Goal: Task Accomplishment & Management: Manage account settings

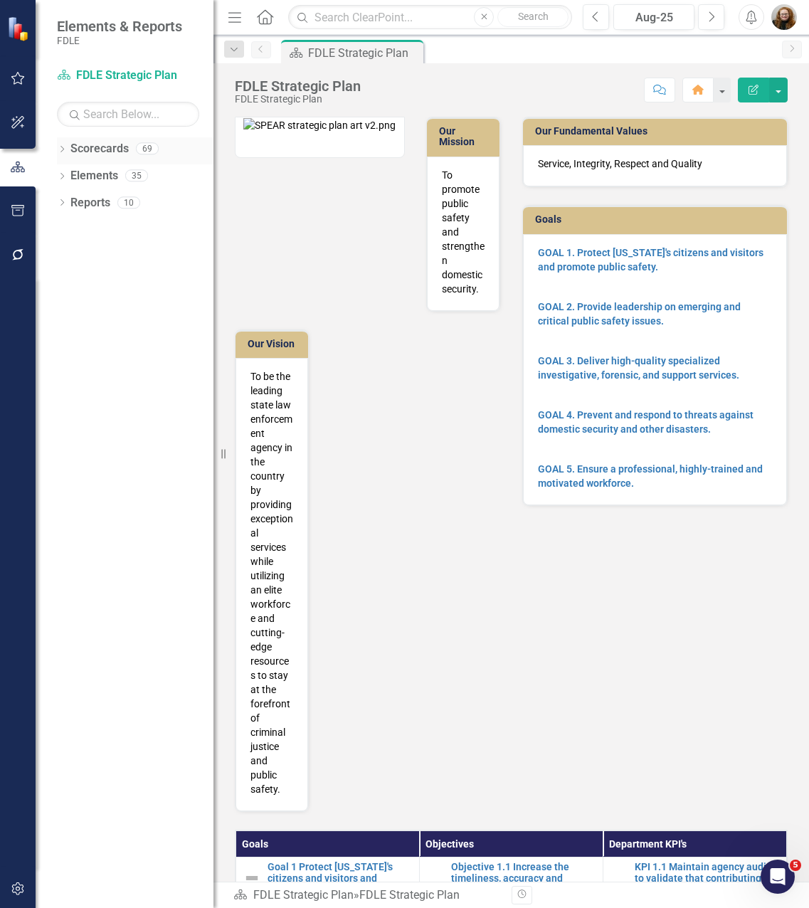
click at [63, 153] on icon "Dropdown" at bounding box center [62, 151] width 10 height 8
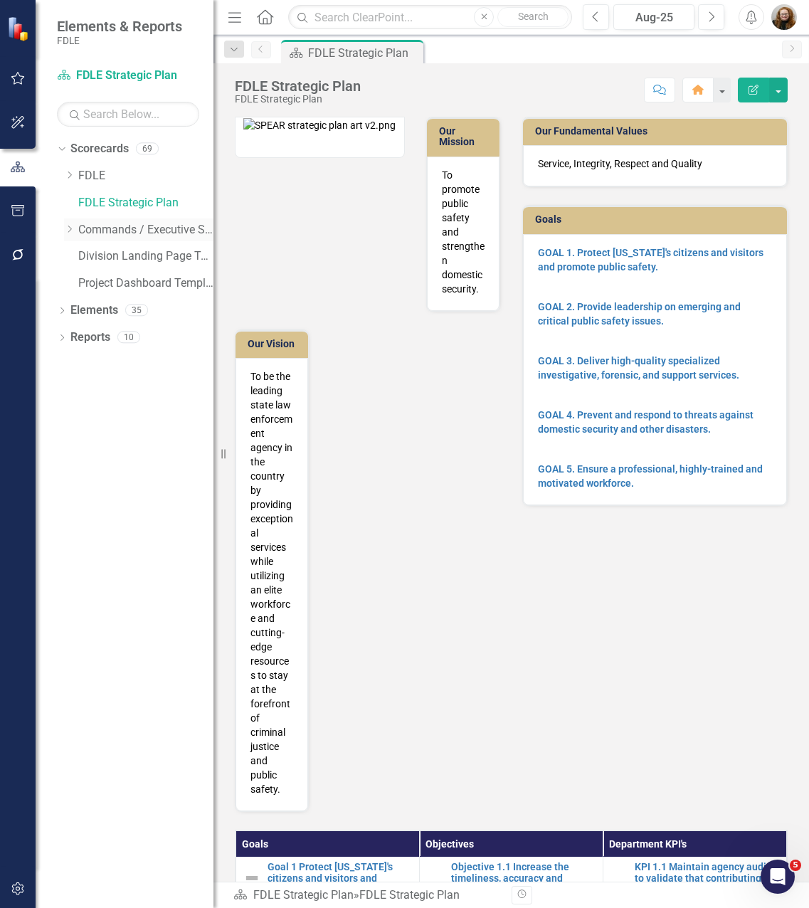
click at [66, 229] on icon "Dropdown" at bounding box center [69, 229] width 11 height 9
click at [80, 313] on icon "Dropdown" at bounding box center [83, 309] width 11 height 9
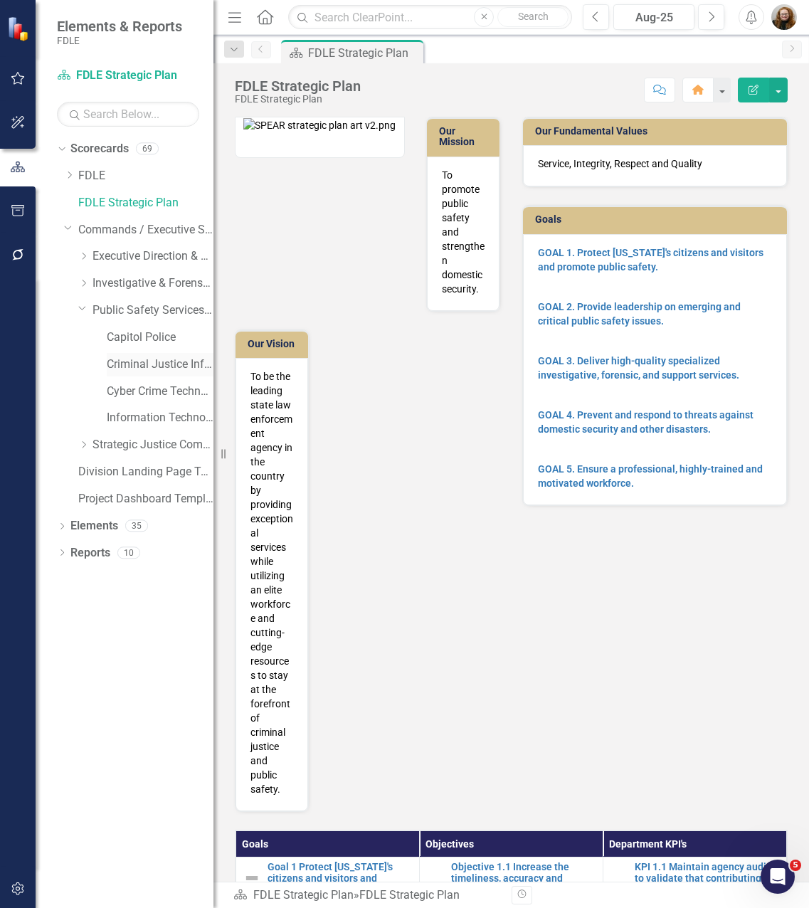
click at [147, 357] on link "Criminal Justice Information Services" at bounding box center [160, 365] width 107 height 16
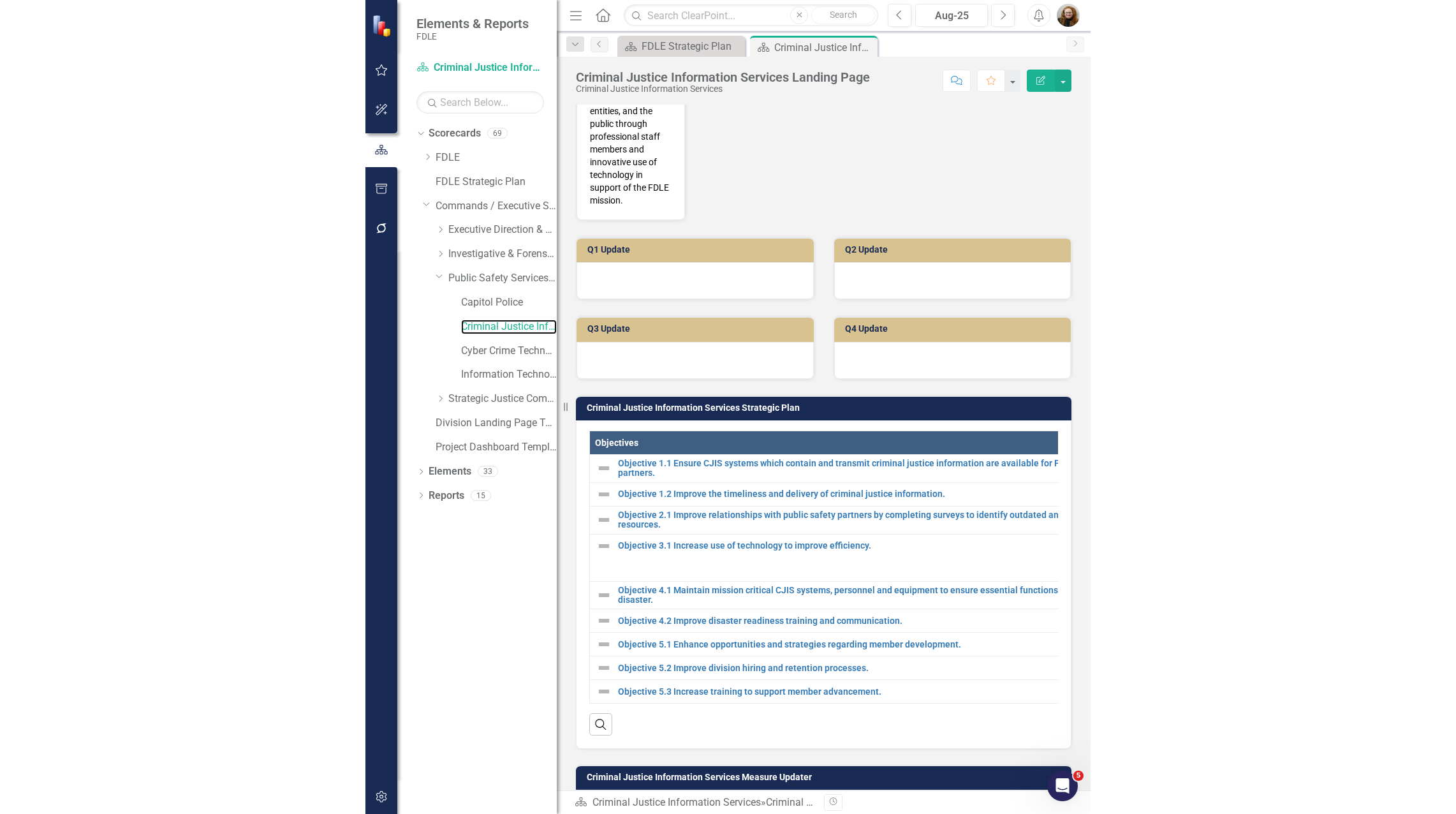
scroll to position [332, 0]
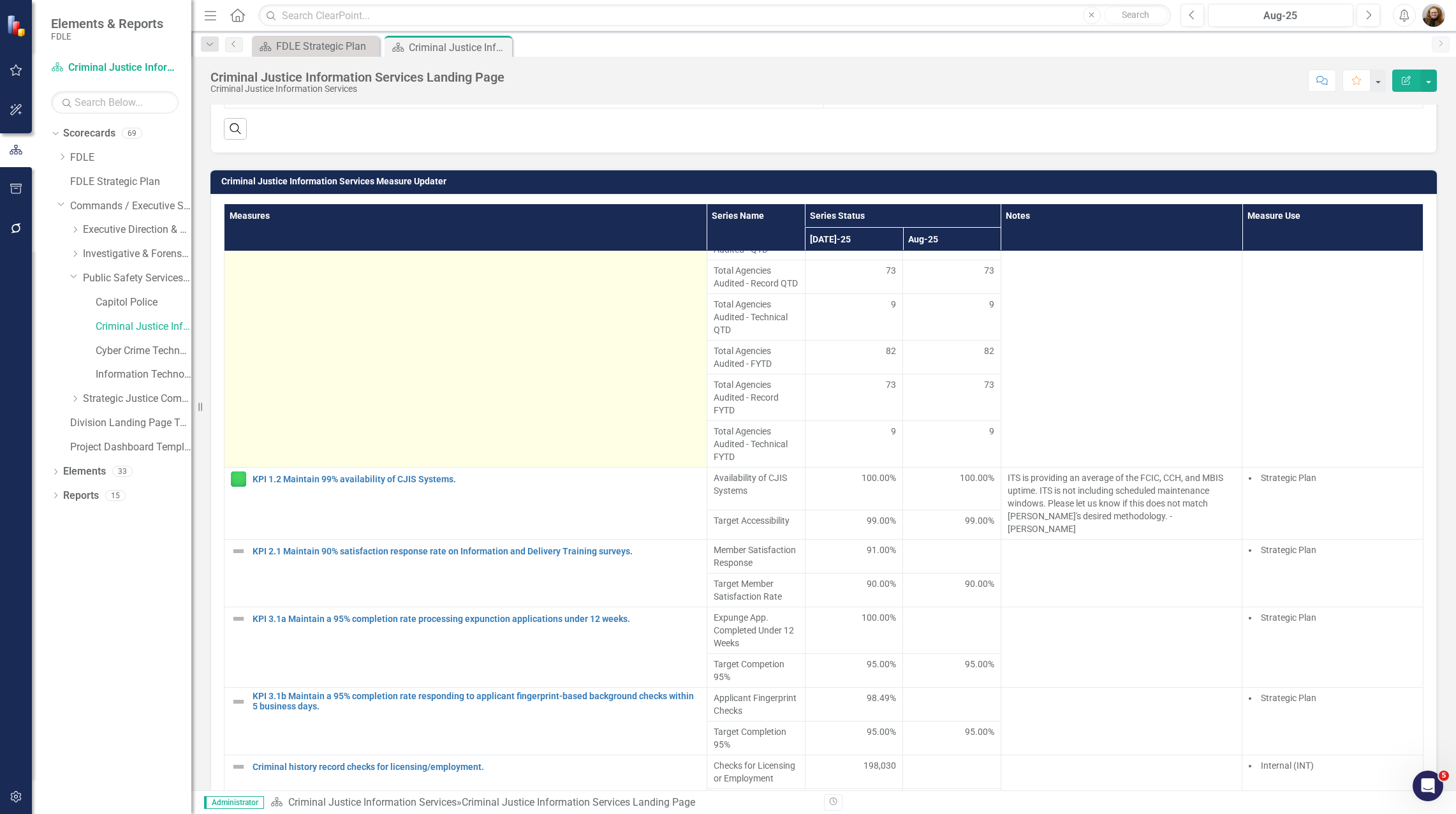
scroll to position [289, 0]
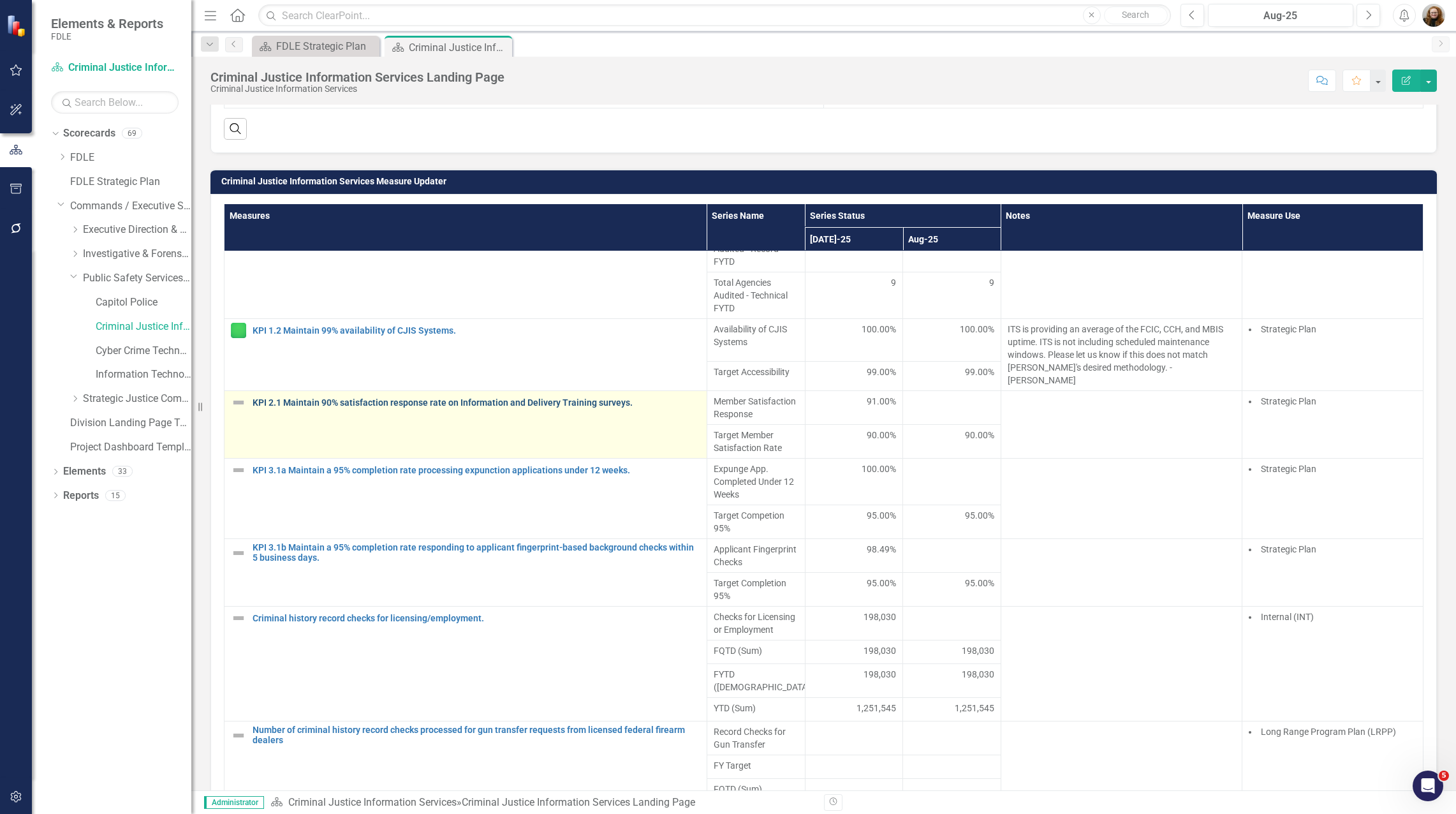
click at [616, 408] on link "KPI 2.1 Maintain 90% satisfaction response rate on Information and Delivery Tra…" at bounding box center [477, 403] width 448 height 10
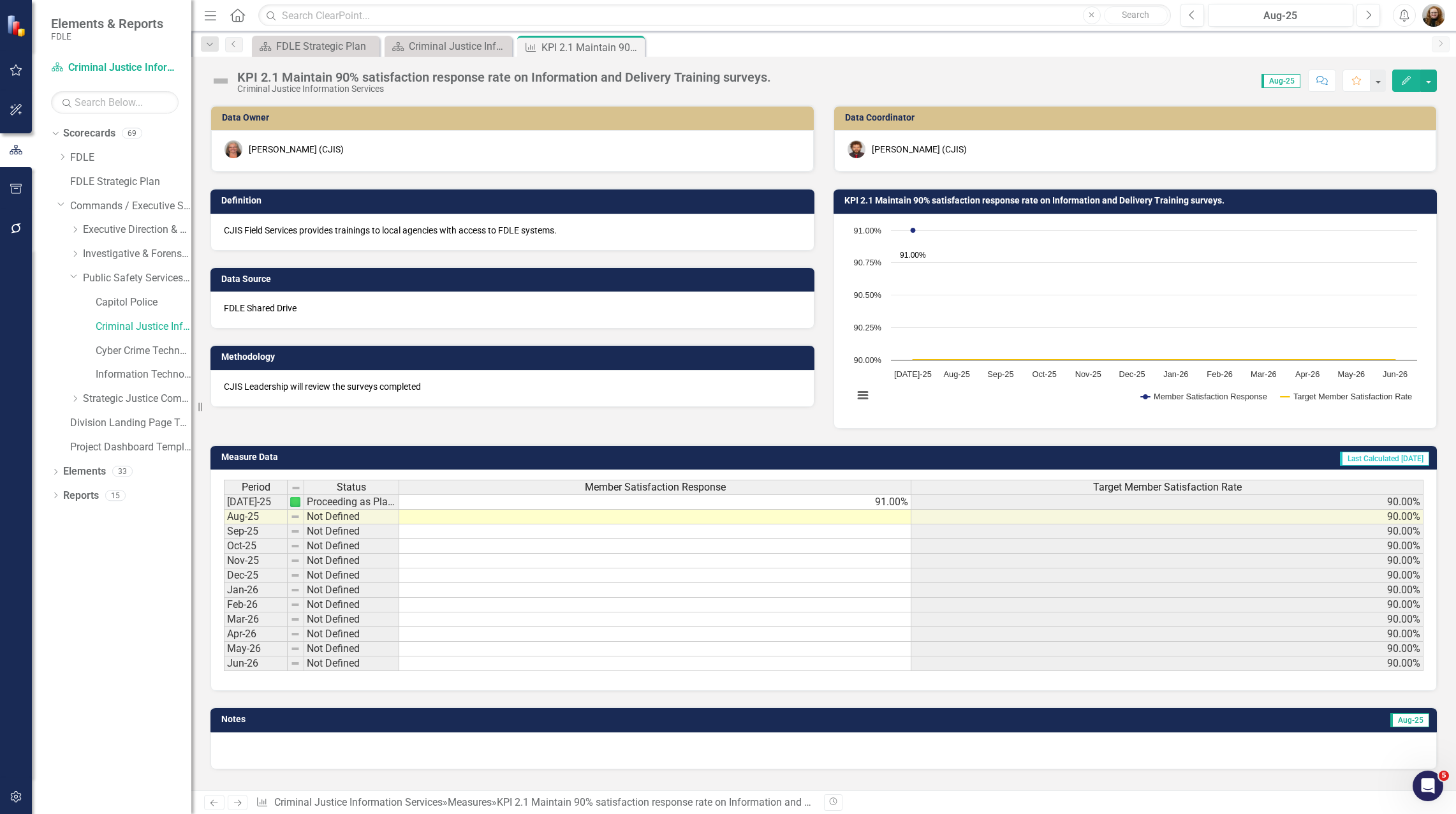
click at [725, 199] on h3 "KPI 2.1 Maintain 90% satisfaction response rate on Information and Delivery Tra…" at bounding box center [1138, 201] width 587 height 10
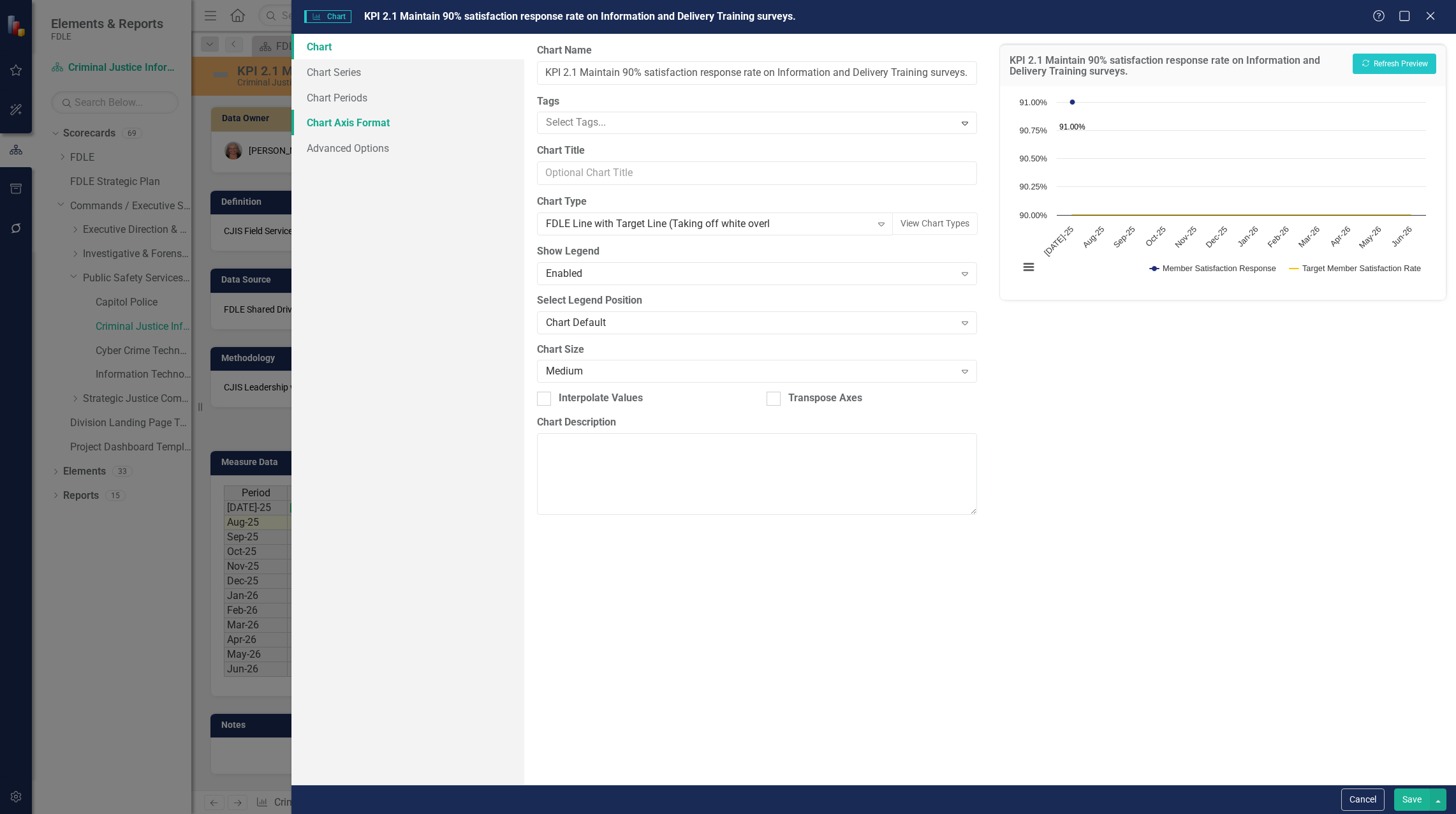
click at [363, 116] on link "Chart Axis Format" at bounding box center [408, 122] width 233 height 25
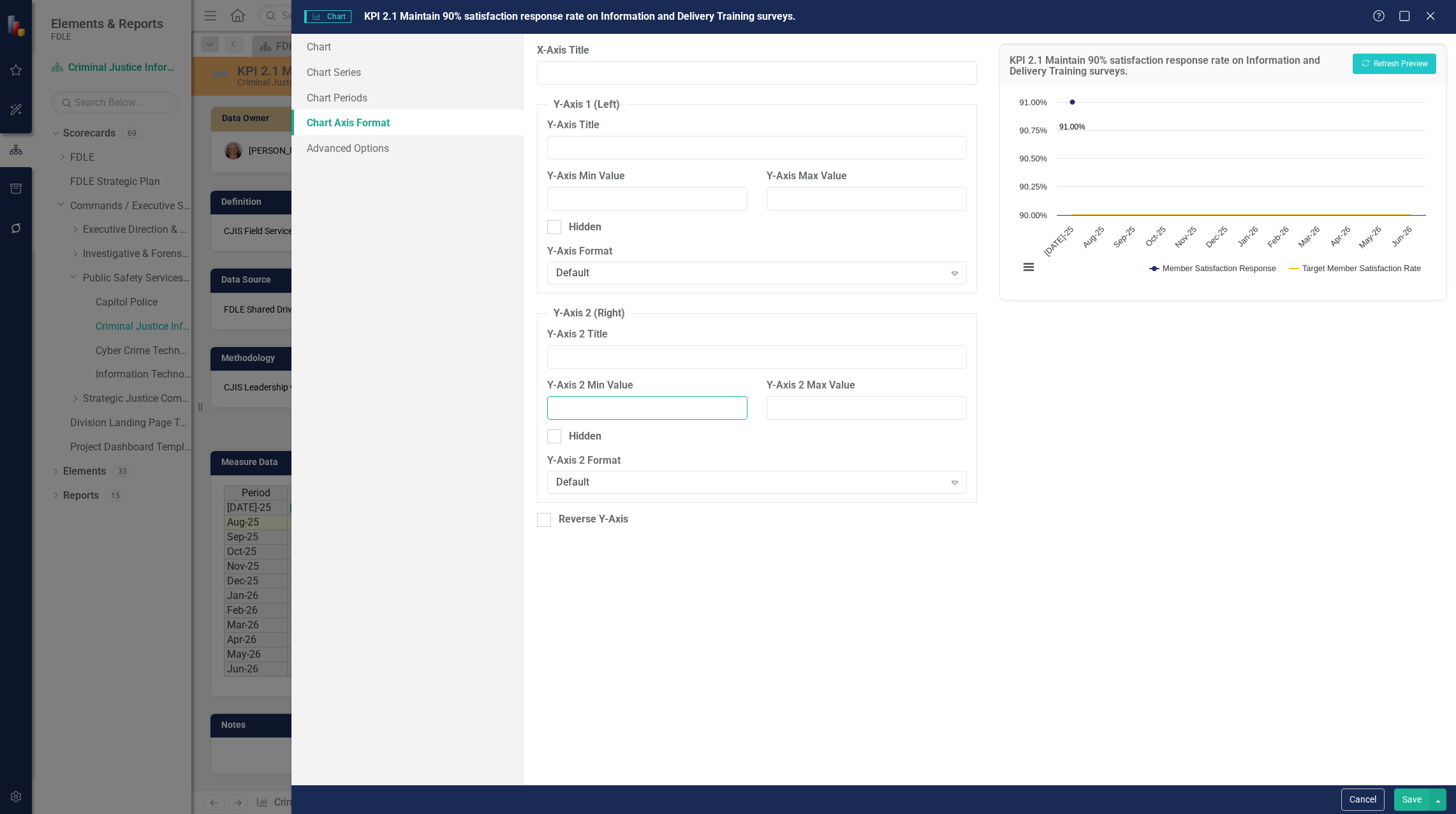
click at [661, 407] on input "Y-Axis 2 Min Value" at bounding box center [648, 408] width 201 height 23
type input "80"
click at [725, 65] on button "Recalculate Refresh Preview" at bounding box center [1394, 64] width 83 height 21
click at [725, 63] on button "Recalculate Refresh Preview" at bounding box center [1394, 64] width 83 height 21
click at [657, 425] on div "Y-Axis 2 Min Value 80" at bounding box center [647, 403] width 220 height 51
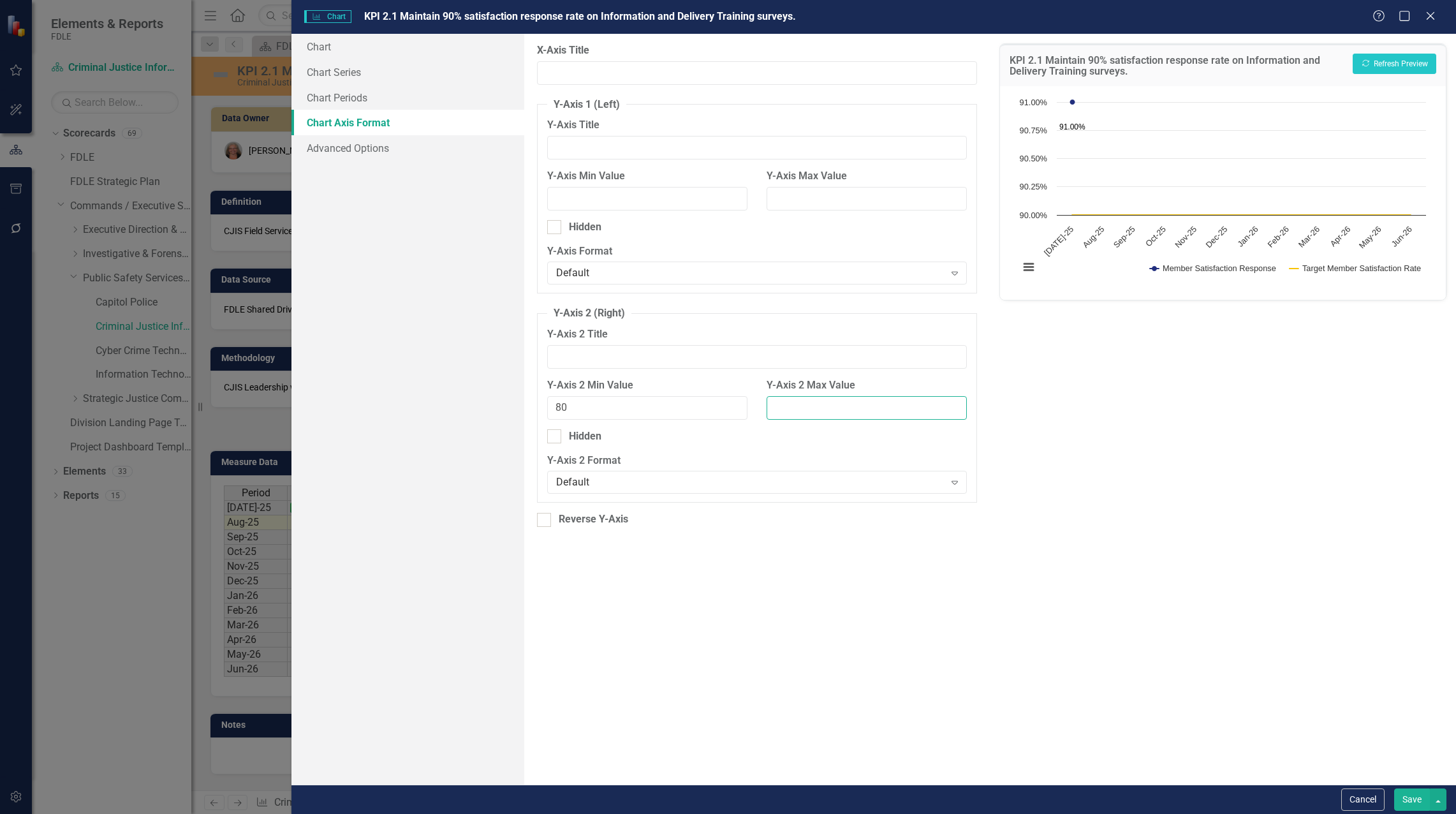
click at [725, 415] on input "Y-Axis 2 Max Value" at bounding box center [867, 408] width 201 height 23
drag, startPoint x: 599, startPoint y: 401, endPoint x: 542, endPoint y: 404, distance: 57.1
click at [542, 404] on div "Y-Axis 2 Min Value 80" at bounding box center [647, 403] width 220 height 51
click at [622, 201] on input "Y-Axis Min Value" at bounding box center [648, 199] width 201 height 23
click at [725, 67] on button "Recalculate Refresh Preview" at bounding box center [1394, 64] width 83 height 21
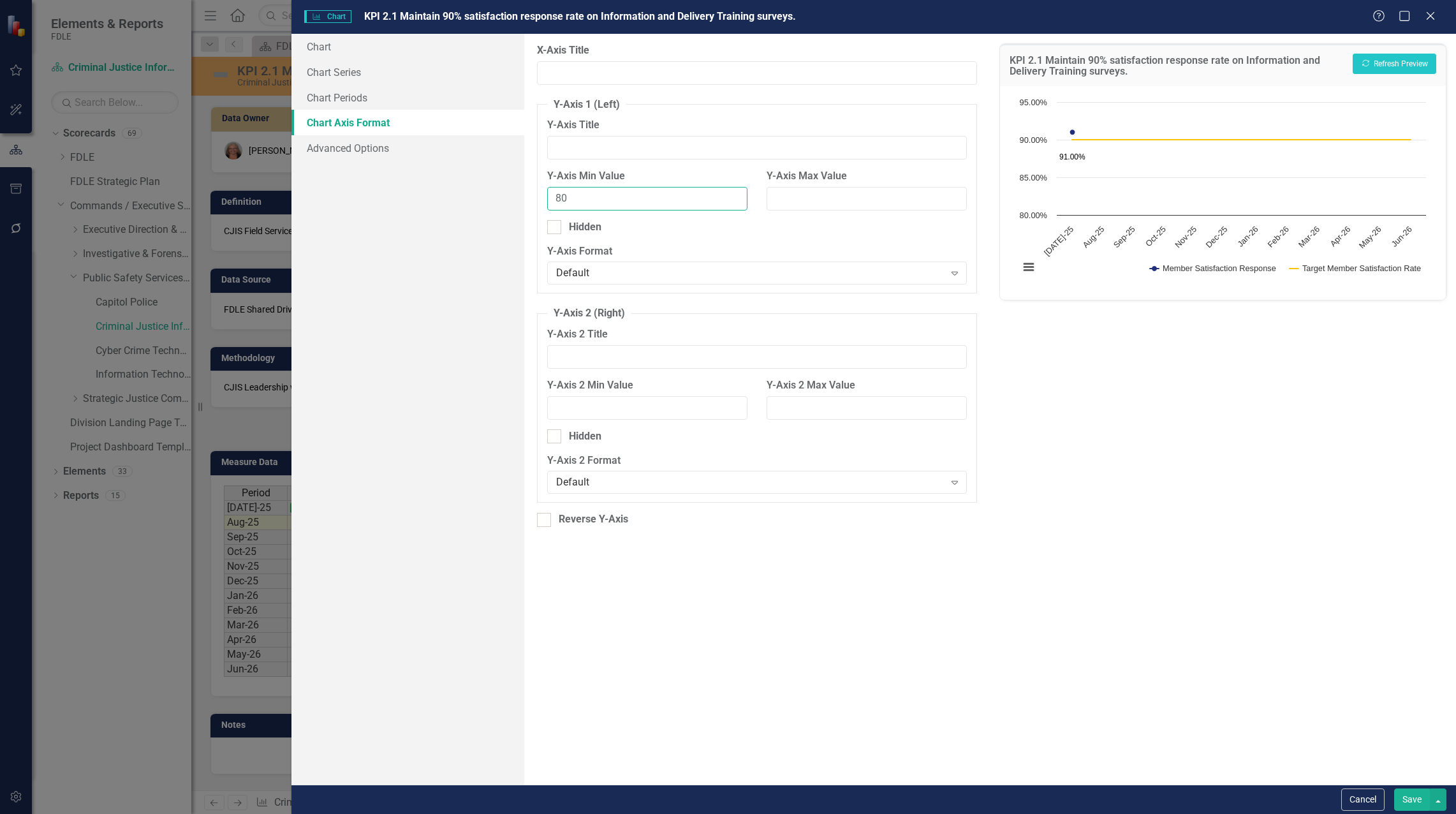
drag, startPoint x: 602, startPoint y: 202, endPoint x: 562, endPoint y: 200, distance: 40.0
click at [562, 200] on input "80" at bounding box center [648, 199] width 201 height 23
type input "85"
click at [725, 63] on button "Recalculate Refresh Preview" at bounding box center [1394, 64] width 83 height 21
click at [725, 198] on input "Y-Axis Max Value" at bounding box center [867, 199] width 201 height 23
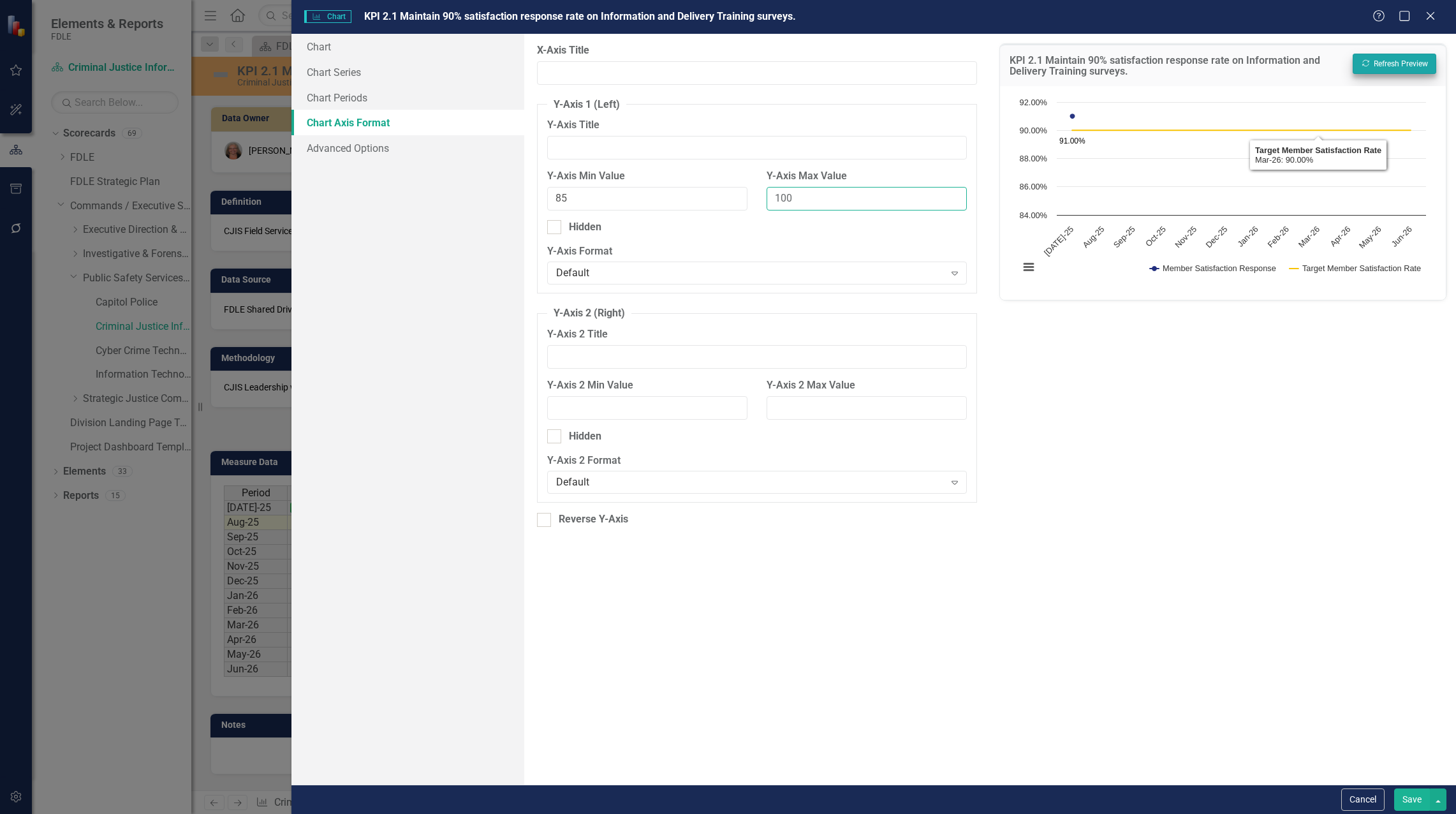
type input "100"
click at [725, 63] on button "Recalculate Refresh Preview" at bounding box center [1394, 64] width 83 height 21
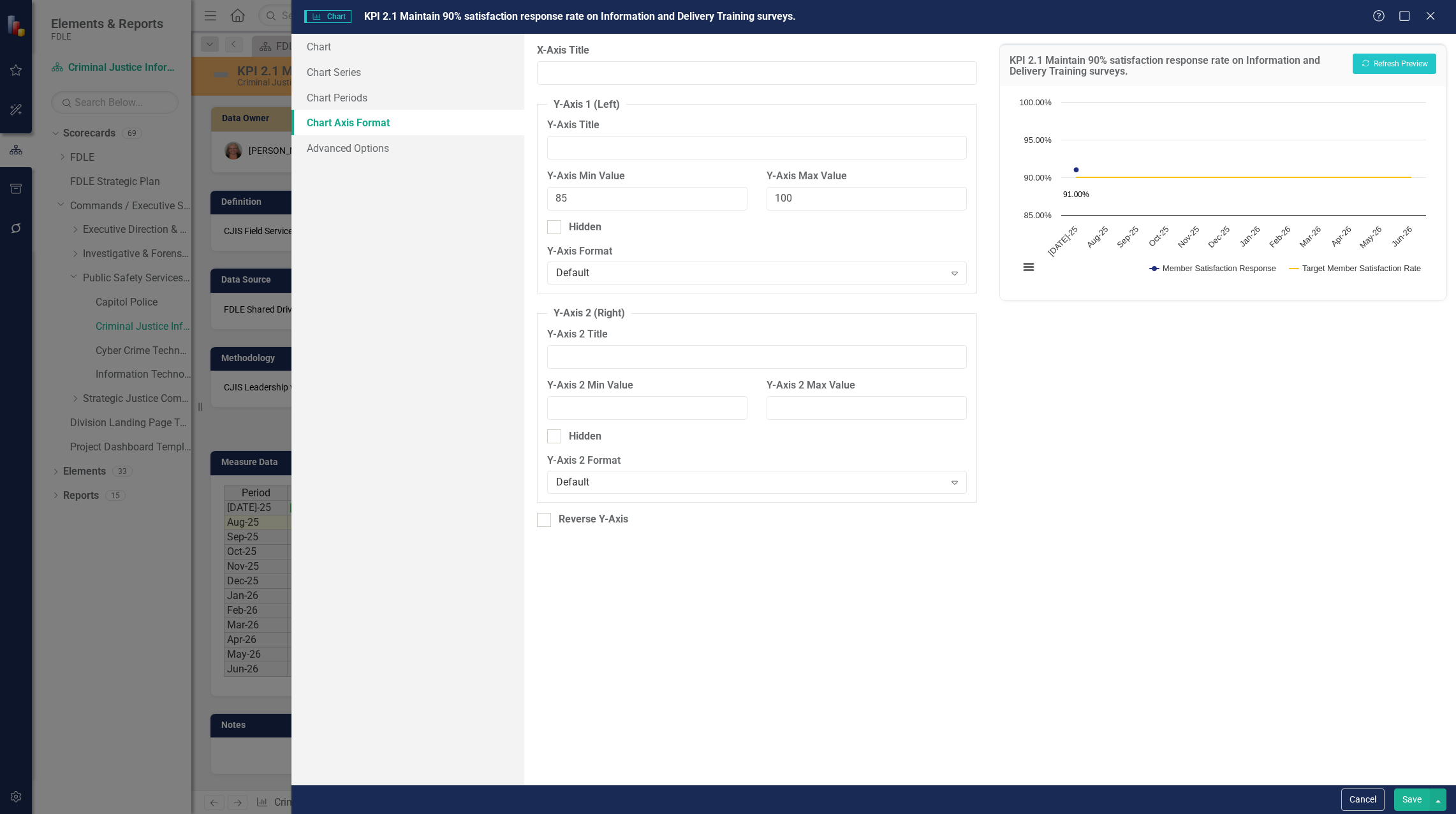
click at [725, 804] on button "Save" at bounding box center [1412, 800] width 36 height 22
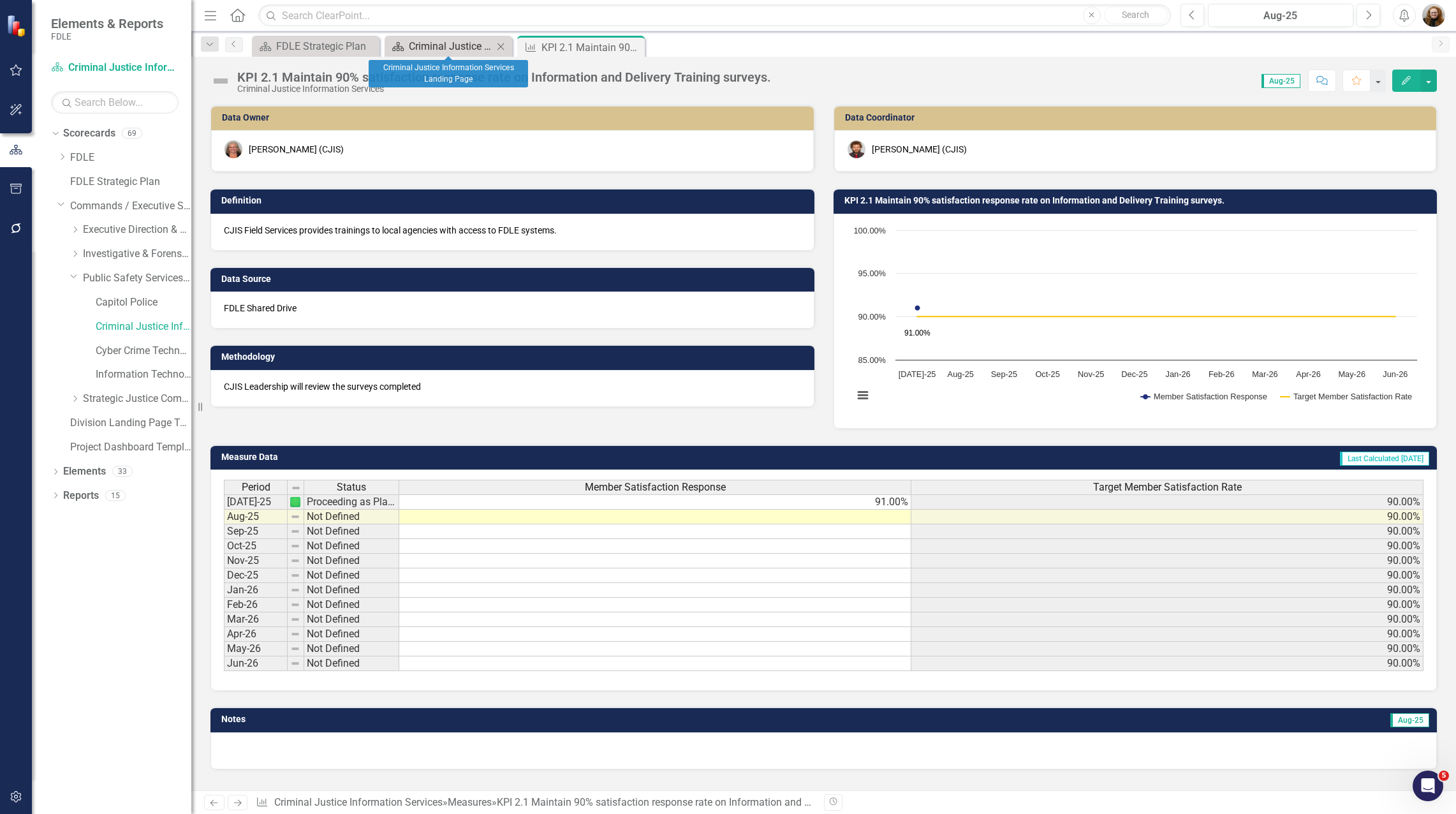
click at [435, 47] on div "Criminal Justice Information Services Landing Page" at bounding box center [451, 47] width 84 height 16
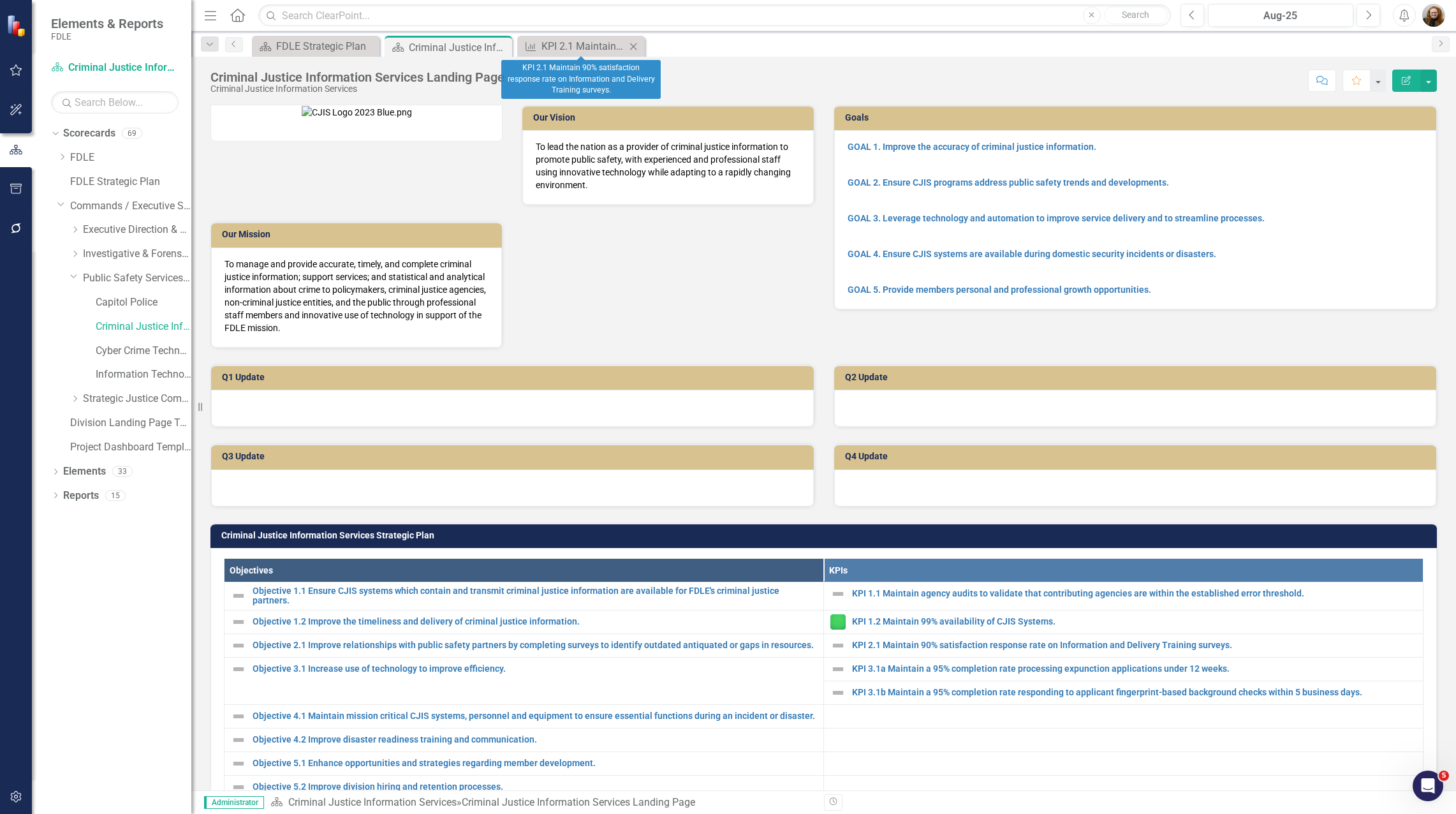
click at [638, 43] on icon "Close" at bounding box center [633, 46] width 13 height 10
click at [366, 48] on icon at bounding box center [368, 47] width 7 height 7
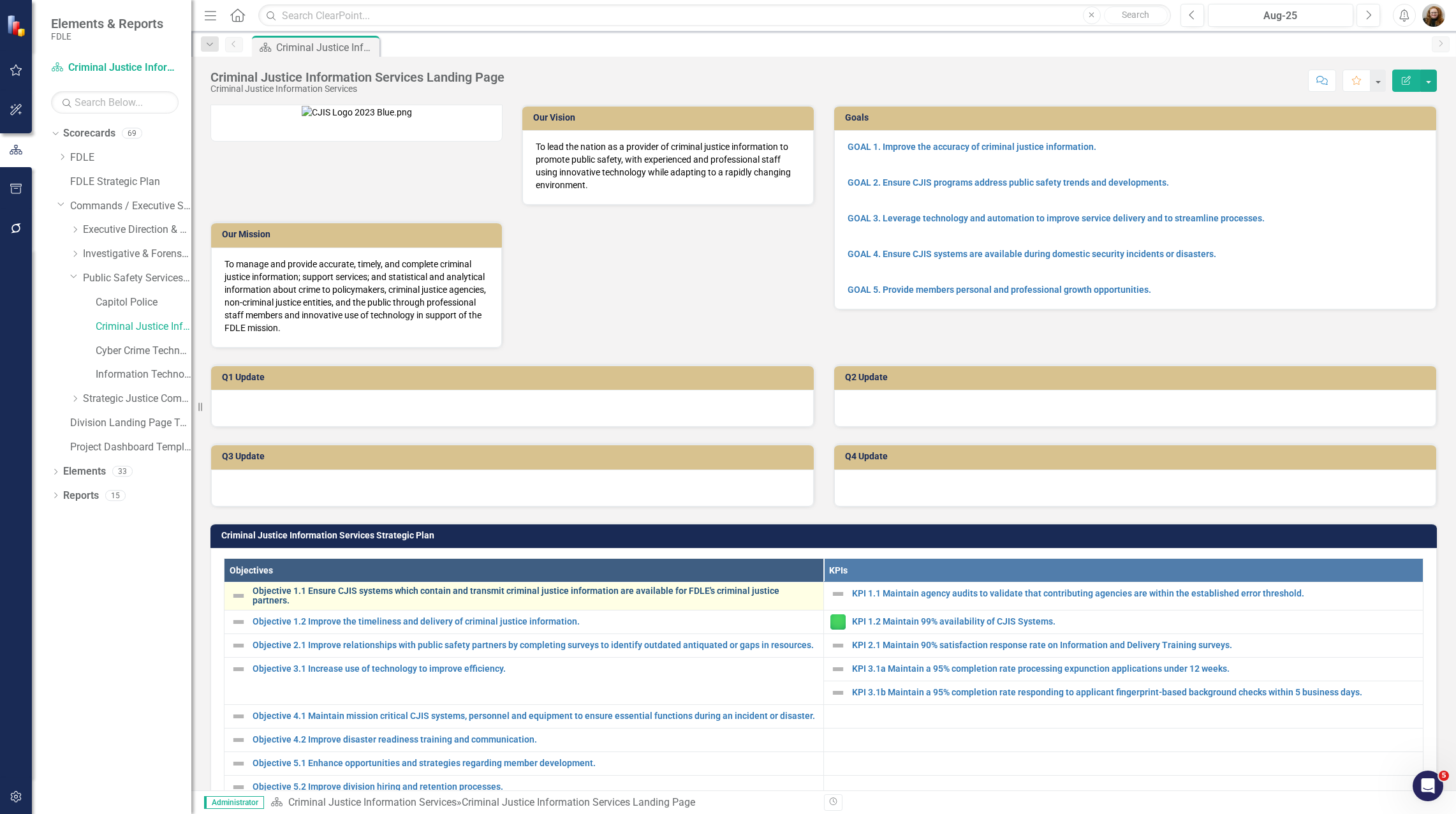
click at [579, 606] on link "Objective 1.1 Ensure CJIS systems which contain and transmit criminal justice i…" at bounding box center [535, 596] width 564 height 20
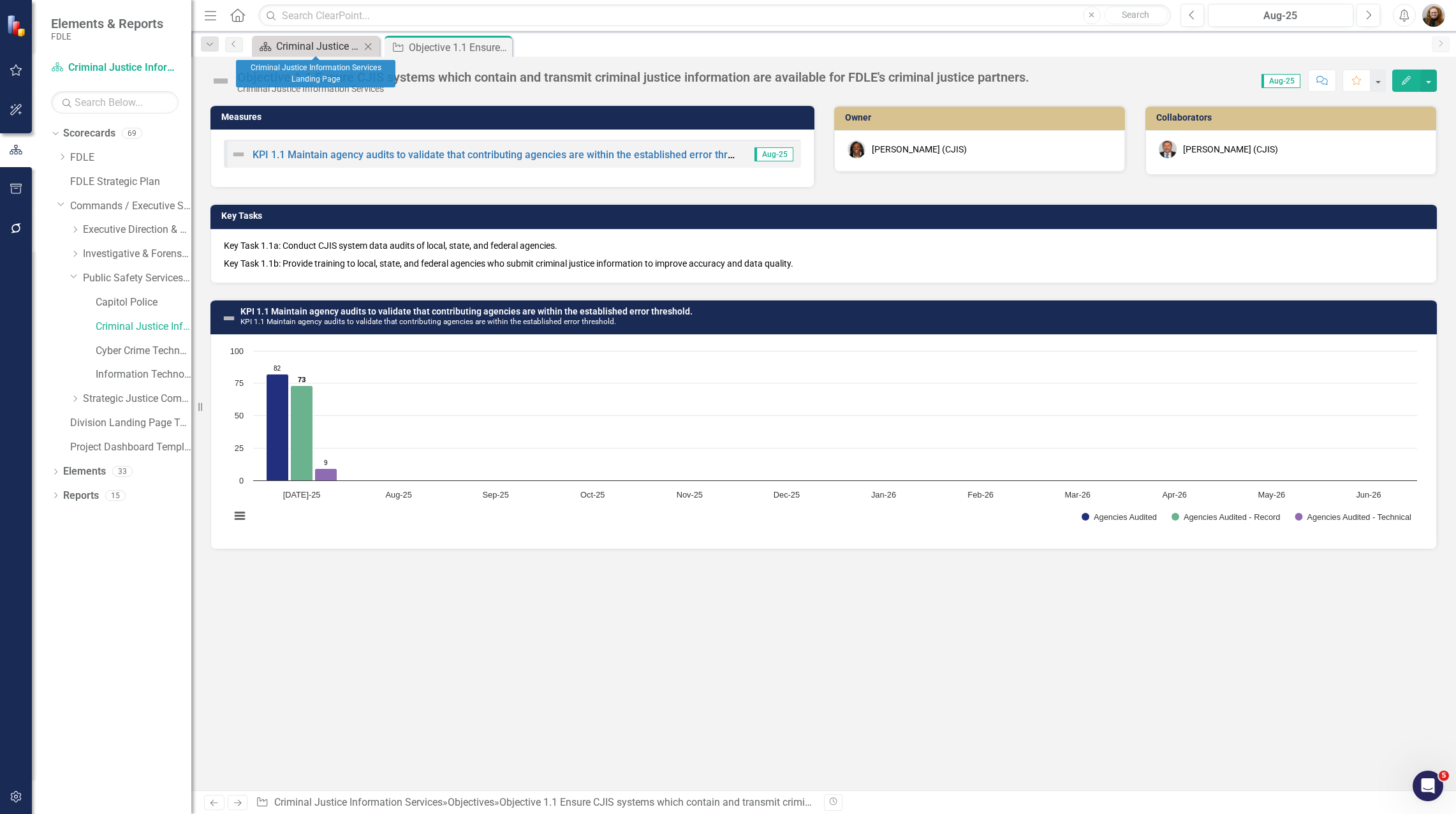
click at [314, 49] on div "Criminal Justice Information Services Landing Page" at bounding box center [318, 47] width 84 height 16
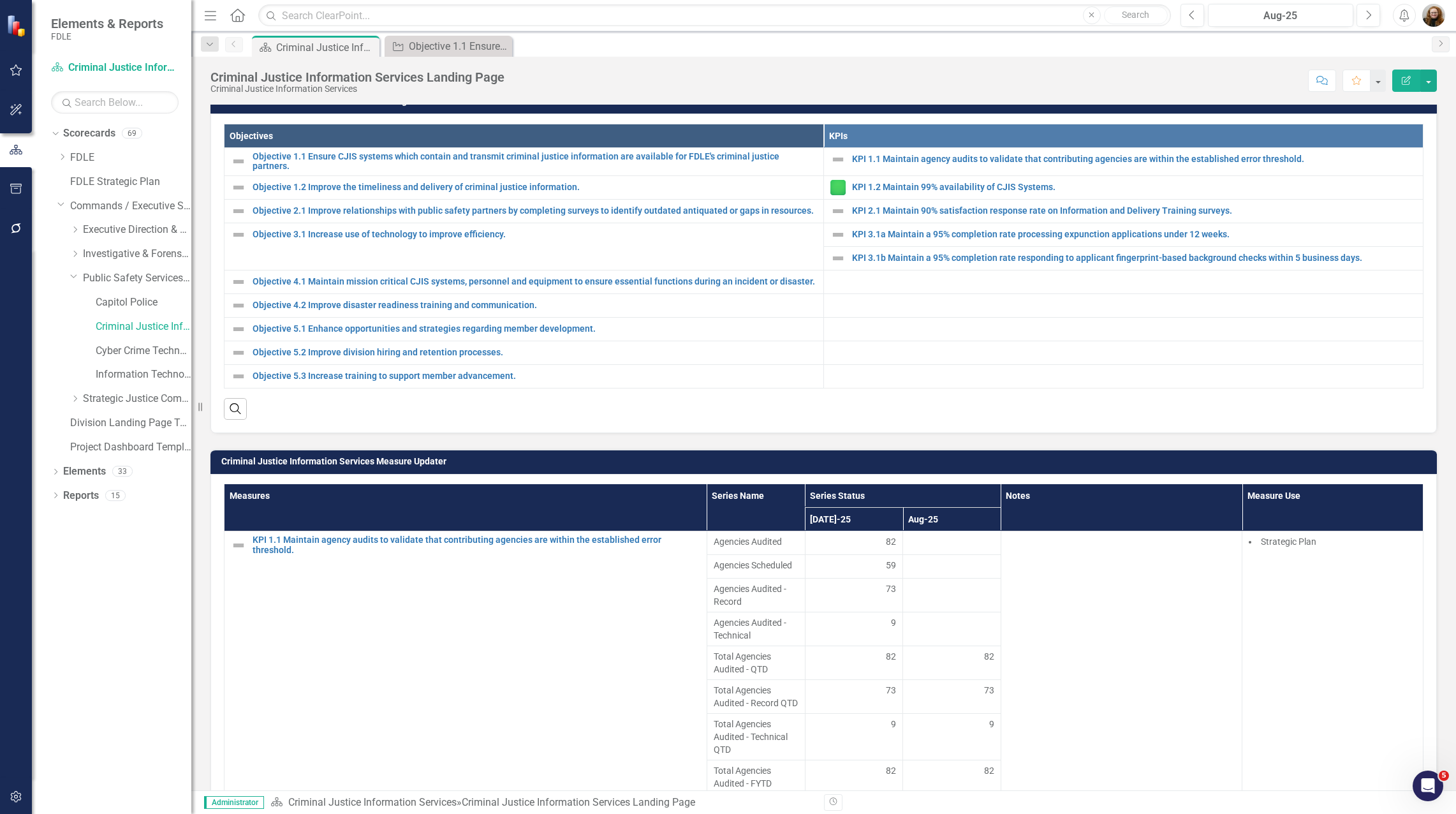
scroll to position [446, 0]
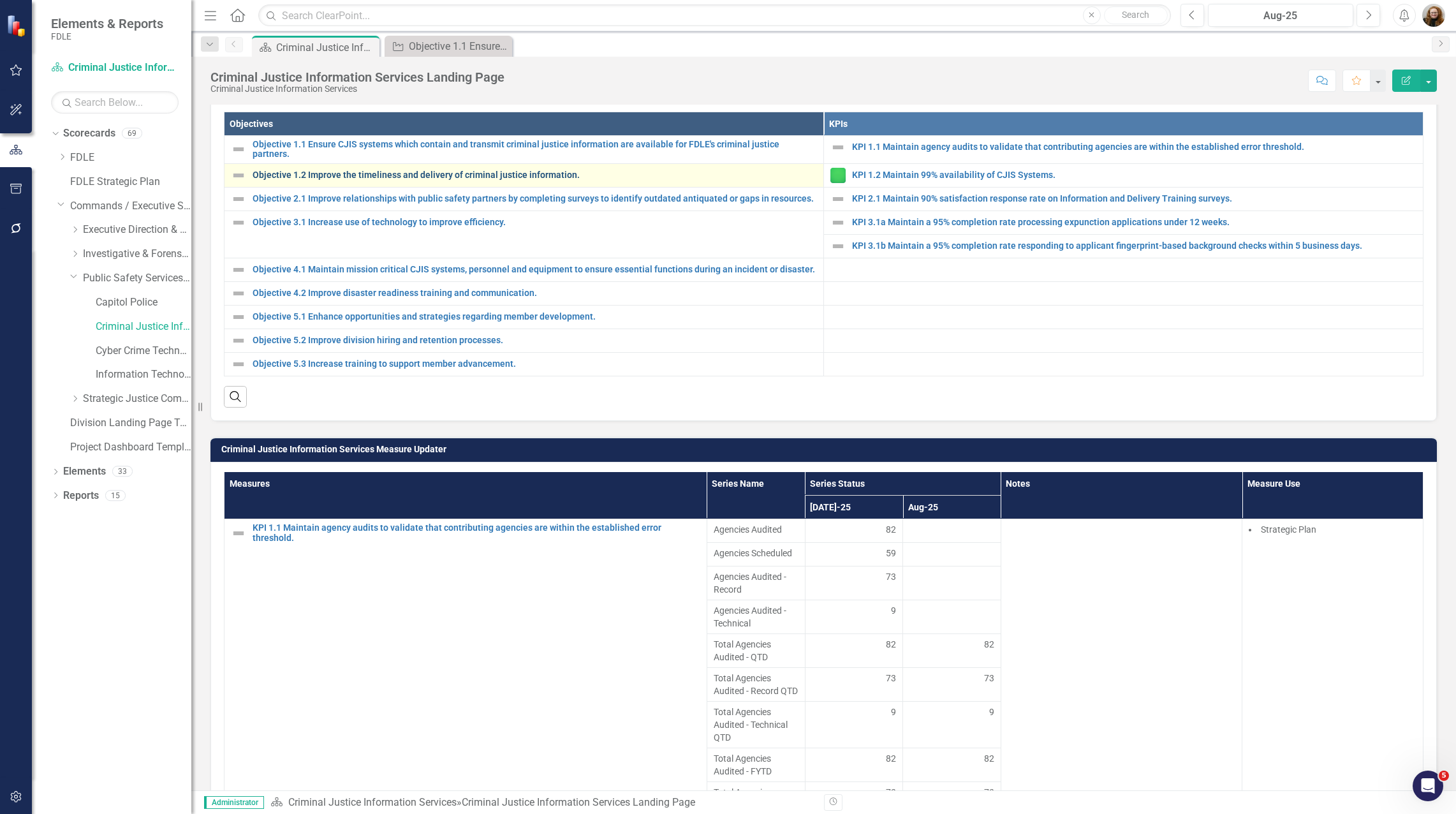
click at [391, 180] on link "Objective 1.2 Improve the timeliness and delivery of criminal justice informati…" at bounding box center [535, 175] width 564 height 10
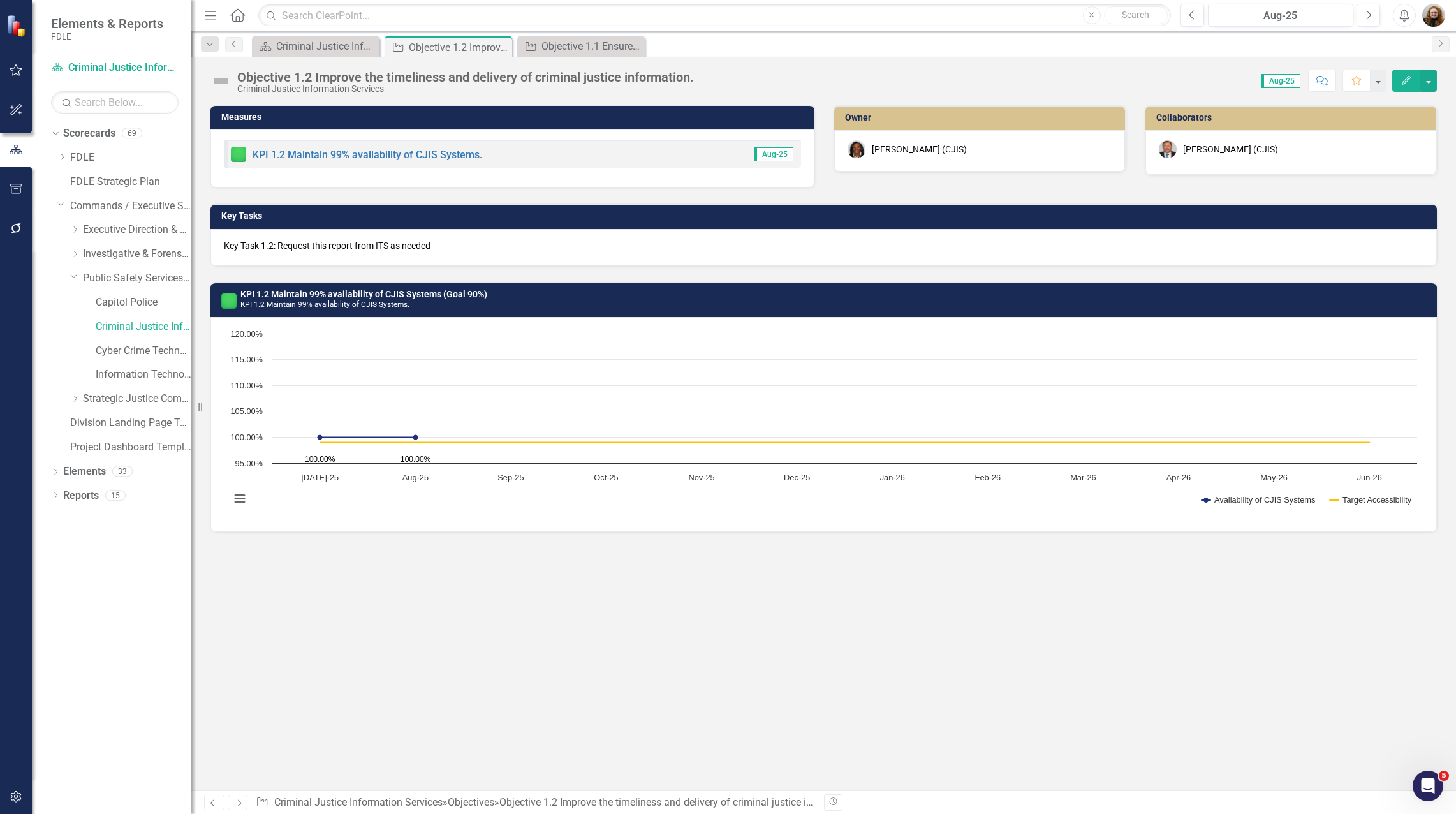
click at [559, 300] on h3 "KPI 1.2 Maintain 99% availability of CJIS Systems (Goal 90%) KPI 1.2 Maintain 9…" at bounding box center [835, 299] width 1190 height 20
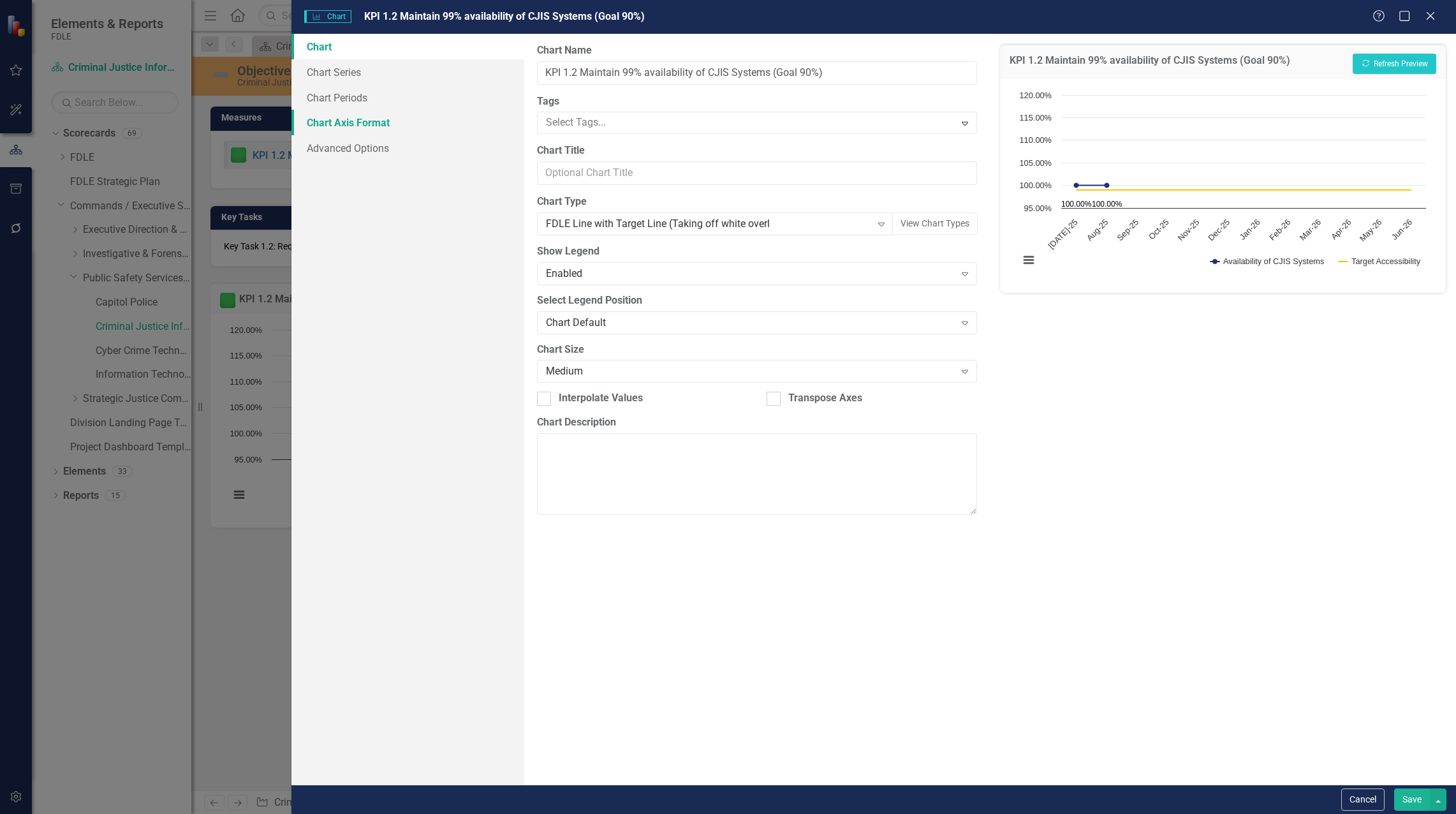
click at [373, 126] on link "Chart Axis Format" at bounding box center [408, 122] width 233 height 25
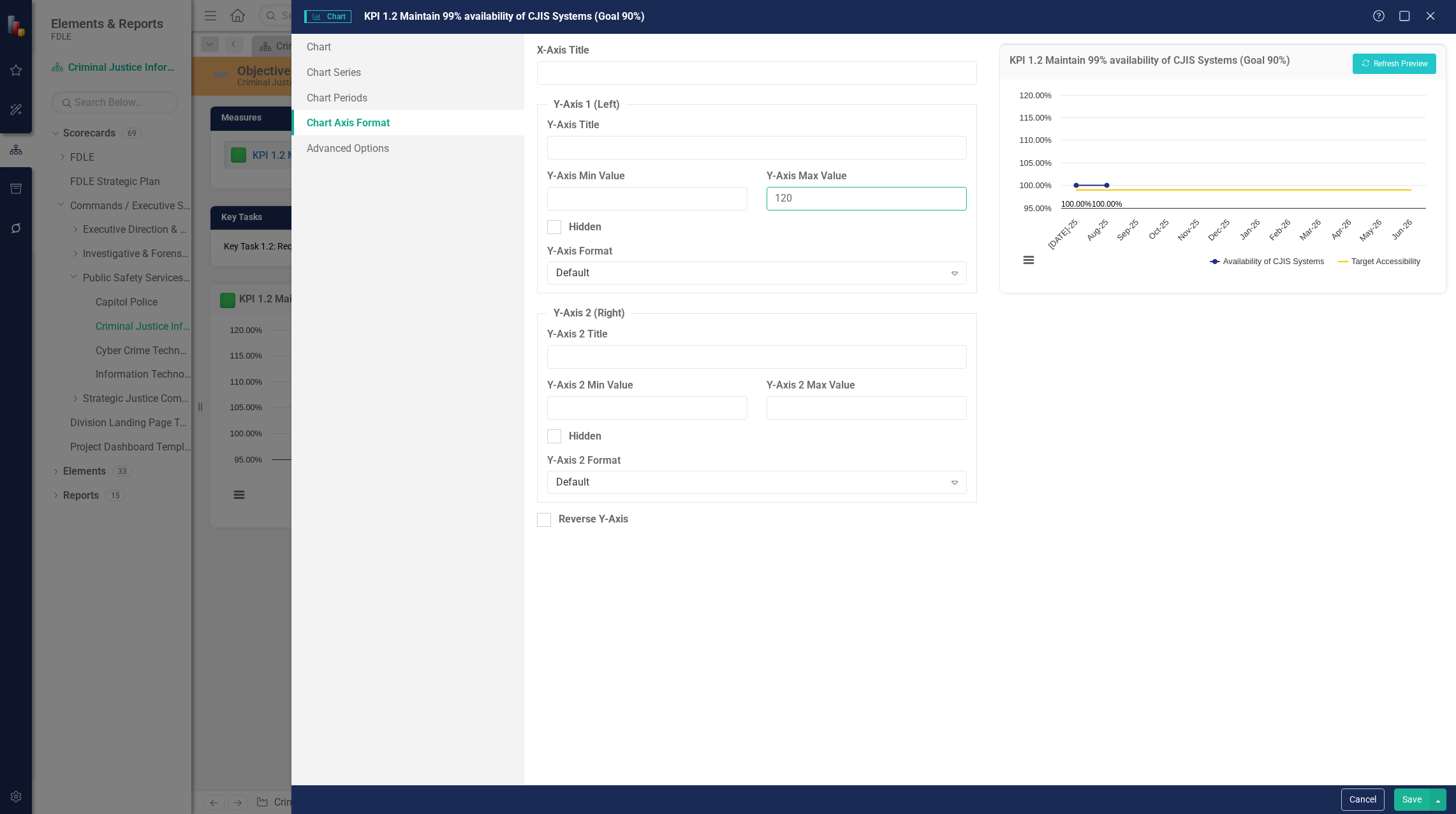
drag, startPoint x: 795, startPoint y: 194, endPoint x: 782, endPoint y: 194, distance: 13.0
click at [725, 194] on input "120" at bounding box center [867, 199] width 201 height 23
type input "110"
click at [659, 191] on input "Y-Axis Min Value" at bounding box center [648, 199] width 201 height 23
type input "90"
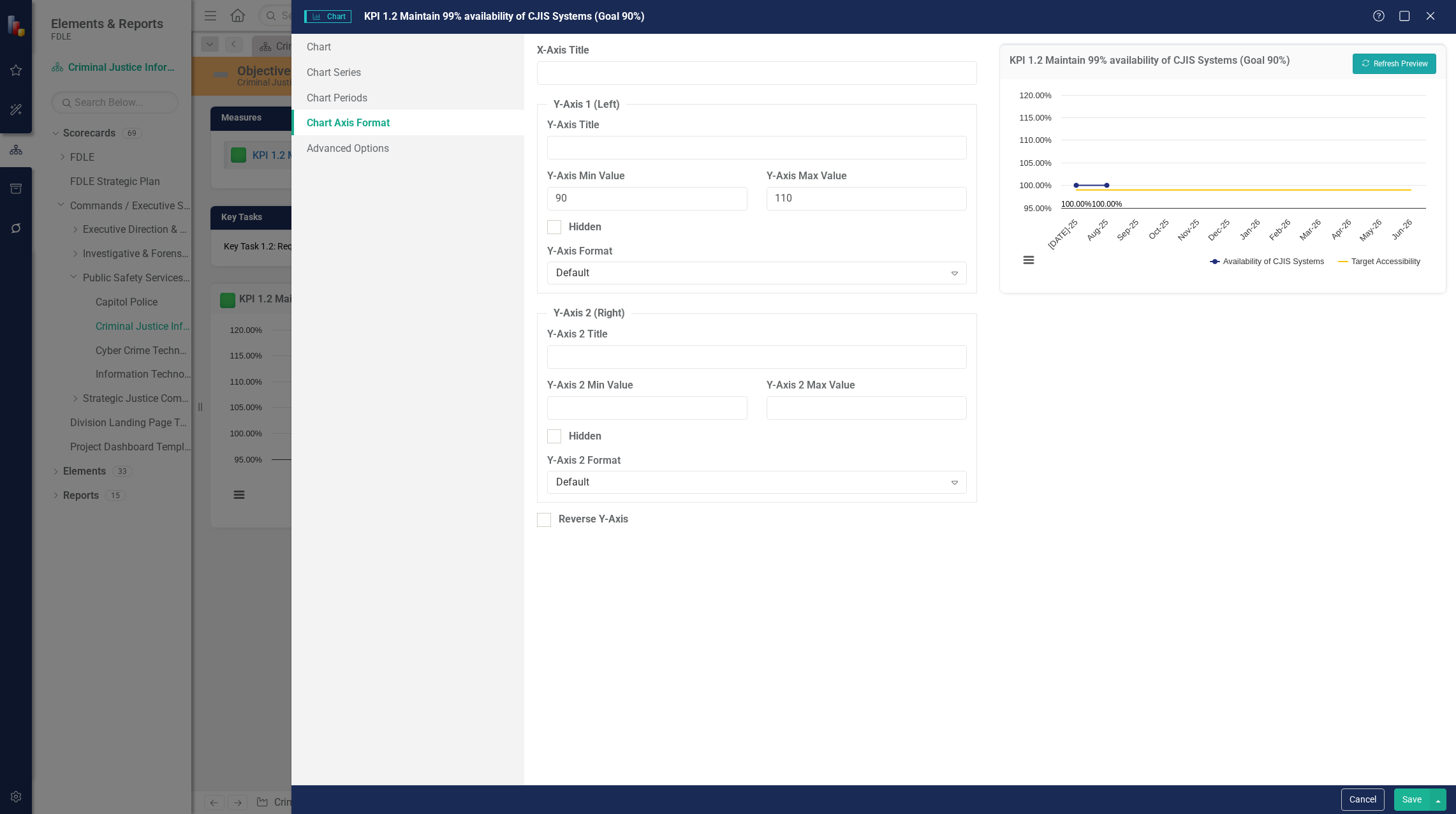
click at [725, 61] on button "Recalculate Refresh Preview" at bounding box center [1394, 64] width 83 height 21
click at [324, 49] on link "Chart" at bounding box center [408, 47] width 233 height 25
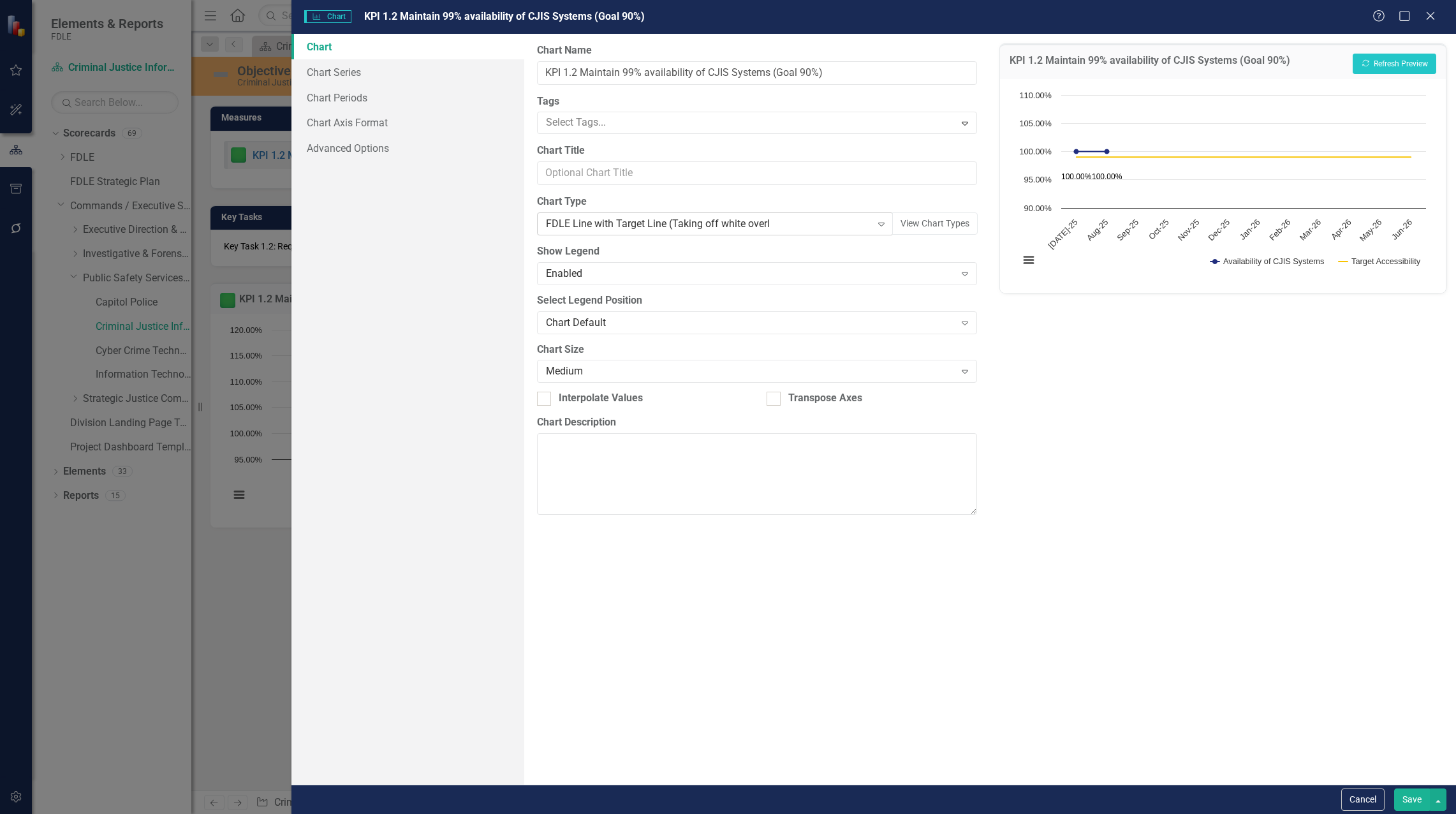
click at [725, 228] on div "FDLE Line with Target Line (Taking off white overl" at bounding box center [708, 224] width 325 height 14
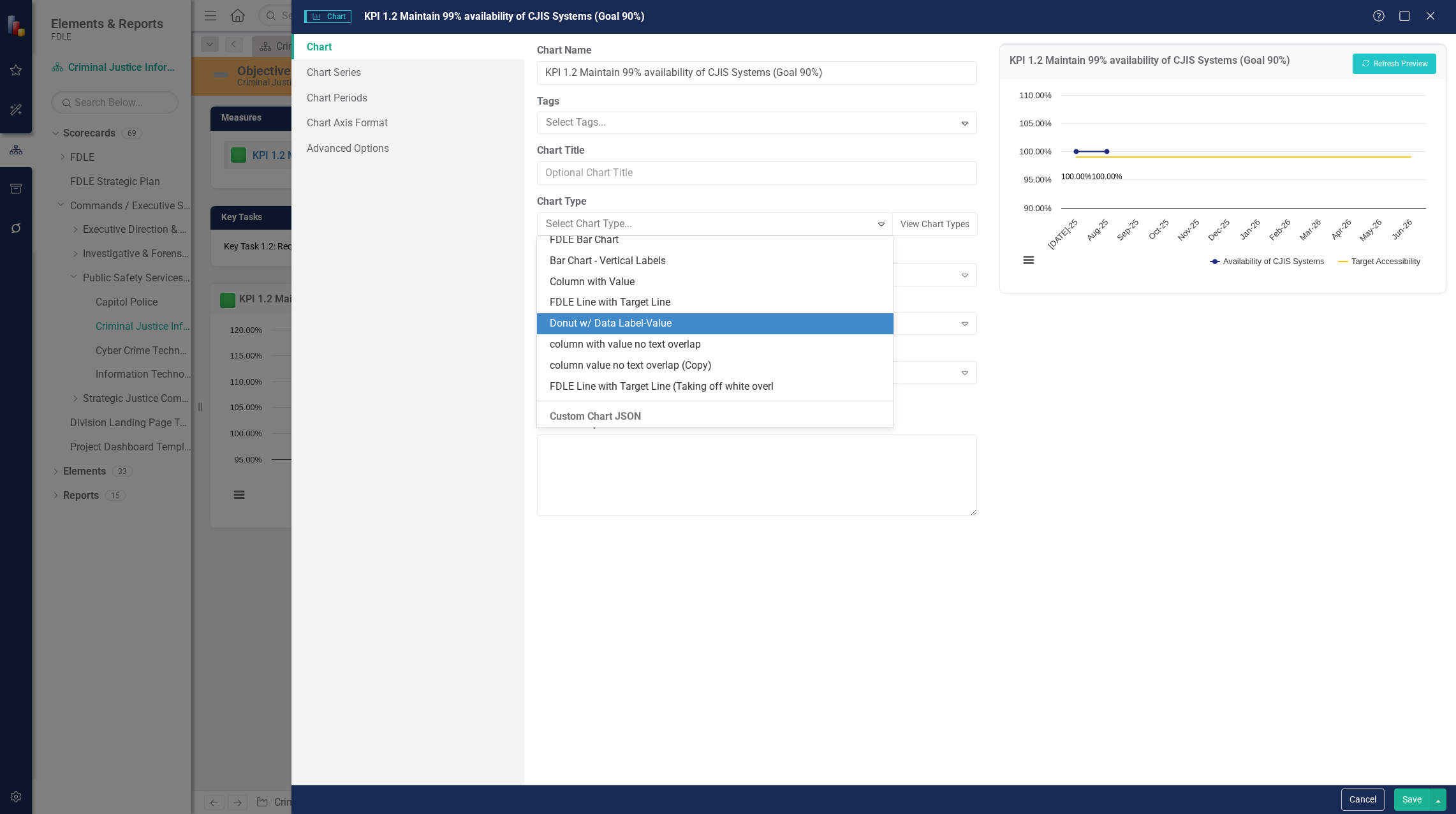
scroll to position [1234, 0]
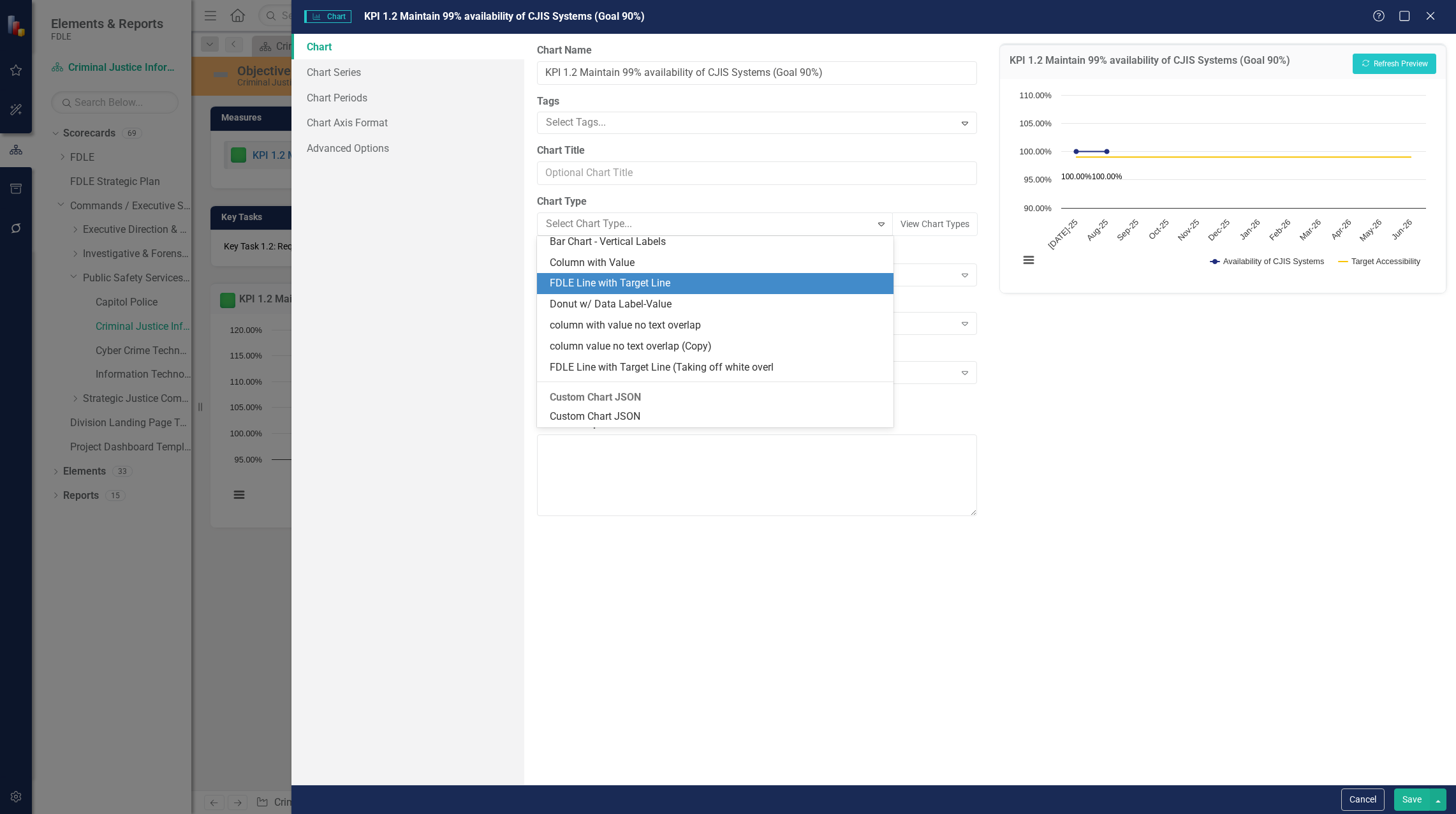
click at [725, 280] on div "FDLE Line with Target Line" at bounding box center [719, 283] width 337 height 14
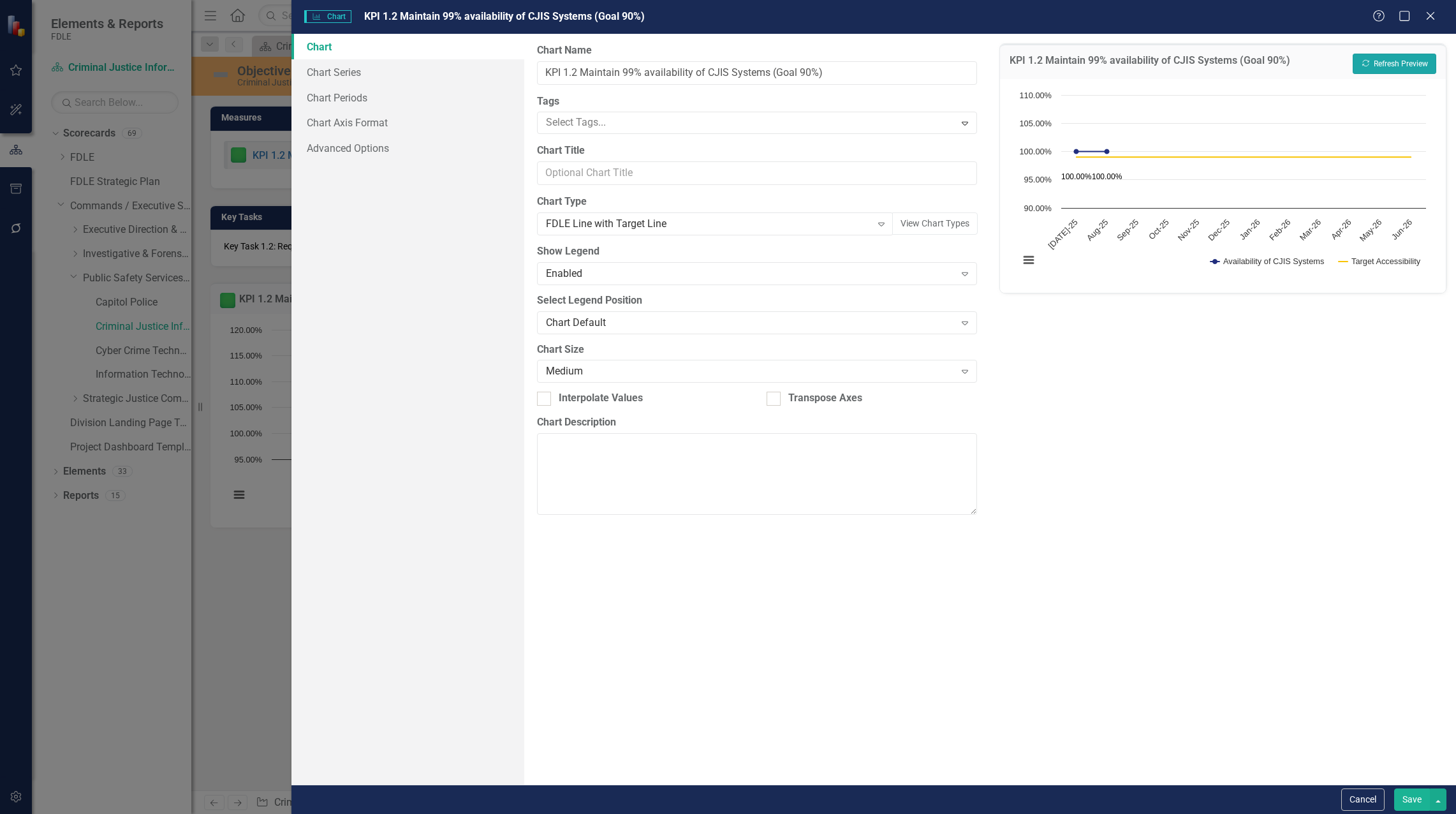
click at [725, 63] on button "Recalculate Refresh Preview" at bounding box center [1394, 64] width 83 height 21
click at [650, 228] on div "FDLE Line with Target Line" at bounding box center [708, 224] width 325 height 14
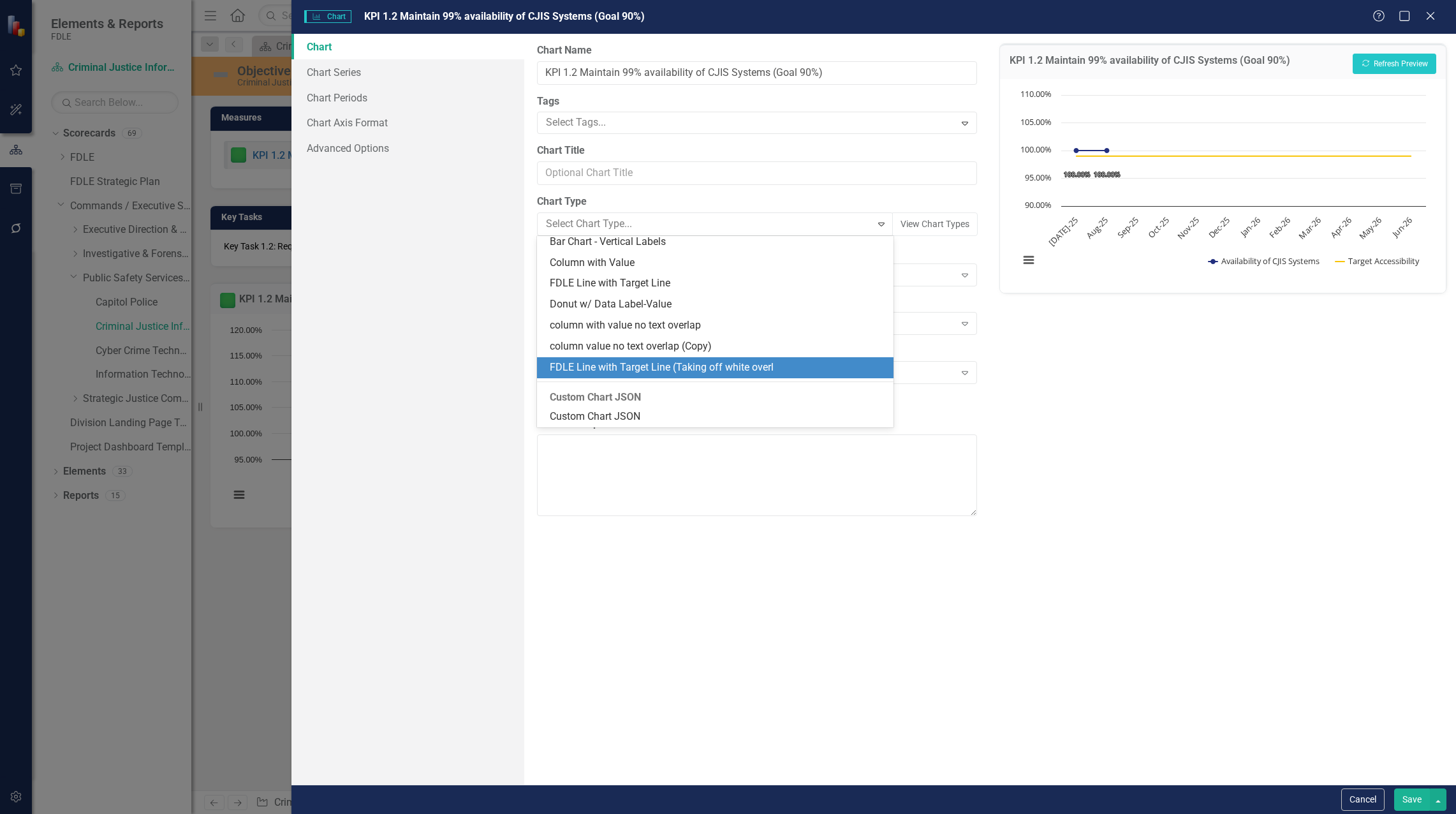
click at [689, 359] on div "FDLE Line with Target Line (Taking off white overl" at bounding box center [715, 368] width 358 height 21
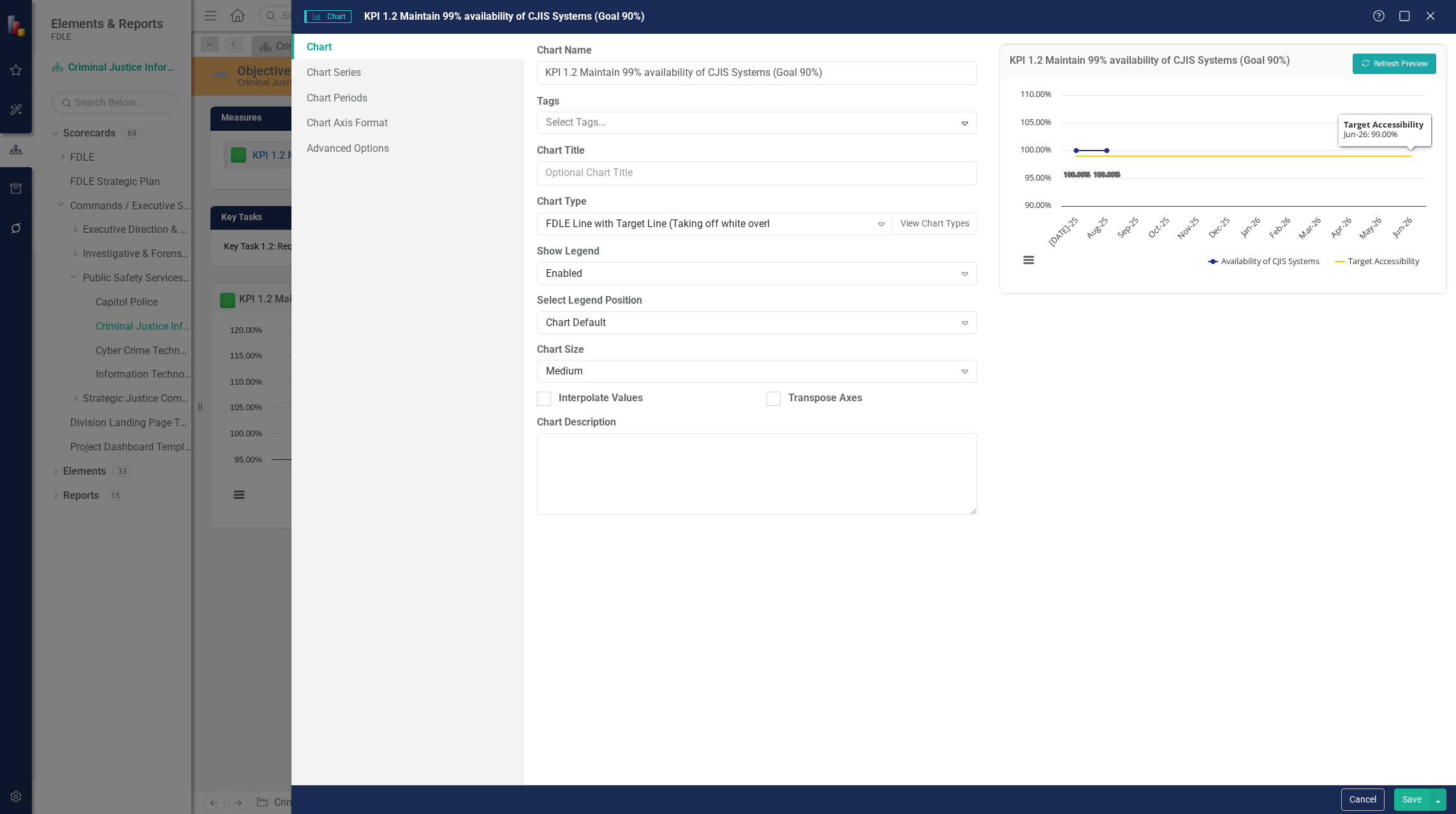
click at [725, 65] on button "Recalculate Refresh Preview" at bounding box center [1394, 64] width 83 height 21
click at [725, 810] on button "Cancel" at bounding box center [1363, 800] width 43 height 22
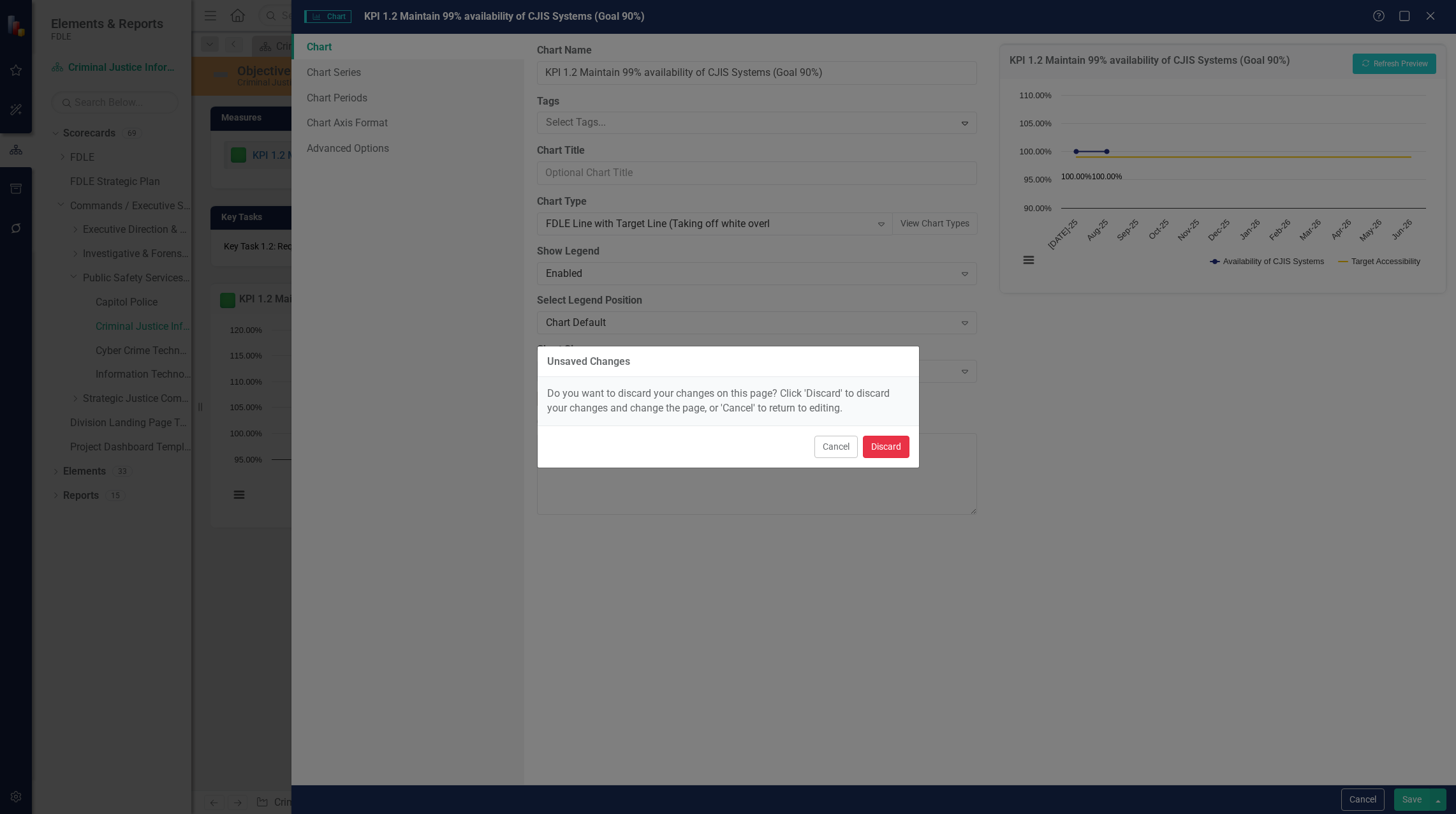
click at [725, 455] on button "Discard" at bounding box center [886, 446] width 47 height 22
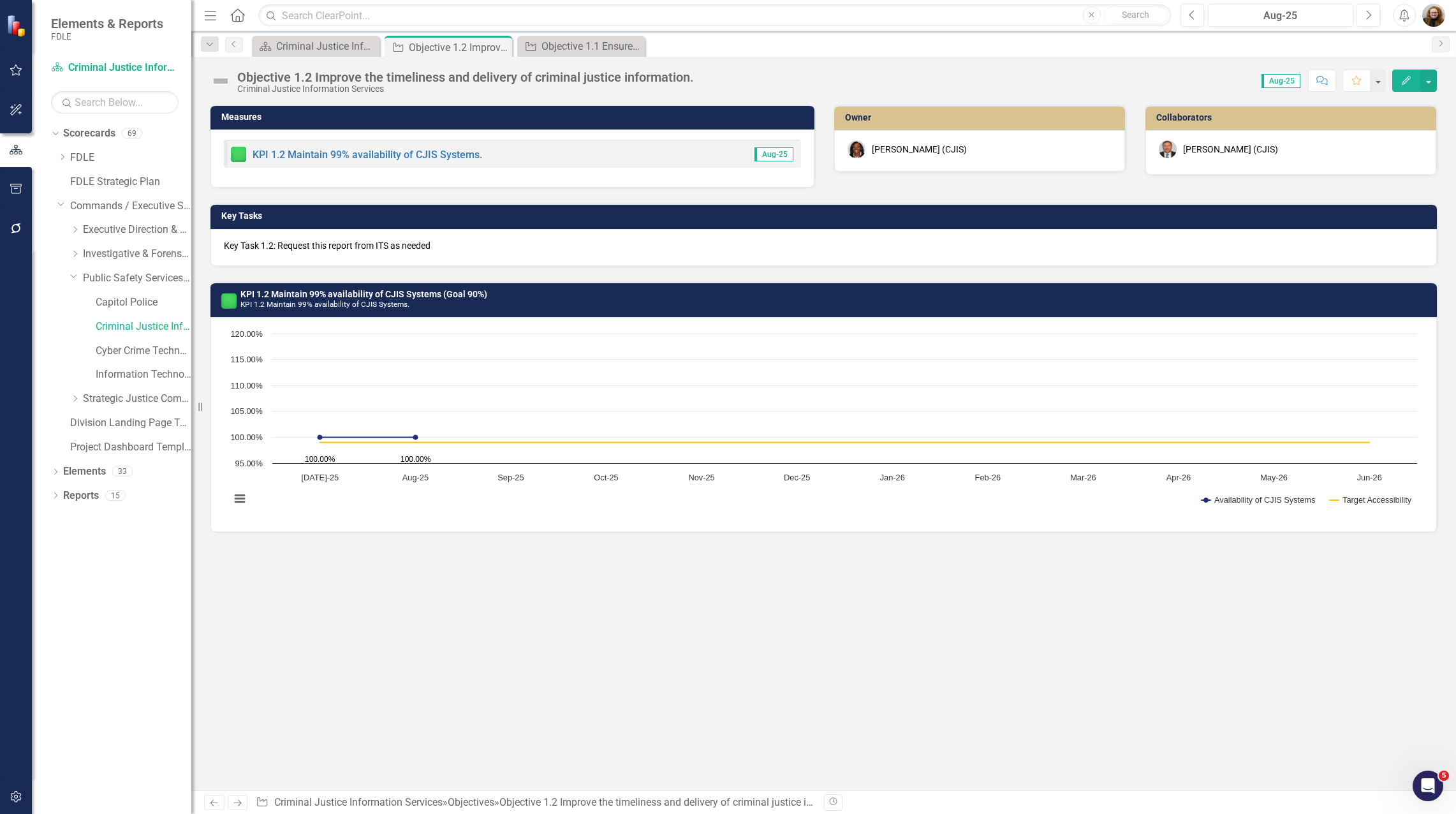
click at [624, 300] on h3 "KPI 1.2 Maintain 99% availability of CJIS Systems (Goal 90%) KPI 1.2 Maintain 9…" at bounding box center [835, 299] width 1190 height 20
click at [625, 300] on h3 "KPI 1.2 Maintain 99% availability of CJIS Systems (Goal 90%) KPI 1.2 Maintain 9…" at bounding box center [835, 299] width 1190 height 20
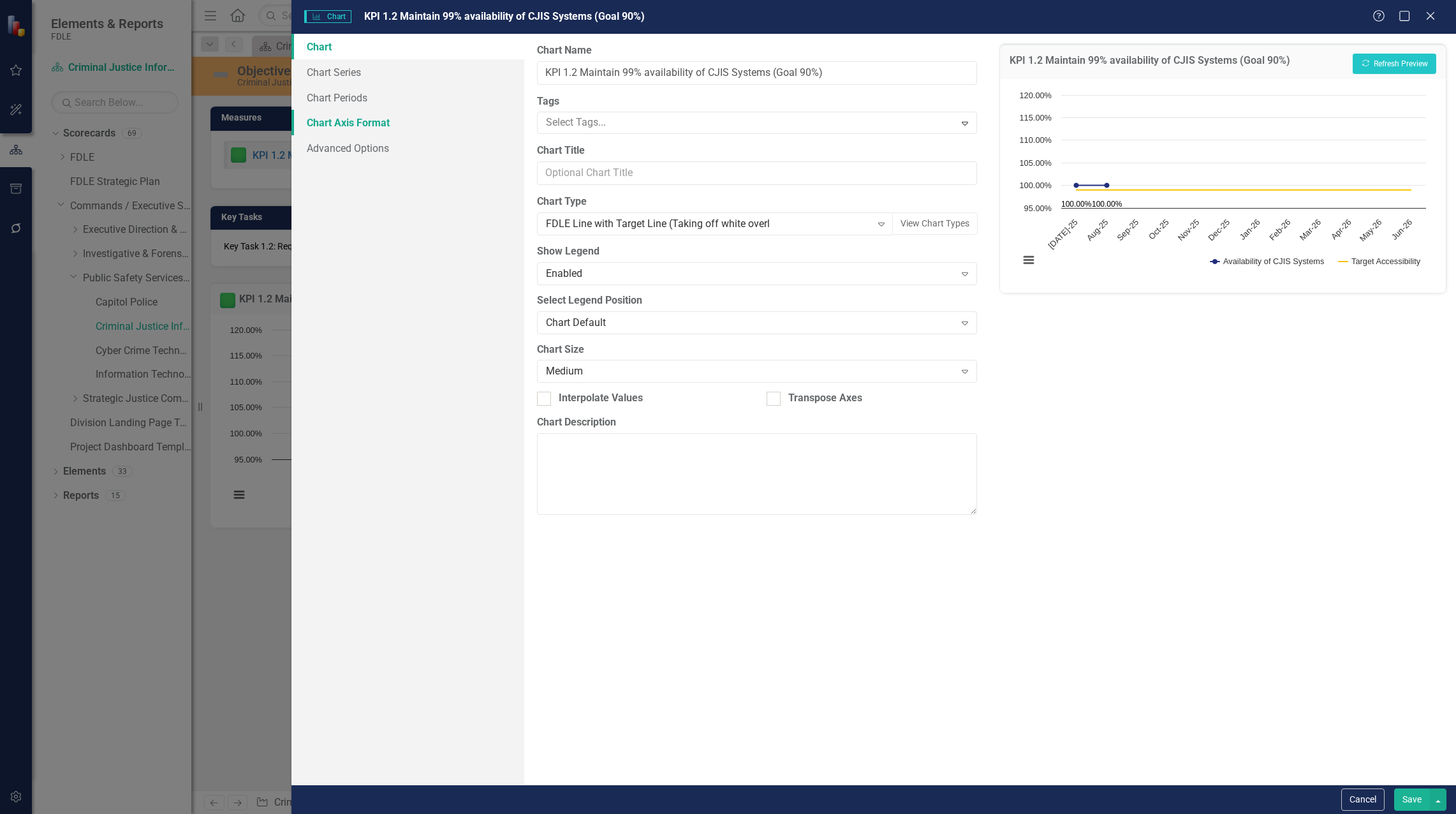
click at [346, 122] on link "Chart Axis Format" at bounding box center [408, 122] width 233 height 25
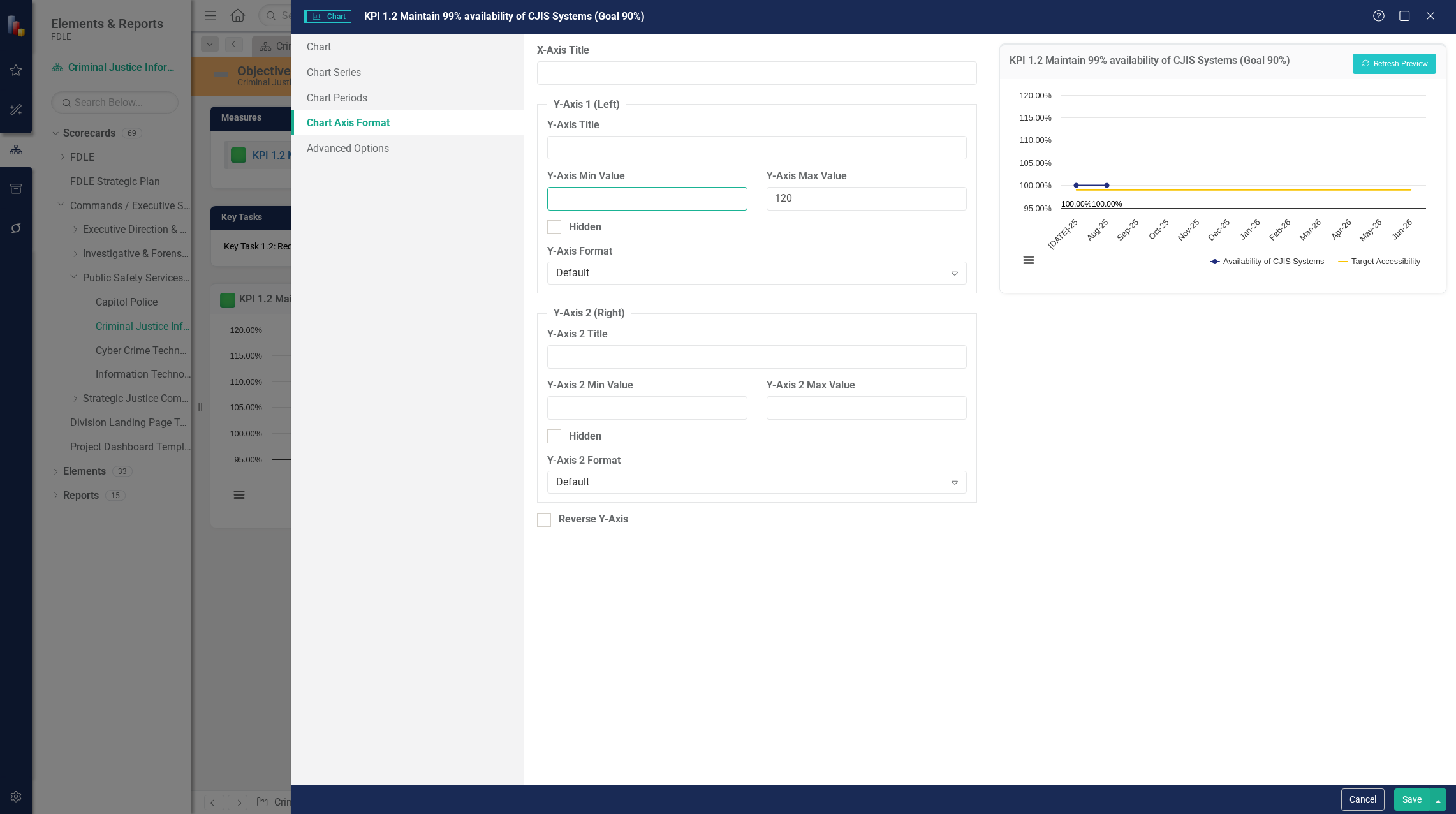
click at [681, 203] on input "Y-Axis Min Value" at bounding box center [648, 199] width 201 height 23
type input "80"
drag, startPoint x: 805, startPoint y: 199, endPoint x: 782, endPoint y: 198, distance: 23.0
click at [725, 198] on input "120" at bounding box center [867, 199] width 201 height 23
type input "110"
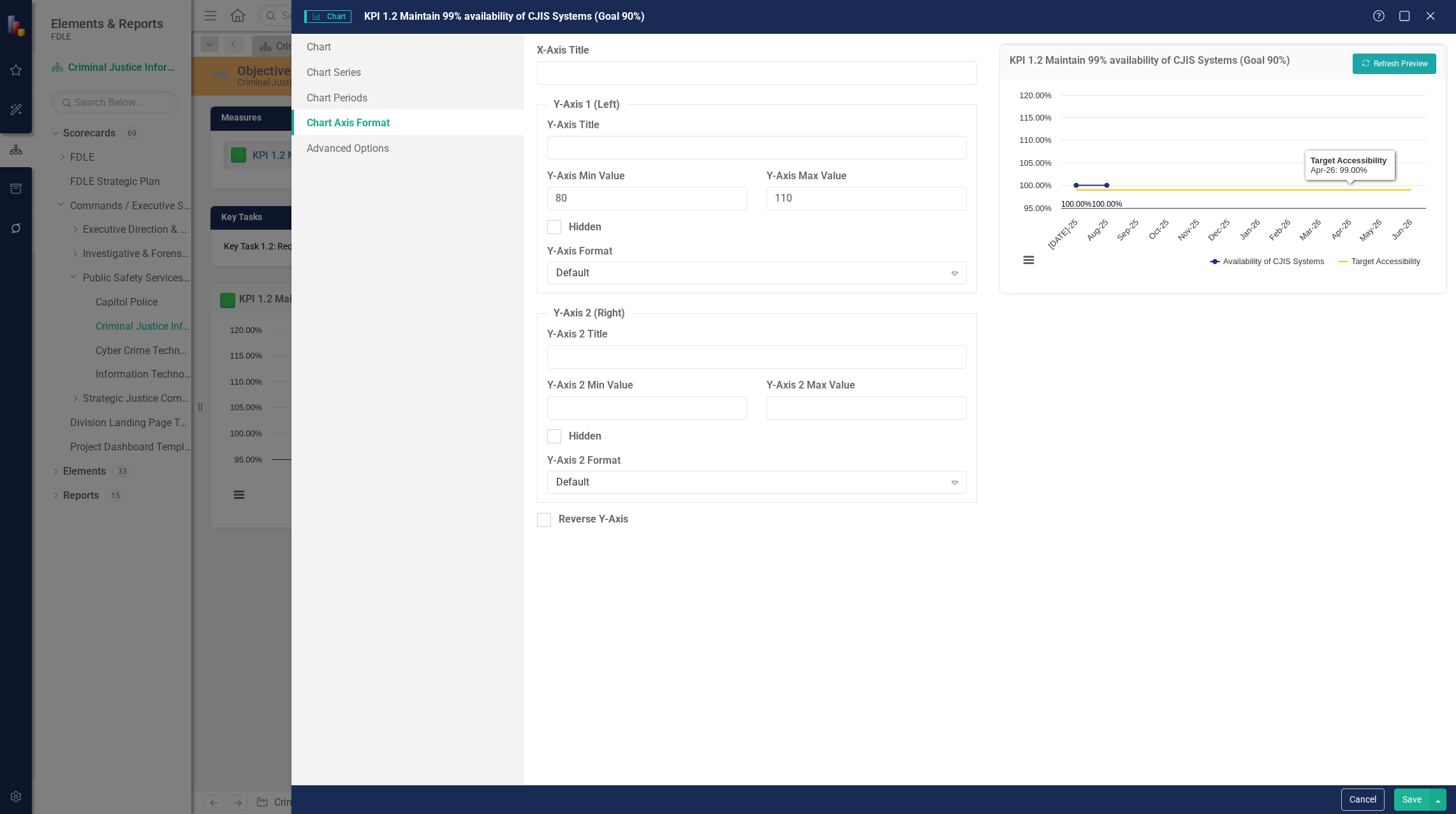
click at [725, 61] on button "Recalculate Refresh Preview" at bounding box center [1394, 64] width 83 height 21
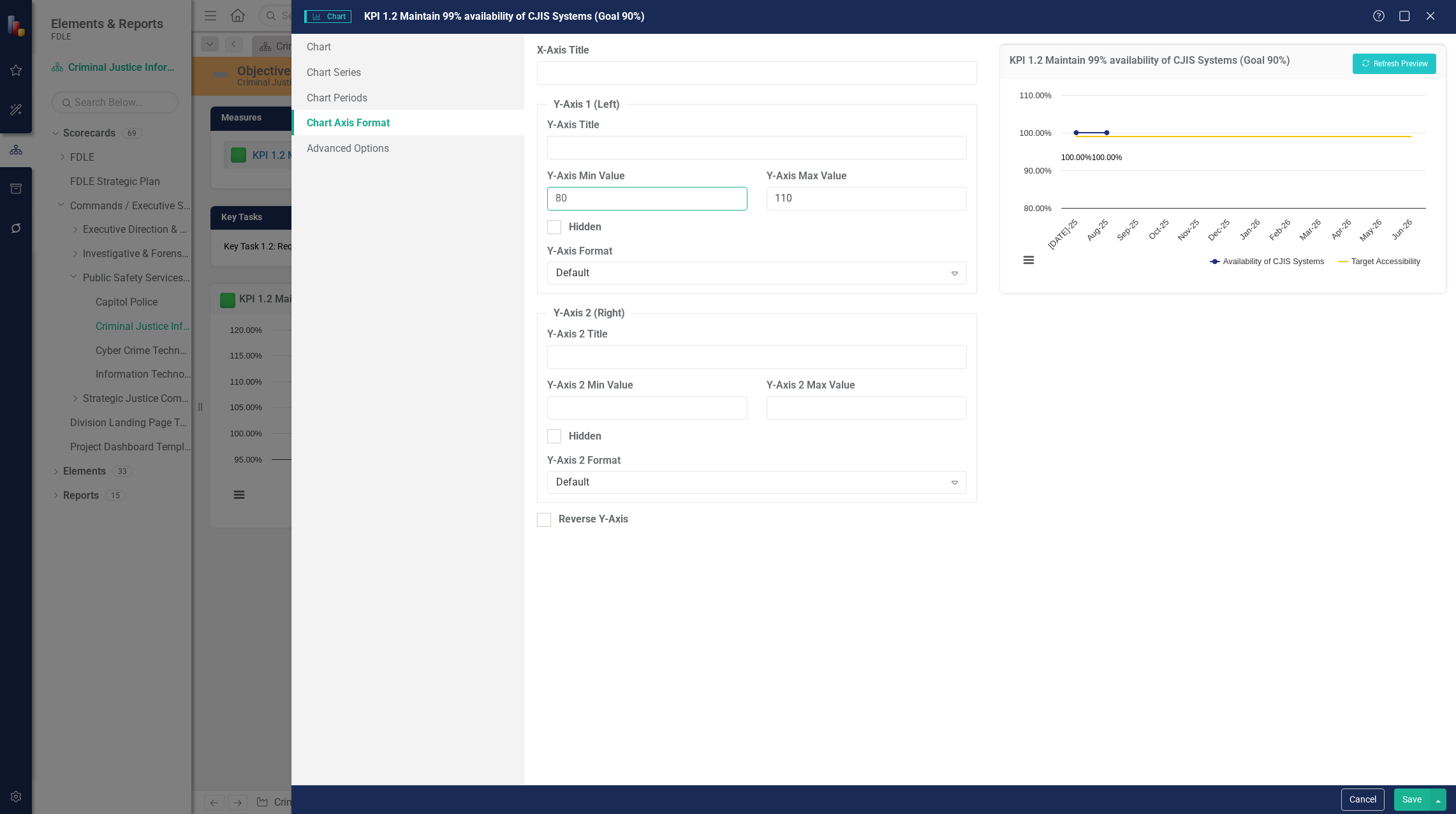
drag, startPoint x: 584, startPoint y: 198, endPoint x: 564, endPoint y: 197, distance: 20.0
click at [564, 197] on input "80" at bounding box center [648, 199] width 201 height 23
click at [725, 62] on button "Recalculate Refresh Preview" at bounding box center [1394, 64] width 83 height 21
click at [725, 65] on button "Recalculate Refresh Preview" at bounding box center [1394, 64] width 83 height 21
drag, startPoint x: 575, startPoint y: 201, endPoint x: 549, endPoint y: 196, distance: 26.5
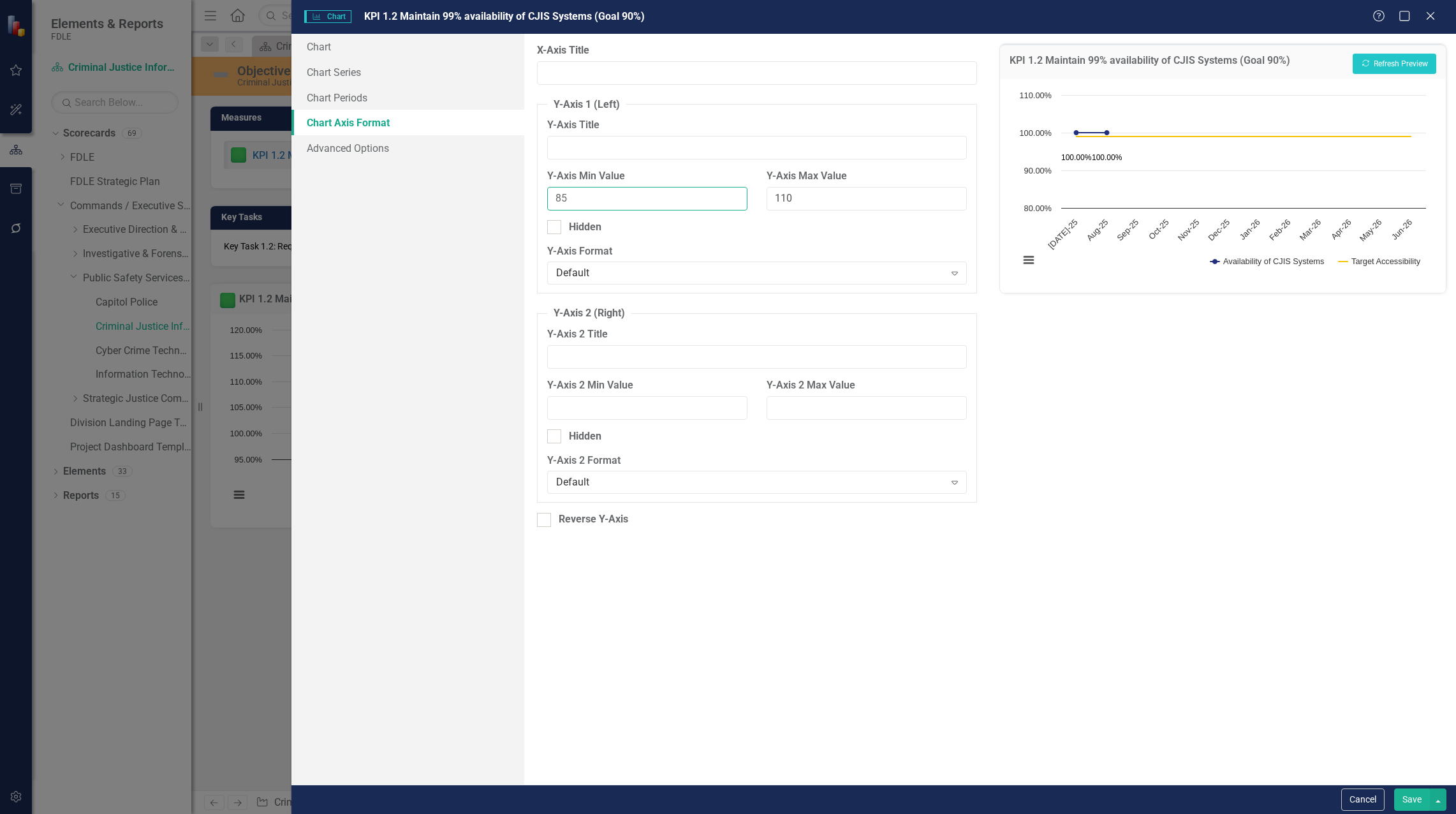
click at [547, 200] on input "85" at bounding box center [648, 199] width 201 height 23
type input "90"
click at [725, 63] on button "Recalculate Refresh Preview" at bounding box center [1394, 64] width 83 height 21
click at [725, 801] on button "Save" at bounding box center [1412, 800] width 36 height 22
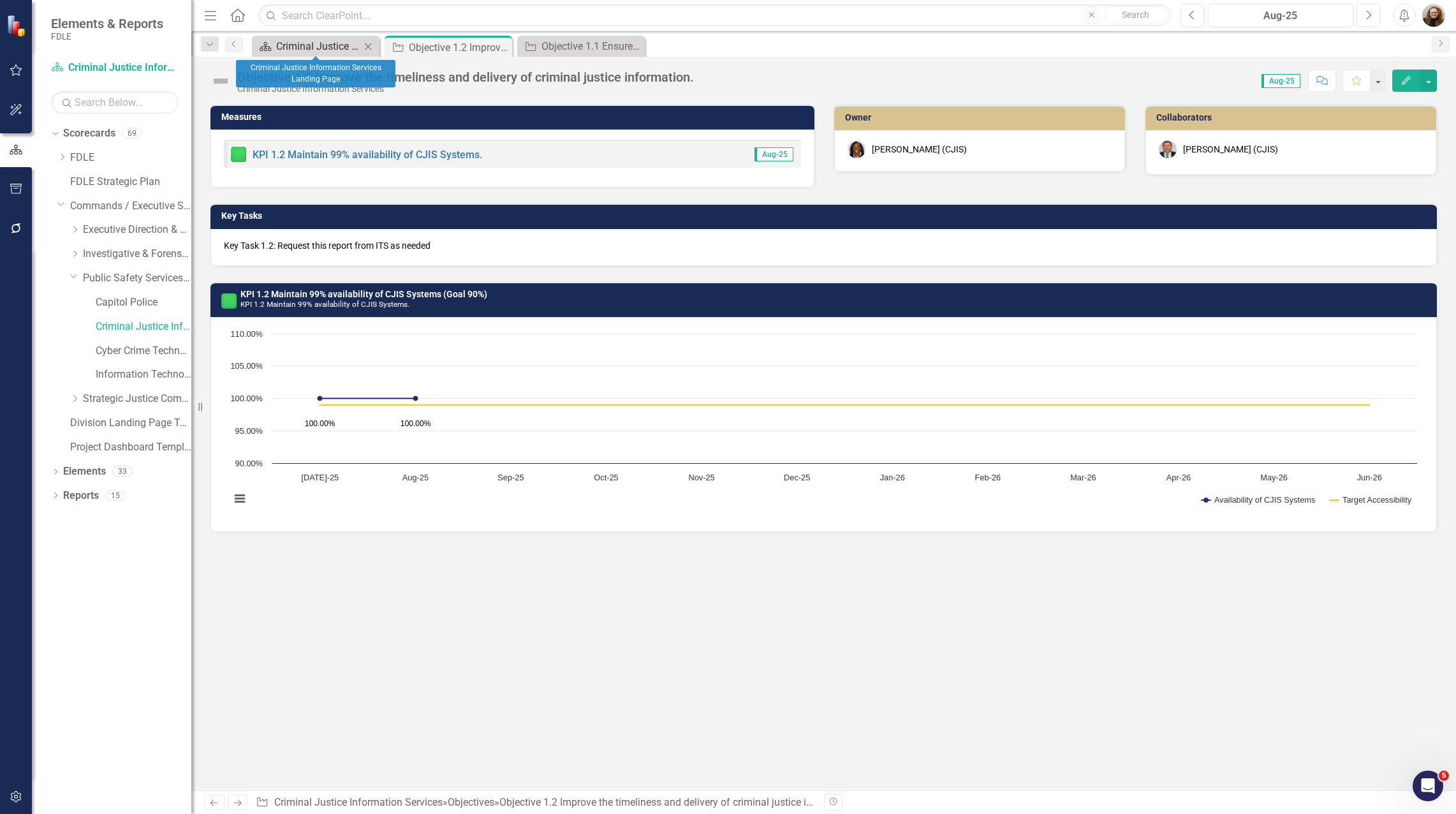
click at [304, 42] on div "Criminal Justice Information Services Landing Page" at bounding box center [318, 47] width 84 height 16
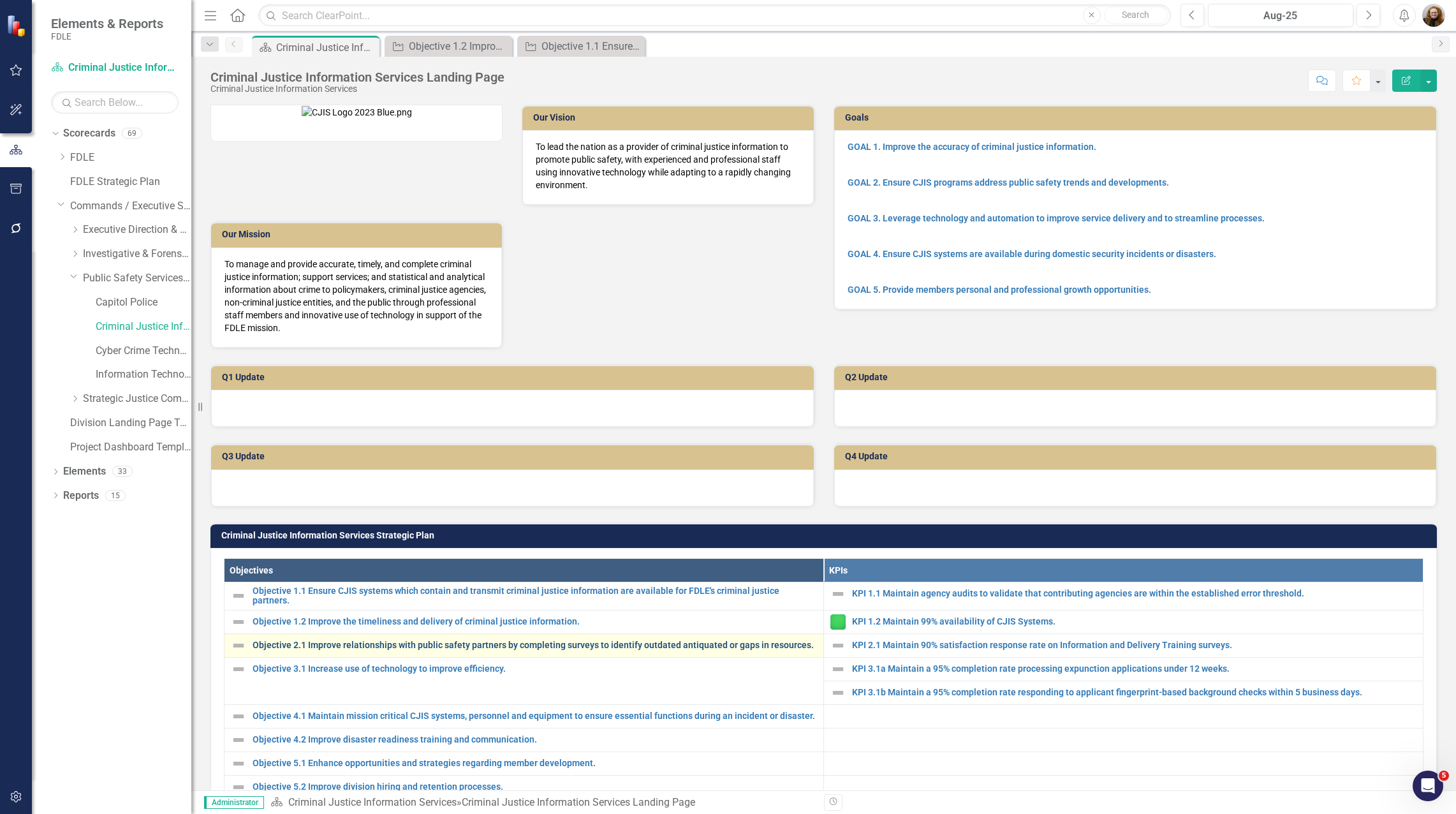
click at [424, 650] on link "Objective 2.1 Improve relationships with public safety partners by completing s…" at bounding box center [535, 645] width 564 height 10
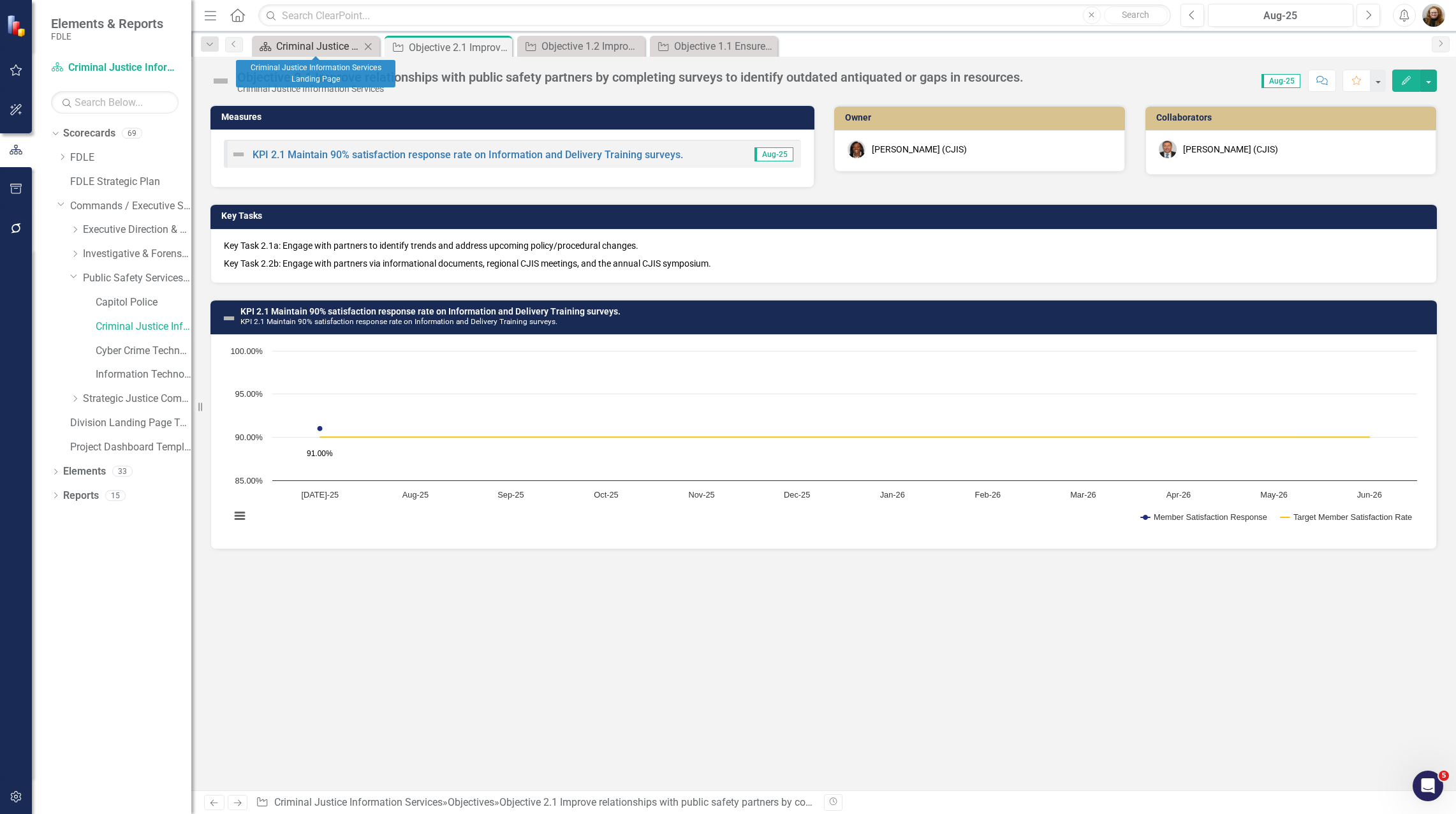
click at [315, 46] on div "Criminal Justice Information Services Landing Page" at bounding box center [318, 47] width 84 height 16
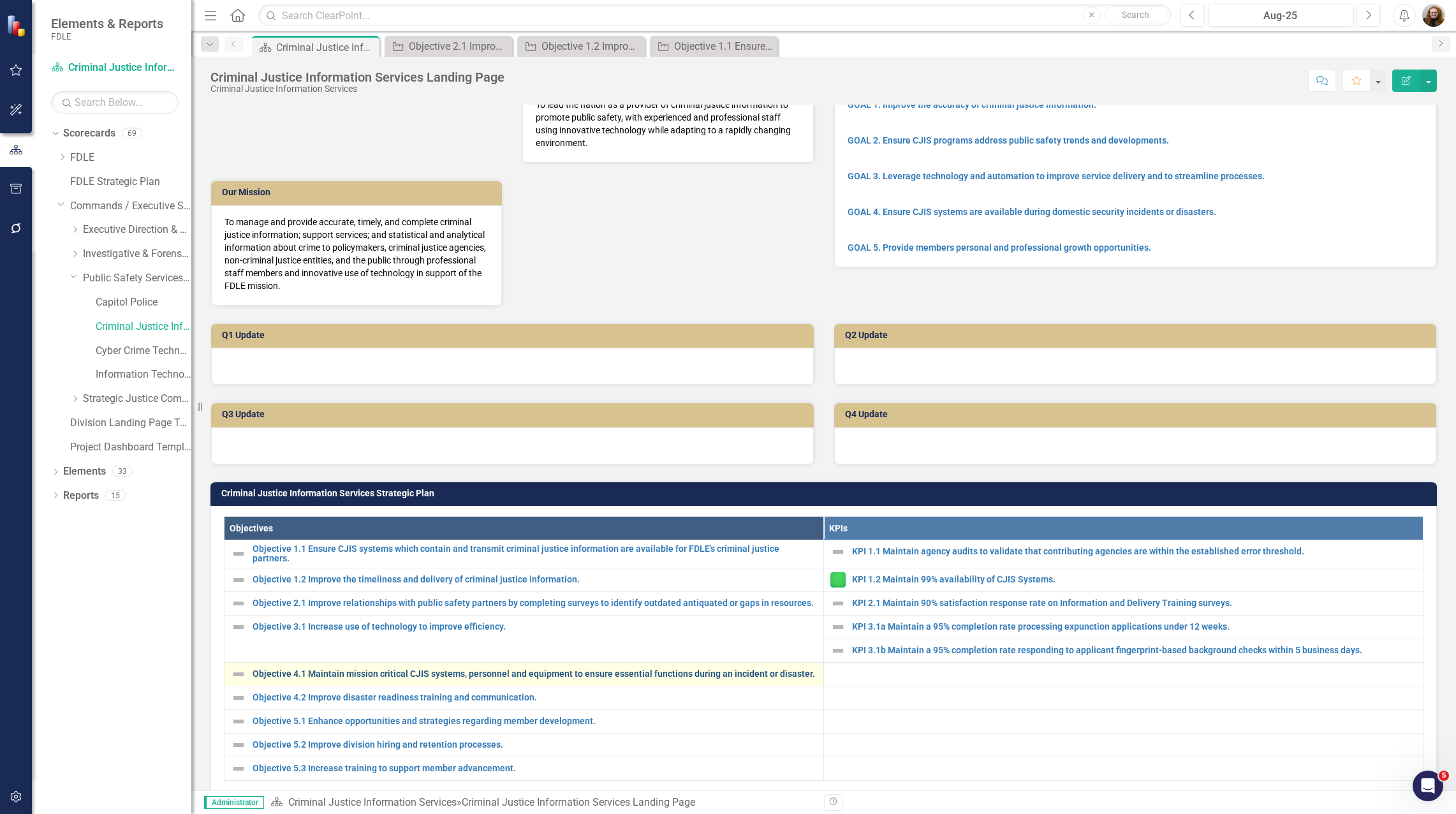
scroll to position [64, 0]
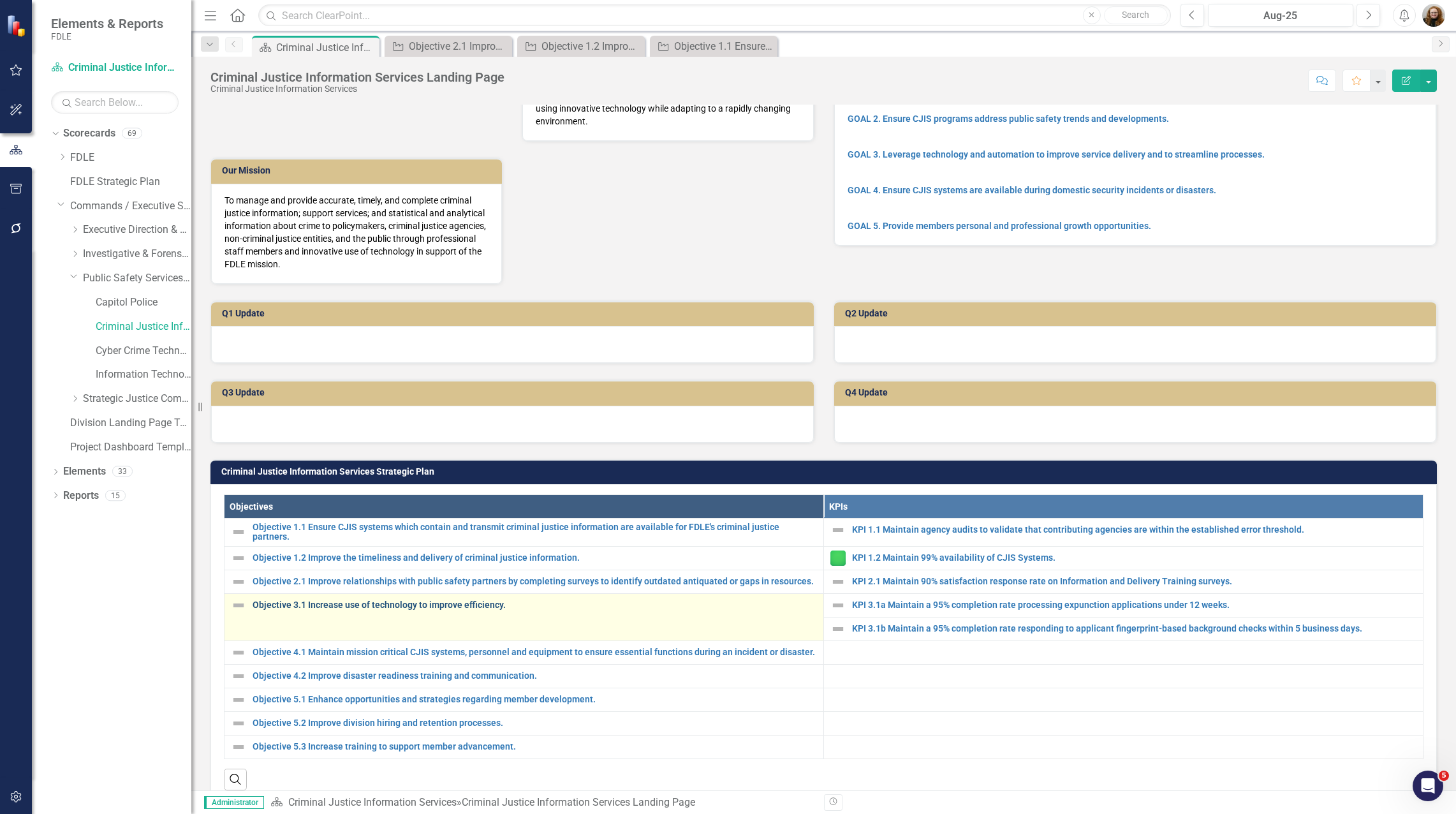
click at [324, 610] on link "Objective 3.1 Increase use of technology to improve efficiency." at bounding box center [535, 605] width 564 height 10
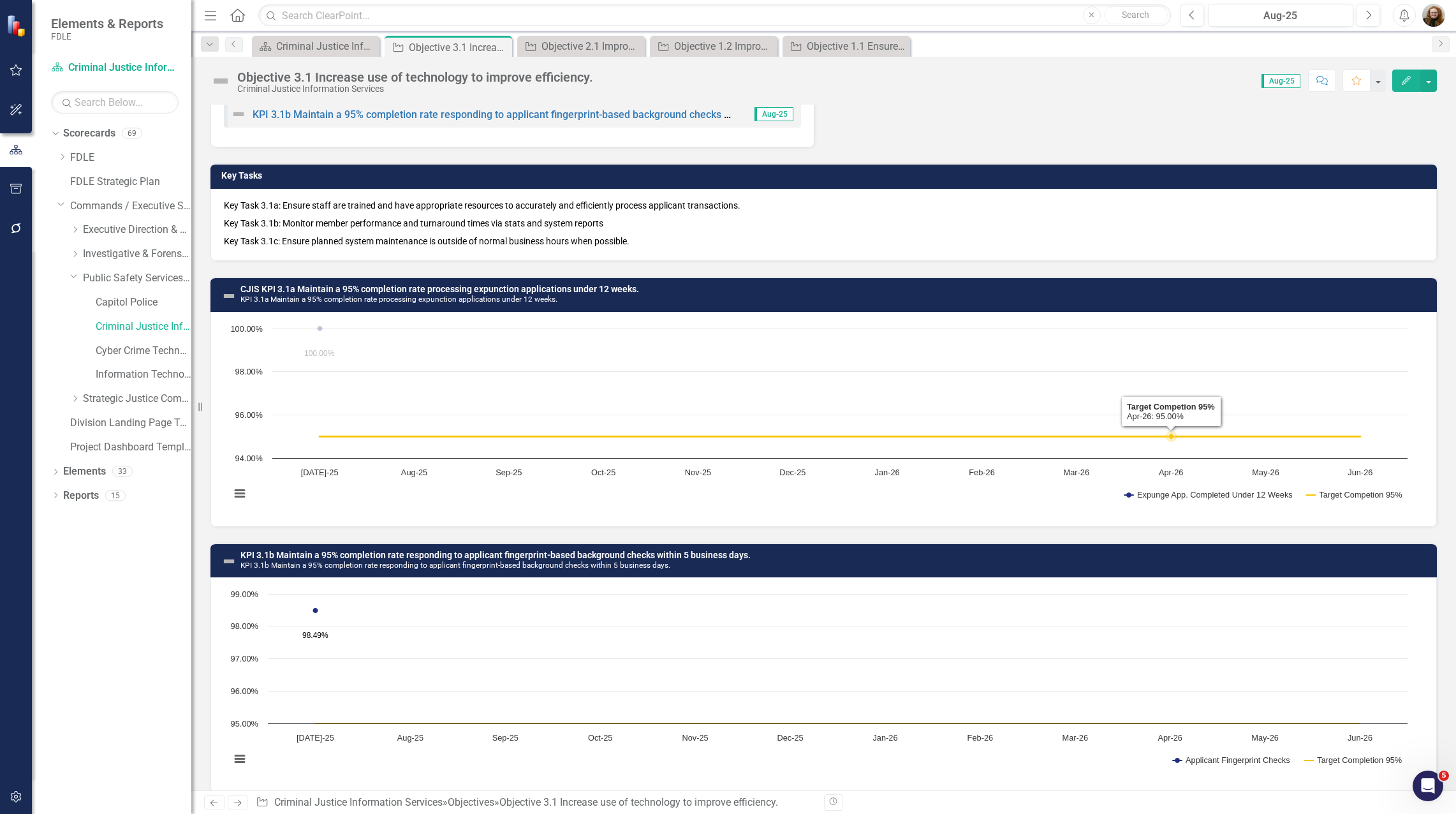
scroll to position [90, 0]
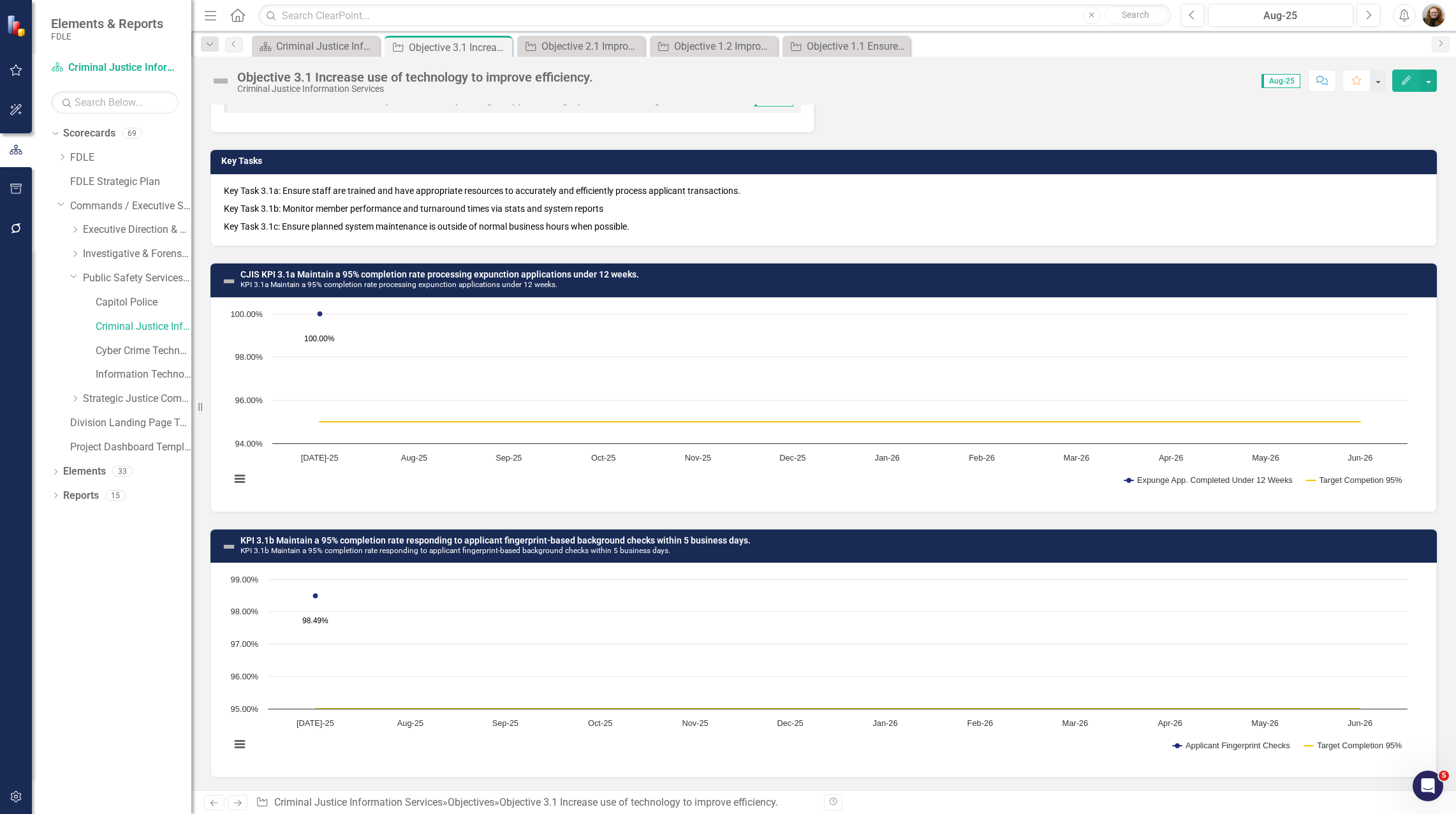
click at [725, 553] on h3 "KPI 3.1b Maintain a 95% completion rate responding to applicant fingerprint-bas…" at bounding box center [835, 546] width 1190 height 20
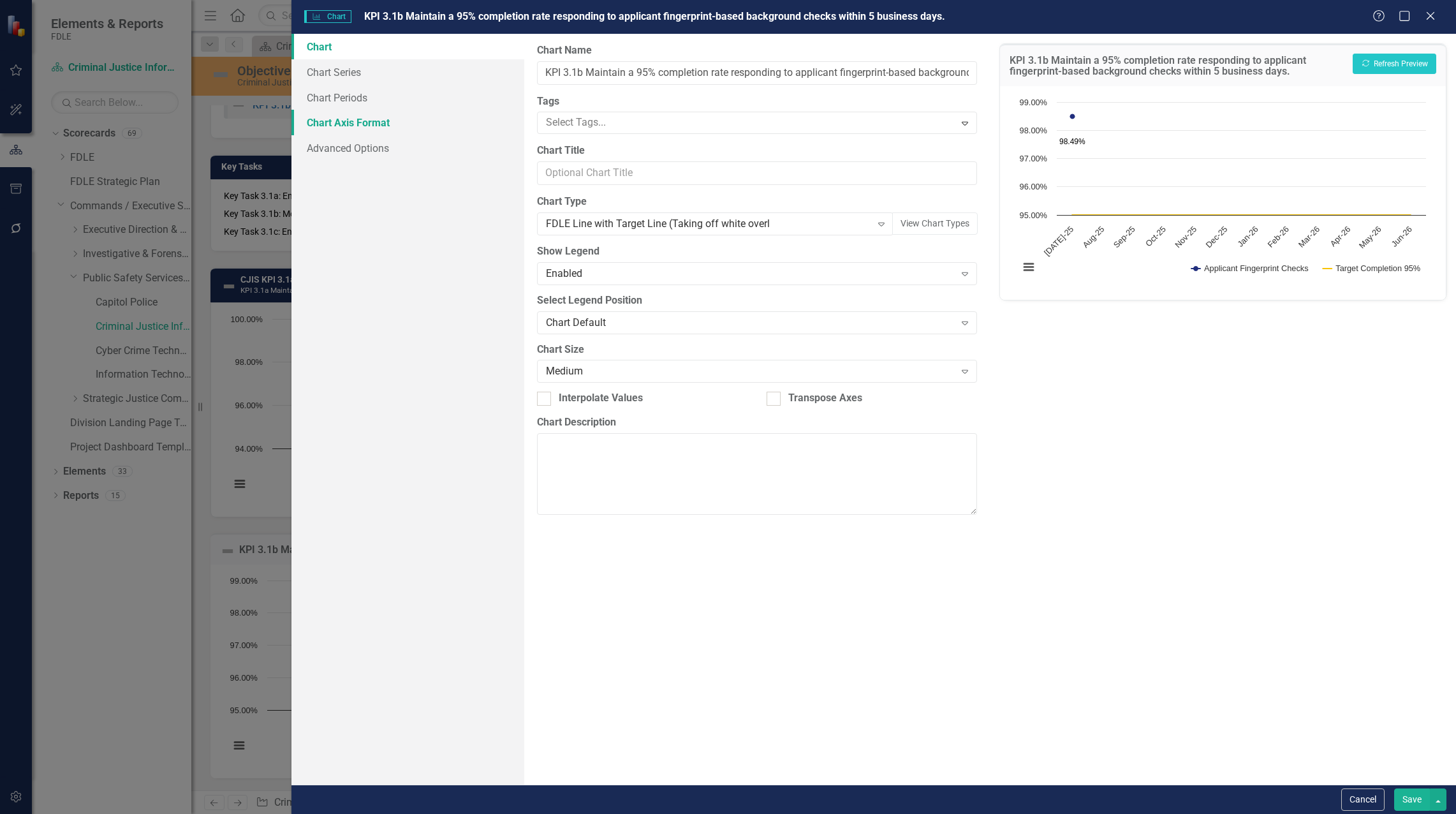
click at [350, 126] on link "Chart Axis Format" at bounding box center [408, 122] width 233 height 25
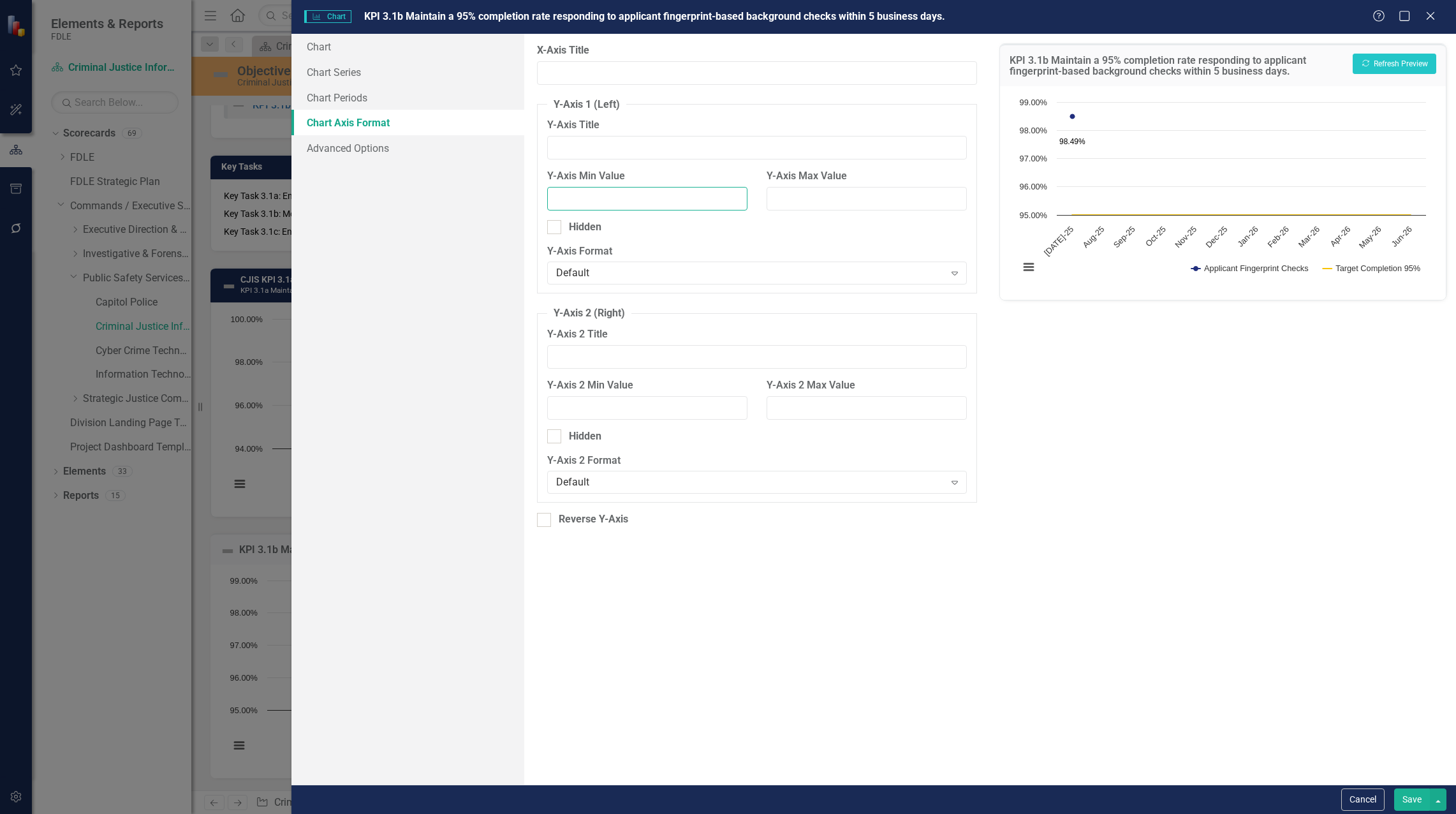
click at [630, 196] on input "Y-Axis Min Value" at bounding box center [648, 199] width 201 height 23
type input "80"
click at [725, 194] on input "Y-Axis Max Value" at bounding box center [867, 199] width 201 height 23
type input "110"
click at [725, 64] on button "Recalculate Refresh Preview" at bounding box center [1394, 64] width 83 height 21
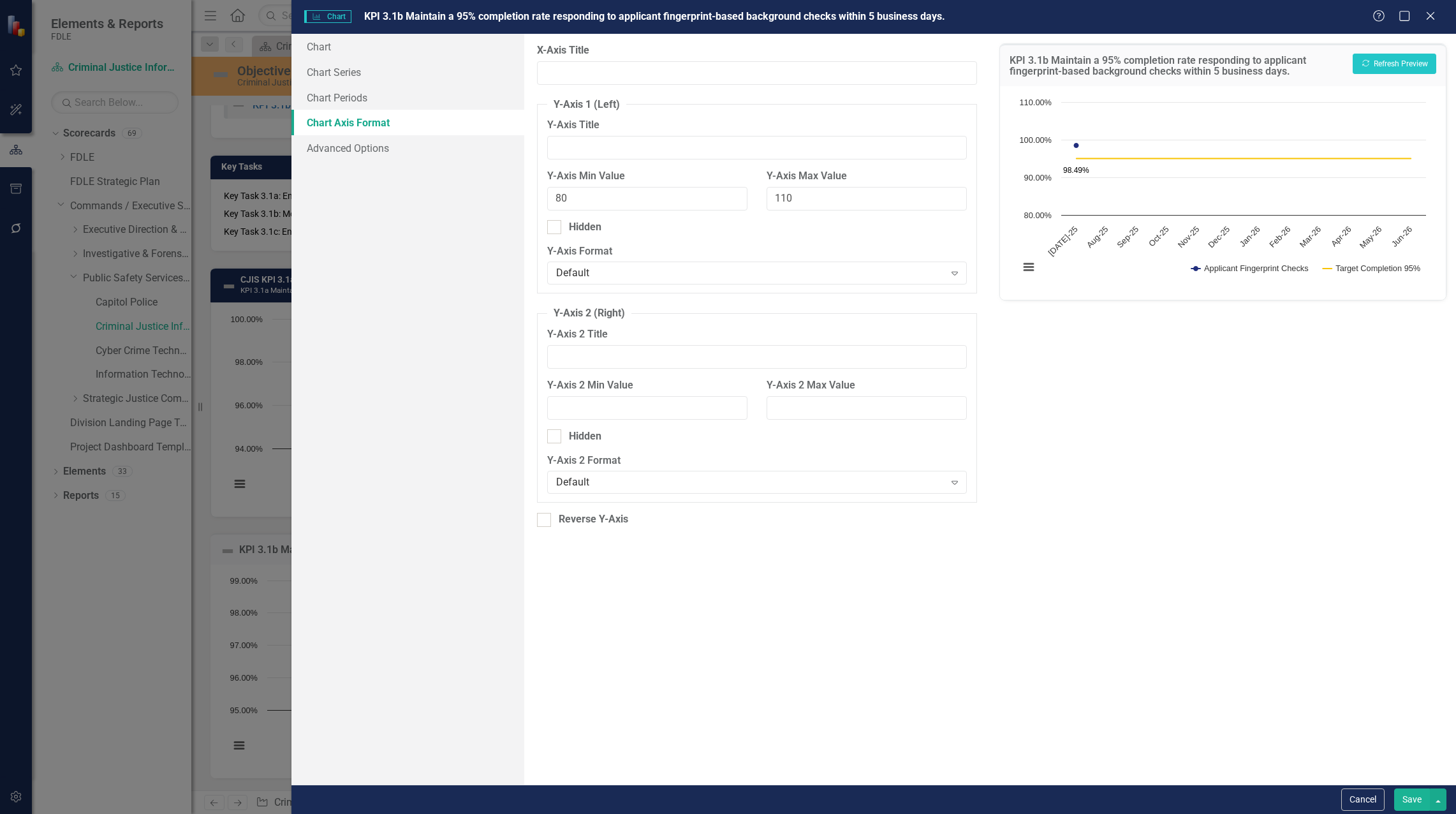
click at [725, 794] on div "Save" at bounding box center [1419, 800] width 56 height 22
click at [725, 794] on button "Save" at bounding box center [1412, 800] width 36 height 22
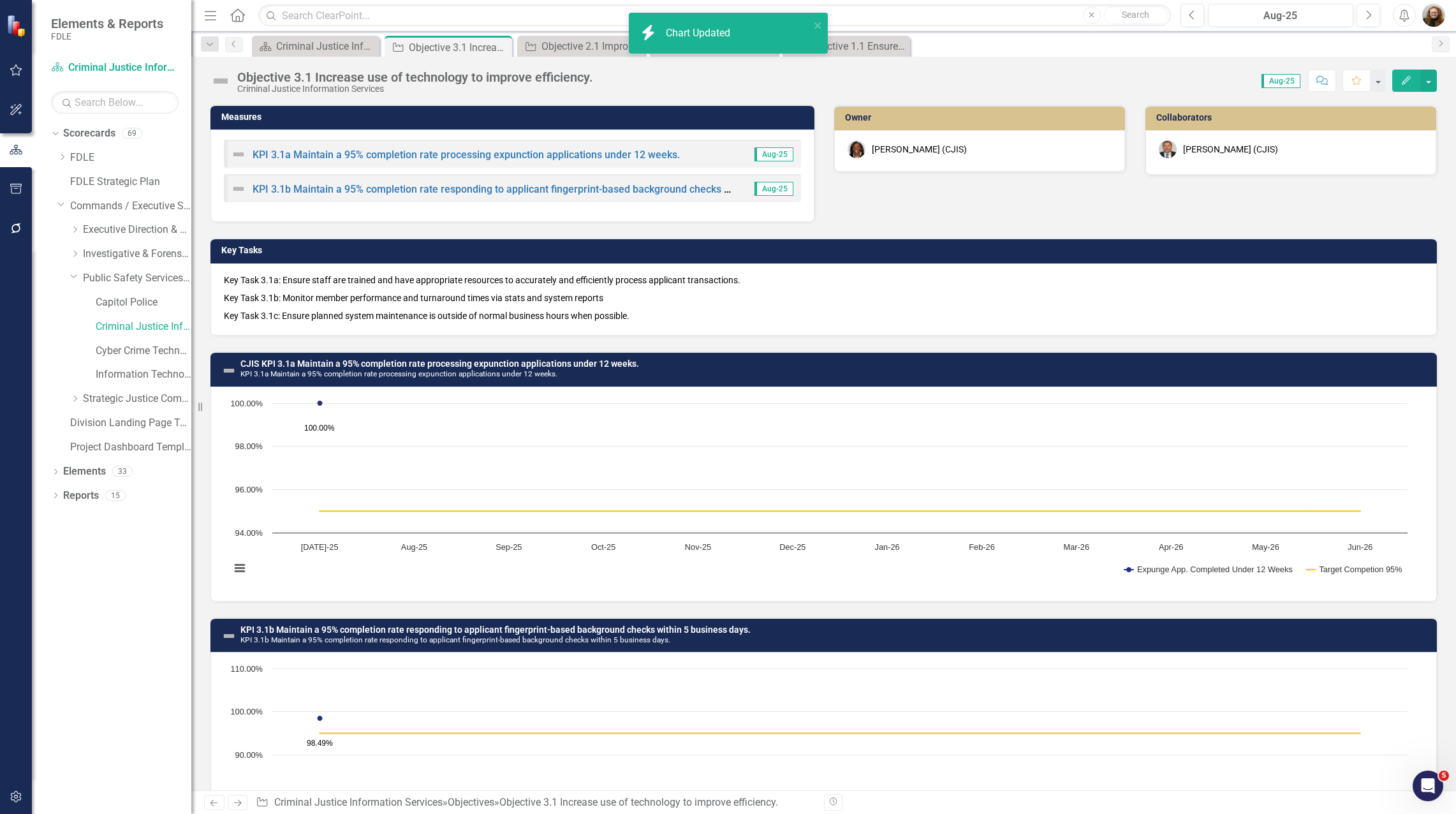
scroll to position [90, 0]
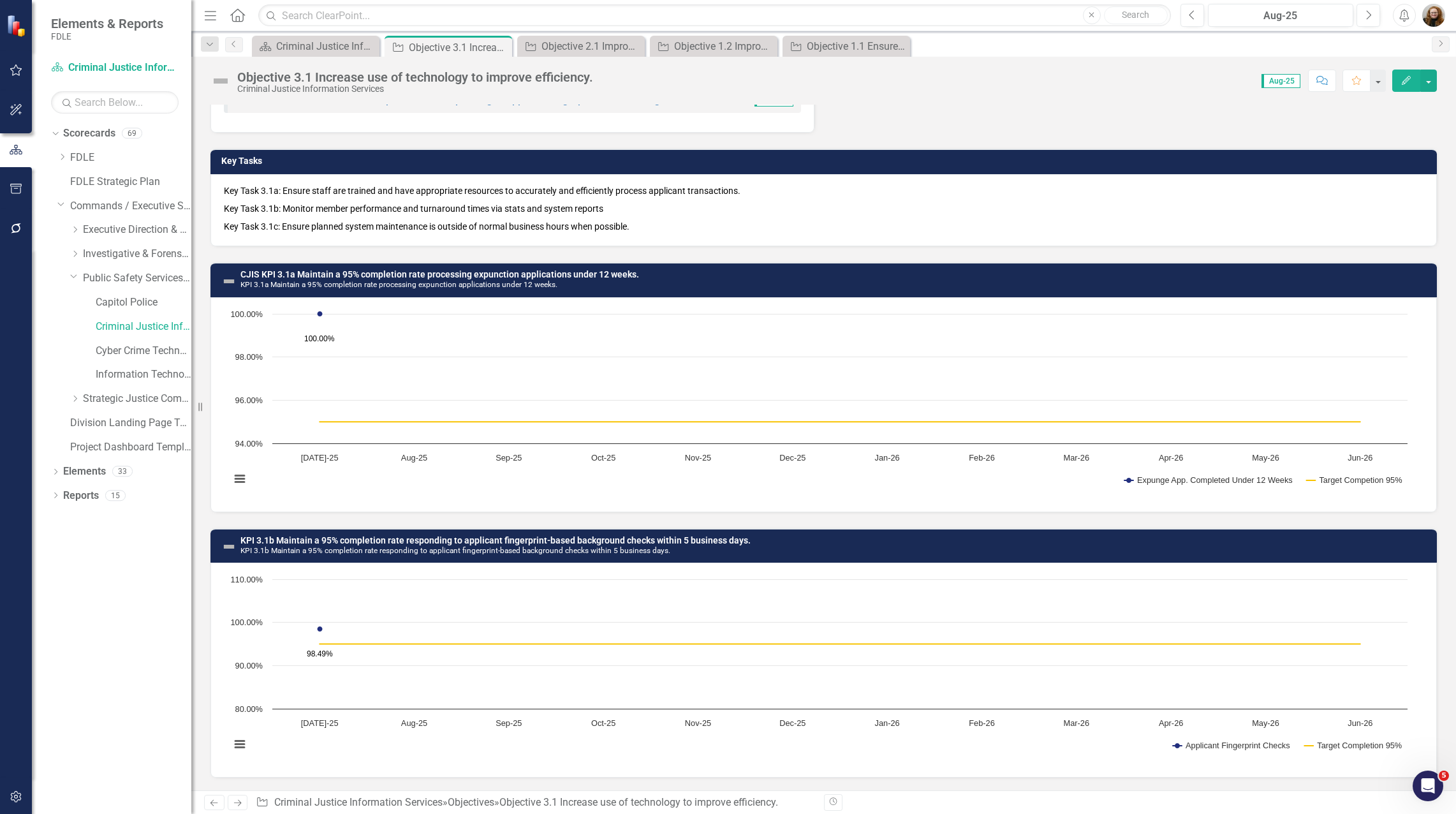
click at [725, 283] on h3 "CJIS KPI 3.1a Maintain a 95% completion rate processing expunction applications…" at bounding box center [835, 280] width 1190 height 20
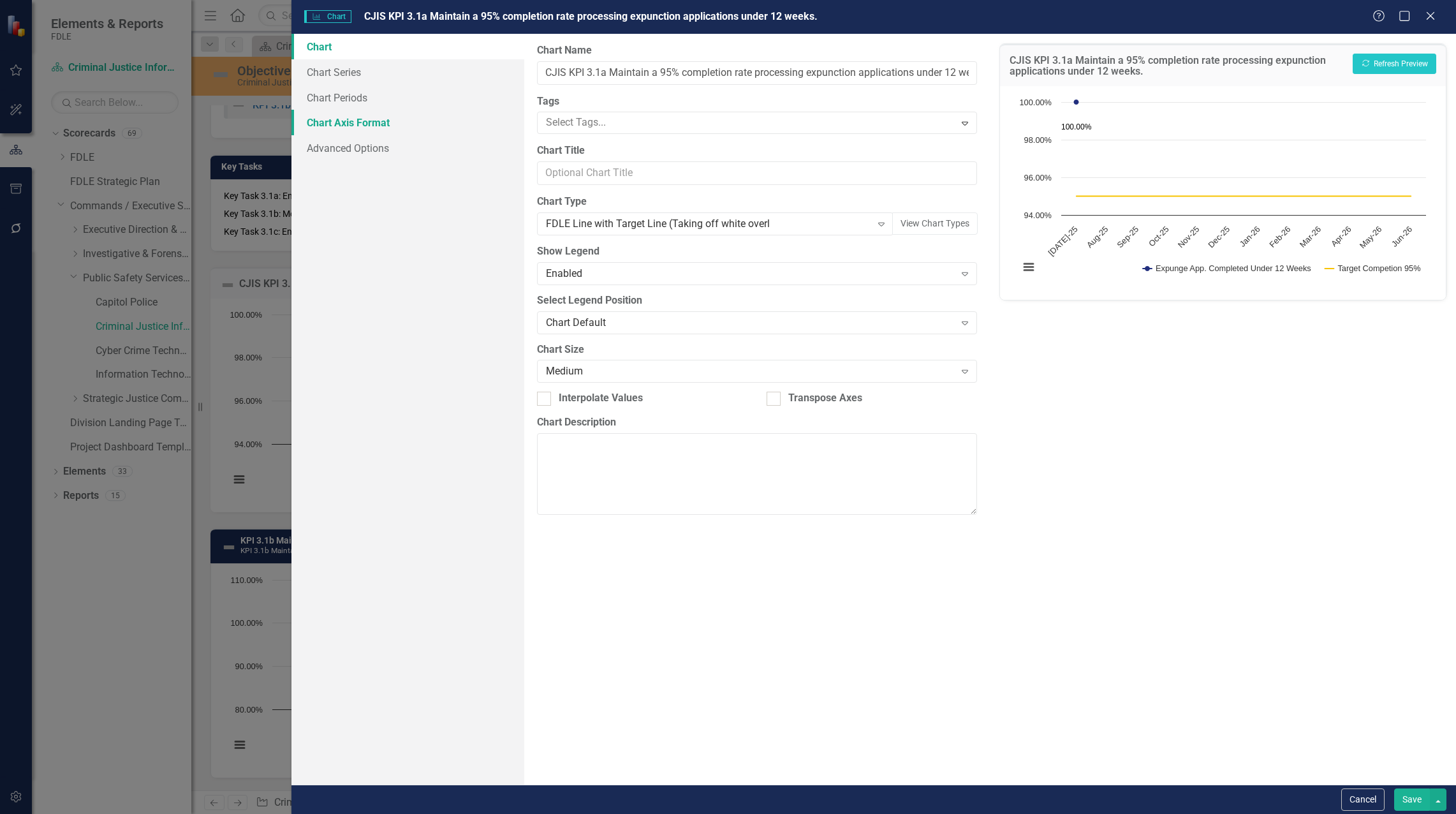
click at [355, 127] on link "Chart Axis Format" at bounding box center [408, 122] width 233 height 25
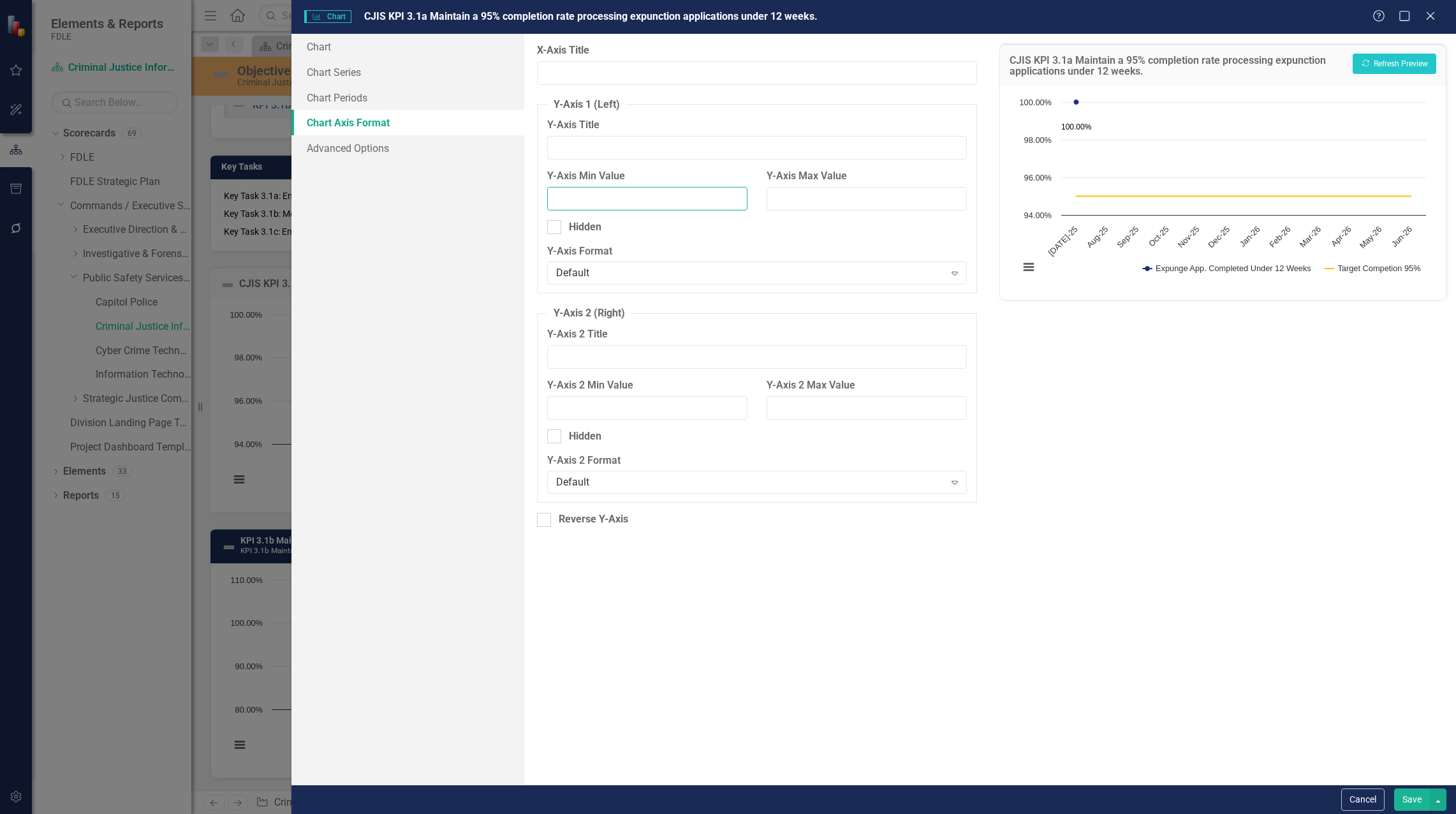
click at [595, 195] on input "Y-Axis Min Value" at bounding box center [648, 199] width 201 height 23
type input "80"
click at [725, 197] on input "Y-Axis Max Value" at bounding box center [867, 199] width 201 height 23
type input "110"
click at [725, 65] on button "Recalculate Refresh Preview" at bounding box center [1394, 64] width 83 height 21
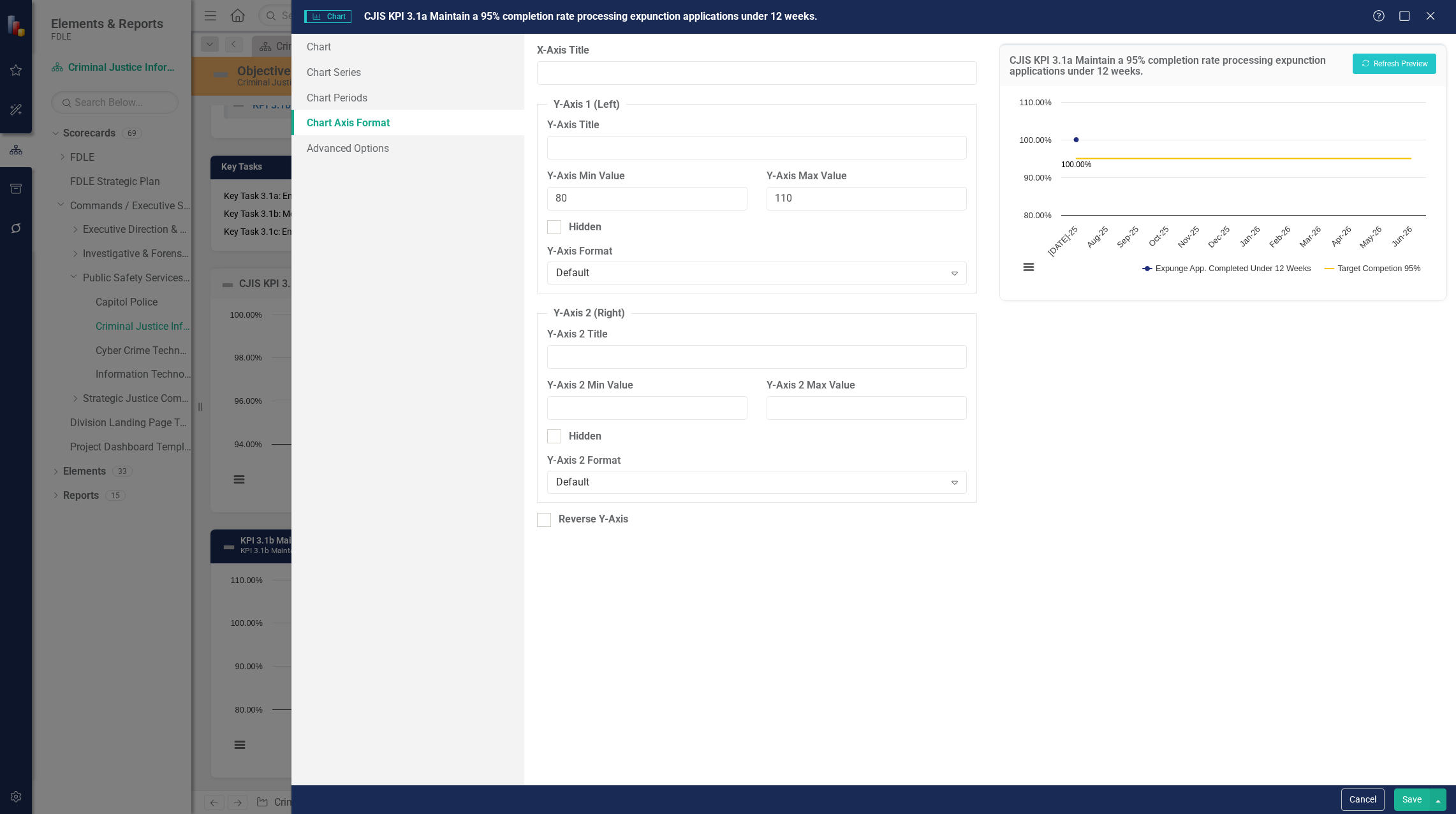
click at [725, 801] on button "Save" at bounding box center [1412, 800] width 36 height 22
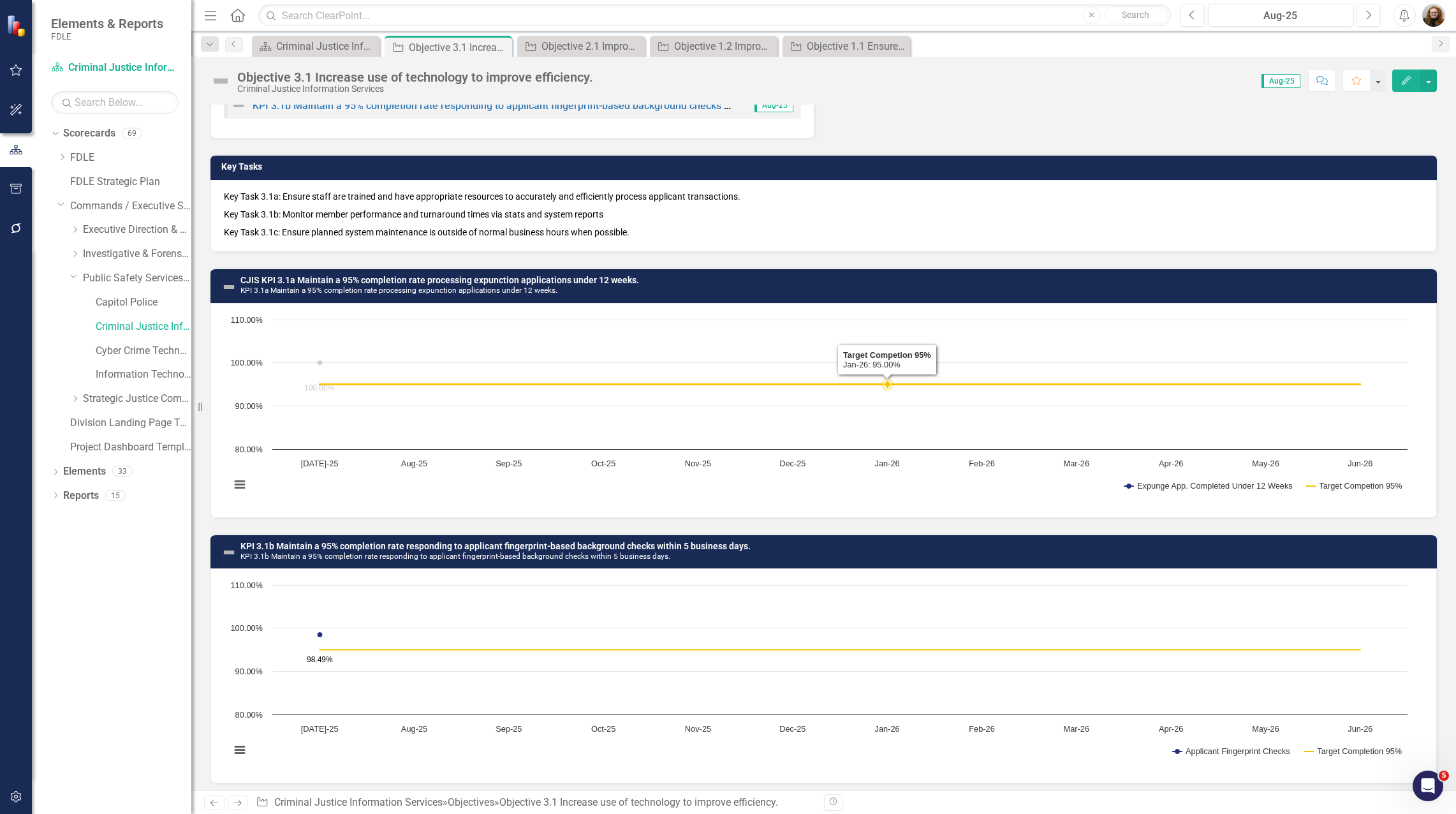
scroll to position [90, 0]
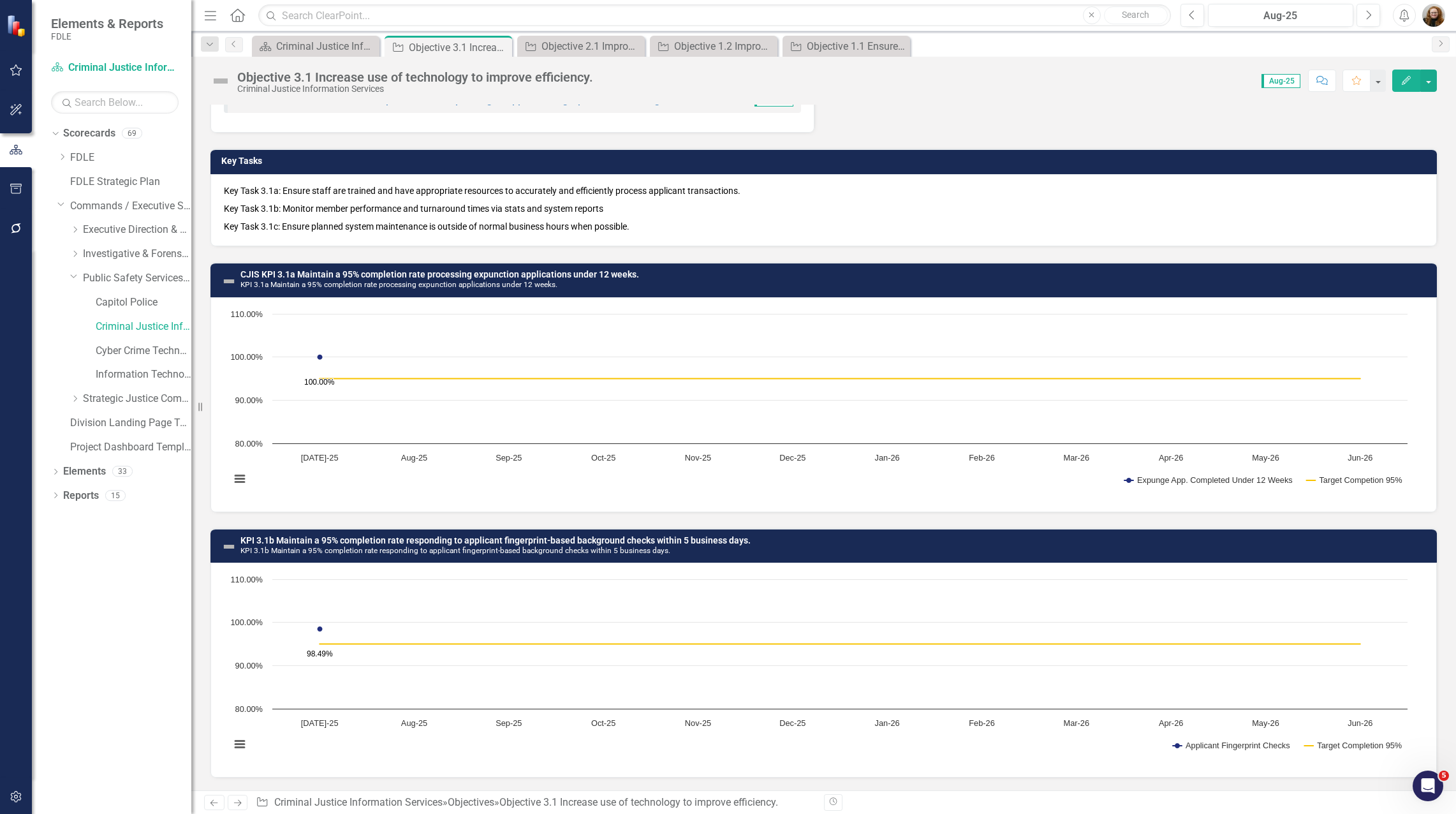
click at [500, 302] on div "Chart Line chart with 2 lines. The chart has 1 X axis displaying categories. Th…" at bounding box center [823, 405] width 1227 height 215
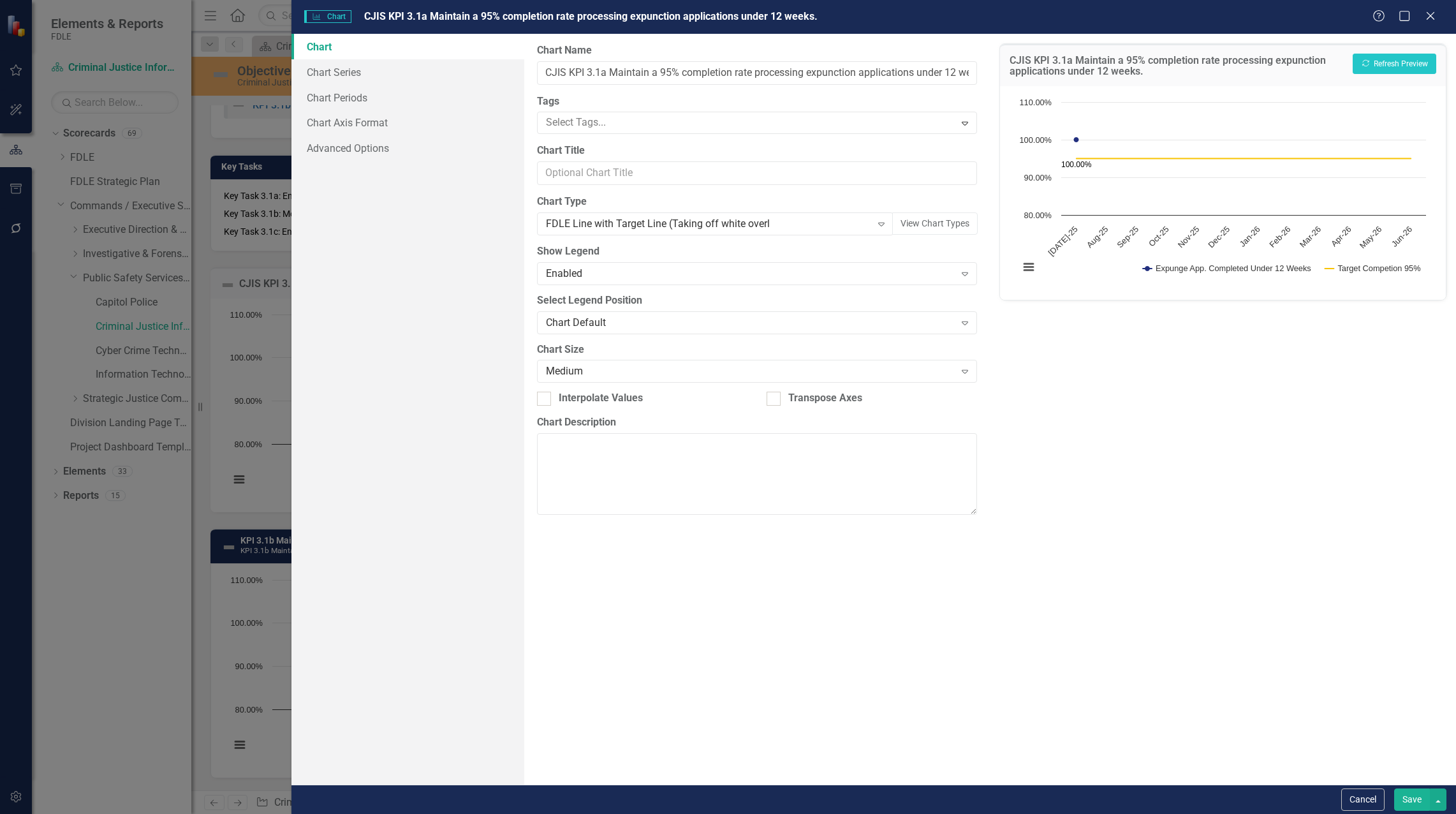
scroll to position [85, 0]
drag, startPoint x: 347, startPoint y: 127, endPoint x: 353, endPoint y: 125, distance: 6.3
click at [347, 127] on link "Chart Axis Format" at bounding box center [408, 122] width 233 height 25
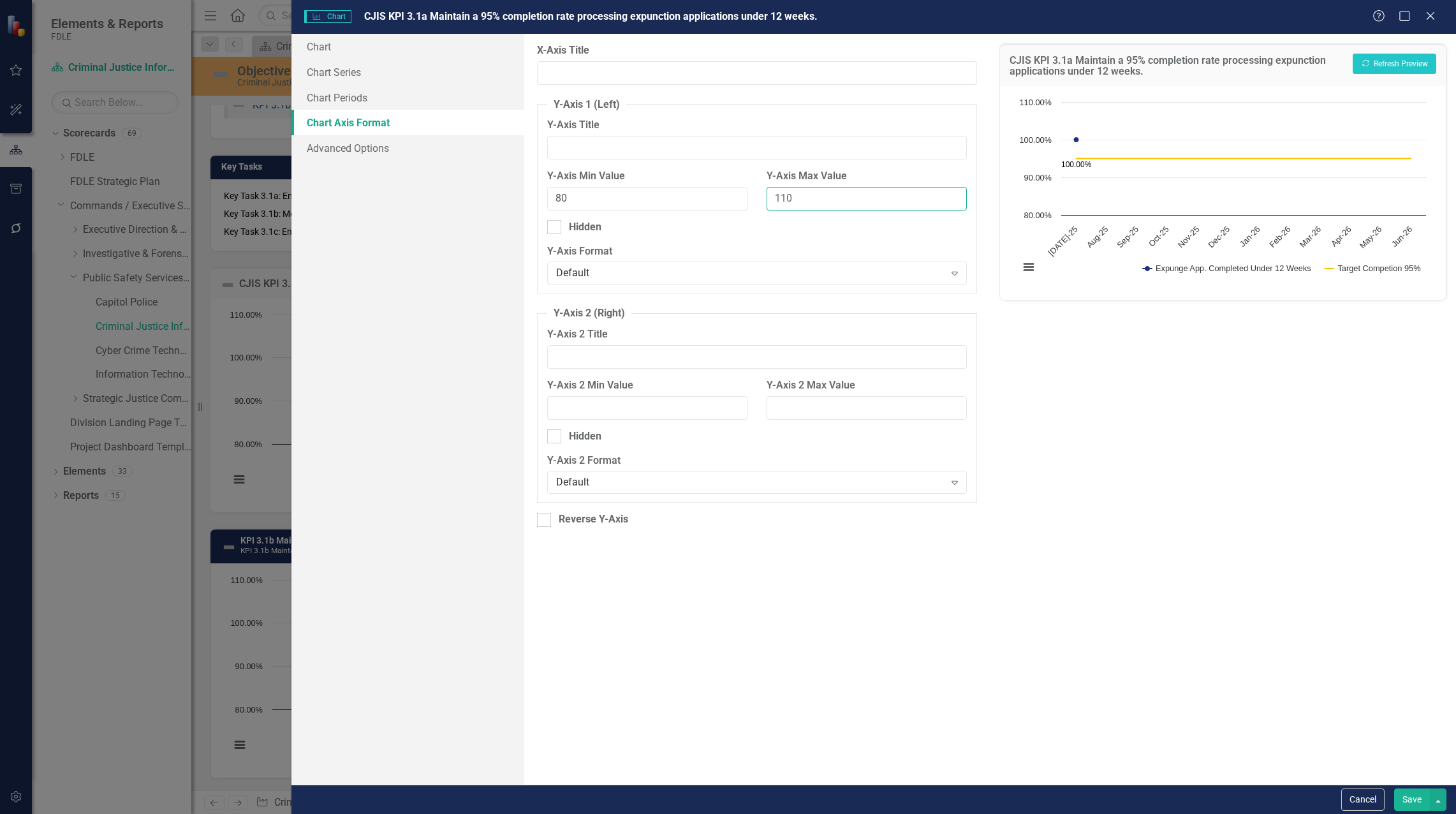
click at [725, 201] on input "110" at bounding box center [867, 199] width 201 height 23
type input "100"
click at [725, 65] on button "Recalculate Refresh Preview" at bounding box center [1394, 64] width 83 height 21
click at [725, 801] on button "Save" at bounding box center [1412, 800] width 36 height 22
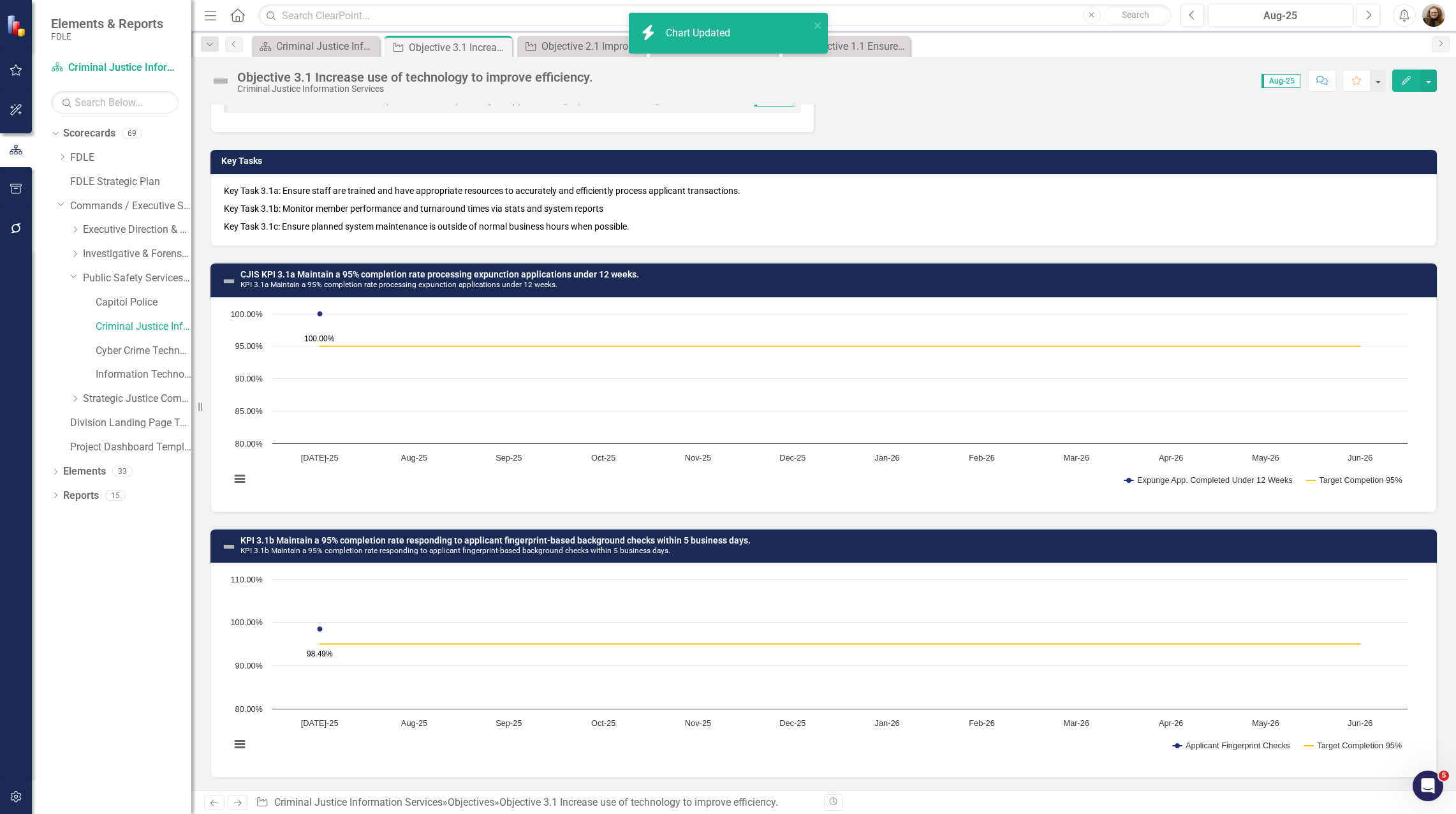
scroll to position [0, 0]
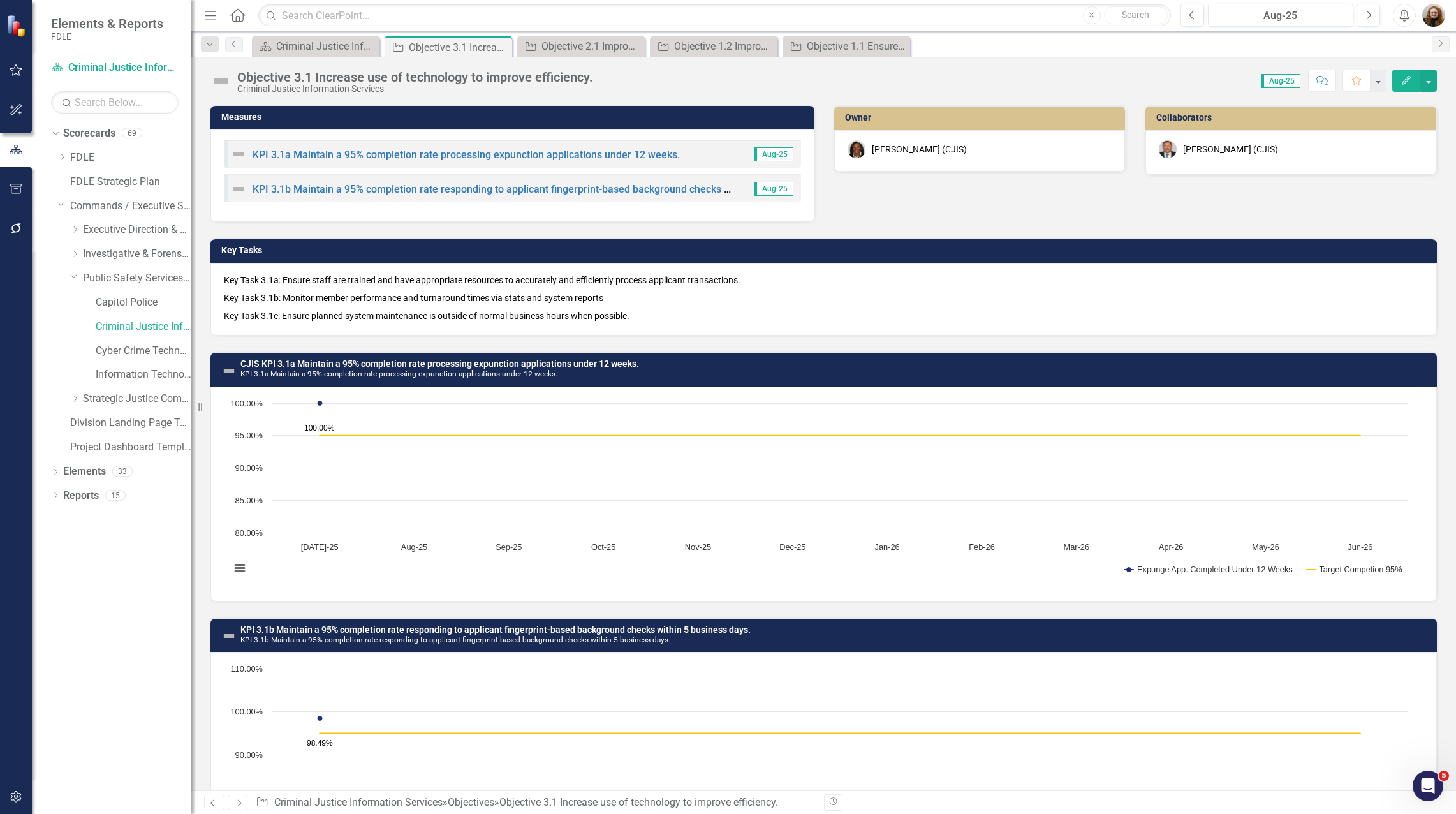
click at [725, 642] on h3 "KPI 3.1b Maintain a 95% completion rate responding to applicant fingerprint-bas…" at bounding box center [835, 636] width 1190 height 20
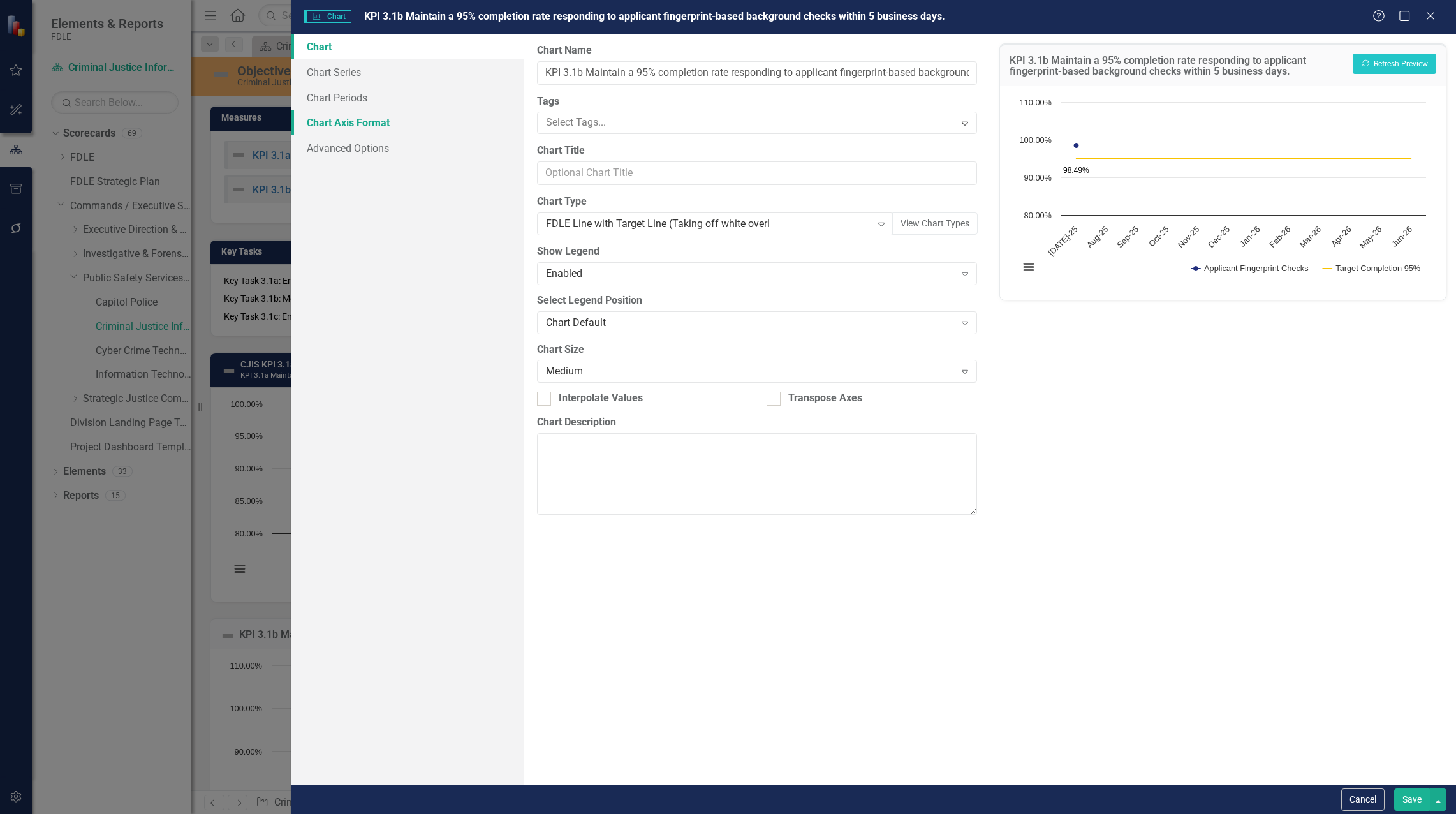
click at [346, 114] on link "Chart Axis Format" at bounding box center [408, 122] width 233 height 25
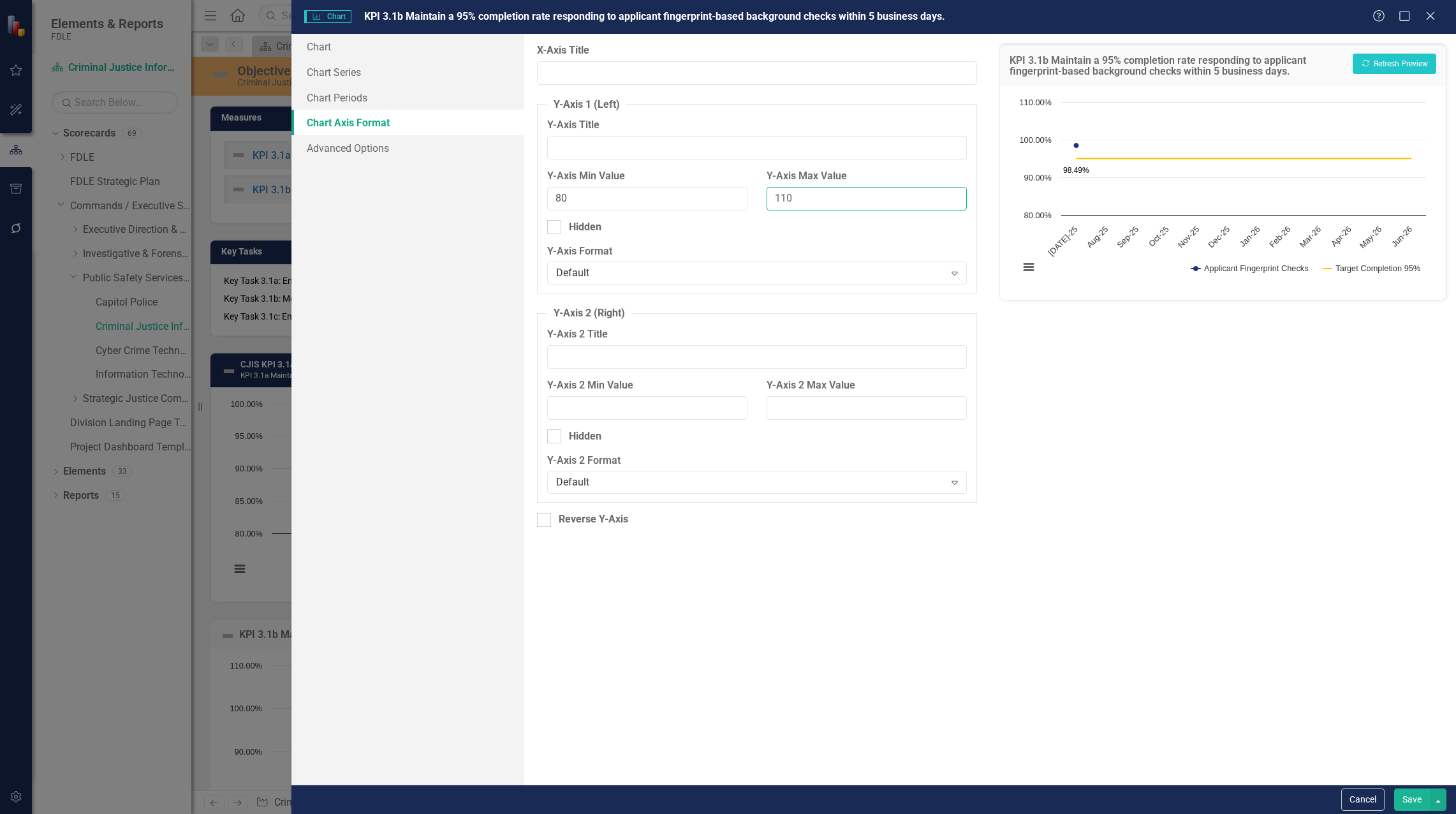
click at [725, 198] on input "110" at bounding box center [867, 199] width 201 height 23
type input "100"
click at [725, 801] on button "Save" at bounding box center [1412, 800] width 36 height 22
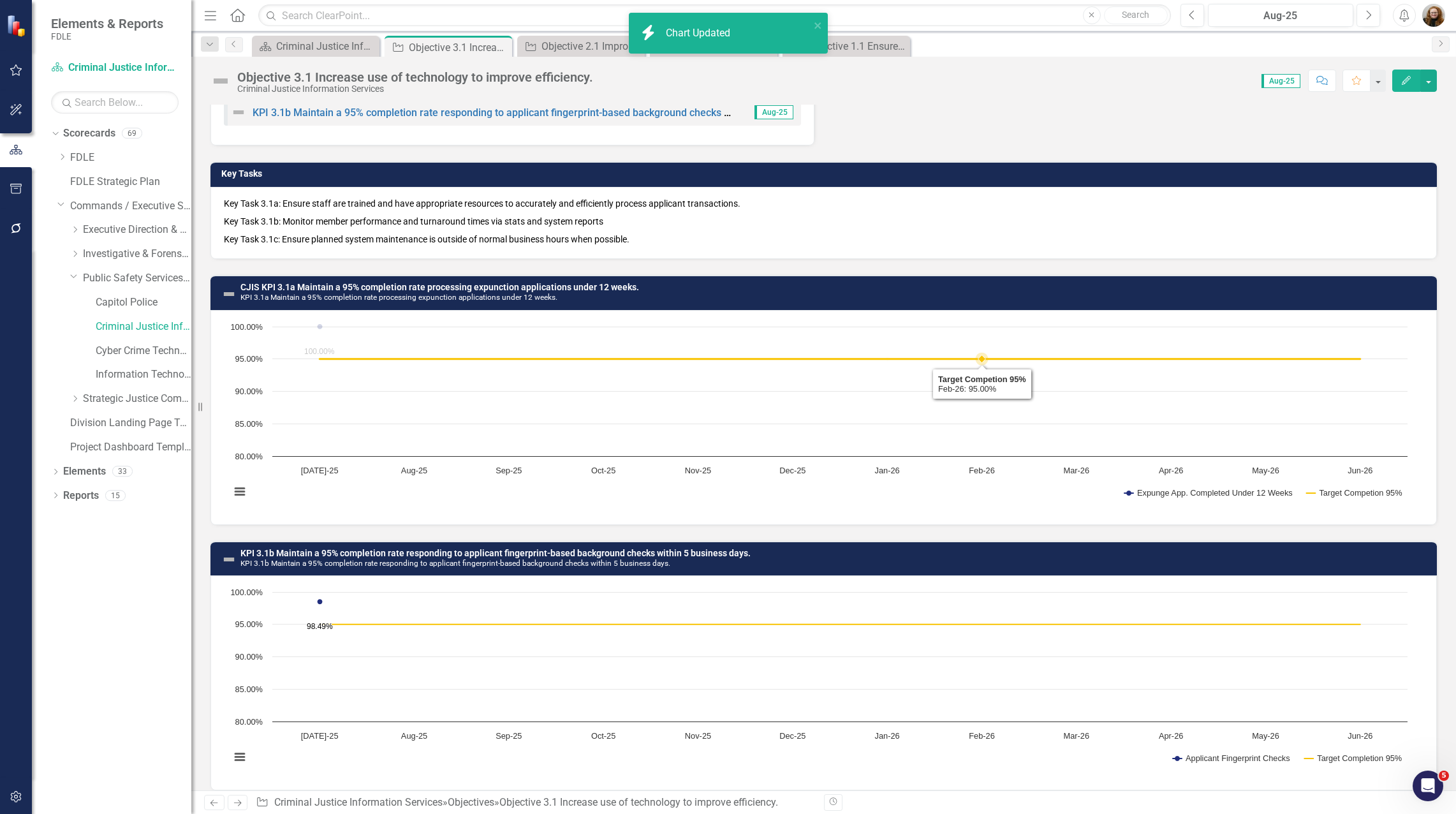
scroll to position [90, 0]
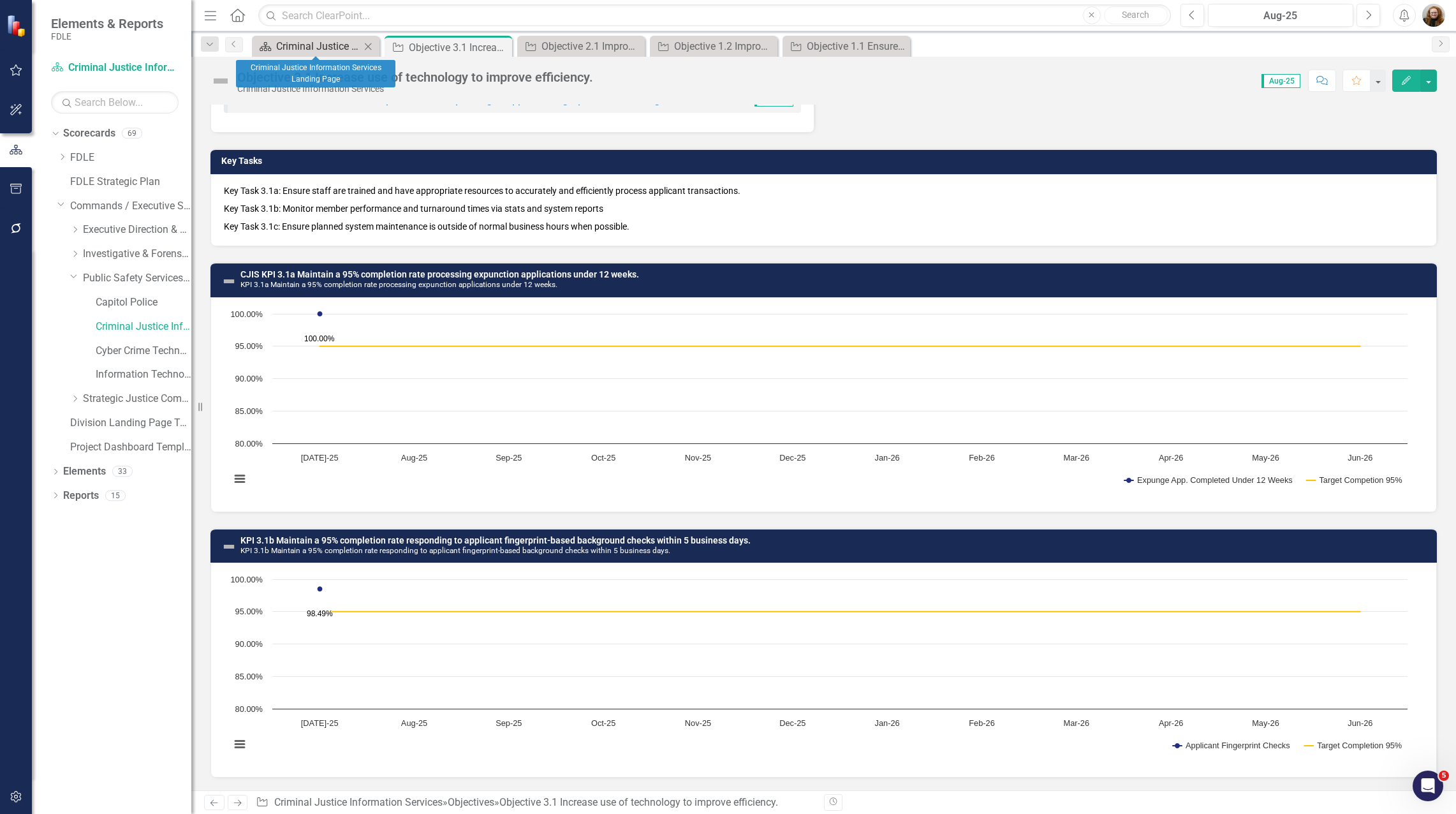
click at [307, 48] on div "Criminal Justice Information Services Landing Page" at bounding box center [318, 47] width 84 height 16
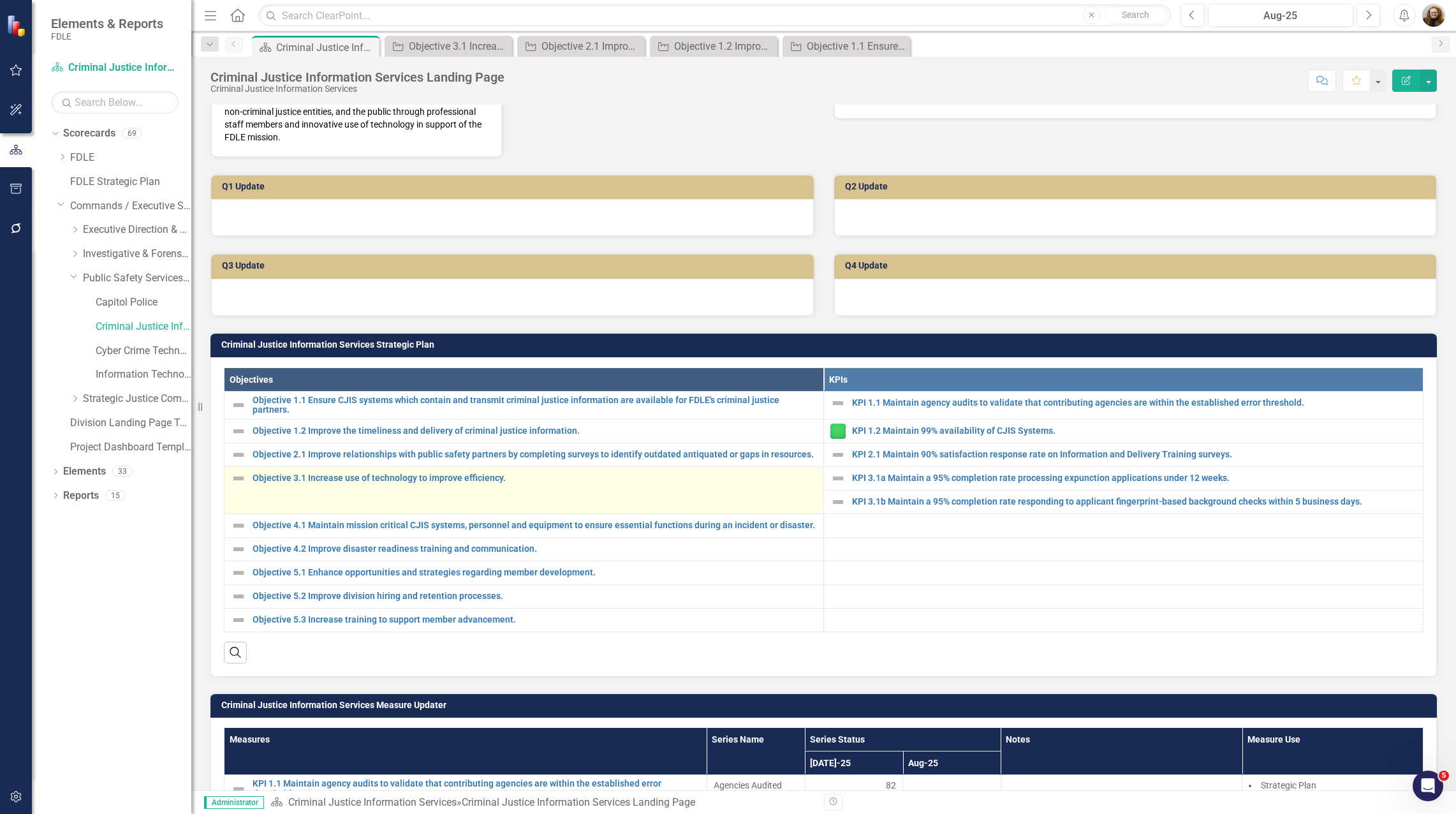
scroll to position [192, 0]
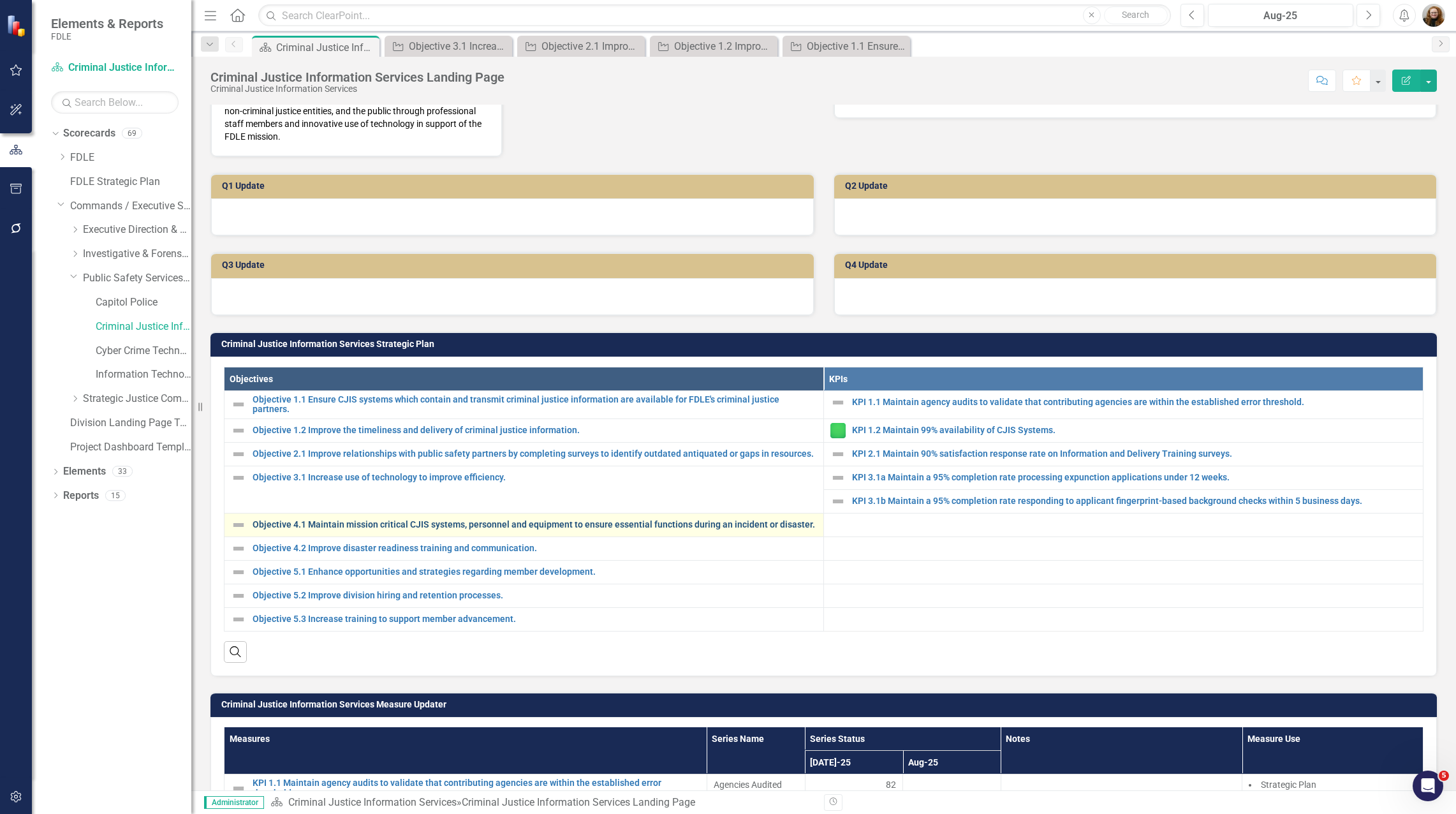
click at [409, 530] on link "Objective 4.1 Maintain mission critical CJIS systems, personnel and equipment t…" at bounding box center [535, 524] width 564 height 10
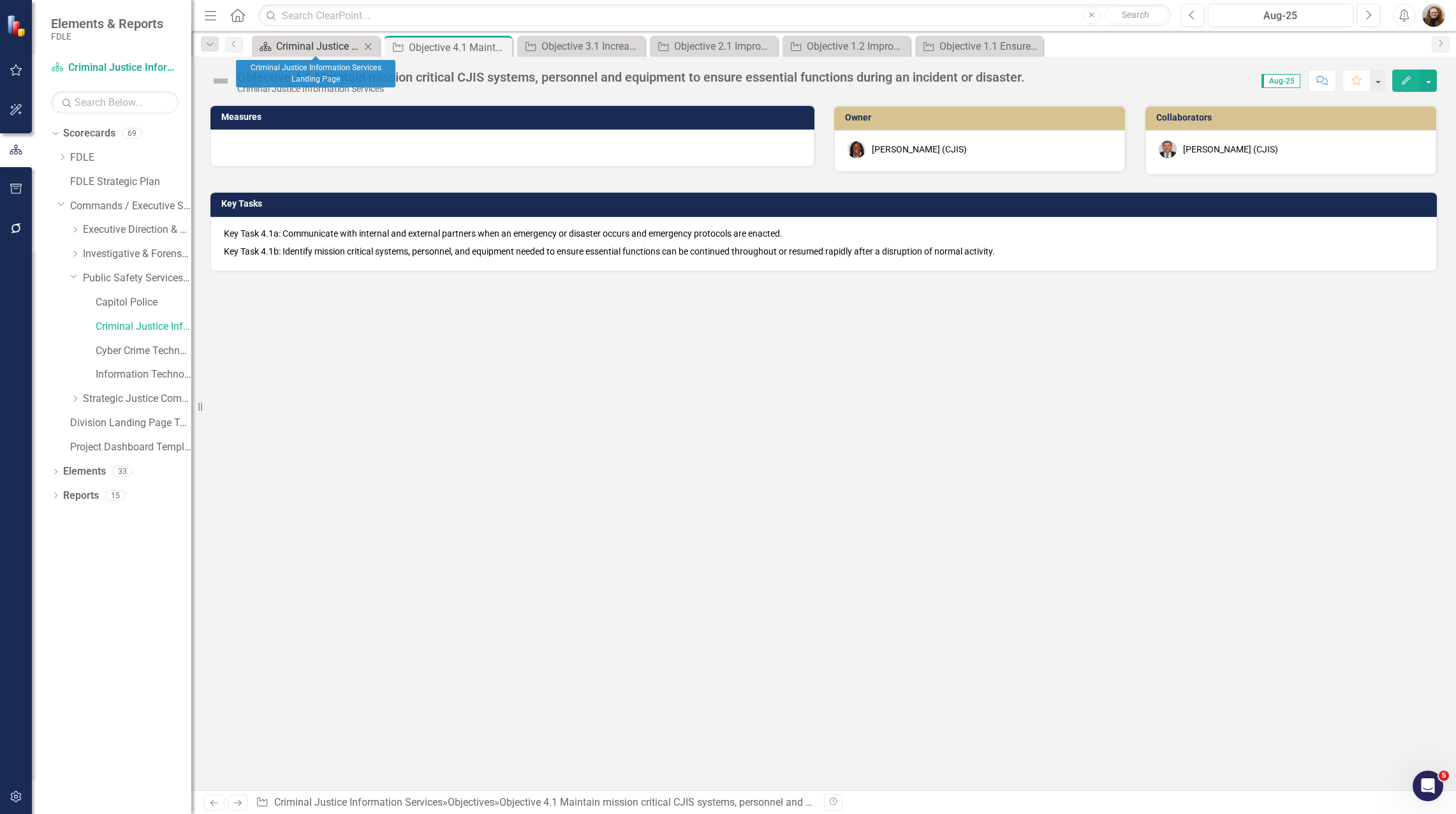
click at [277, 39] on div "Criminal Justice Information Services Landing Page" at bounding box center [318, 47] width 84 height 16
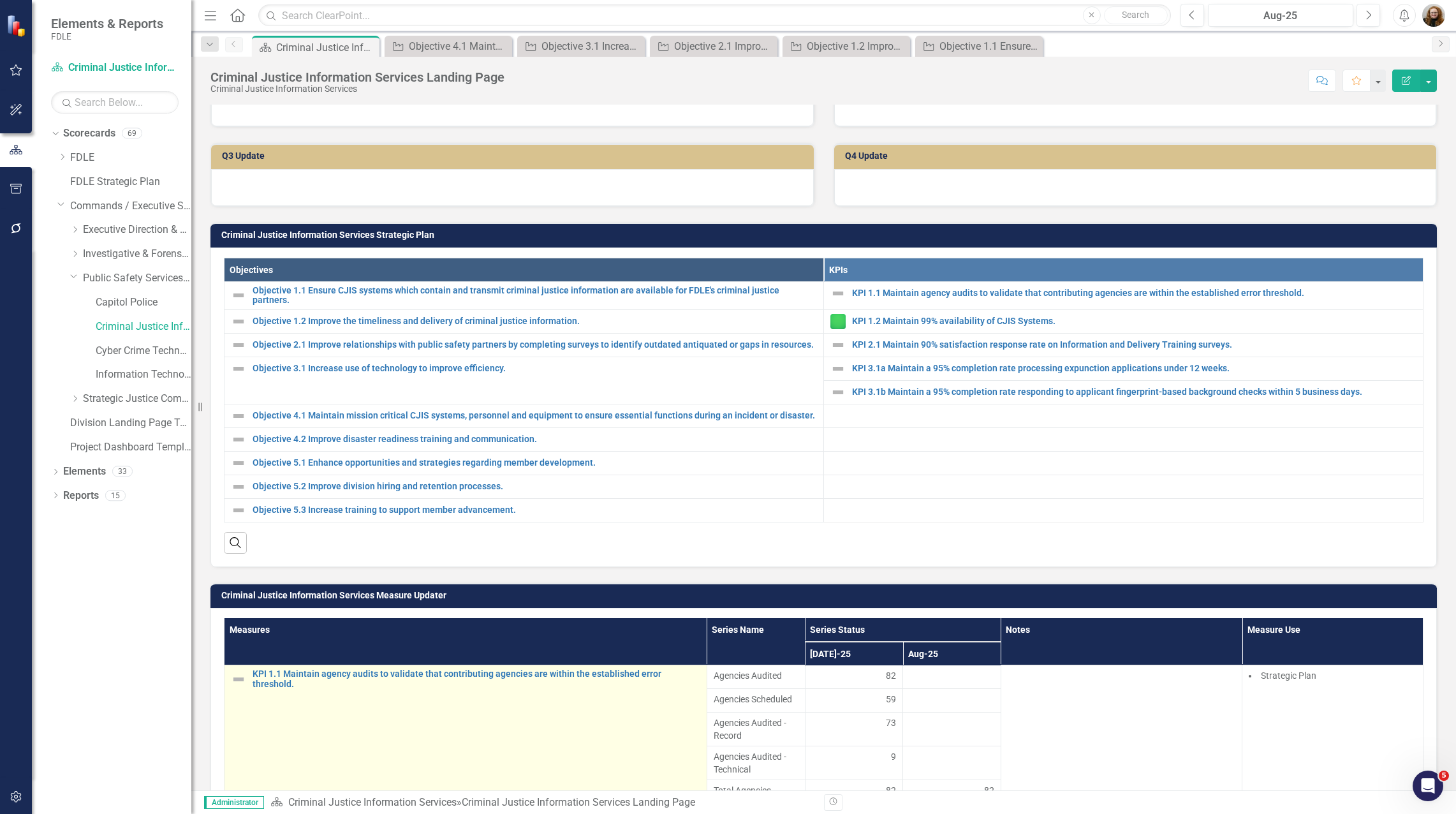
scroll to position [383, 0]
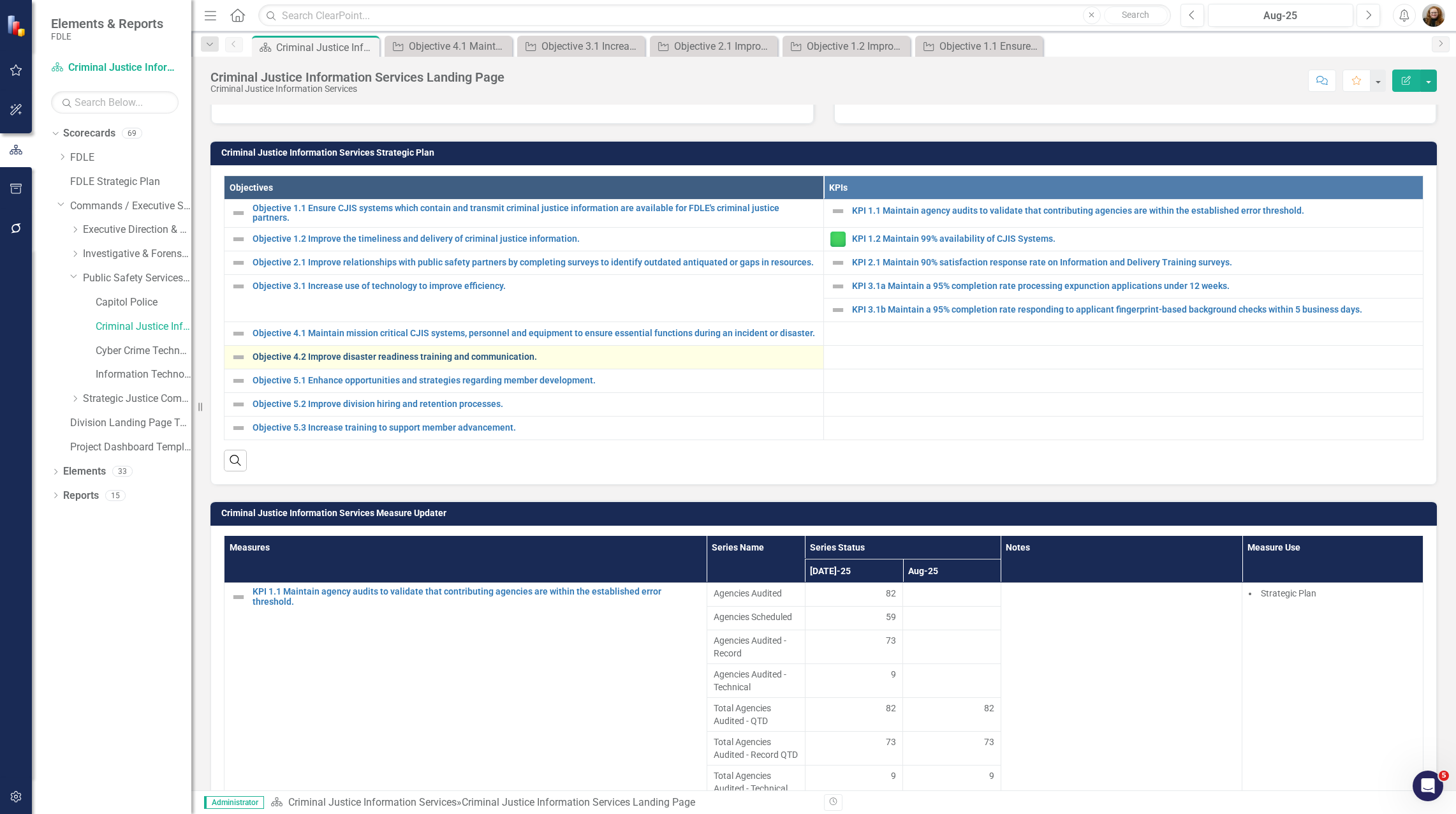
click at [366, 362] on link "Objective 4.2 Improve disaster readiness training and communication." at bounding box center [535, 357] width 564 height 10
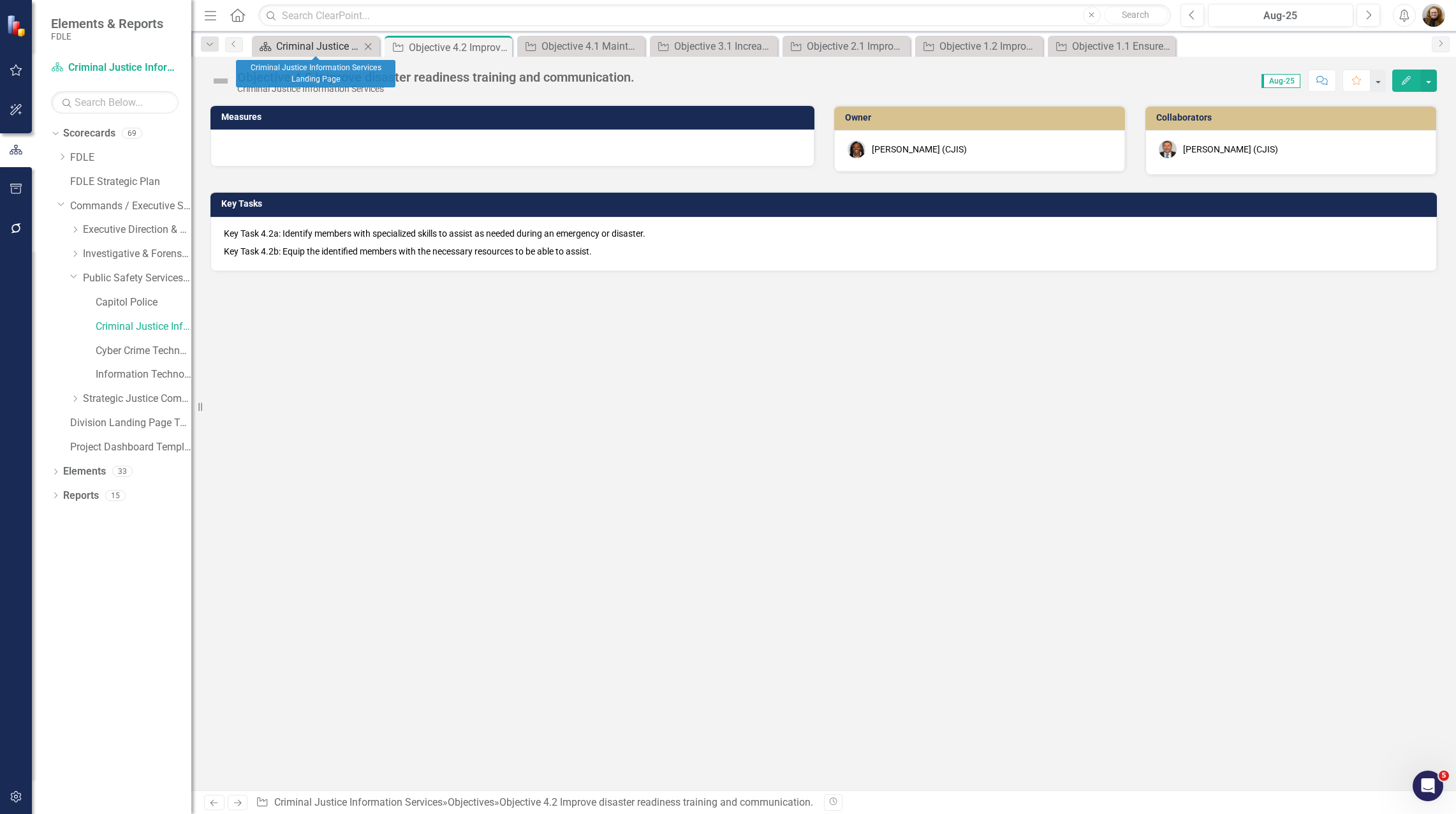
click at [315, 43] on div "Criminal Justice Information Services Landing Page" at bounding box center [318, 47] width 84 height 16
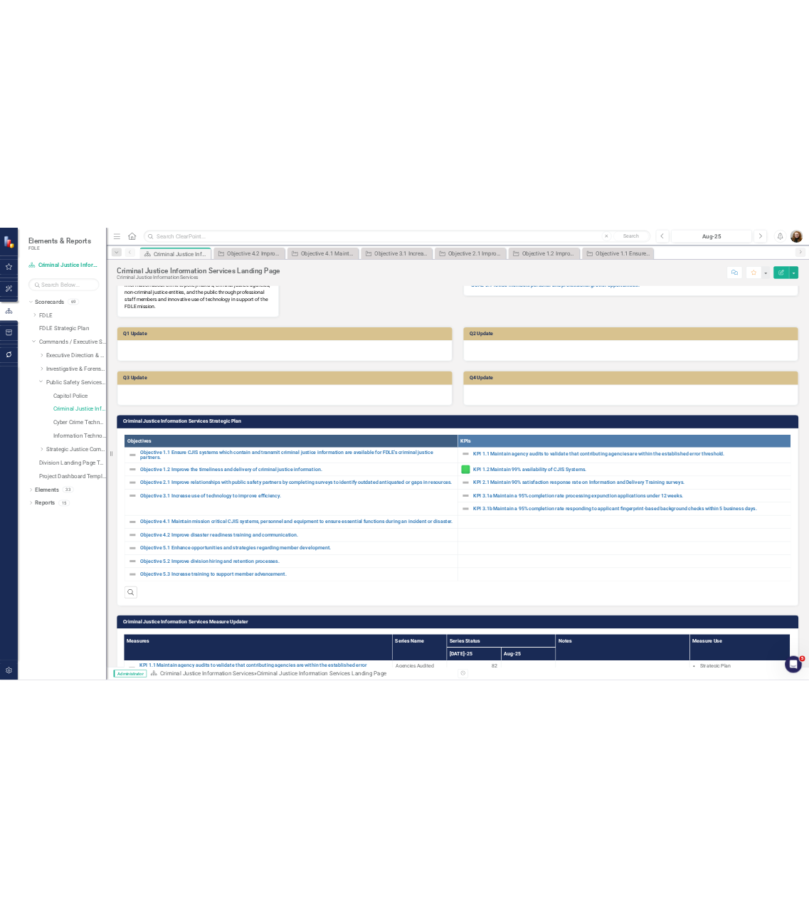
scroll to position [214, 0]
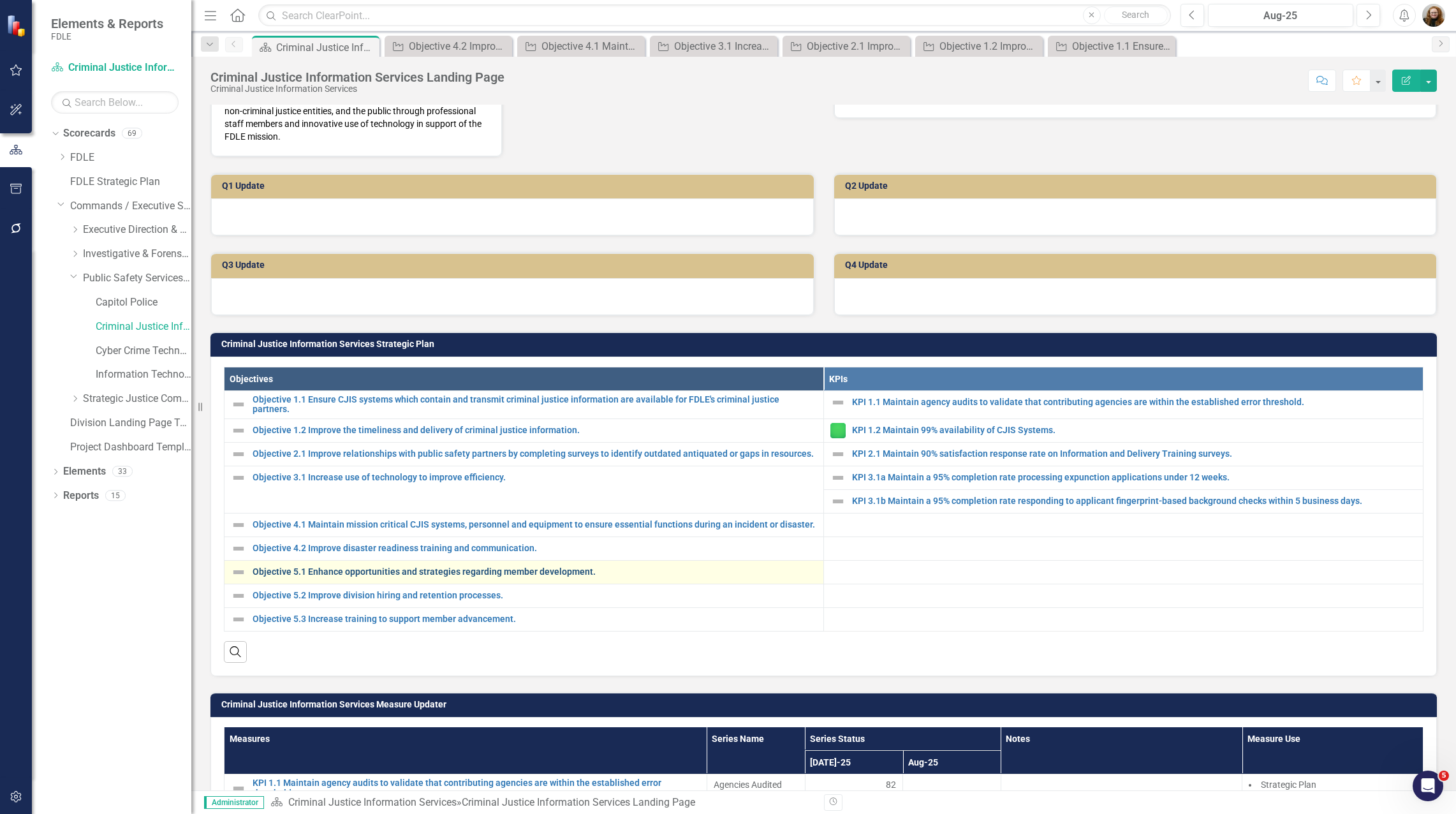
click at [380, 577] on link "Objective 5.1 Enhance opportunities and strategies regarding member development." at bounding box center [535, 572] width 564 height 10
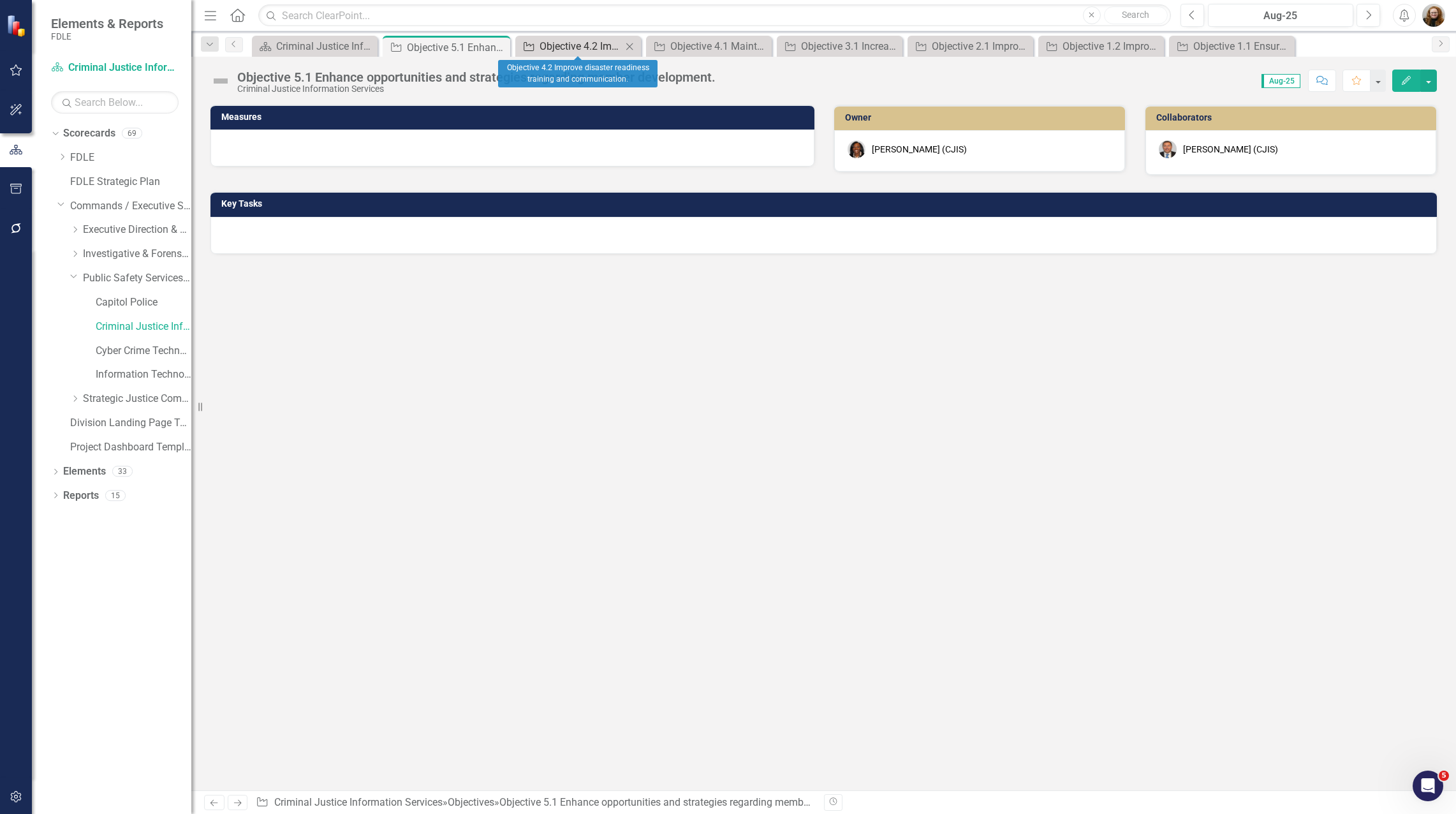
click at [565, 48] on div "Objective 4.2 Improve disaster readiness training and communication." at bounding box center [581, 47] width 82 height 16
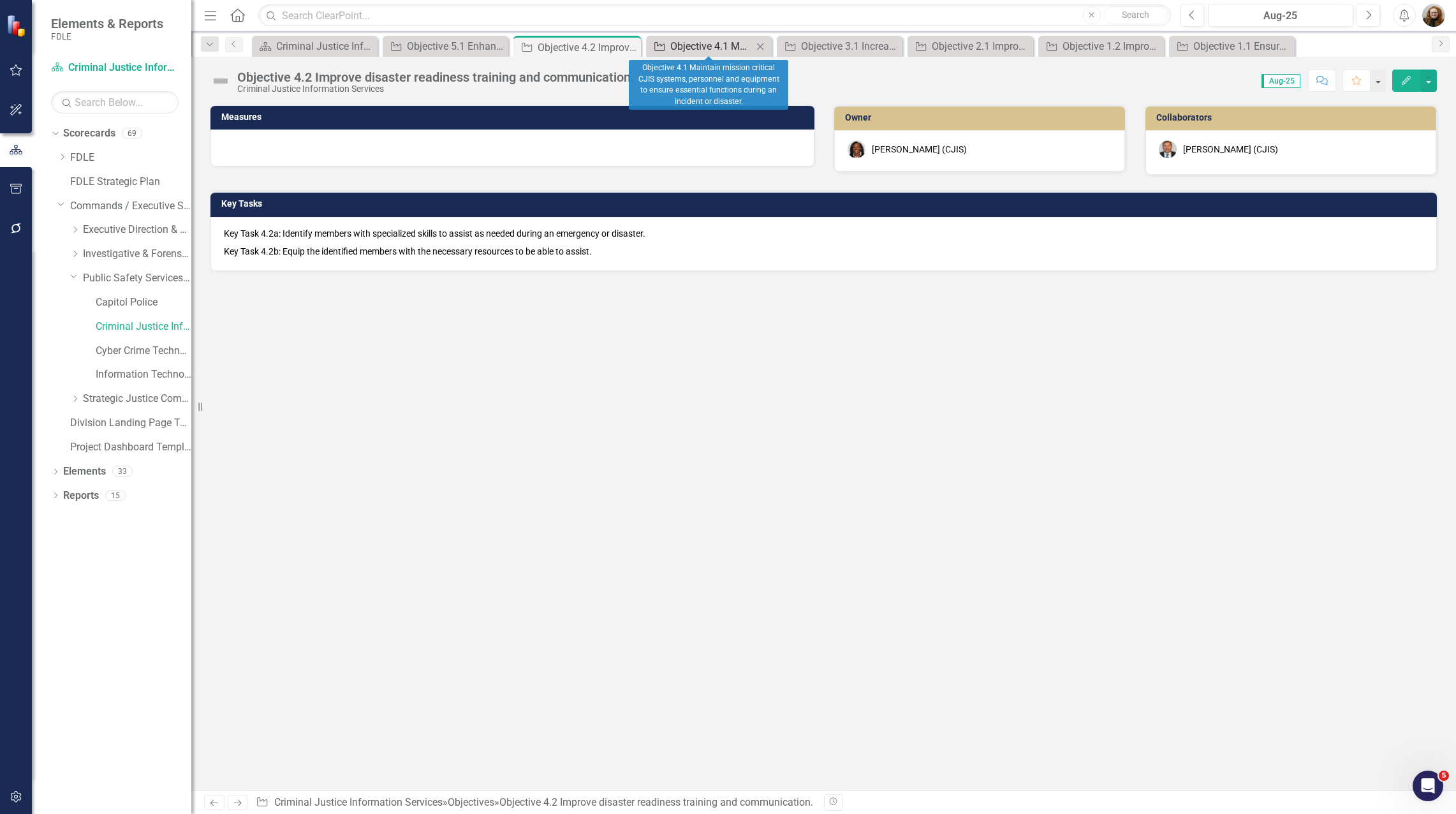
click at [714, 43] on div "Objective 4.1 Maintain mission critical CJIS systems, personnel and equipment t…" at bounding box center [711, 47] width 82 height 16
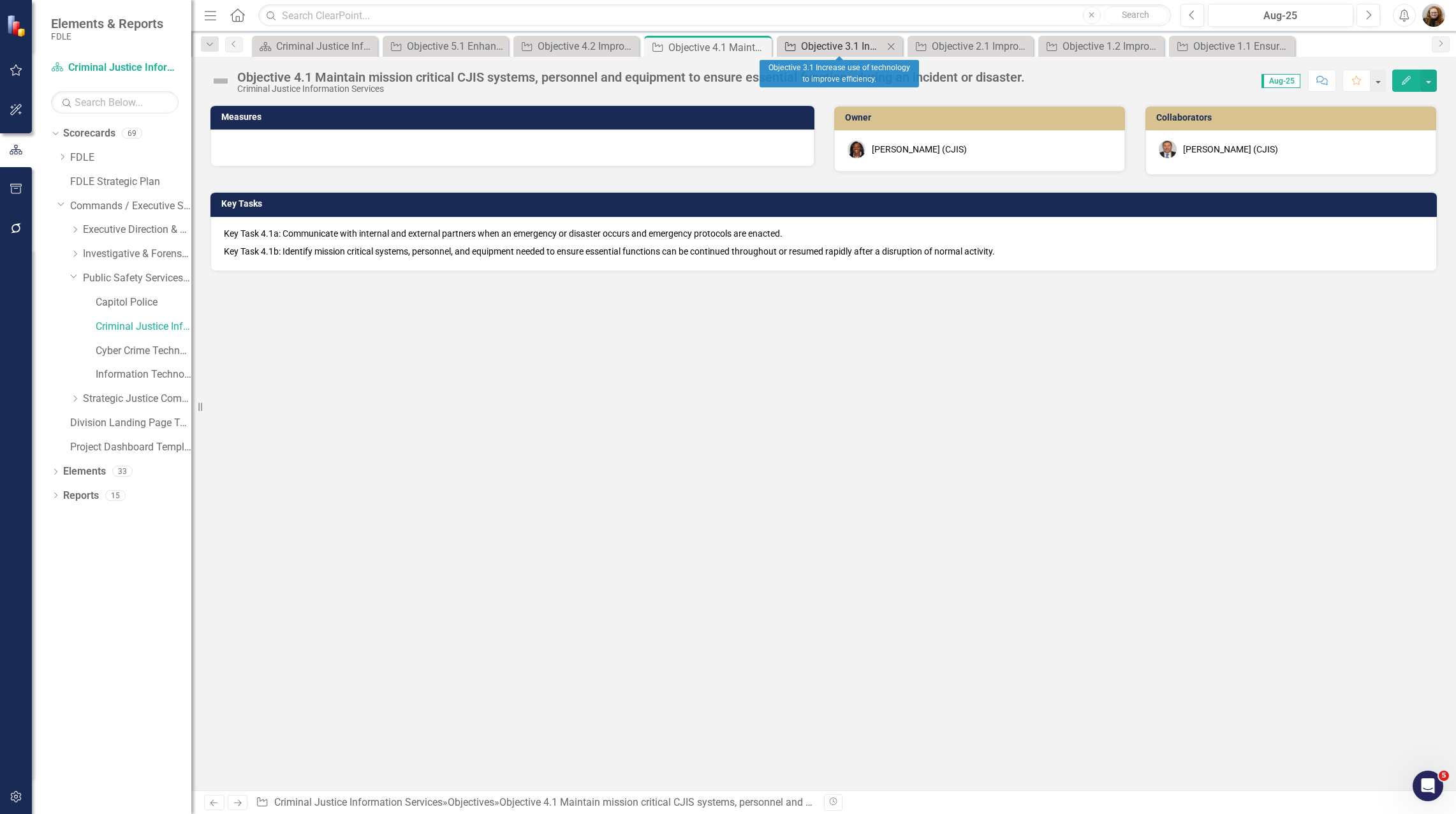
click at [725, 50] on div "Objective 3.1 Increase use of technology to improve efficiency." at bounding box center [842, 47] width 82 height 16
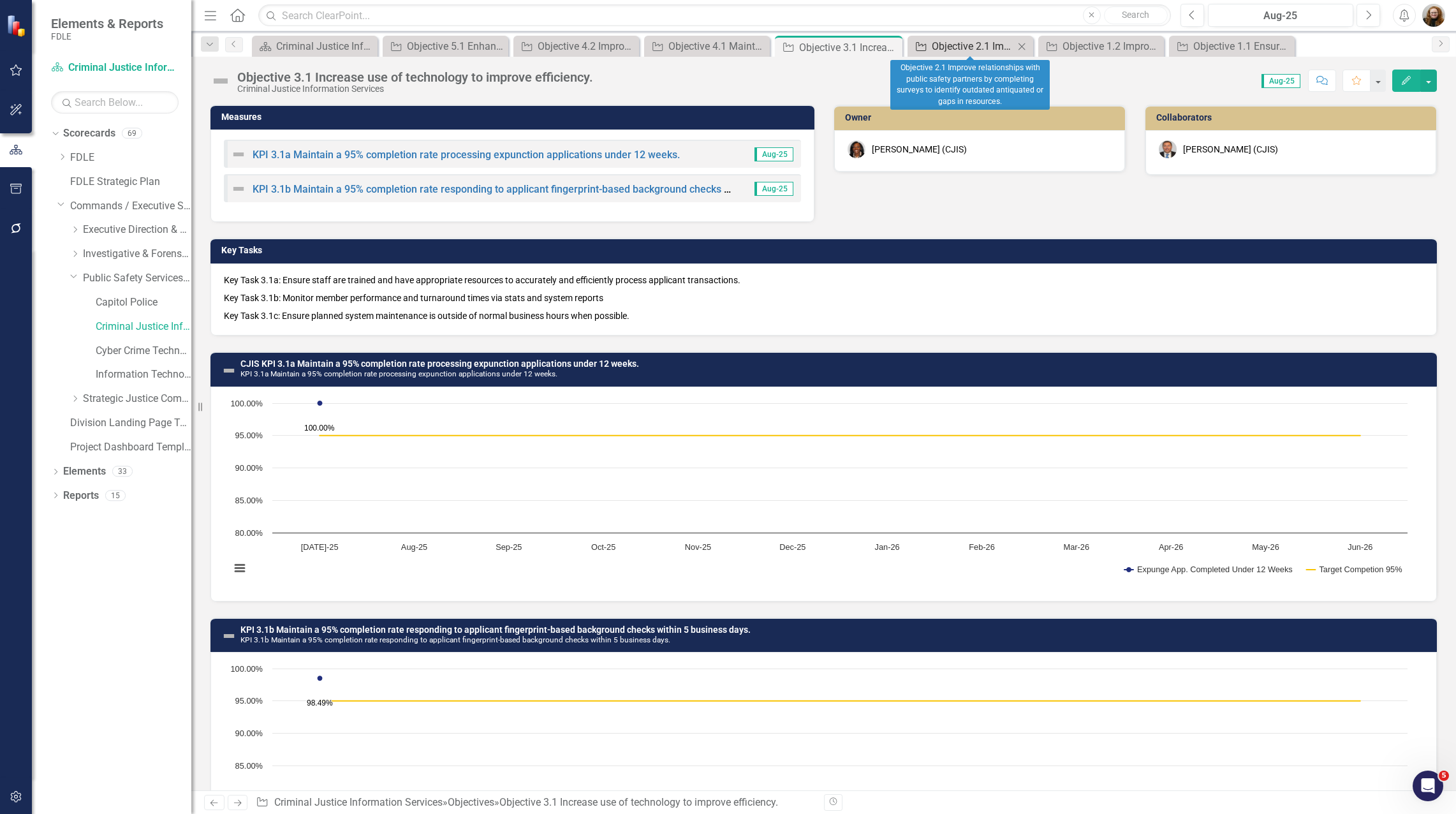
click at [725, 46] on div "Objective 2.1 Improve relationships with public safety partners by completing s…" at bounding box center [973, 47] width 82 height 16
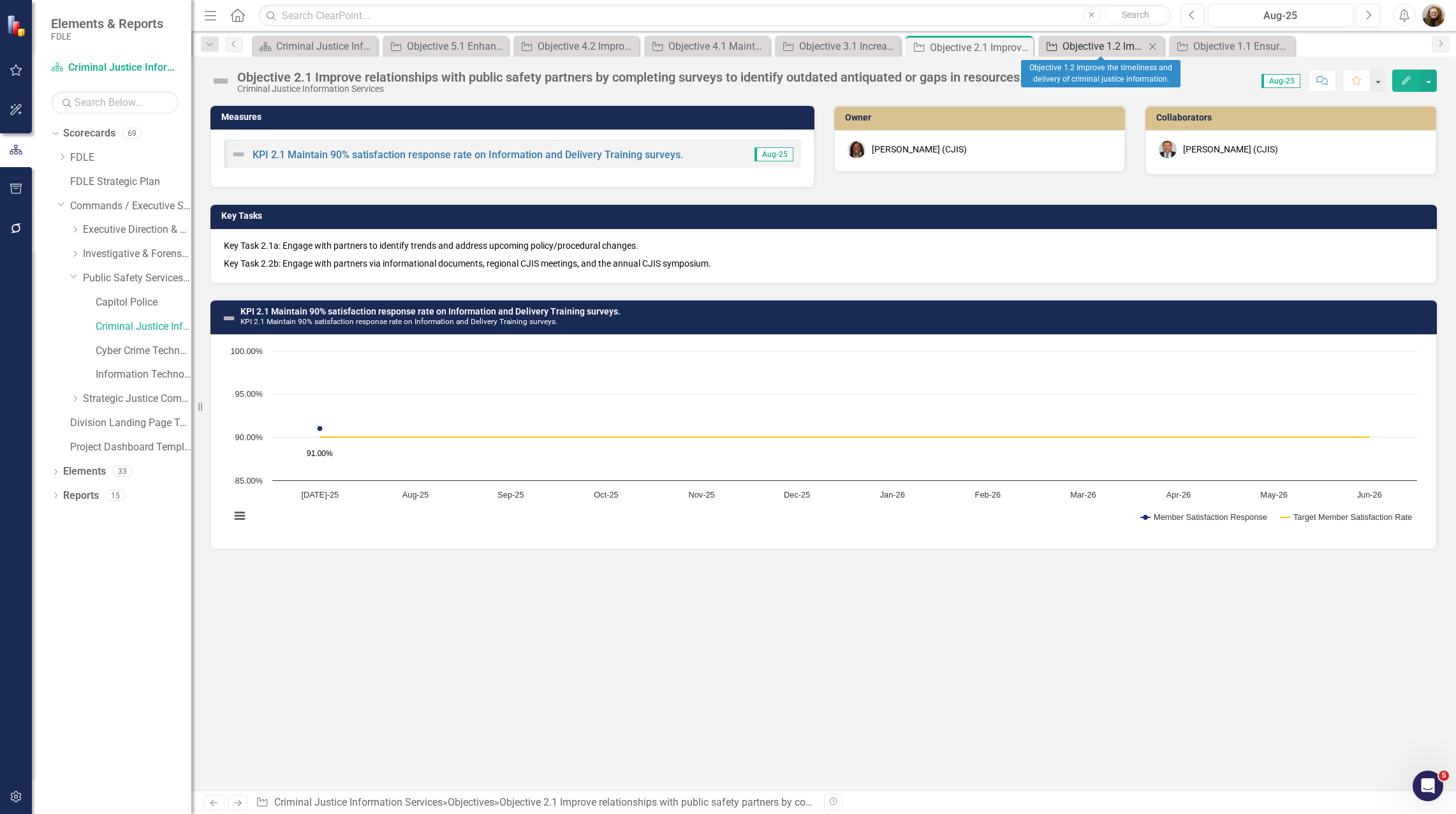
click at [725, 44] on div "Objective 1.2 Improve the timeliness and delivery of criminal justice informati…" at bounding box center [1104, 47] width 82 height 16
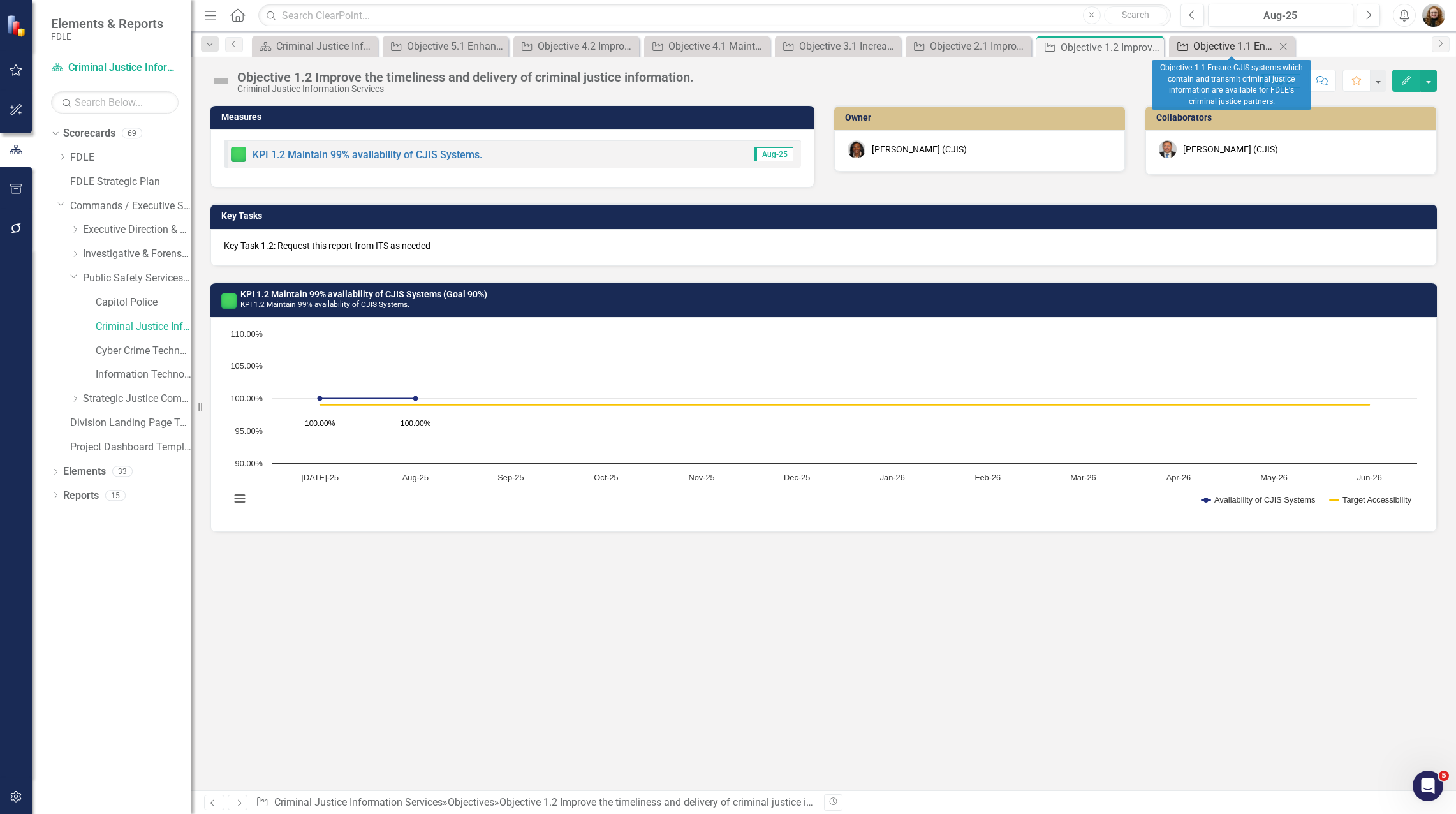
click at [725, 48] on div "Objective 1.1 Ensure CJIS systems which contain and transmit criminal justice i…" at bounding box center [1235, 47] width 82 height 16
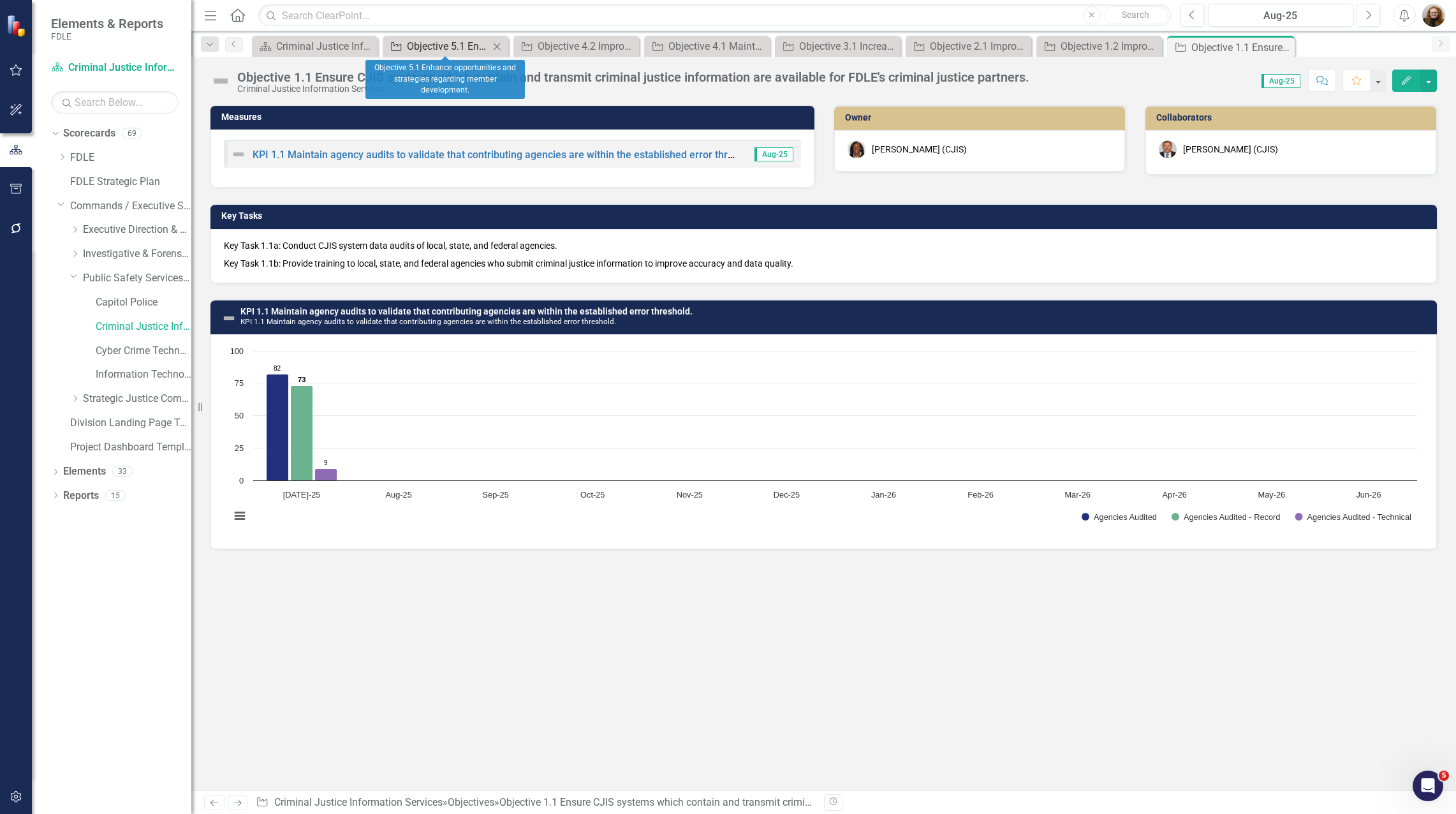
click at [448, 47] on div "Objective 5.1 Enhance opportunities and strategies regarding member development." at bounding box center [448, 47] width 82 height 16
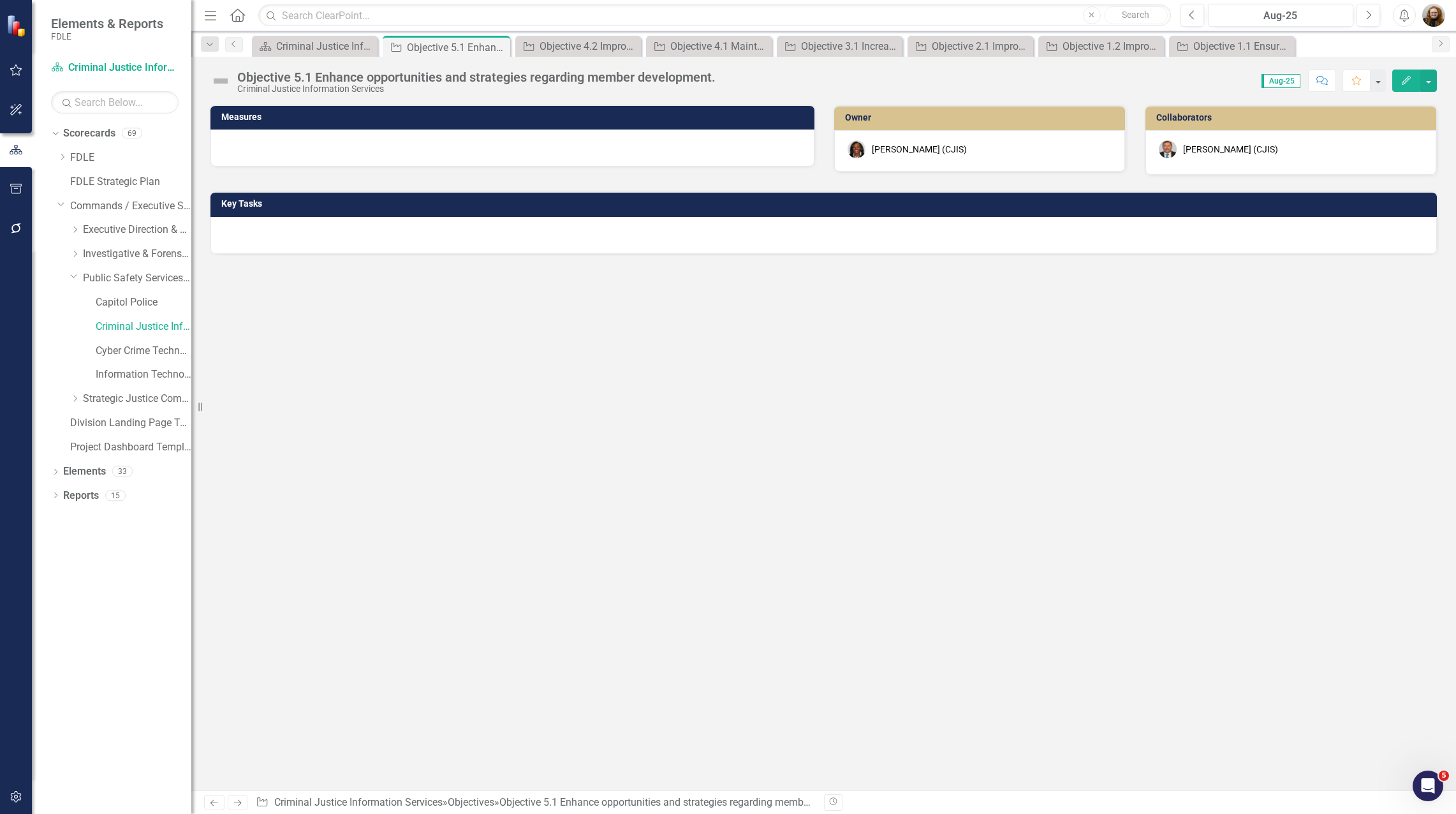
click at [367, 394] on div "Measures Owner Lucy Saunders (CJIS) Collaborators Chuck Murphy (CJIS) Key Tasks" at bounding box center [824, 447] width 1265 height 686
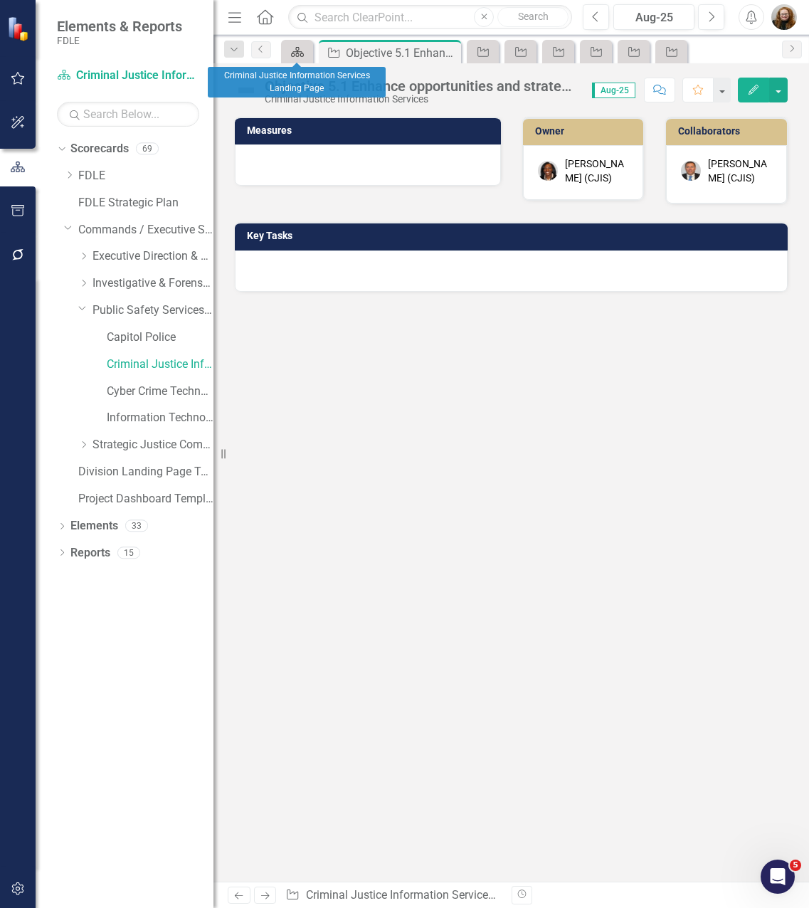
click at [301, 56] on icon at bounding box center [297, 52] width 13 height 10
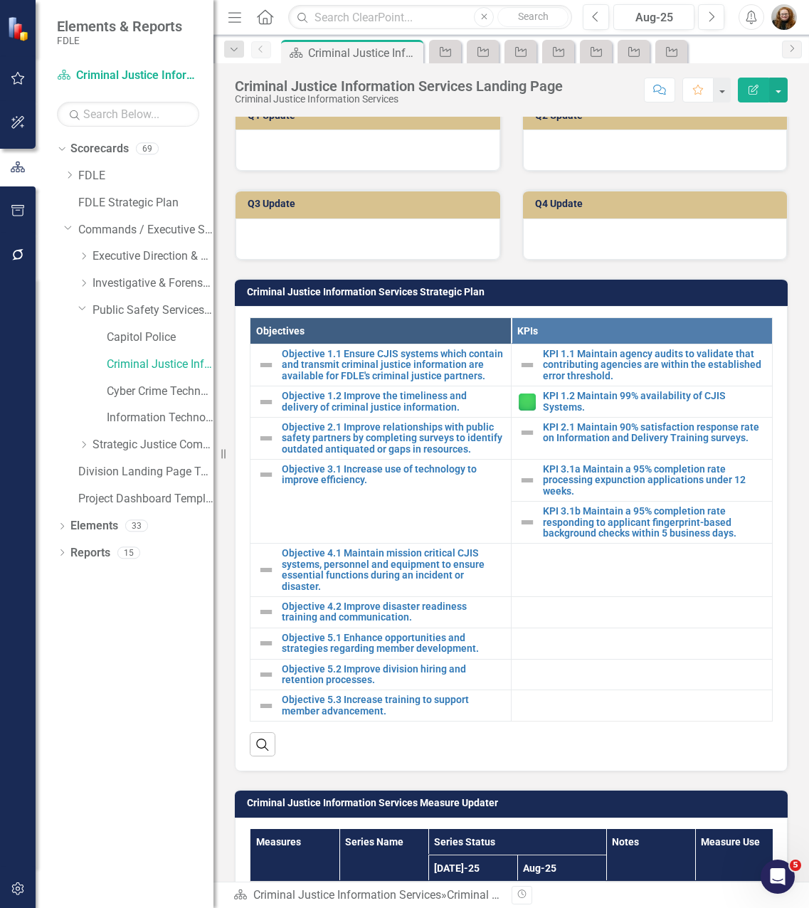
scroll to position [712, 0]
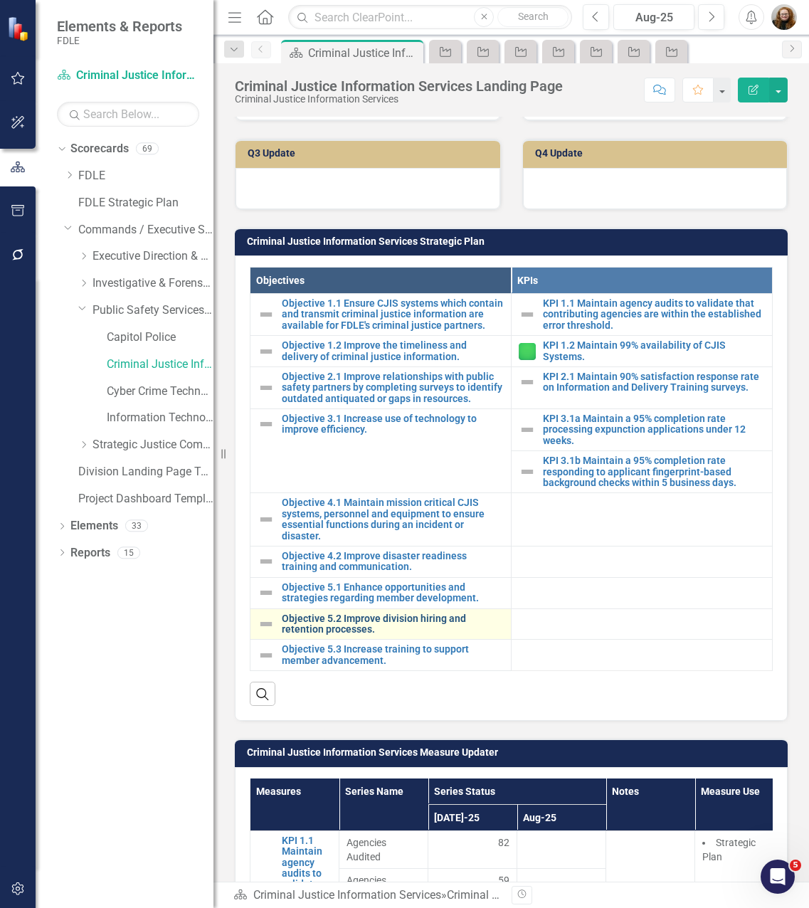
click at [355, 636] on link "Objective 5.2 Improve division hiring and retention processes." at bounding box center [393, 625] width 222 height 22
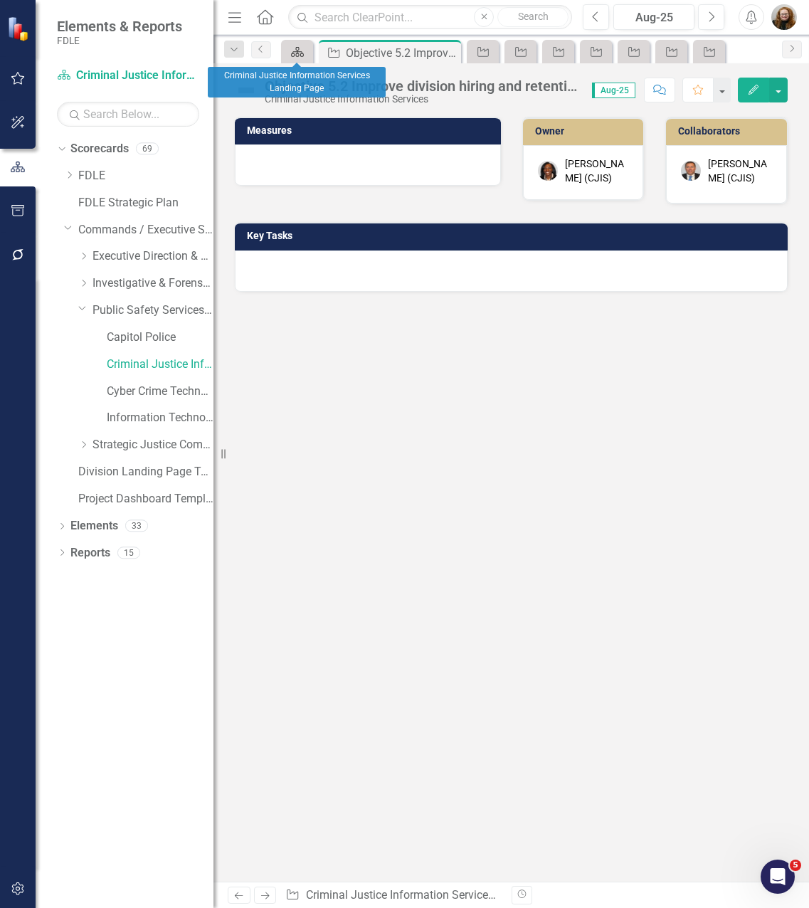
click at [300, 46] on icon "Scorecard" at bounding box center [297, 51] width 14 height 11
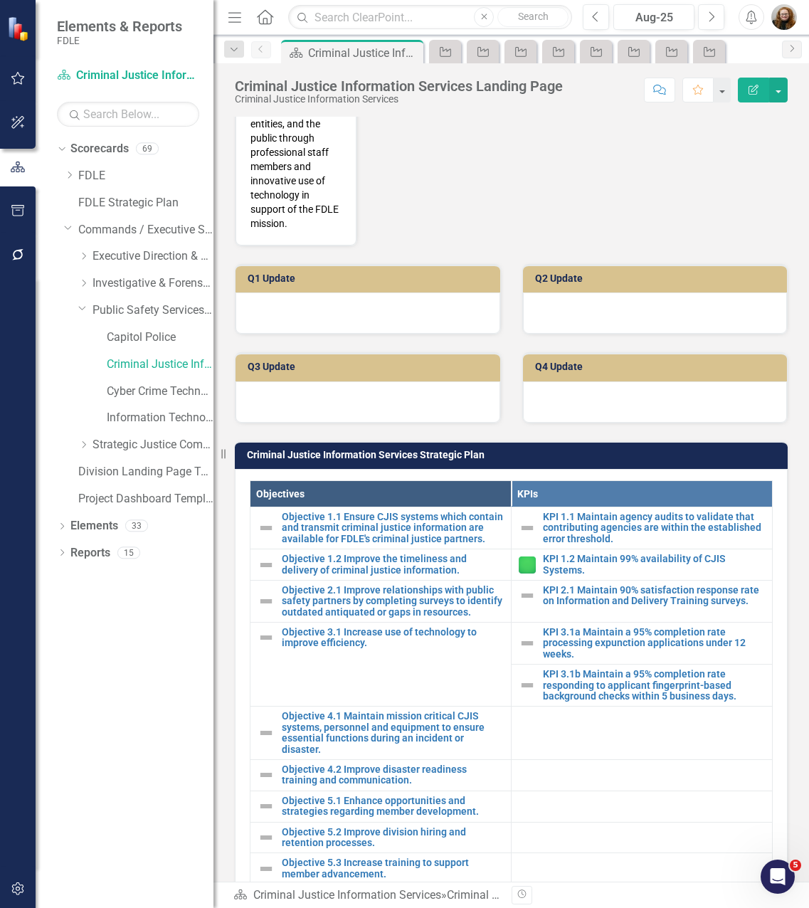
scroll to position [854, 0]
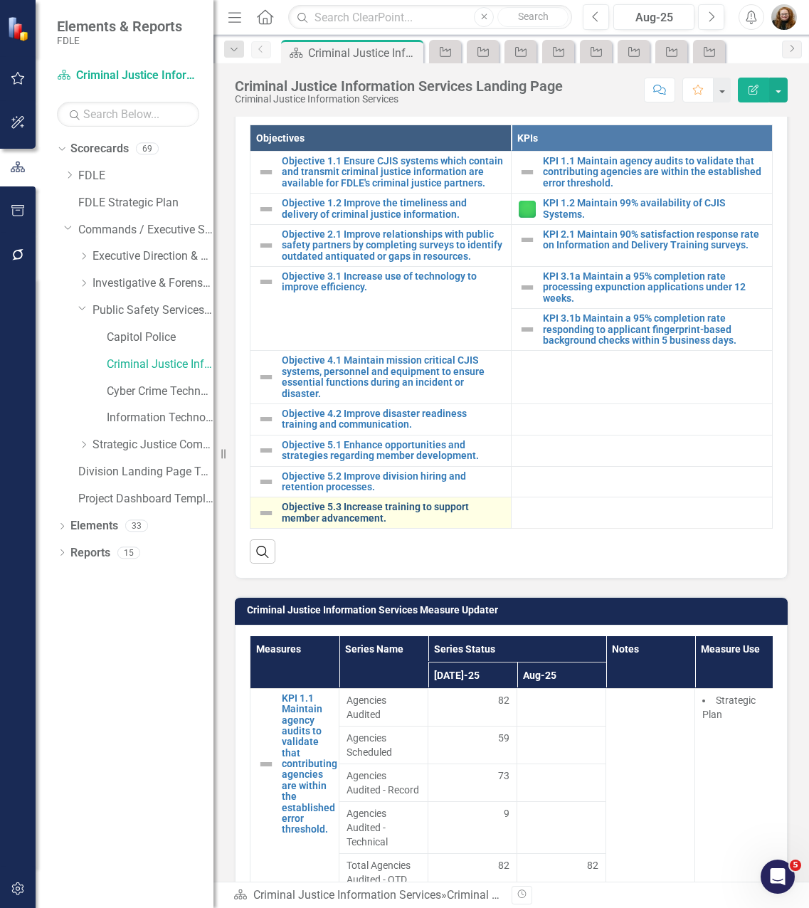
click at [349, 524] on link "Objective 5.3 Increase training to support member advancement." at bounding box center [393, 513] width 222 height 22
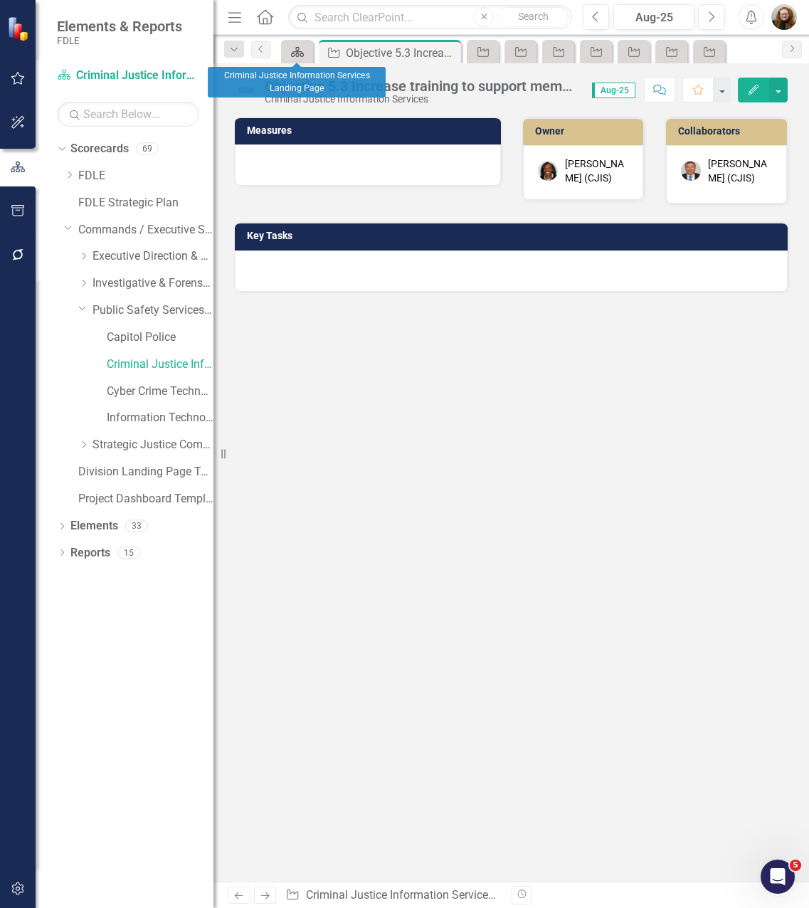
click at [297, 51] on icon "Scorecard" at bounding box center [297, 51] width 14 height 11
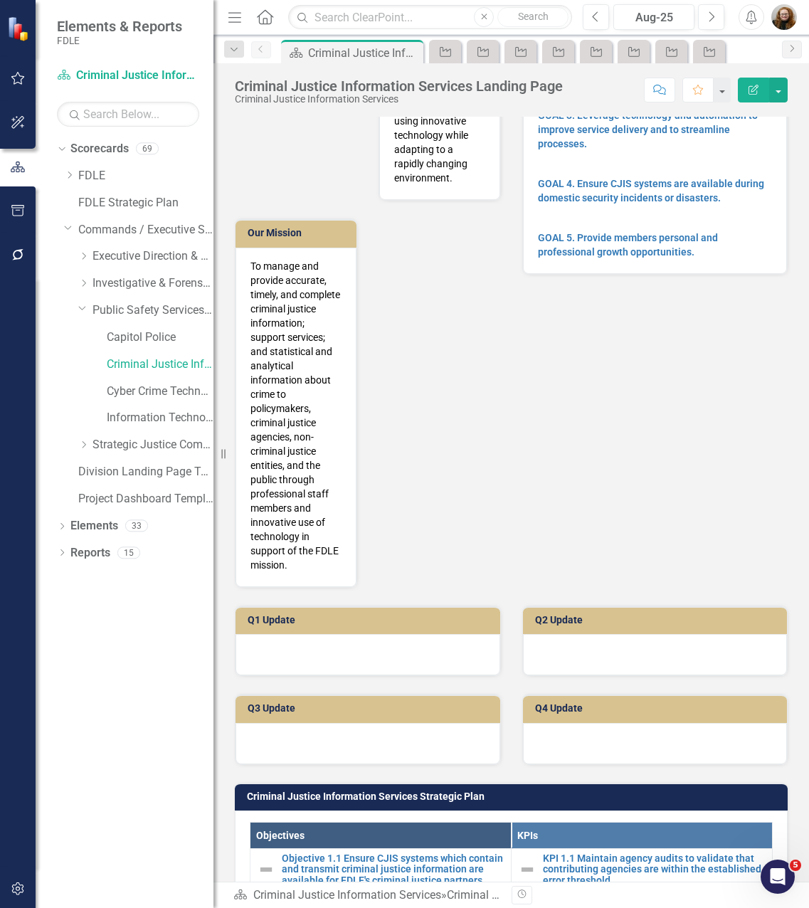
scroll to position [285, 0]
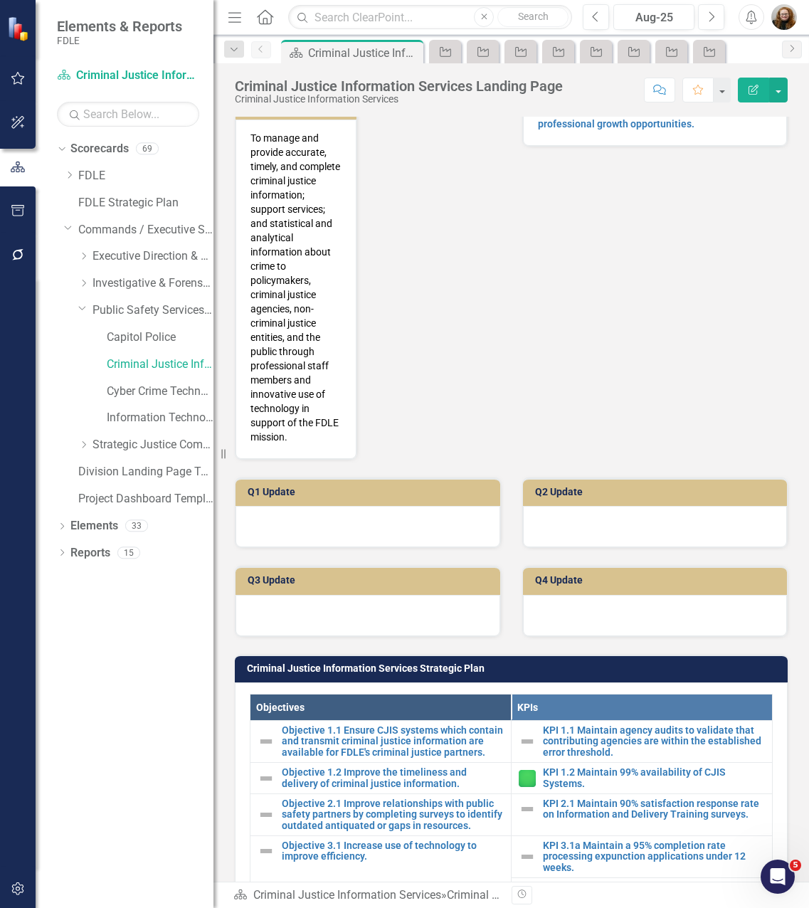
click at [673, 299] on div "Our Vision To lead the nation as a provider of criminal justice information to …" at bounding box center [511, 137] width 574 height 646
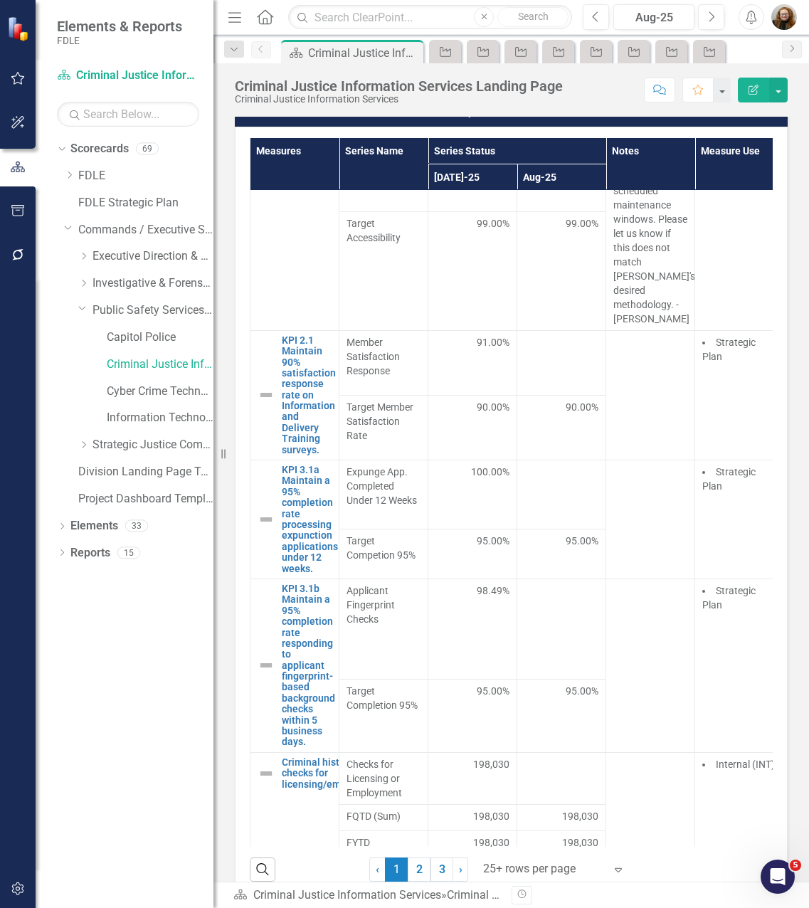
scroll to position [569, 0]
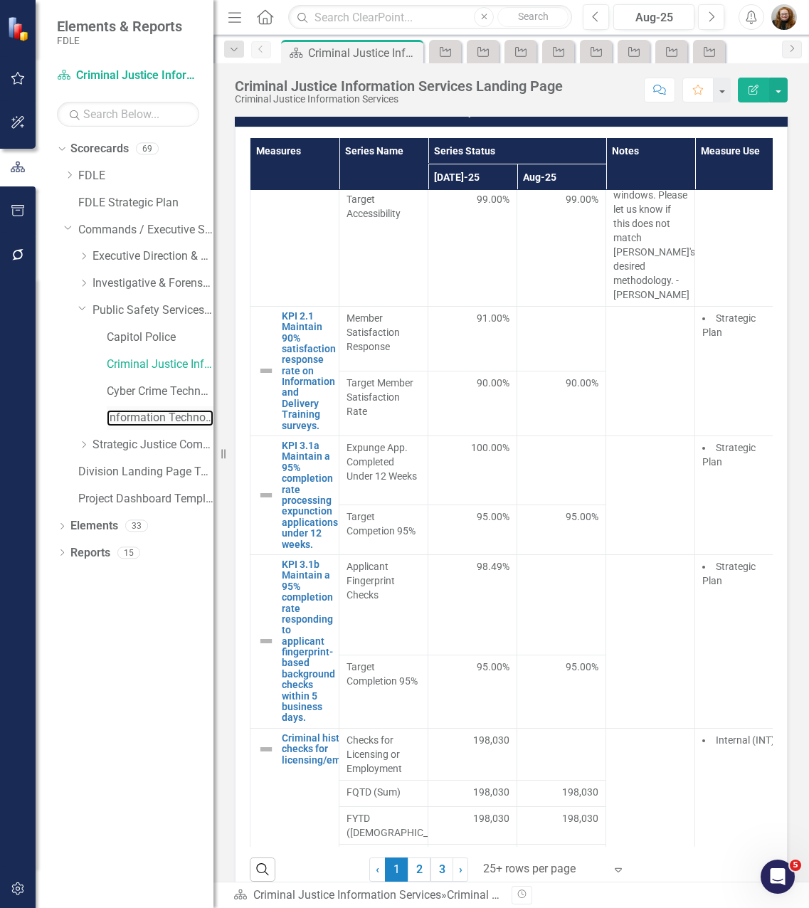
drag, startPoint x: 120, startPoint y: 414, endPoint x: 157, endPoint y: 429, distance: 40.2
click at [120, 414] on link "Information Technology Services" at bounding box center [160, 418] width 107 height 16
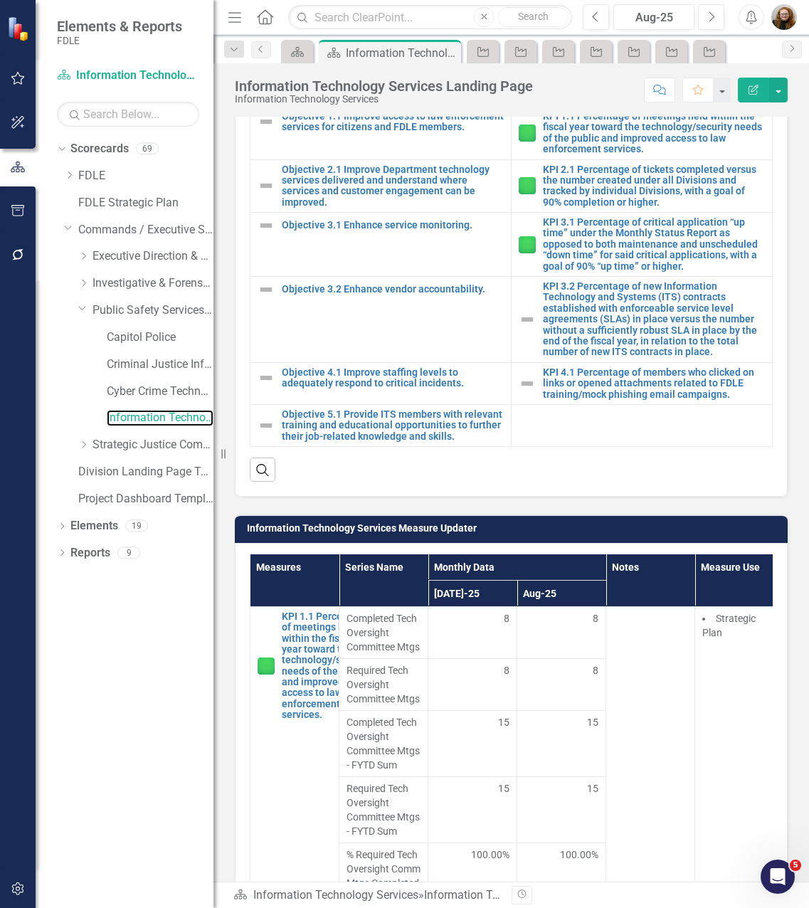
scroll to position [853, 0]
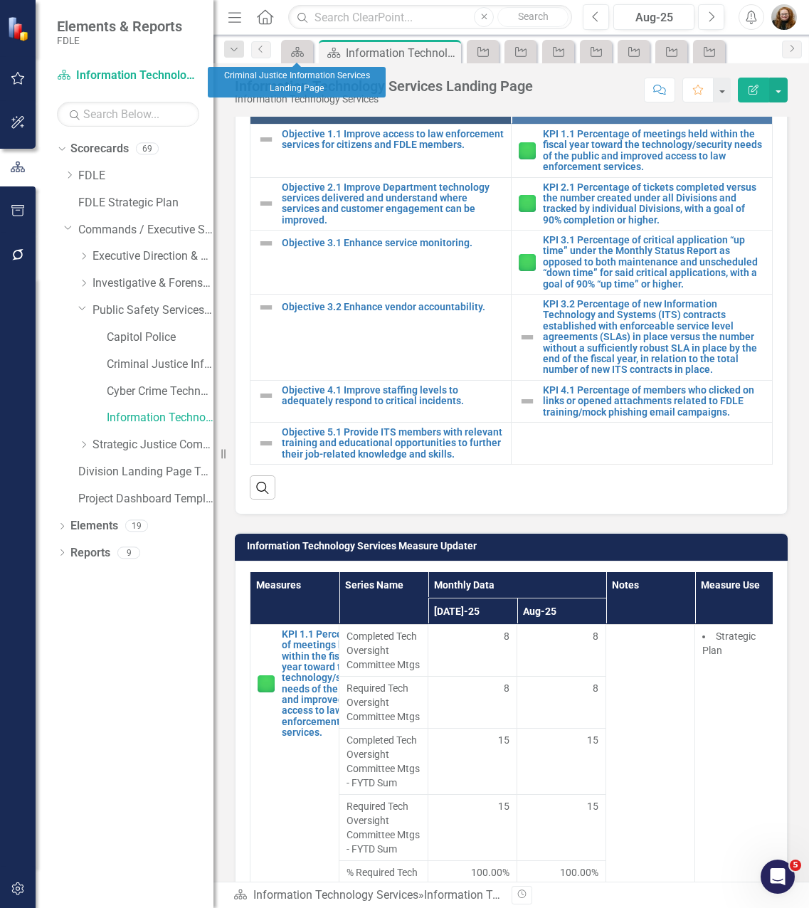
click at [298, 61] on div "Scorecard" at bounding box center [297, 51] width 32 height 23
click at [300, 55] on icon "Scorecard" at bounding box center [297, 51] width 14 height 11
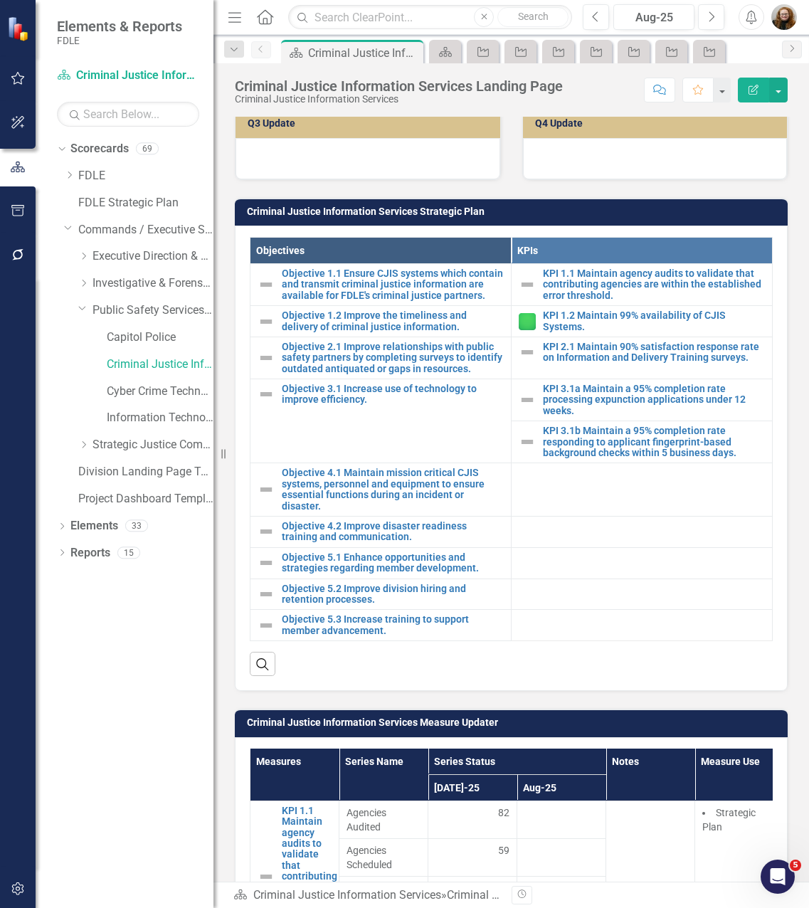
scroll to position [783, 0]
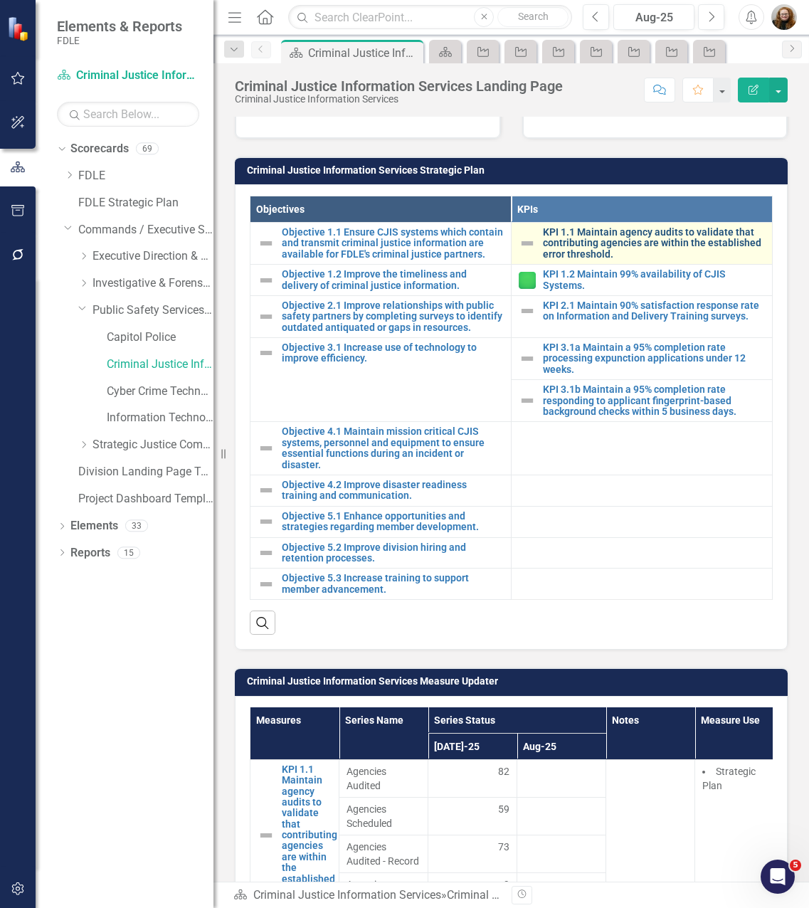
click at [618, 259] on link "KPI 1.1 Maintain agency audits to validate that contributing agencies are withi…" at bounding box center [654, 243] width 222 height 33
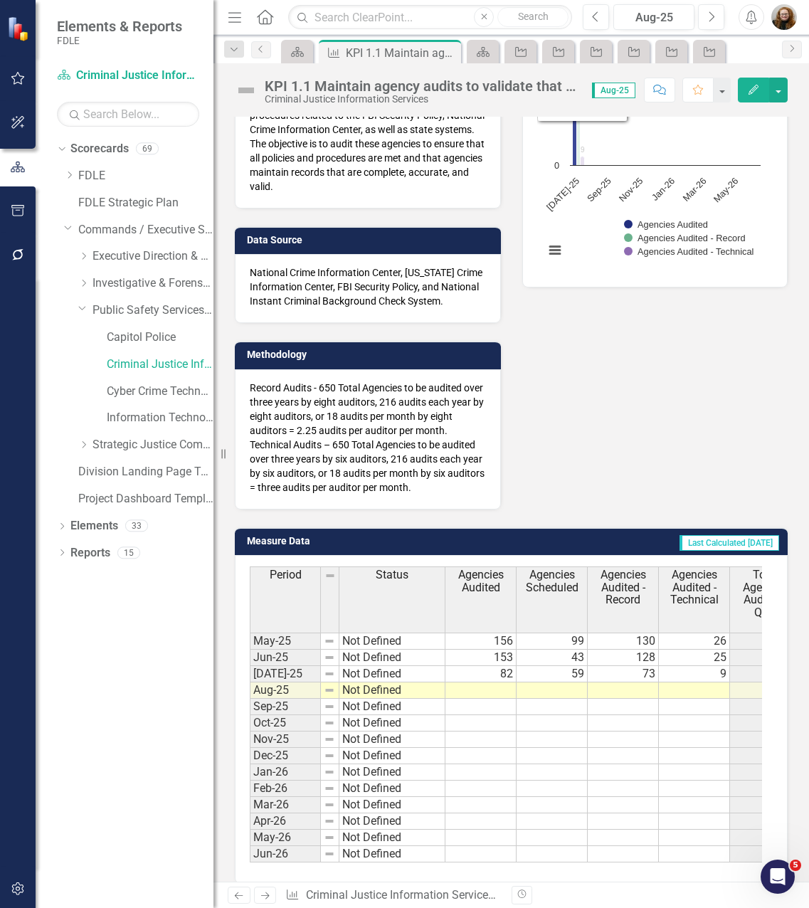
scroll to position [214, 0]
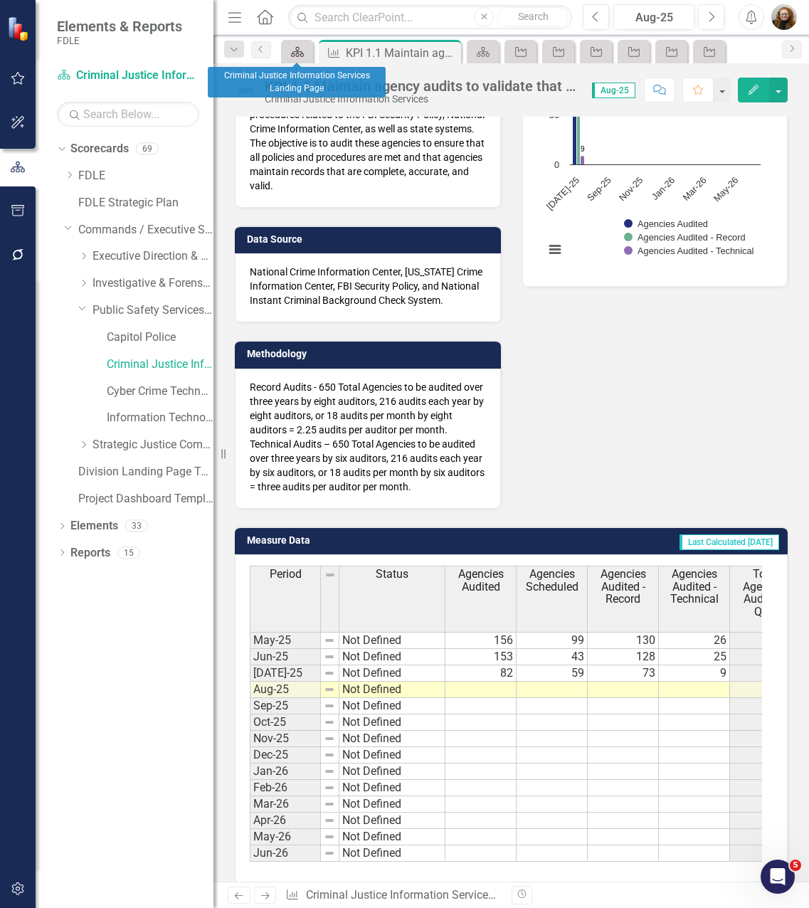
click at [295, 50] on icon "Scorecard" at bounding box center [297, 51] width 14 height 11
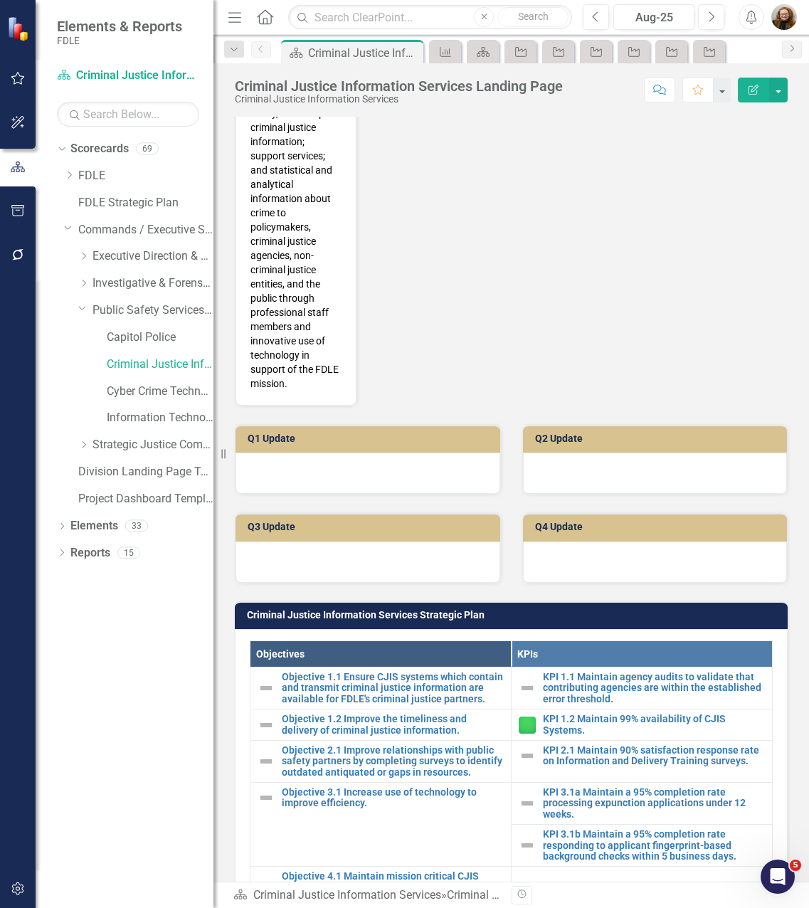
scroll to position [356, 0]
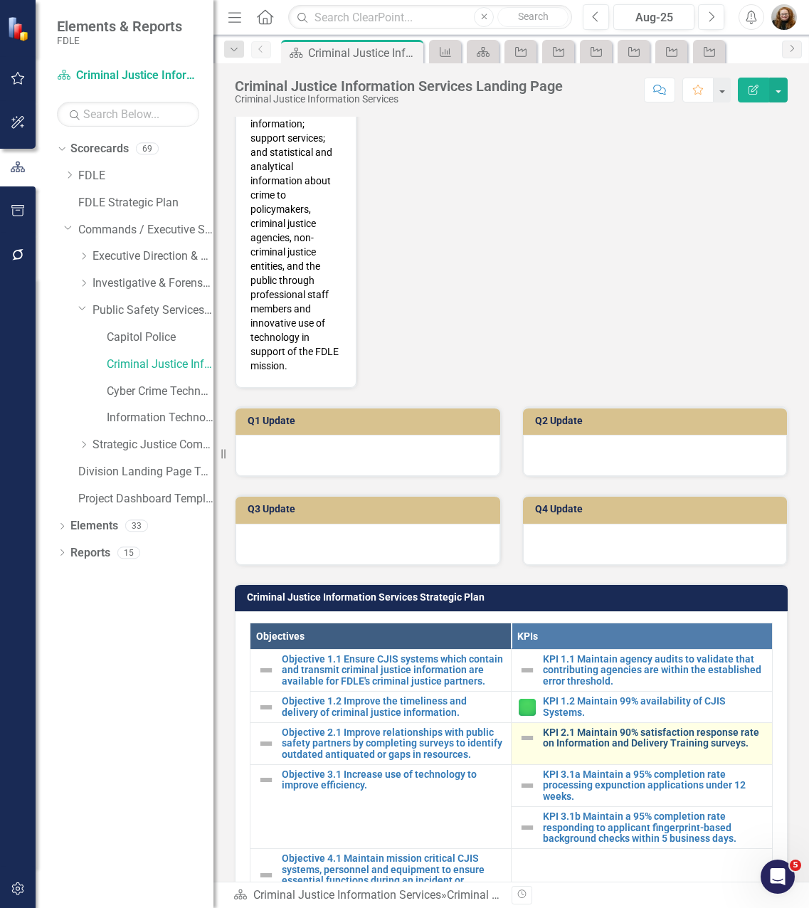
click at [567, 750] on link "KPI 2.1 Maintain 90% satisfaction response rate on Information and Delivery Tra…" at bounding box center [654, 739] width 222 height 22
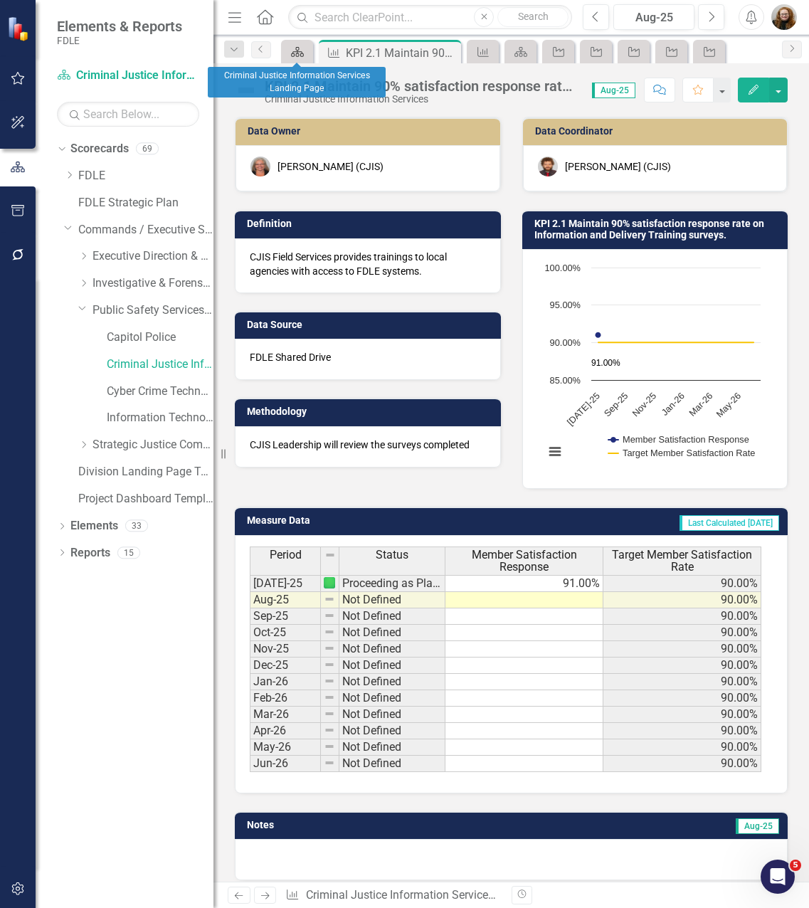
click at [295, 54] on icon at bounding box center [297, 52] width 13 height 10
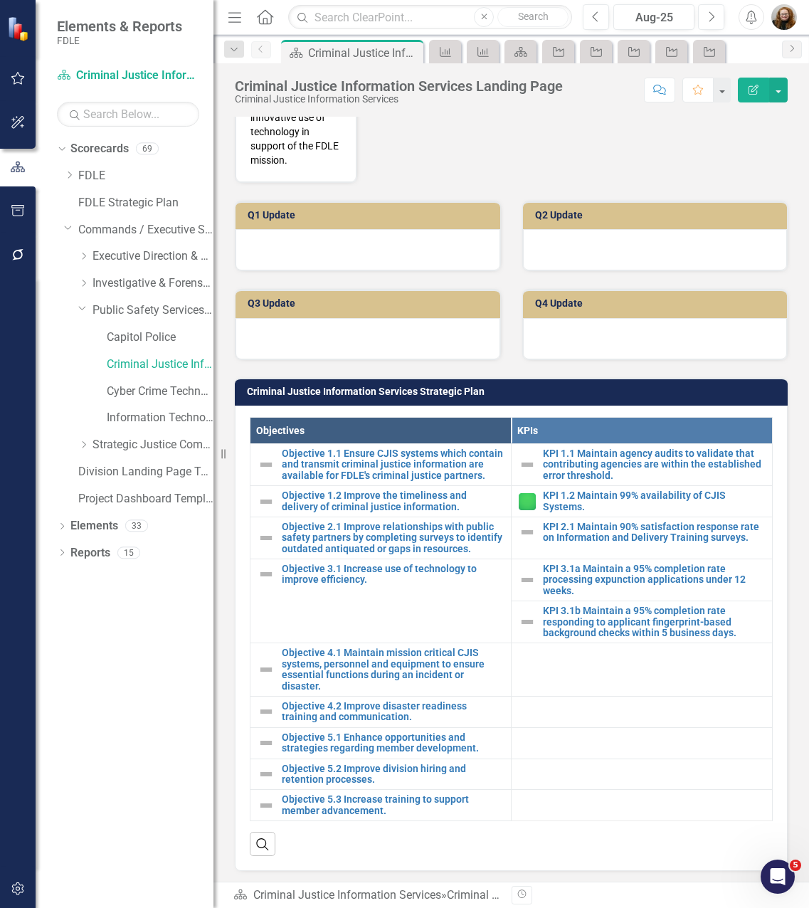
scroll to position [569, 0]
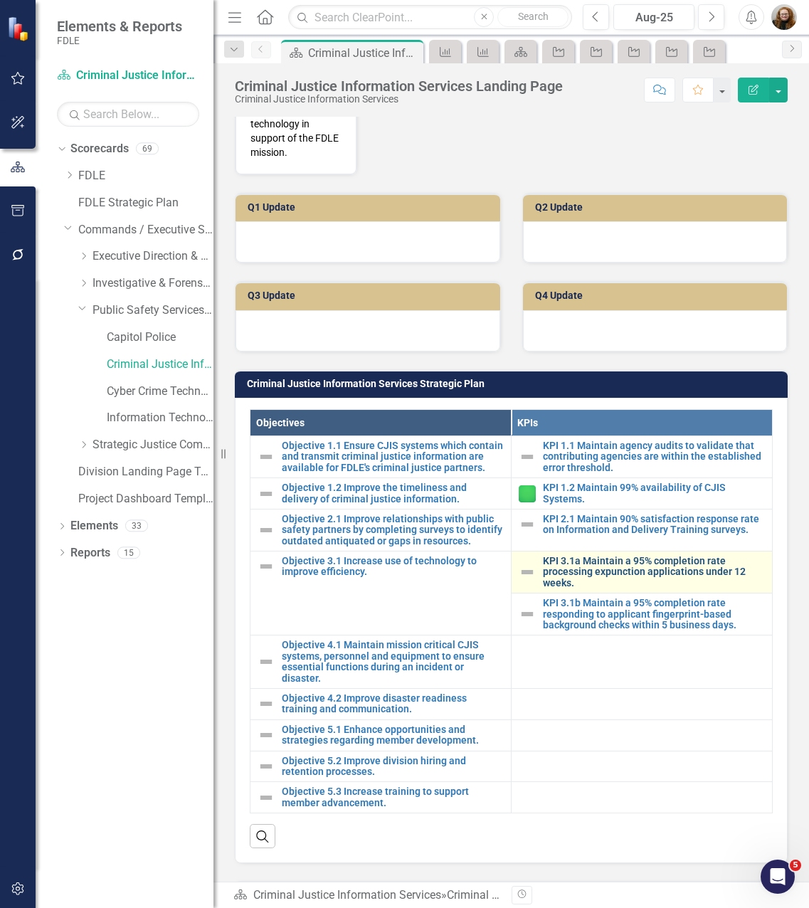
click at [582, 589] on link "KPI 3.1a Maintain a 95% completion rate processing expunction applications unde…" at bounding box center [654, 572] width 222 height 33
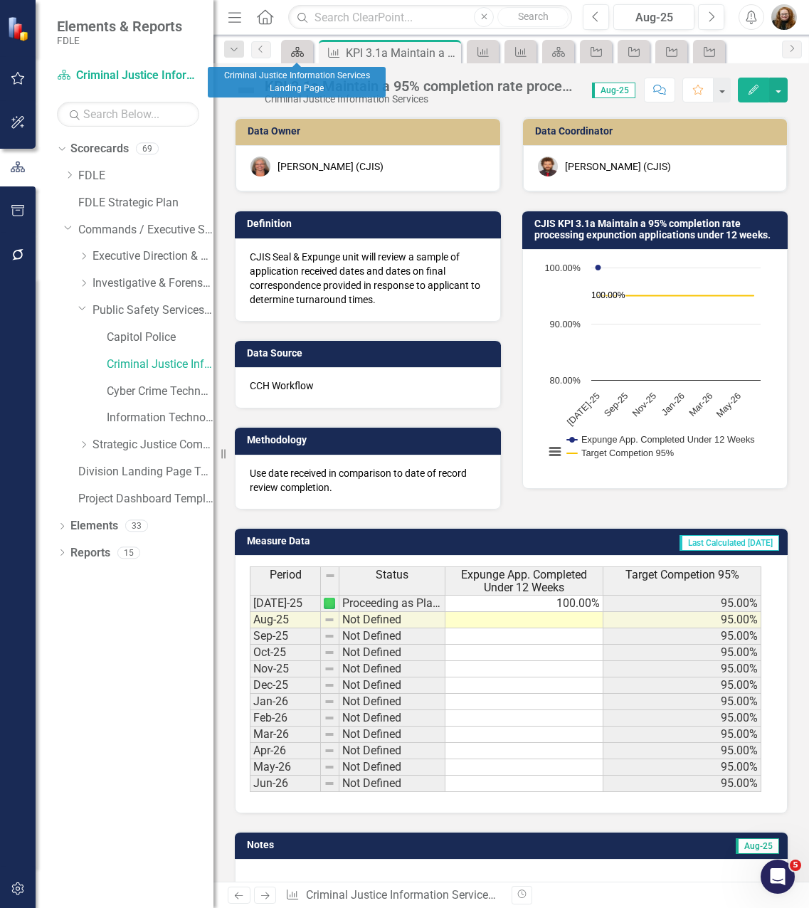
click at [299, 56] on icon at bounding box center [297, 52] width 13 height 10
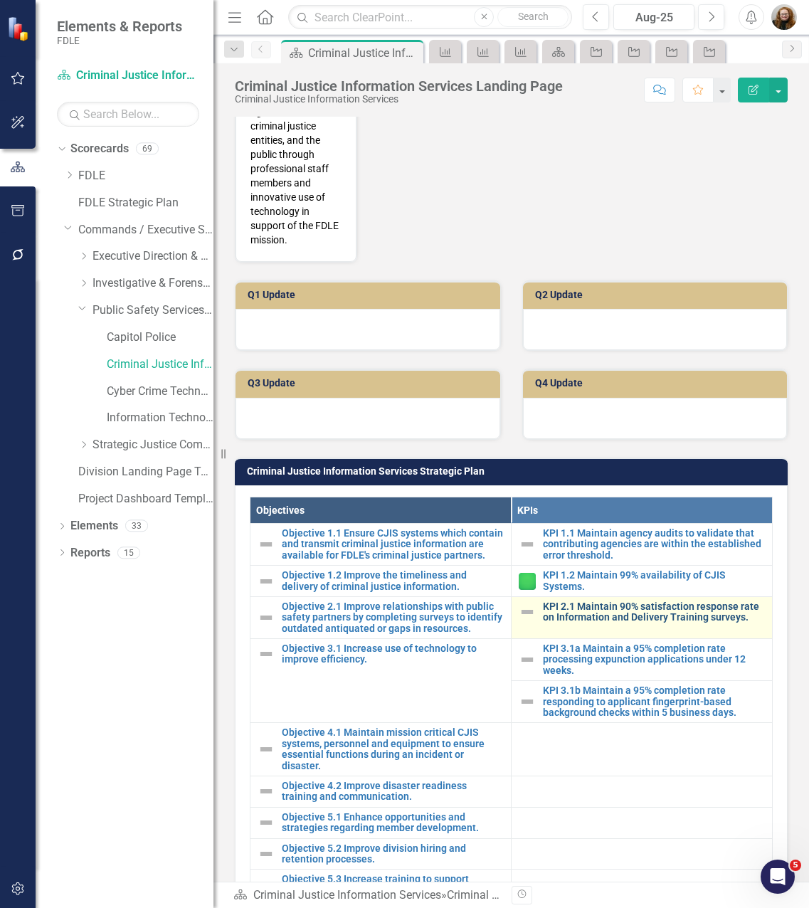
scroll to position [498, 0]
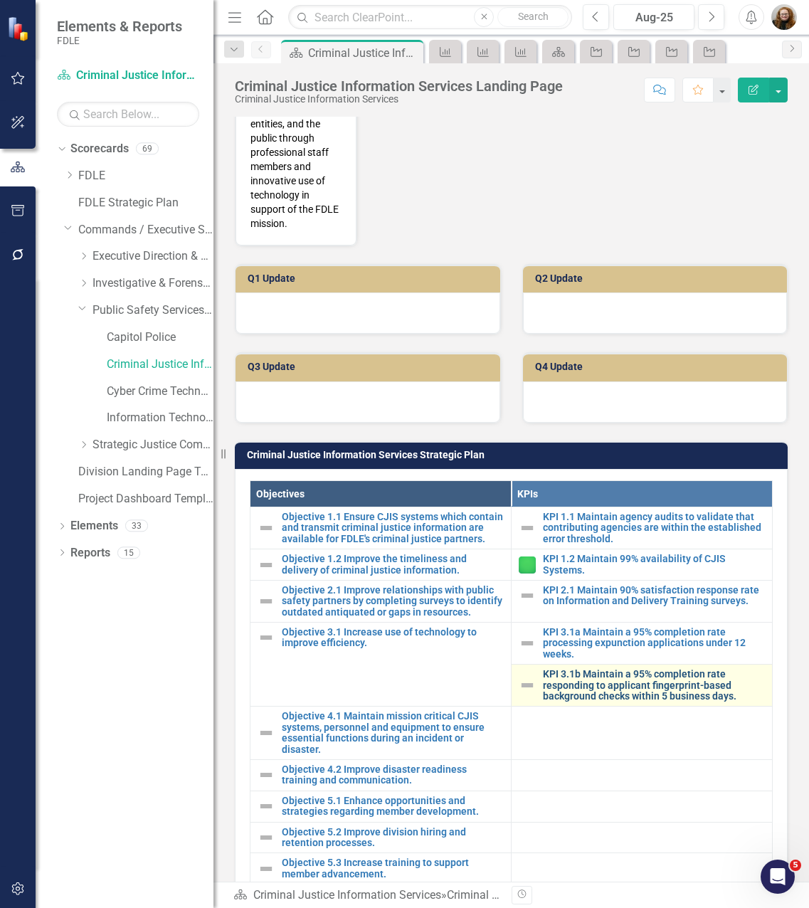
click at [577, 701] on link "KPI 3.1b Maintain a 95% completion rate responding to applicant fingerprint-bas…" at bounding box center [654, 685] width 222 height 33
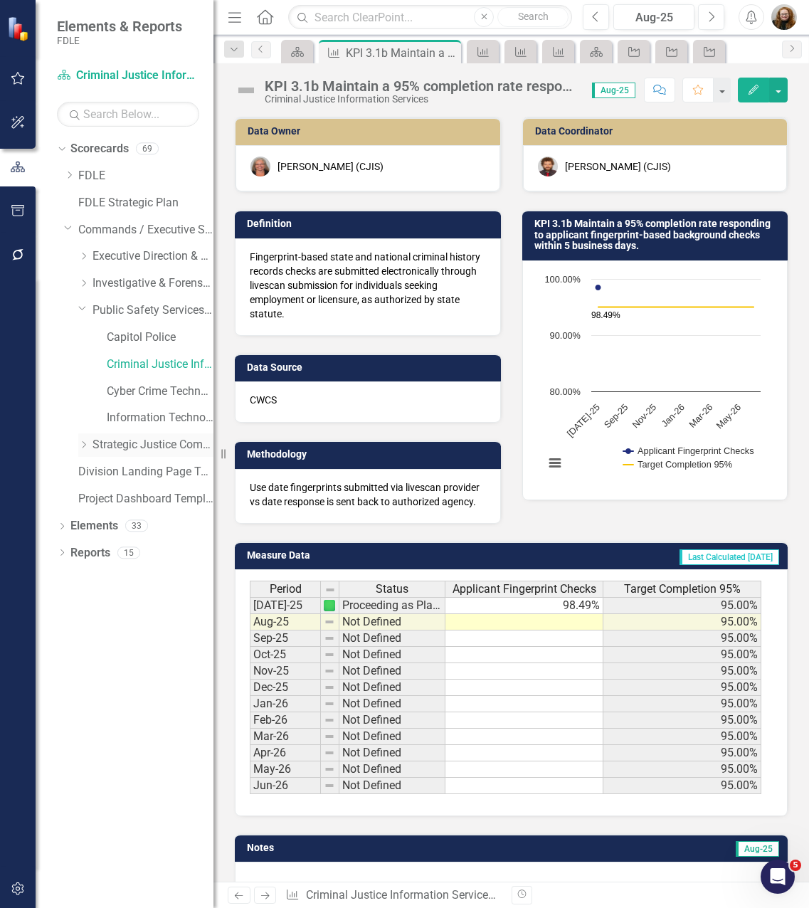
click at [90, 446] on div "Dropdown" at bounding box center [85, 445] width 14 height 12
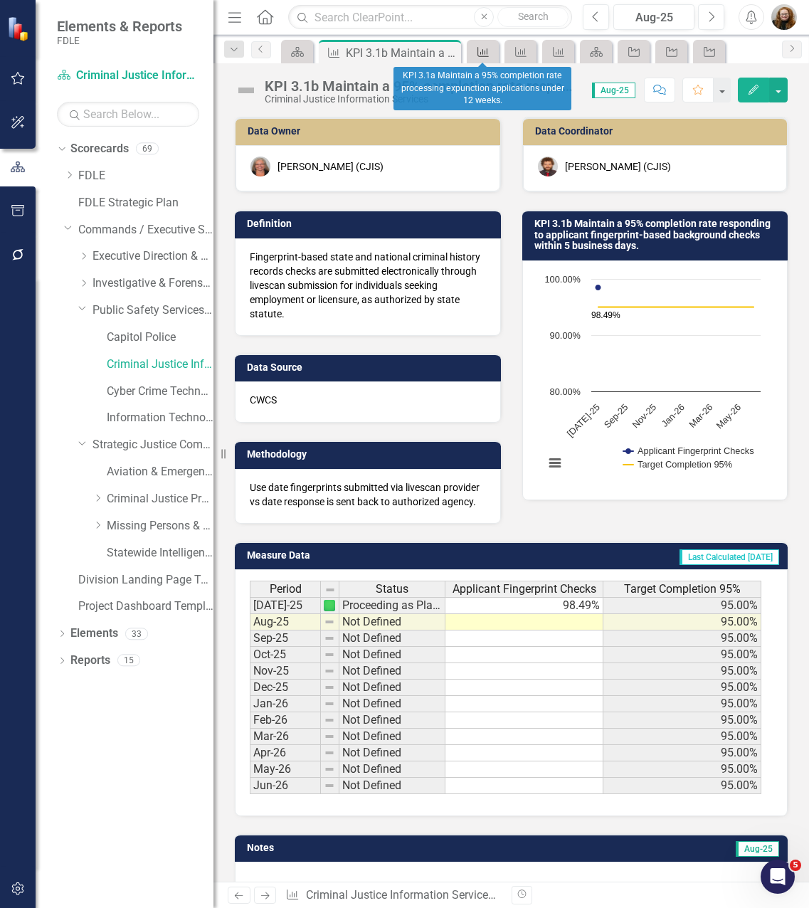
click at [485, 49] on icon "Measure" at bounding box center [483, 51] width 14 height 11
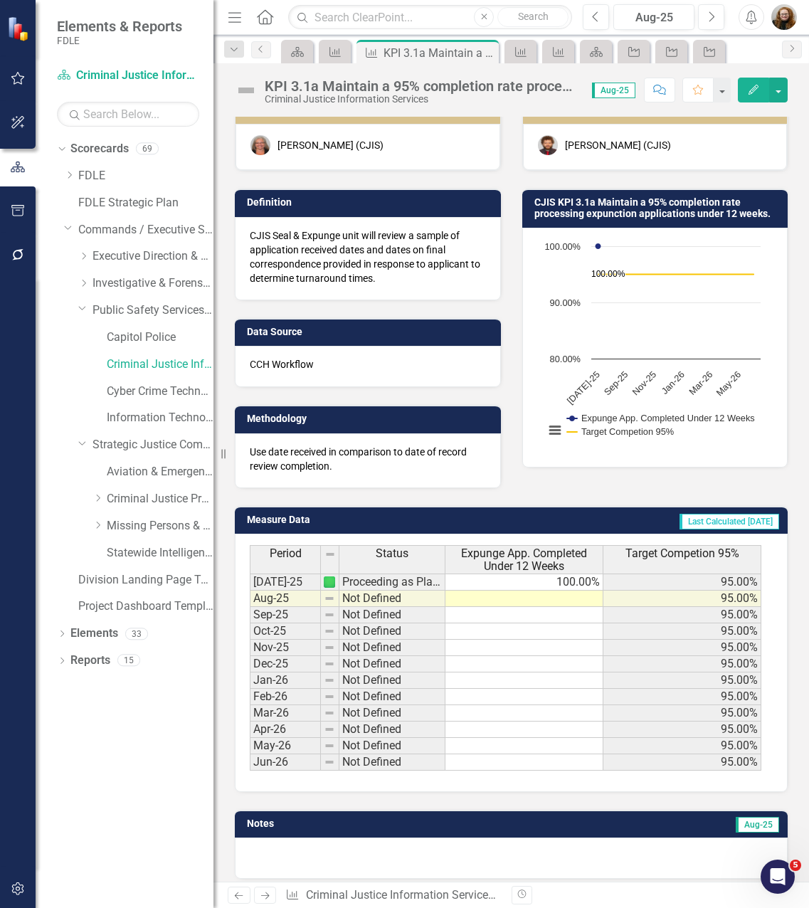
scroll to position [33, 0]
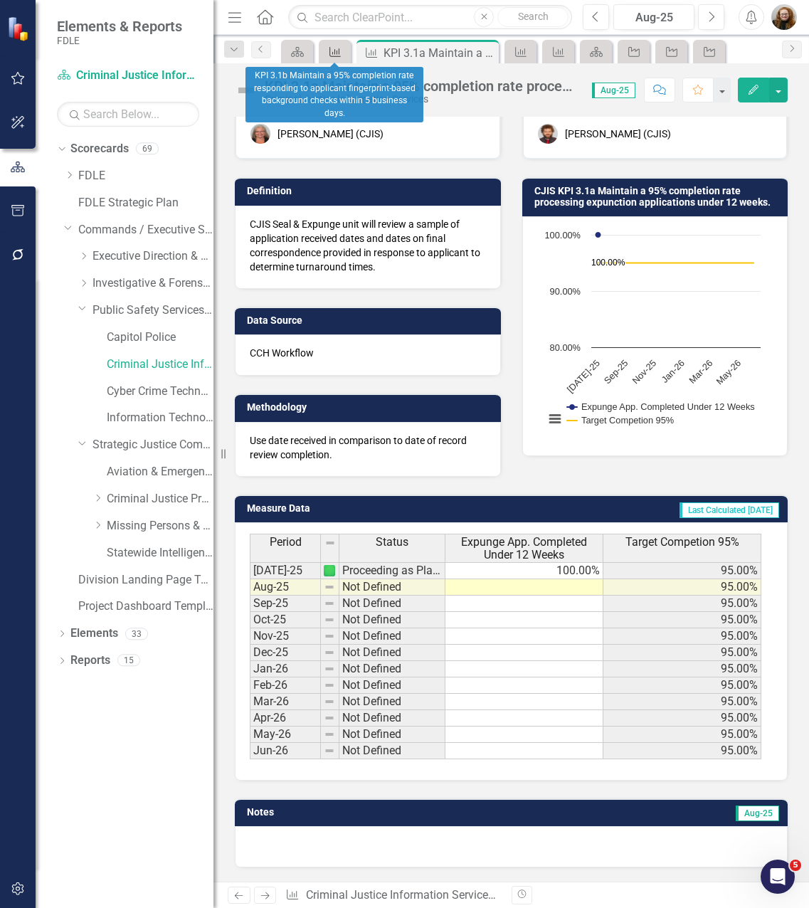
click at [331, 47] on icon "Measure" at bounding box center [335, 51] width 14 height 11
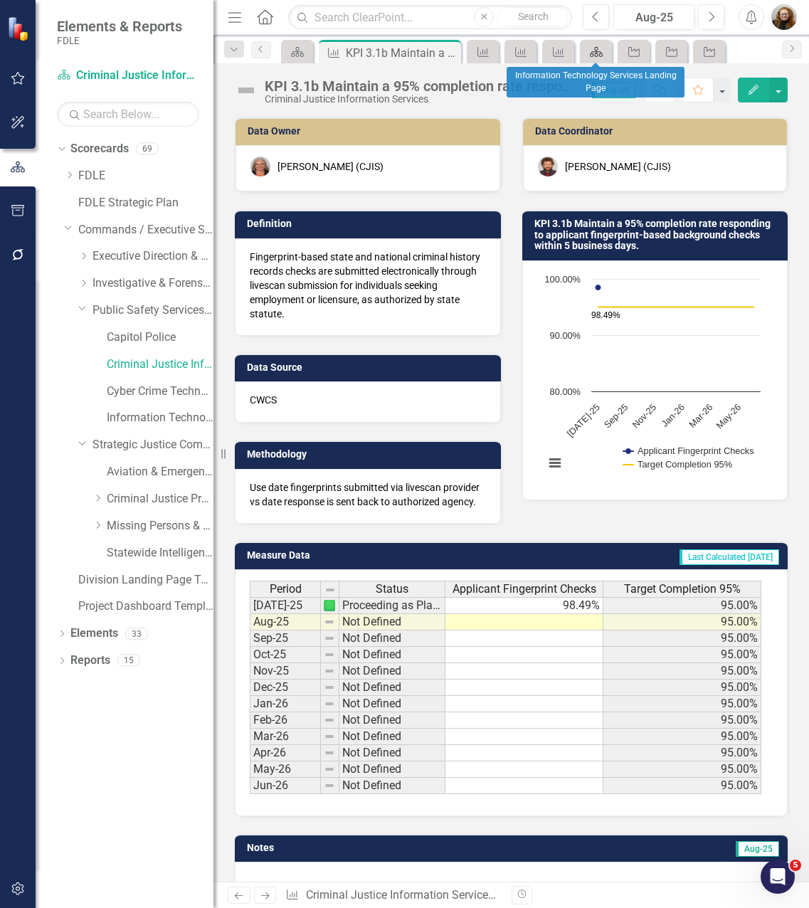
click at [594, 52] on icon at bounding box center [596, 52] width 13 height 10
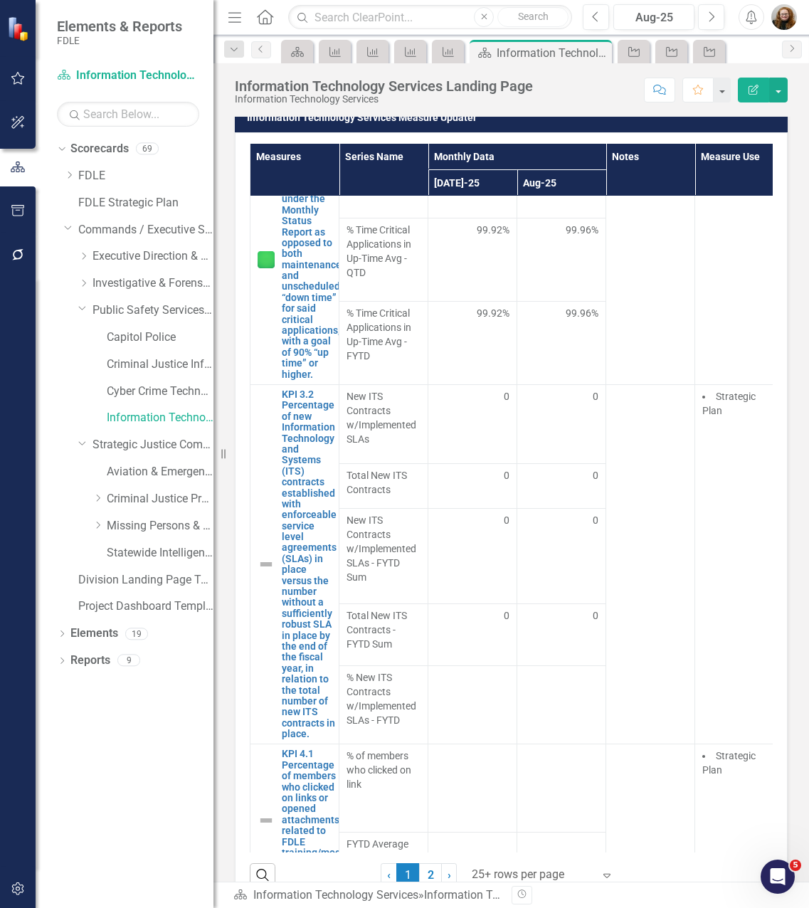
scroll to position [803, 0]
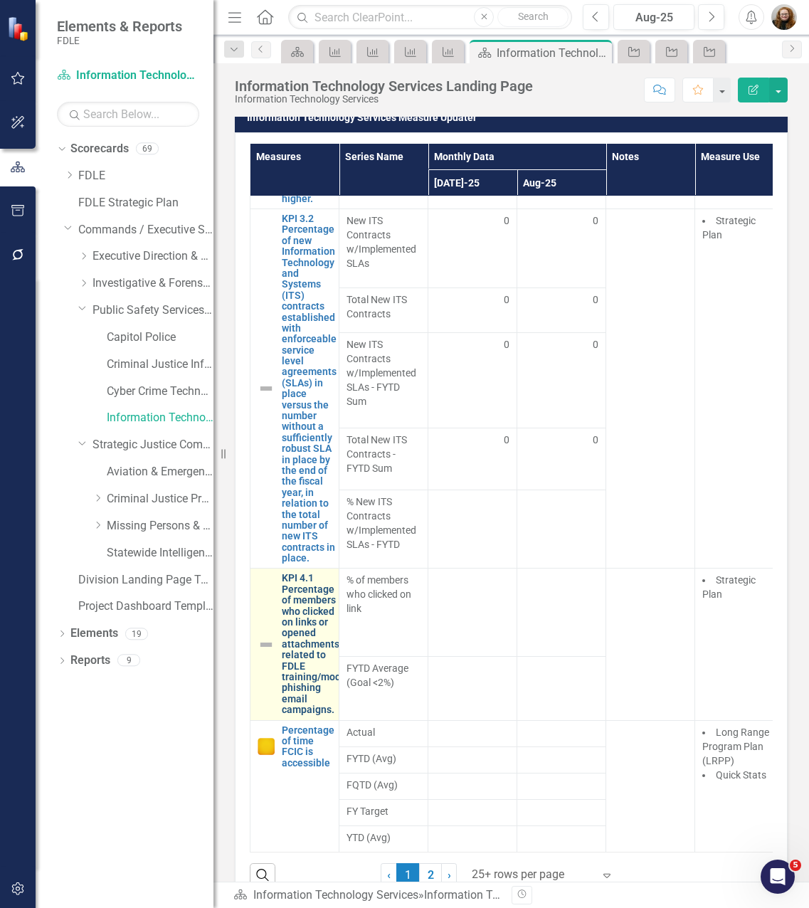
click at [320, 651] on link "KPI 4.1 Percentage of members who clicked on links or opened attachments relate…" at bounding box center [313, 644] width 63 height 142
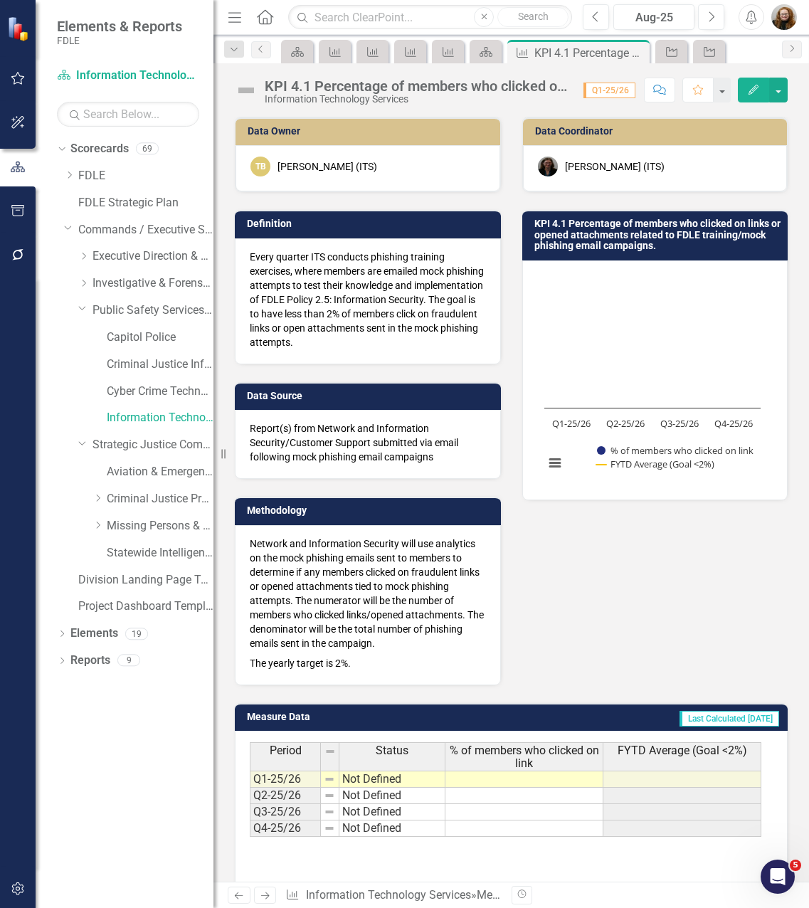
click at [652, 631] on div "Data Owner TB Troy Berry (ITS) Definition Every quarter ITS conducts phishing t…" at bounding box center [511, 392] width 574 height 587
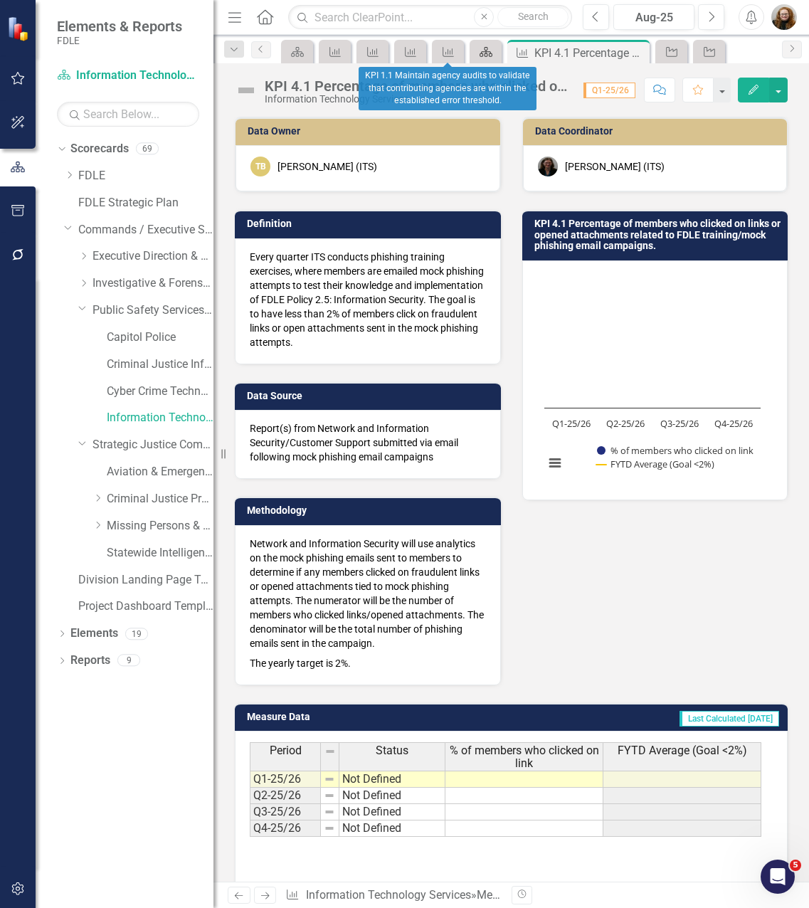
click at [479, 53] on icon "Scorecard" at bounding box center [486, 51] width 14 height 11
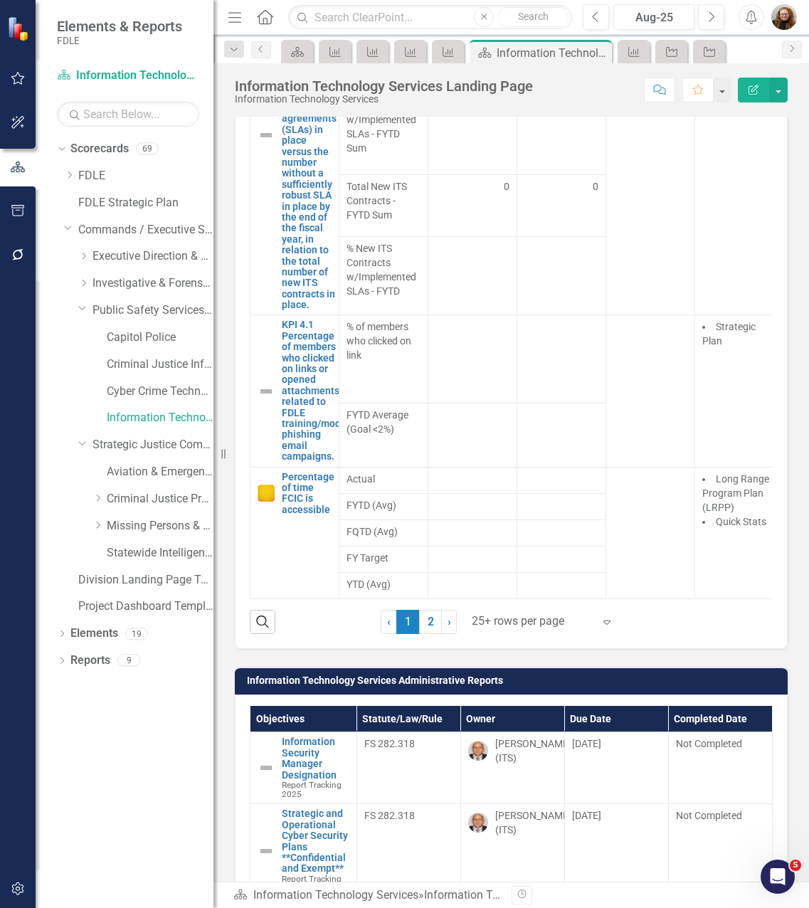
scroll to position [1566, 0]
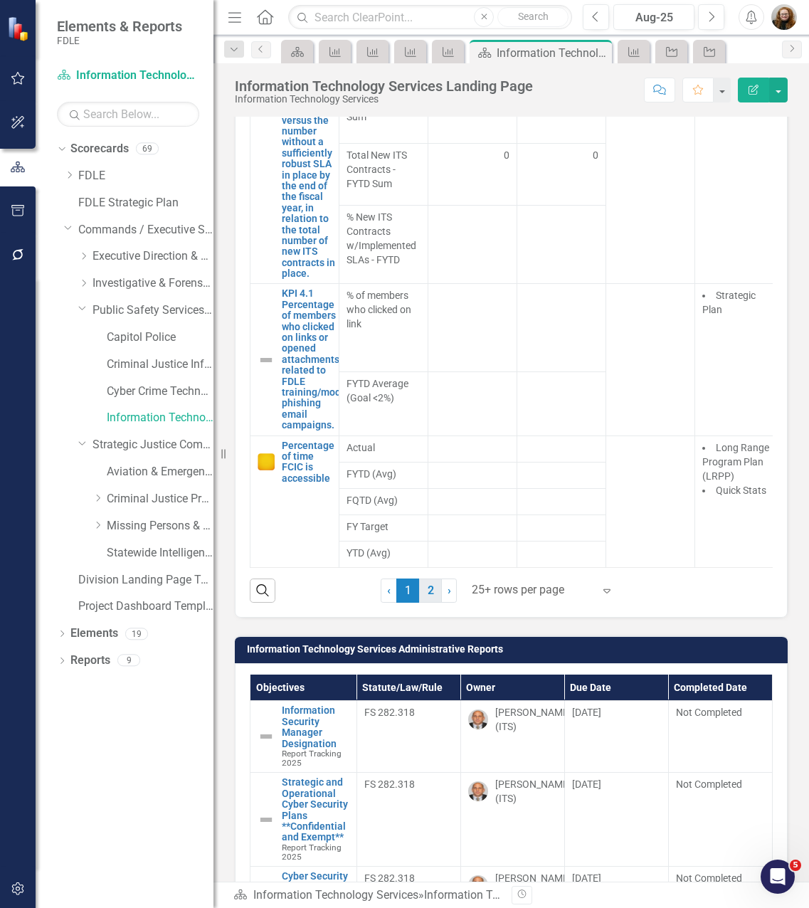
click at [434, 603] on link "2" at bounding box center [430, 591] width 23 height 24
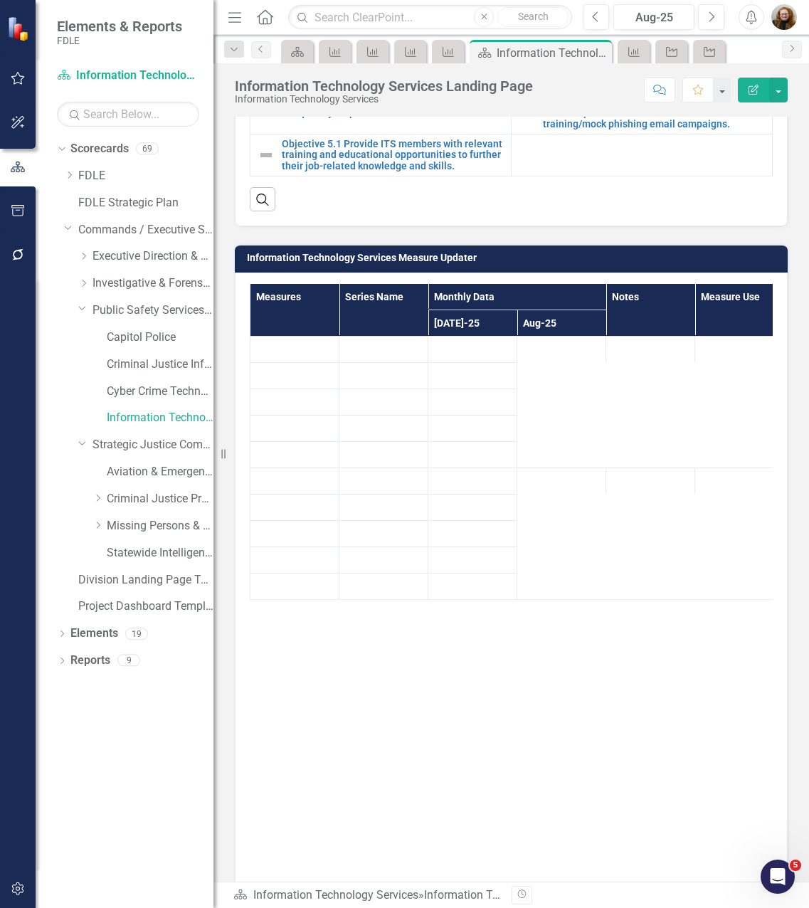
scroll to position [1068, 0]
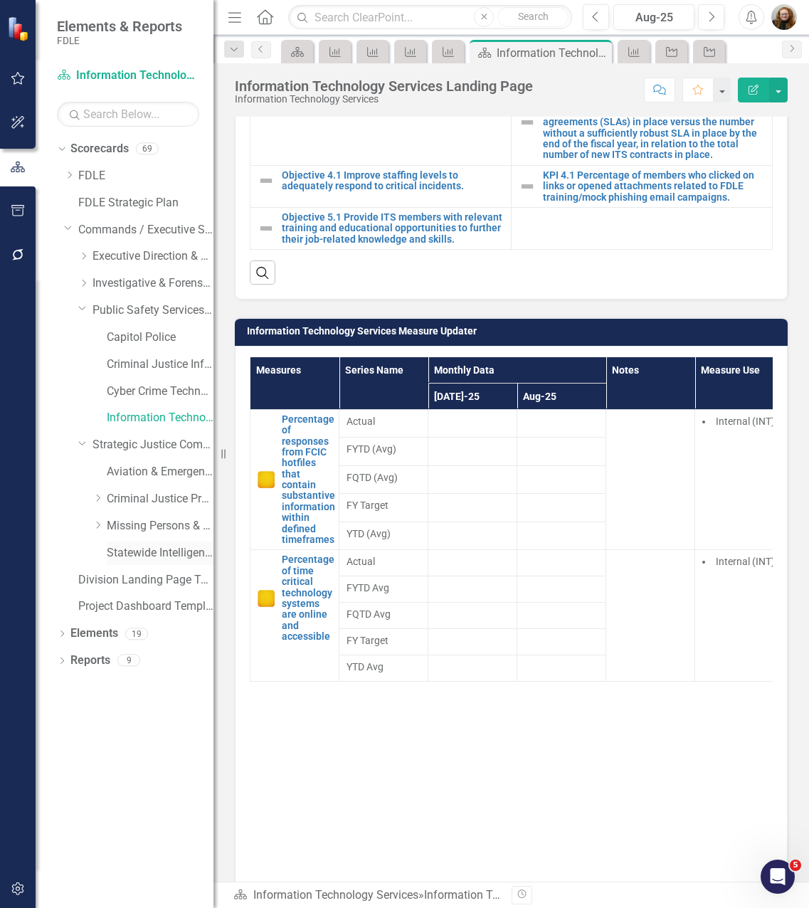
click at [132, 556] on link "Statewide Intelligence" at bounding box center [160, 553] width 107 height 16
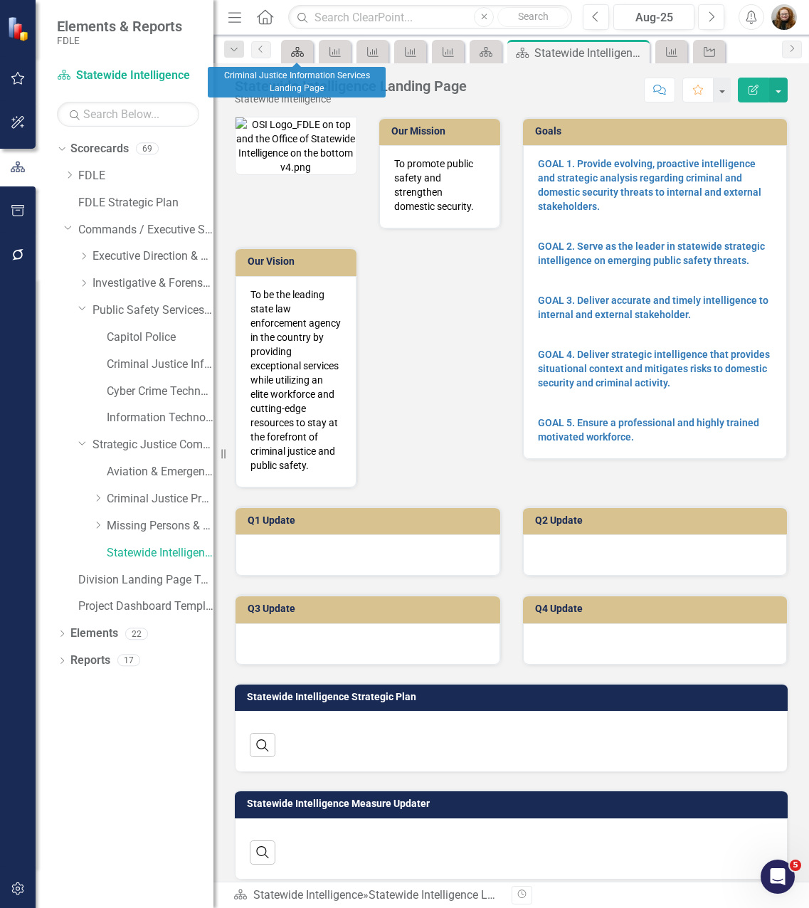
click at [303, 49] on icon "Scorecard" at bounding box center [297, 51] width 14 height 11
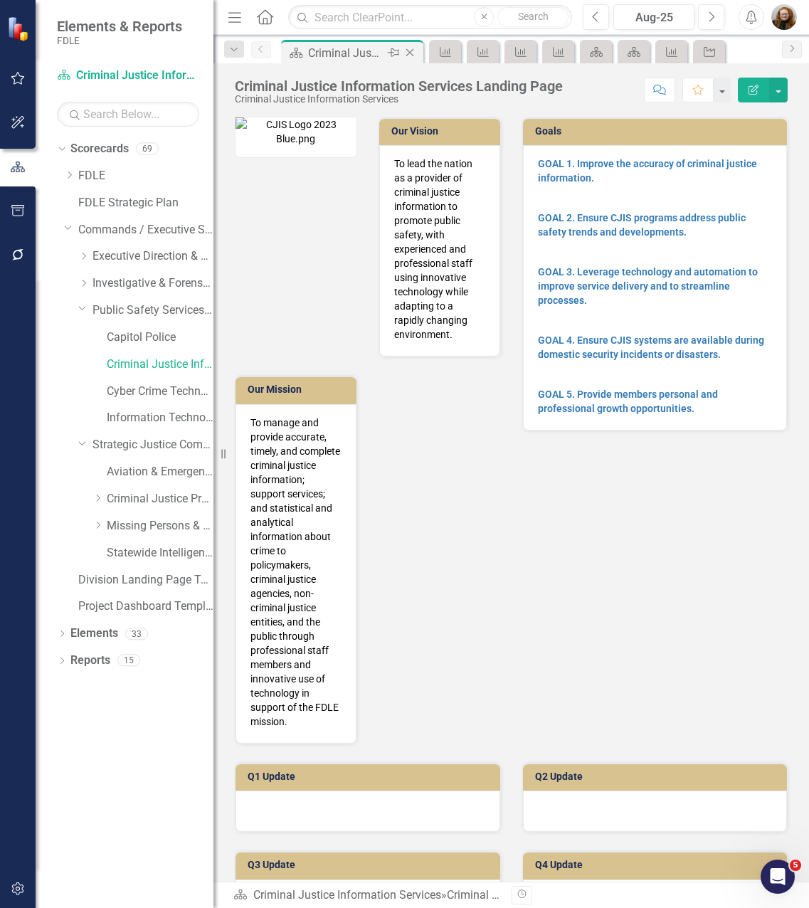
click at [411, 50] on icon "Close" at bounding box center [410, 52] width 14 height 11
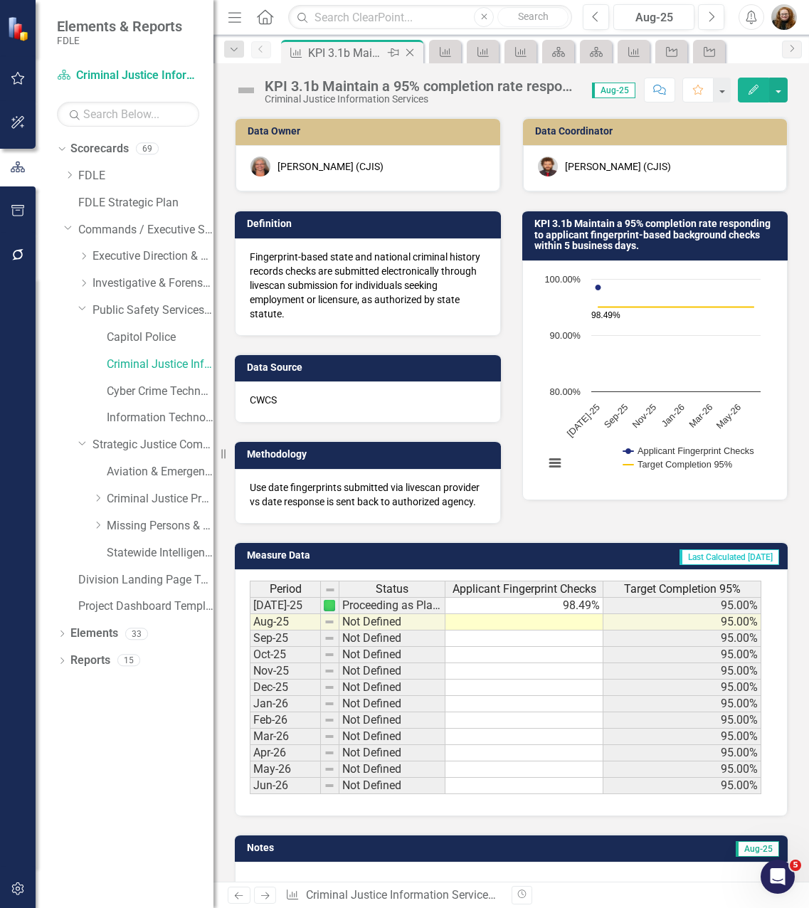
click at [409, 51] on icon "Close" at bounding box center [410, 52] width 14 height 11
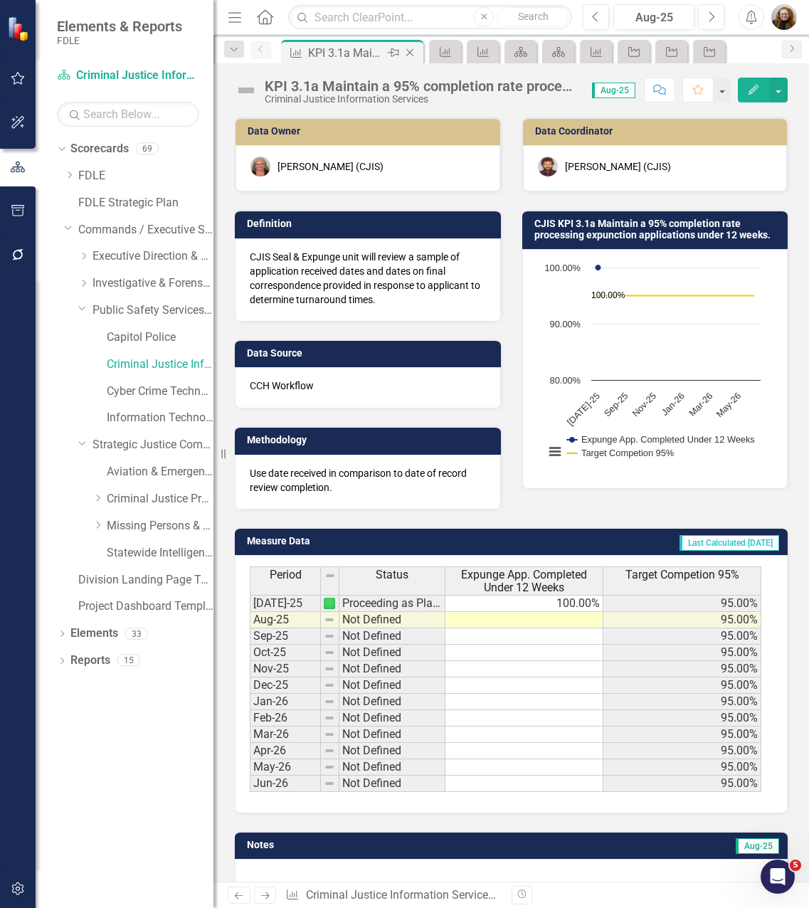
click at [409, 52] on icon at bounding box center [410, 53] width 8 height 8
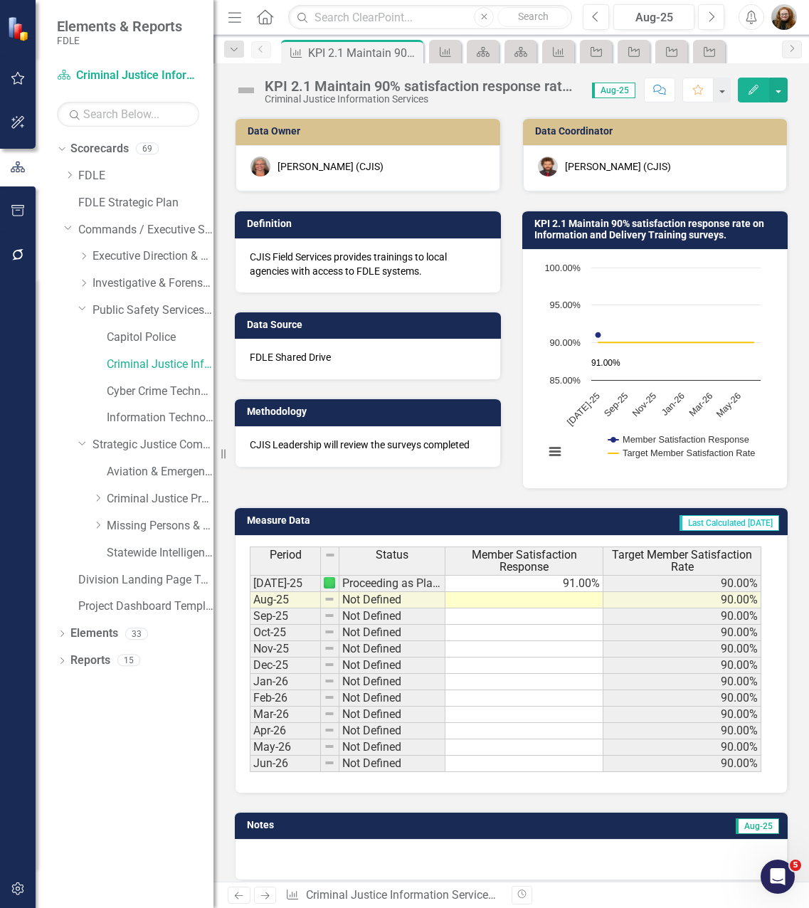
click at [0, 0] on icon at bounding box center [0, 0] width 0 height 0
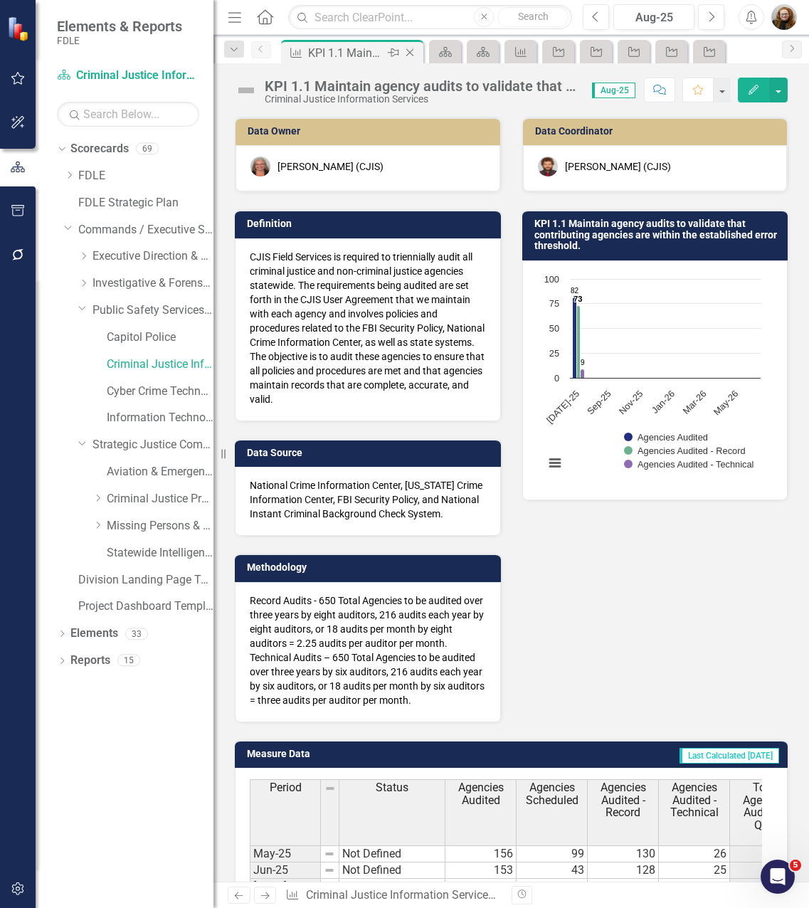
click at [410, 52] on icon "Close" at bounding box center [410, 52] width 14 height 11
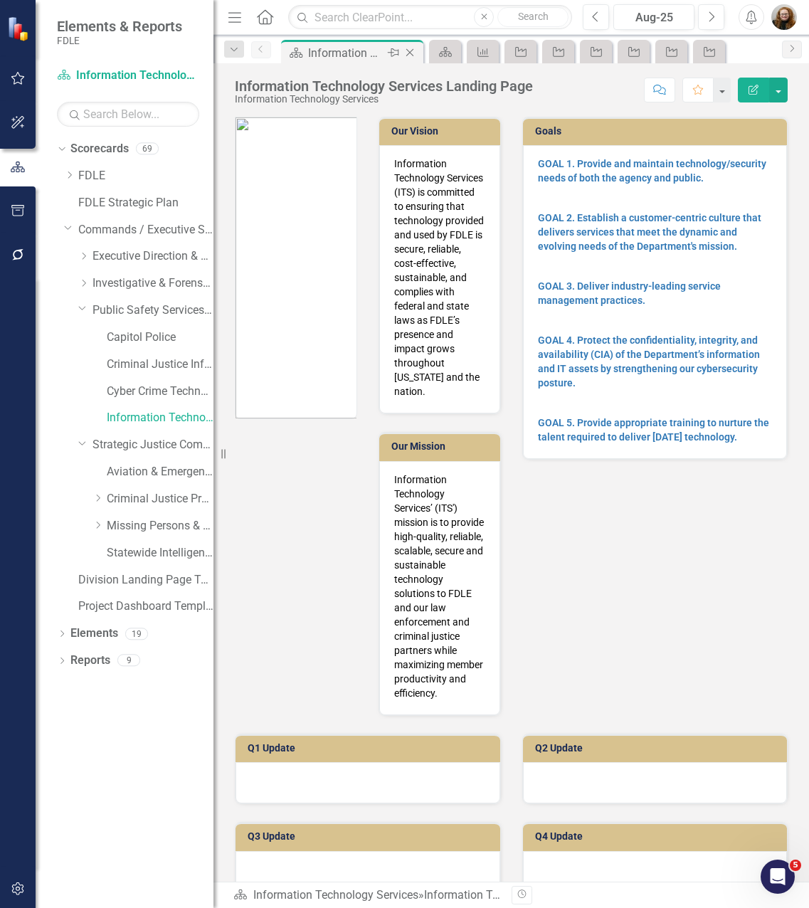
click at [412, 53] on icon "Close" at bounding box center [410, 52] width 14 height 11
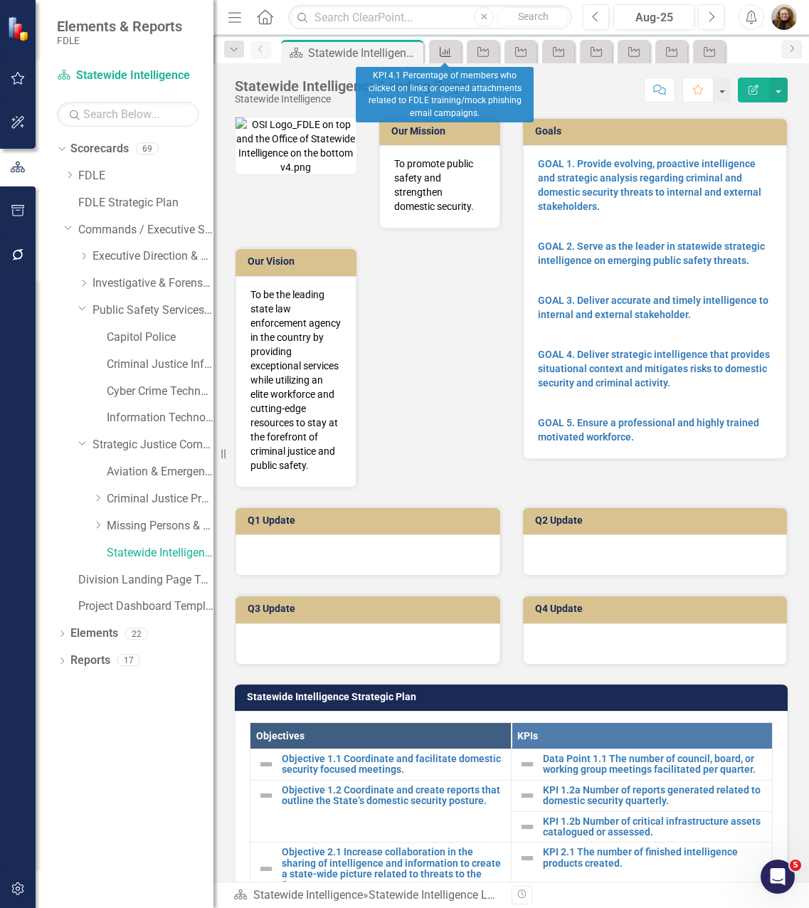
click at [448, 52] on icon at bounding box center [445, 52] width 11 height 10
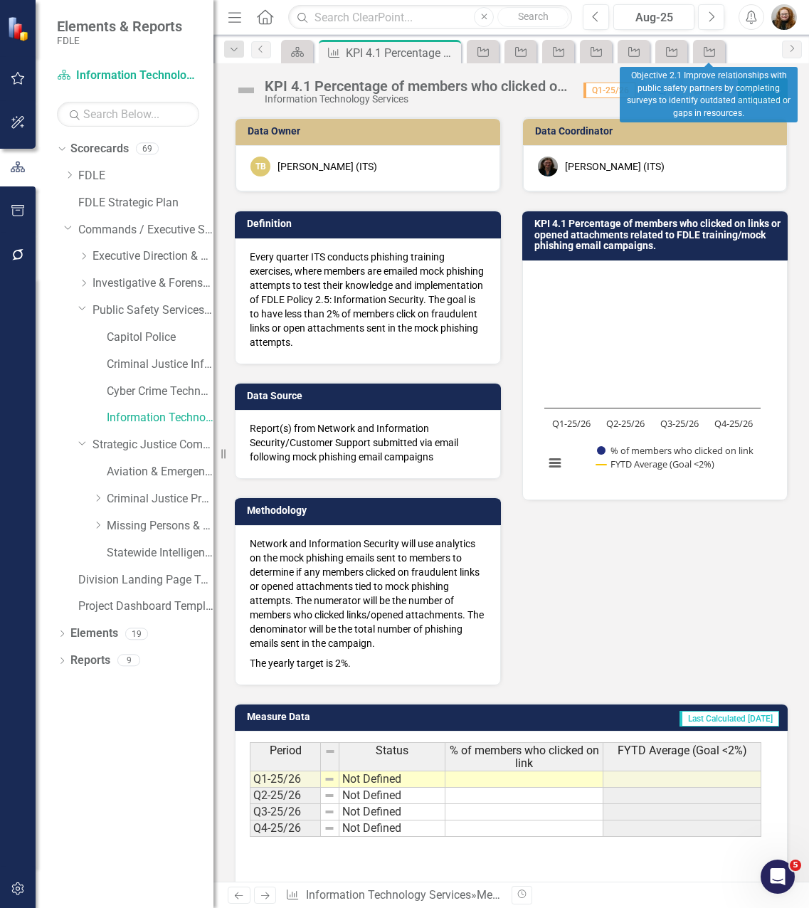
click at [723, 51] on div "Objective" at bounding box center [709, 51] width 32 height 23
click at [713, 56] on icon "Objective" at bounding box center [710, 51] width 14 height 11
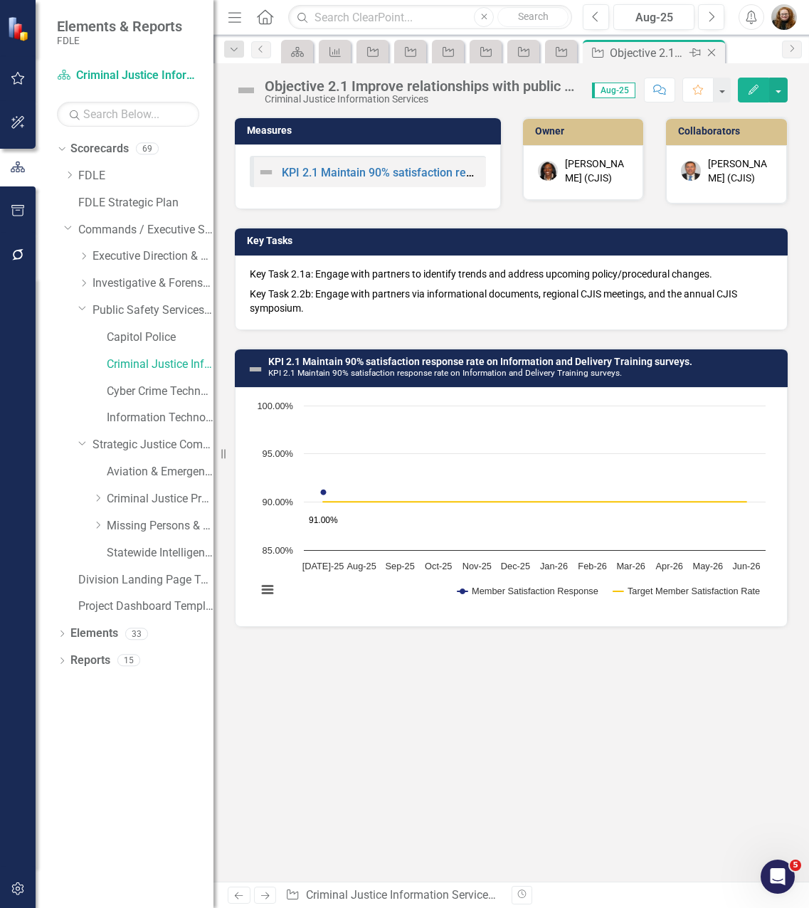
click at [716, 55] on icon "Close" at bounding box center [712, 52] width 14 height 11
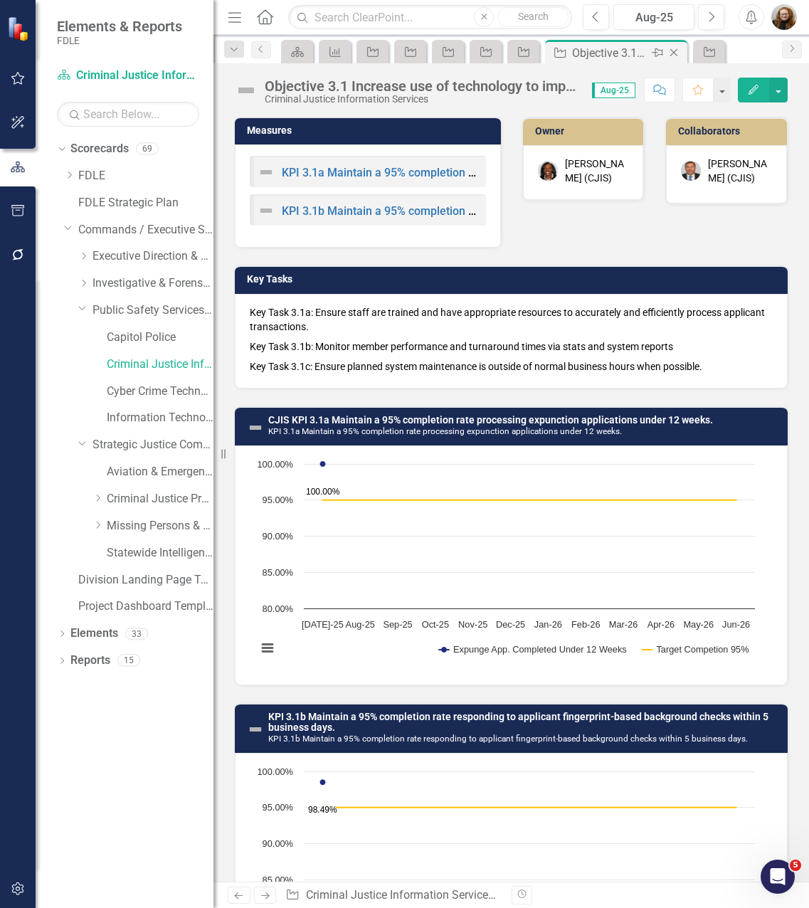
click at [676, 48] on icon "Close" at bounding box center [674, 52] width 14 height 11
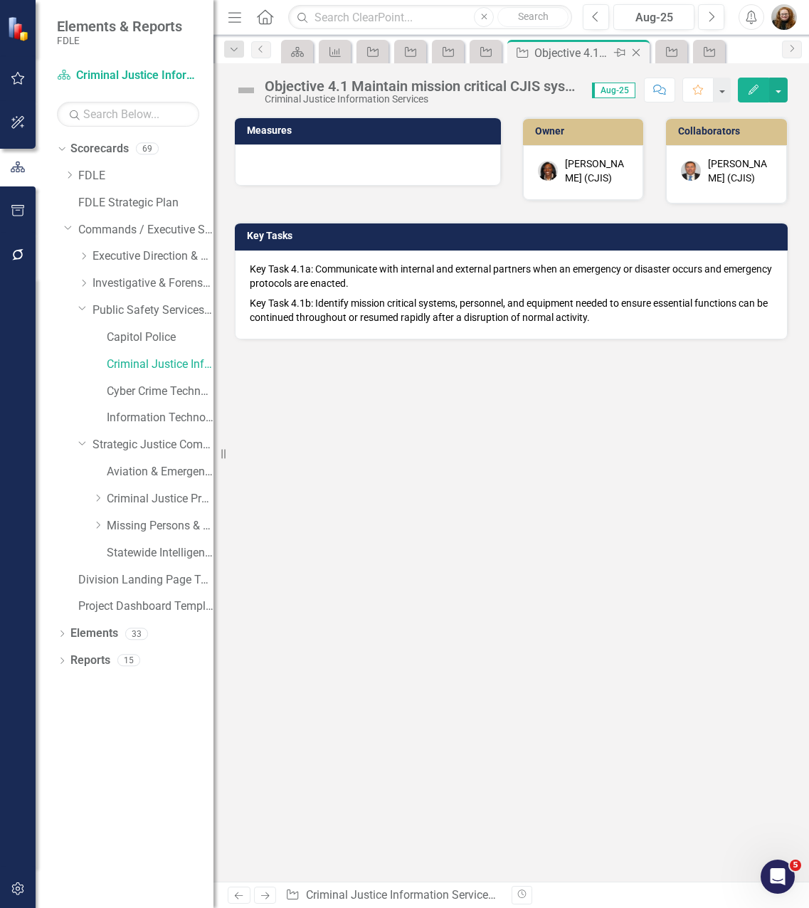
click at [641, 51] on icon "Close" at bounding box center [636, 52] width 14 height 11
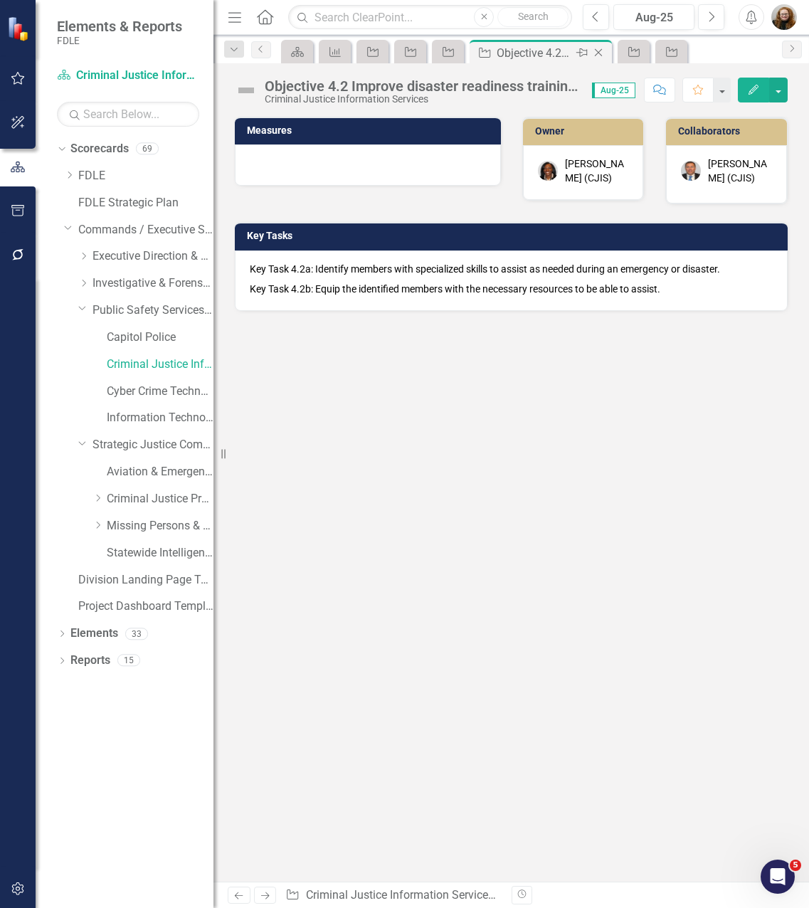
click at [601, 53] on icon "Close" at bounding box center [599, 52] width 14 height 11
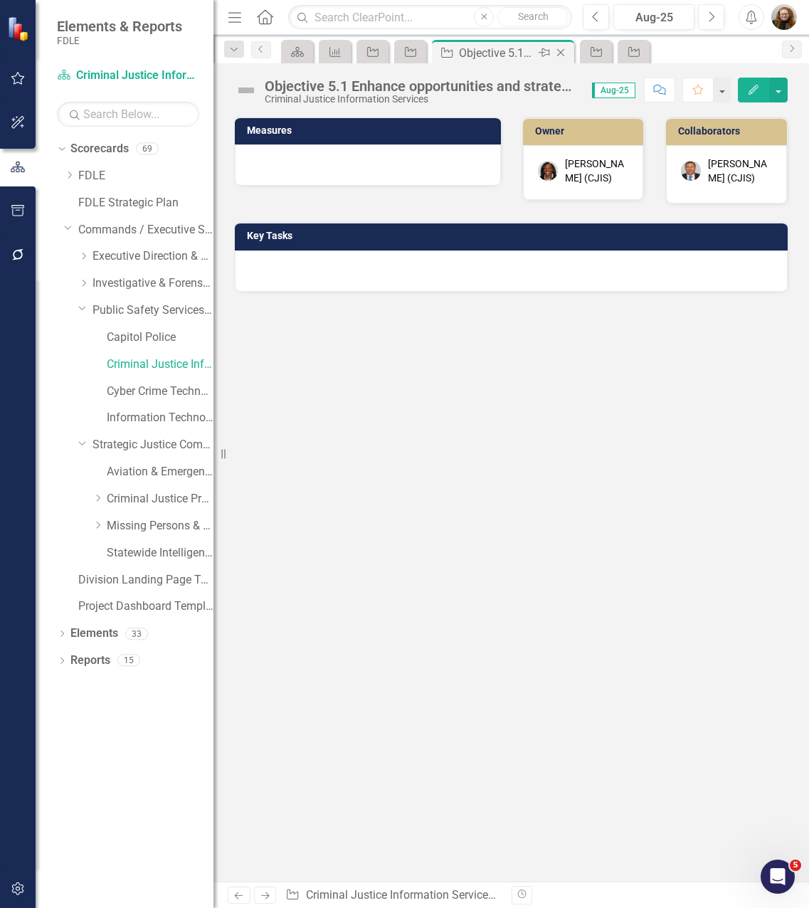
click at [557, 53] on icon "Close" at bounding box center [561, 52] width 14 height 11
click at [520, 51] on icon "Close" at bounding box center [523, 52] width 14 height 11
click at [486, 52] on icon at bounding box center [486, 53] width 8 height 8
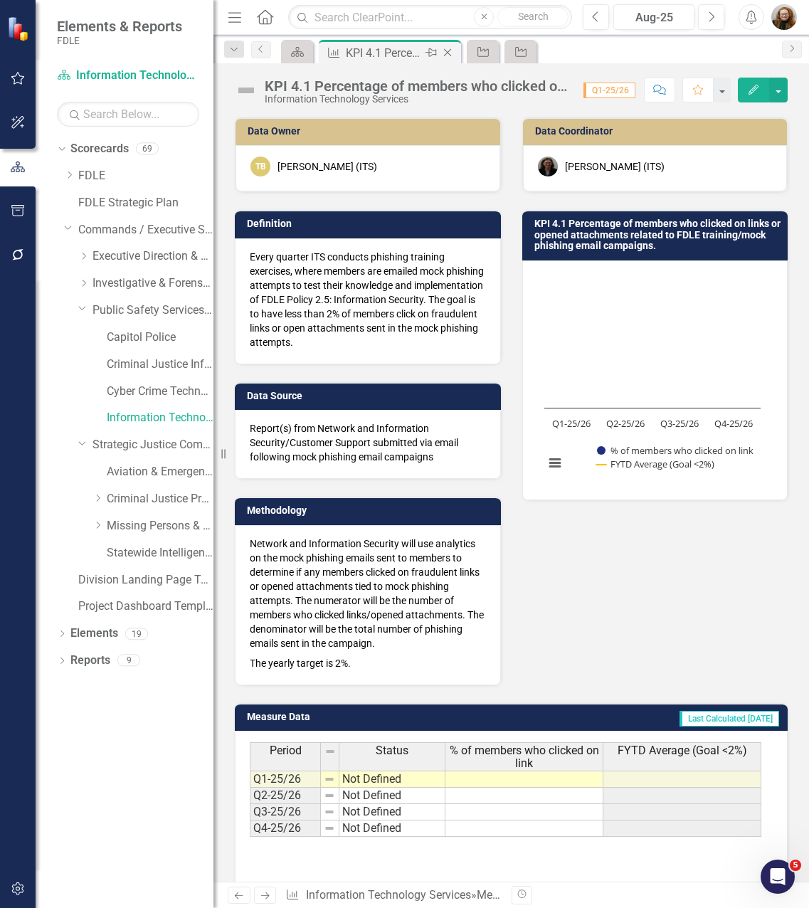
click at [445, 53] on icon "Close" at bounding box center [448, 52] width 14 height 11
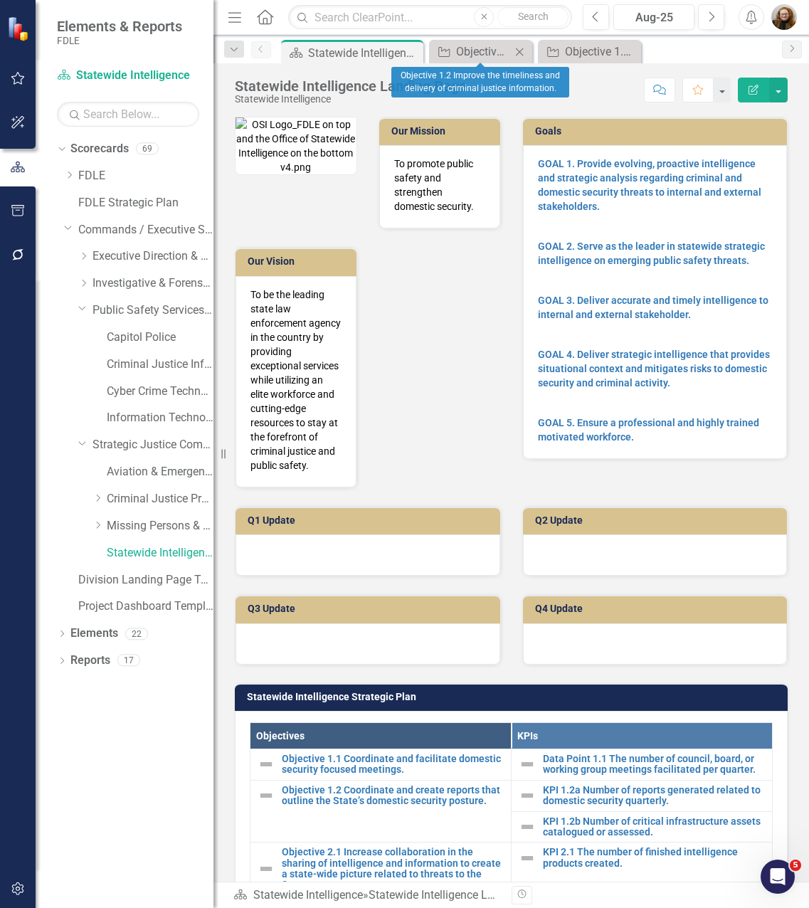
click at [520, 53] on icon "Close" at bounding box center [520, 51] width 14 height 11
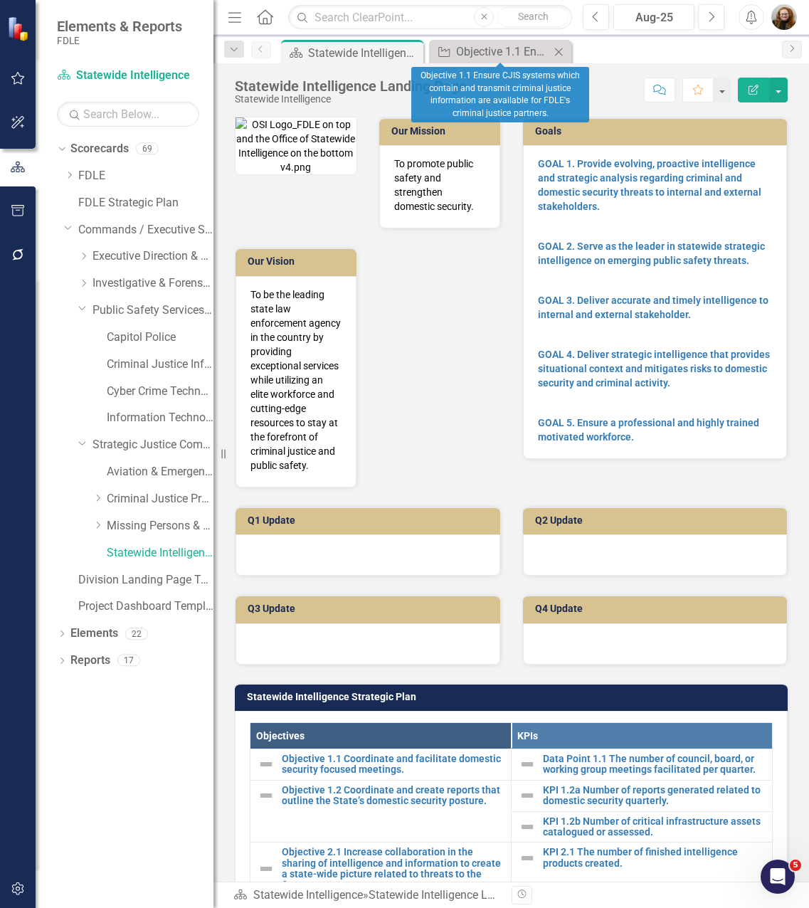
click at [560, 51] on icon "Close" at bounding box center [559, 51] width 14 height 11
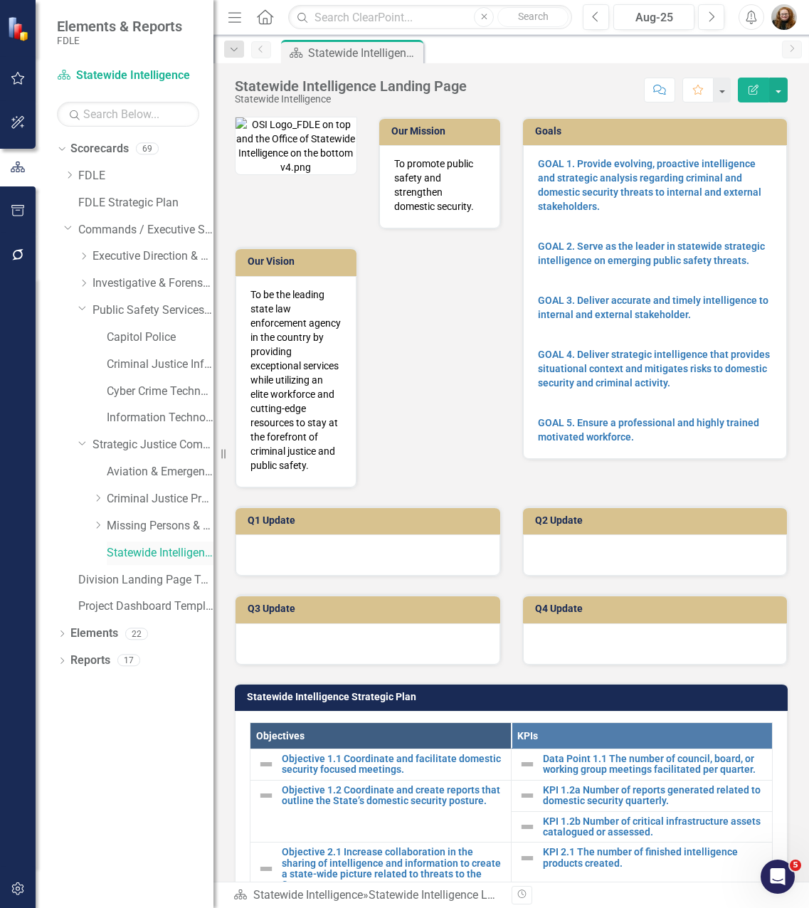
click at [133, 555] on link "Statewide Intelligence" at bounding box center [160, 553] width 107 height 16
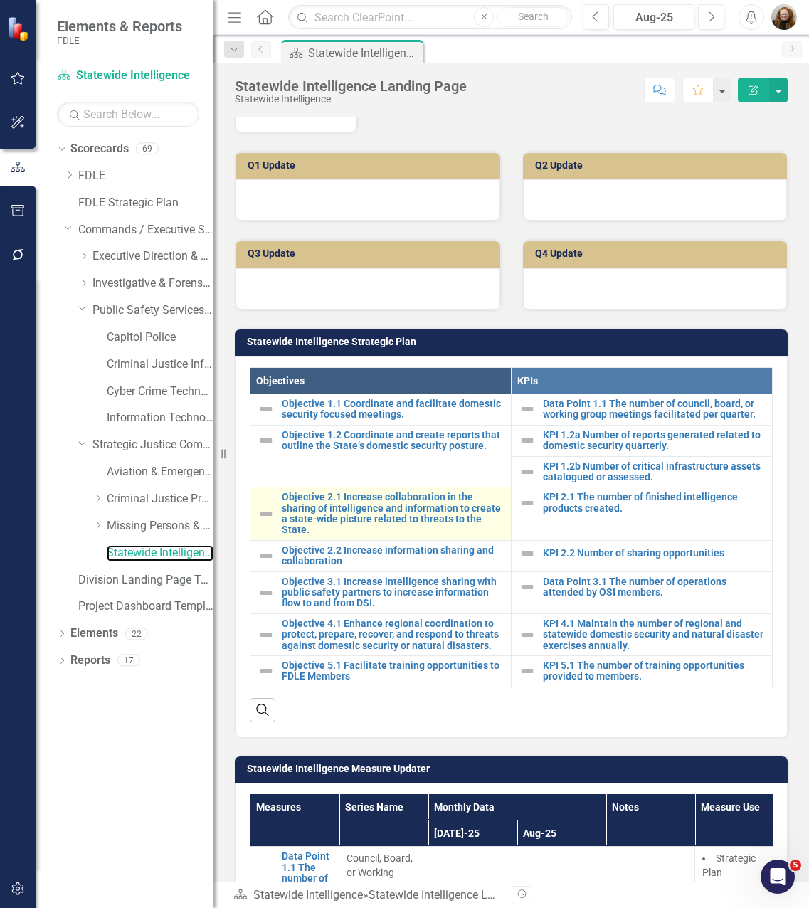
scroll to position [356, 0]
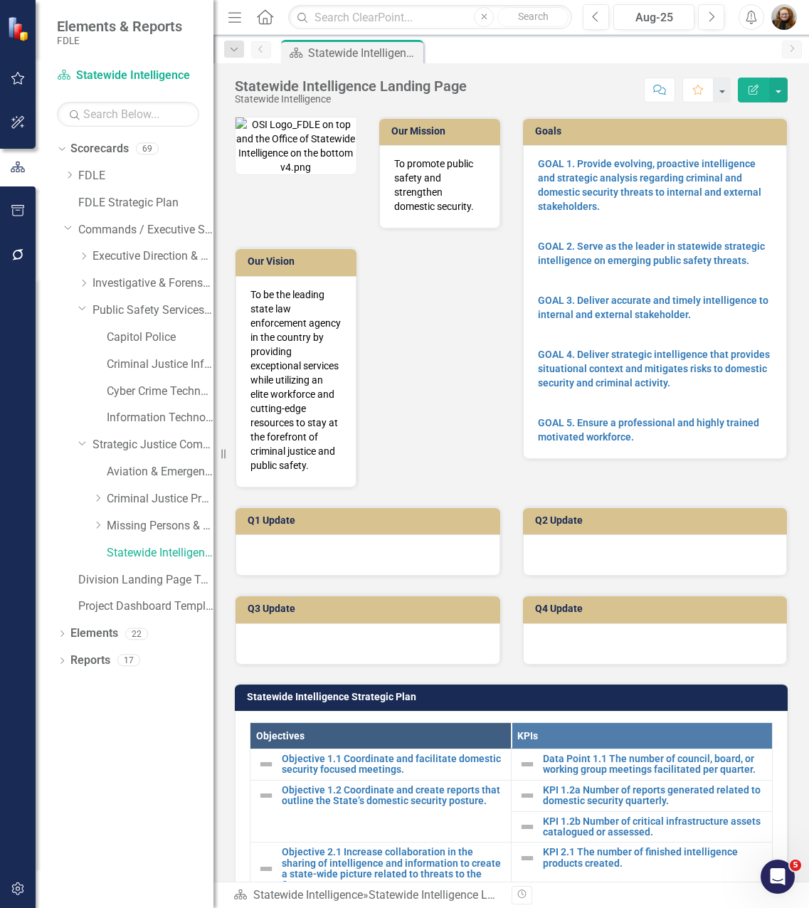
scroll to position [356, 0]
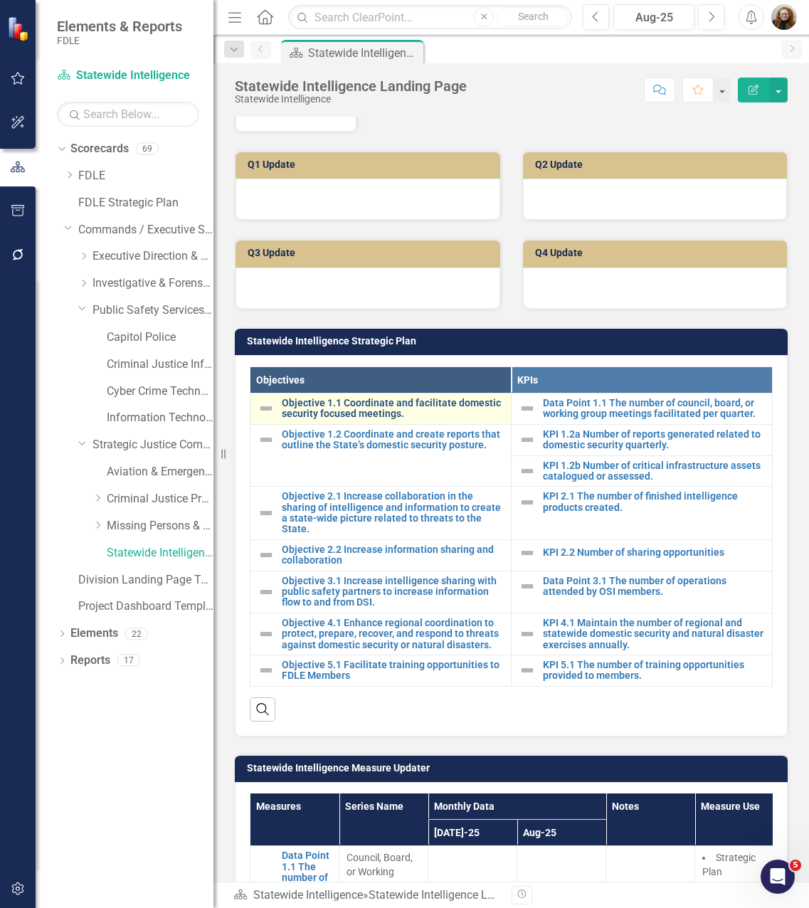
drag, startPoint x: 0, startPoint y: 0, endPoint x: 336, endPoint y: 439, distance: 552.4
click at [336, 420] on link "Objective 1.1 Coordinate and facilitate domestic security focused meetings." at bounding box center [393, 409] width 222 height 22
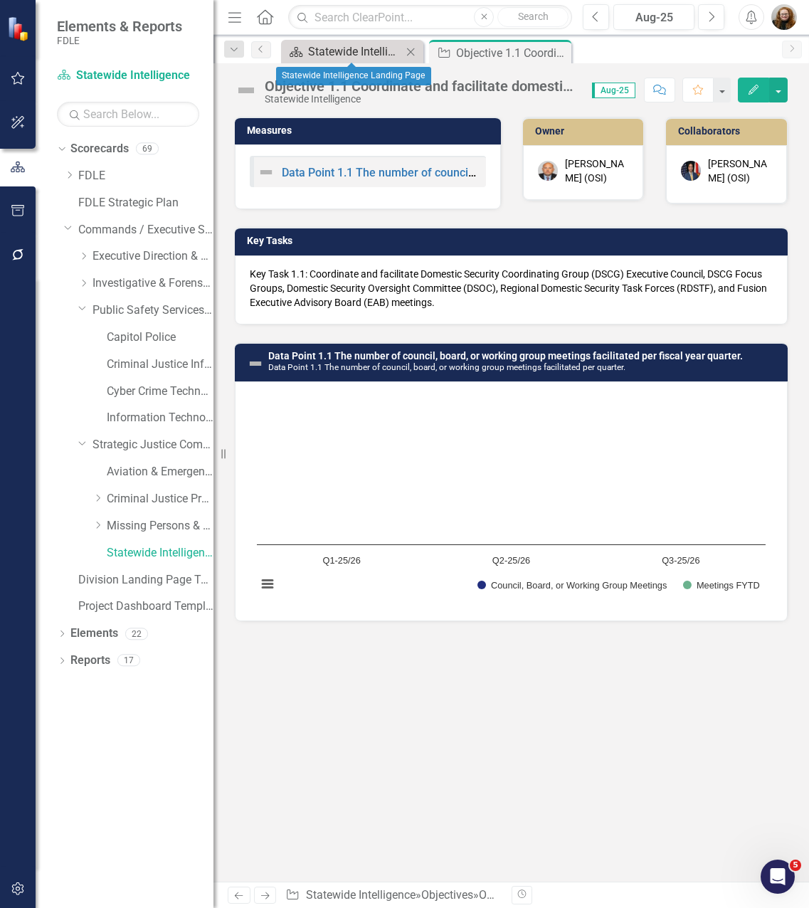
click at [372, 53] on div "Statewide Intelligence Landing Page" at bounding box center [355, 52] width 94 height 18
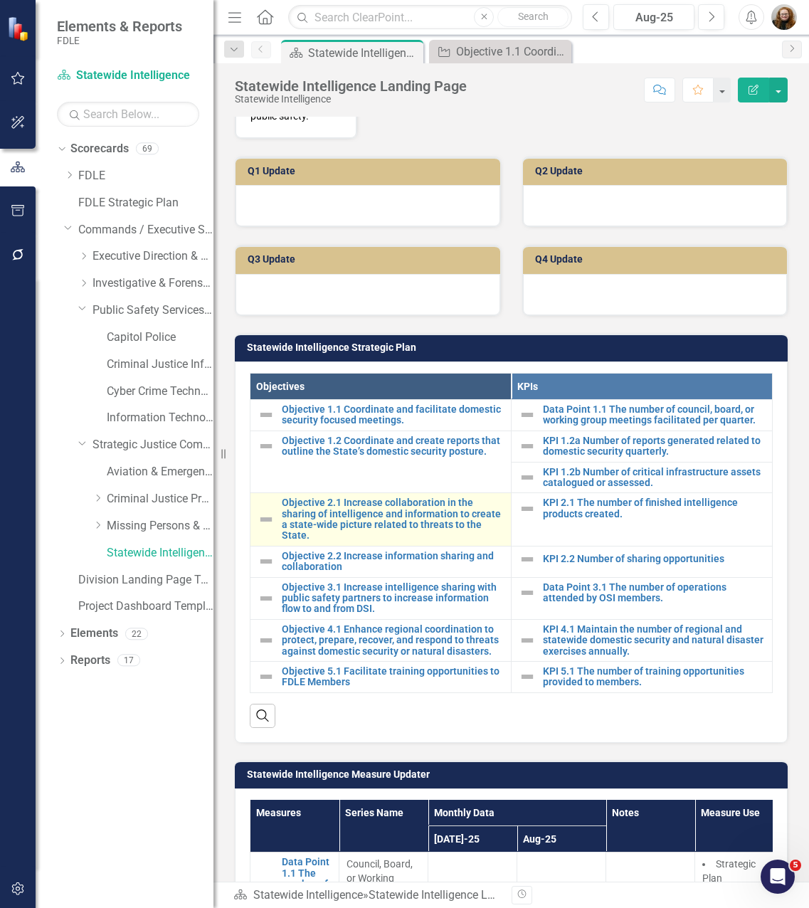
scroll to position [356, 0]
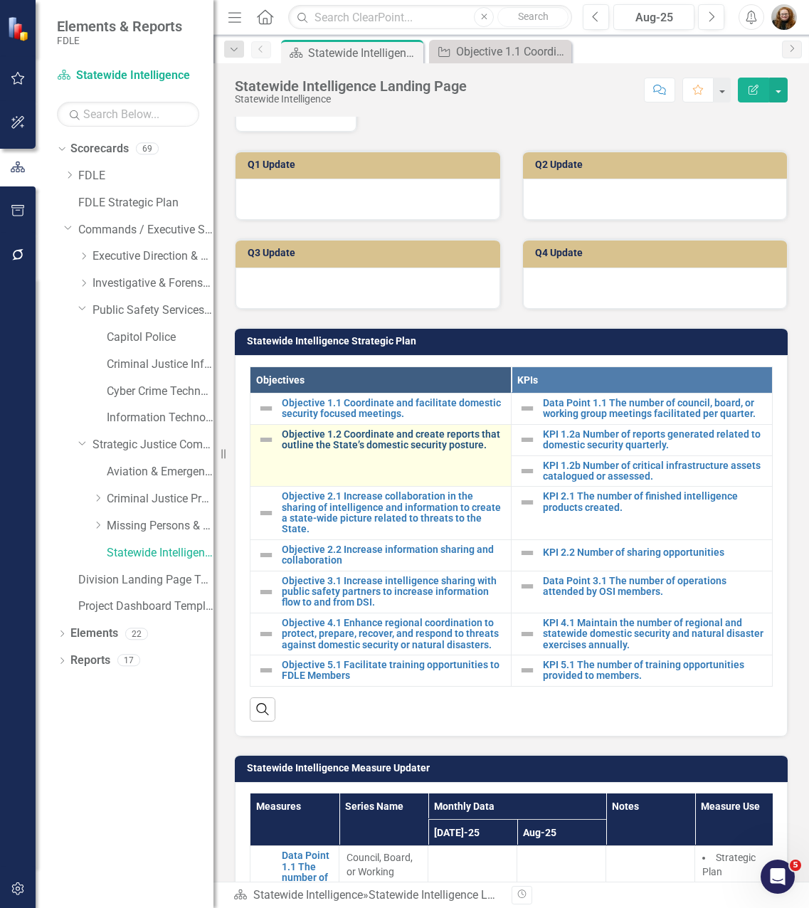
click at [426, 451] on link "Objective 1.2 Coordinate and create reports that outline the State’s domestic s…" at bounding box center [393, 440] width 222 height 22
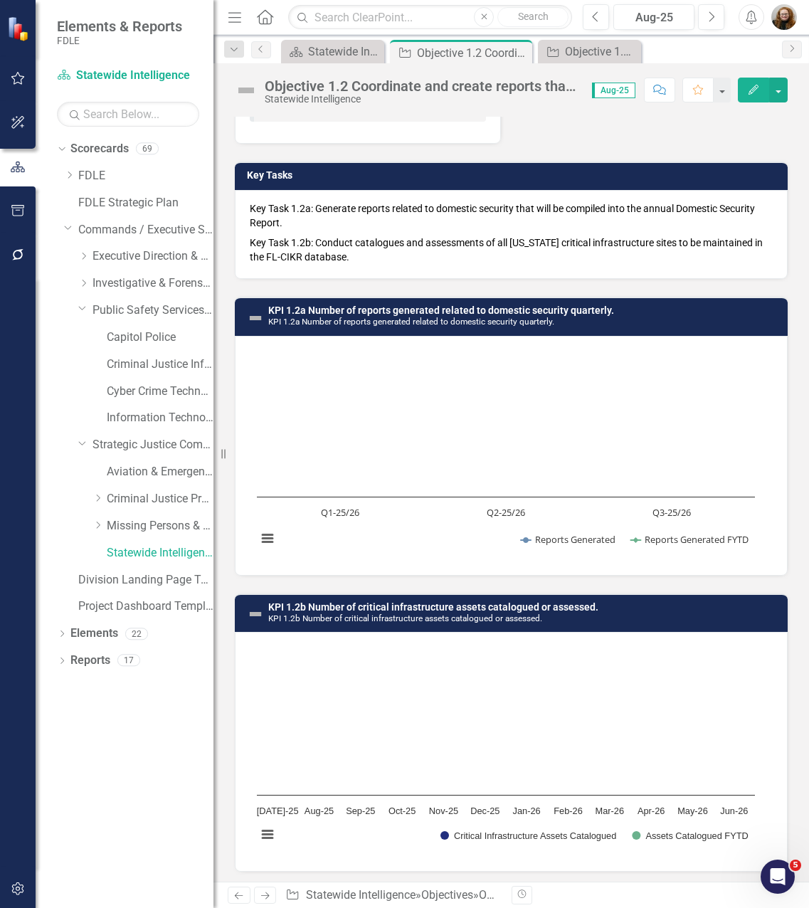
scroll to position [108, 0]
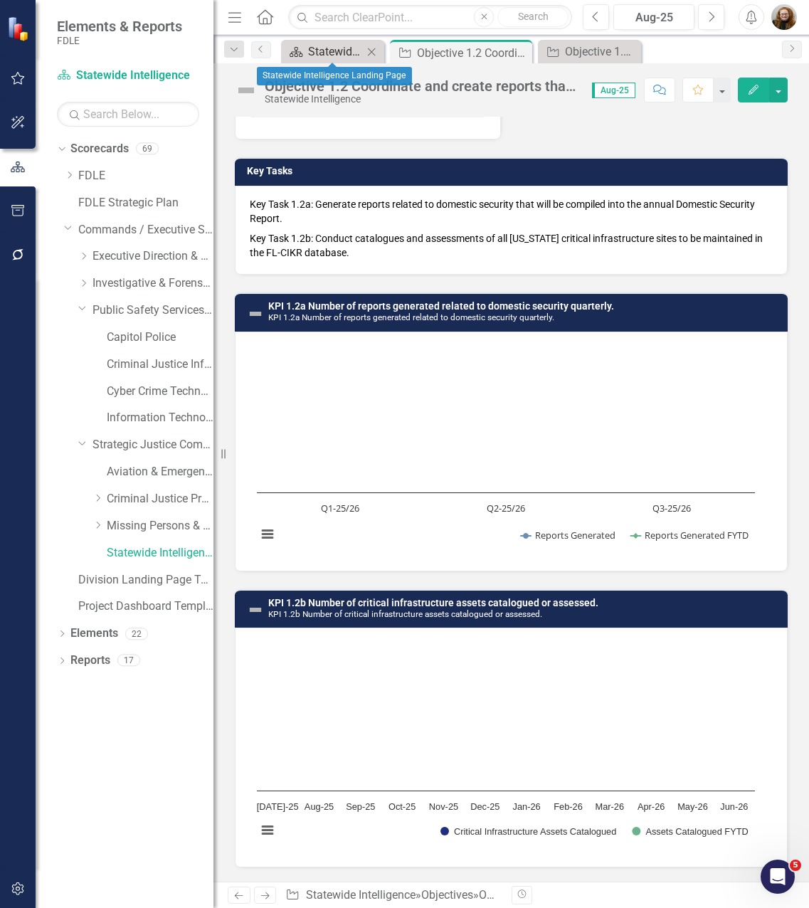
click at [330, 46] on div "Statewide Intelligence Landing Page" at bounding box center [335, 52] width 55 height 18
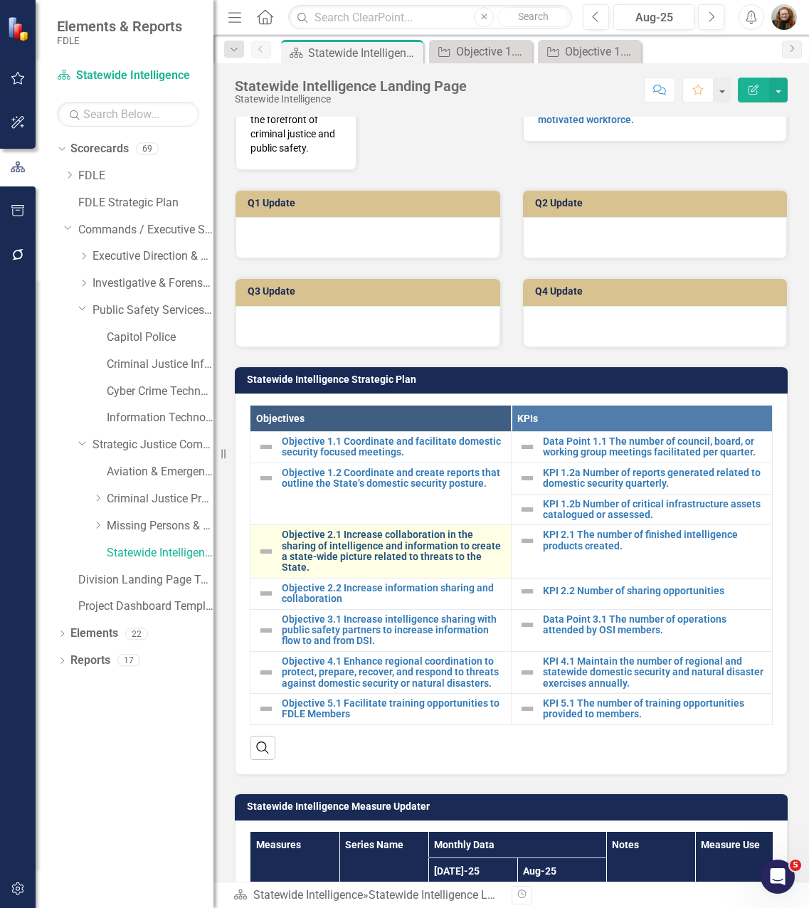
scroll to position [356, 0]
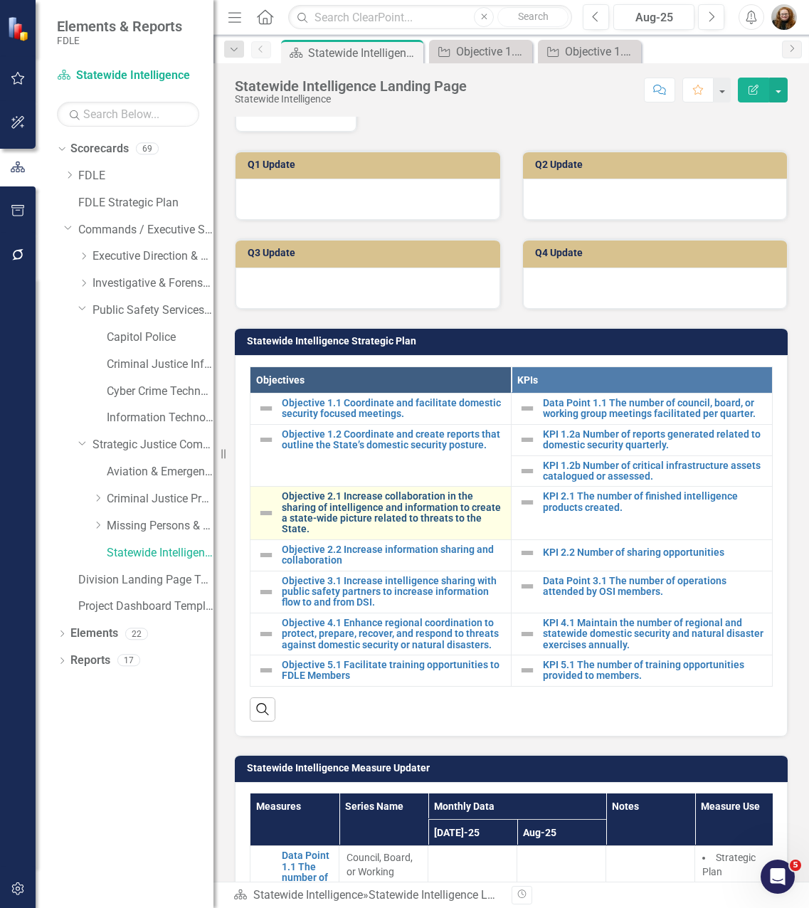
click at [425, 535] on link "Objective 2.1 Increase collaboration in the sharing of intelligence and informa…" at bounding box center [393, 513] width 222 height 44
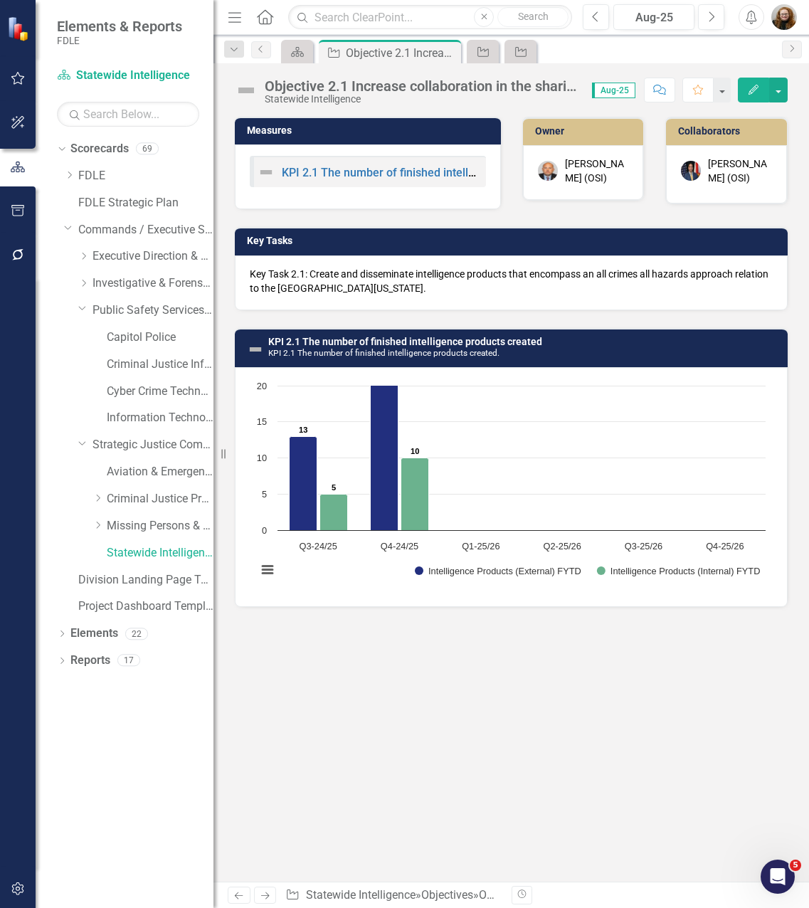
click at [640, 365] on td "KPI 2.1 The number of finished intelligence products created KPI 2.1 The number…" at bounding box center [524, 349] width 513 height 33
click at [298, 51] on icon "Scorecard" at bounding box center [297, 51] width 14 height 11
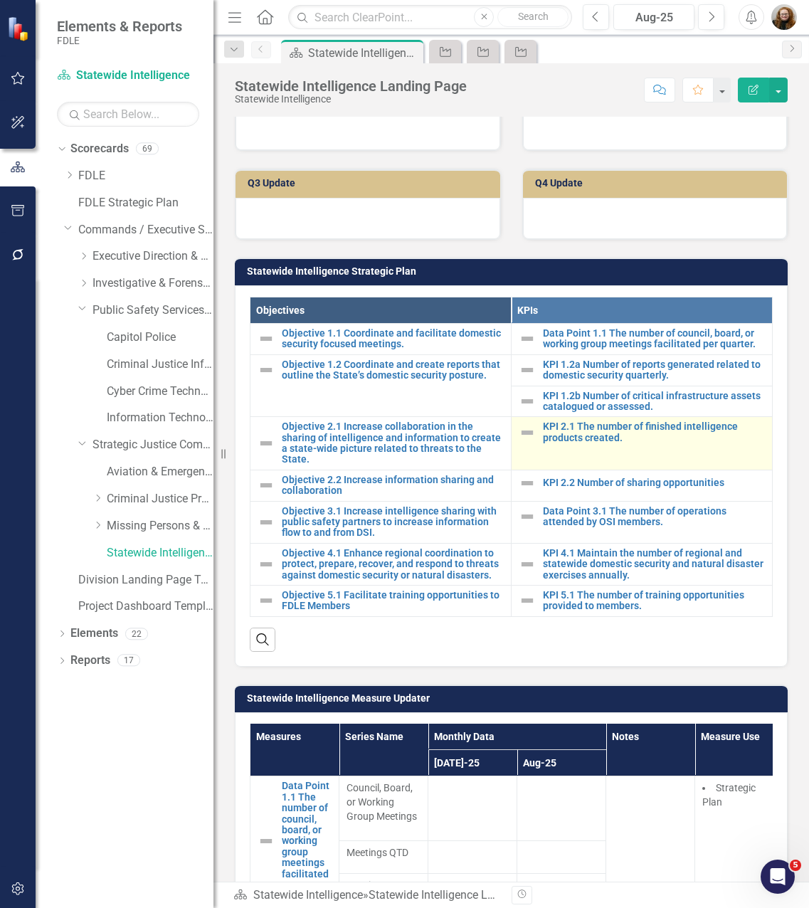
scroll to position [427, 0]
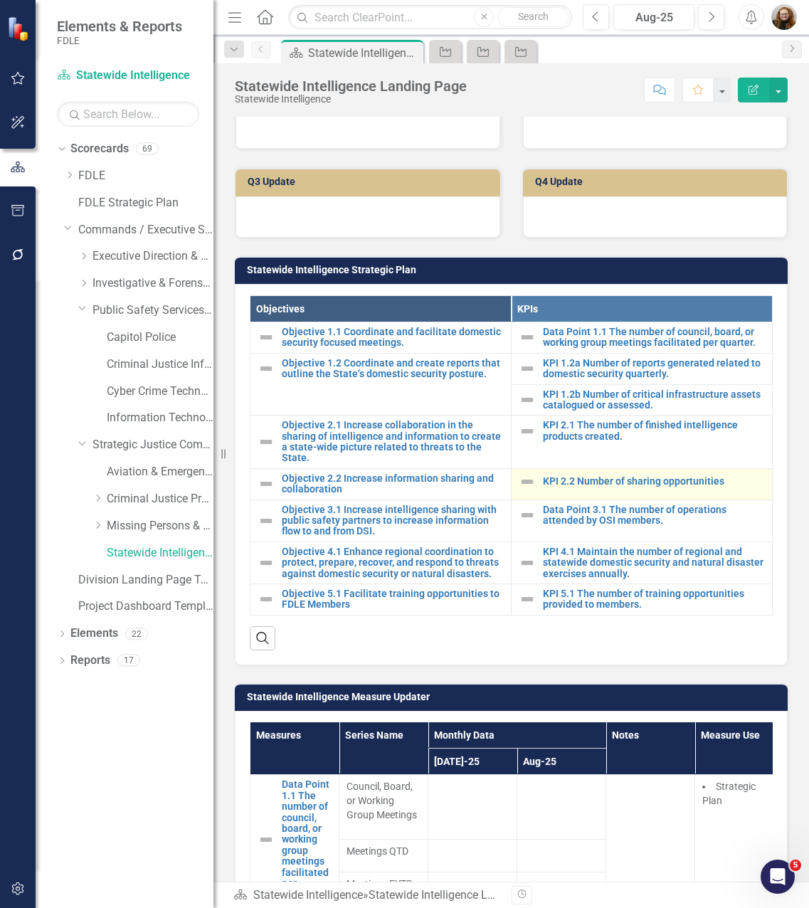
click at [596, 490] on div "KPI 2.2 Number of sharing opportunities" at bounding box center [642, 481] width 246 height 17
click at [604, 487] on link "KPI 2.2 Number of sharing opportunities" at bounding box center [654, 481] width 222 height 11
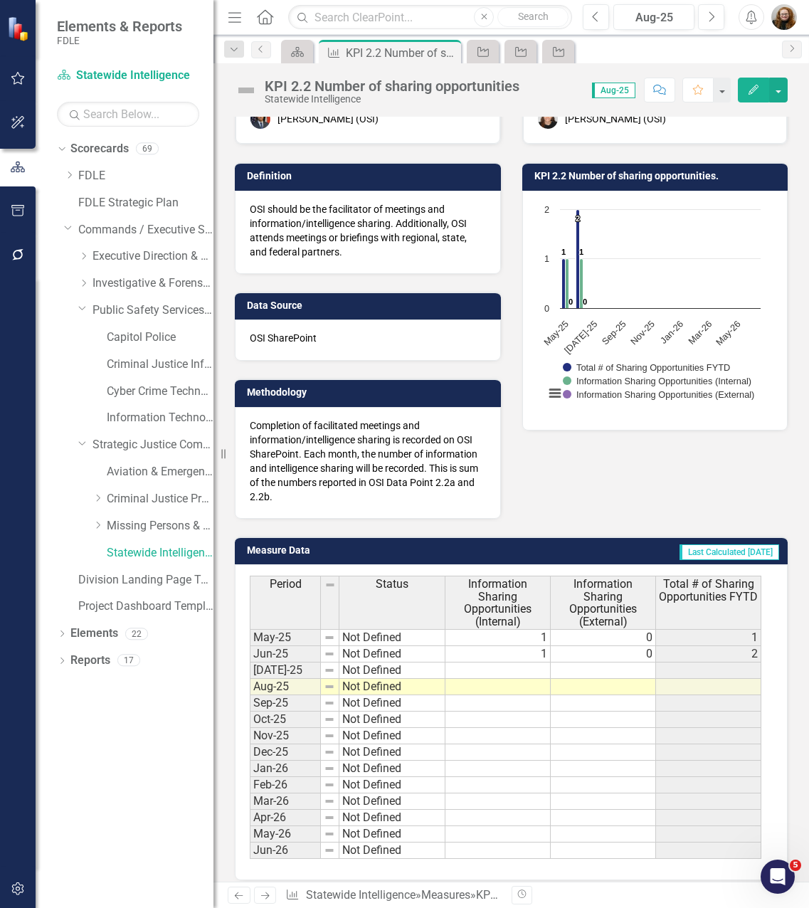
scroll to position [142, 0]
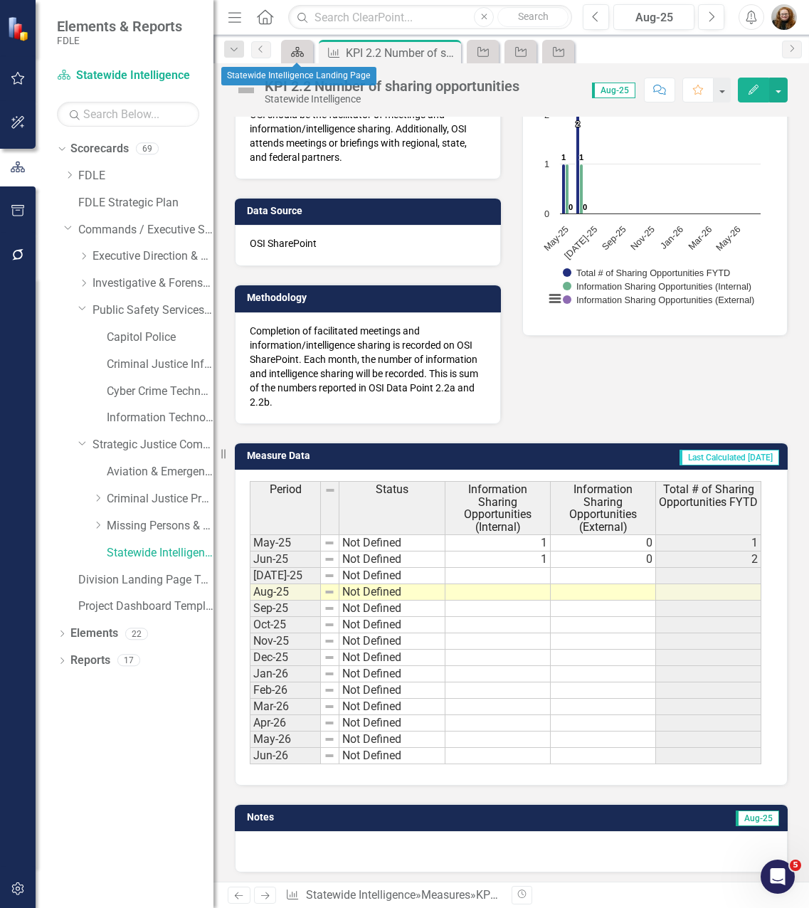
click at [303, 56] on icon at bounding box center [297, 52] width 13 height 10
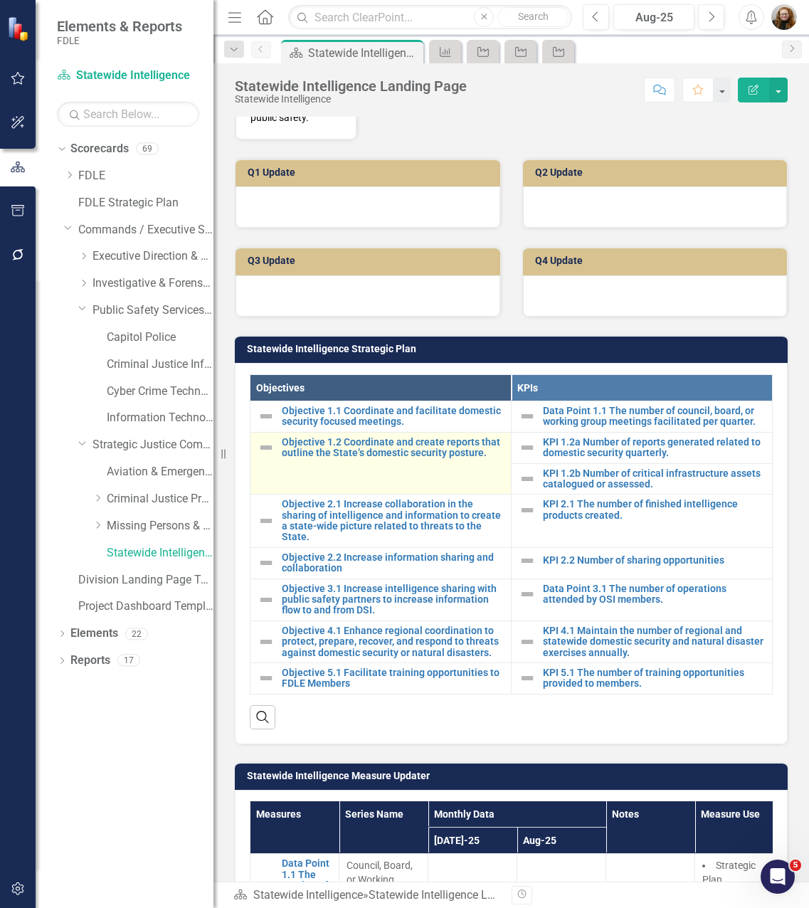
scroll to position [427, 0]
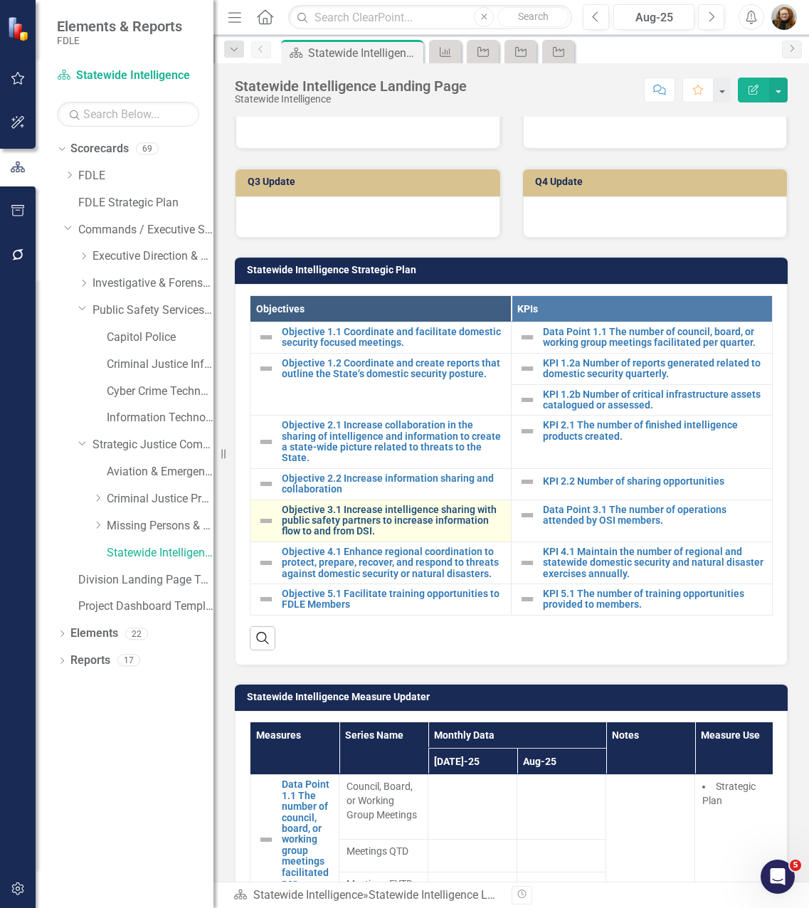
click at [389, 537] on link "Objective 3.1 Increase intelligence sharing with public safety partners to incr…" at bounding box center [393, 521] width 222 height 33
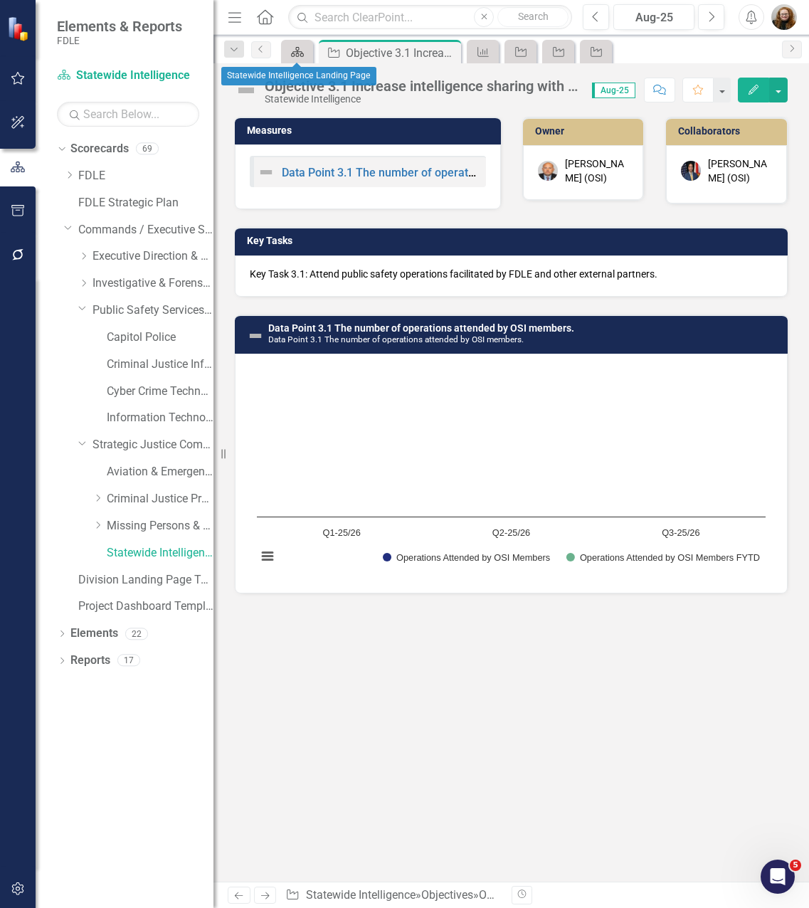
click at [301, 48] on icon "Scorecard" at bounding box center [297, 51] width 14 height 11
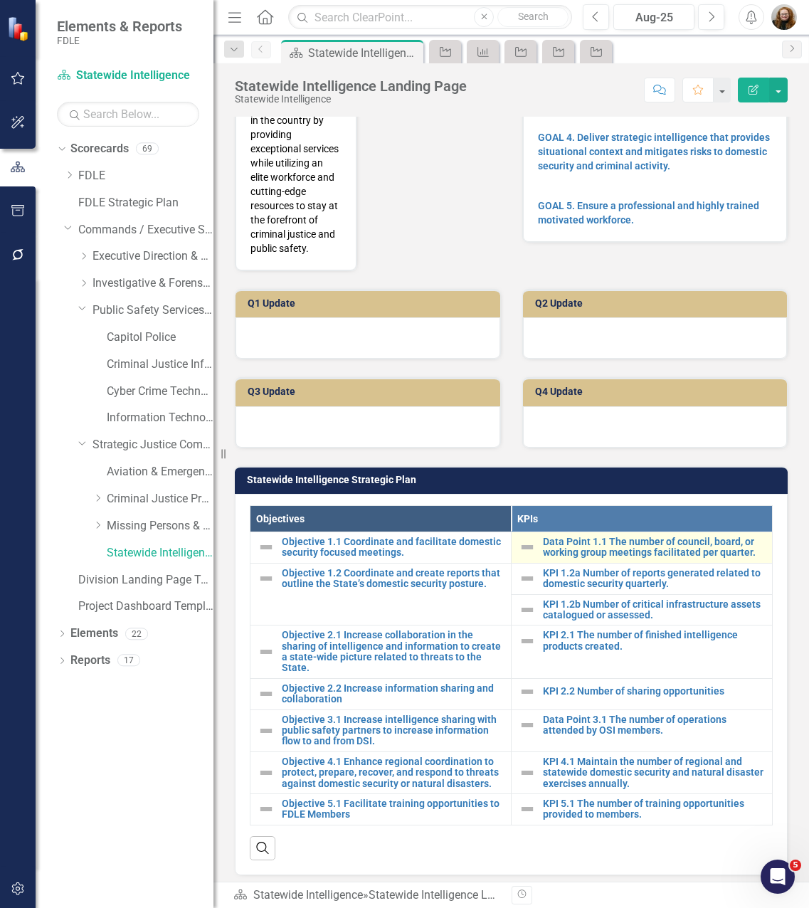
scroll to position [285, 0]
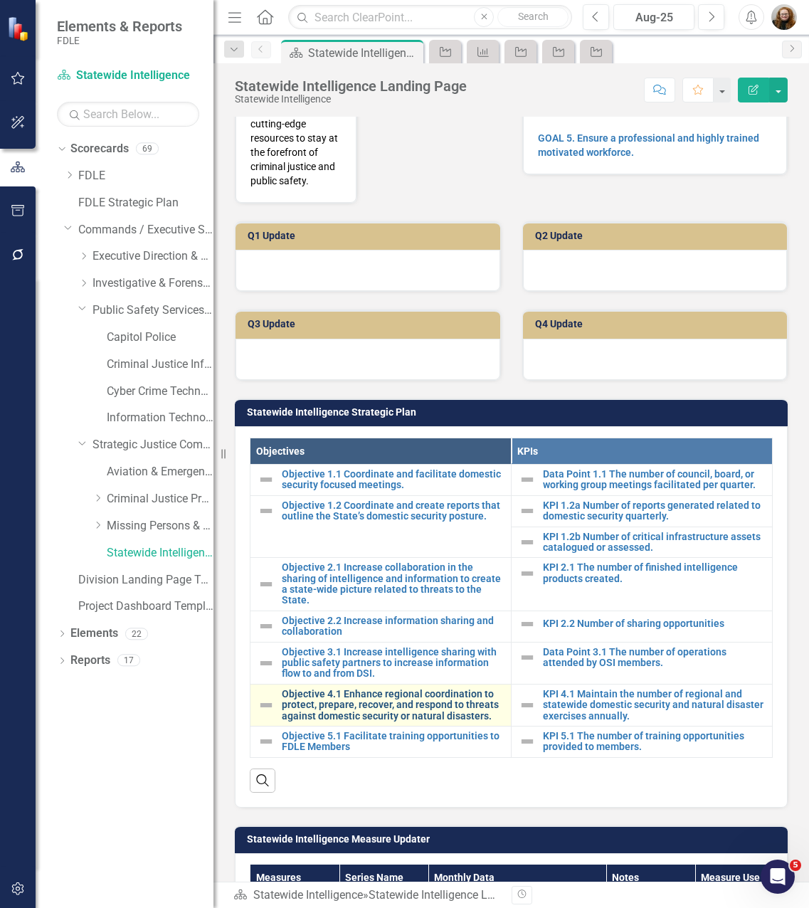
click at [391, 722] on link "Objective 4.1 Enhance regional coordination to protect, prepare, recover, and r…" at bounding box center [393, 705] width 222 height 33
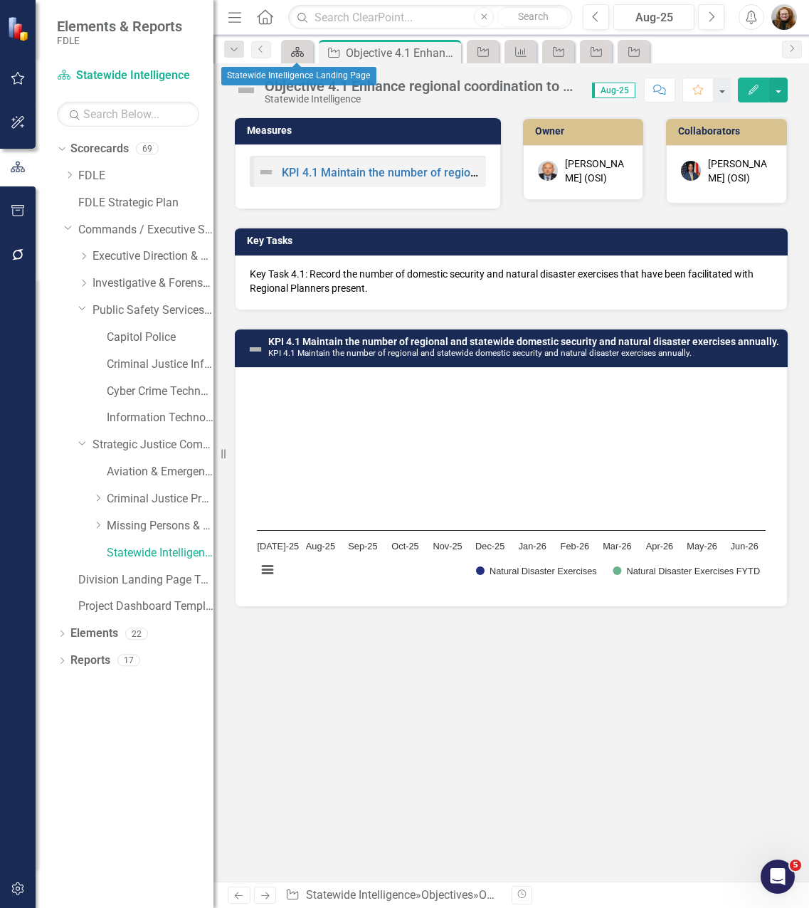
click at [308, 53] on link "Scorecard" at bounding box center [297, 52] width 25 height 18
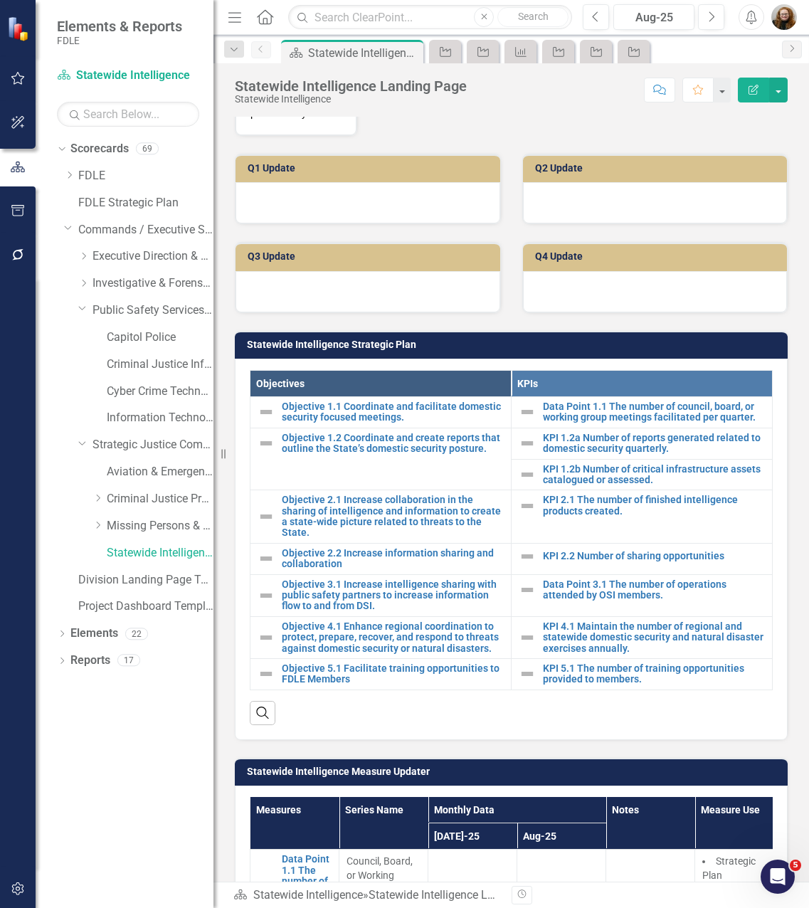
scroll to position [427, 0]
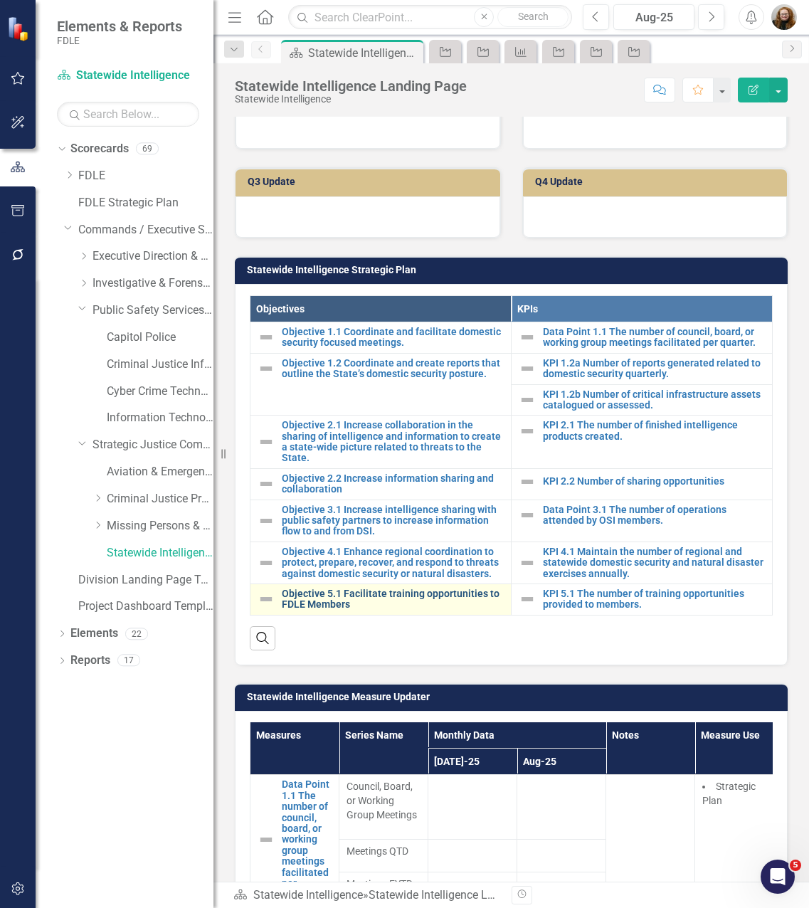
click at [357, 611] on link "Objective 5.1 Facilitate training opportunities to FDLE Members" at bounding box center [393, 600] width 222 height 22
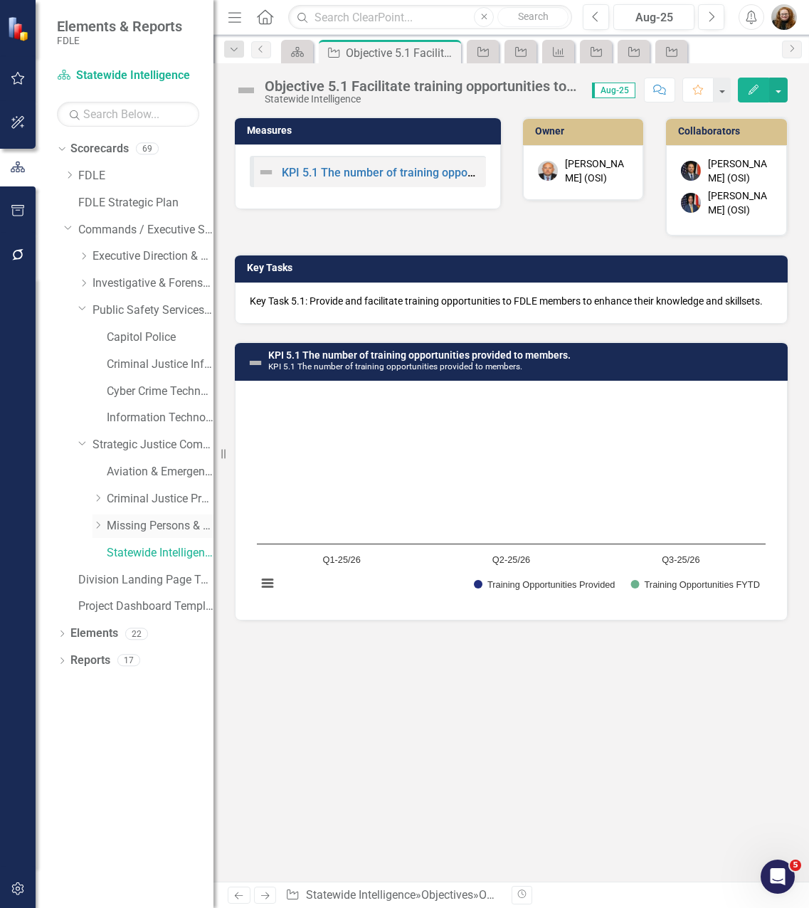
click at [144, 525] on link "Missing Persons & Offender Enforcement" at bounding box center [160, 526] width 107 height 16
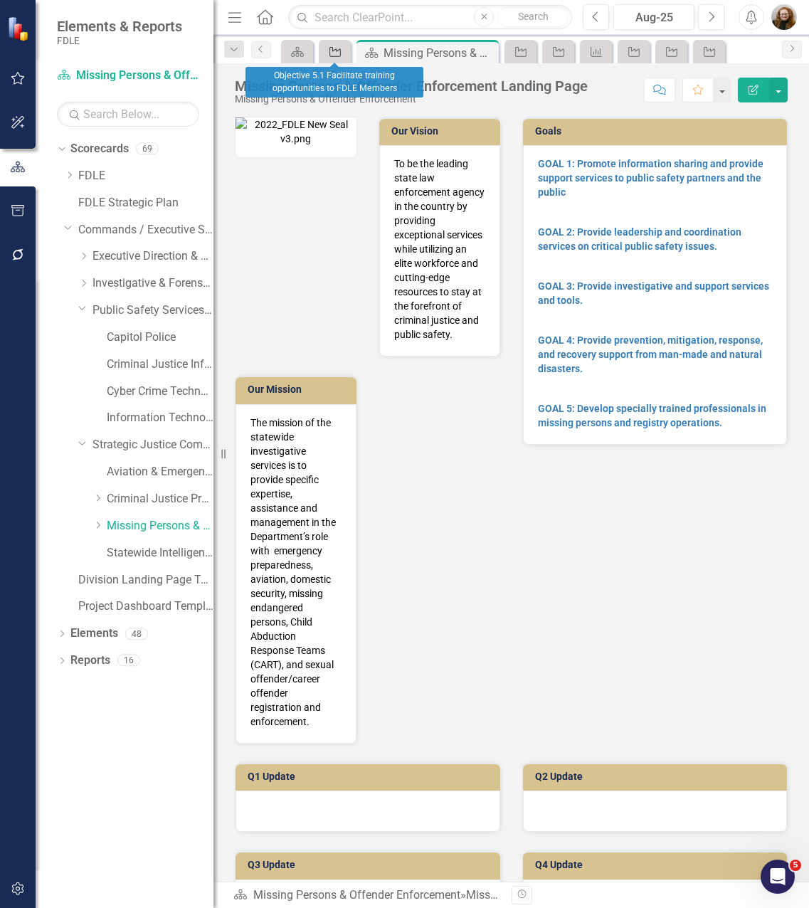
click at [341, 57] on icon "Objective" at bounding box center [335, 51] width 14 height 11
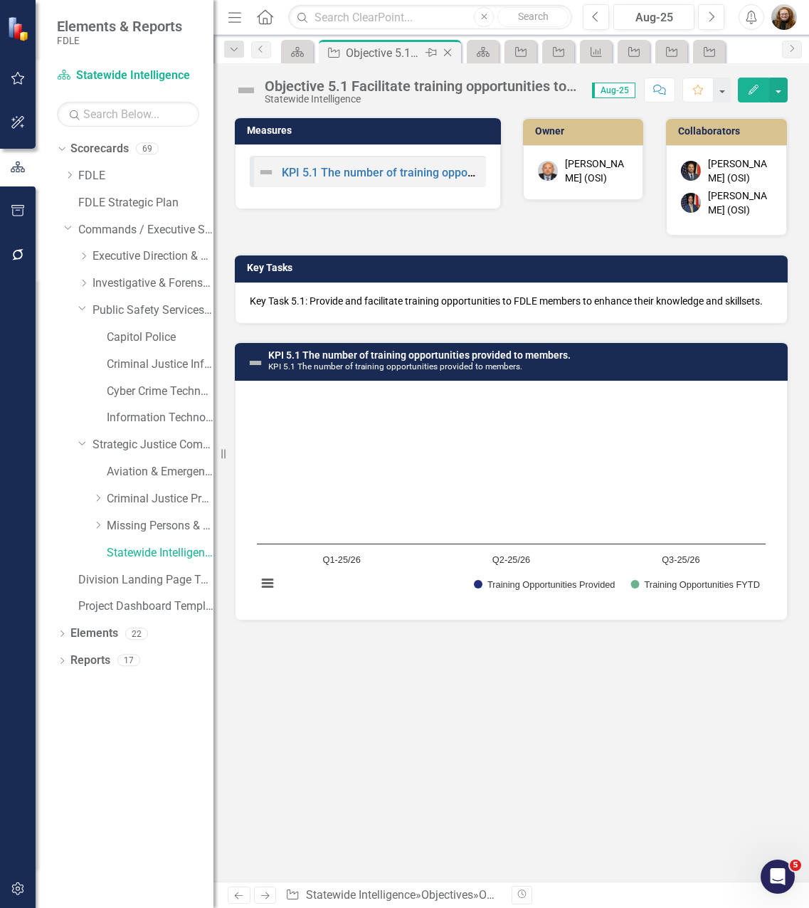
click at [444, 53] on icon "Close" at bounding box center [448, 52] width 14 height 11
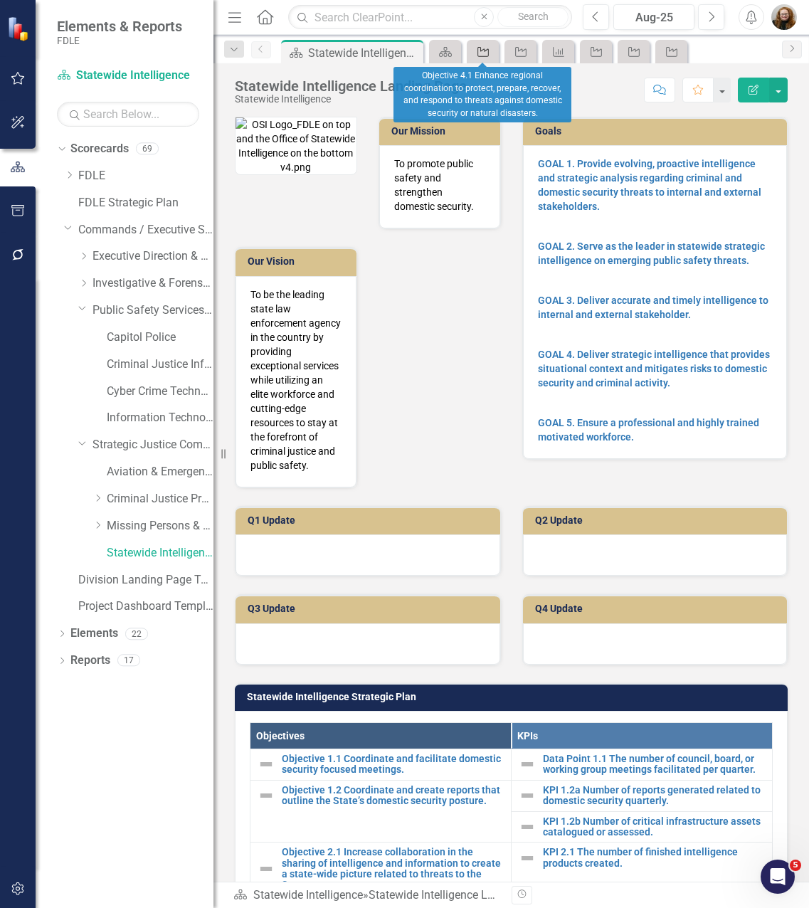
click at [485, 53] on icon "Objective" at bounding box center [483, 51] width 14 height 11
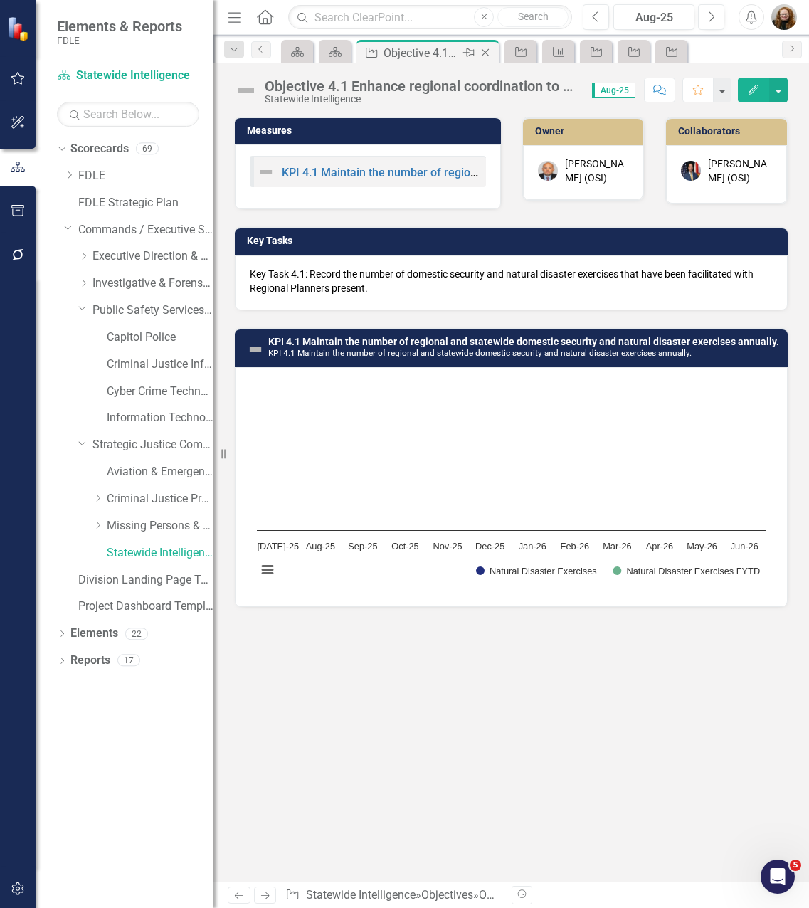
click at [489, 53] on icon "Close" at bounding box center [485, 52] width 14 height 11
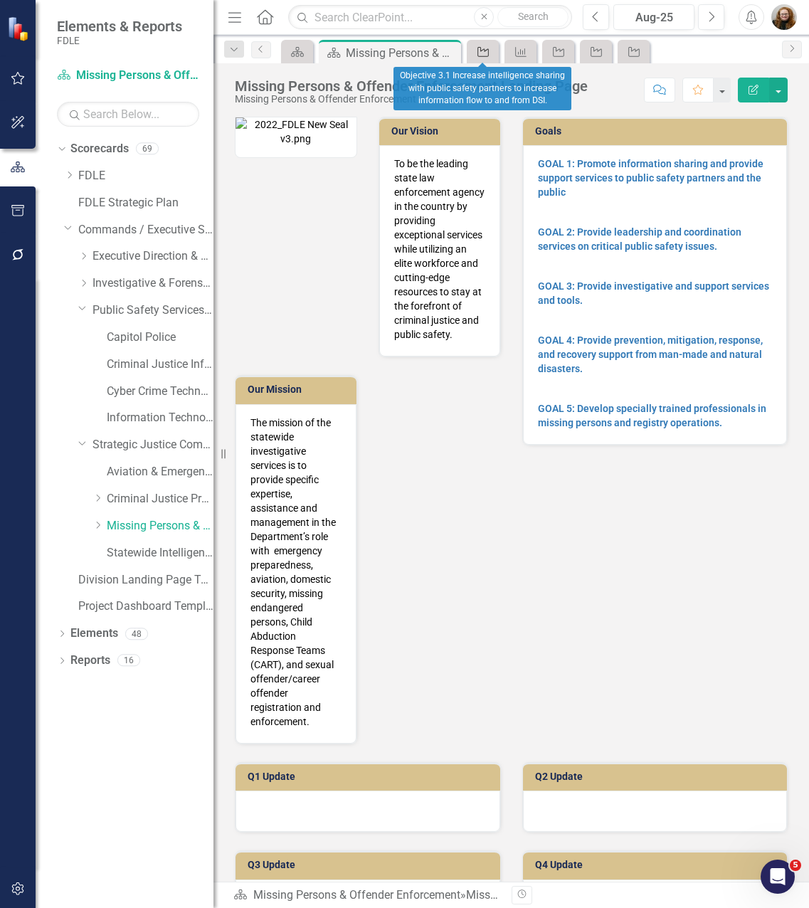
click at [489, 53] on icon at bounding box center [483, 52] width 11 height 10
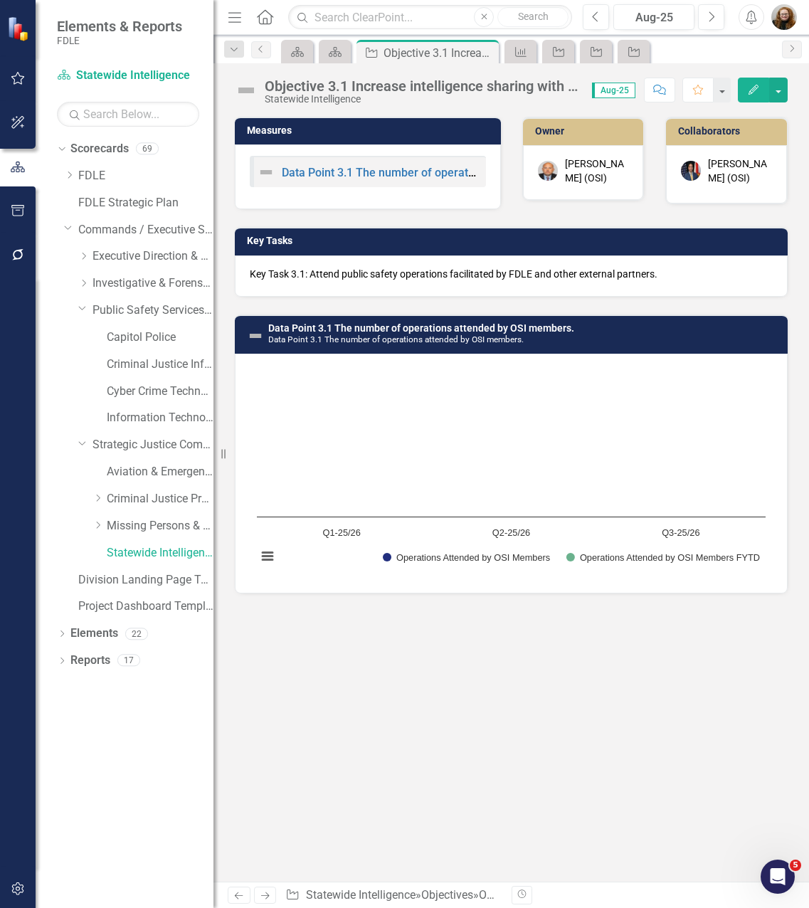
click at [0, 0] on icon "Close" at bounding box center [0, 0] width 0 height 0
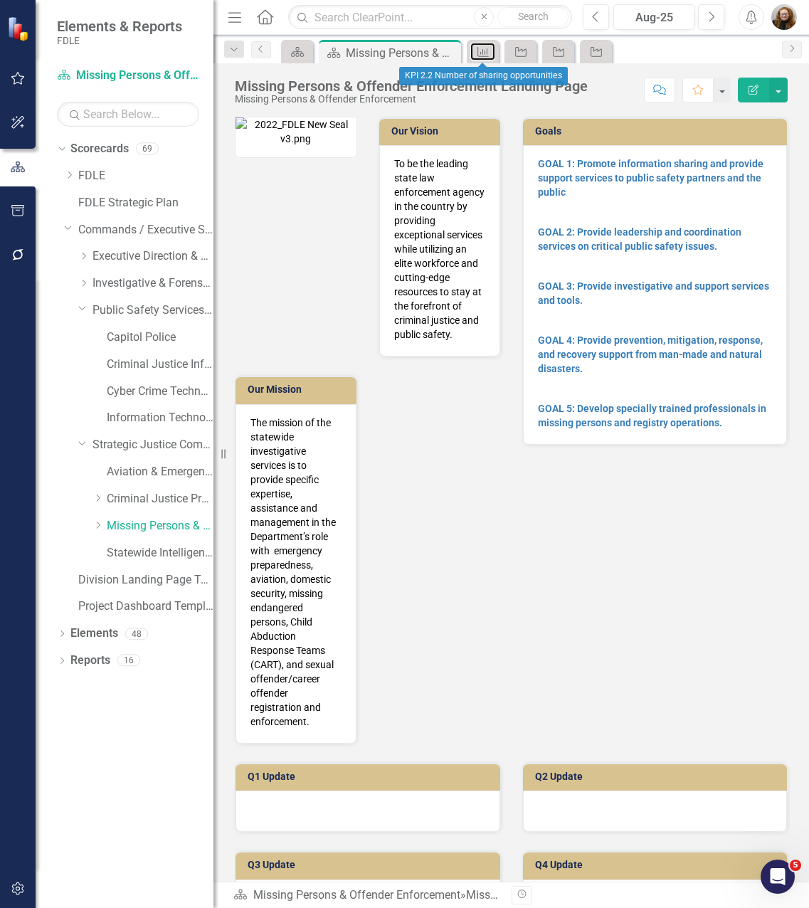
click at [489, 53] on icon "Measure" at bounding box center [483, 51] width 14 height 11
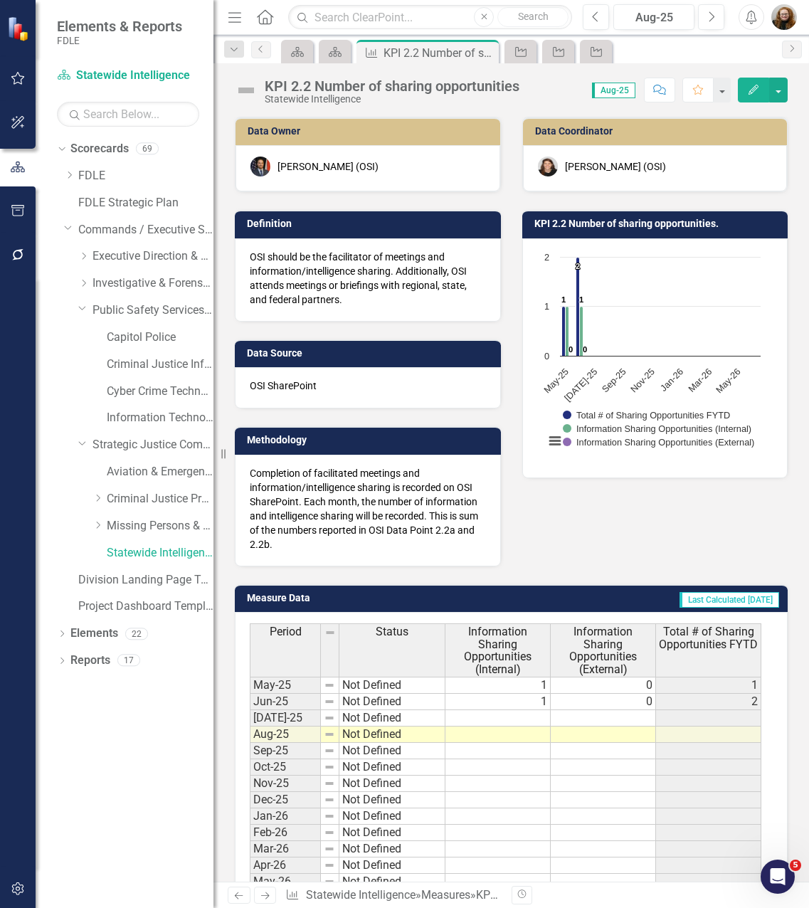
click at [0, 0] on icon "Close" at bounding box center [0, 0] width 0 height 0
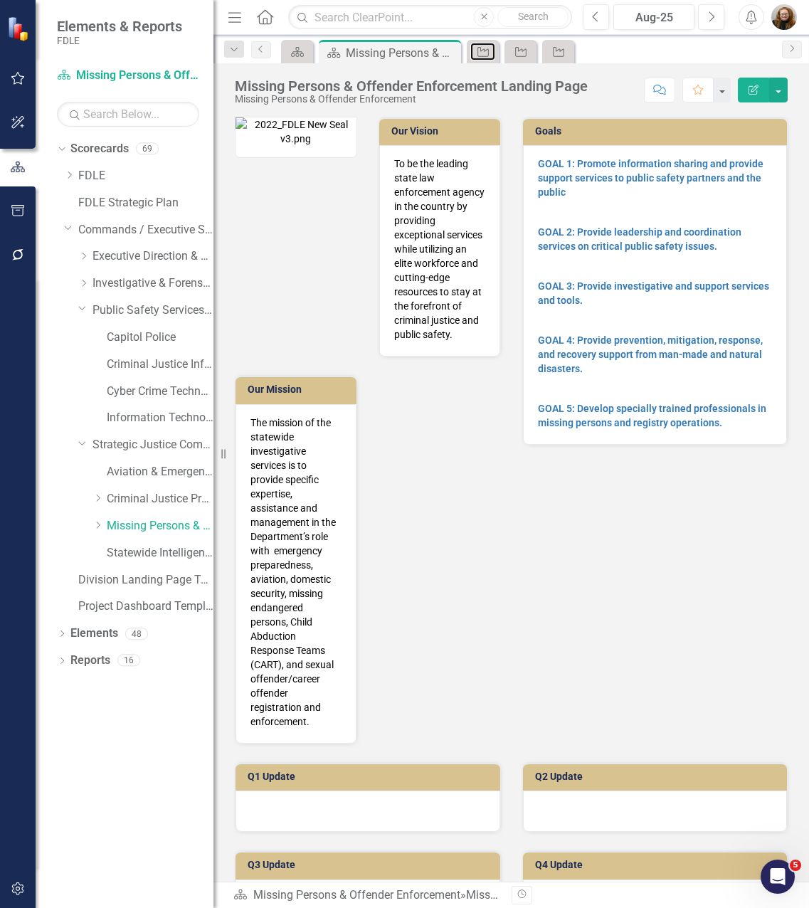
click at [489, 53] on icon at bounding box center [483, 52] width 11 height 10
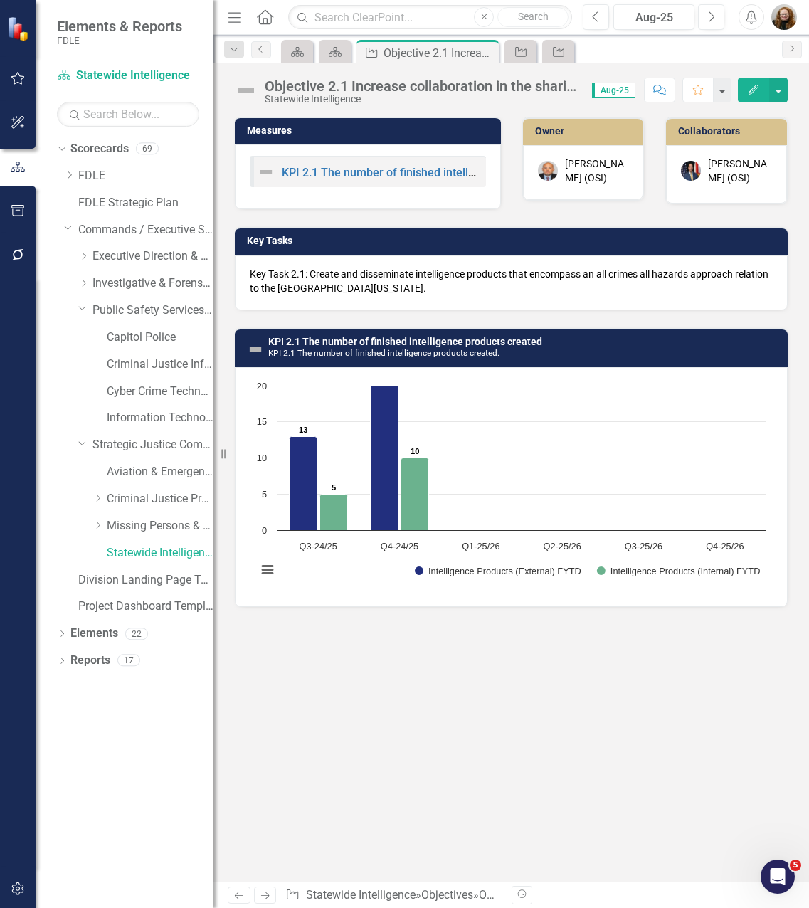
click at [0, 0] on icon "Close" at bounding box center [0, 0] width 0 height 0
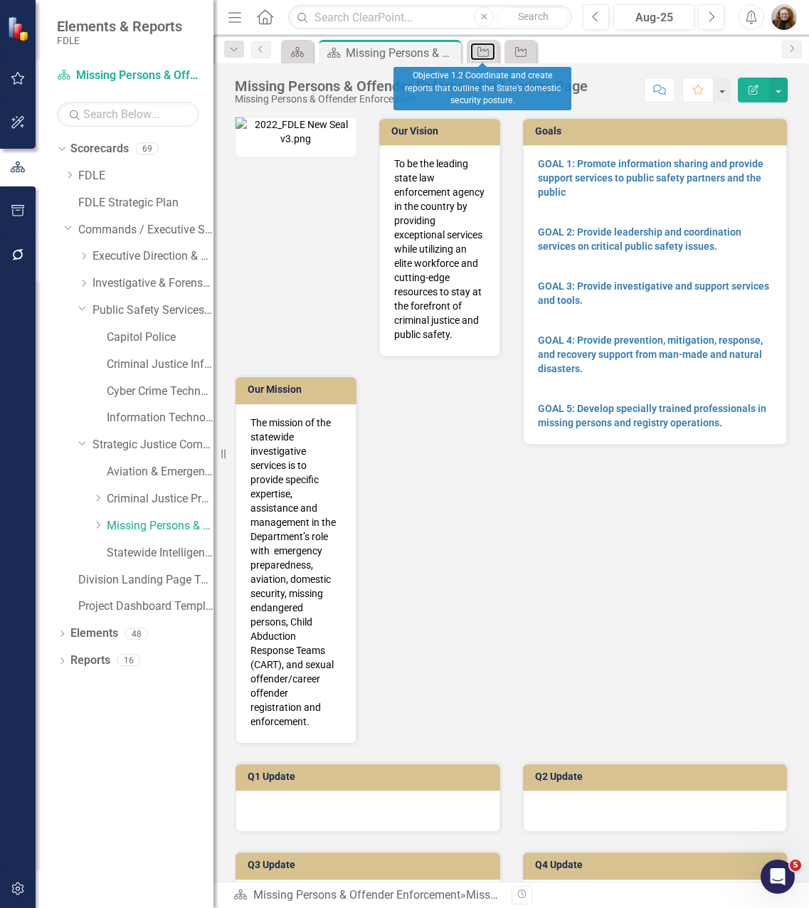
click at [489, 53] on icon at bounding box center [483, 52] width 11 height 10
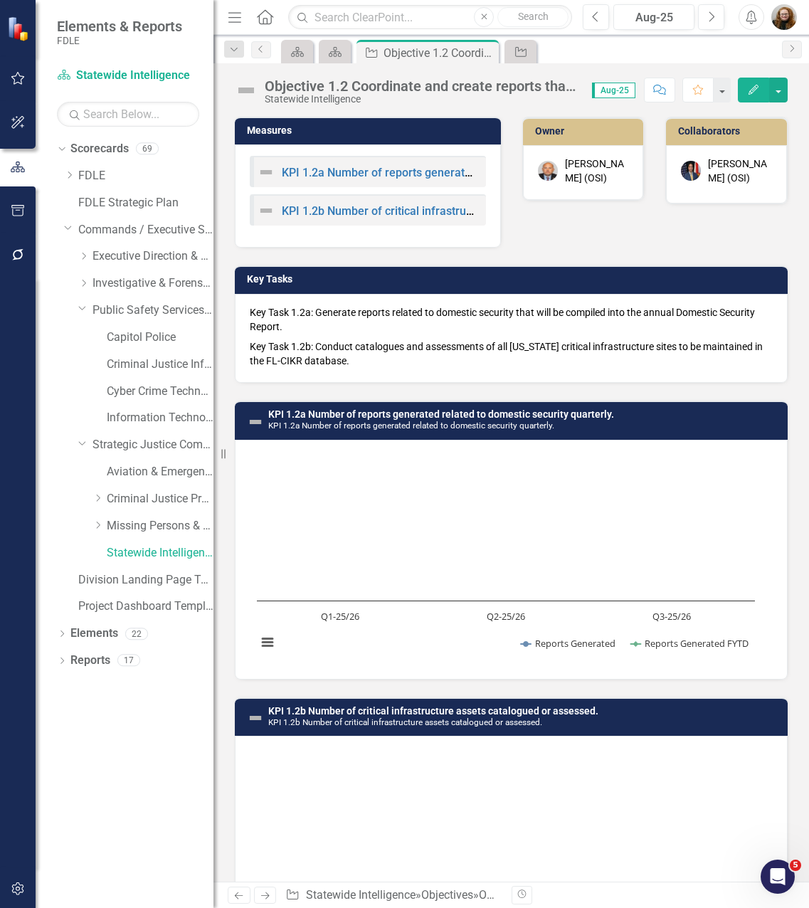
click at [0, 0] on icon "Close" at bounding box center [0, 0] width 0 height 0
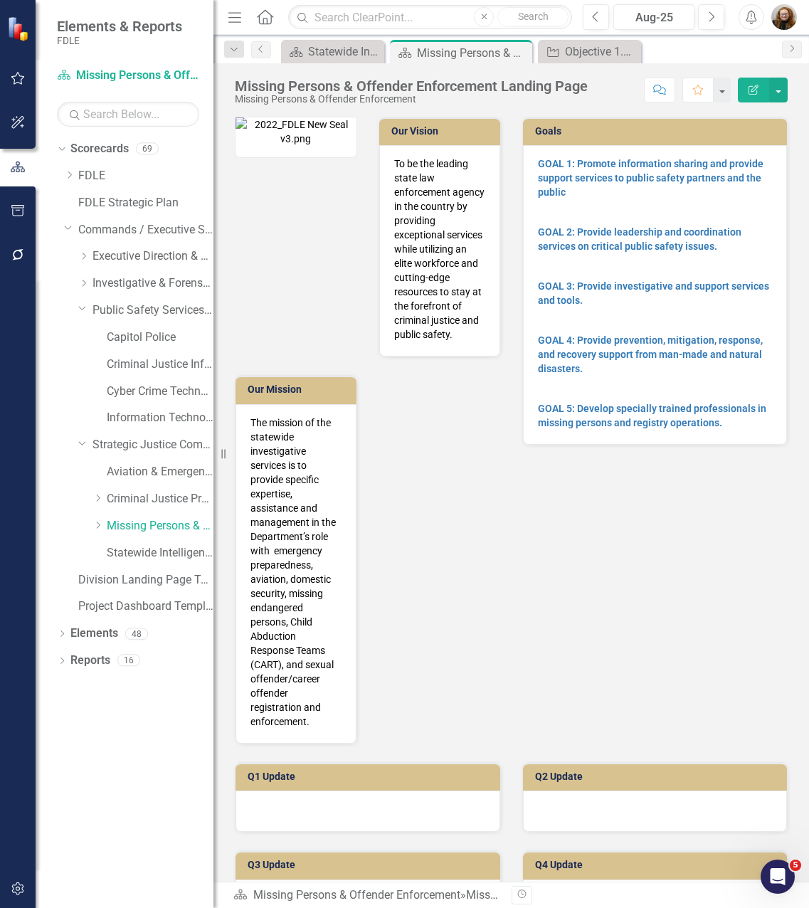
click at [489, 53] on div "Missing Persons & Offender Enforcement Landing Page" at bounding box center [473, 53] width 112 height 18
copy div "Persons"
click at [629, 53] on icon "Close" at bounding box center [628, 51] width 14 height 11
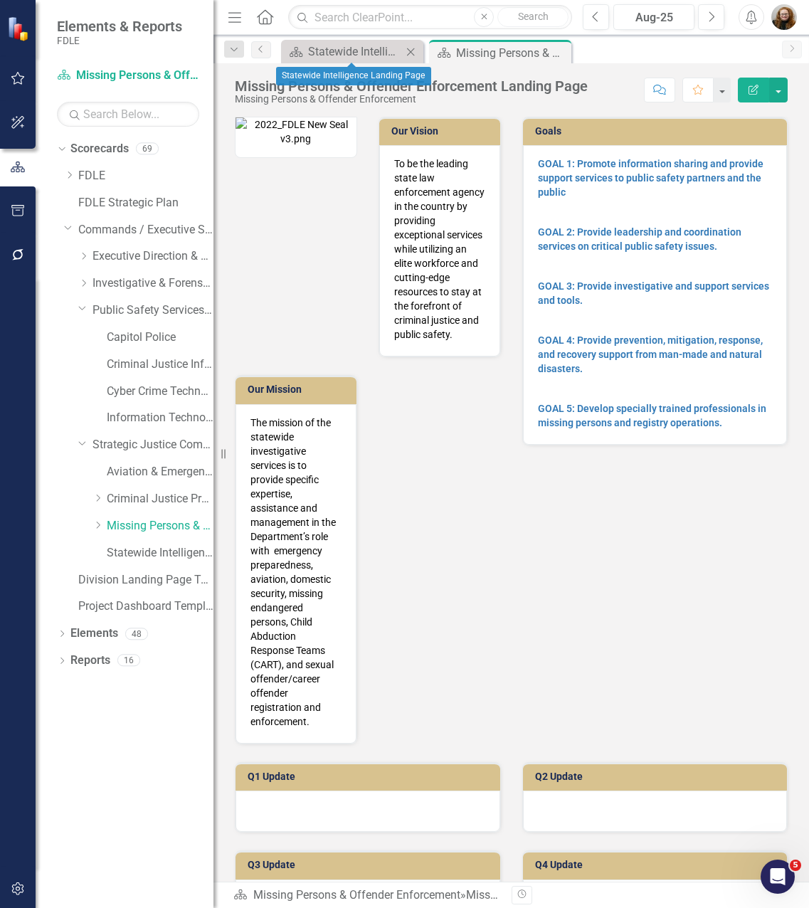
click at [411, 52] on icon at bounding box center [411, 52] width 8 height 8
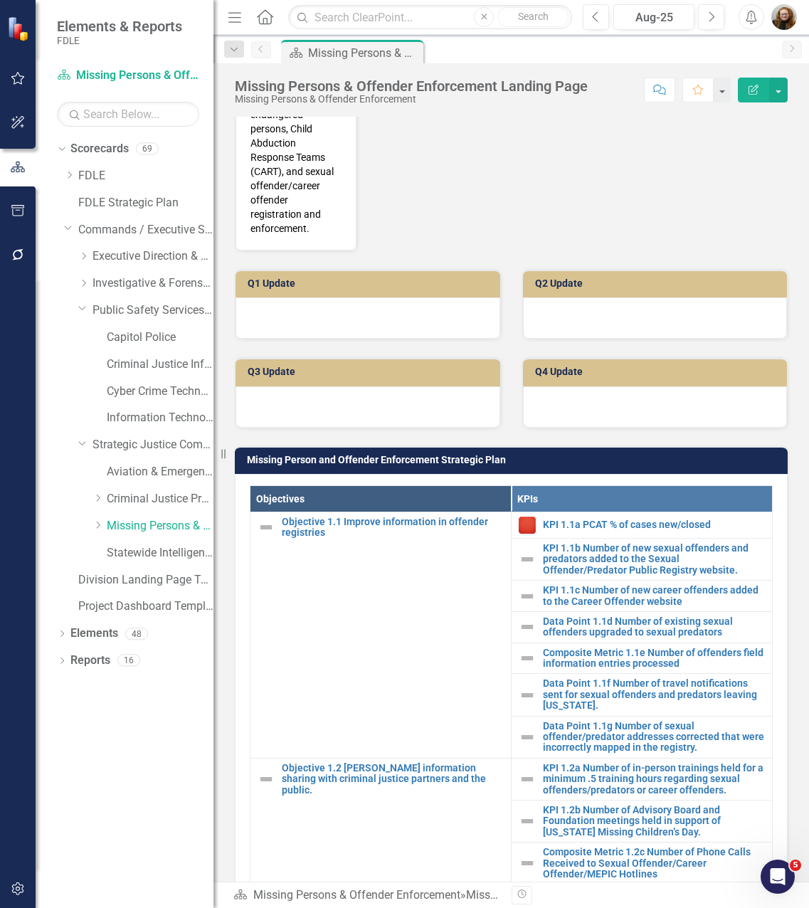
scroll to position [498, 0]
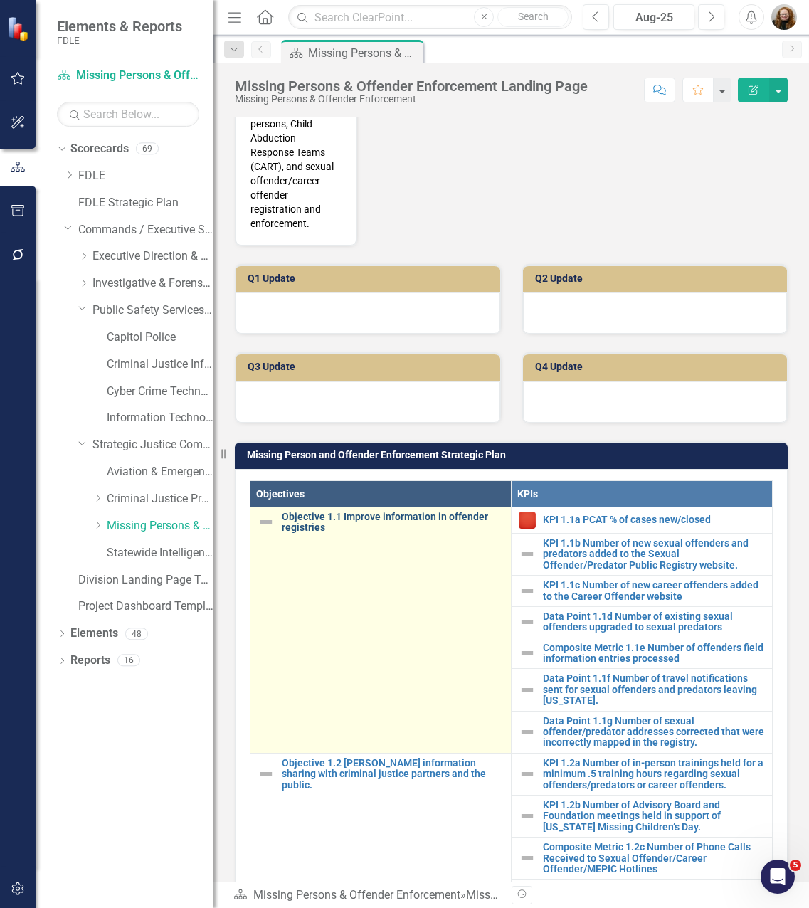
click at [303, 534] on link "Objective 1.1 Improve information in offender registries" at bounding box center [393, 523] width 222 height 22
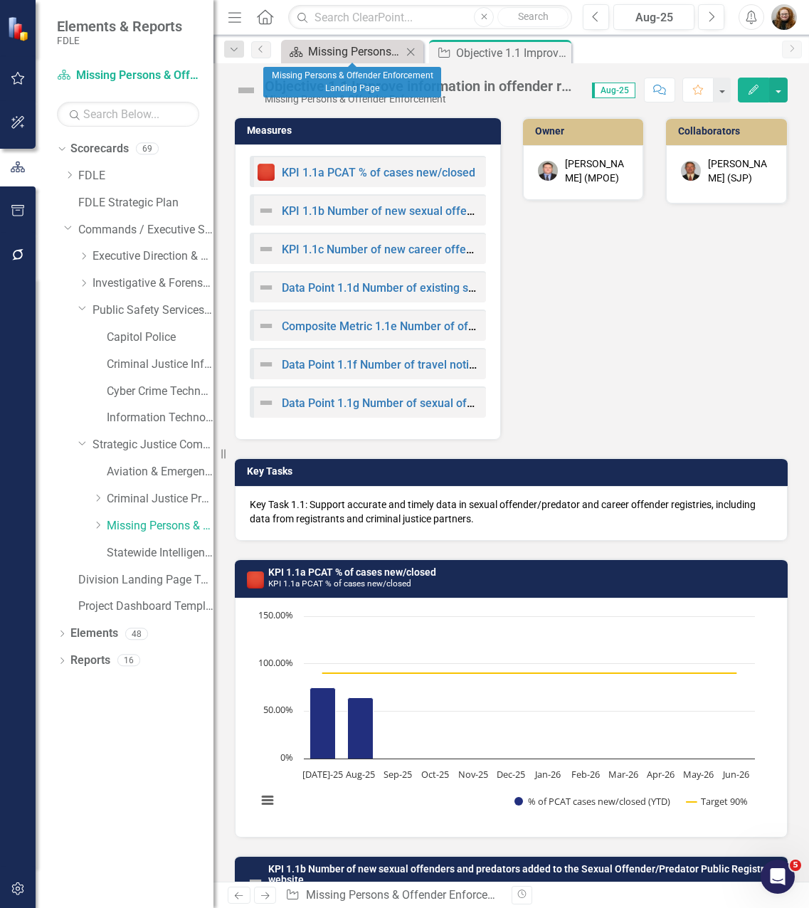
click at [362, 53] on div "Missing Persons & Offender Enforcement Landing Page" at bounding box center [355, 52] width 94 height 18
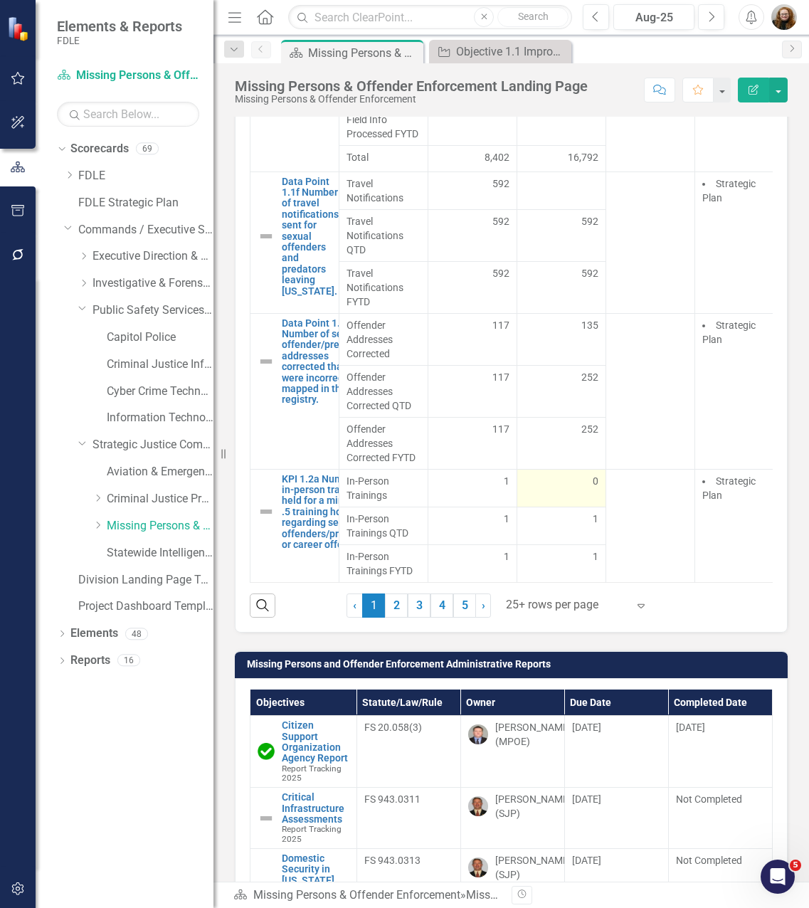
scroll to position [1922, 0]
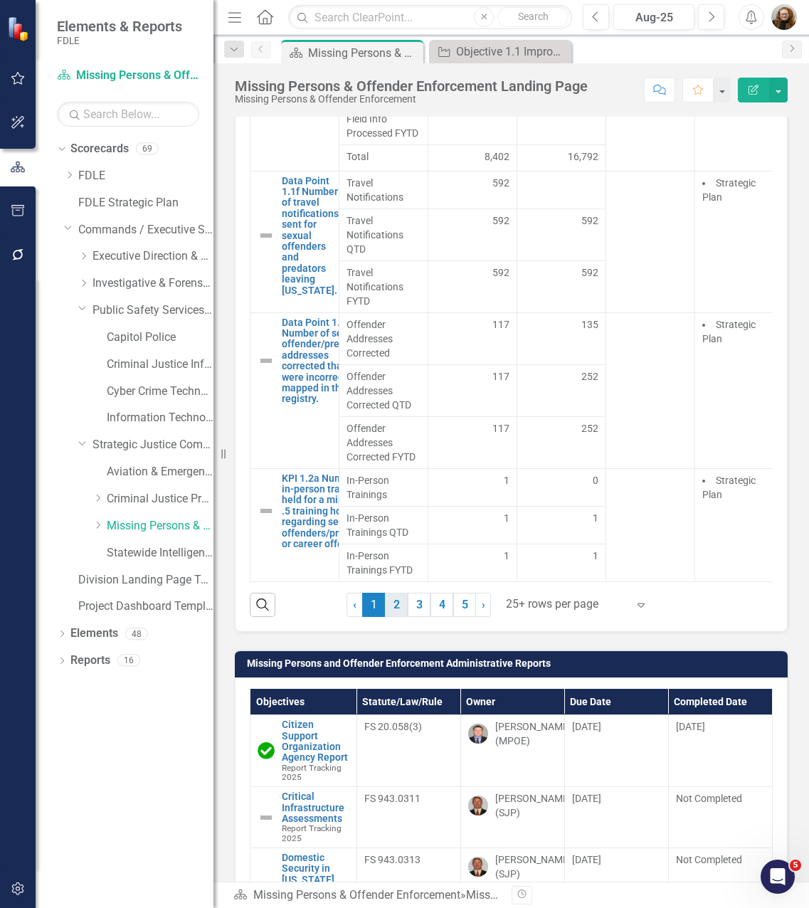
click at [396, 617] on link "2" at bounding box center [396, 605] width 23 height 24
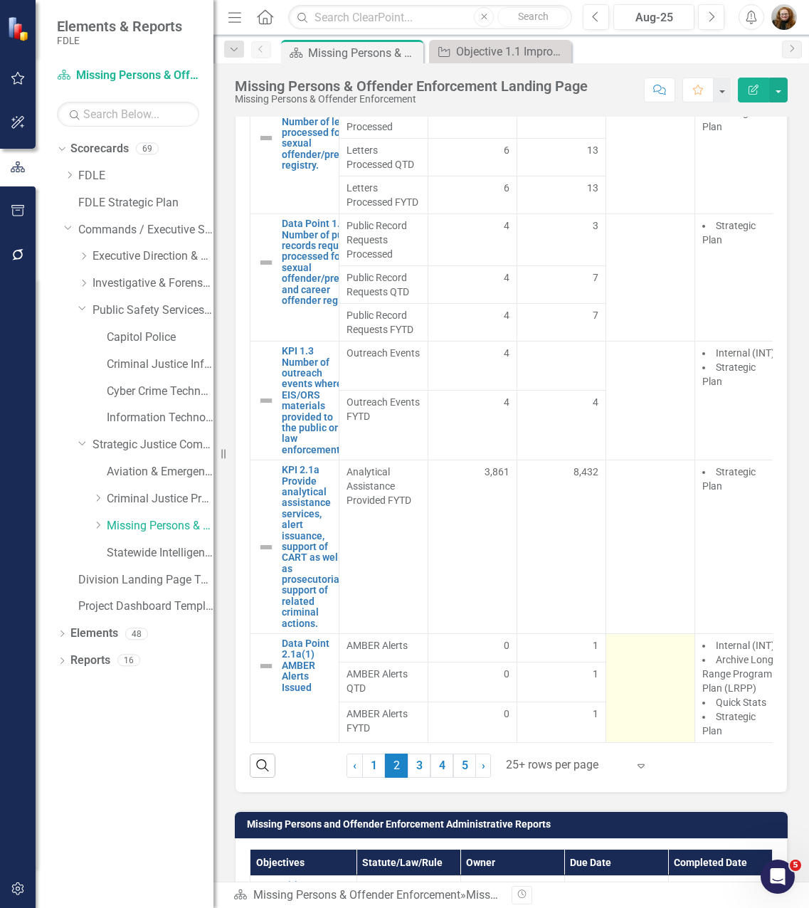
scroll to position [1780, 0]
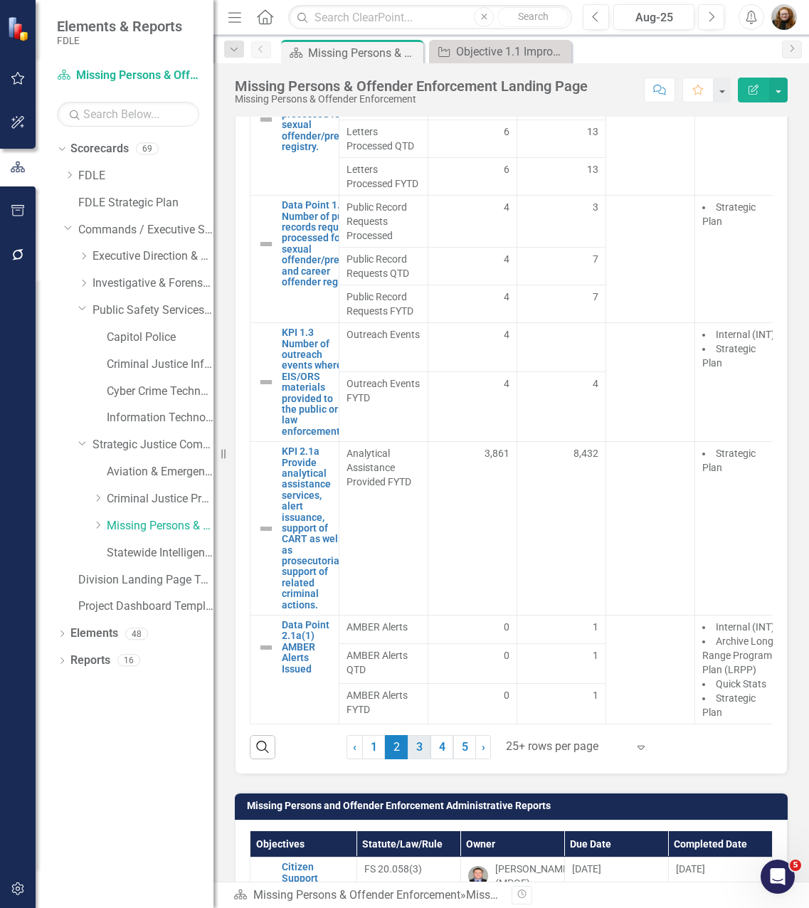
click at [423, 760] on link "3" at bounding box center [419, 747] width 23 height 24
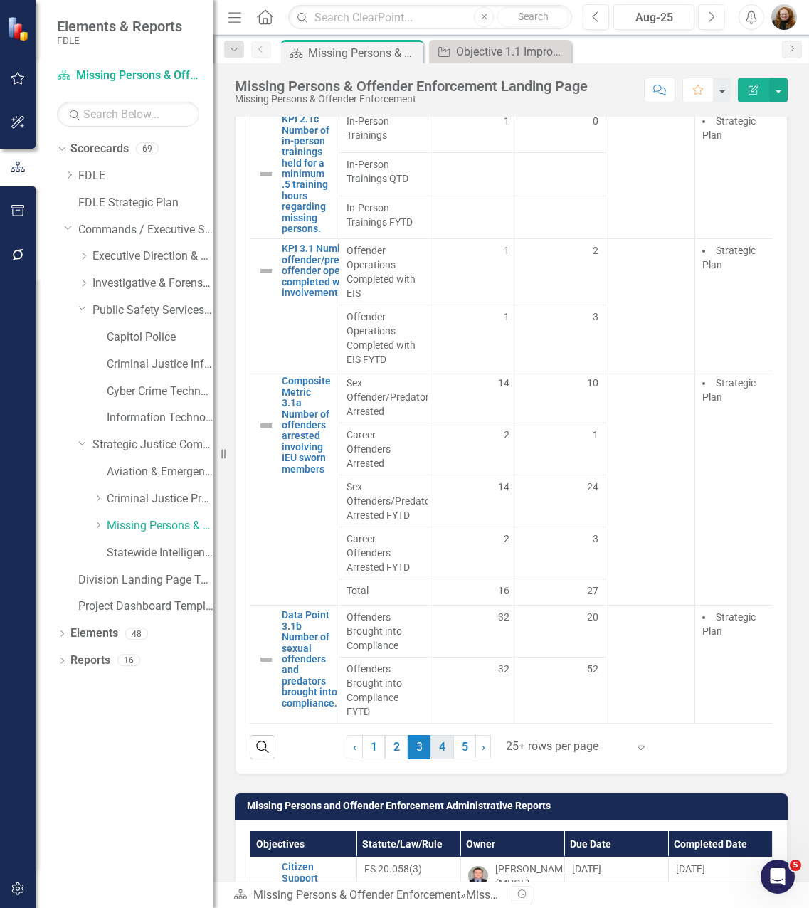
click at [431, 760] on link "4" at bounding box center [442, 747] width 23 height 24
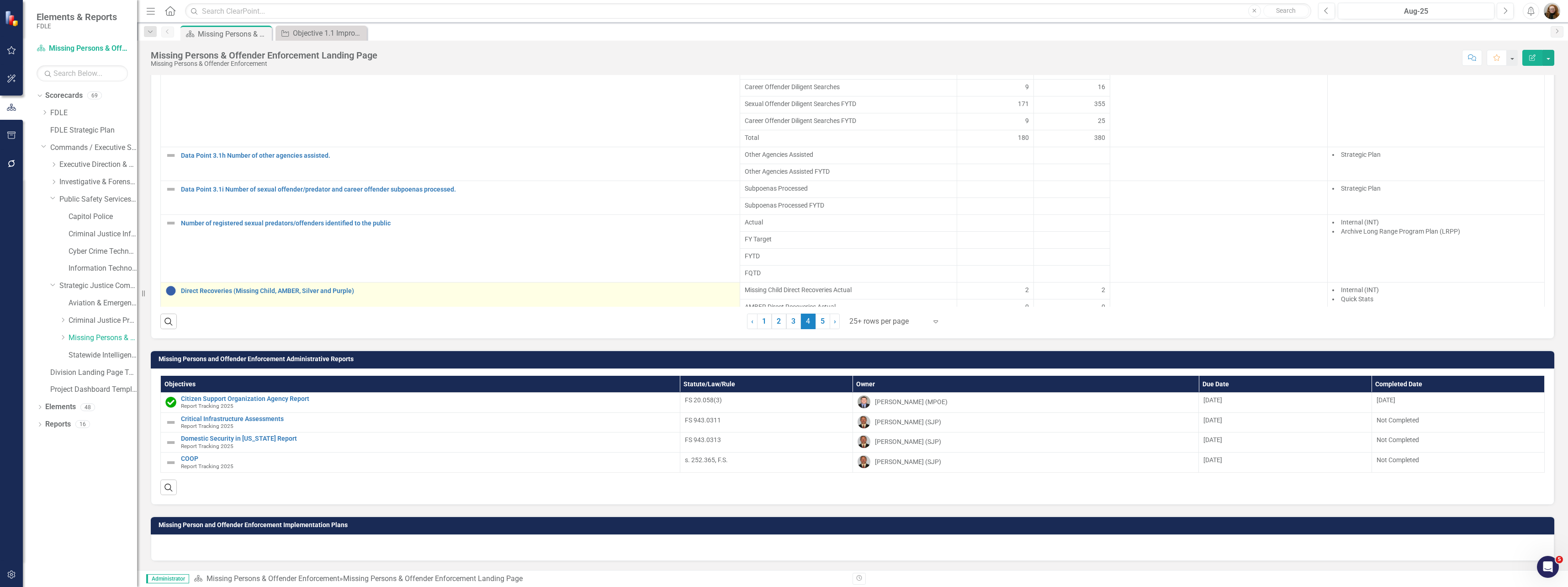
scroll to position [0, 0]
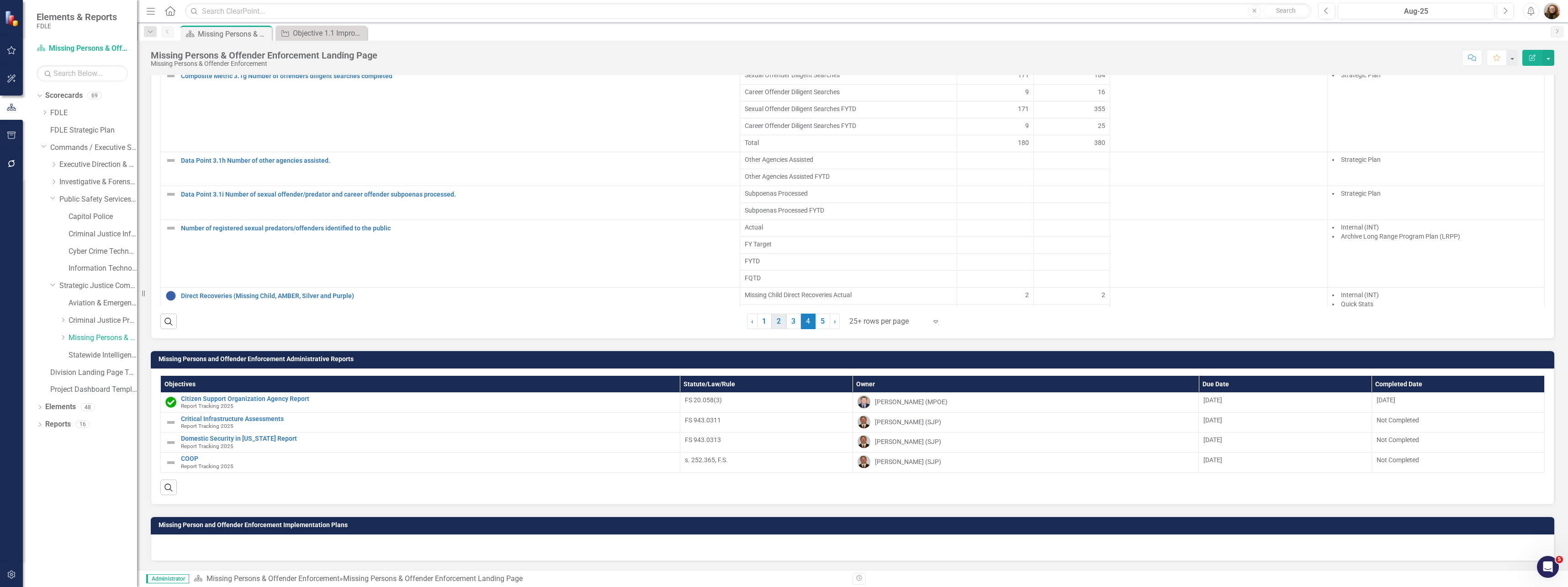
click at [519, 326] on link "2" at bounding box center [779, 321] width 15 height 15
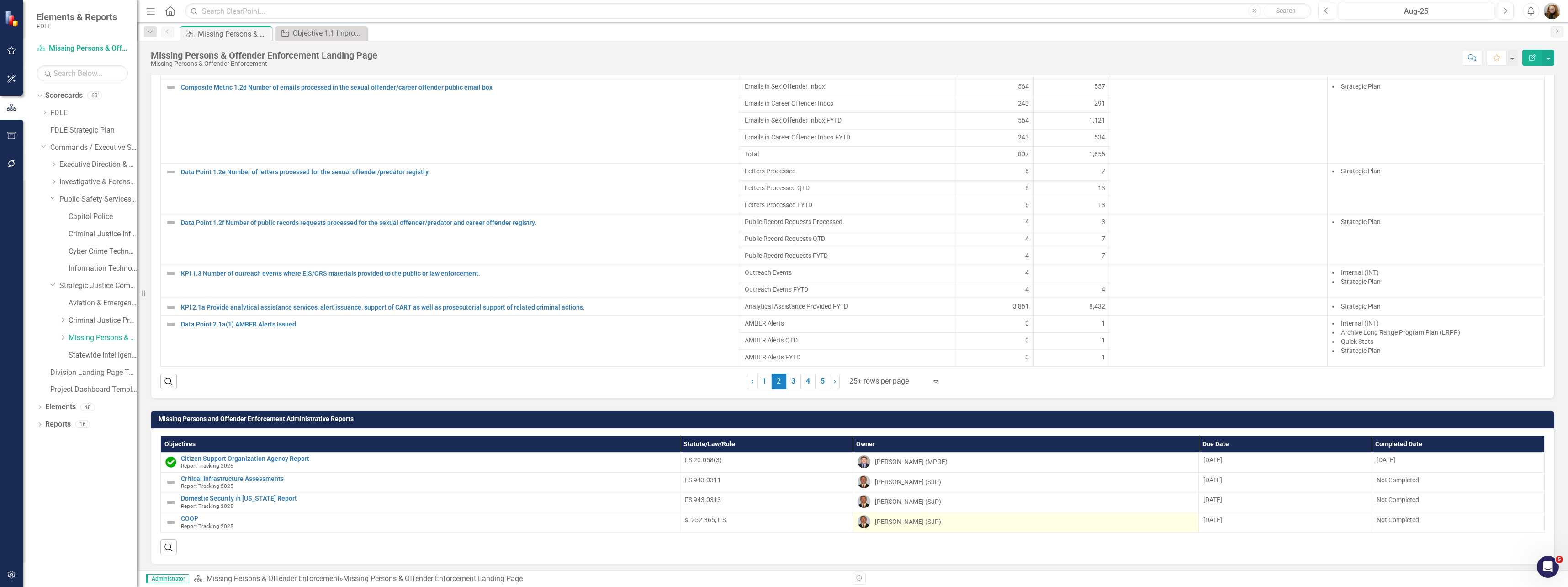
scroll to position [1048, 0]
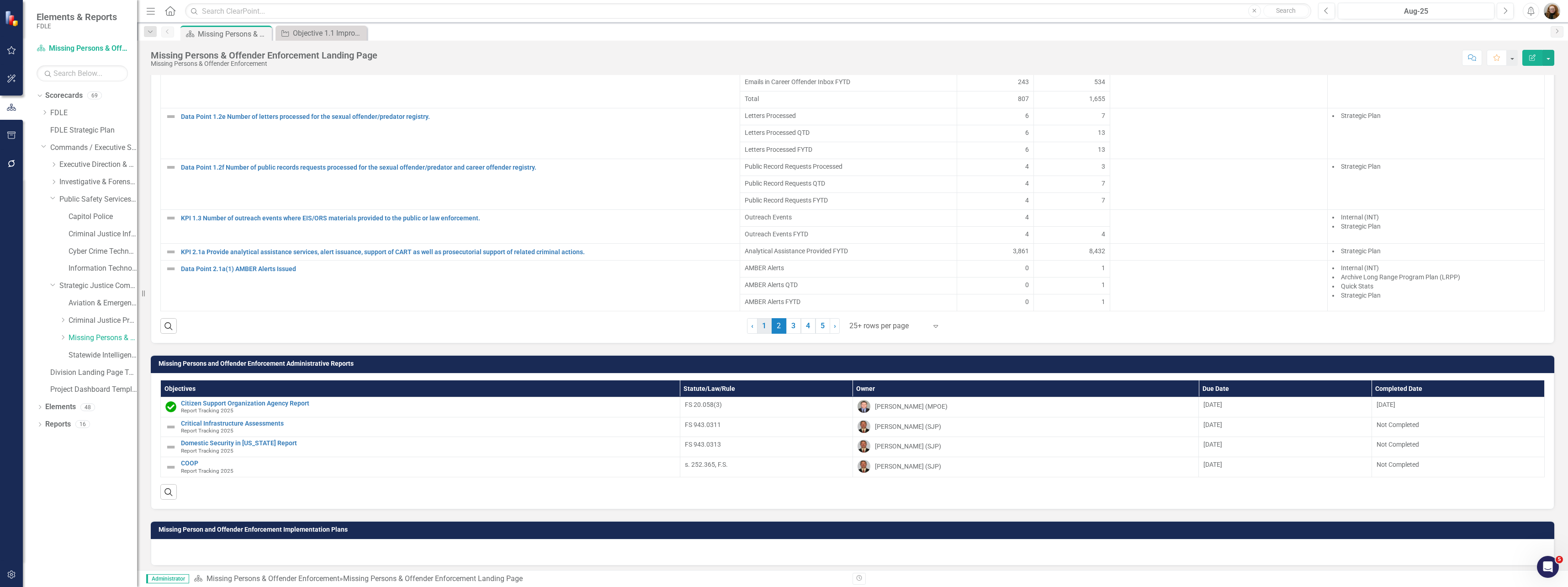
click at [519, 334] on link "1" at bounding box center [764, 326] width 15 height 15
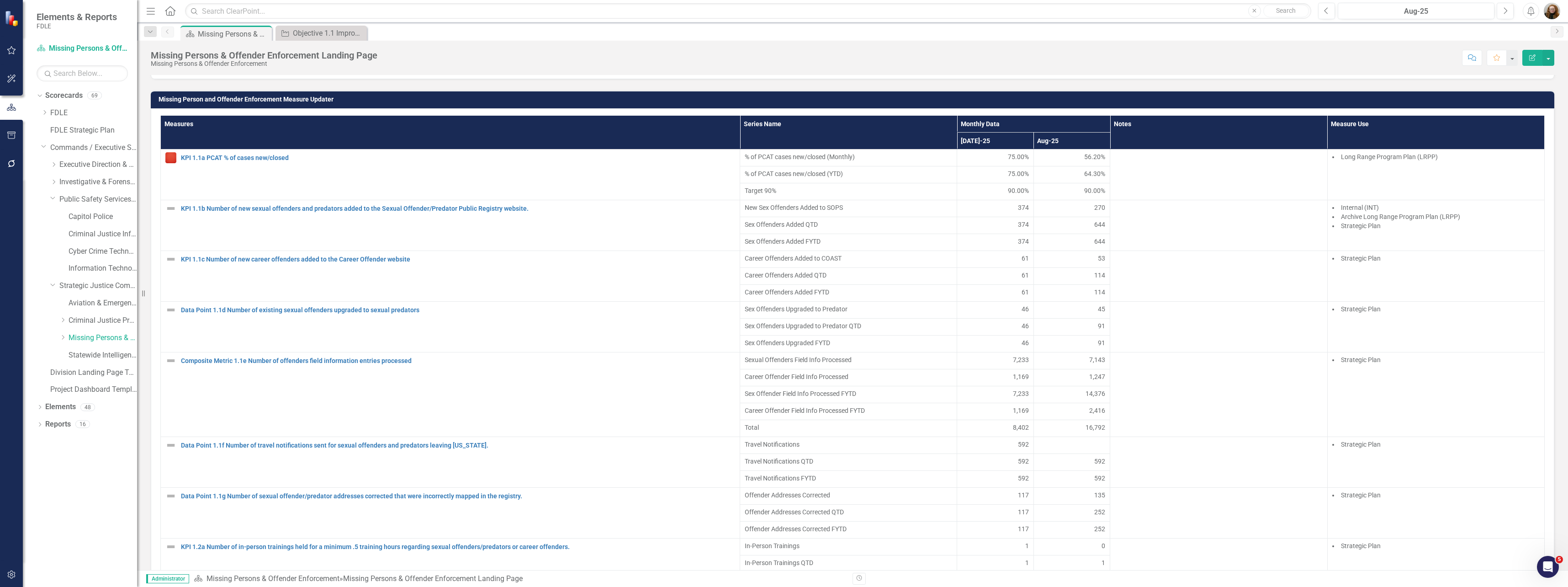
scroll to position [774, 0]
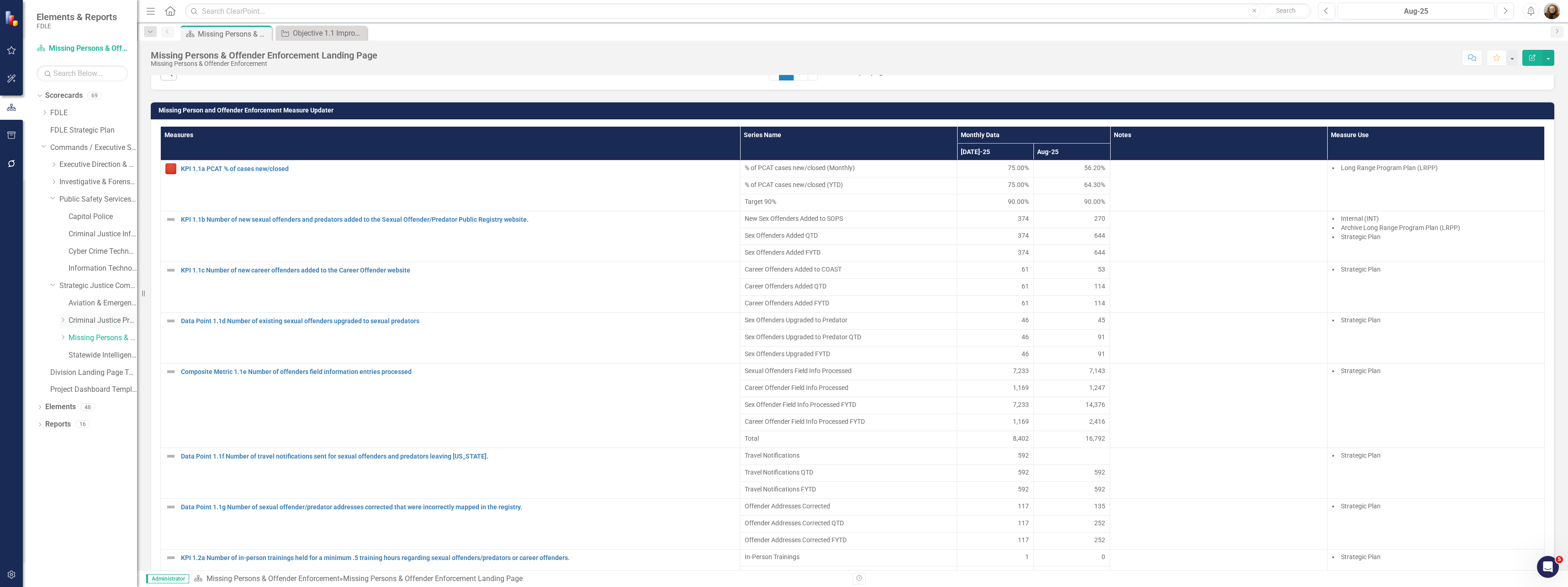
click at [94, 321] on link "Criminal Justice Professionalism, Standards & Training Services" at bounding box center [103, 320] width 69 height 10
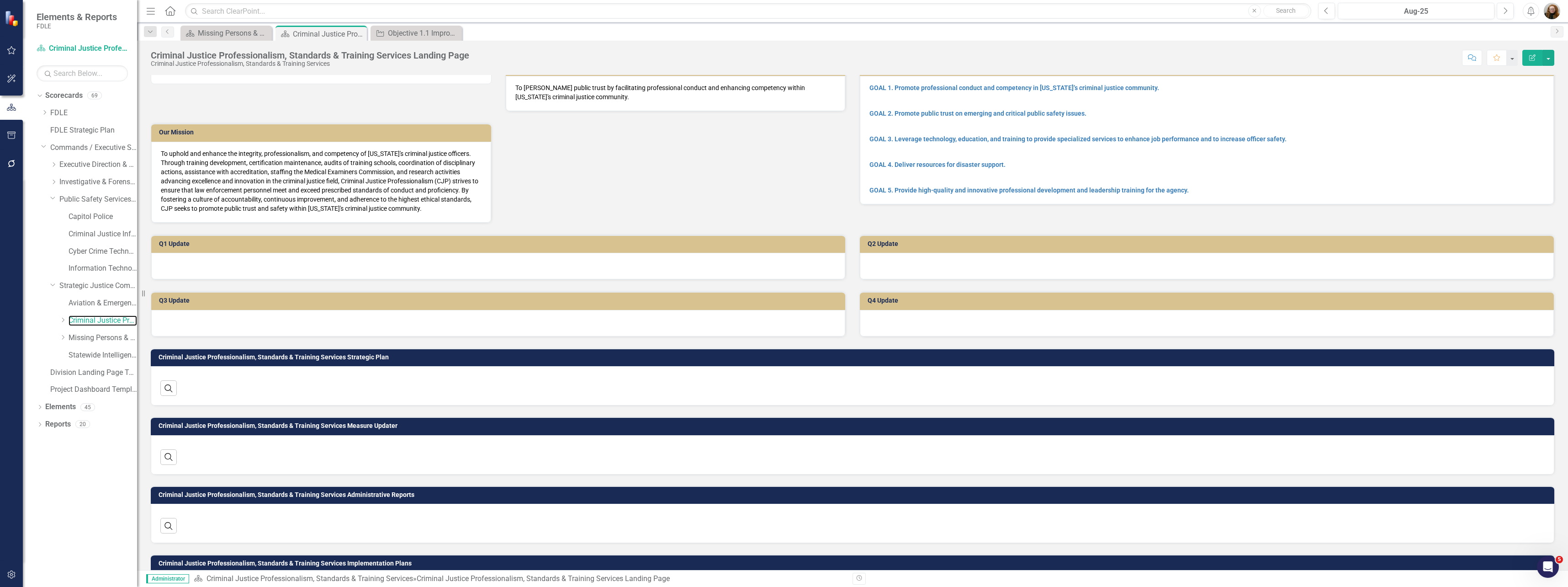
scroll to position [101, 0]
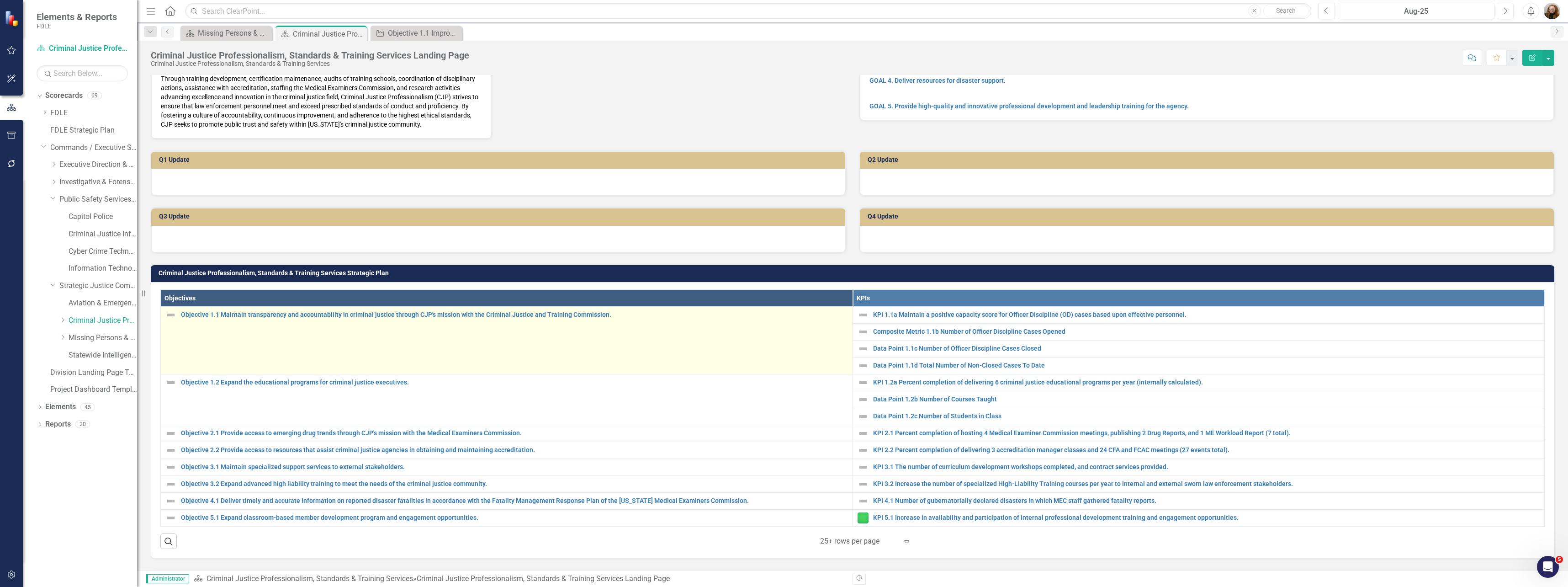
click at [519, 371] on td "Objective 1.1 Maintain transparency and accountability in criminal justice thro…" at bounding box center [507, 340] width 692 height 67
click at [519, 318] on link "Objective 1.1 Maintain transparency and accountability in criminal justice thro…" at bounding box center [514, 315] width 667 height 7
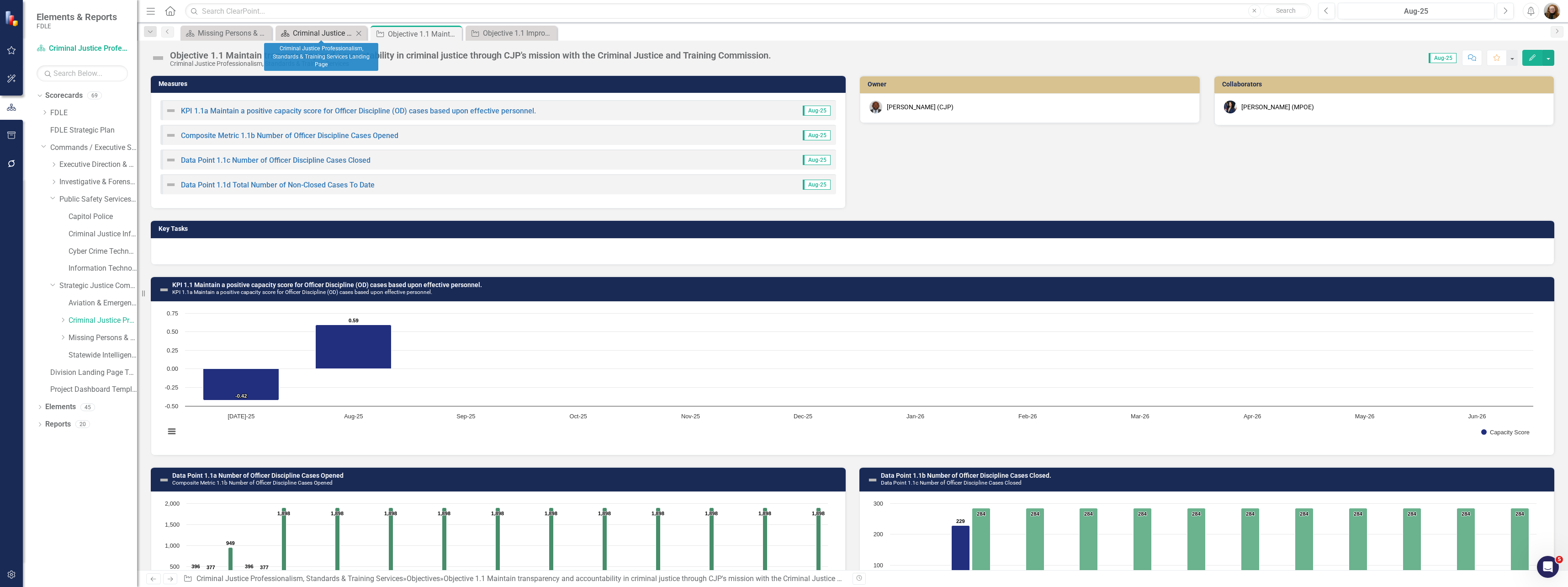
click at [307, 32] on div "Criminal Justice Professionalism, Standards & Training Services Landing Page" at bounding box center [323, 33] width 60 height 12
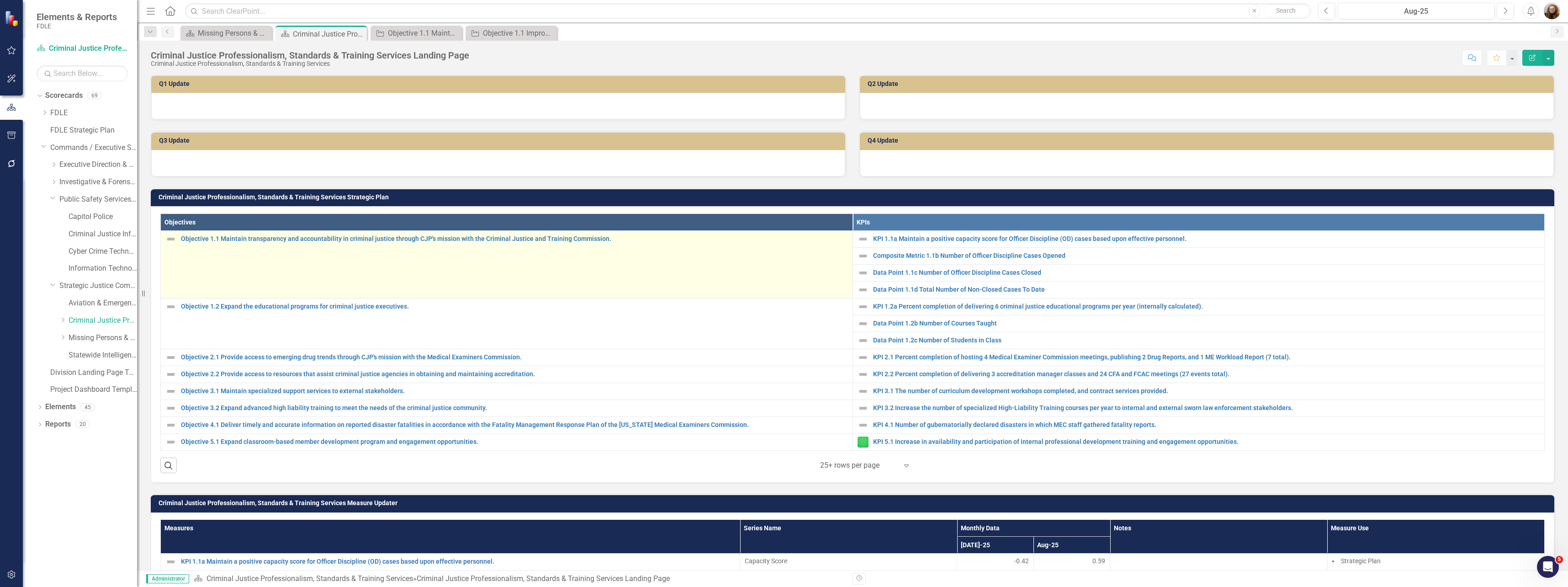
scroll to position [183, 0]
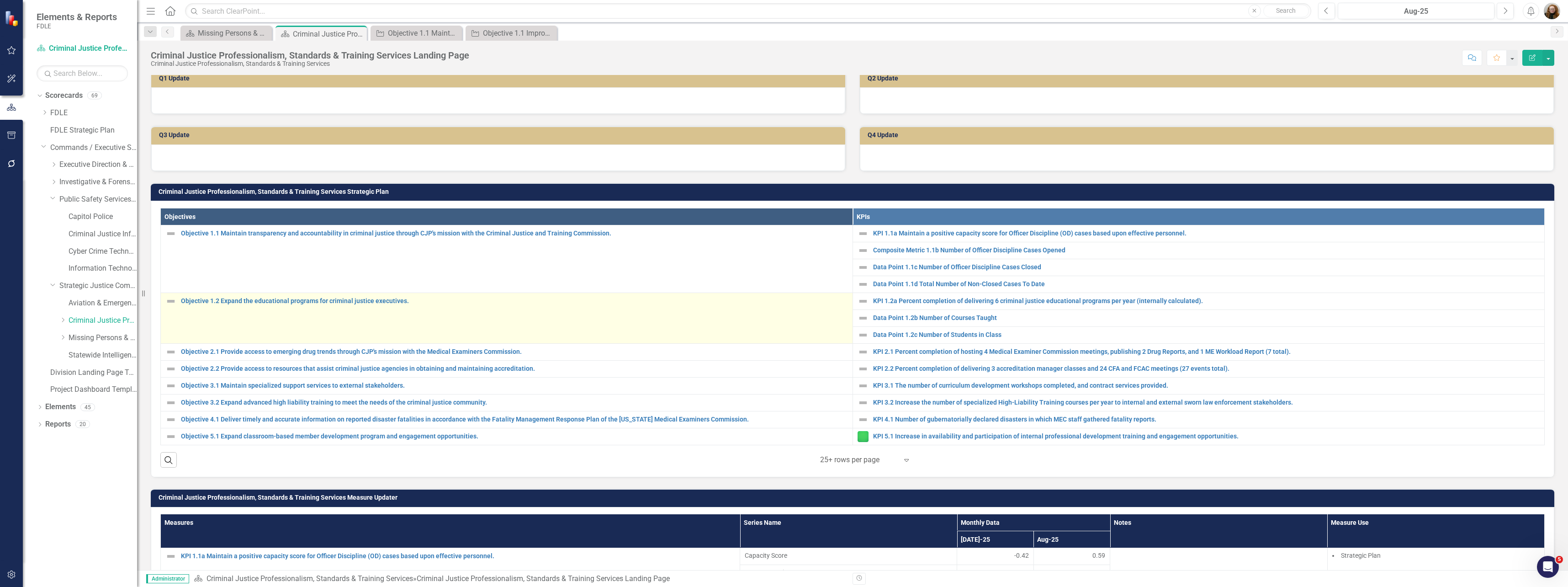
click at [301, 342] on td "Objective 1.2 Expand the educational programs for criminal justice executives. …" at bounding box center [507, 318] width 692 height 51
click at [297, 304] on link "Objective 1.2 Expand the educational programs for criminal justice executives." at bounding box center [514, 301] width 667 height 7
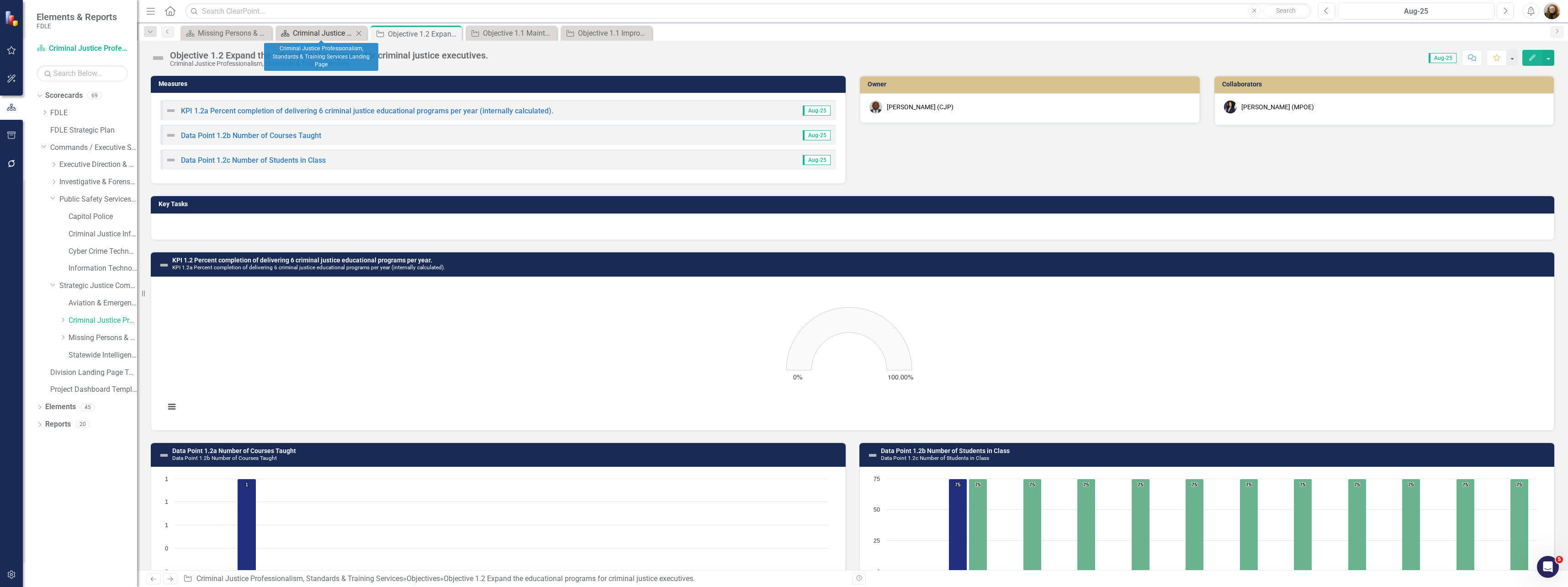
click at [307, 34] on div "Criminal Justice Professionalism, Standards & Training Services Landing Page" at bounding box center [323, 33] width 60 height 12
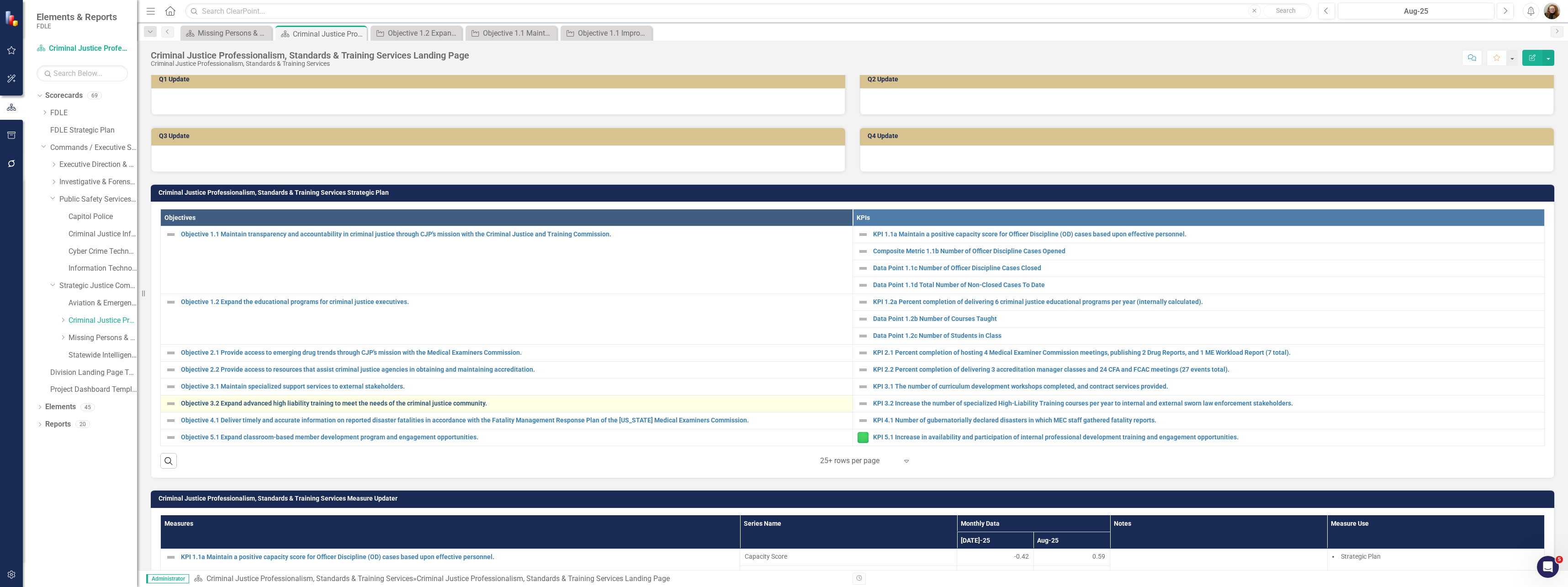
scroll to position [229, 0]
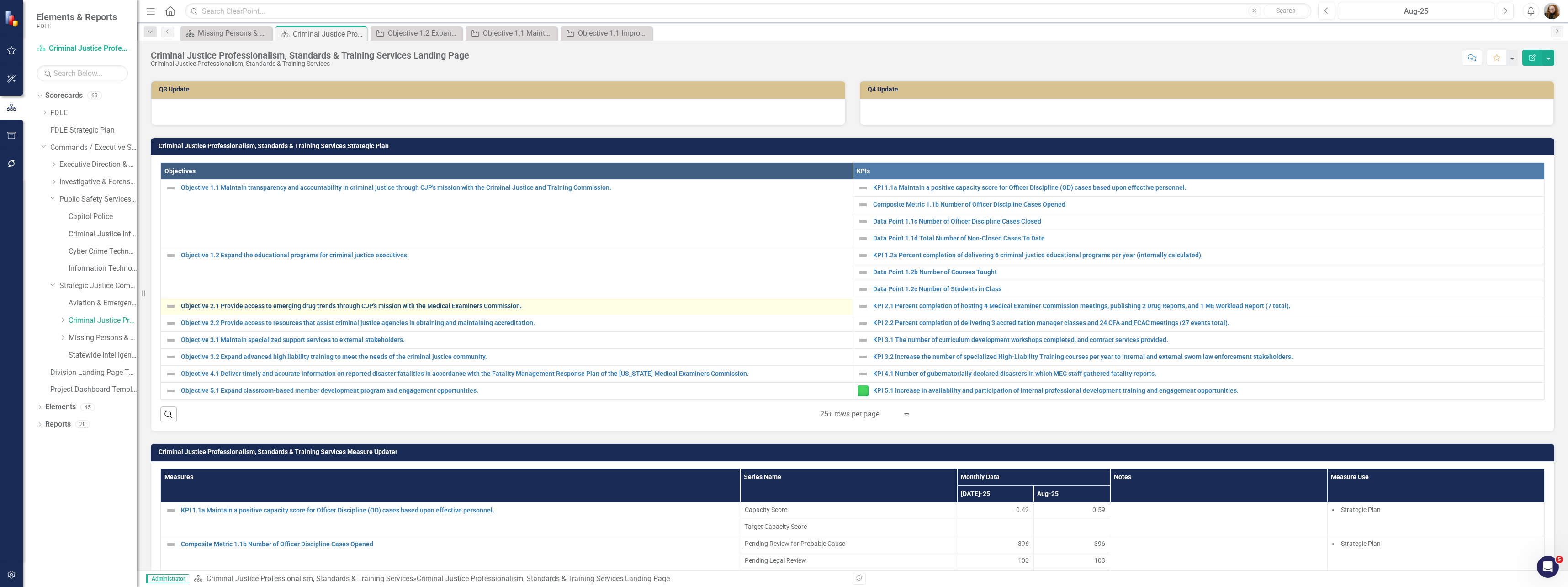
click at [236, 310] on link "Objective 2.1 Provide access to emerging drug trends through CJP's mission with…" at bounding box center [514, 306] width 667 height 7
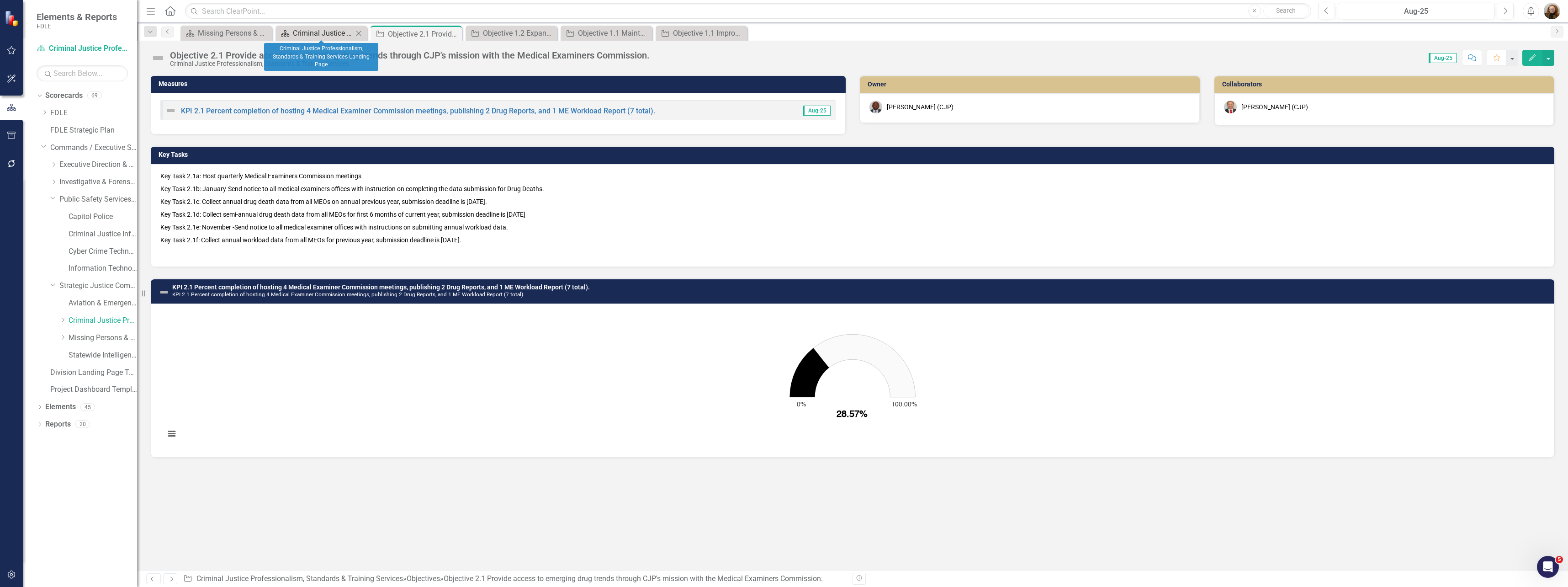
click at [318, 34] on div "Criminal Justice Professionalism, Standards & Training Services Landing Page" at bounding box center [323, 33] width 60 height 12
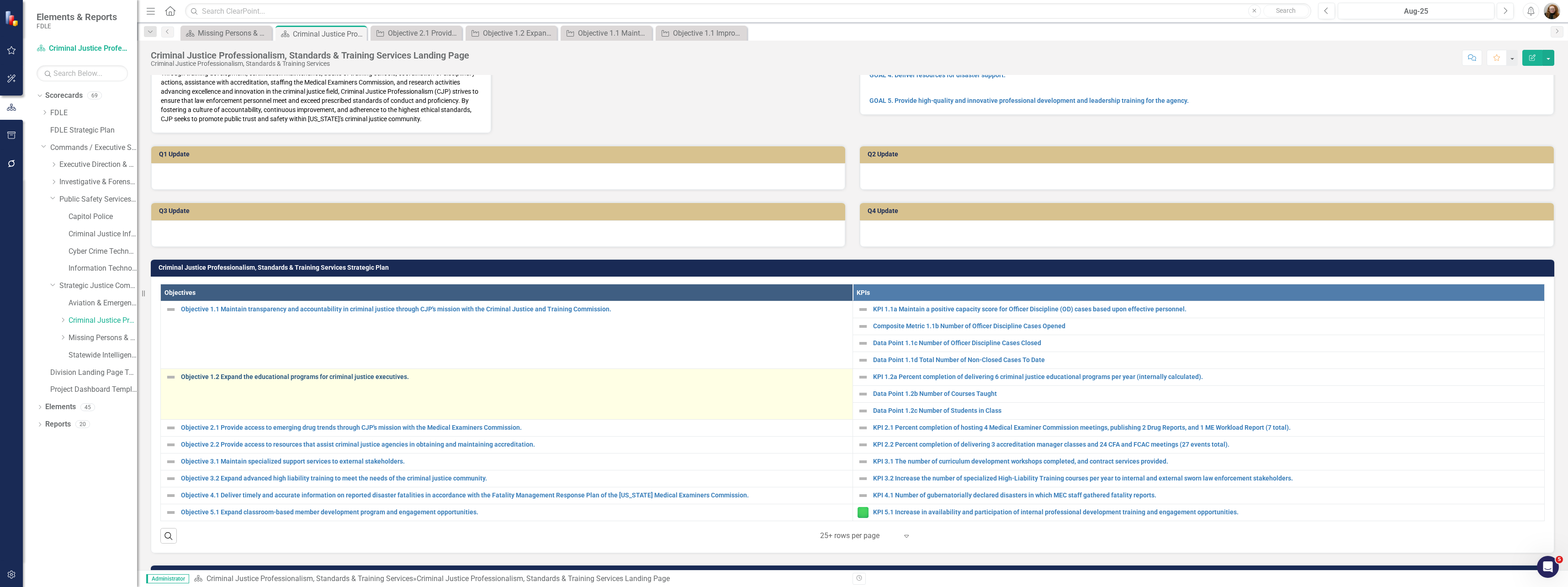
scroll to position [229, 0]
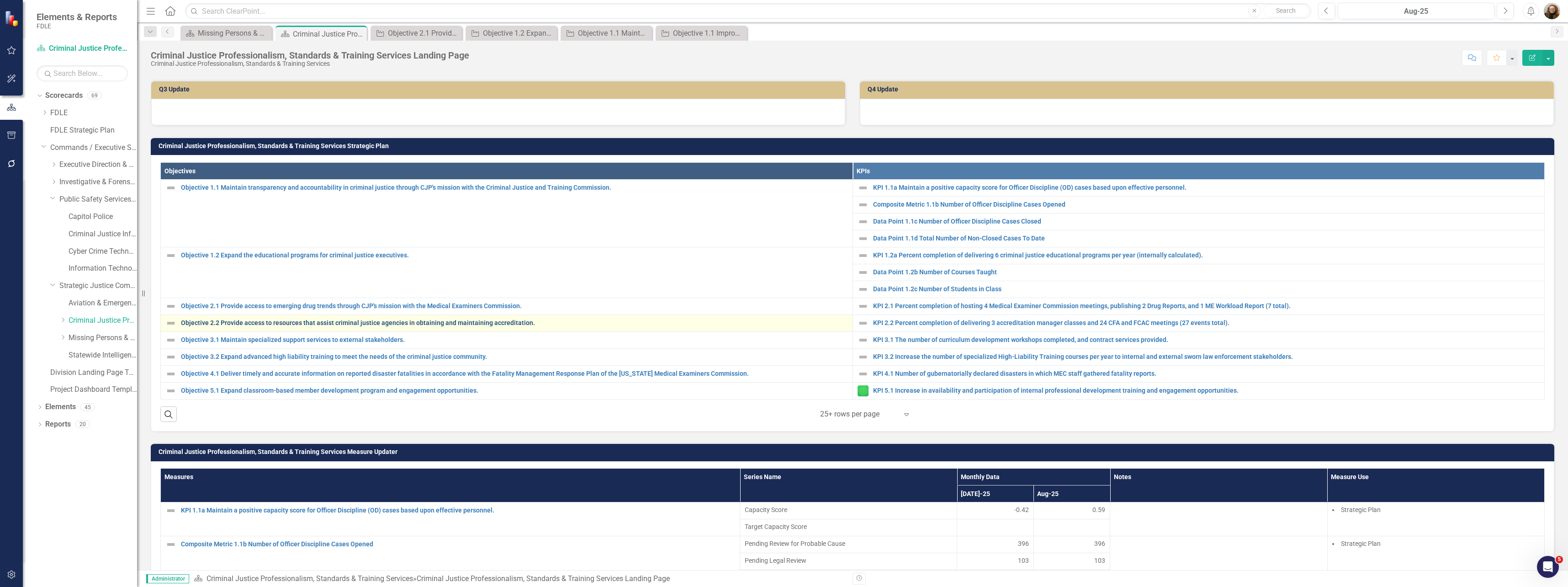
click at [251, 326] on link "Objective 2.2 Provide access to resources that assist criminal justice agencies…" at bounding box center [514, 323] width 667 height 7
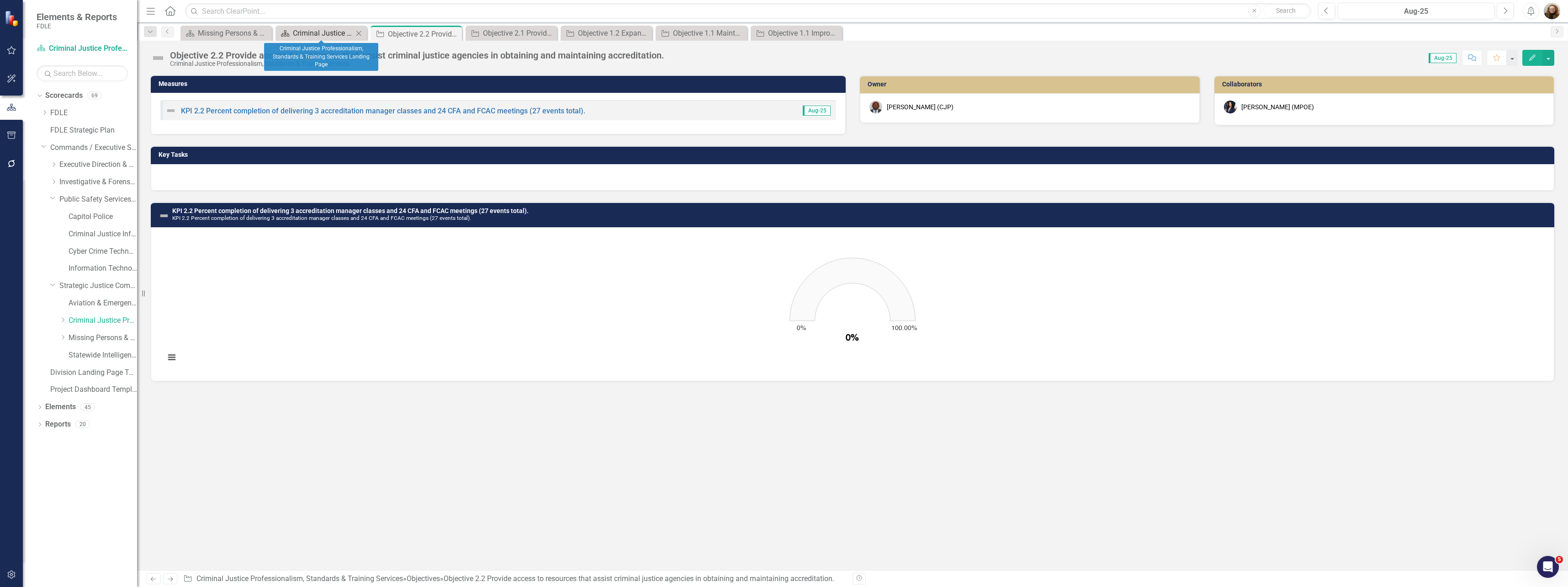
click at [311, 30] on div "Criminal Justice Professionalism, Standards & Training Services Landing Page" at bounding box center [323, 33] width 60 height 12
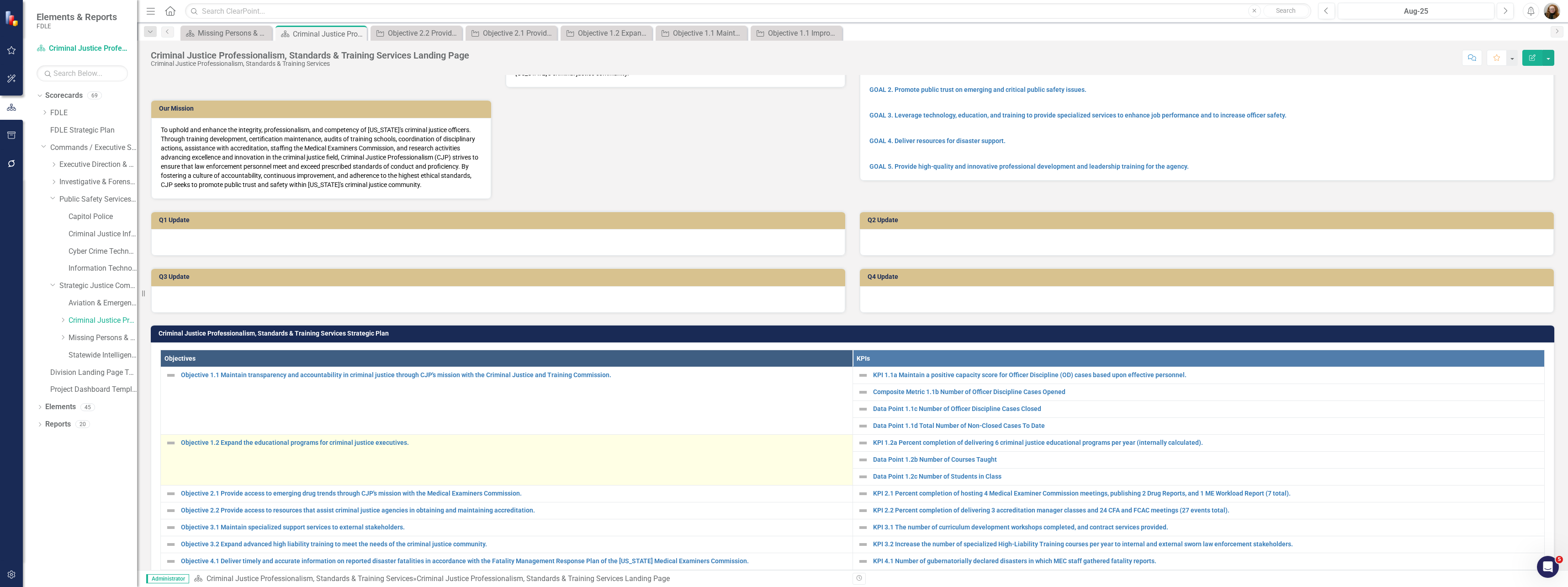
scroll to position [229, 0]
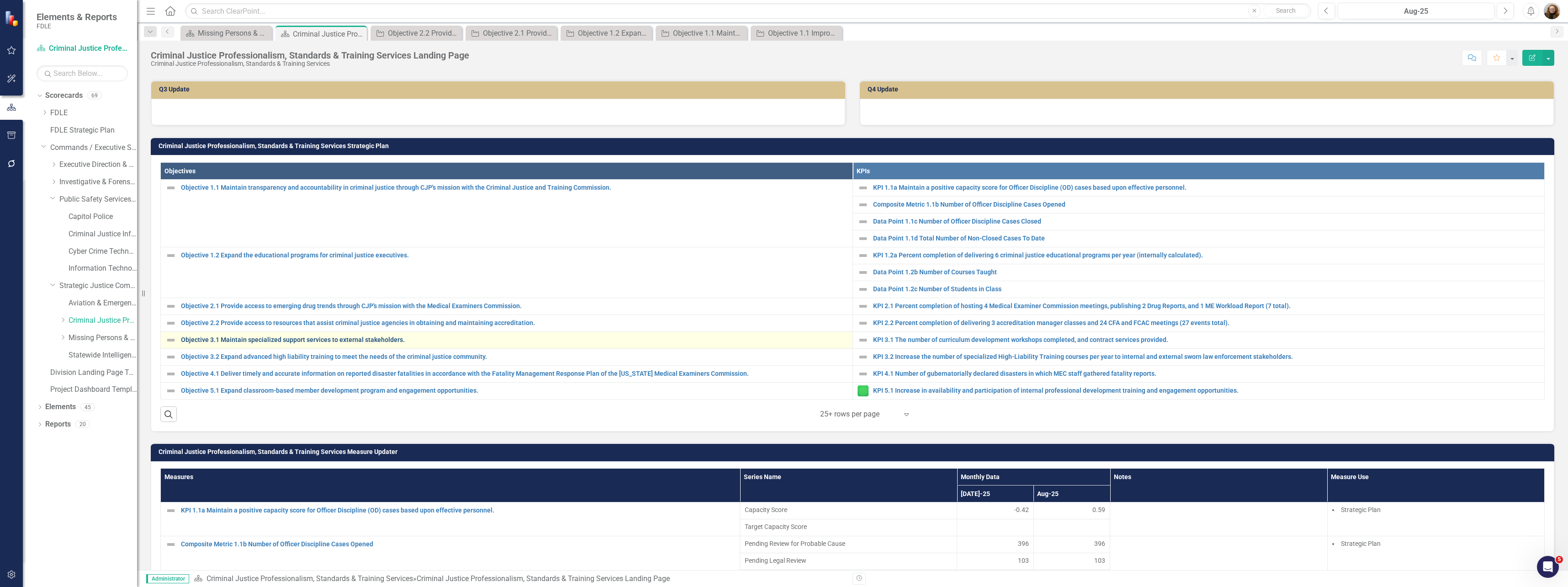
click at [227, 344] on link "Objective 3.1 Maintain specialized support services to external stakeholders." at bounding box center [514, 340] width 667 height 7
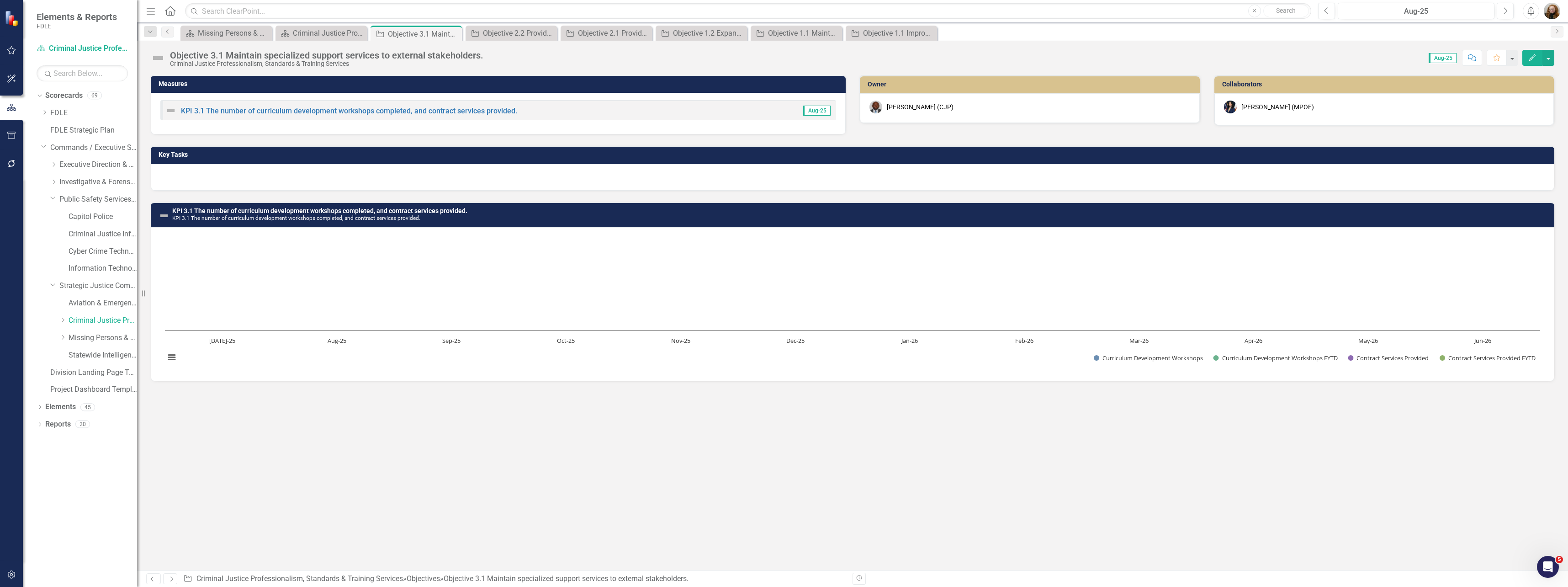
drag, startPoint x: 358, startPoint y: 416, endPoint x: 372, endPoint y: 258, distance: 158.6
click at [358, 409] on div "Measures KPI 3.1 The number of curriculum development workshops completed, and …" at bounding box center [853, 322] width 1431 height 495
click at [314, 28] on div "Criminal Justice Professionalism, Standards & Training Services Landing Page" at bounding box center [323, 33] width 60 height 12
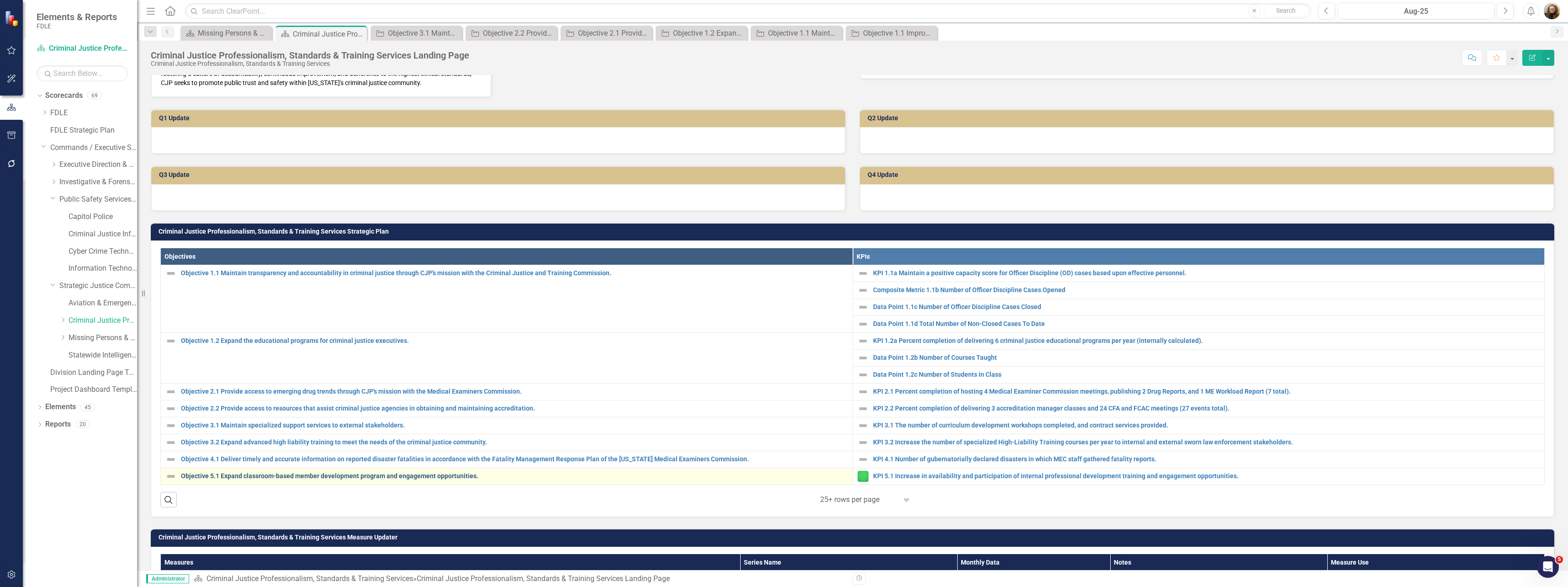
scroll to position [274, 0]
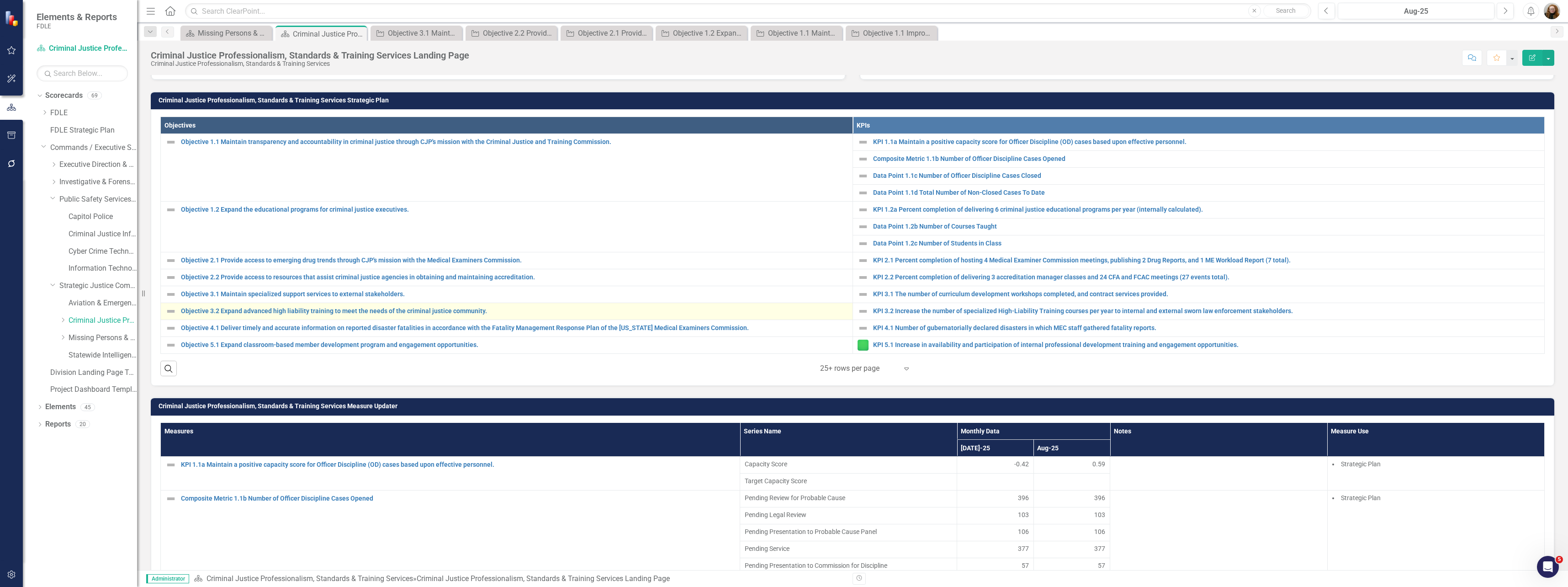
click at [243, 317] on div "Objective 3.2 Expand advanced high liability training to meet the needs of the …" at bounding box center [507, 311] width 683 height 11
click at [412, 315] on link "Objective 3.2 Expand advanced high liability training to meet the needs of the …" at bounding box center [514, 311] width 667 height 7
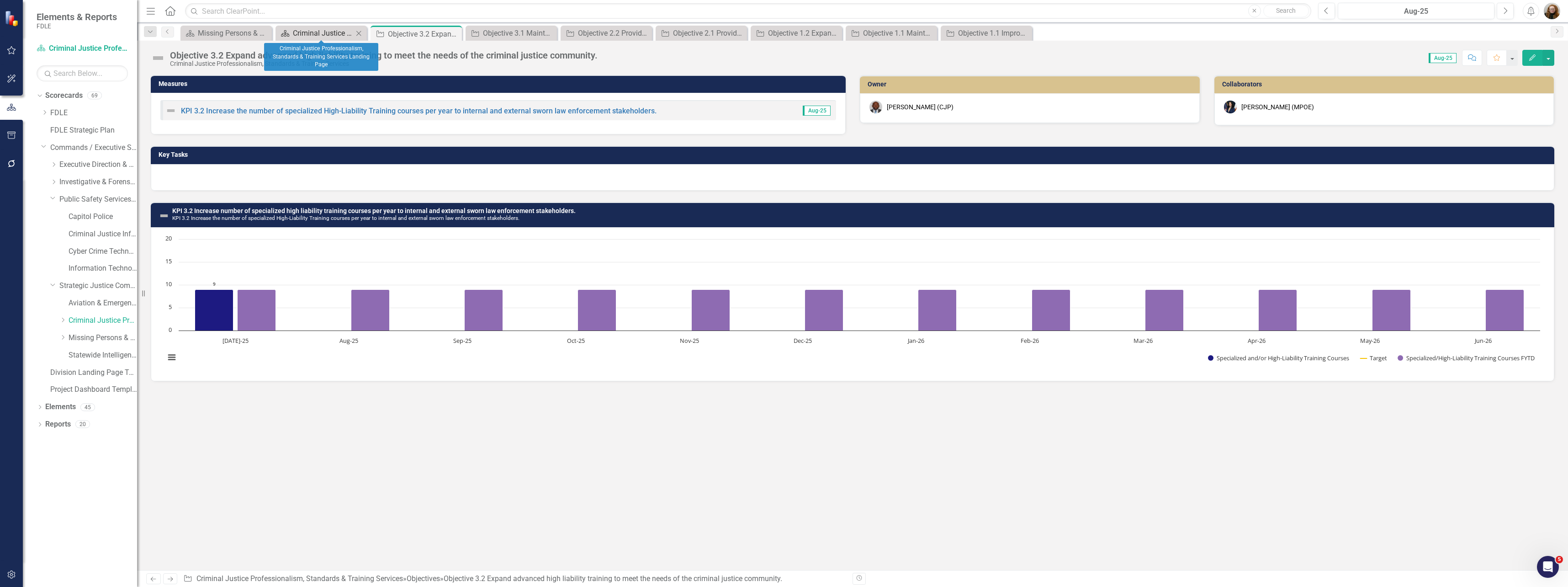
click at [303, 35] on div "Criminal Justice Professionalism, Standards & Training Services Landing Page" at bounding box center [323, 33] width 60 height 12
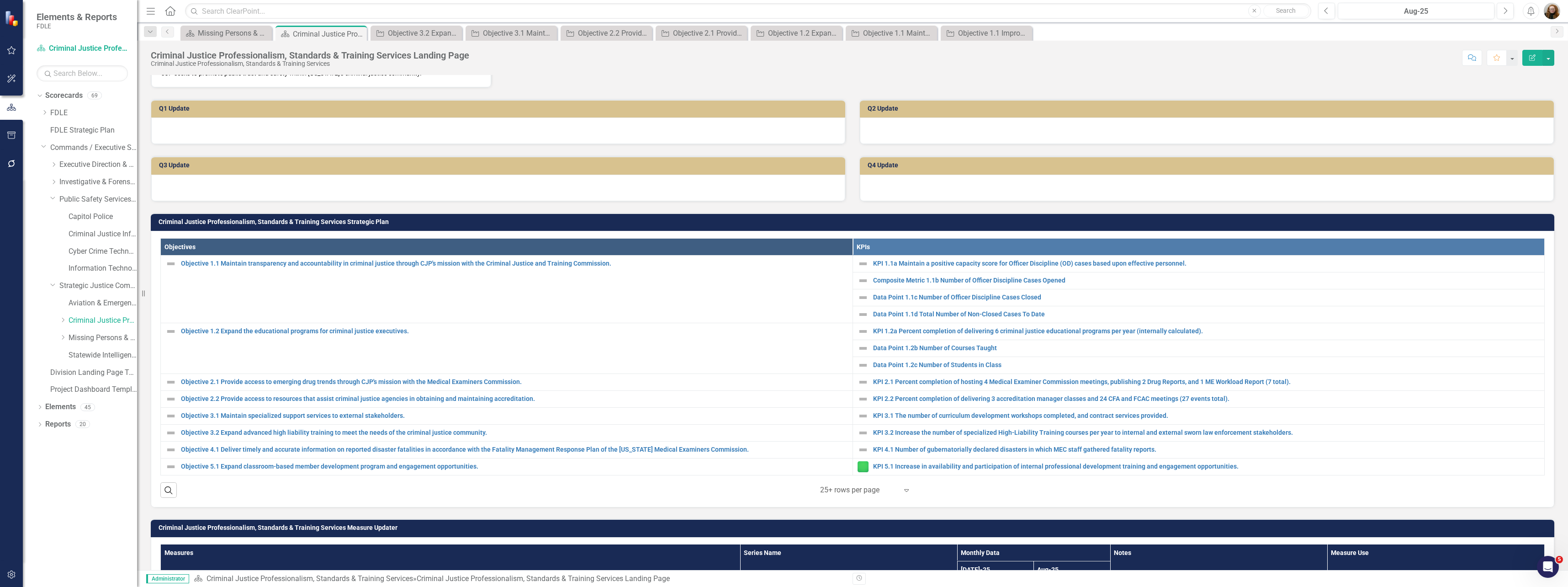
scroll to position [183, 0]
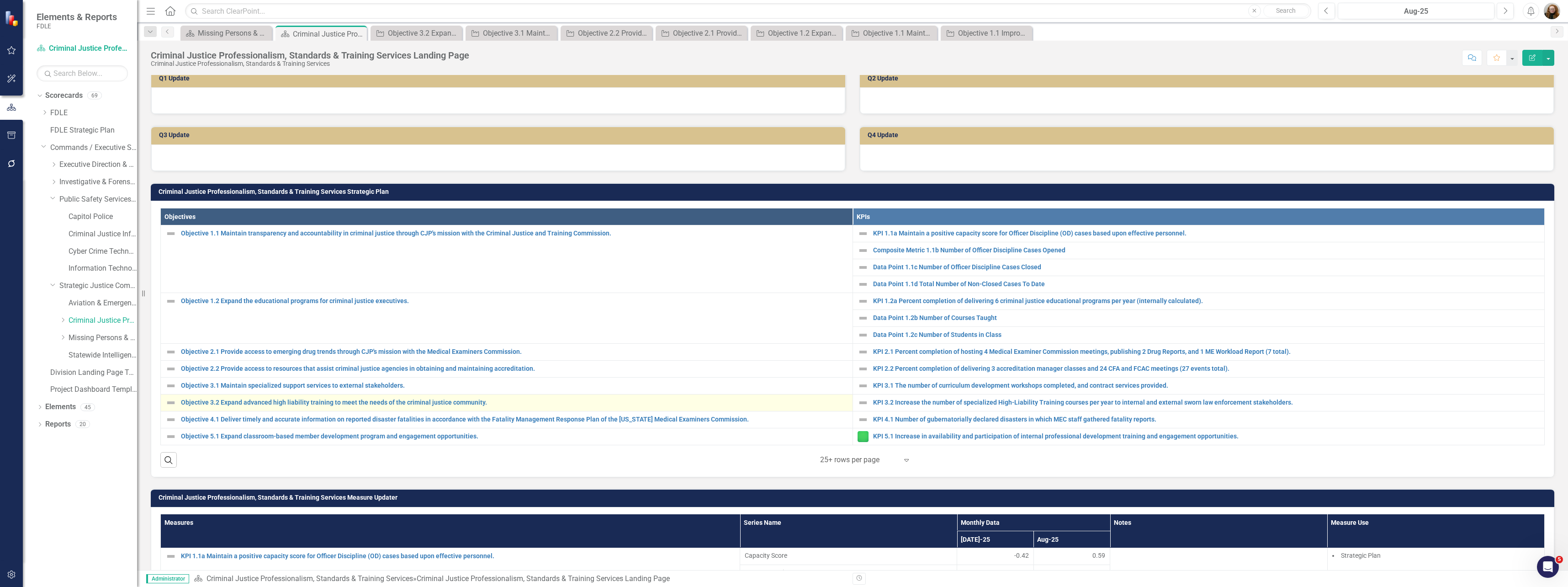
click at [225, 408] on div "Objective 3.2 Expand advanced high liability training to meet the needs of the …" at bounding box center [507, 403] width 683 height 11
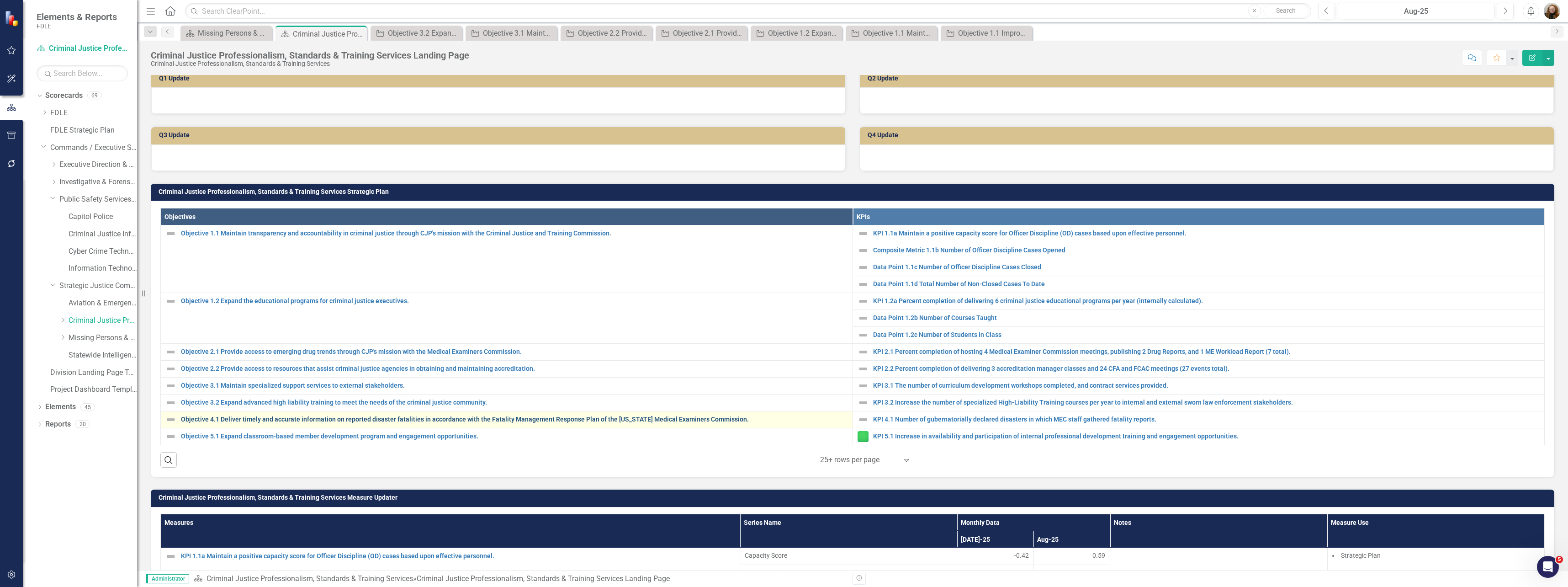
click at [221, 423] on link "Objective 4.1 Deliver timely and accurate information on reported disaster fata…" at bounding box center [514, 419] width 667 height 7
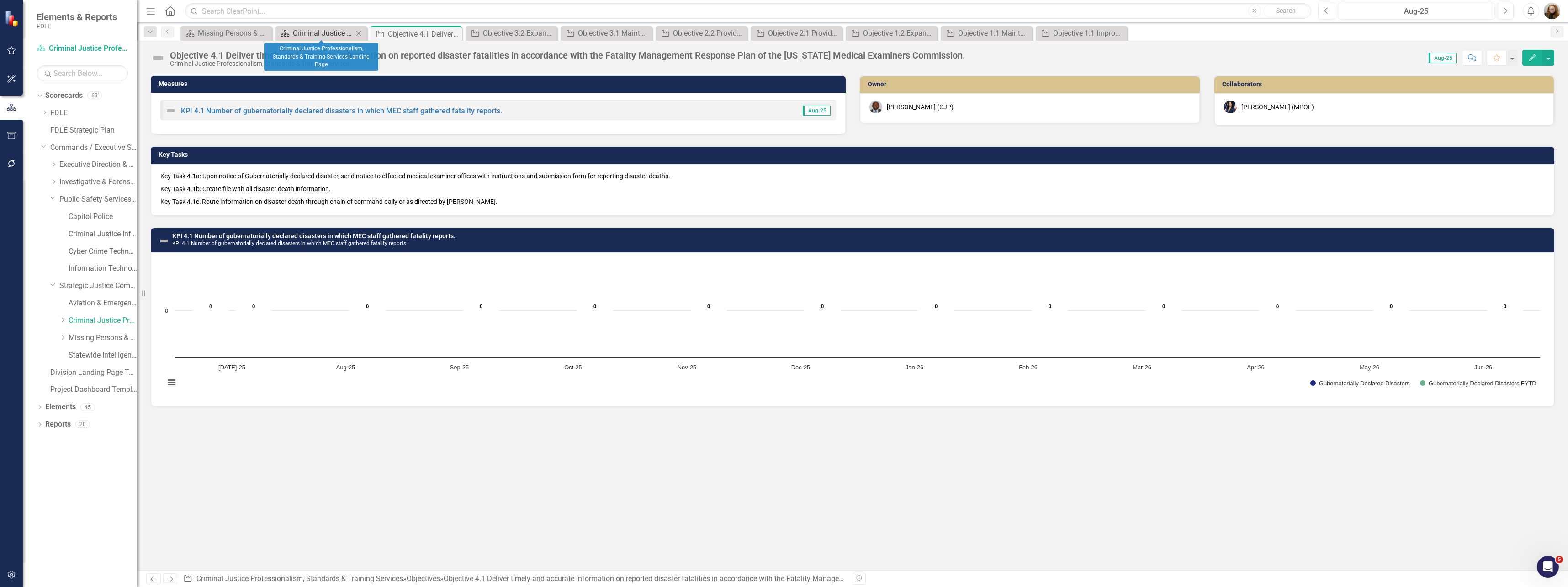
click at [326, 33] on div "Criminal Justice Professionalism, Standards & Training Services Landing Page" at bounding box center [323, 33] width 60 height 12
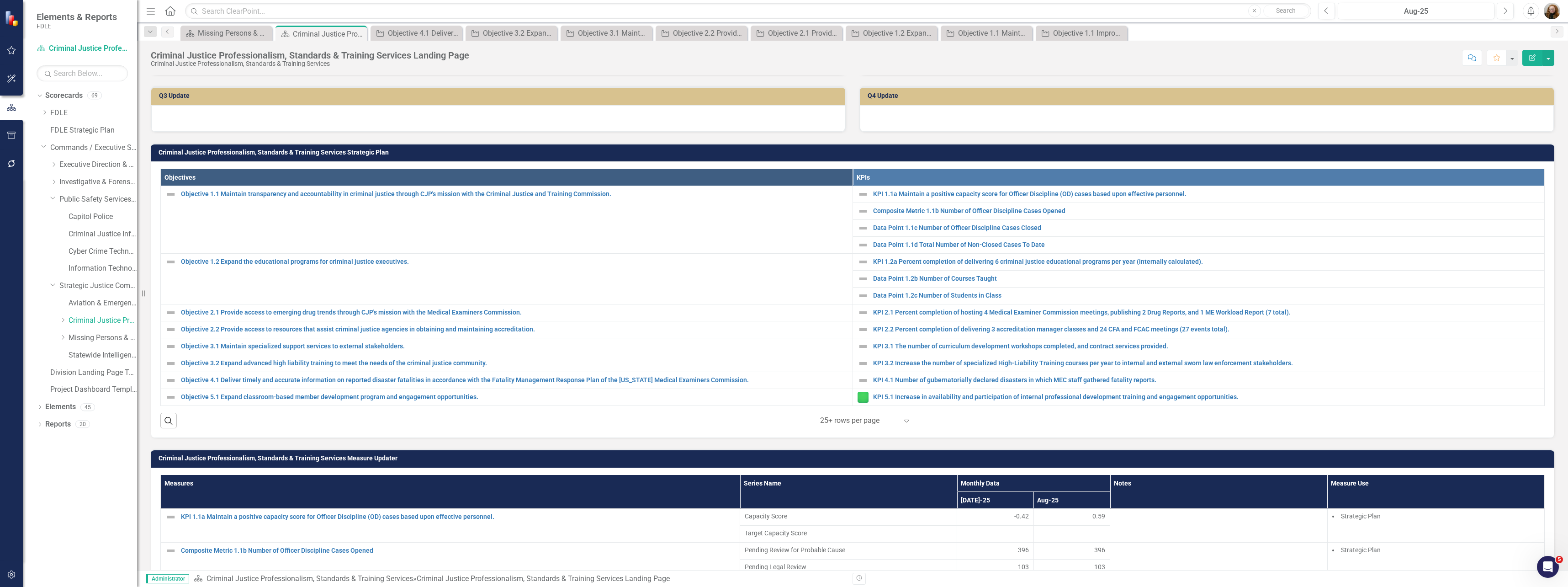
scroll to position [229, 0]
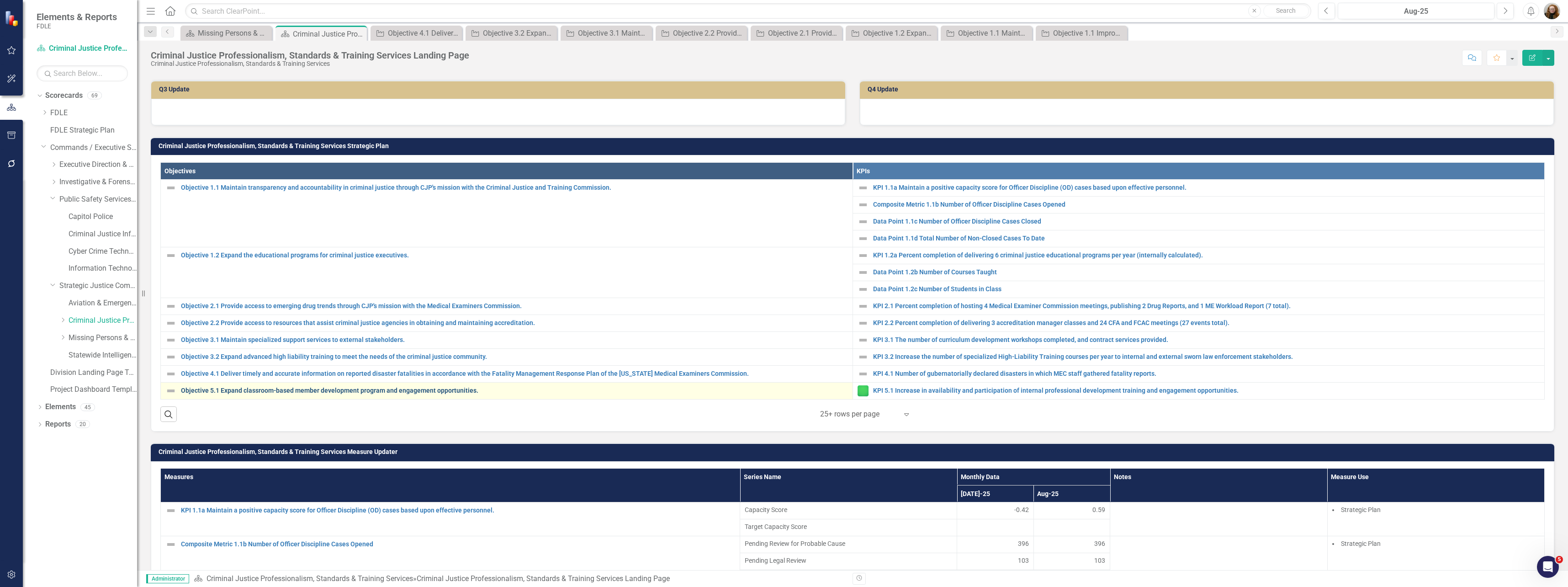
click at [232, 394] on link "Objective 5.1 Expand classroom-based member development program and engagement …" at bounding box center [514, 390] width 667 height 7
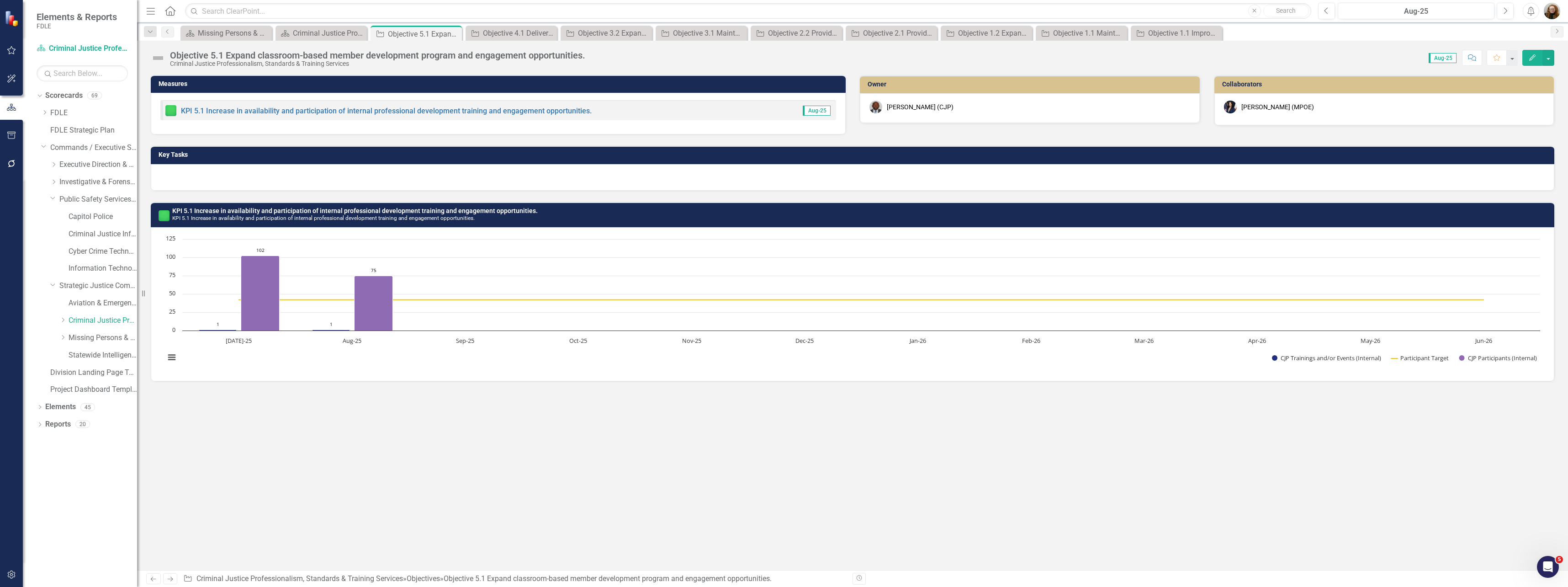
click at [519, 442] on div "Measures KPI 5.1 Increase in availability and participation of internal profess…" at bounding box center [853, 322] width 1431 height 495
click at [263, 32] on icon "Close" at bounding box center [264, 33] width 9 height 7
click at [359, 33] on icon "Close" at bounding box center [358, 33] width 9 height 7
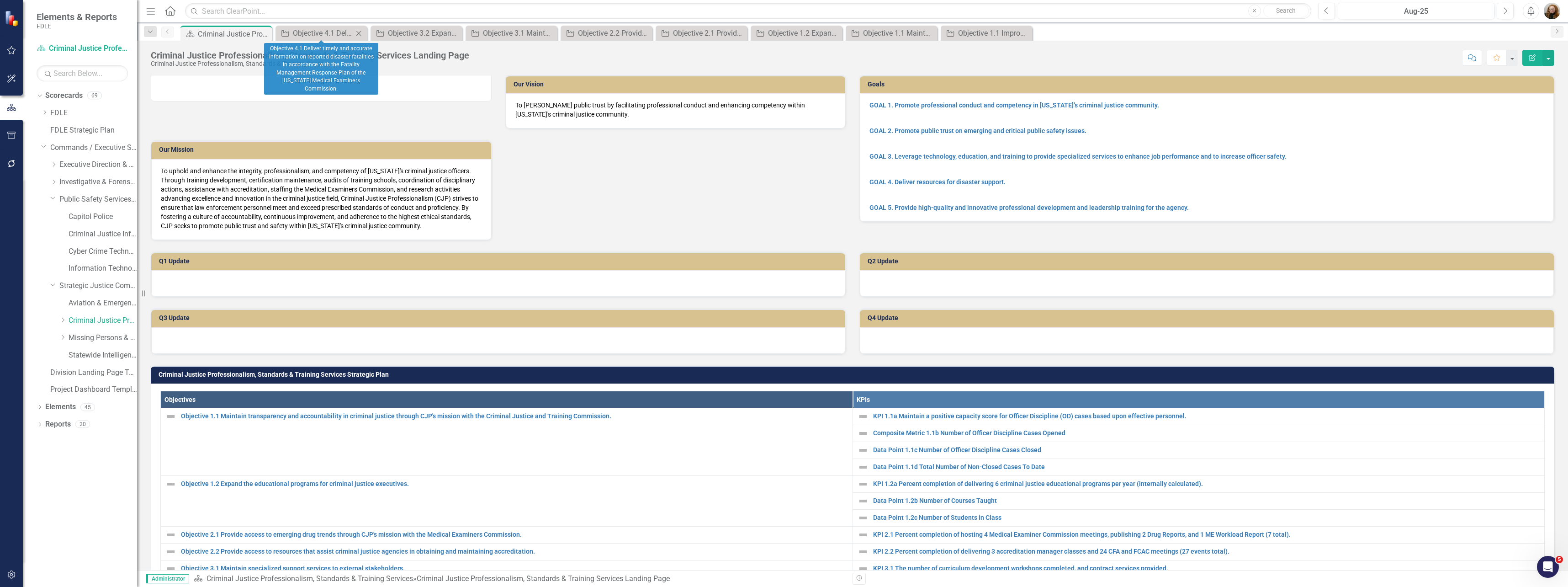
click at [359, 33] on icon at bounding box center [359, 33] width 5 height 5
click at [0, 0] on icon at bounding box center [0, 0] width 0 height 0
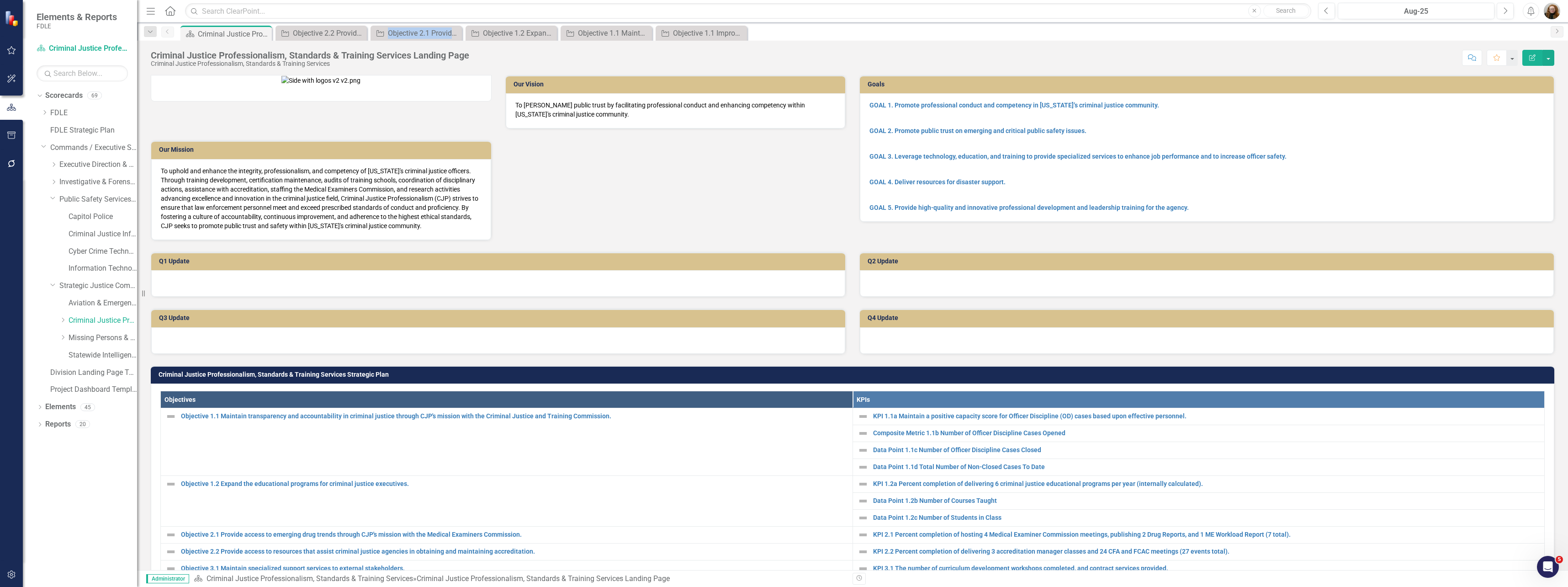
click at [0, 0] on icon at bounding box center [0, 0] width 0 height 0
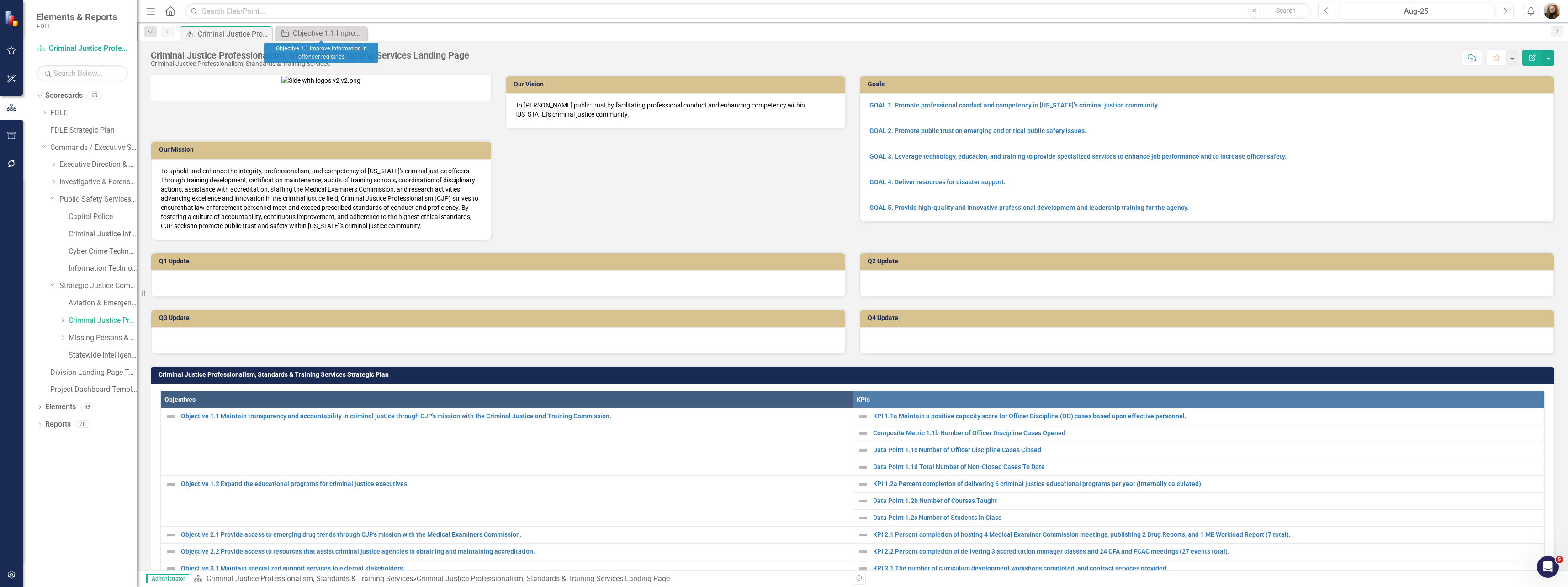
click at [0, 0] on icon at bounding box center [0, 0] width 0 height 0
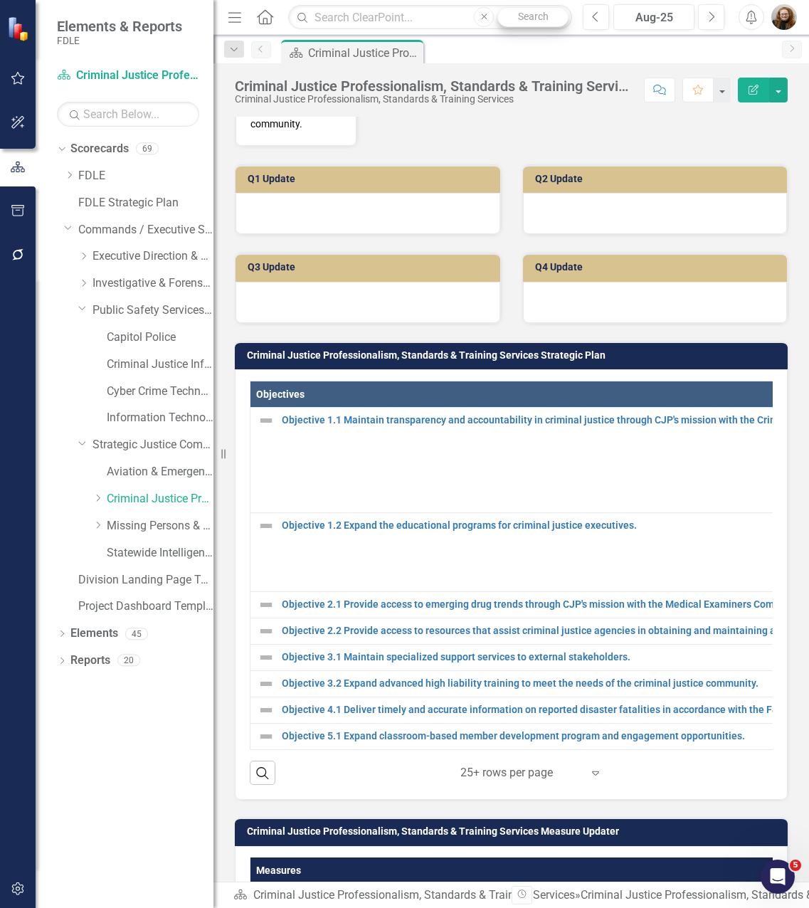
scroll to position [1554, 0]
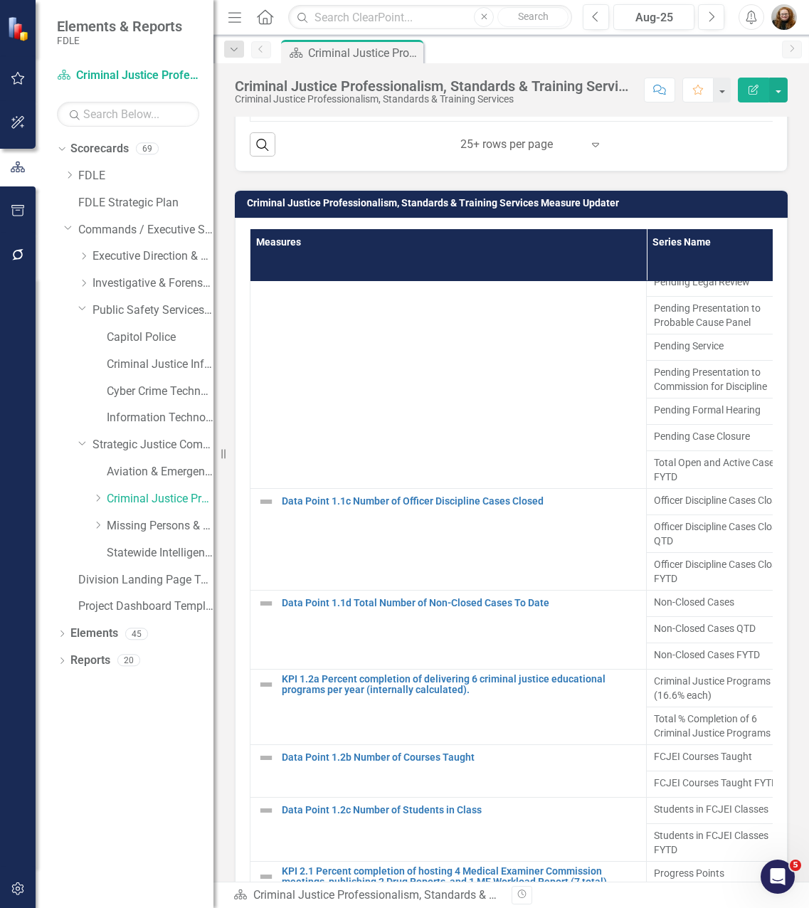
click at [226, 747] on div "Criminal Justice Professionalism, Standards & Training Services Measure Updater…" at bounding box center [511, 580] width 574 height 817
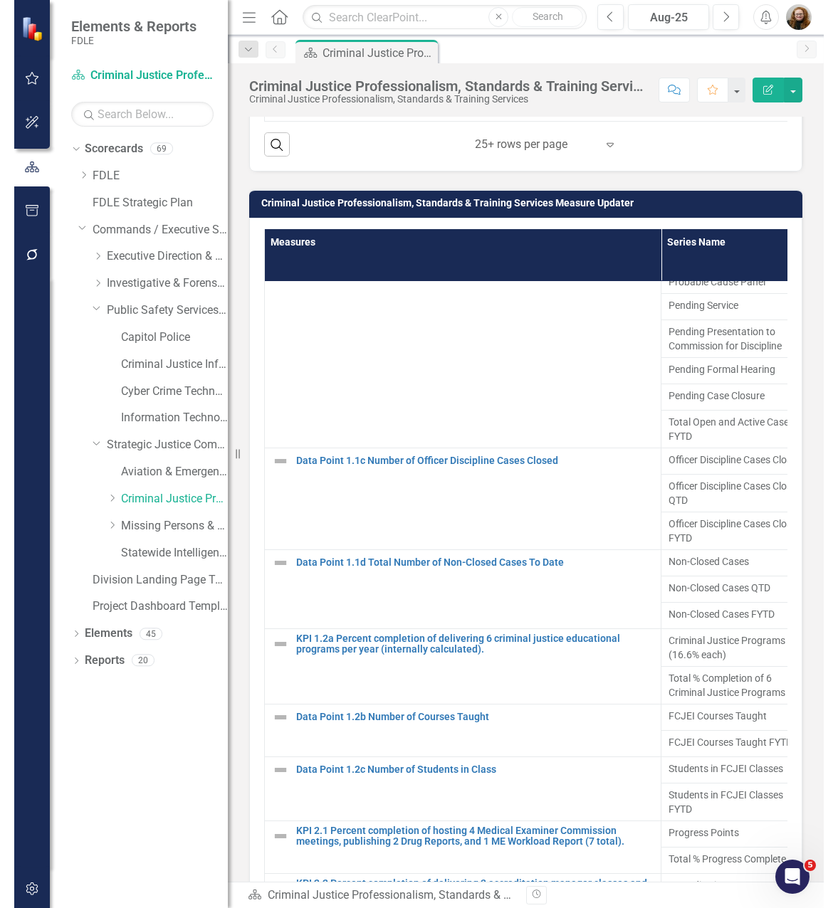
scroll to position [137, 0]
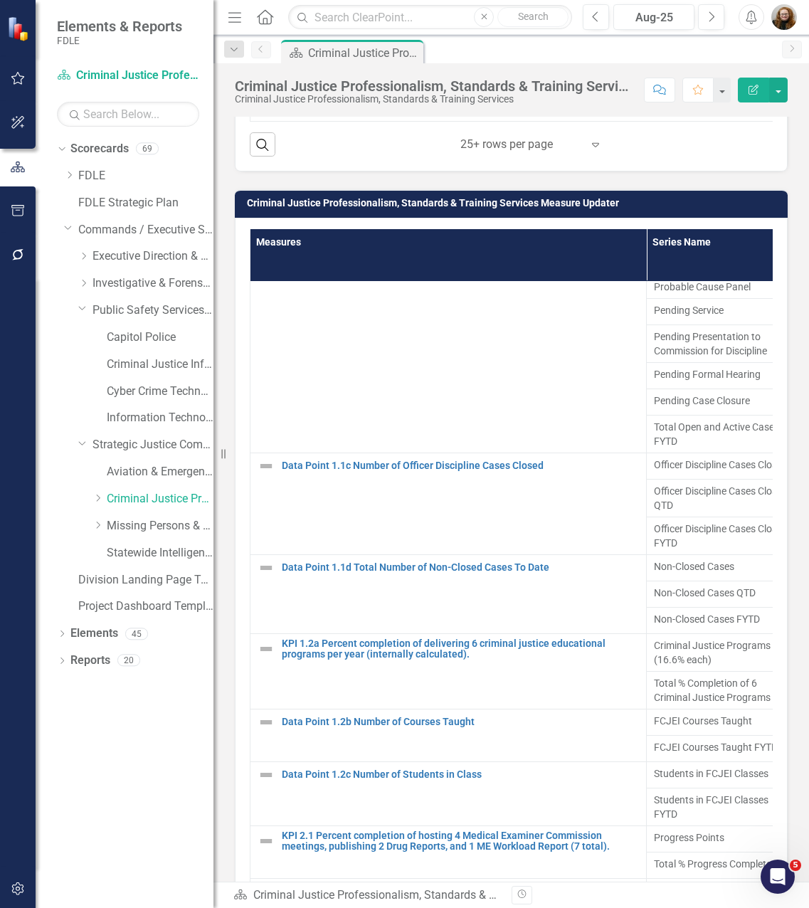
click at [70, 865] on div "Dropdown Scorecards 69 Dropdown FDLE Commissioner's Initiative Team Project Das…" at bounding box center [125, 522] width 178 height 771
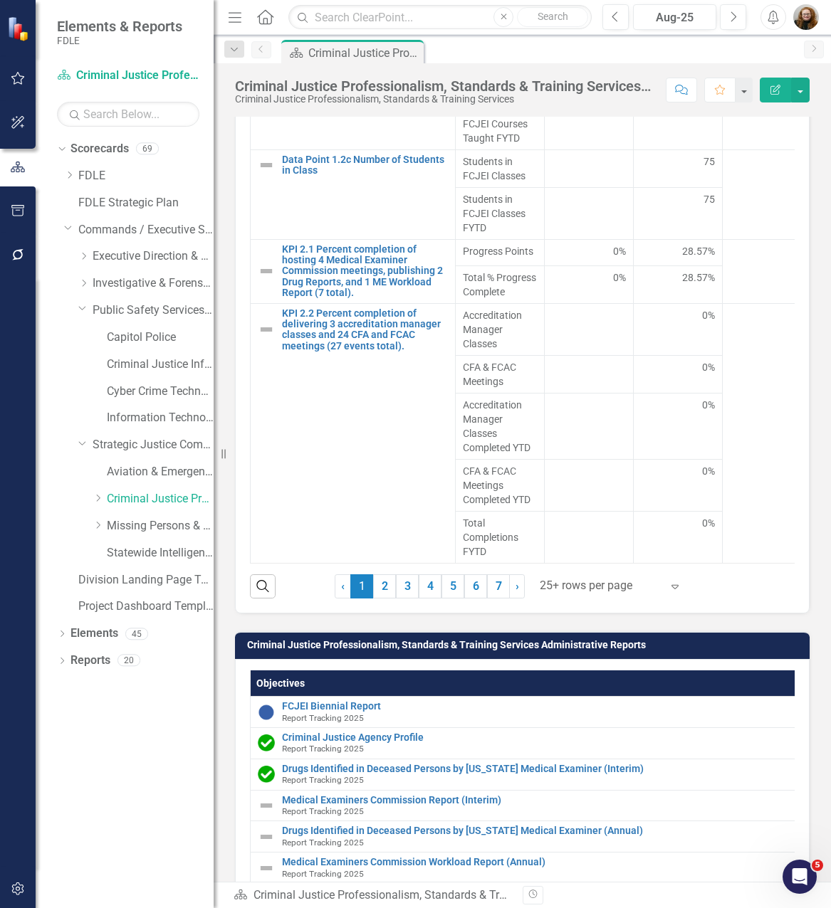
scroll to position [1867, 0]
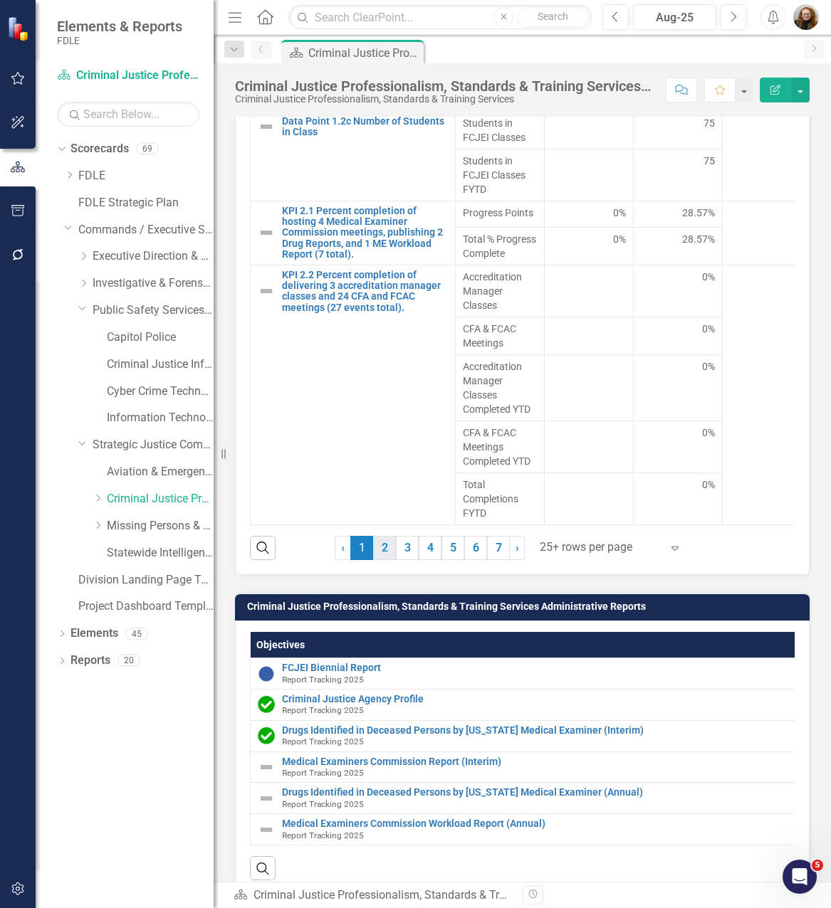
click at [373, 560] on link "2" at bounding box center [384, 548] width 23 height 24
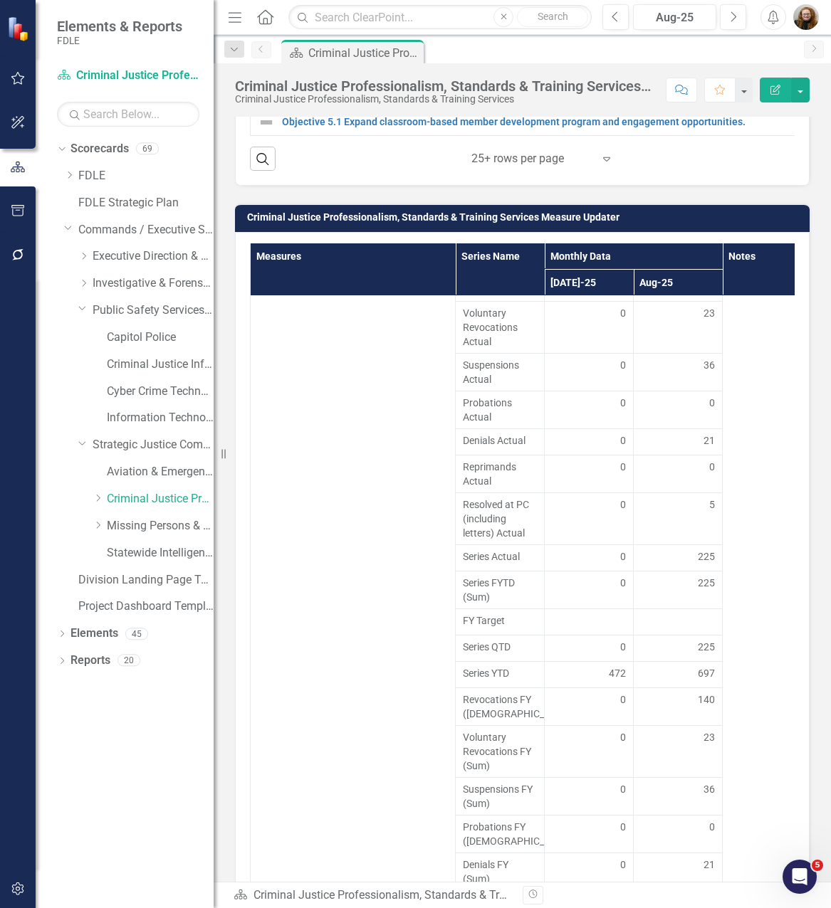
scroll to position [865, 0]
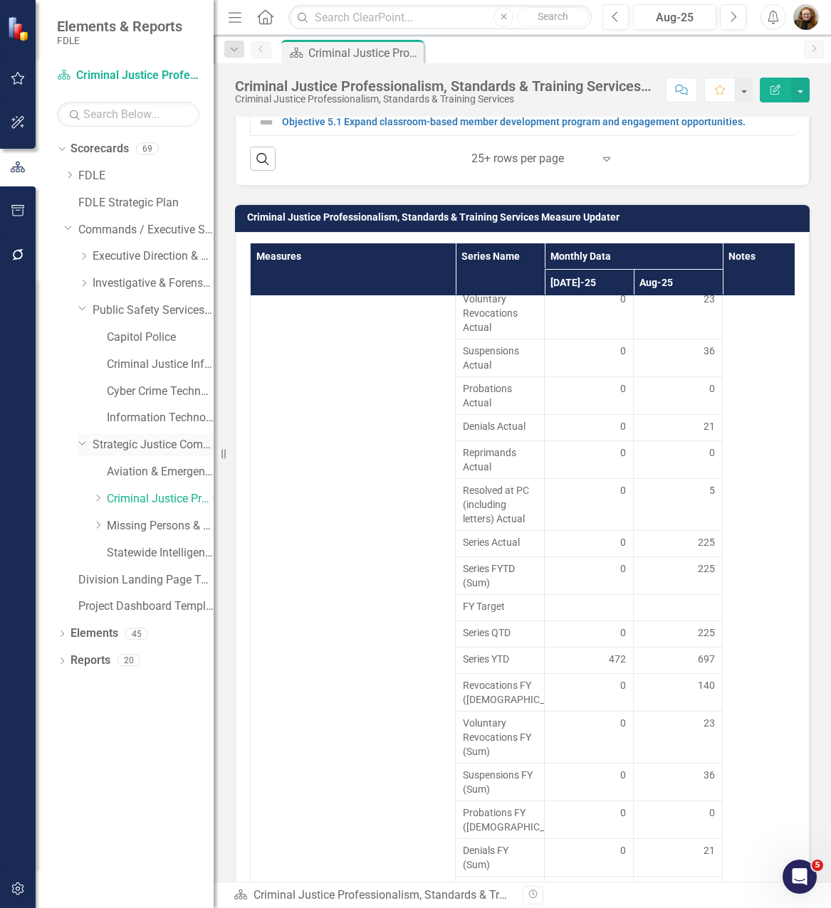
click at [86, 447] on icon "Dropdown" at bounding box center [82, 443] width 9 height 11
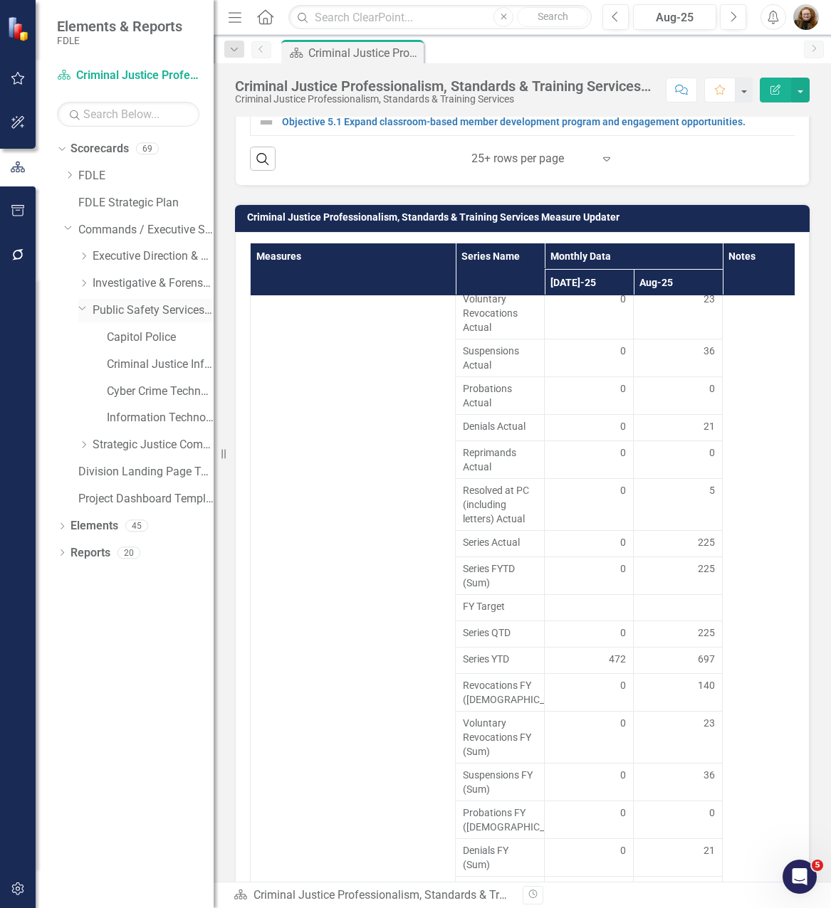
click at [83, 307] on icon "Dropdown" at bounding box center [82, 308] width 9 height 11
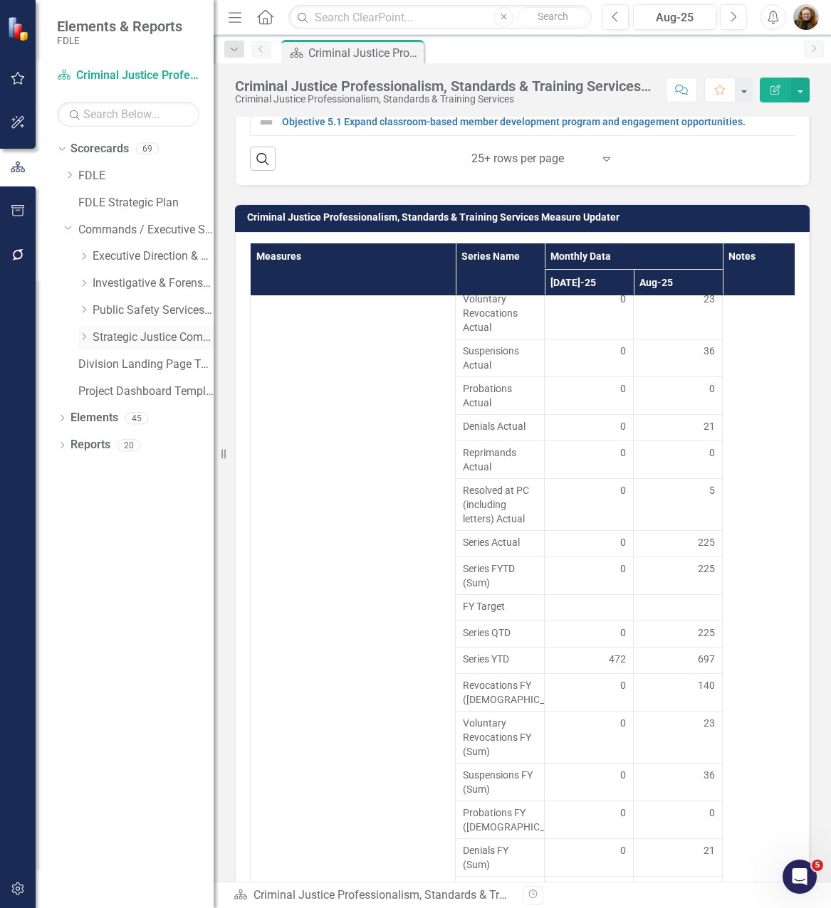
click at [83, 339] on icon "Dropdown" at bounding box center [83, 336] width 11 height 9
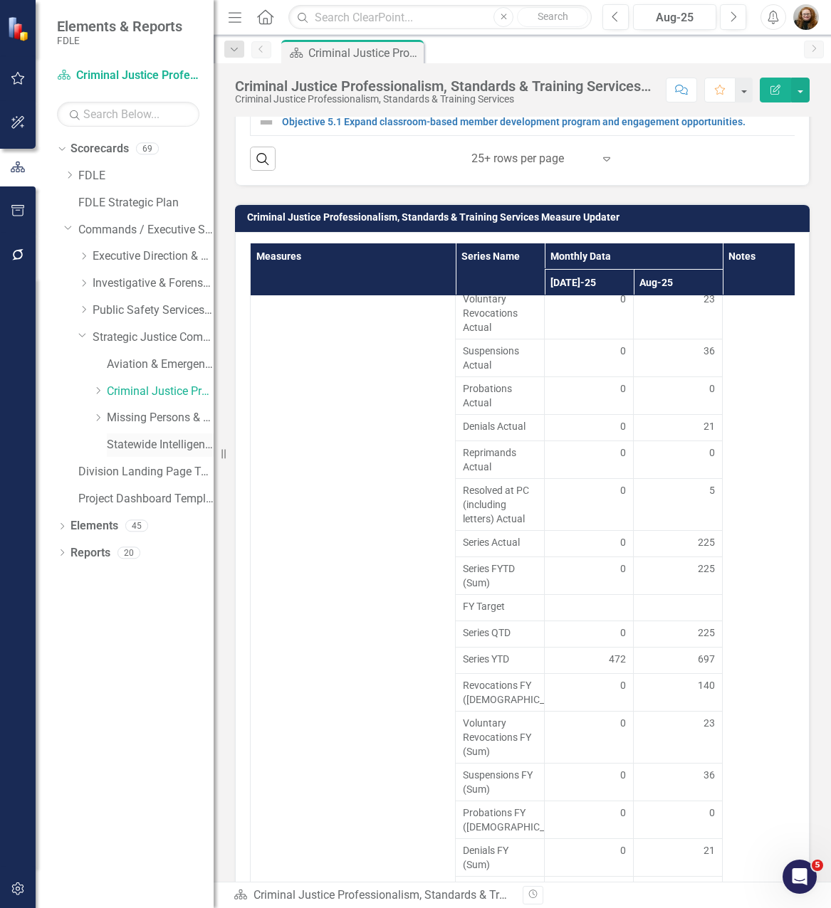
click at [138, 449] on link "Statewide Intelligence" at bounding box center [160, 445] width 107 height 16
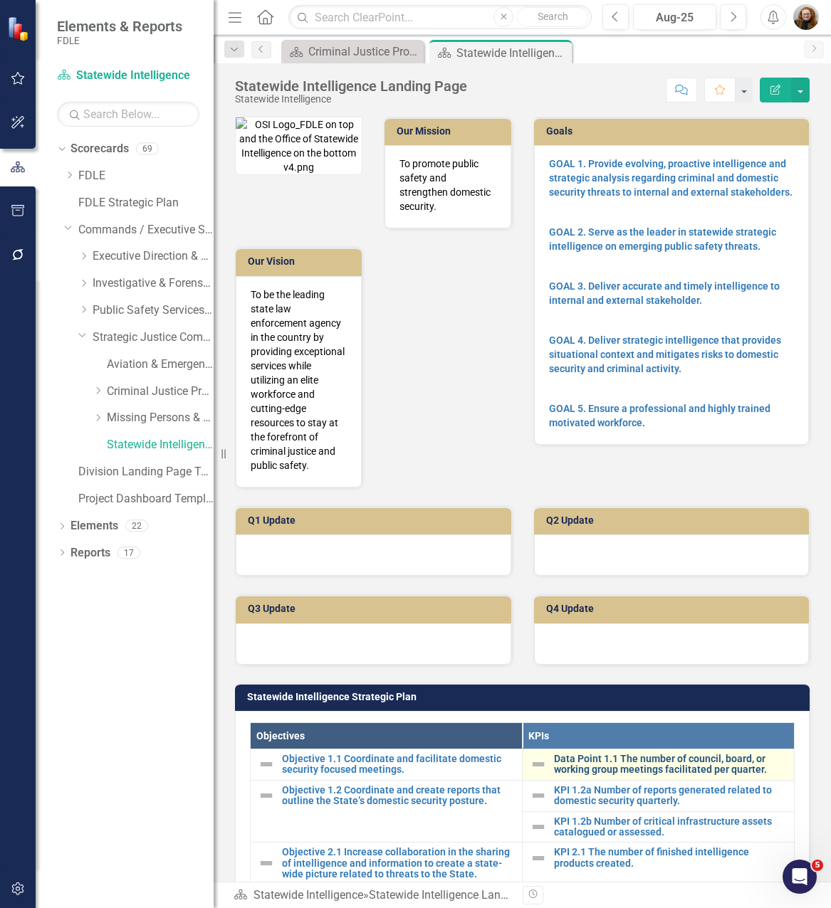
click at [636, 756] on link "Data Point 1.1 The number of council, board, or working group meetings facilita…" at bounding box center [670, 765] width 233 height 22
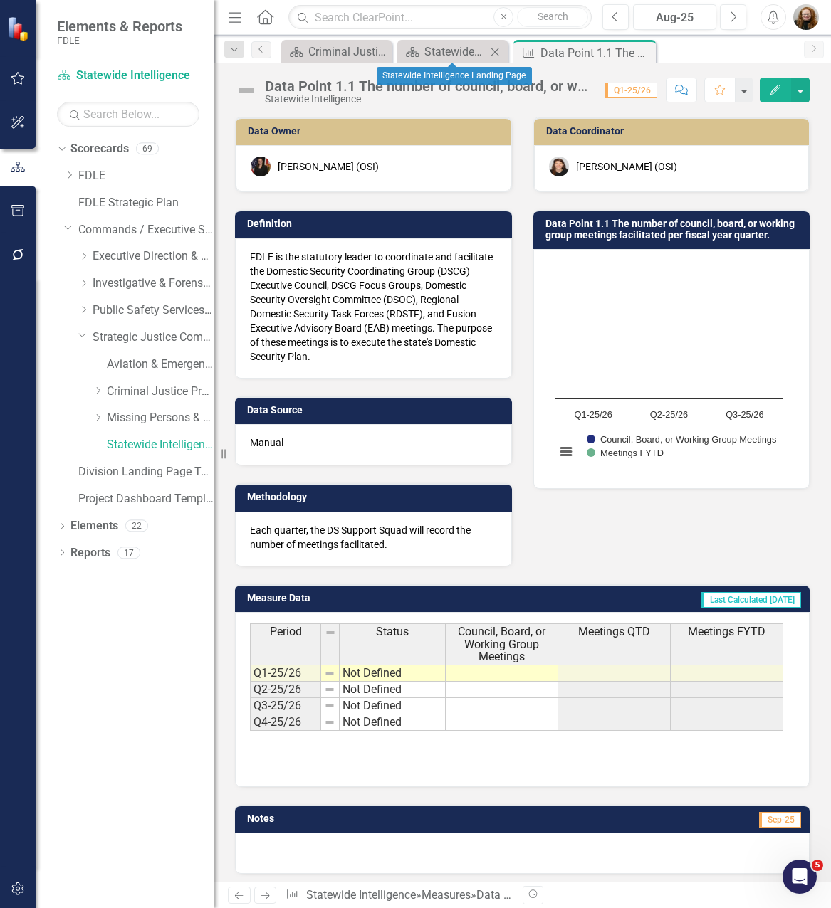
click at [493, 51] on icon "Close" at bounding box center [495, 51] width 14 height 11
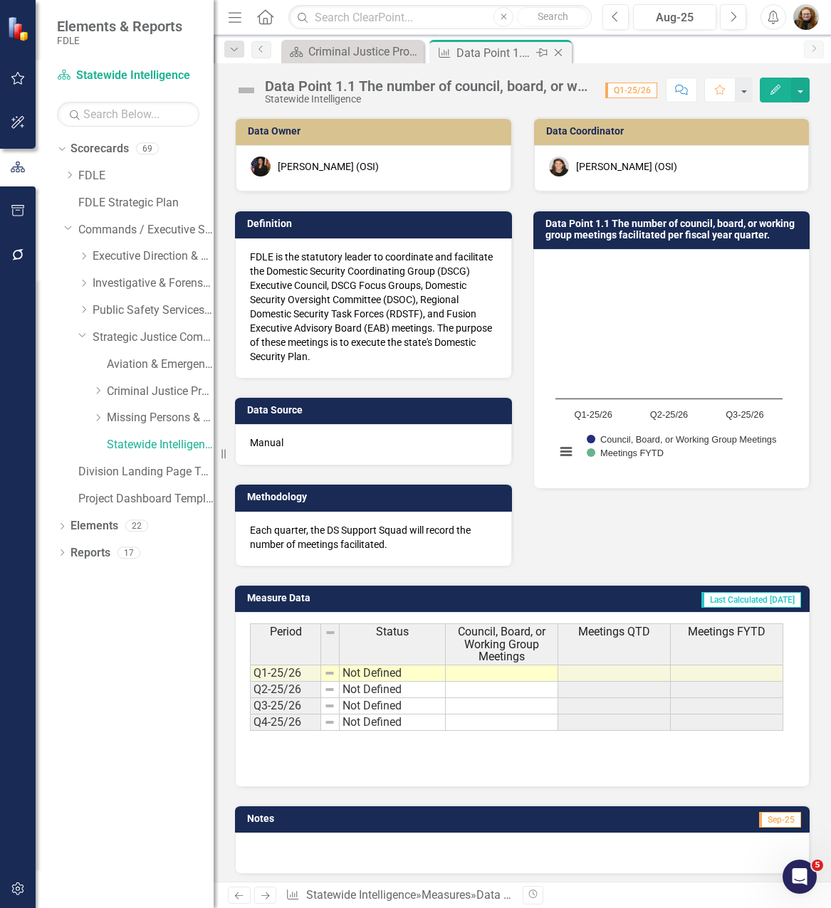
click at [560, 51] on icon "Close" at bounding box center [558, 52] width 14 height 11
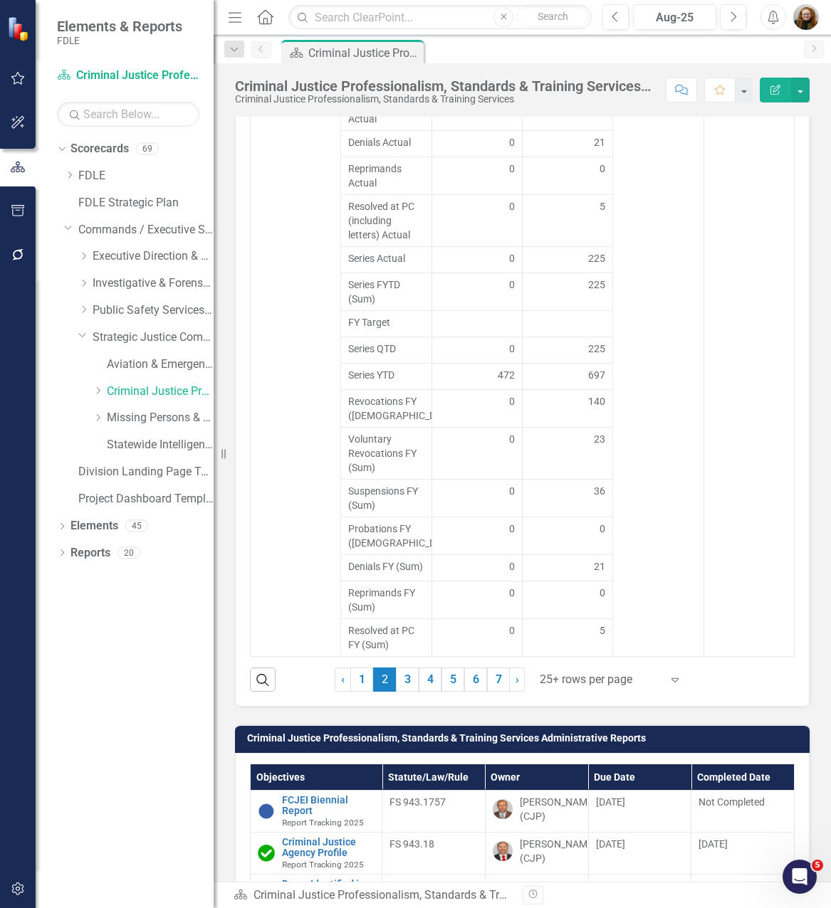
scroll to position [1922, 0]
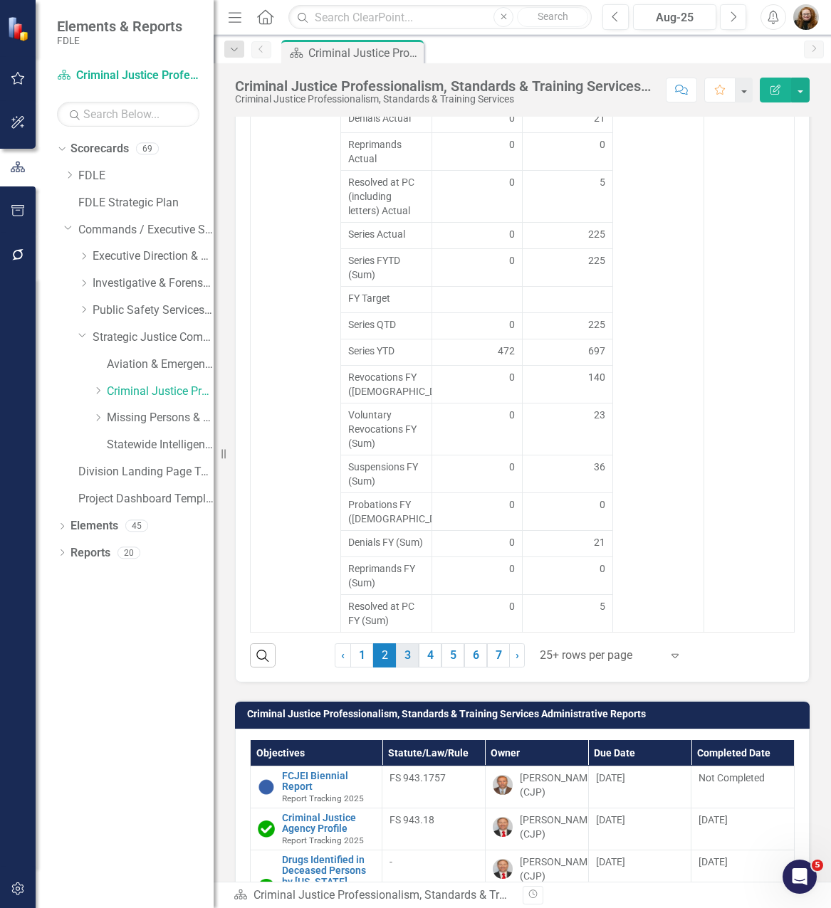
click at [406, 668] on link "3" at bounding box center [407, 656] width 23 height 24
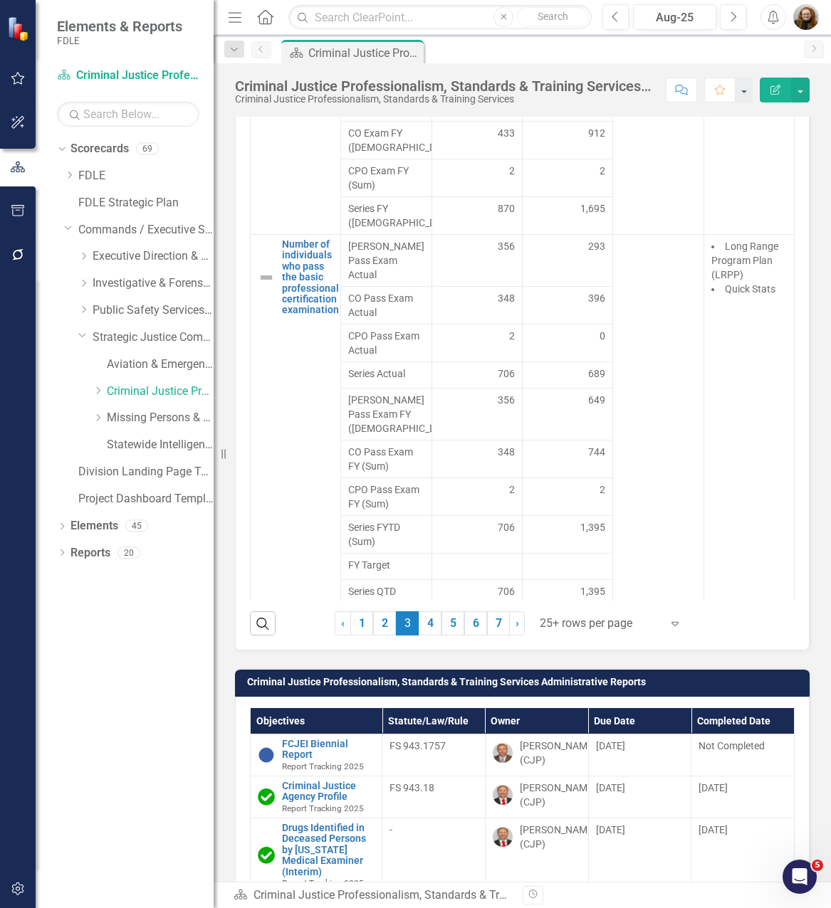
scroll to position [1993, 0]
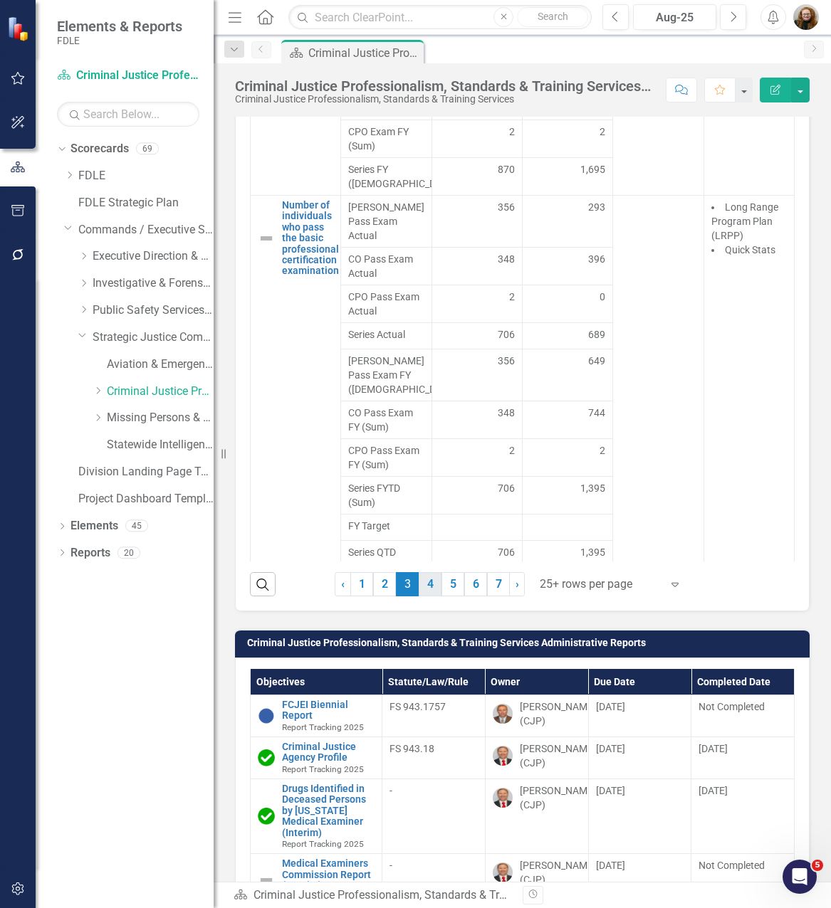
click at [429, 597] on link "4" at bounding box center [430, 584] width 23 height 24
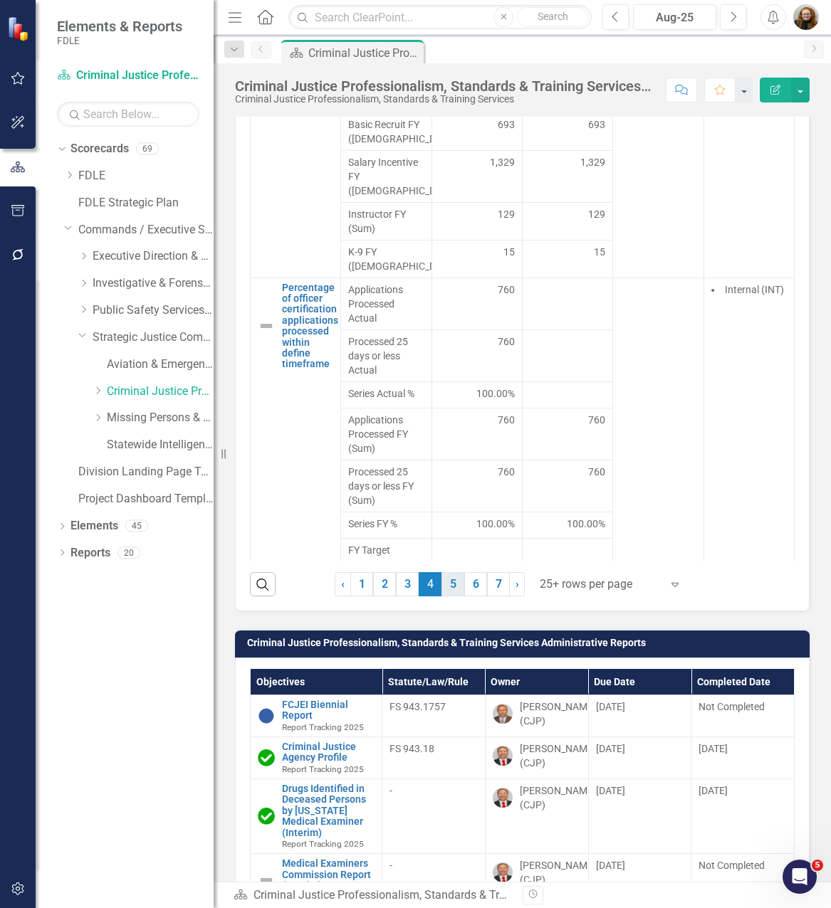
click at [453, 597] on link "5" at bounding box center [452, 584] width 23 height 24
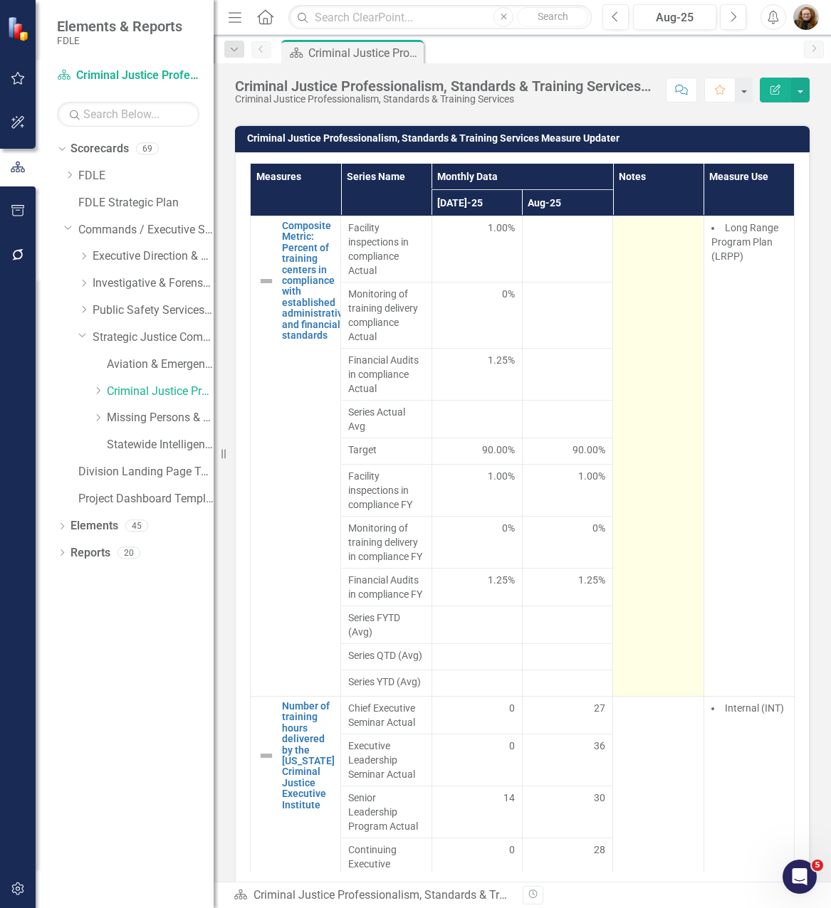
scroll to position [1637, 0]
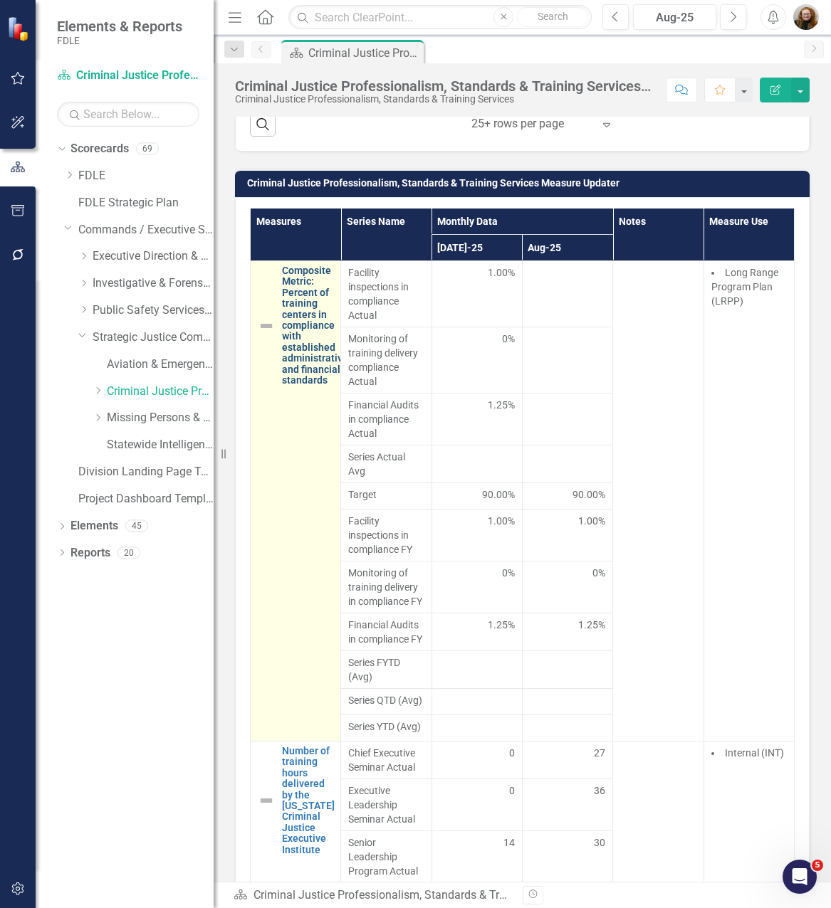
click at [302, 338] on link "Composite Metric: Percent of training centers in compliance with established ad…" at bounding box center [315, 326] width 66 height 120
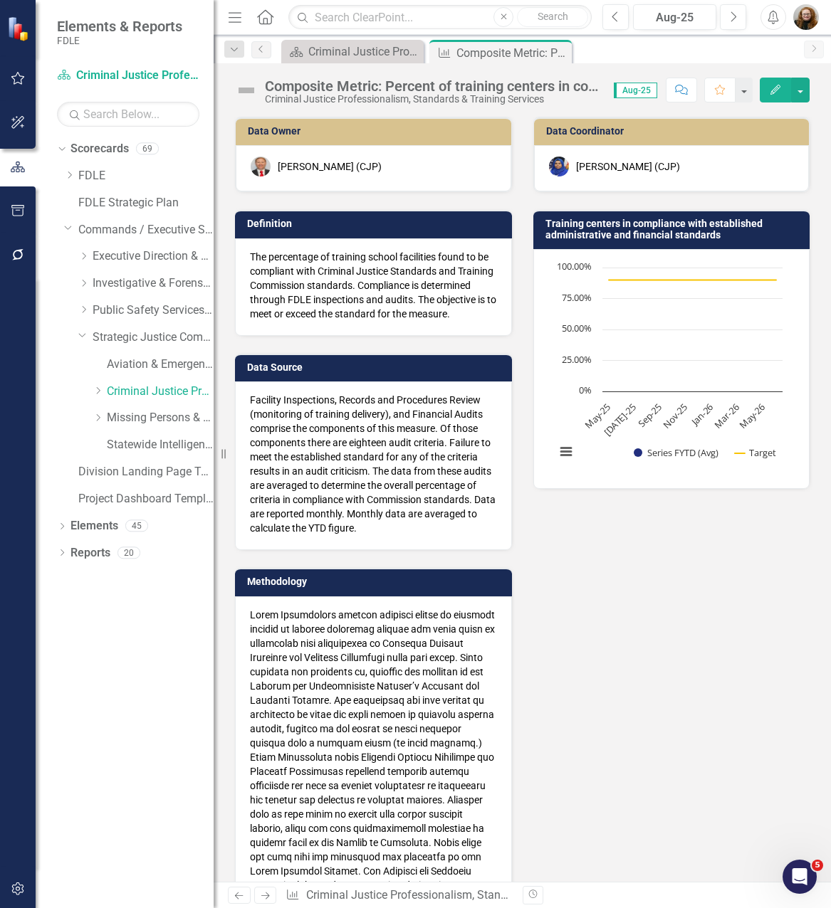
click at [370, 85] on div "Composite Metric: Percent of training centers in compliance with established ad…" at bounding box center [432, 86] width 335 height 16
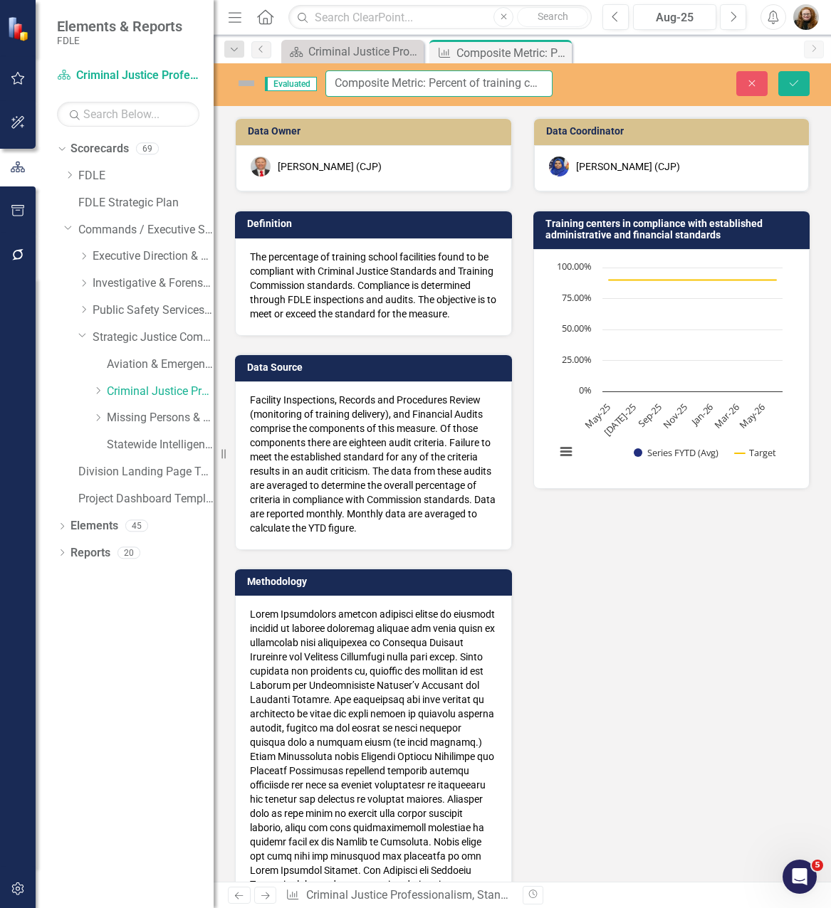
drag, startPoint x: 432, startPoint y: 83, endPoint x: 344, endPoint y: 78, distance: 88.4
click at [325, 80] on div "Evaluated Composite Metric: Percent of training centers in compliance with esta…" at bounding box center [393, 83] width 317 height 26
type input "Percent of training centers in compliance with established administrative and f…"
click at [796, 83] on icon "Save" at bounding box center [793, 83] width 13 height 10
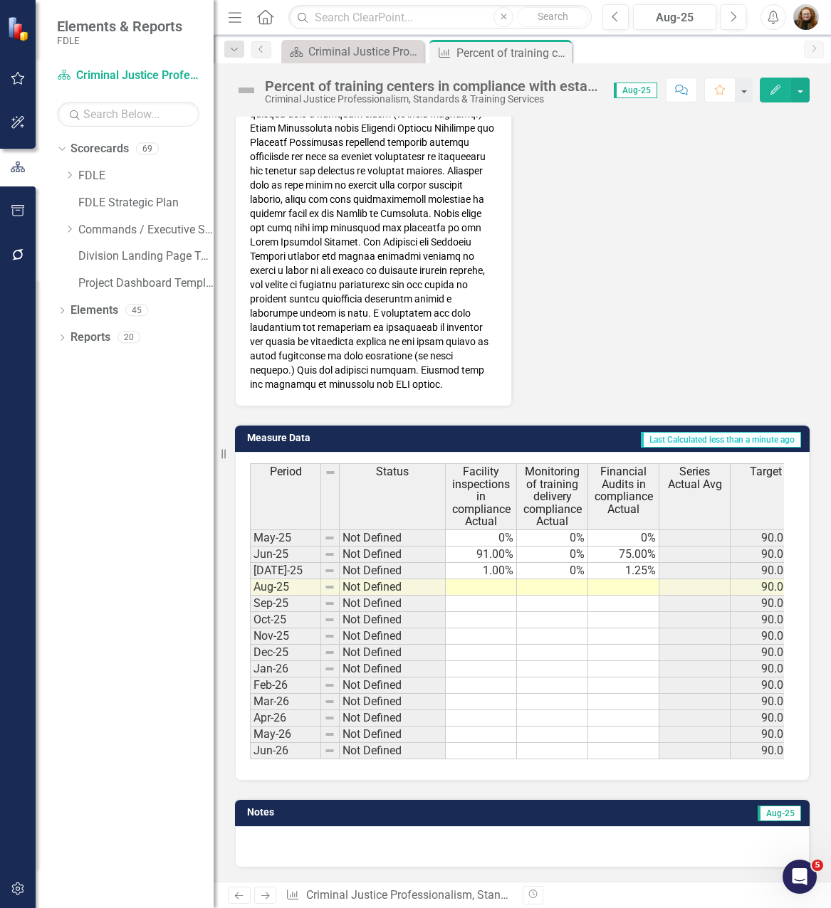
scroll to position [654, 0]
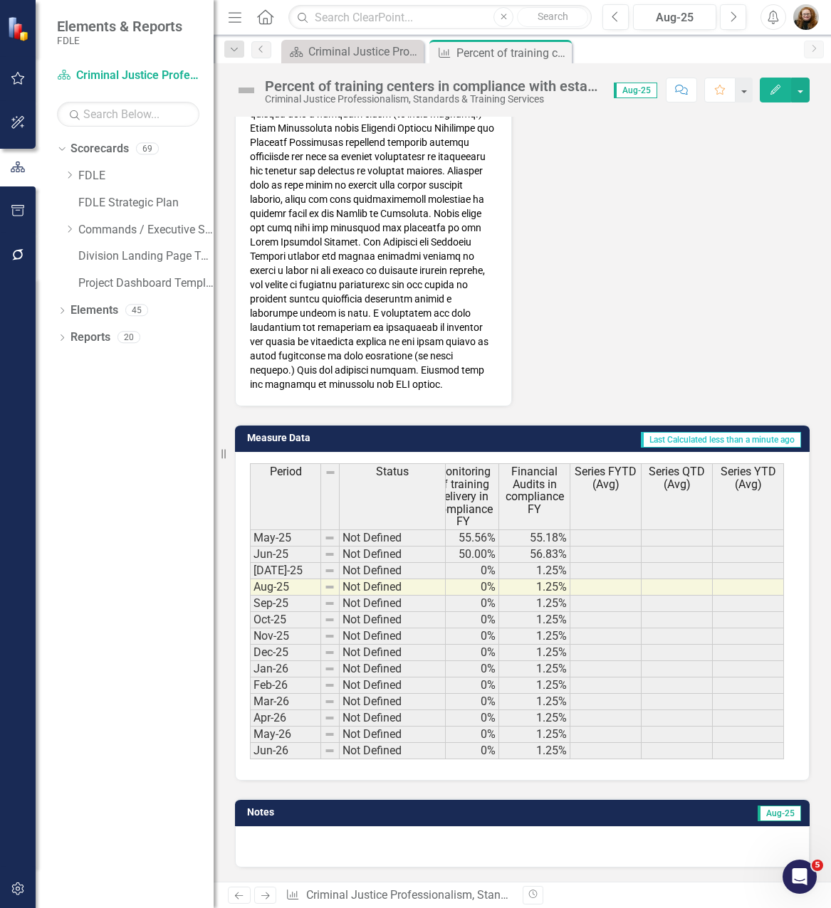
click at [780, 89] on icon "Edit" at bounding box center [775, 90] width 13 height 10
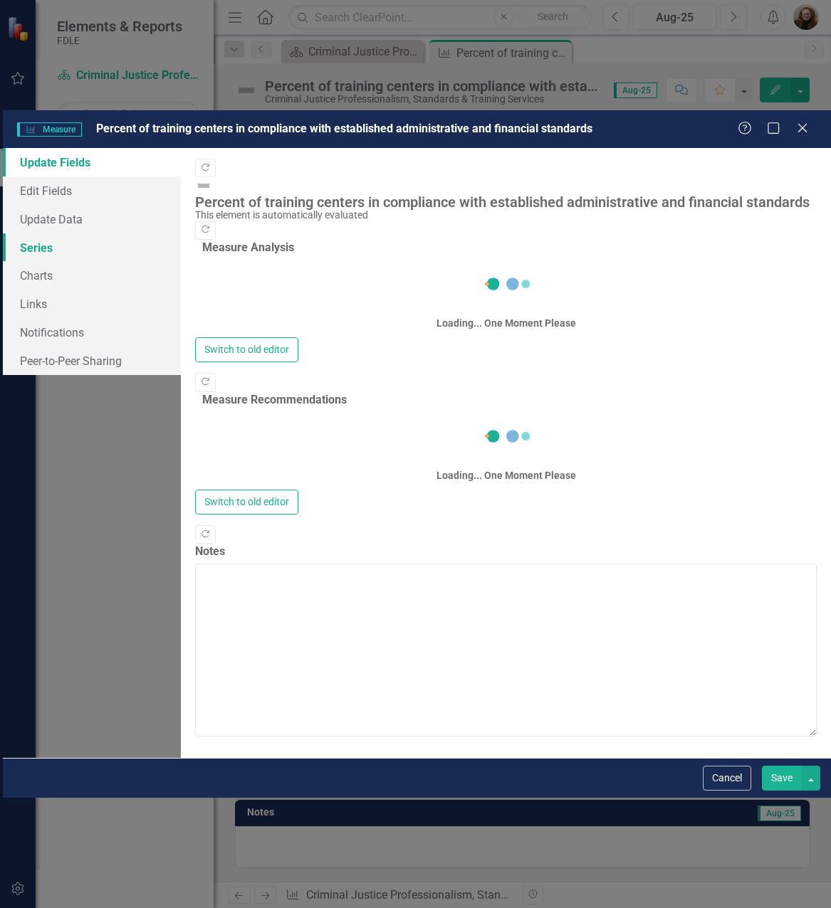
click at [135, 233] on link "Series" at bounding box center [92, 247] width 178 height 28
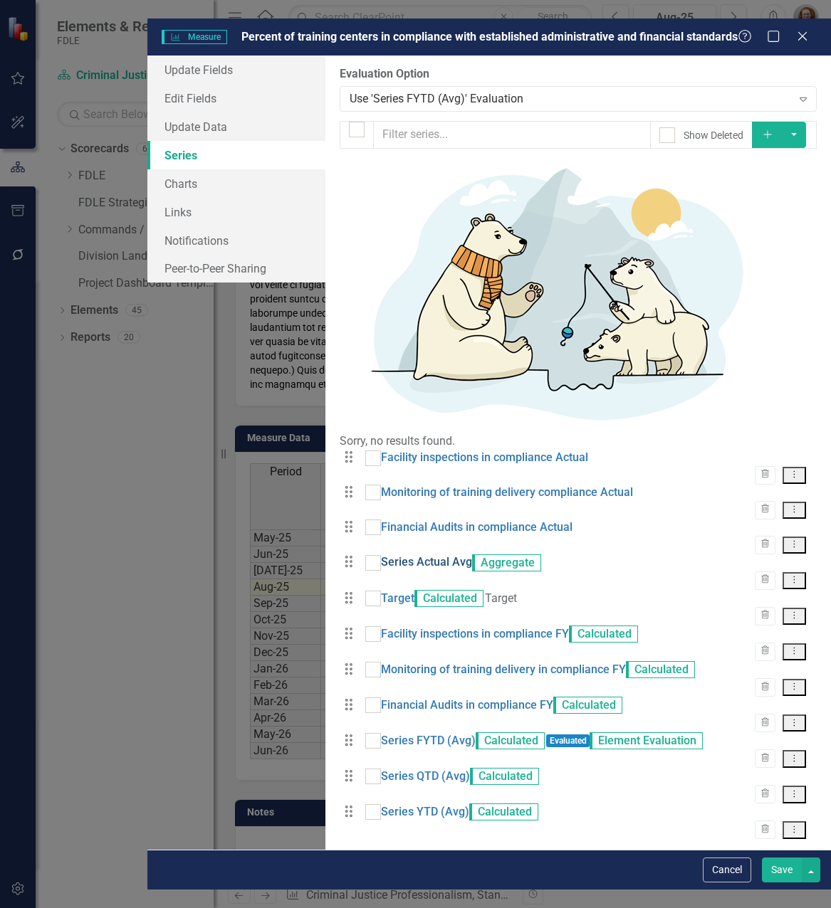
click at [381, 555] on link "Series Actual Avg" at bounding box center [426, 563] width 91 height 16
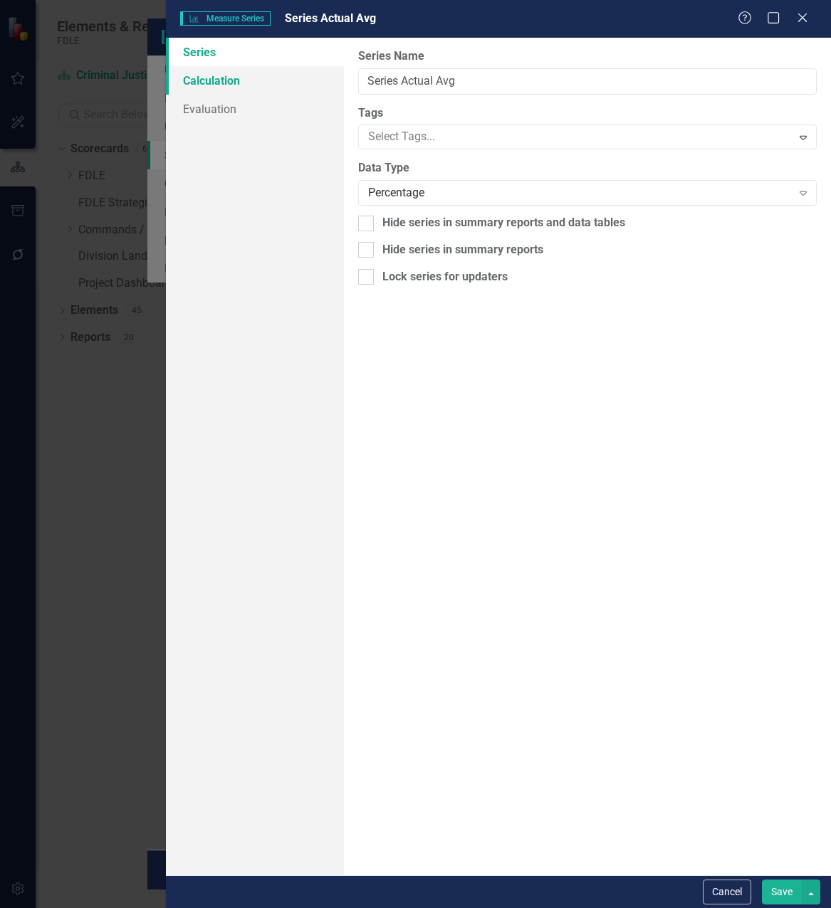
click at [214, 83] on link "Calculation" at bounding box center [255, 80] width 178 height 28
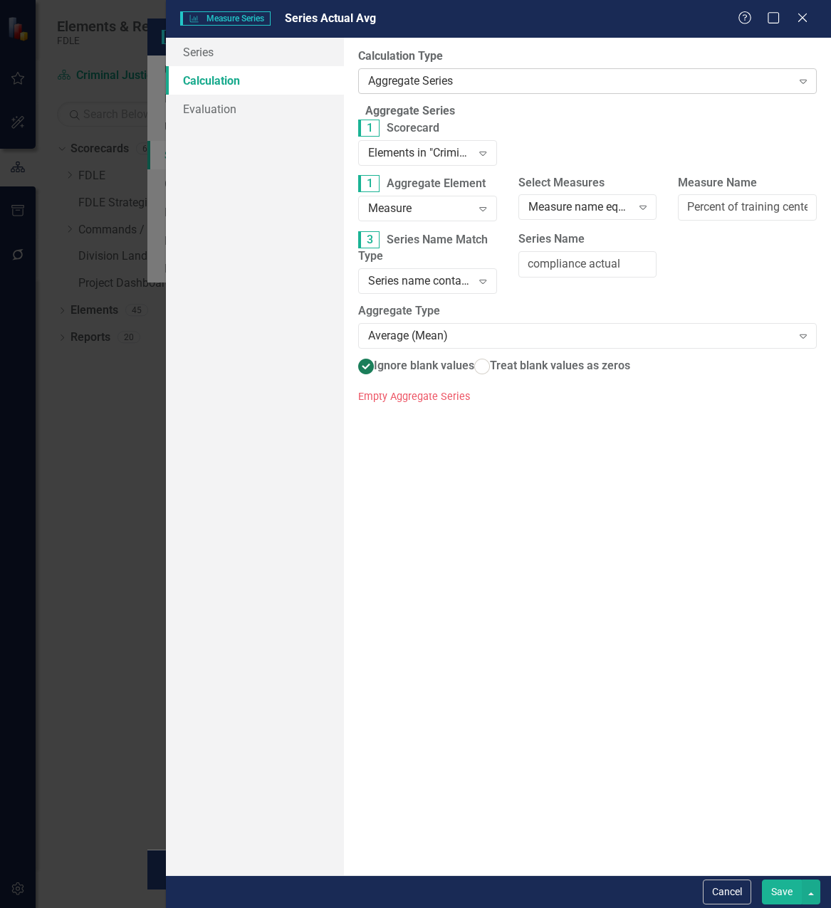
click at [429, 85] on div "Aggregate Series" at bounding box center [579, 81] width 423 height 16
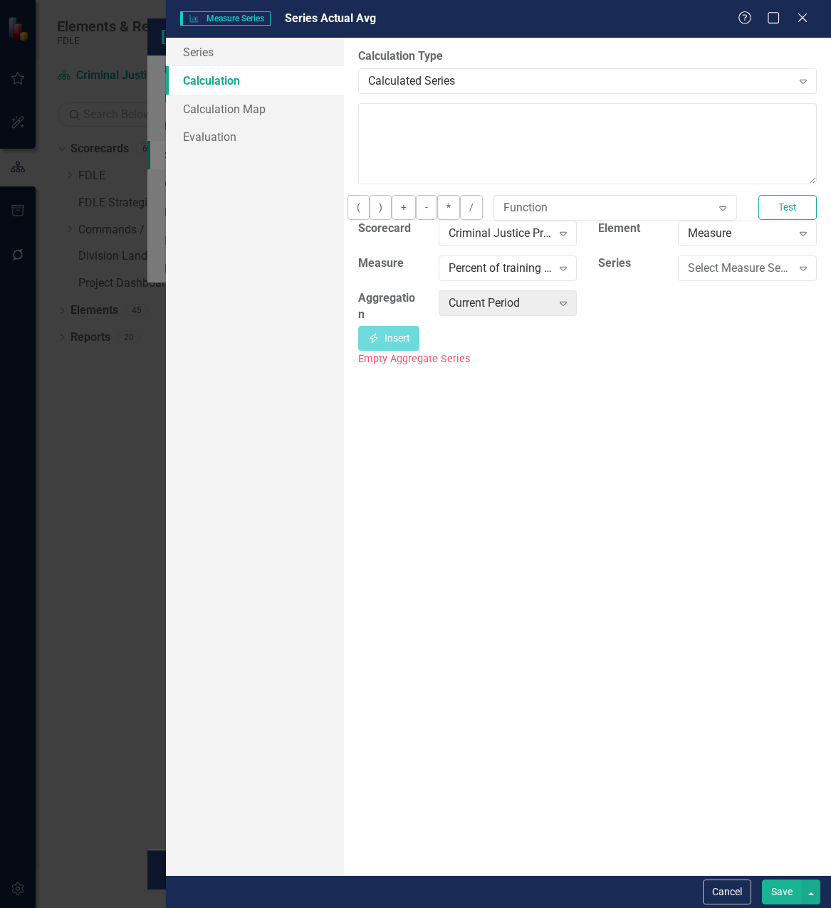
click at [813, 18] on div "Help Maximize Close" at bounding box center [777, 19] width 79 height 16
click at [805, 18] on icon "Close" at bounding box center [802, 18] width 18 height 14
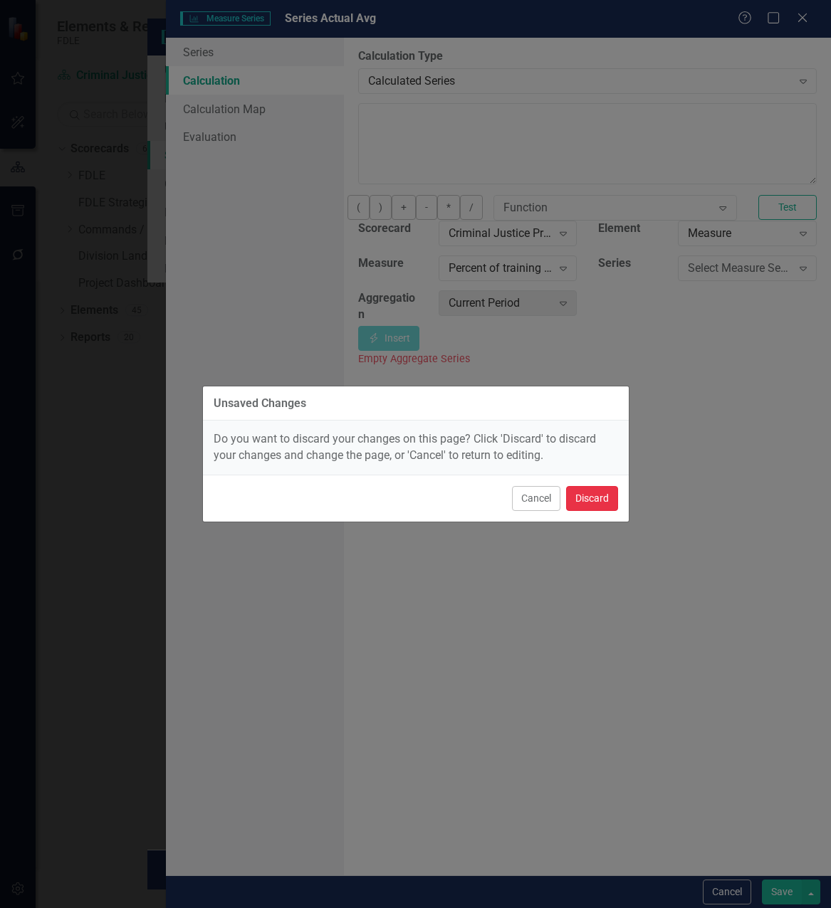
click at [584, 505] on button "Discard" at bounding box center [592, 498] width 52 height 25
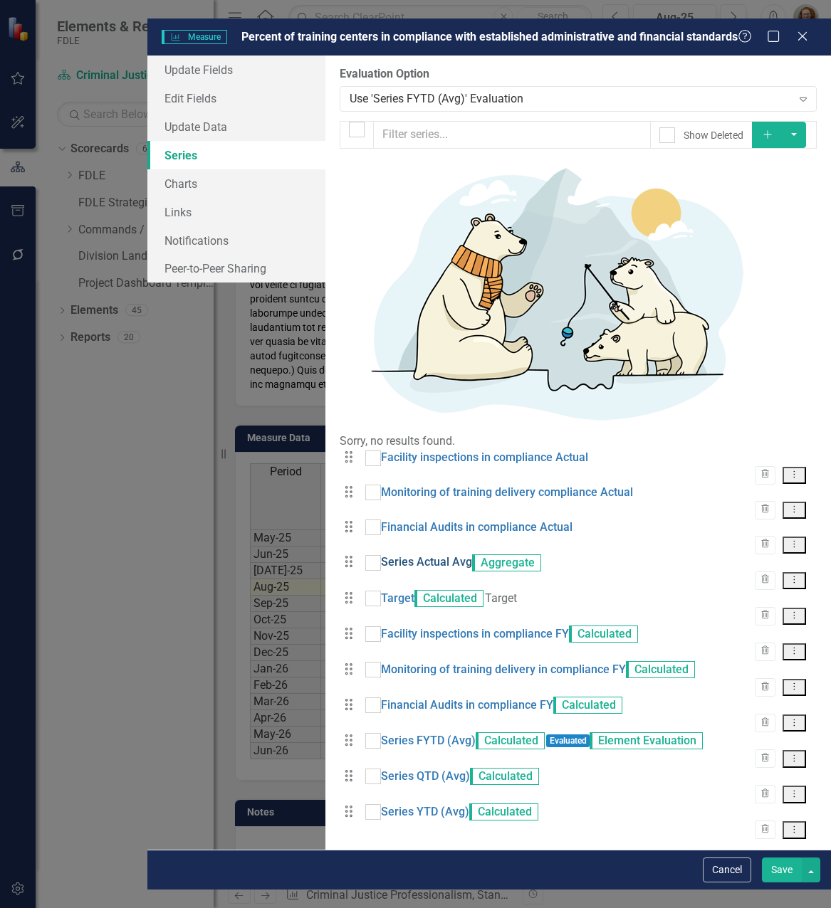
click at [381, 555] on link "Series Actual Avg" at bounding box center [426, 563] width 91 height 16
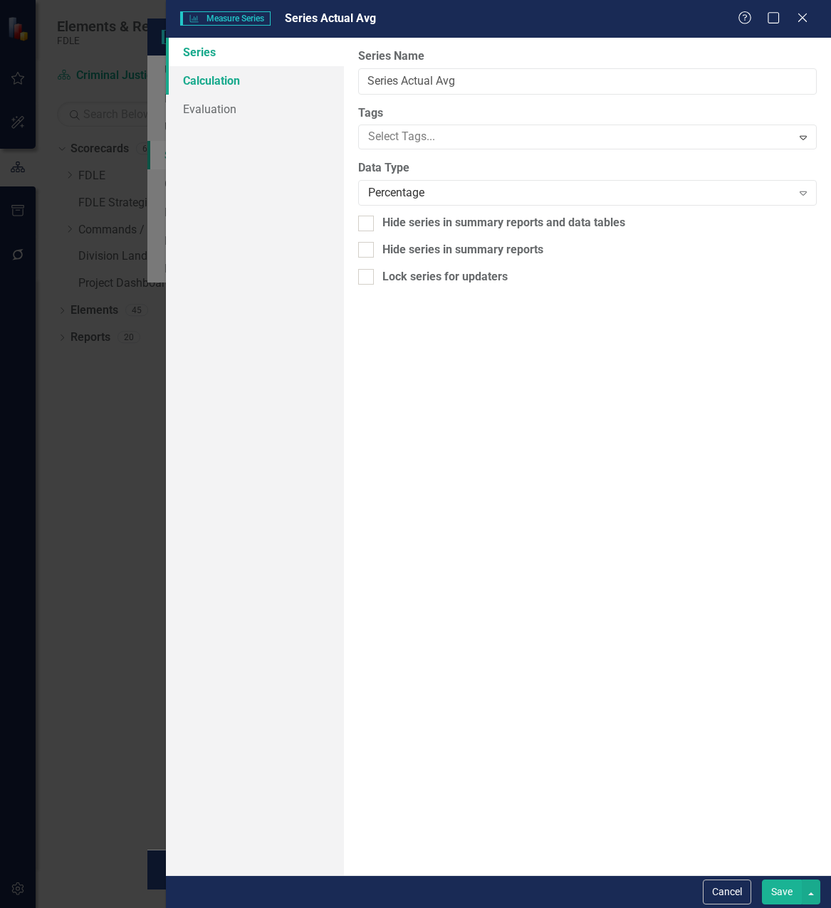
click at [226, 83] on link "Calculation" at bounding box center [255, 80] width 178 height 28
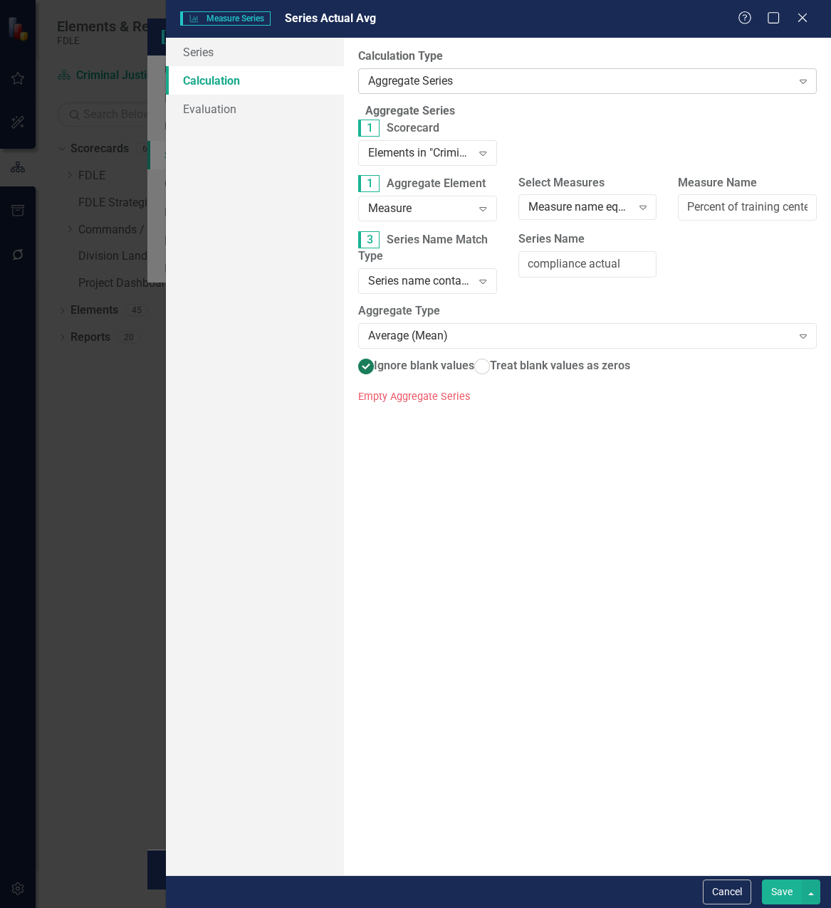
click at [427, 89] on div "Aggregate Series" at bounding box center [579, 81] width 423 height 16
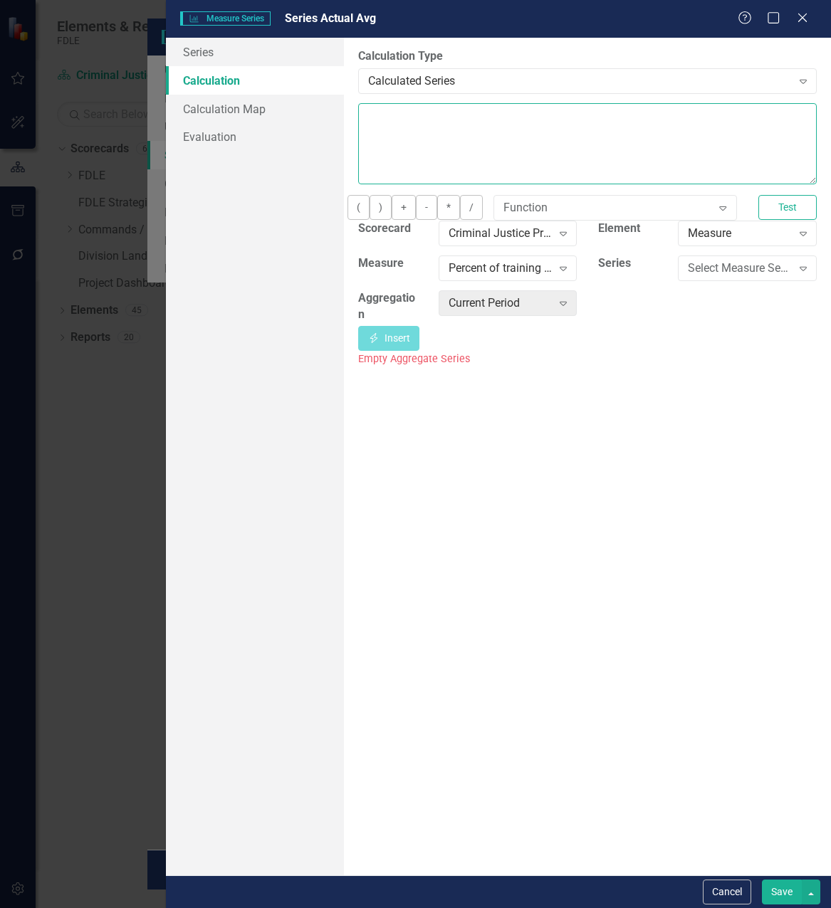
click at [463, 139] on textarea at bounding box center [587, 143] width 458 height 81
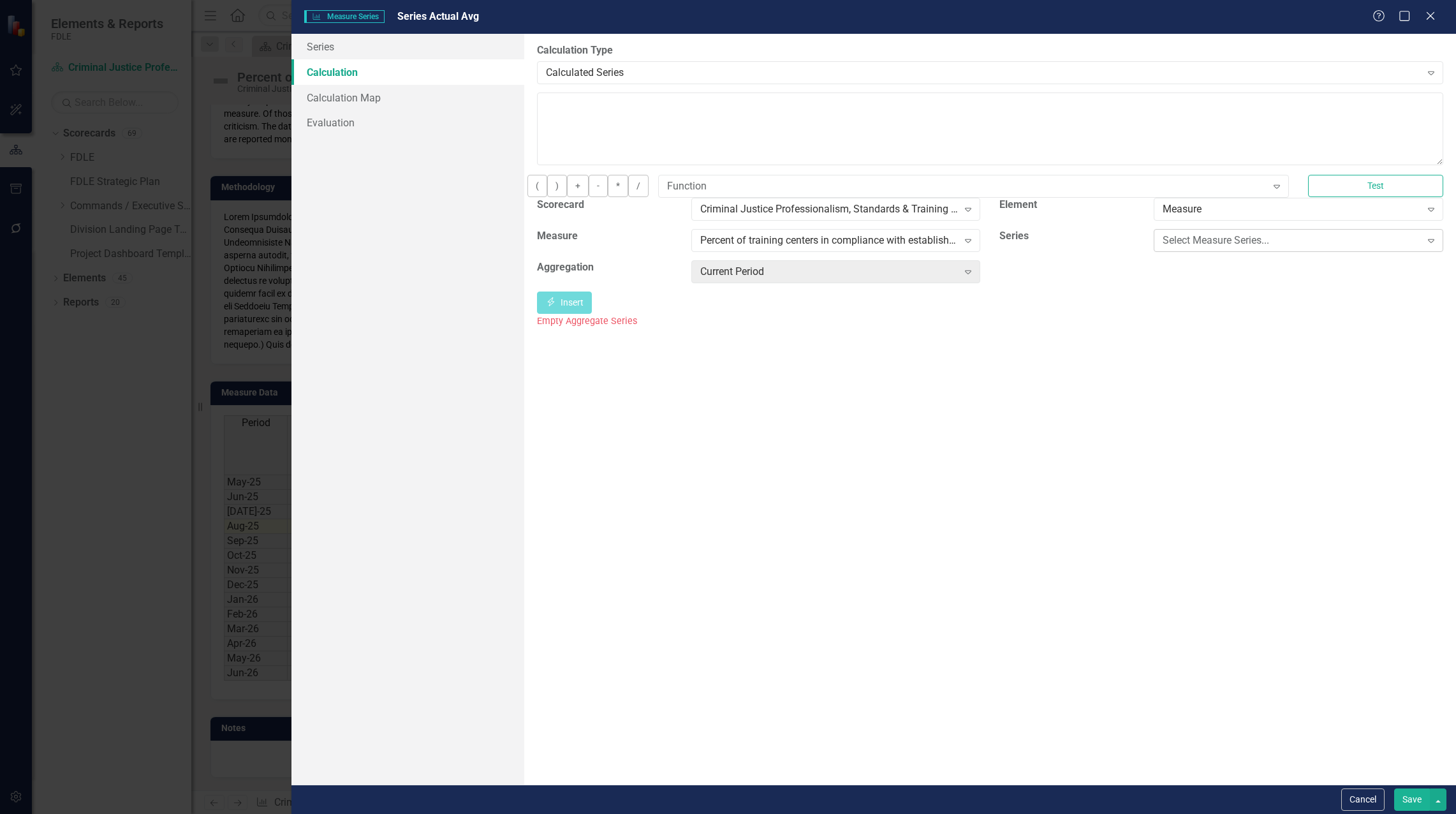
click at [744, 247] on div "Select Measure Series..." at bounding box center [1292, 240] width 258 height 14
click at [744, 814] on div "Facility inspections in compliance Actual" at bounding box center [730, 825] width 1435 height 14
click at [592, 314] on button "Insert Insert" at bounding box center [564, 302] width 55 height 22
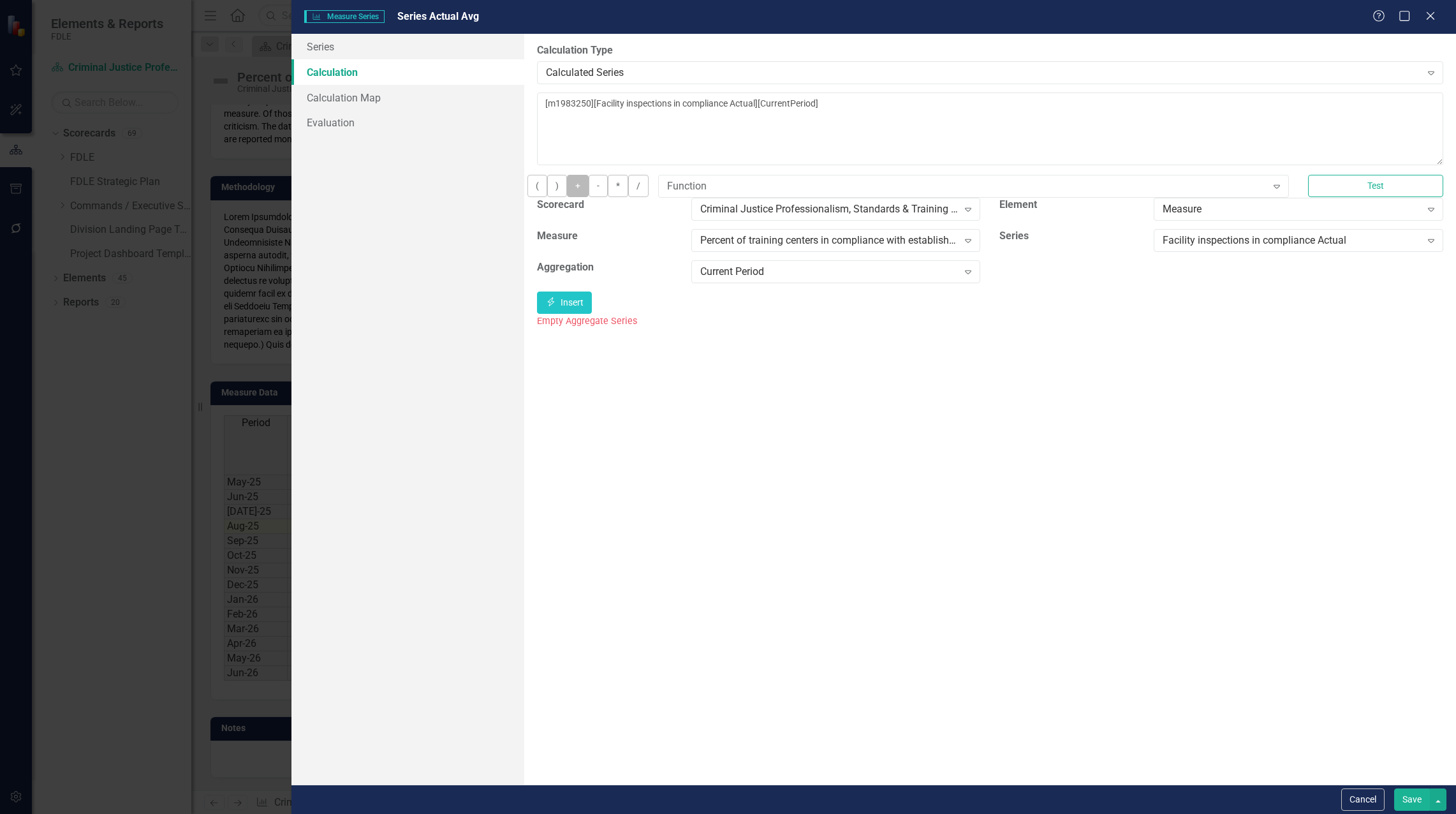
click at [589, 196] on button "+" at bounding box center [578, 186] width 22 height 22
click at [744, 247] on div "Facility inspections in compliance Actual" at bounding box center [1292, 240] width 258 height 14
click at [592, 314] on button "Insert Insert" at bounding box center [564, 302] width 55 height 22
click at [744, 247] on div "Monitoring of training delivery compliance Actual" at bounding box center [1292, 240] width 258 height 14
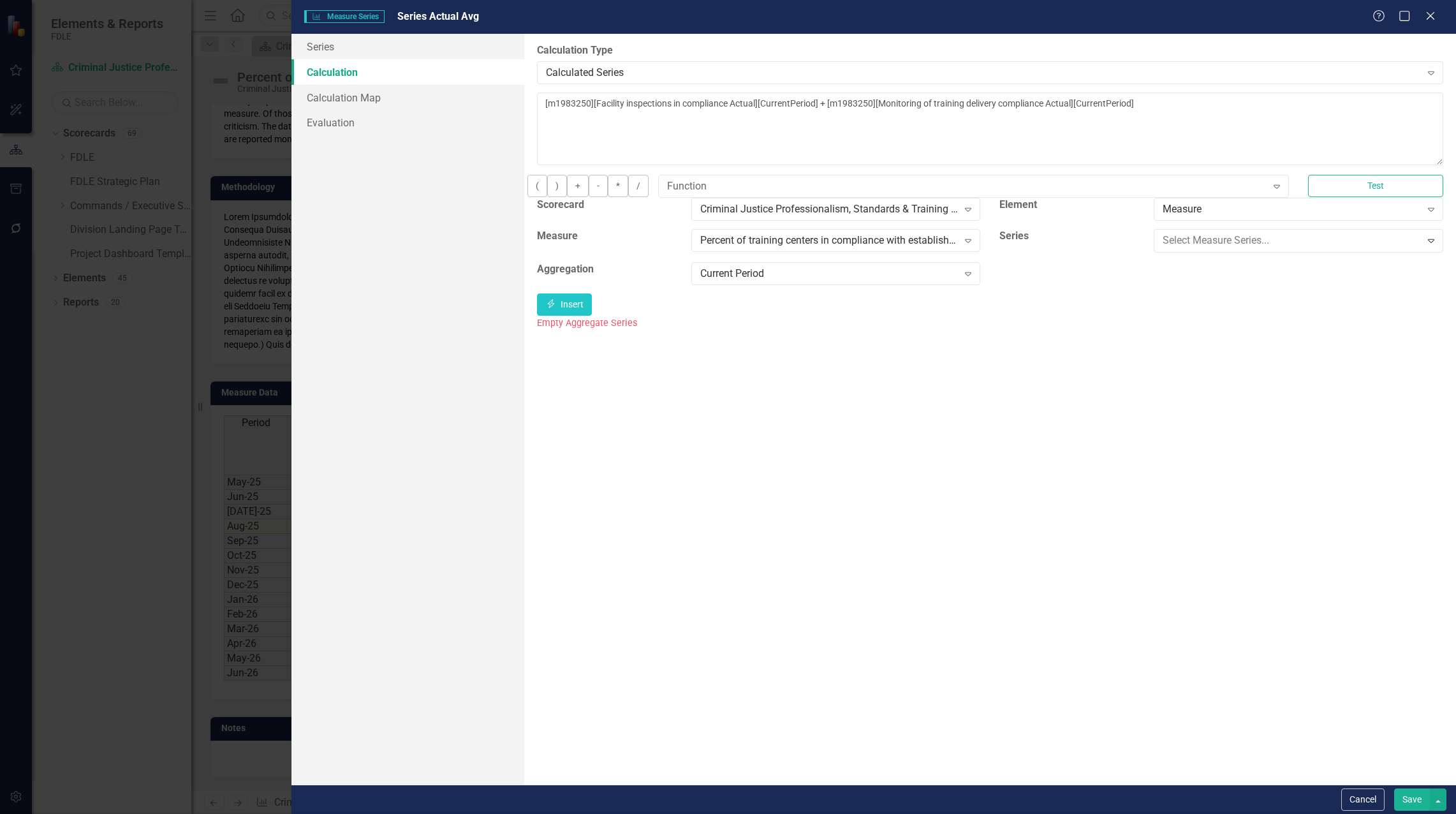
scroll to position [21, 0]
click at [555, 307] on icon "button" at bounding box center [551, 302] width 7 height 9
click at [589, 195] on button "+" at bounding box center [578, 186] width 22 height 22
type textarea "[m1983250][Facility inspections in compliance Actual][CurrentPeriod] + [m198325…"
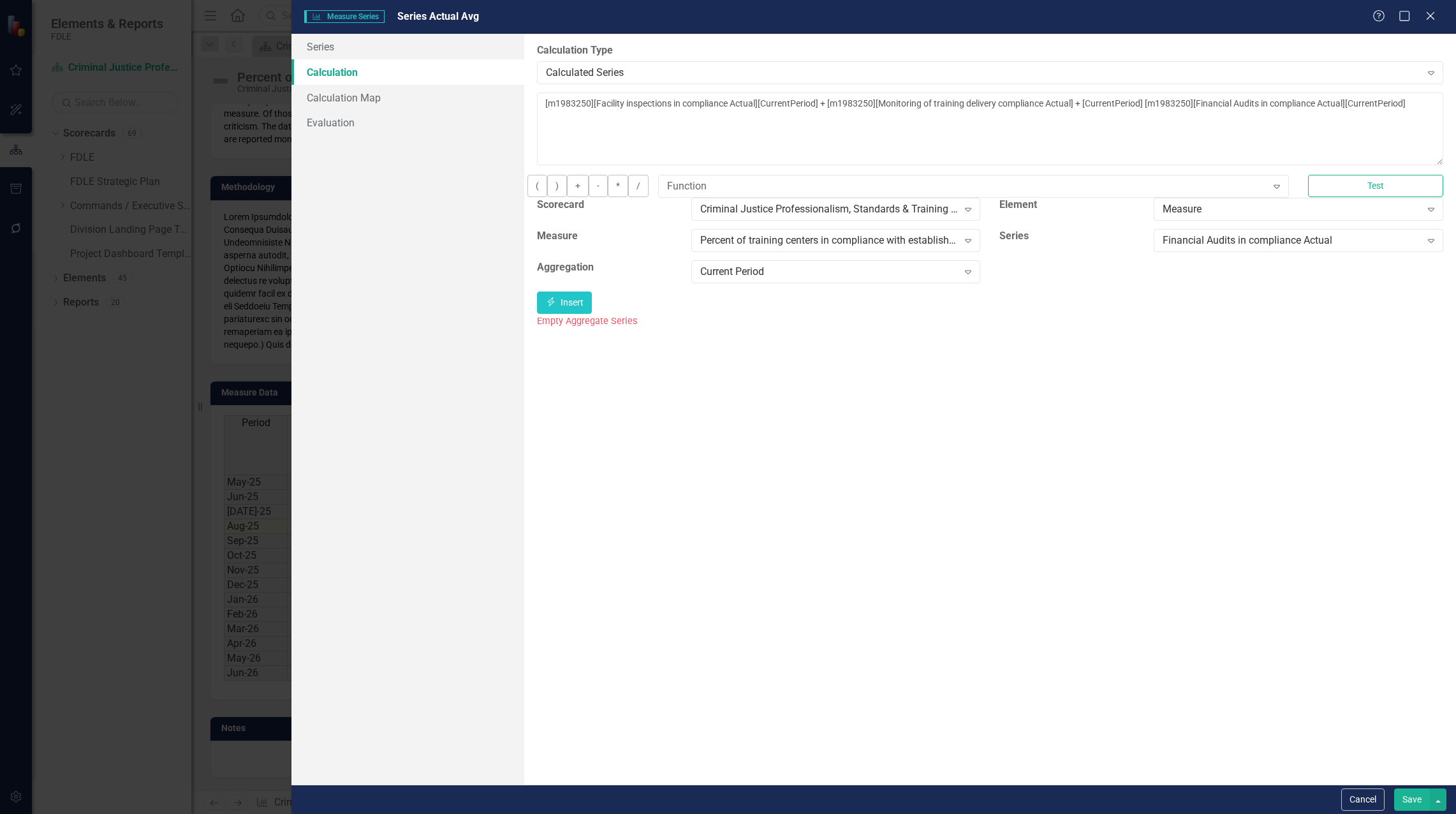
click at [744, 797] on button "Save" at bounding box center [1412, 800] width 36 height 22
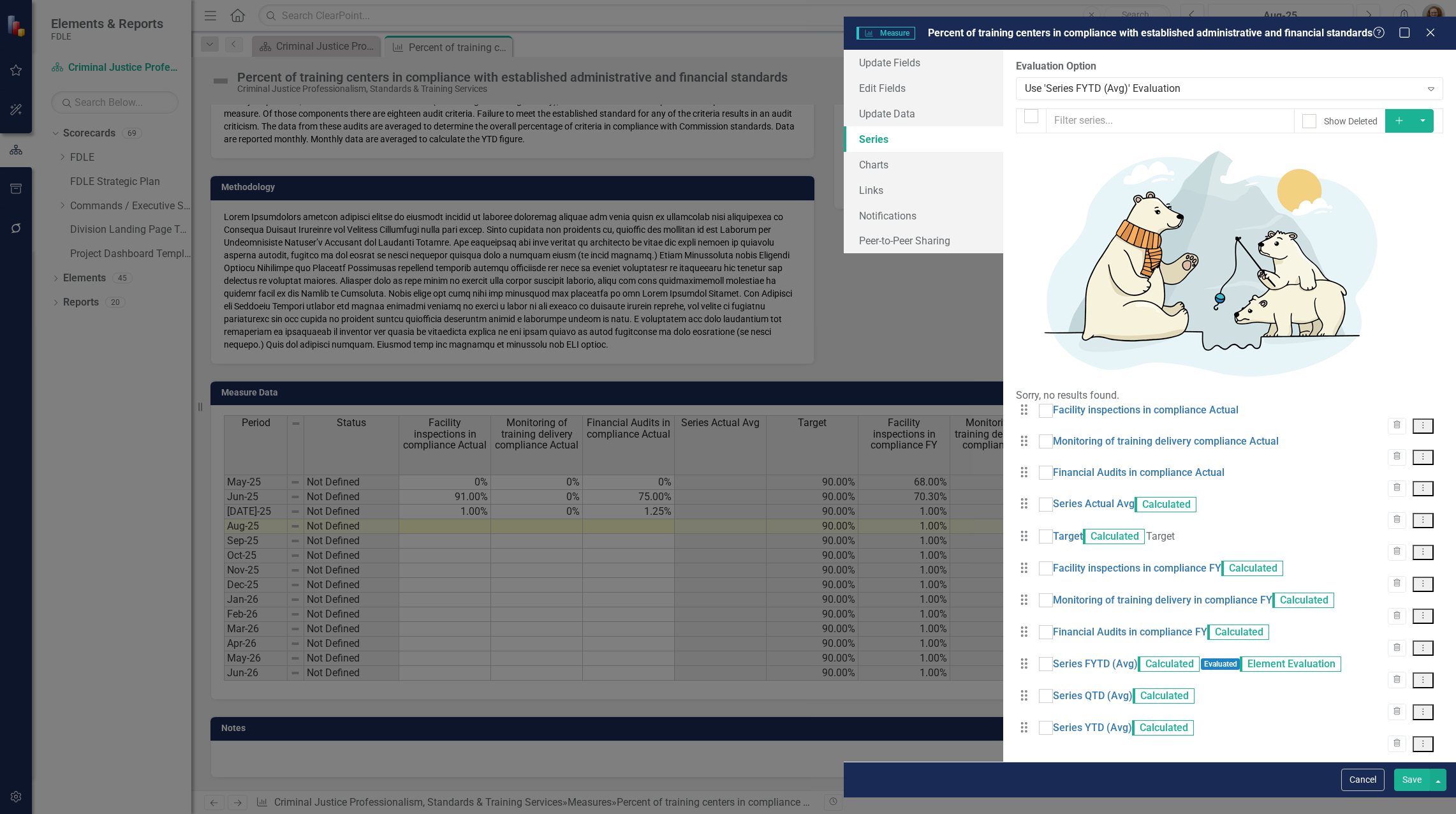
click at [744, 792] on button "Save" at bounding box center [1412, 780] width 36 height 22
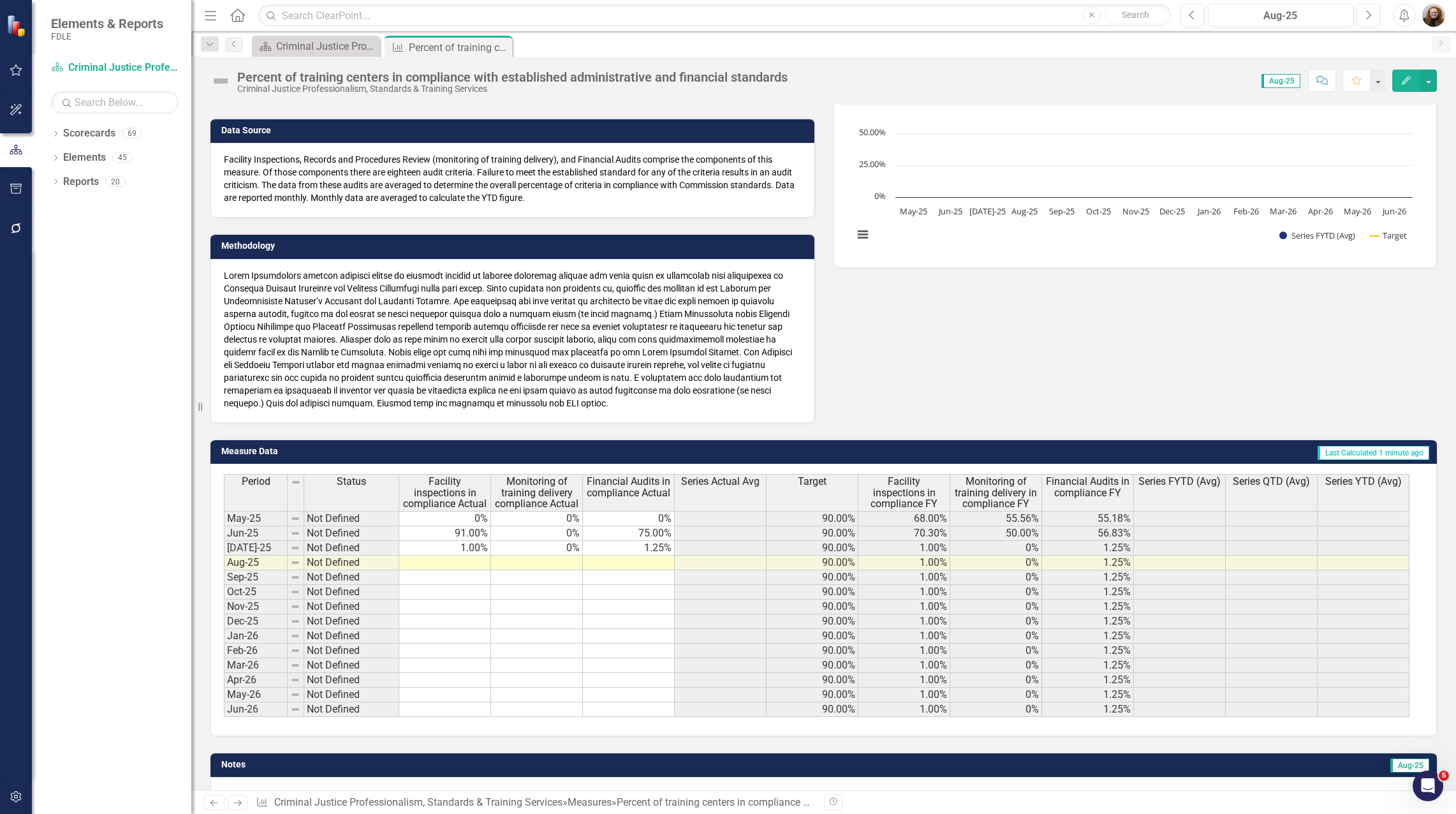
scroll to position [192, 0]
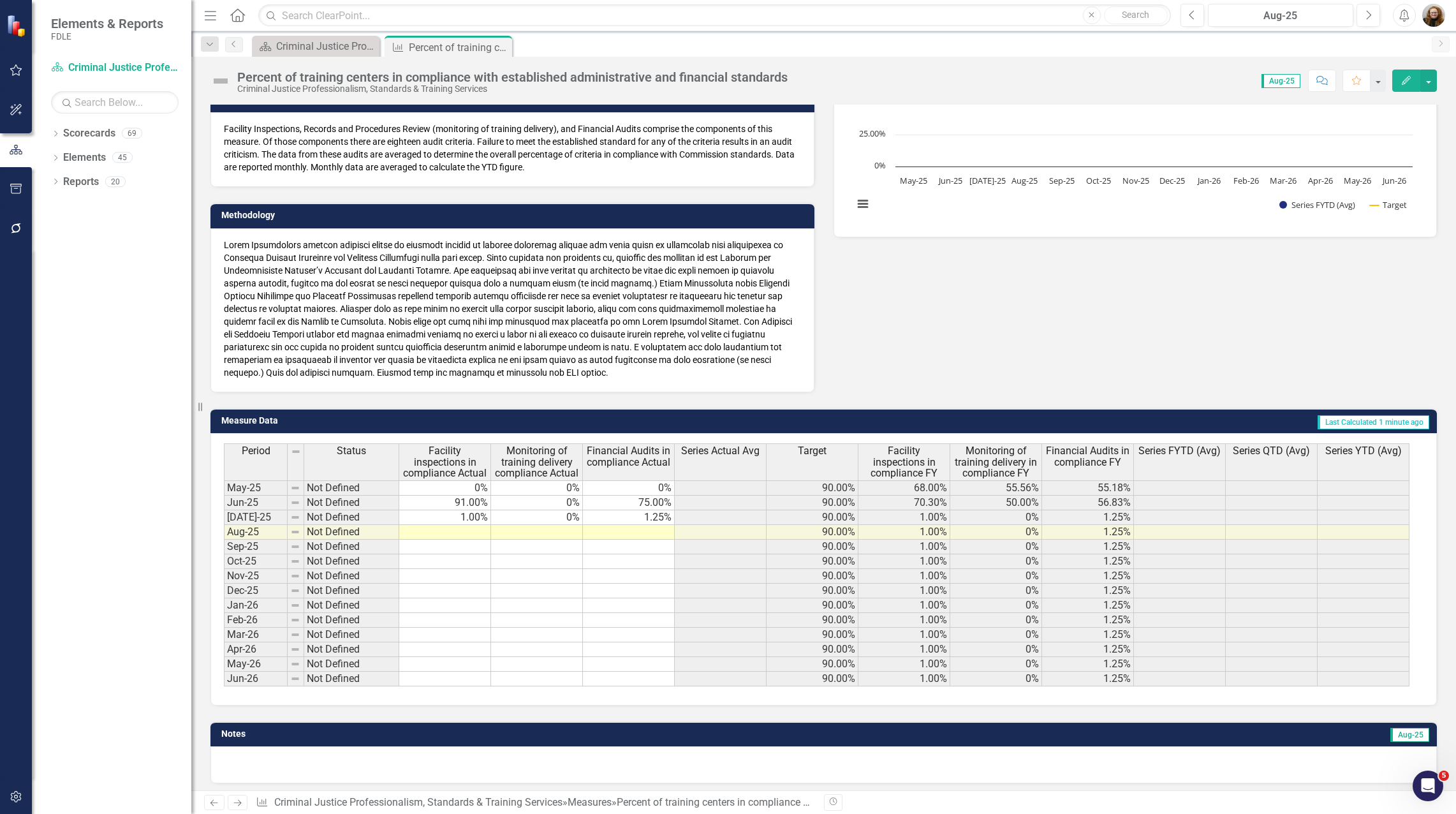
click at [721, 451] on span "Series Actual Avg" at bounding box center [720, 451] width 79 height 12
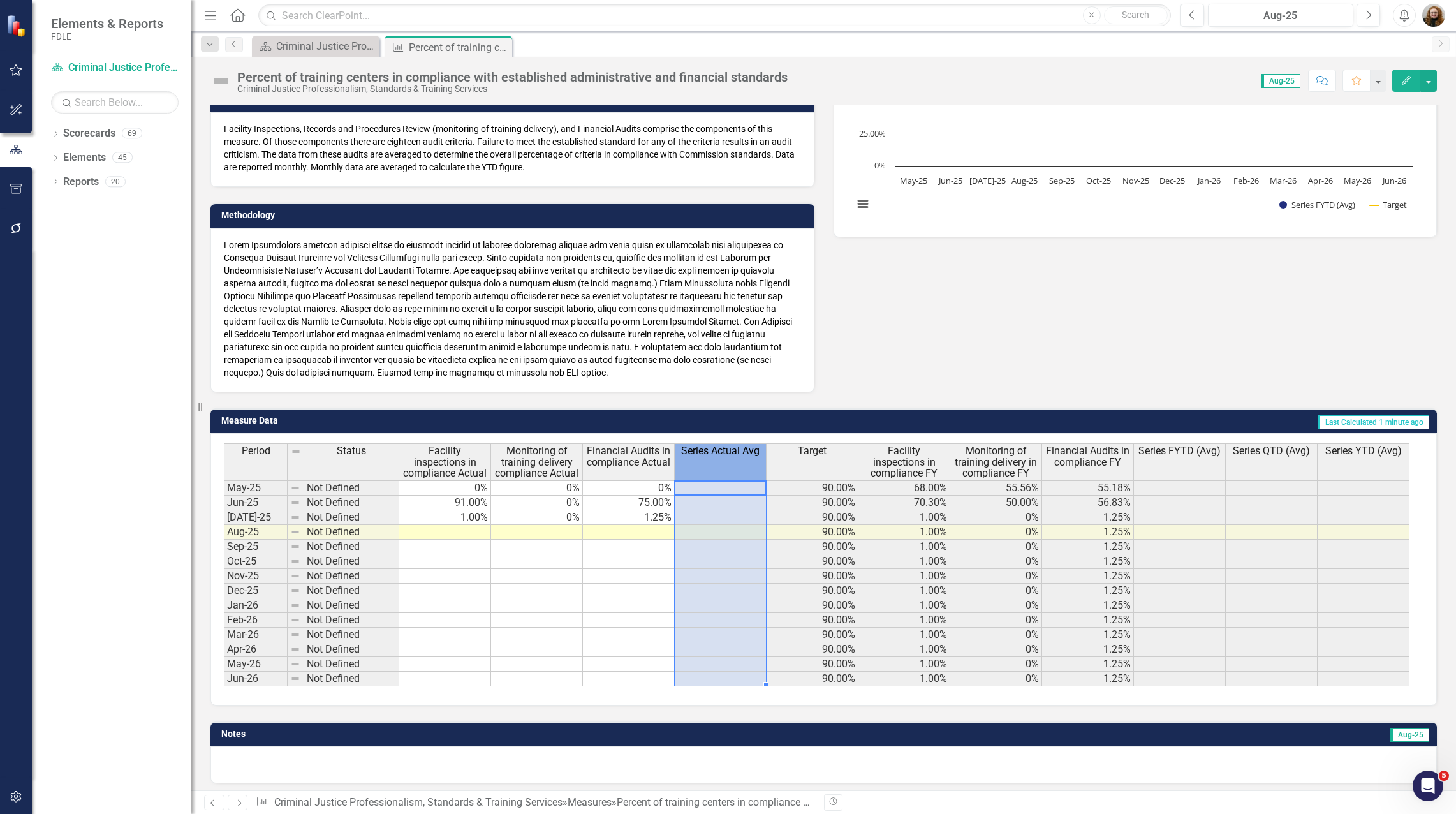
click at [724, 455] on span "Series Actual Avg" at bounding box center [720, 451] width 79 height 12
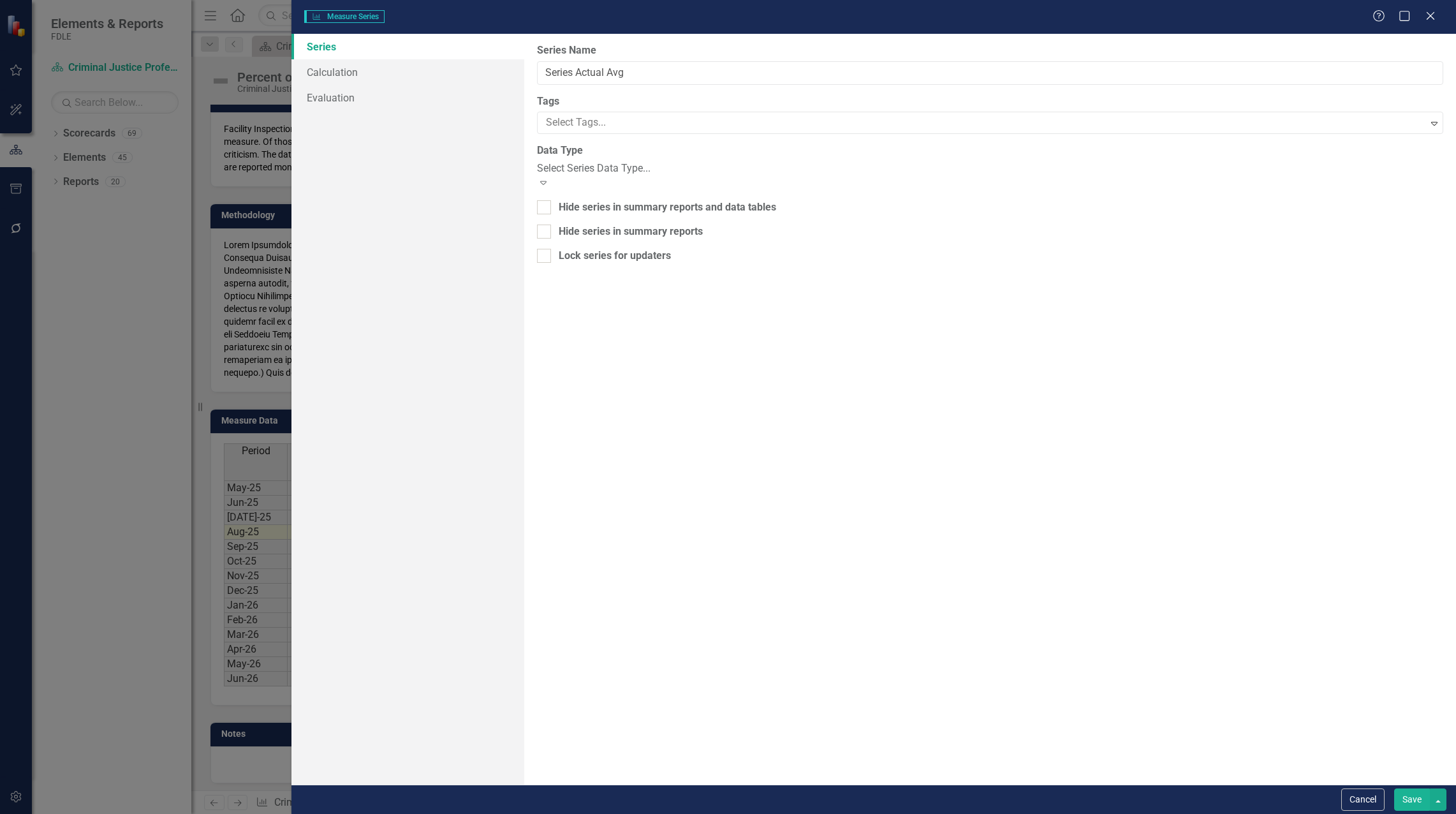
type input "Series Actual Avg"
click at [329, 71] on link "Calculation" at bounding box center [408, 72] width 233 height 25
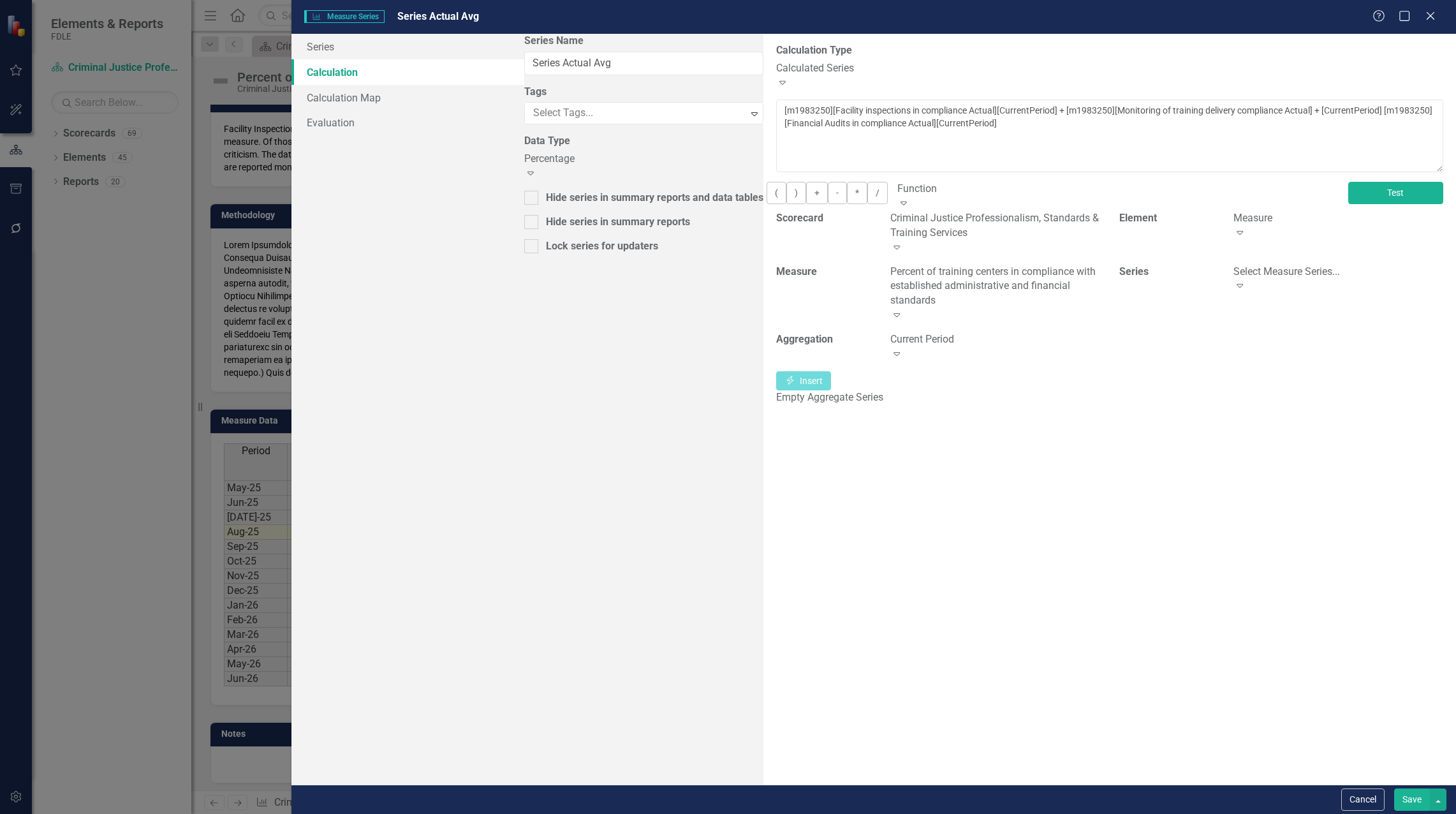
click at [1411, 197] on button "Test" at bounding box center [1396, 193] width 95 height 22
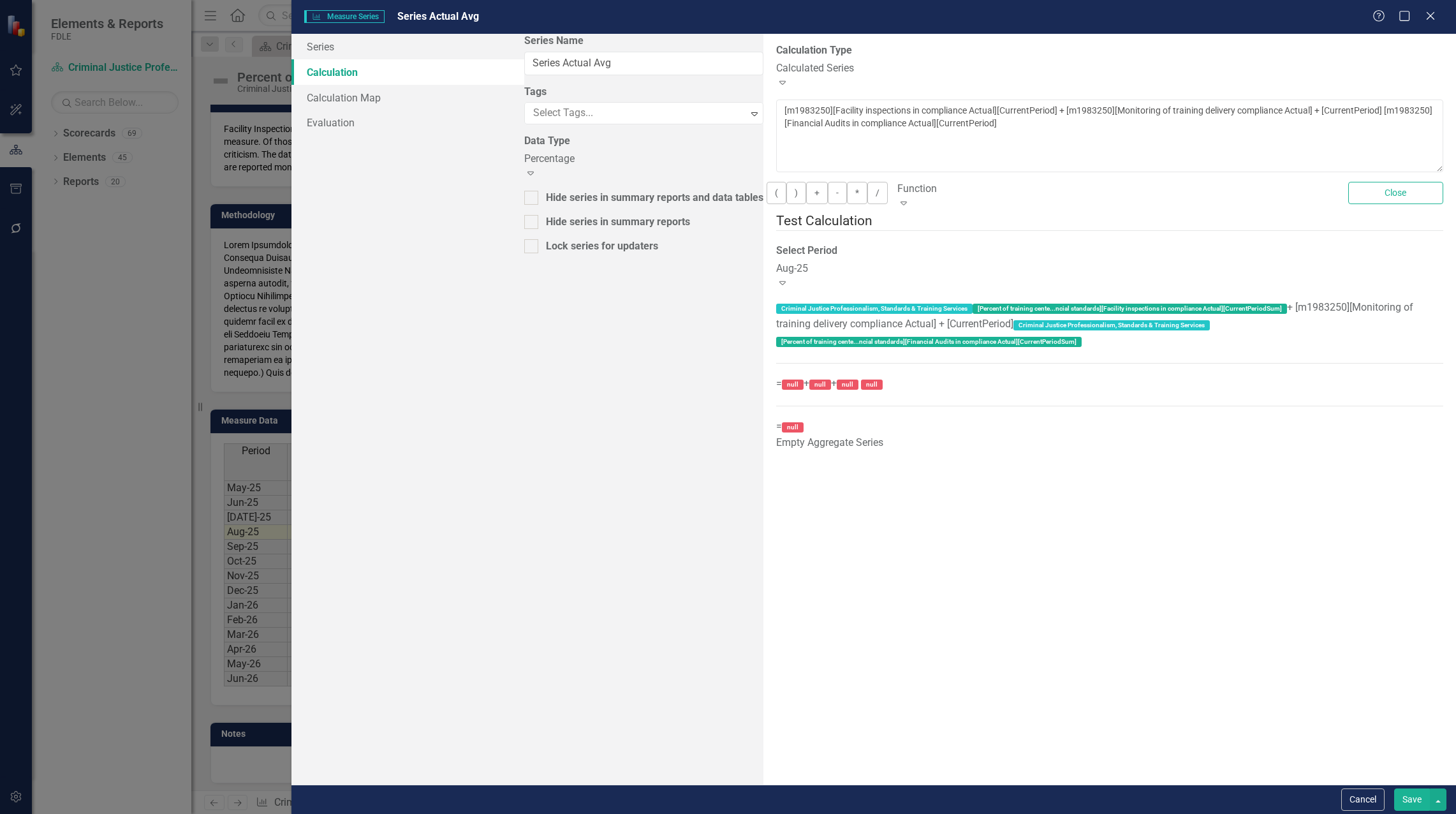
drag, startPoint x: 1412, startPoint y: 203, endPoint x: 1057, endPoint y: 147, distance: 359.4
click at [1057, 147] on div "You can define a default calculation for this series by referencing other serie…" at bounding box center [1109, 274] width 668 height 351
click at [1414, 796] on button "Save" at bounding box center [1412, 800] width 36 height 22
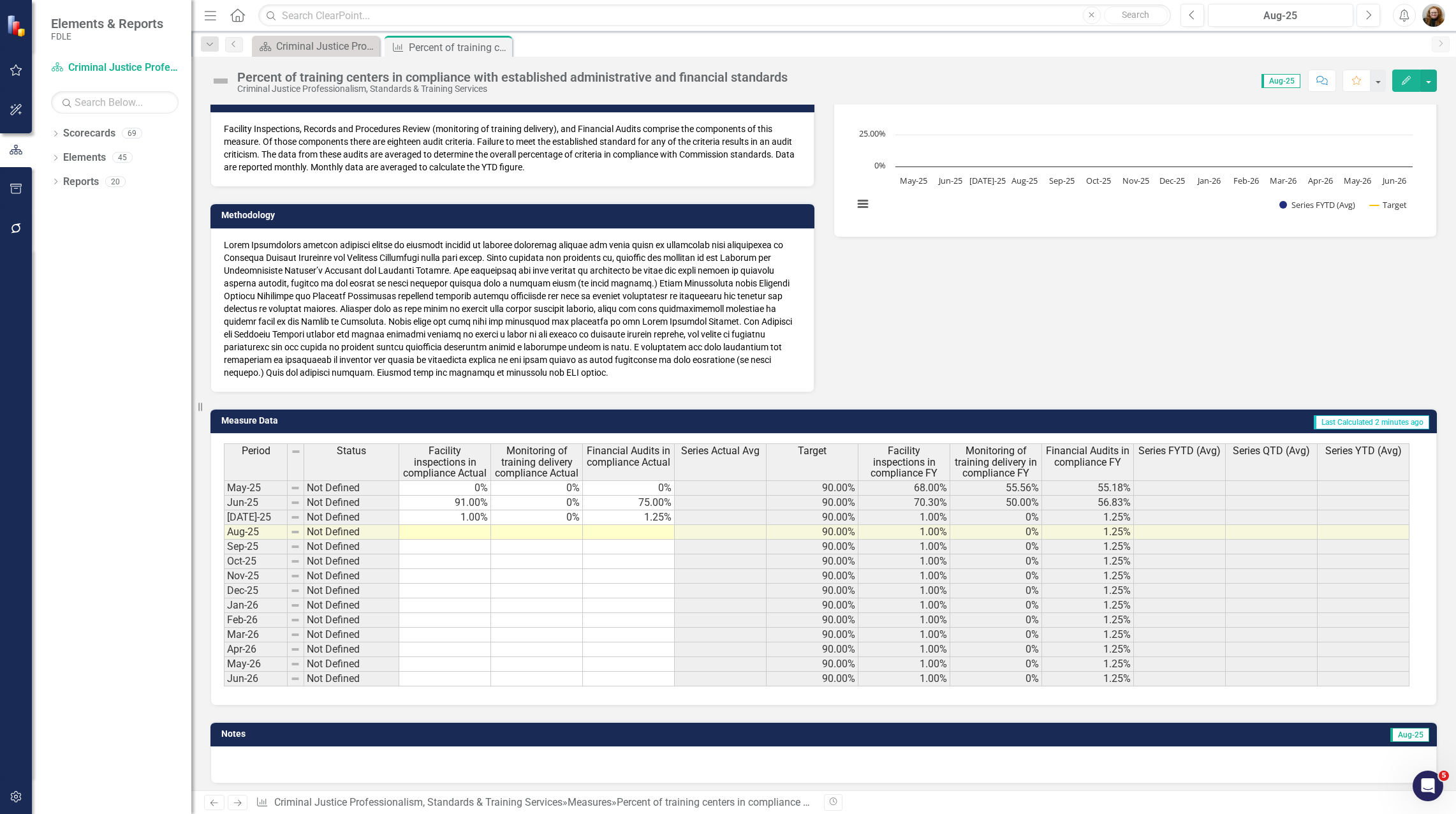
click at [1409, 84] on icon "Edit" at bounding box center [1406, 81] width 12 height 9
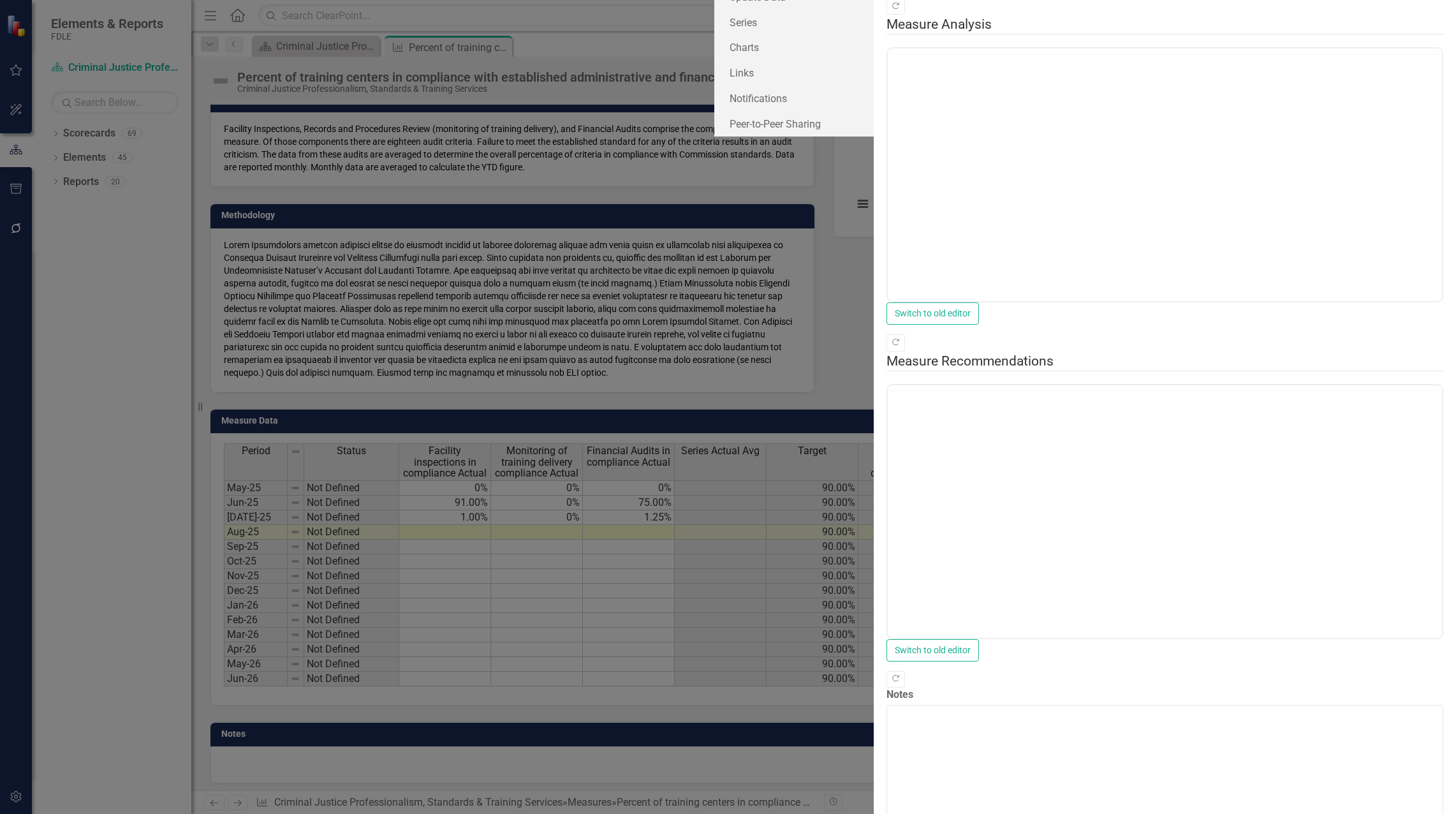
scroll to position [0, 0]
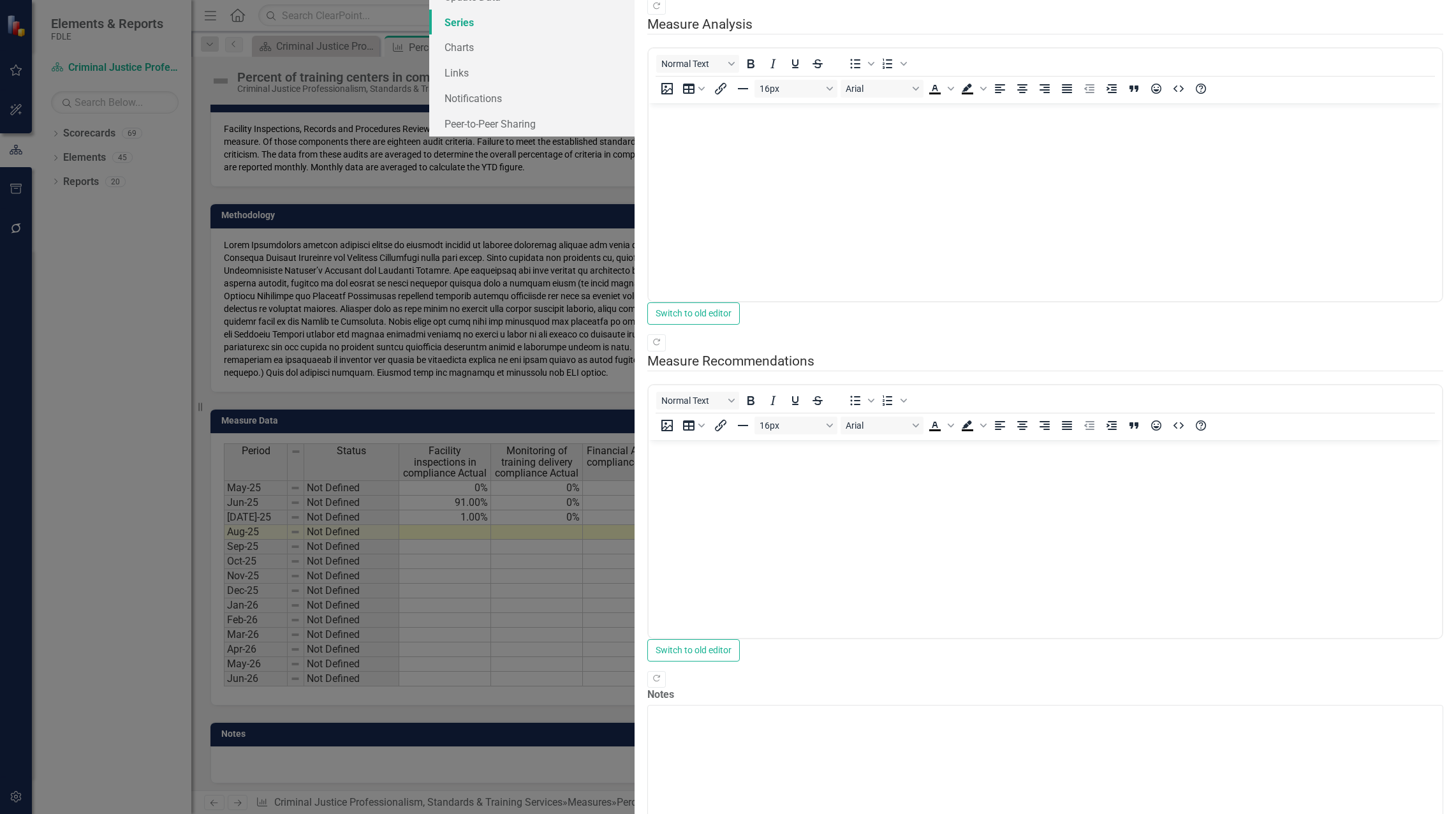
click at [429, 35] on link "Series" at bounding box center [531, 22] width 205 height 25
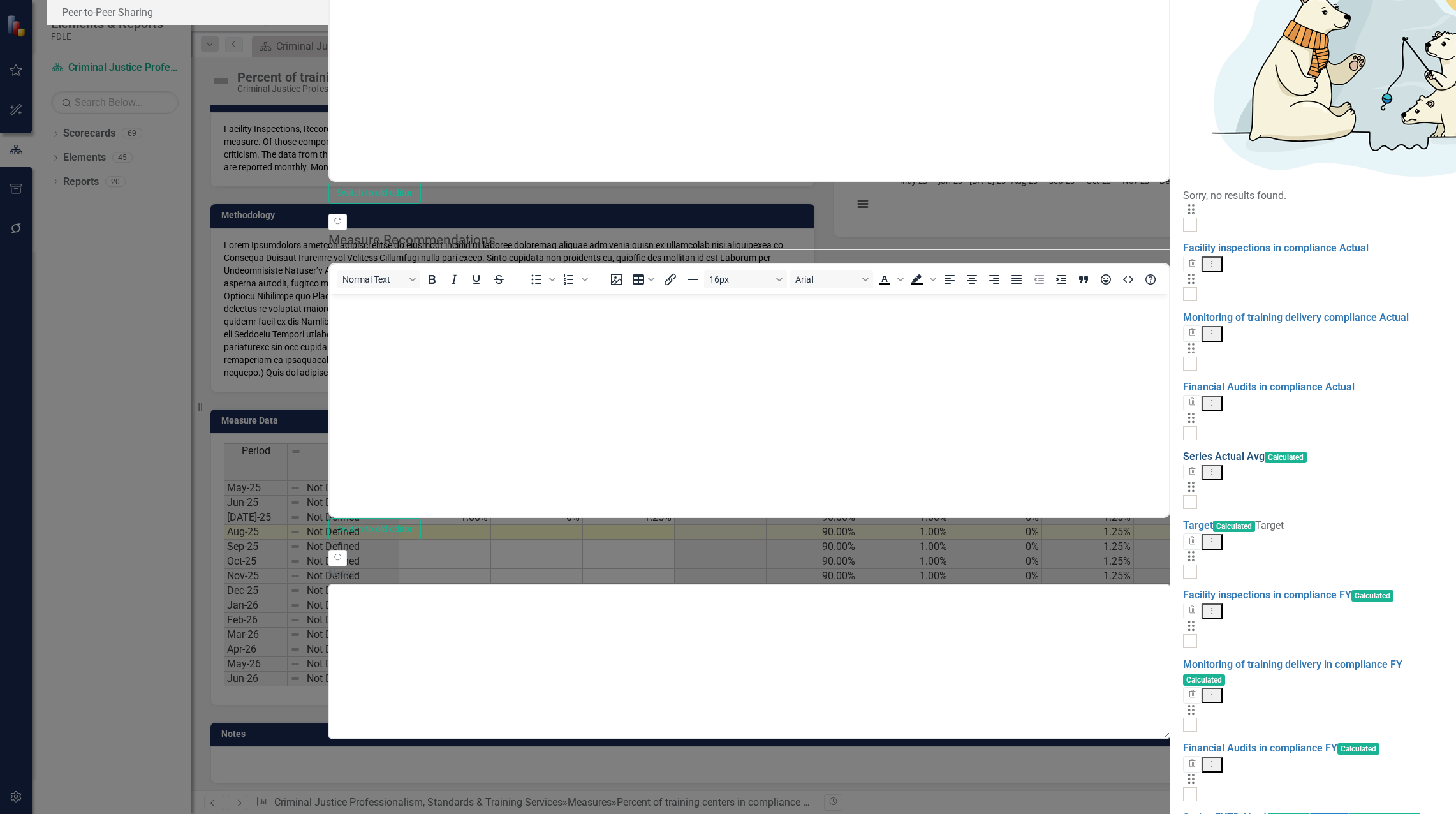
click at [1184, 451] on link "Series Actual Avg" at bounding box center [1224, 457] width 82 height 13
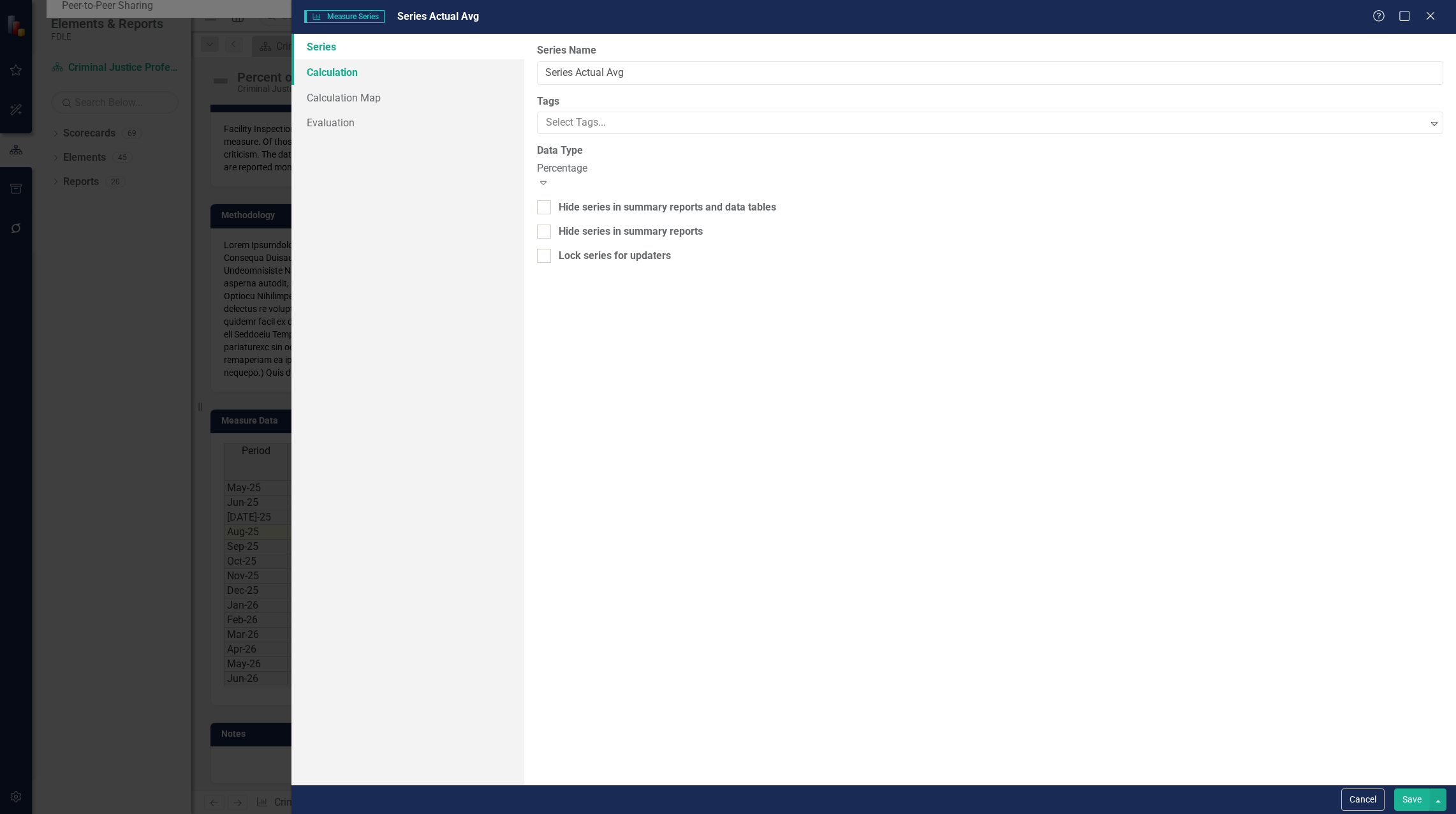
click at [330, 69] on link "Calculation" at bounding box center [408, 72] width 233 height 25
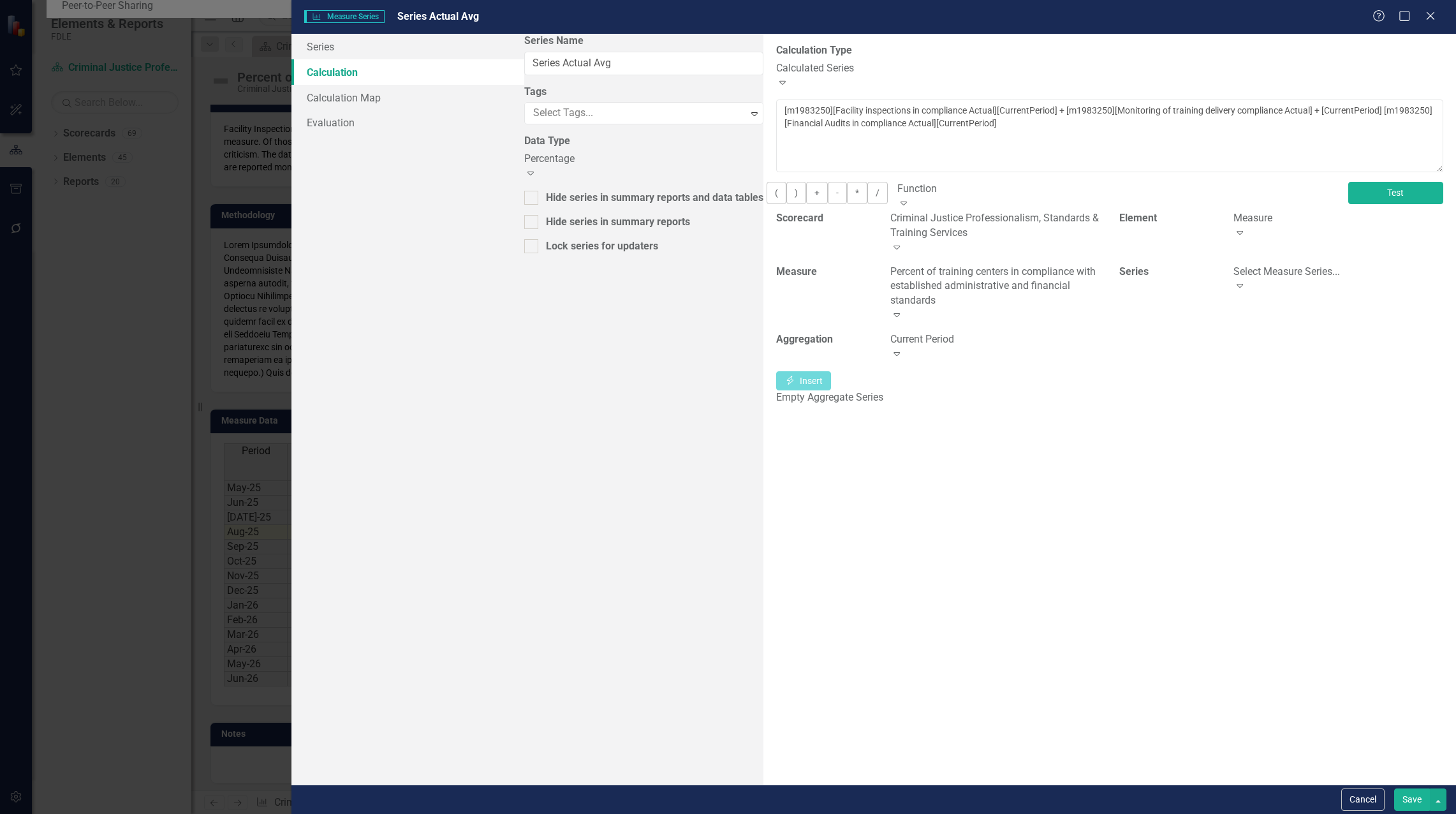
click at [1367, 193] on button "Test" at bounding box center [1396, 193] width 95 height 22
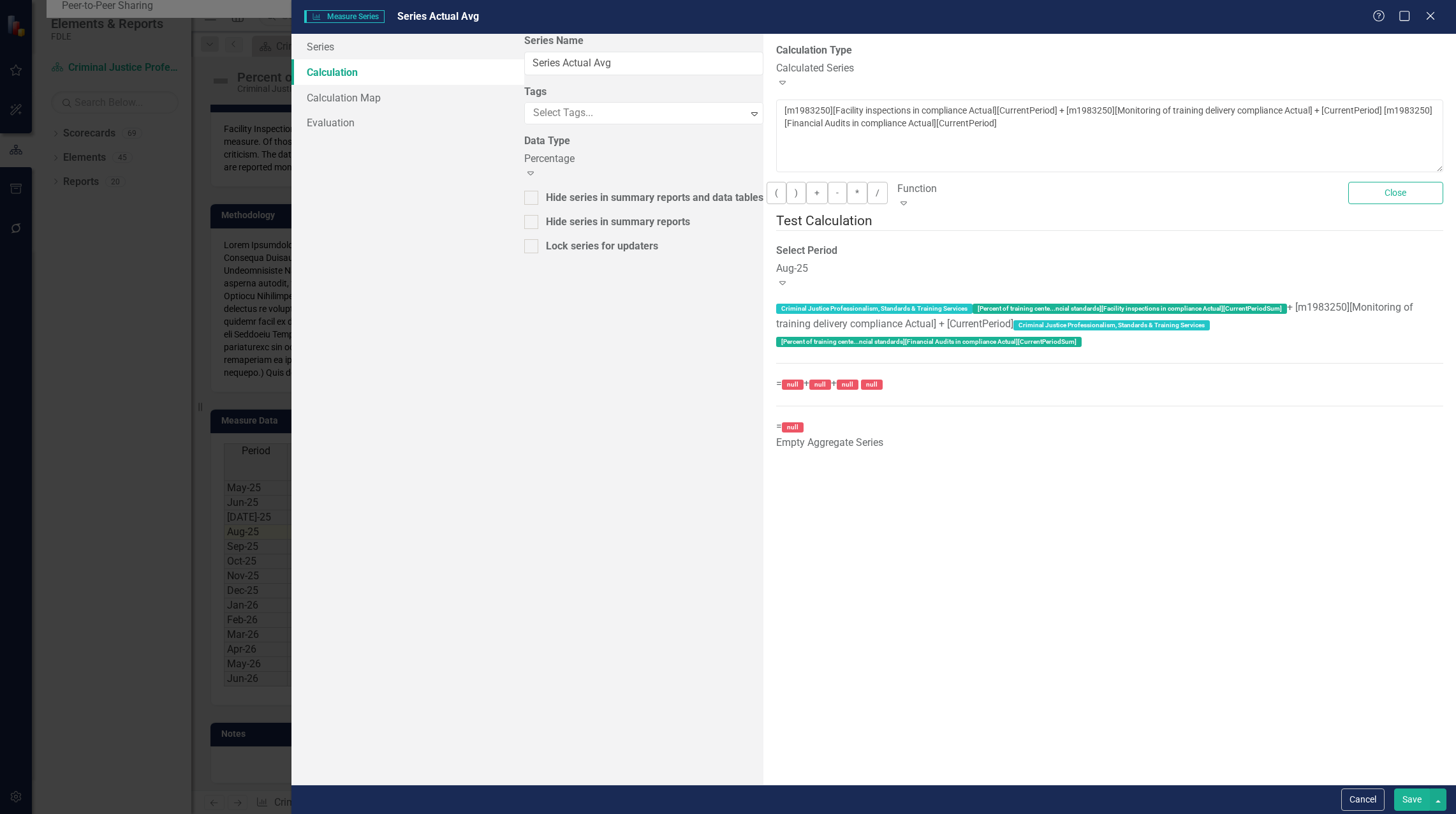
click at [776, 262] on div "Aug-25" at bounding box center [938, 269] width 324 height 14
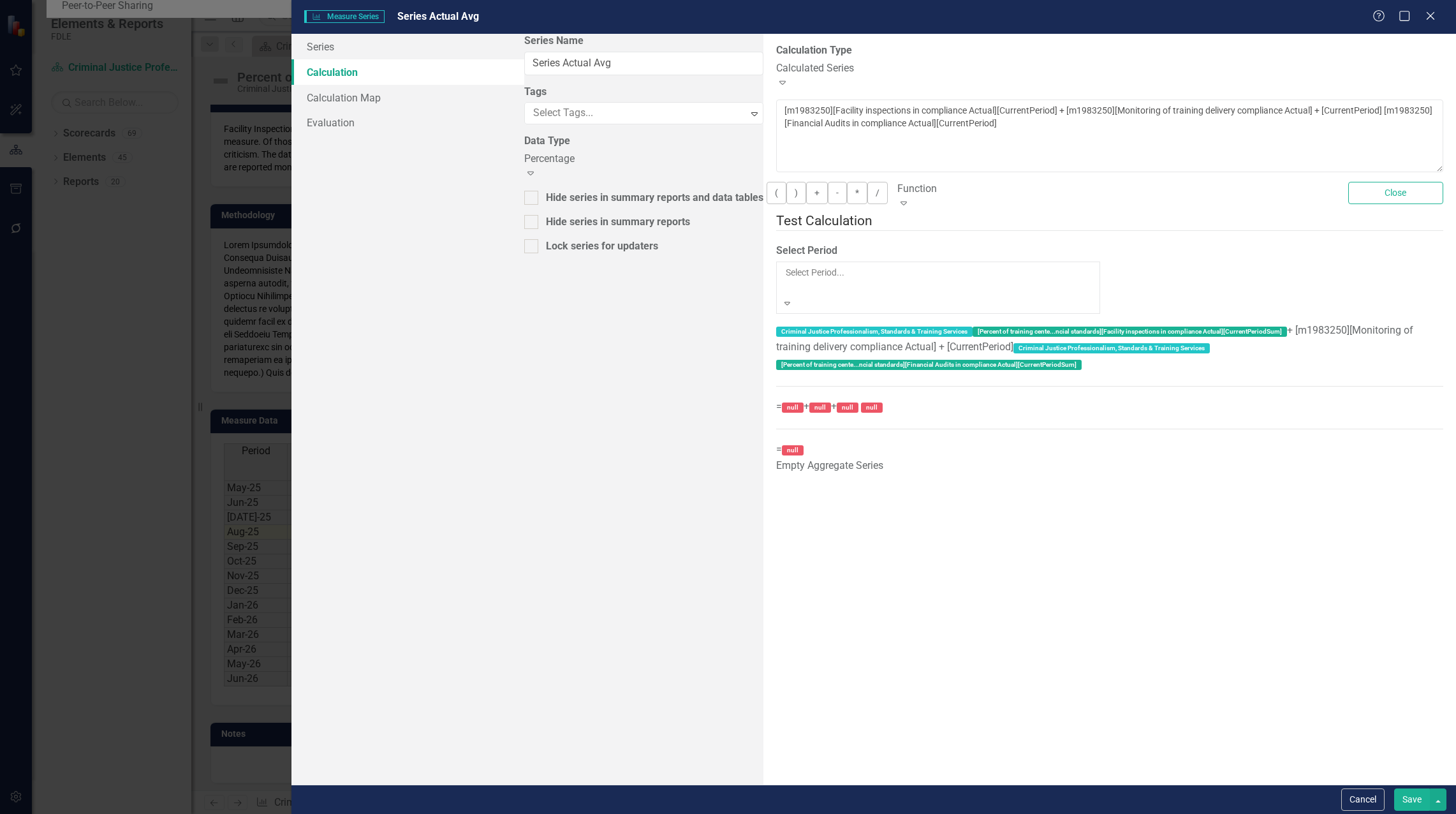
scroll to position [5365, 0]
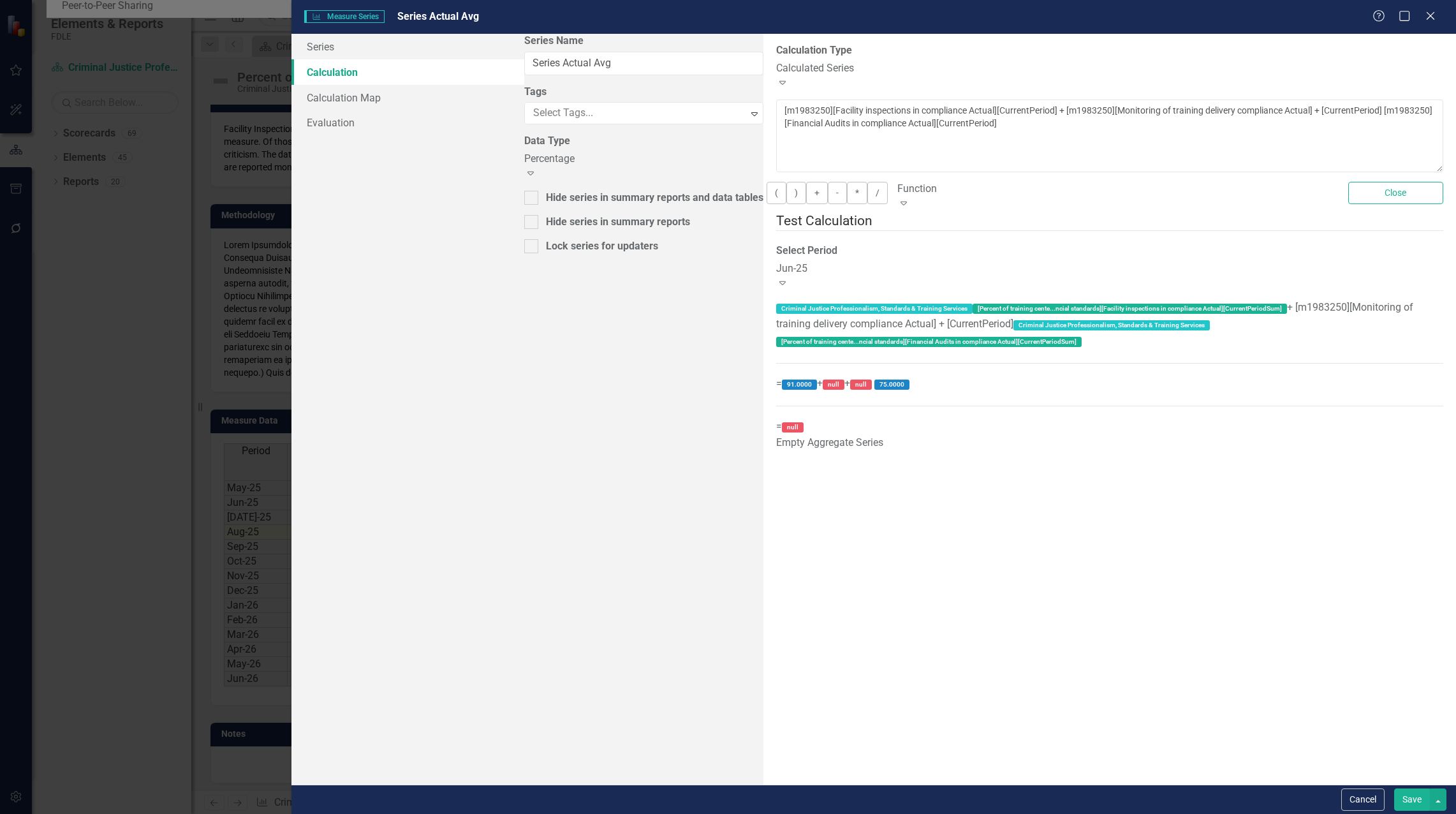
click at [1124, 512] on div "By default, series in ClearPoint are not calculated. So, if you leave the form …" at bounding box center [1109, 410] width 693 height 751
click at [1354, 801] on button "Cancel" at bounding box center [1363, 800] width 43 height 22
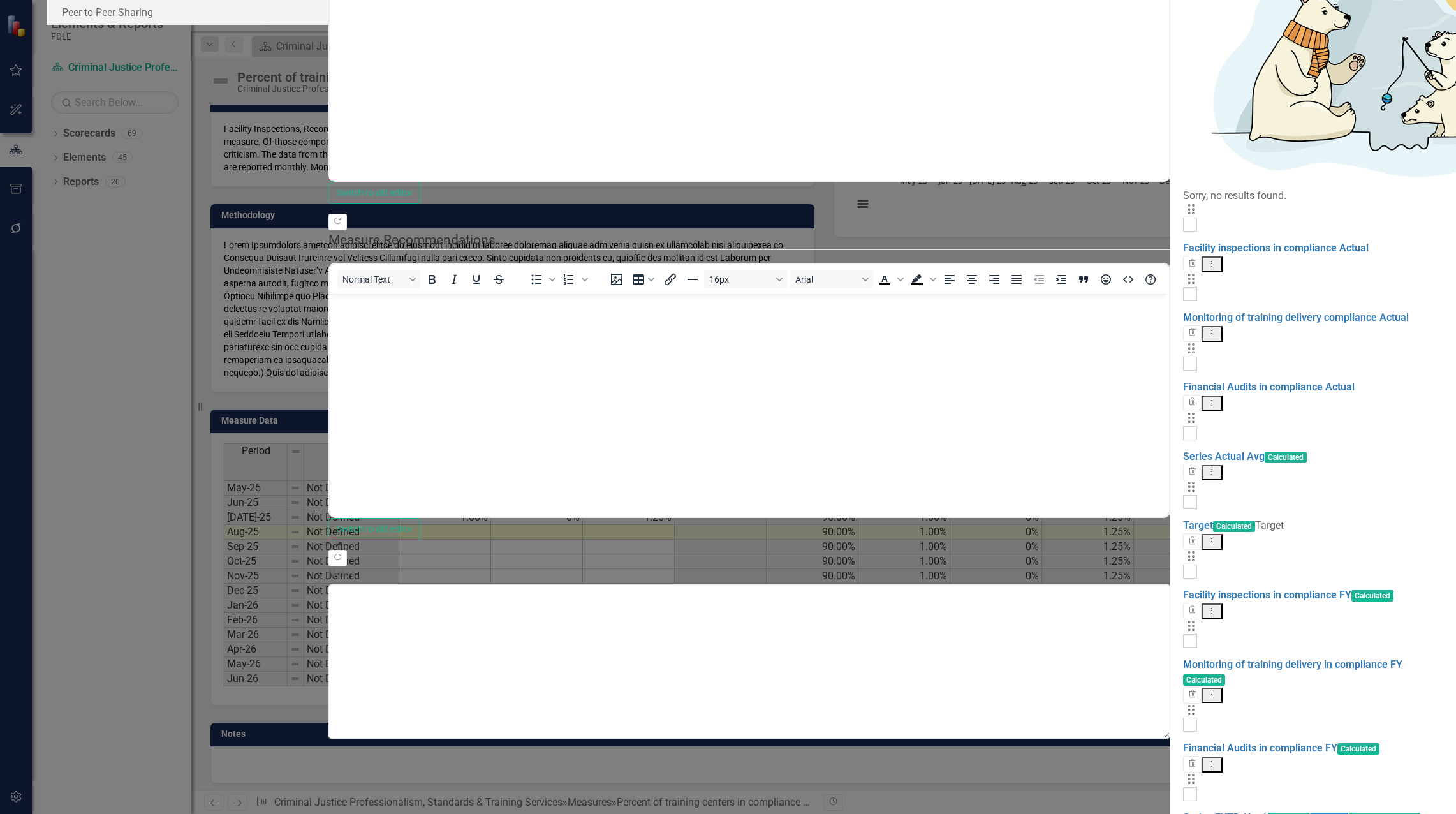
drag, startPoint x: 1354, startPoint y: 799, endPoint x: 1286, endPoint y: 750, distance: 83.8
click at [1286, 750] on form "Measure Measure Percent of training centers in compliance with established admi…" at bounding box center [751, 407] width 1409 height 1239
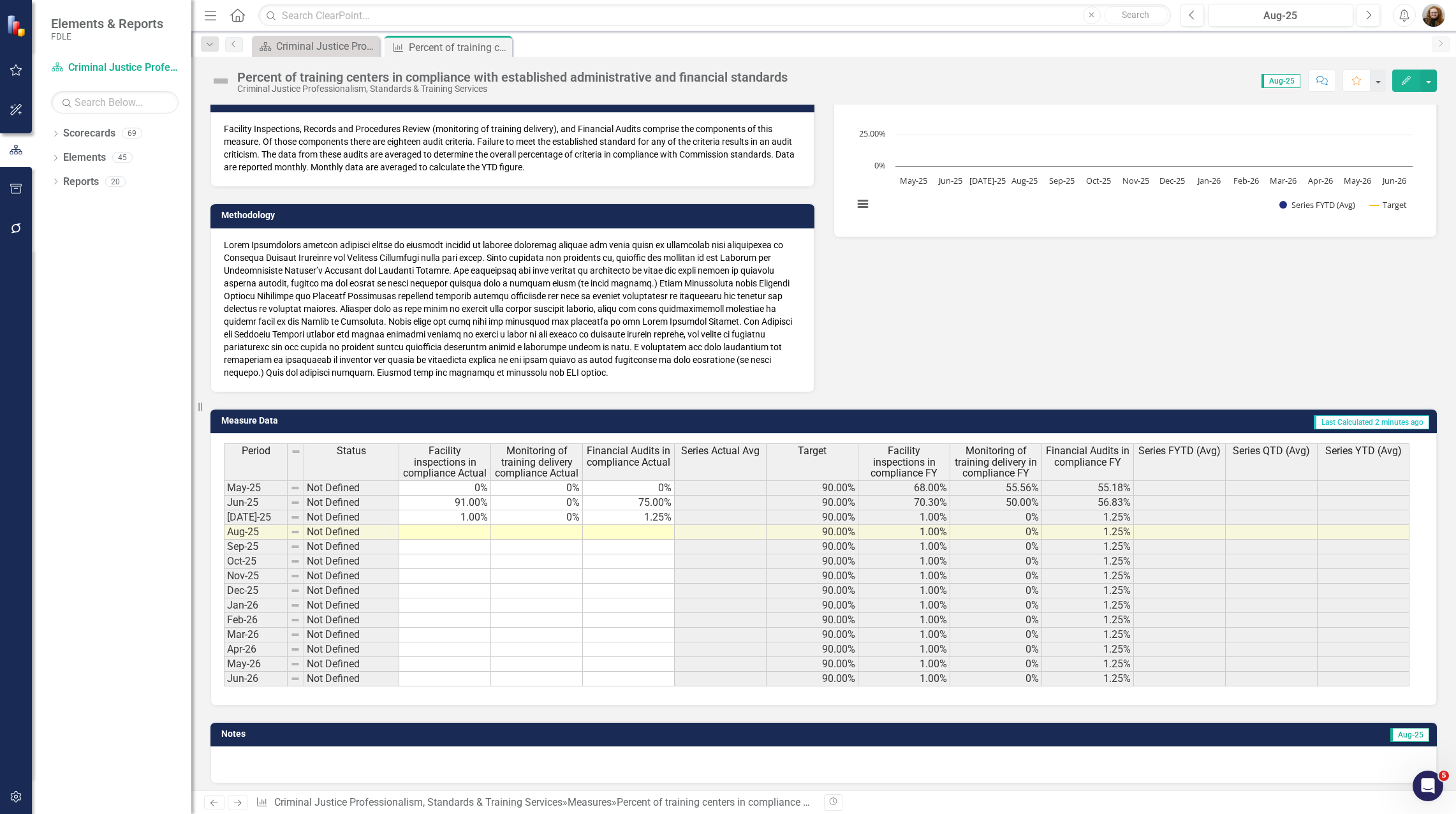
click at [463, 502] on td "91.00%" at bounding box center [445, 503] width 92 height 14
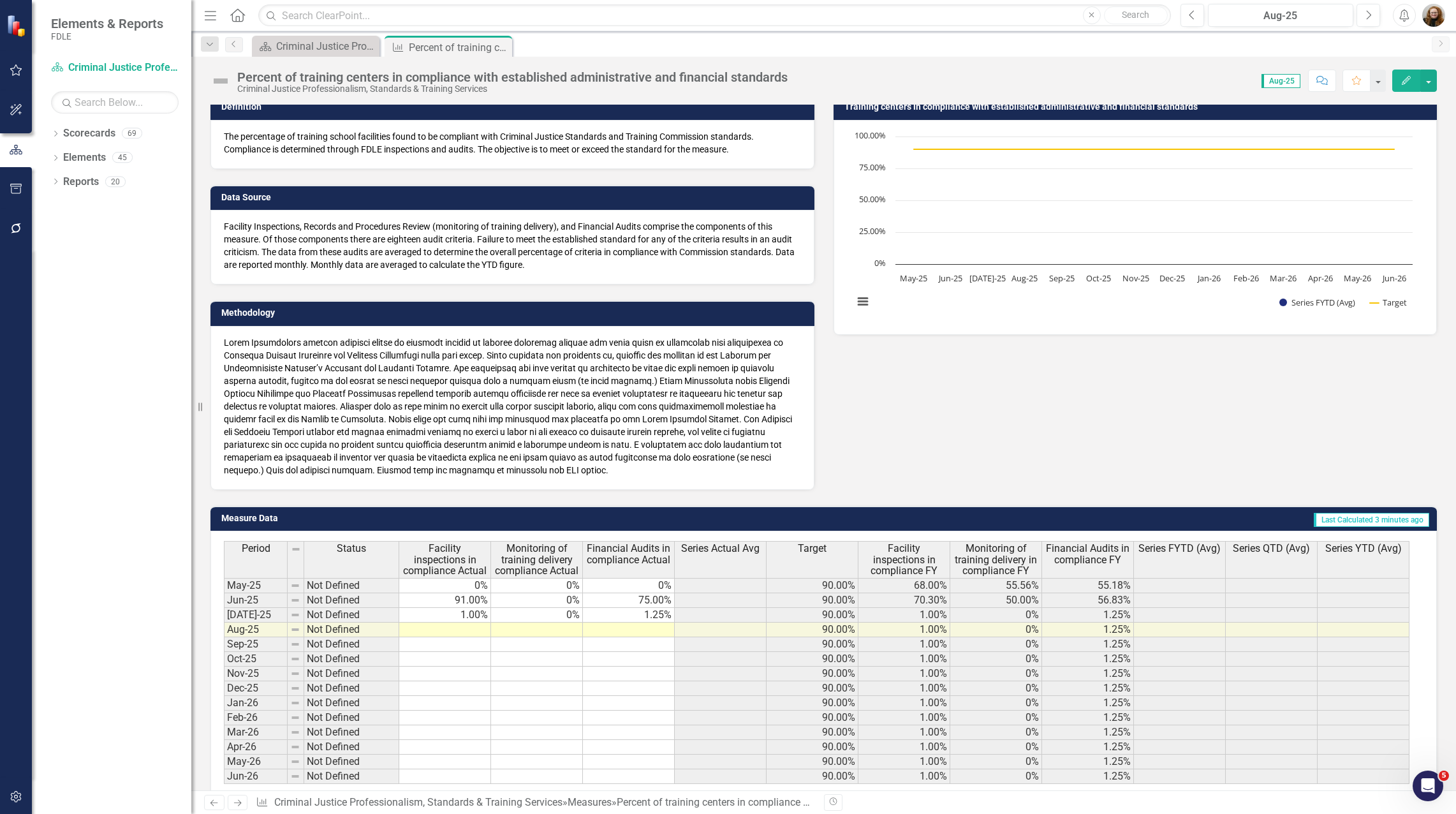
scroll to position [127, 0]
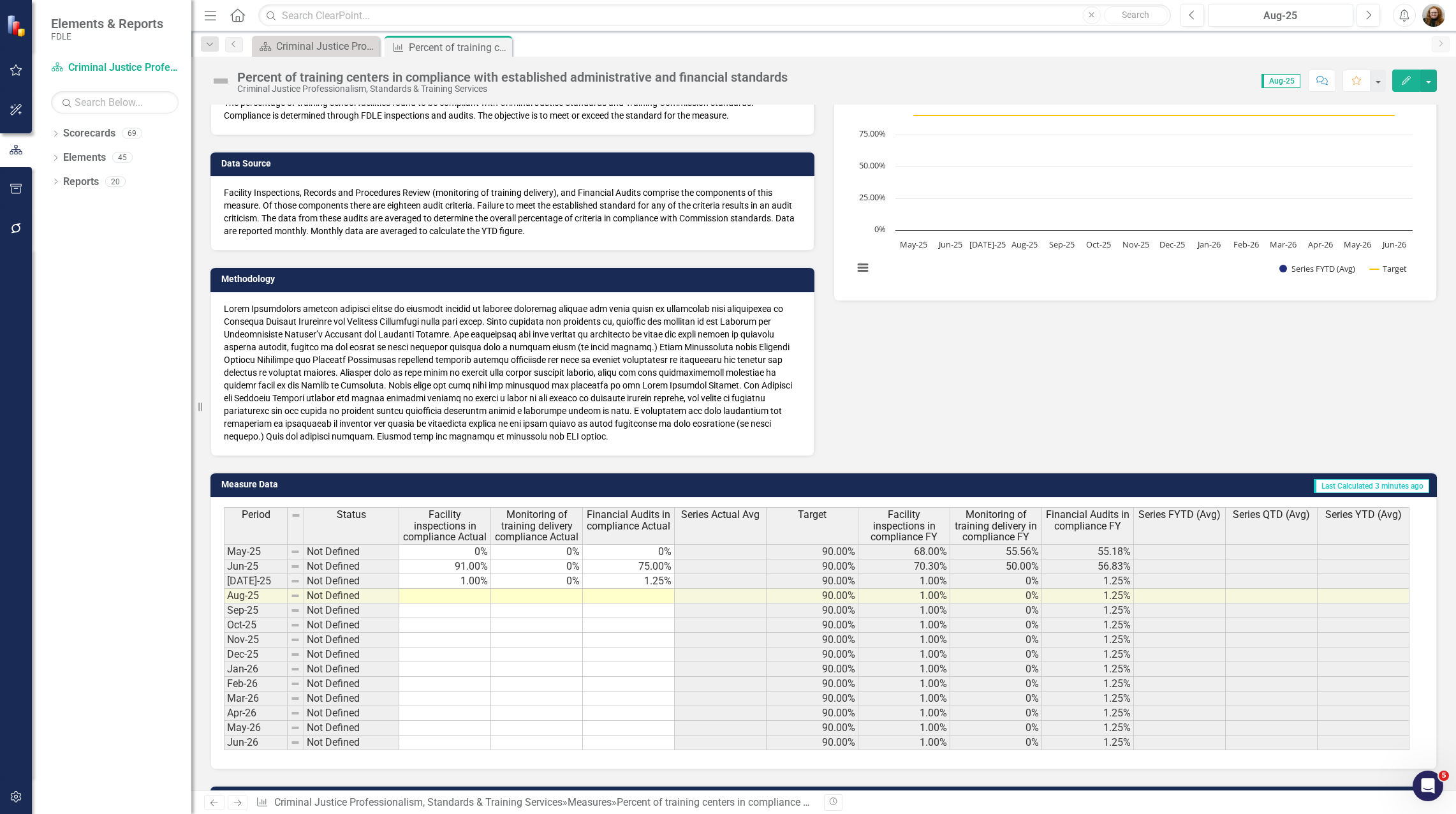
click at [1404, 84] on icon "button" at bounding box center [1407, 81] width 9 height 9
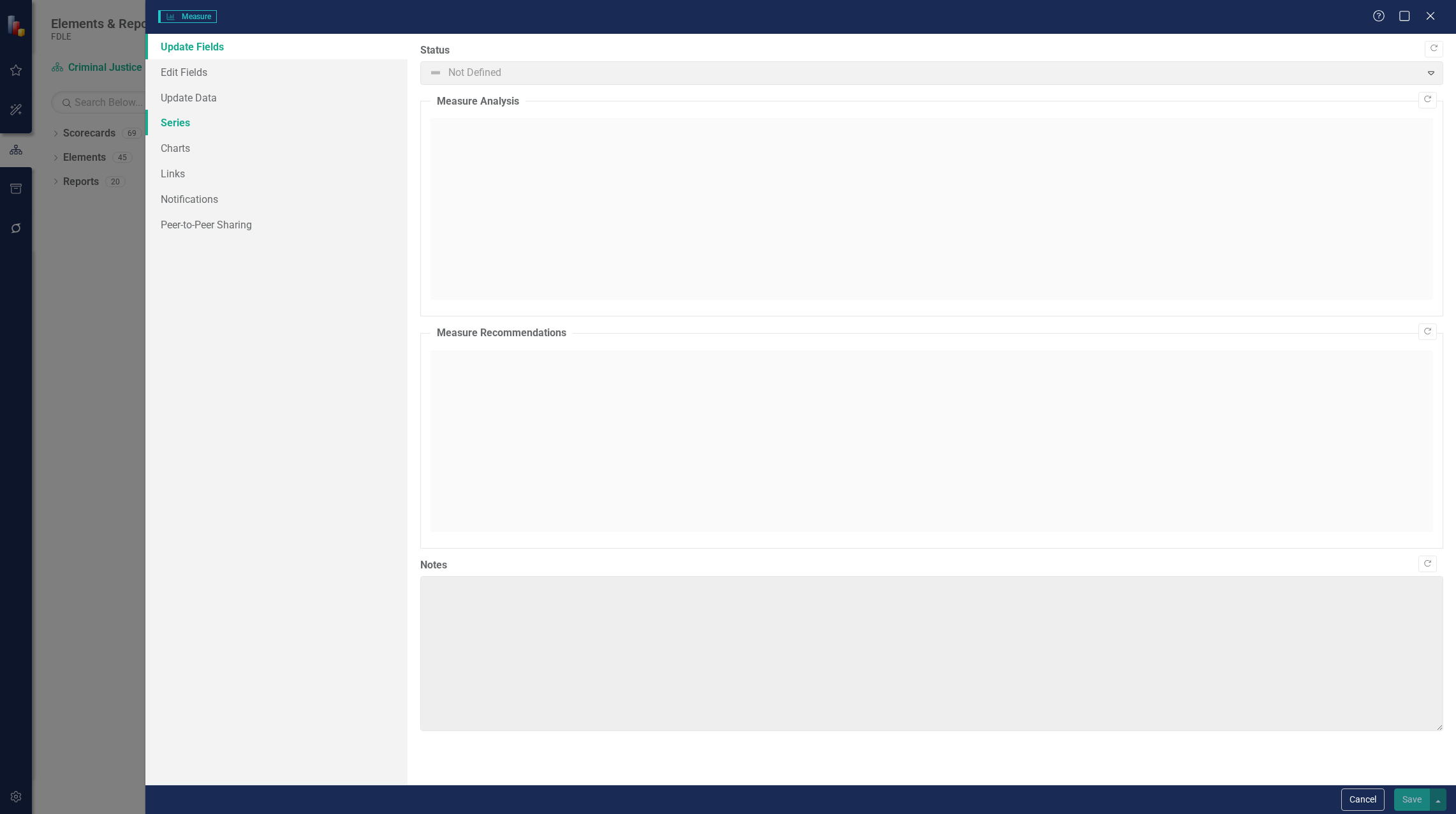
click at [167, 125] on link "Series" at bounding box center [276, 122] width 263 height 25
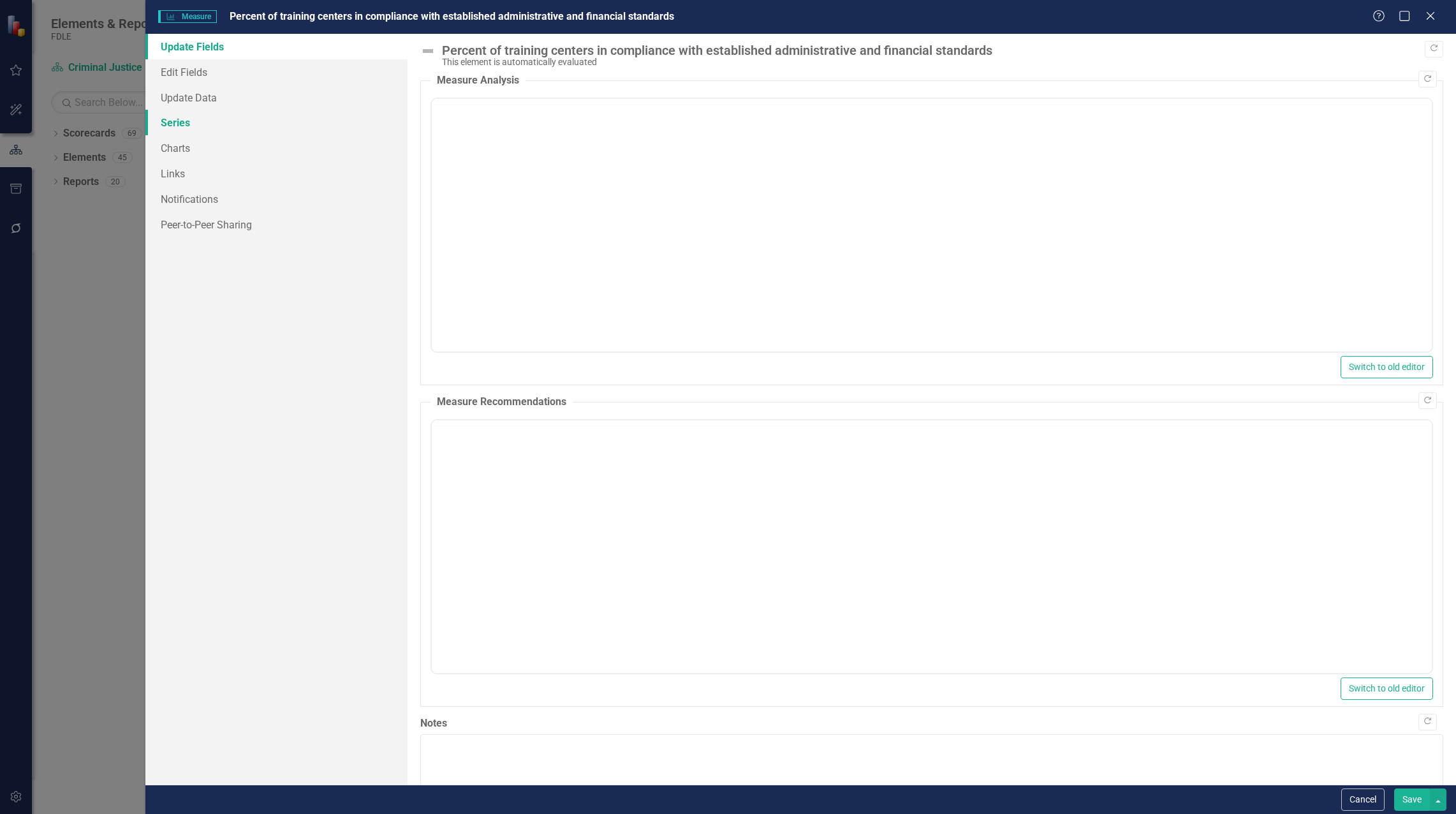
scroll to position [0, 0]
click at [176, 117] on link "Series" at bounding box center [276, 122] width 263 height 25
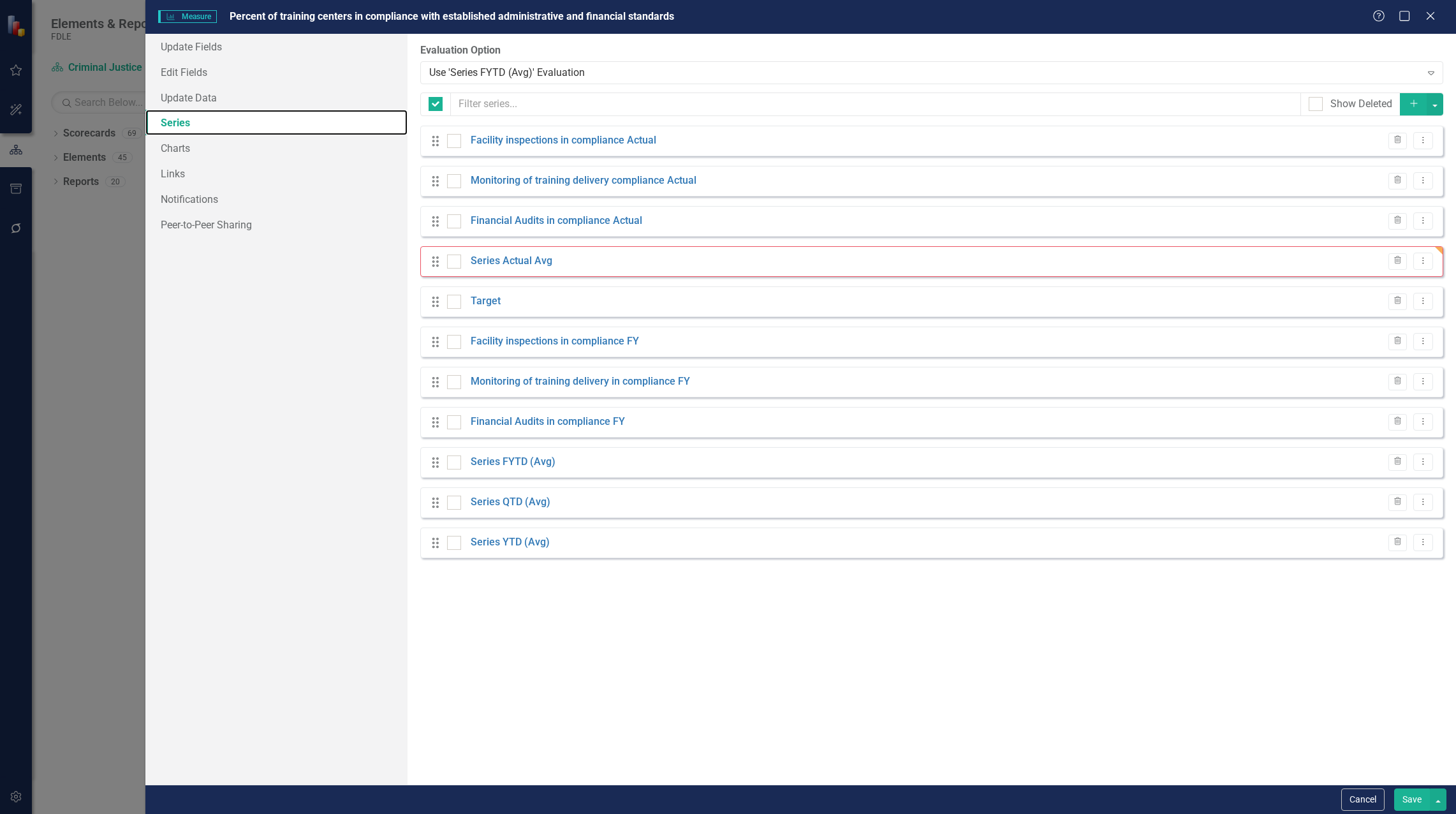
checkbox input "false"
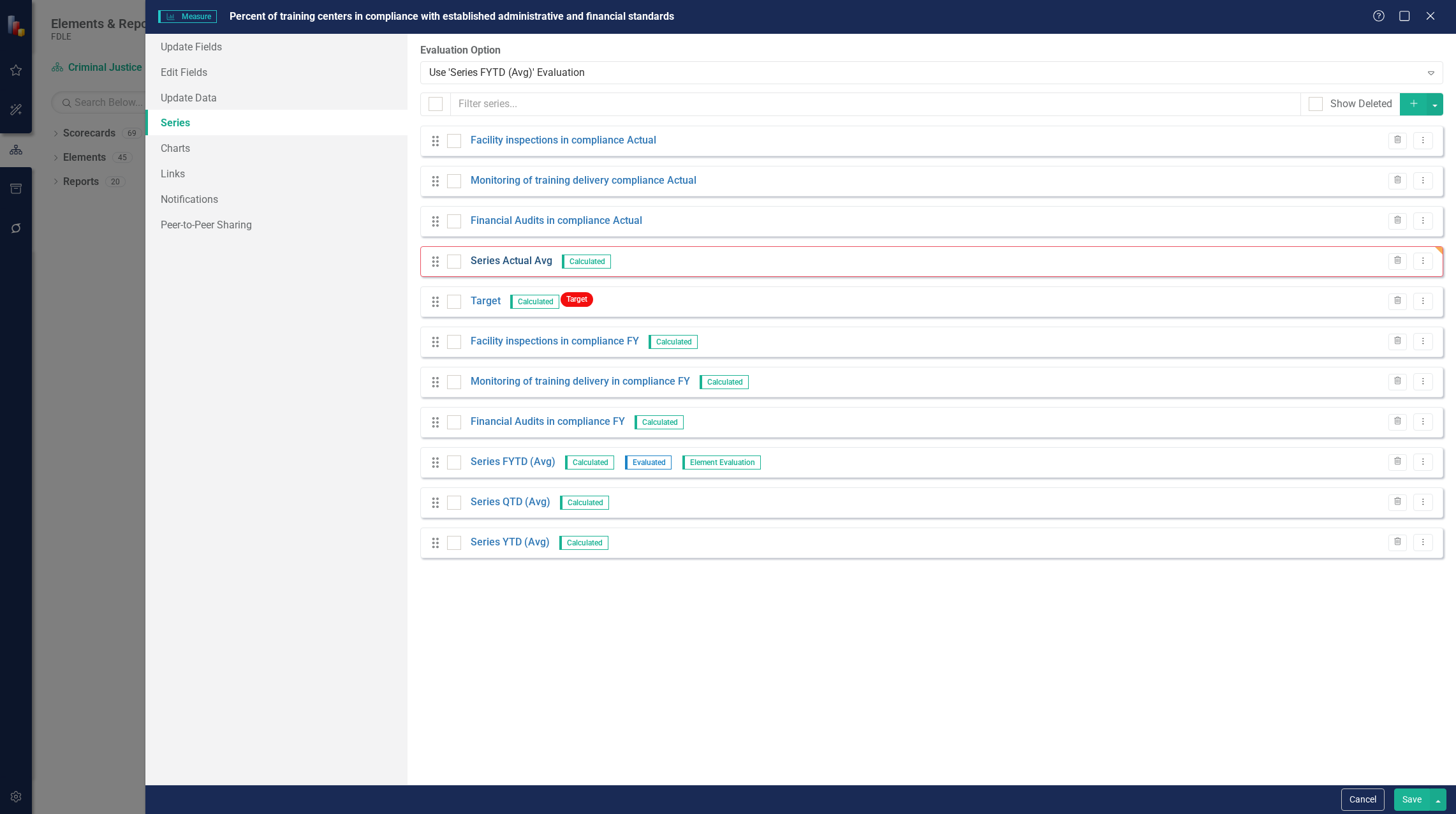
click at [510, 260] on link "Series Actual Avg" at bounding box center [511, 261] width 82 height 14
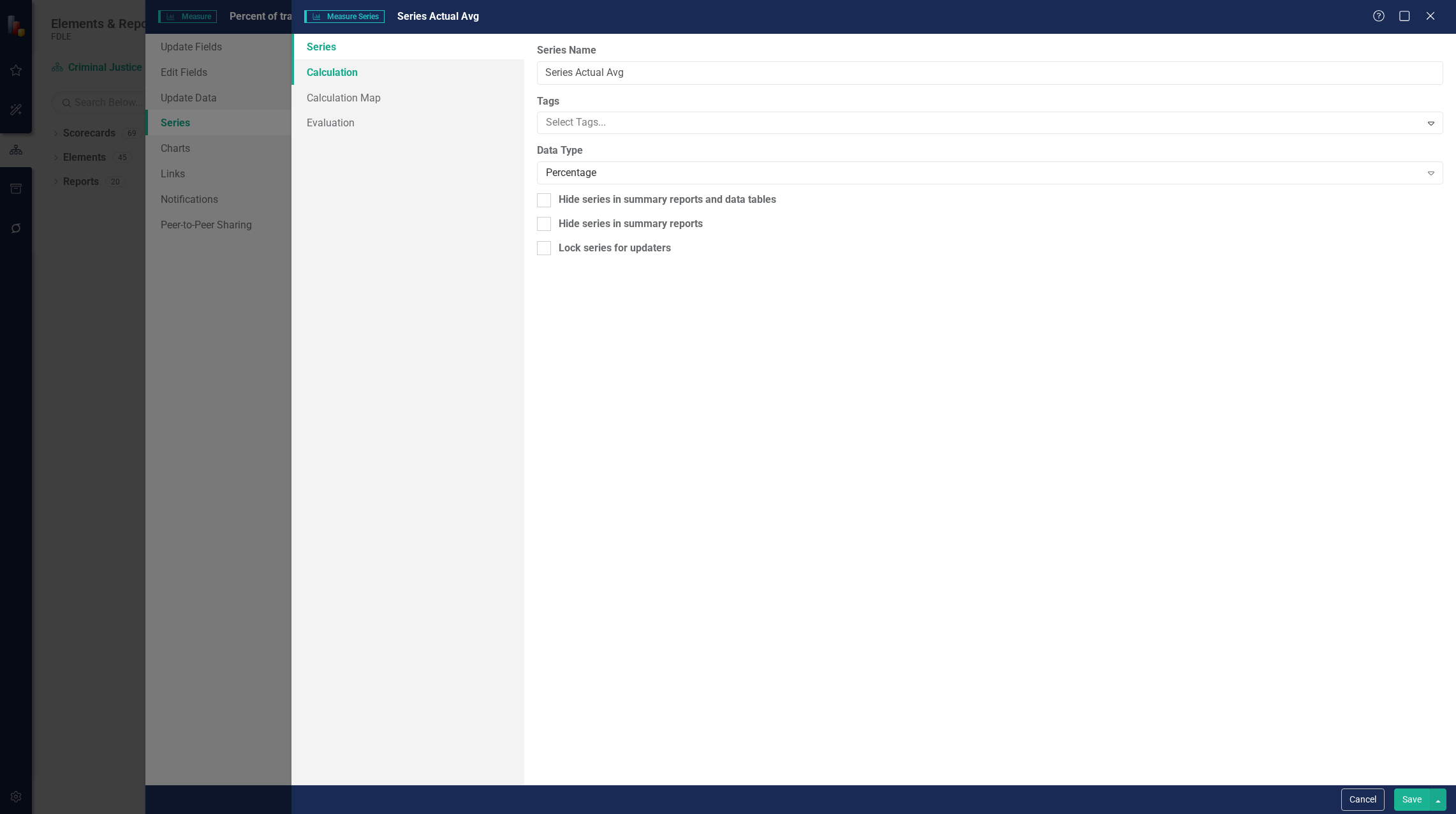
click at [343, 67] on link "Calculation" at bounding box center [408, 72] width 233 height 25
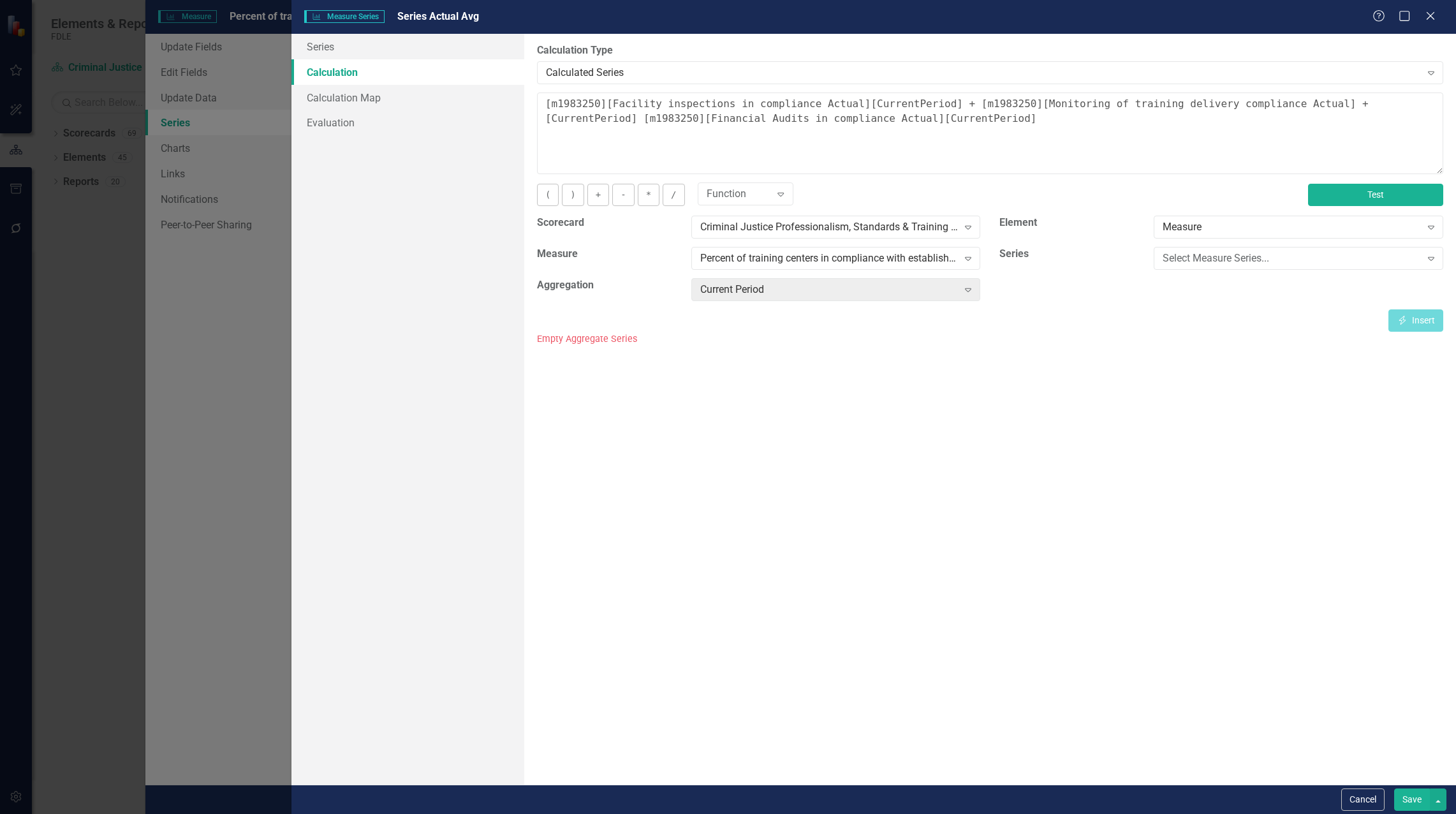
click at [1370, 188] on button "Test" at bounding box center [1375, 195] width 135 height 22
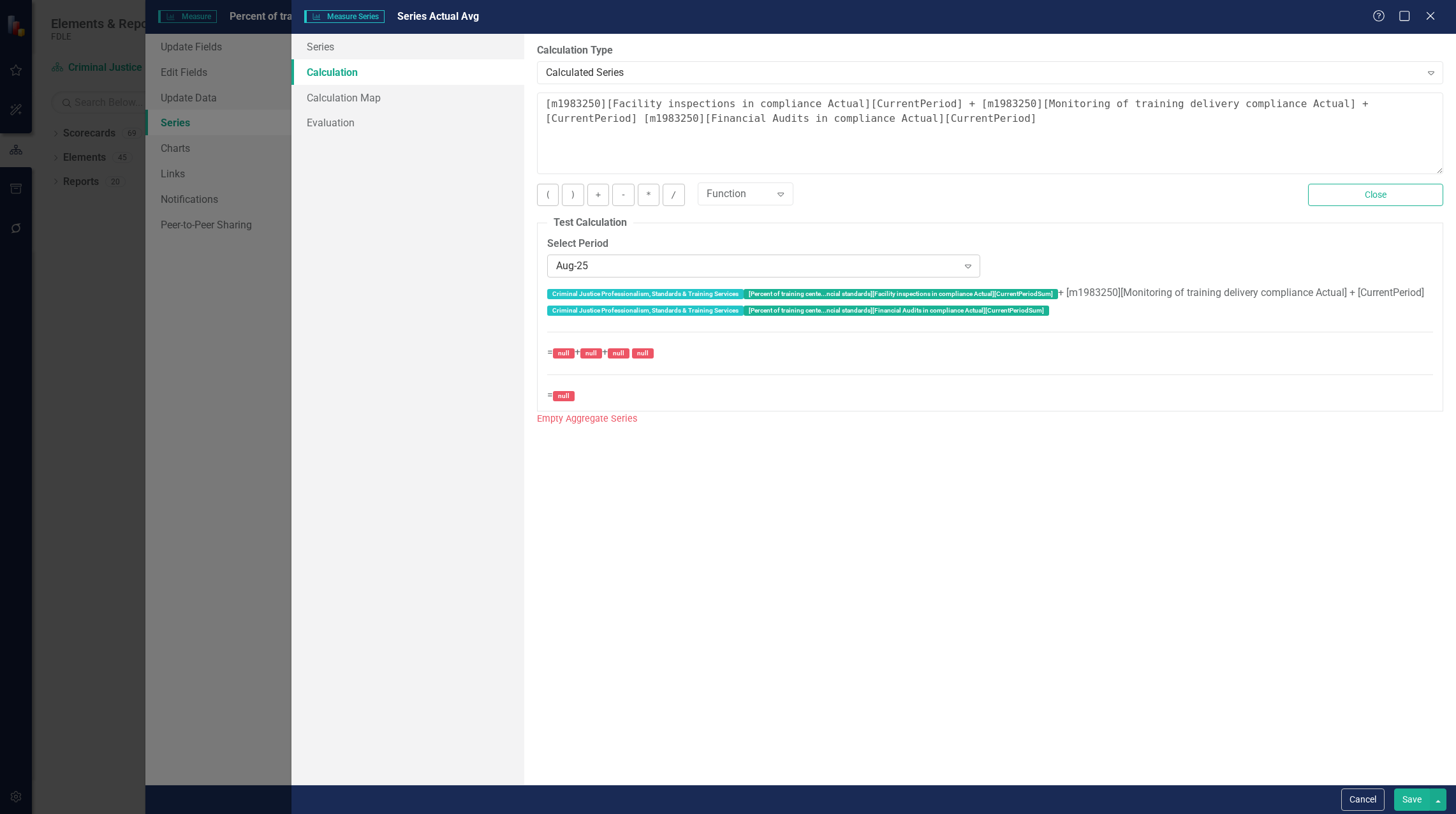
click at [606, 264] on div "Aug-25" at bounding box center [757, 265] width 401 height 14
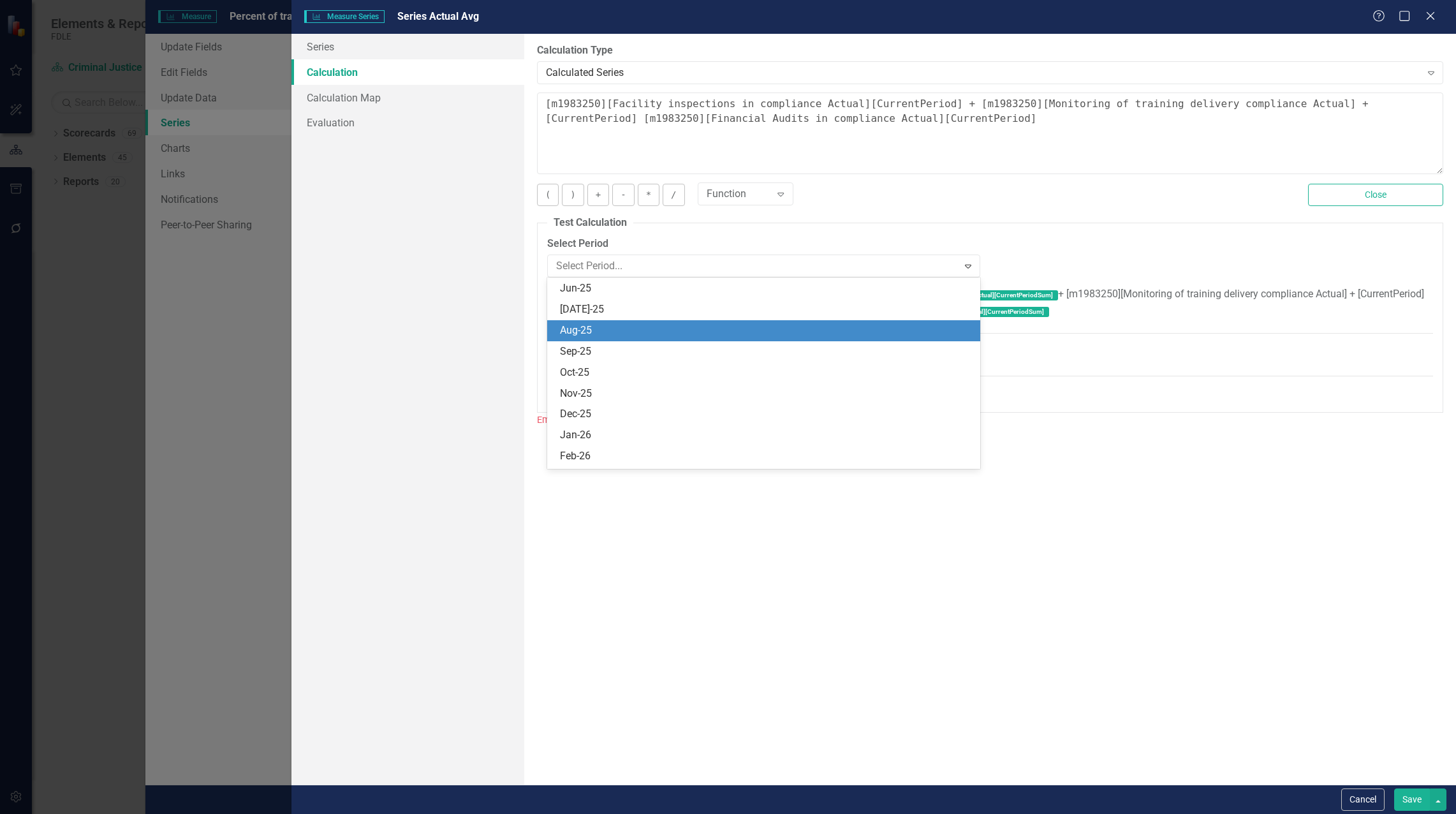
scroll to position [5365, 0]
click at [592, 324] on div "[DATE]-25" at bounding box center [766, 331] width 413 height 14
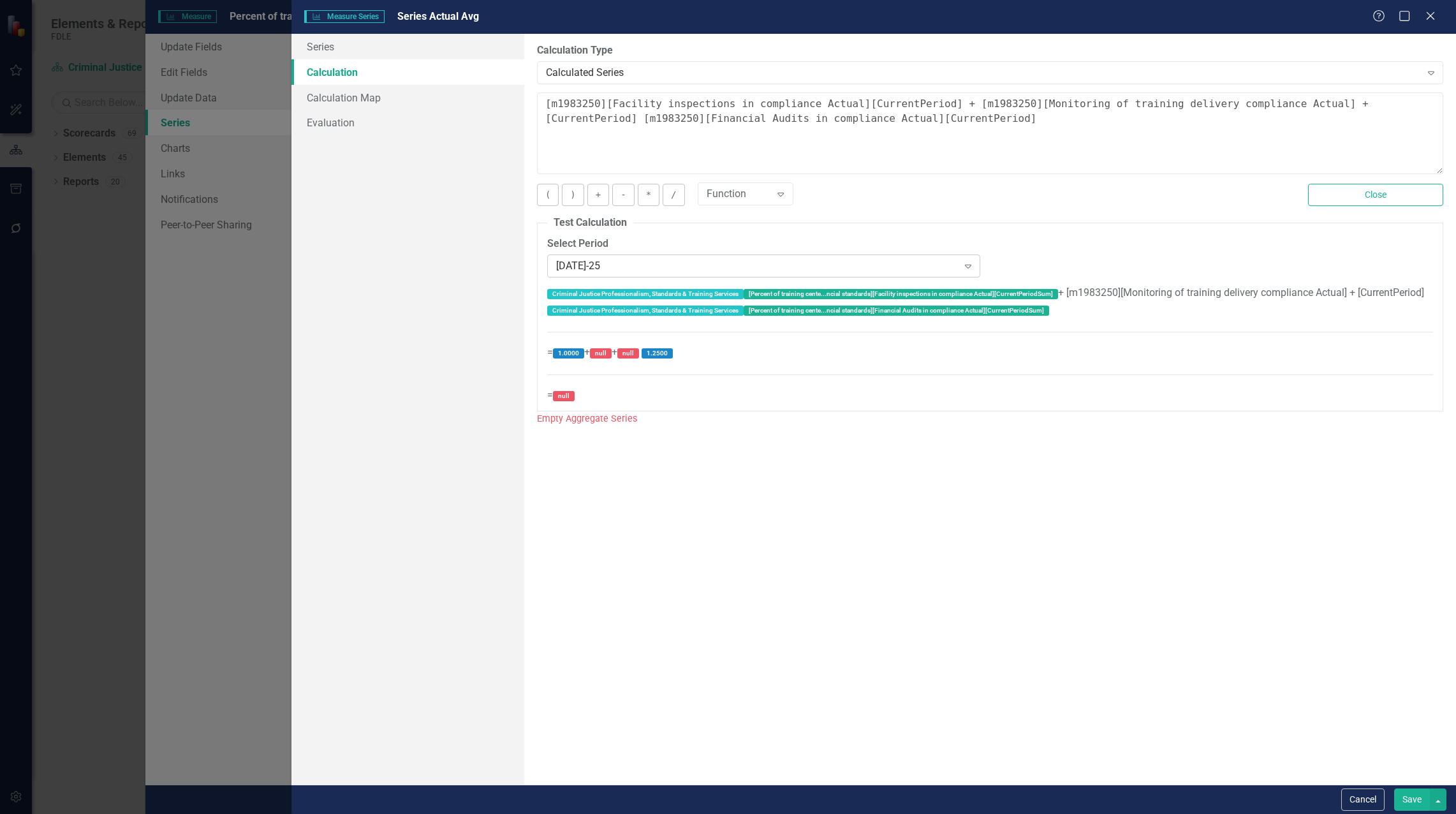
click at [590, 265] on div "[DATE]-25" at bounding box center [757, 265] width 401 height 14
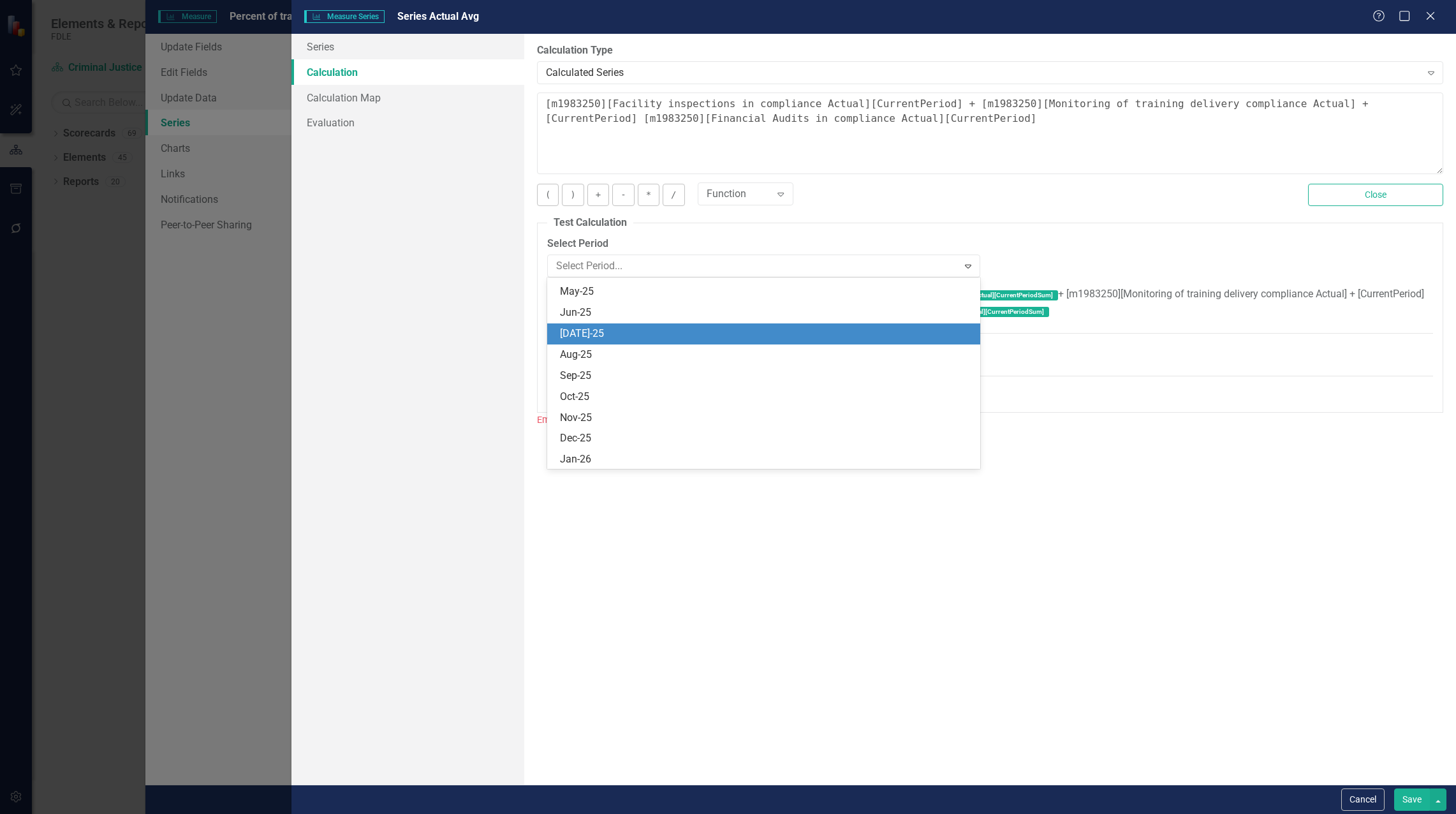
scroll to position [5344, 0]
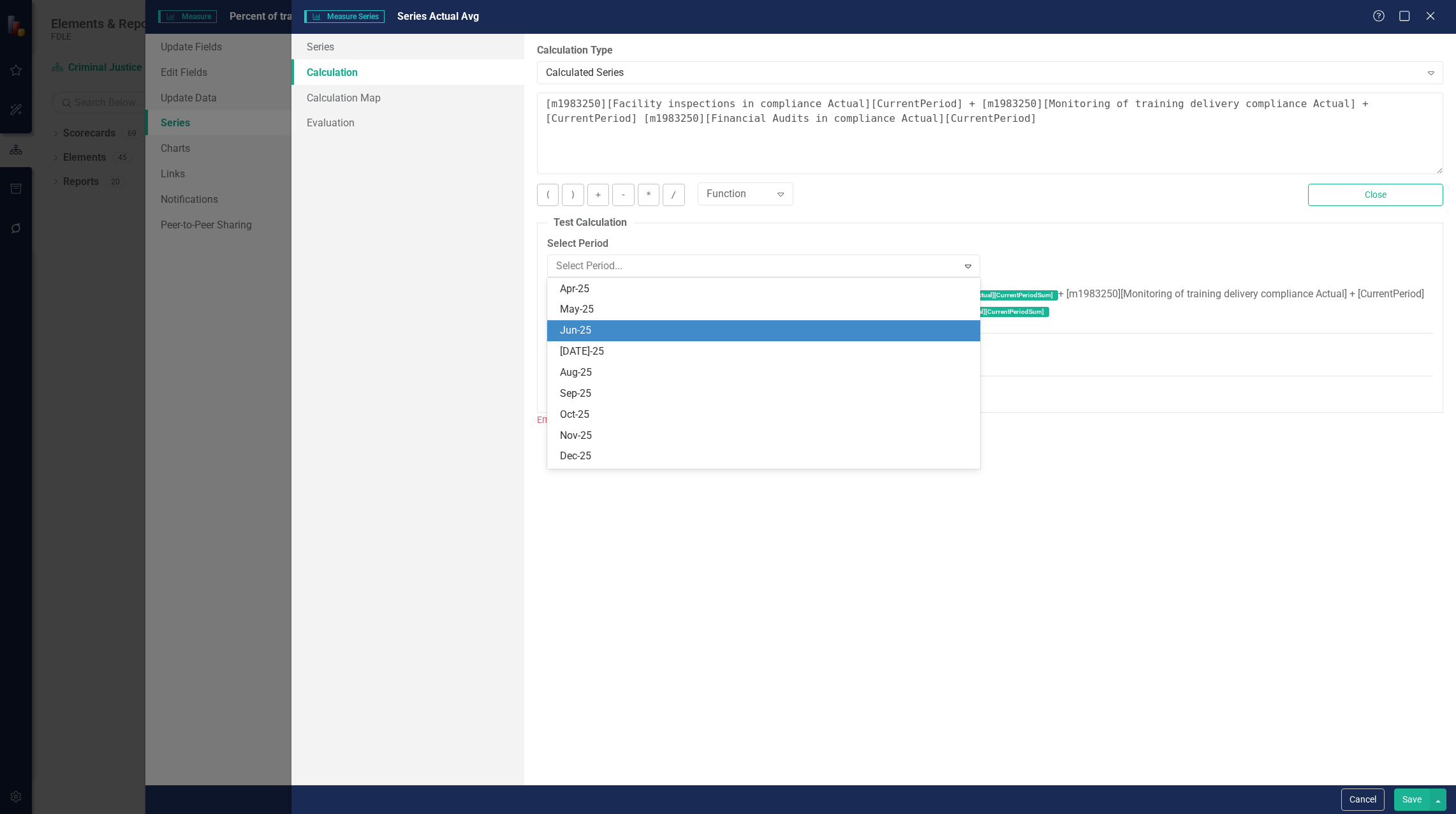
click at [589, 326] on div "Jun-25" at bounding box center [766, 331] width 413 height 14
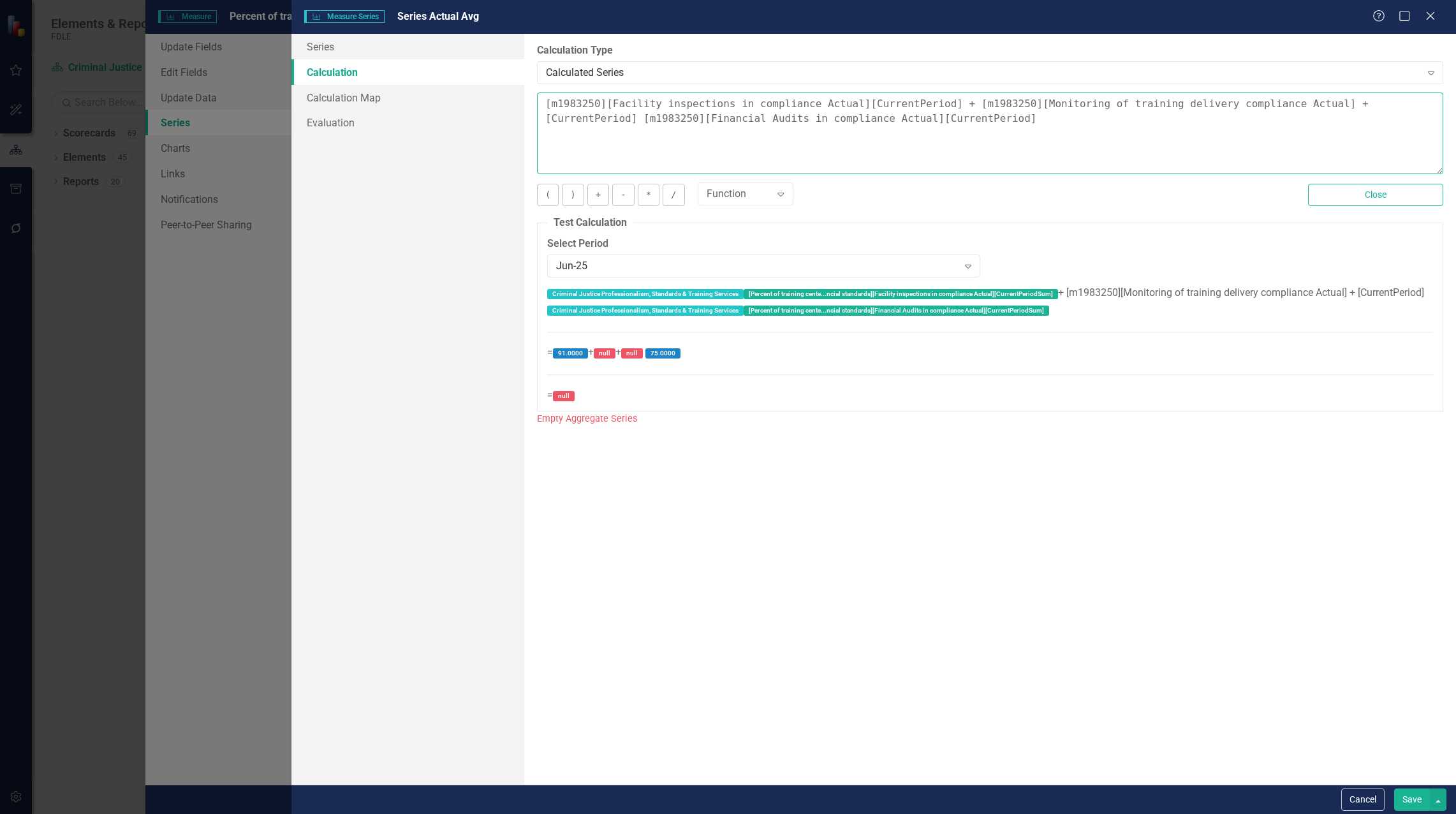
click at [1047, 150] on textarea "[m1983250][Facility inspections in compliance Actual][CurrentPeriod] + [m198325…" at bounding box center [990, 133] width 907 height 82
click at [542, 103] on textarea "[m1983250][Facility inspections in compliance Actual][CurrentPeriod] + [m198325…" at bounding box center [990, 133] width 907 height 82
click at [930, 118] on textarea "([m1983250][Facility inspections in compliance Actual][CurrentPeriod] + [m19832…" at bounding box center [990, 133] width 907 height 82
click at [1075, 430] on div "By default, series in ClearPoint are not calculated. So, if you leave the form …" at bounding box center [990, 410] width 932 height 751
click at [595, 265] on div "Jun-25" at bounding box center [757, 265] width 401 height 14
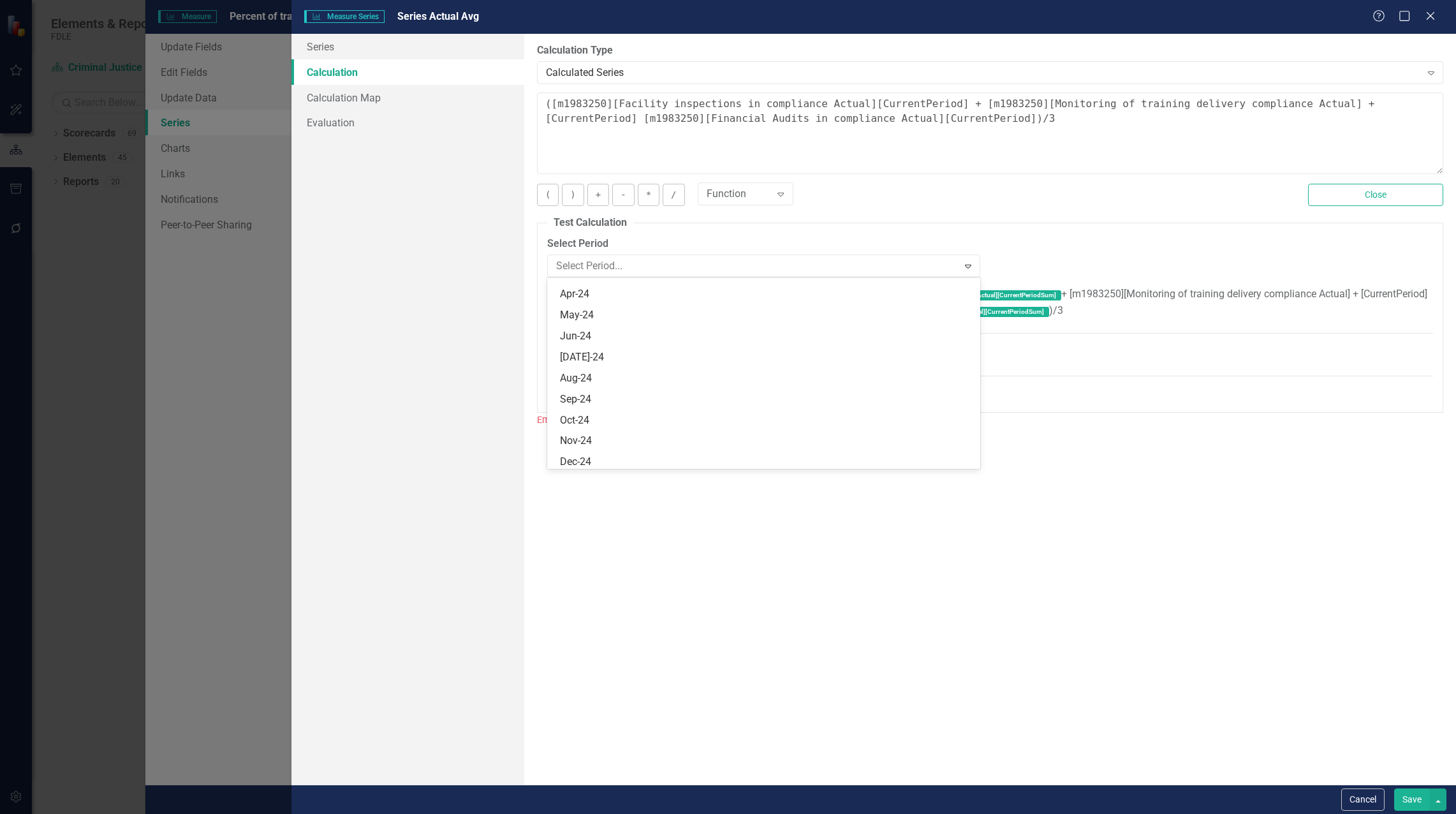
scroll to position [5387, 0]
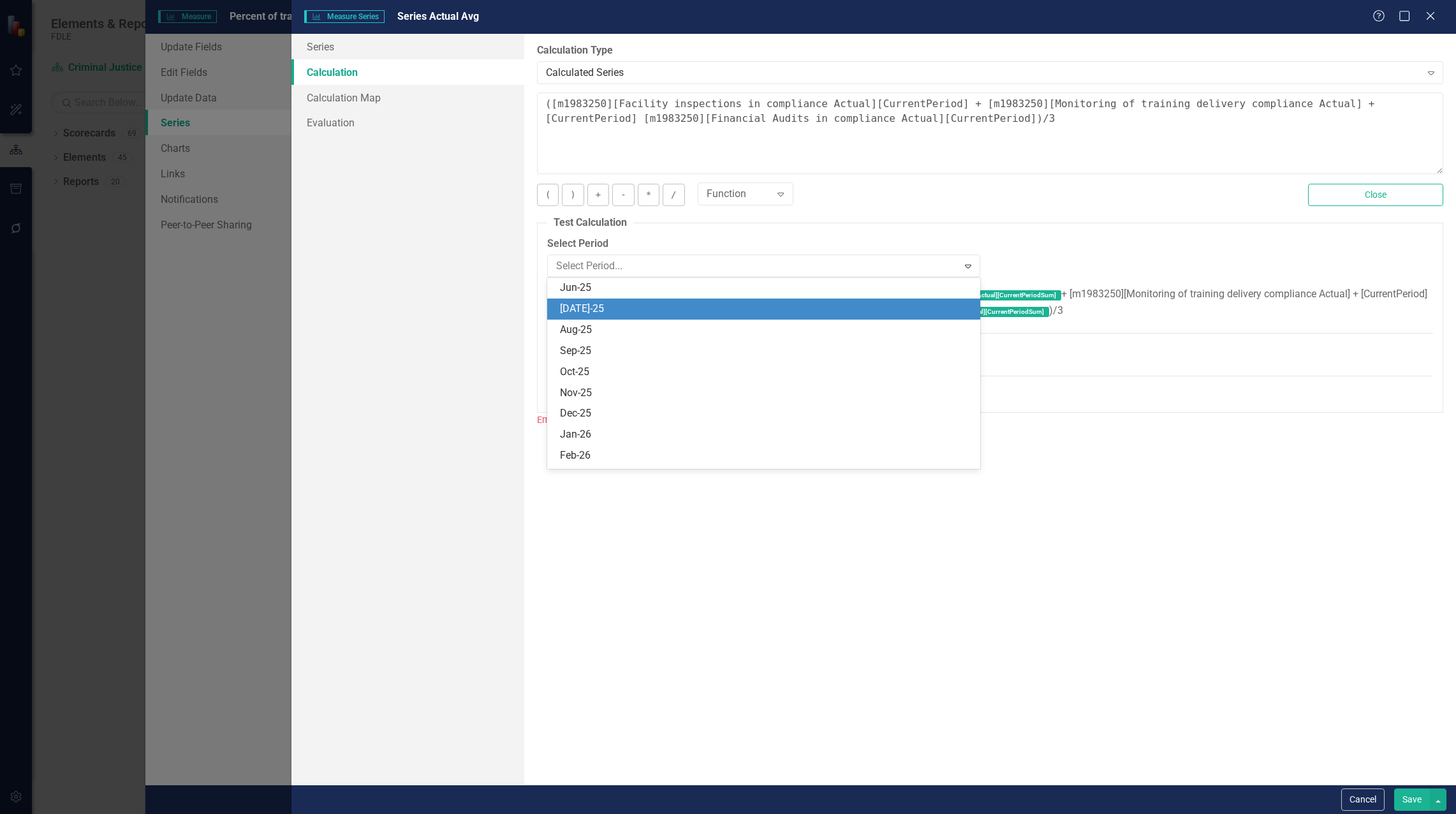
click at [594, 313] on div "[DATE]-25" at bounding box center [766, 309] width 413 height 14
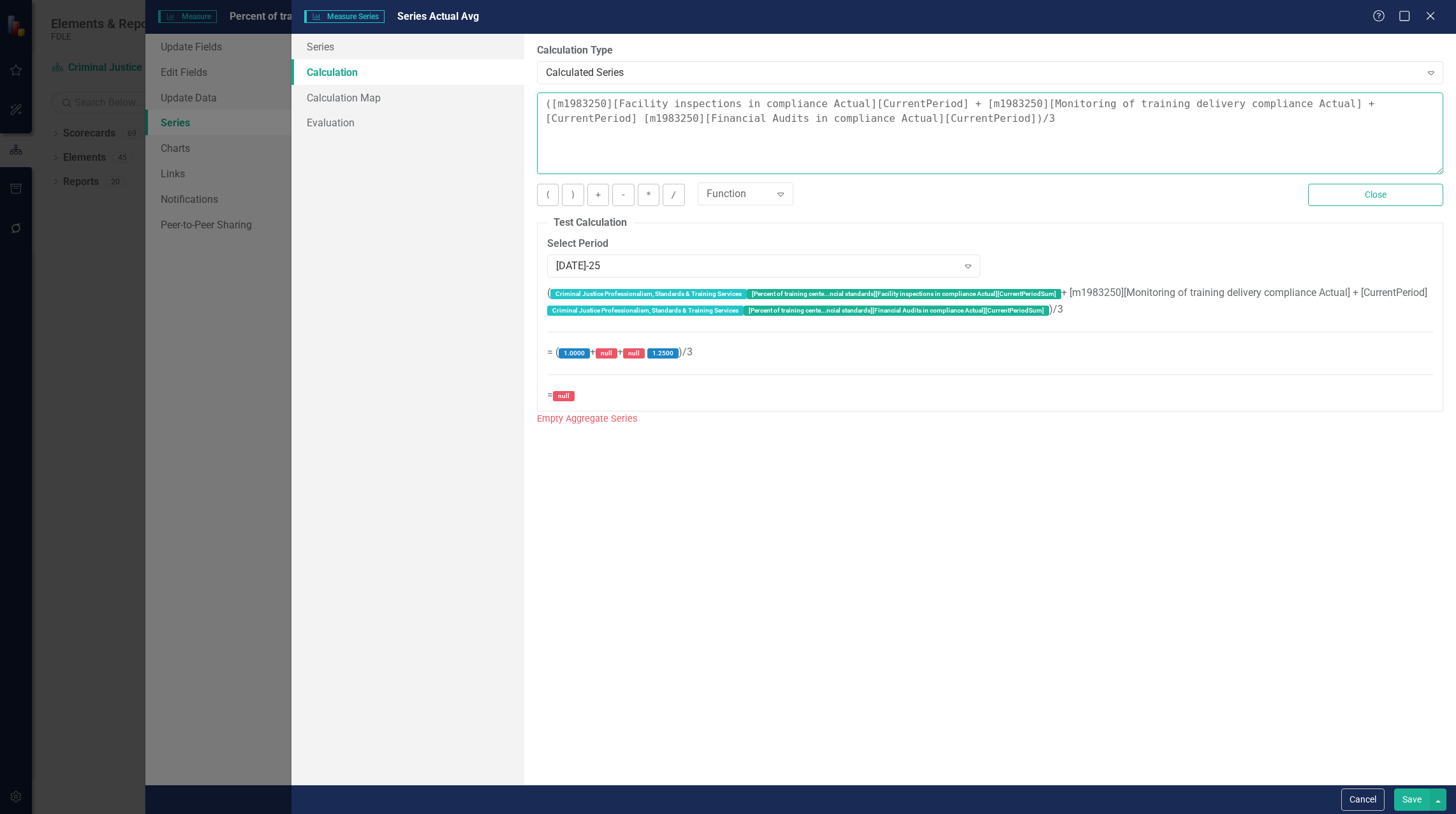
click at [916, 119] on textarea "([m1983250][Facility inspections in compliance Actual][CurrentPeriod] + [m19832…" at bounding box center [990, 133] width 907 height 82
click at [911, 119] on textarea "([m1983250][Facility inspections in compliance Actual][CurrentPeriod] + [m19832…" at bounding box center [990, 133] width 907 height 82
click at [922, 118] on textarea "([m1983250][Facility inspections in compliance Actual][CurrentPeriod] + [m19832…" at bounding box center [990, 133] width 907 height 82
click at [926, 117] on textarea "([m1983250][Facility inspections in compliance Actual][CurrentPeriod] + [m19832…" at bounding box center [990, 133] width 907 height 82
click at [1220, 302] on div "( Criminal Justice Professionalism, Standards & Training Services [Percent of t…" at bounding box center [990, 345] width 886 height 118
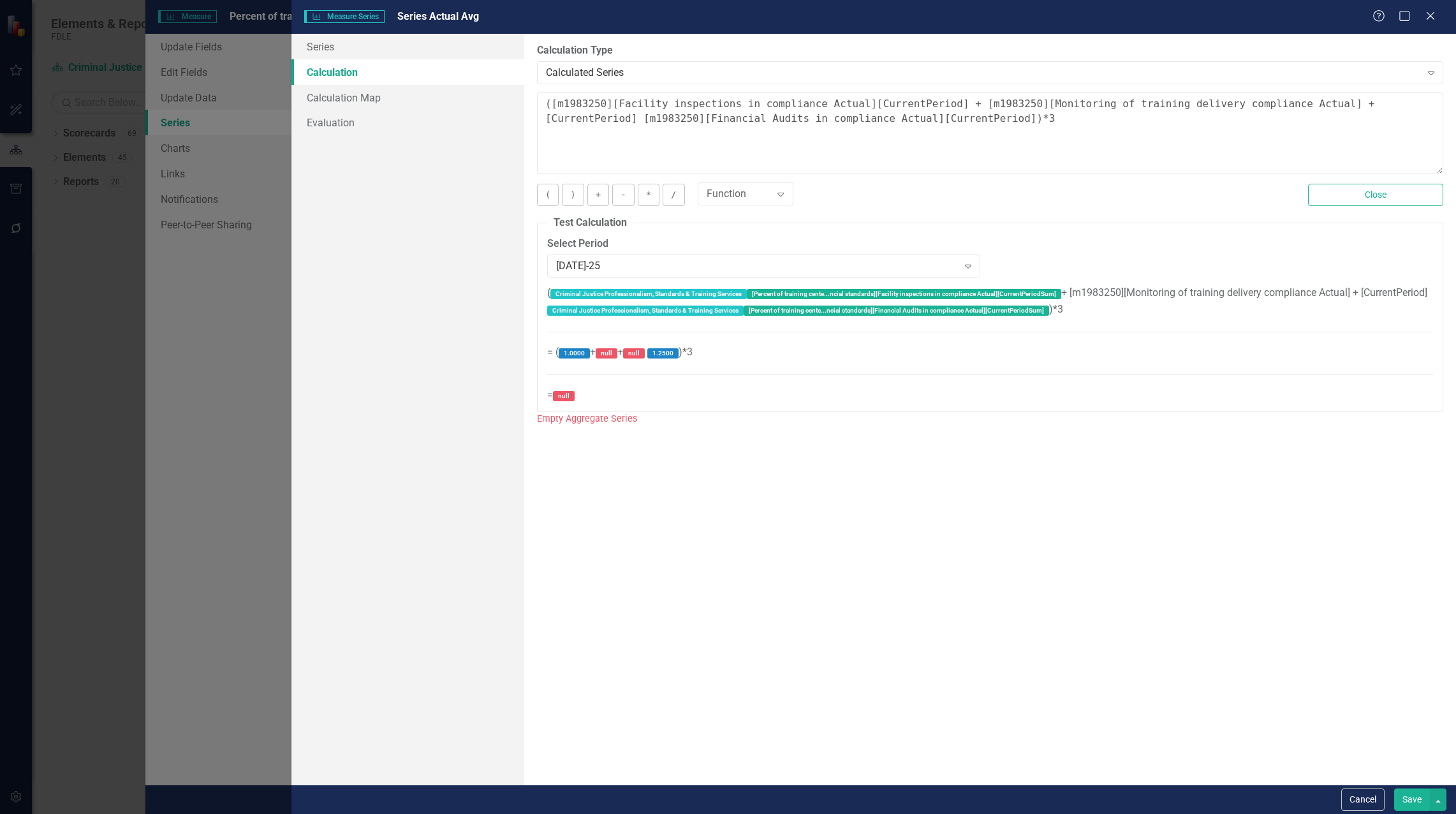
click at [1235, 298] on span "( Criminal Justice Professionalism, Standards & Training Services [Percent of t…" at bounding box center [990, 343] width 886 height 114
click at [1079, 305] on div "( Criminal Justice Professionalism, Standards & Training Services [Percent of t…" at bounding box center [990, 345] width 886 height 118
drag, startPoint x: 1091, startPoint y: 309, endPoint x: 539, endPoint y: 283, distance: 552.6
click at [539, 283] on fieldset "Test Calculation Select Period [DATE]-25 Expand ( Criminal Justice Professional…" at bounding box center [990, 314] width 907 height 196
click at [1017, 121] on textarea "([m1983250][Facility inspections in compliance Actual][CurrentPeriod] + [m19832…" at bounding box center [990, 133] width 907 height 82
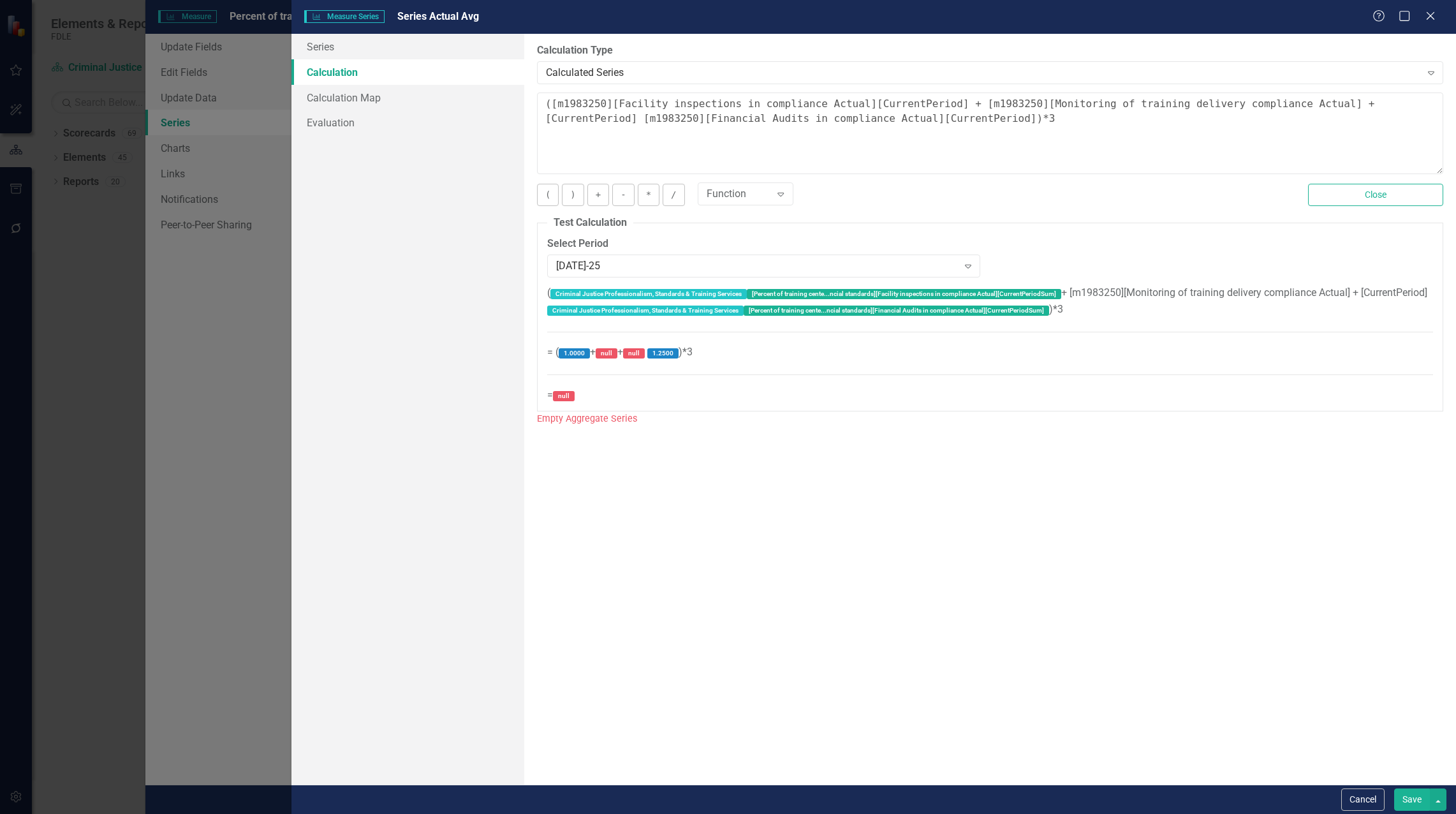
click at [1148, 315] on div "( Criminal Justice Professionalism, Standards & Training Services [Percent of t…" at bounding box center [990, 345] width 886 height 118
click at [1088, 309] on div "( Criminal Justice Professionalism, Standards & Training Services [Percent of t…" at bounding box center [990, 345] width 886 height 118
drag, startPoint x: 1406, startPoint y: 198, endPoint x: 1167, endPoint y: 210, distance: 239.3
click at [1179, 212] on div "( ) + - * / Function Expand Close" at bounding box center [990, 200] width 926 height 32
click at [592, 268] on div "[DATE]-25" at bounding box center [757, 265] width 401 height 14
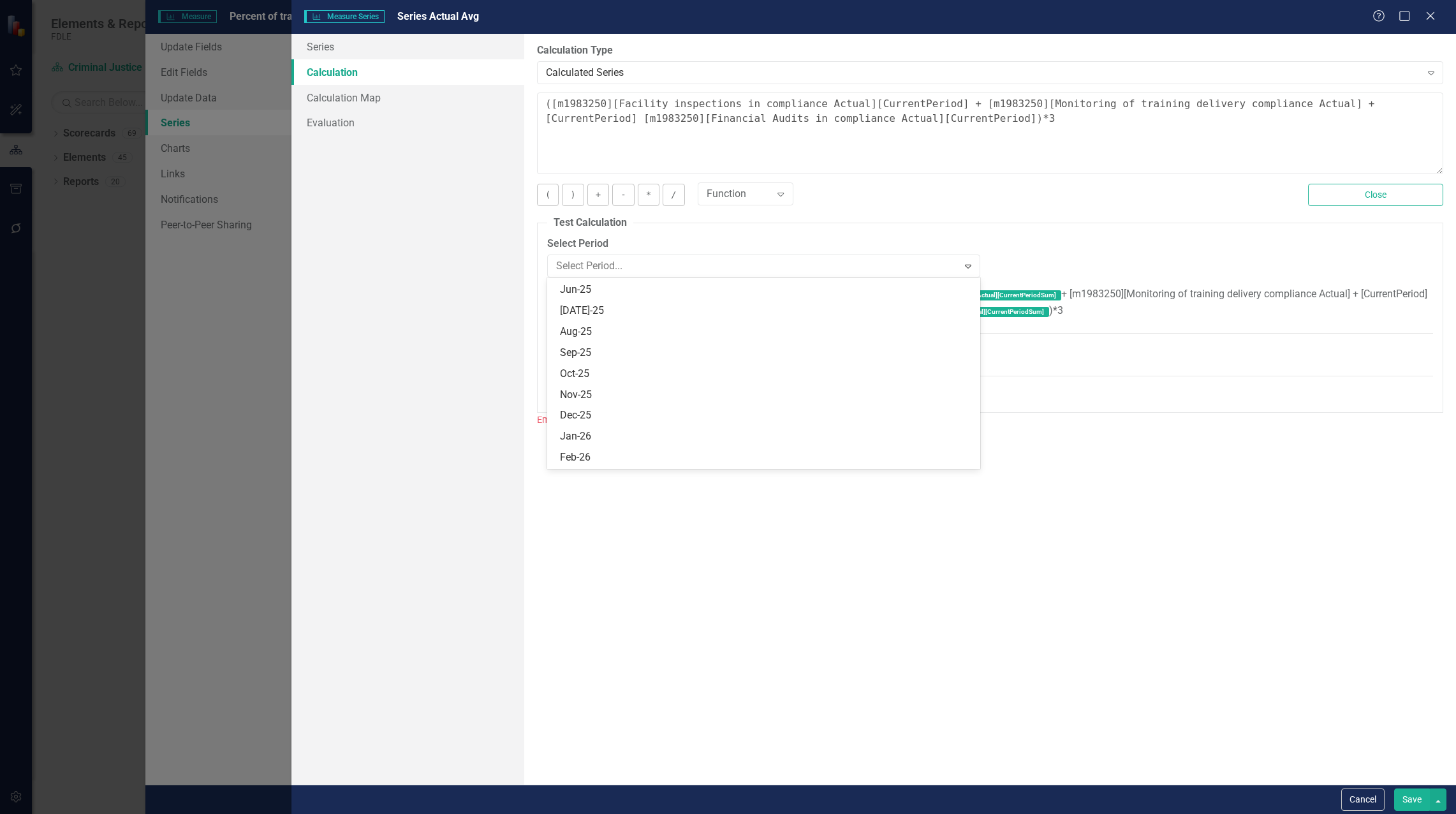
scroll to position [5408, 0]
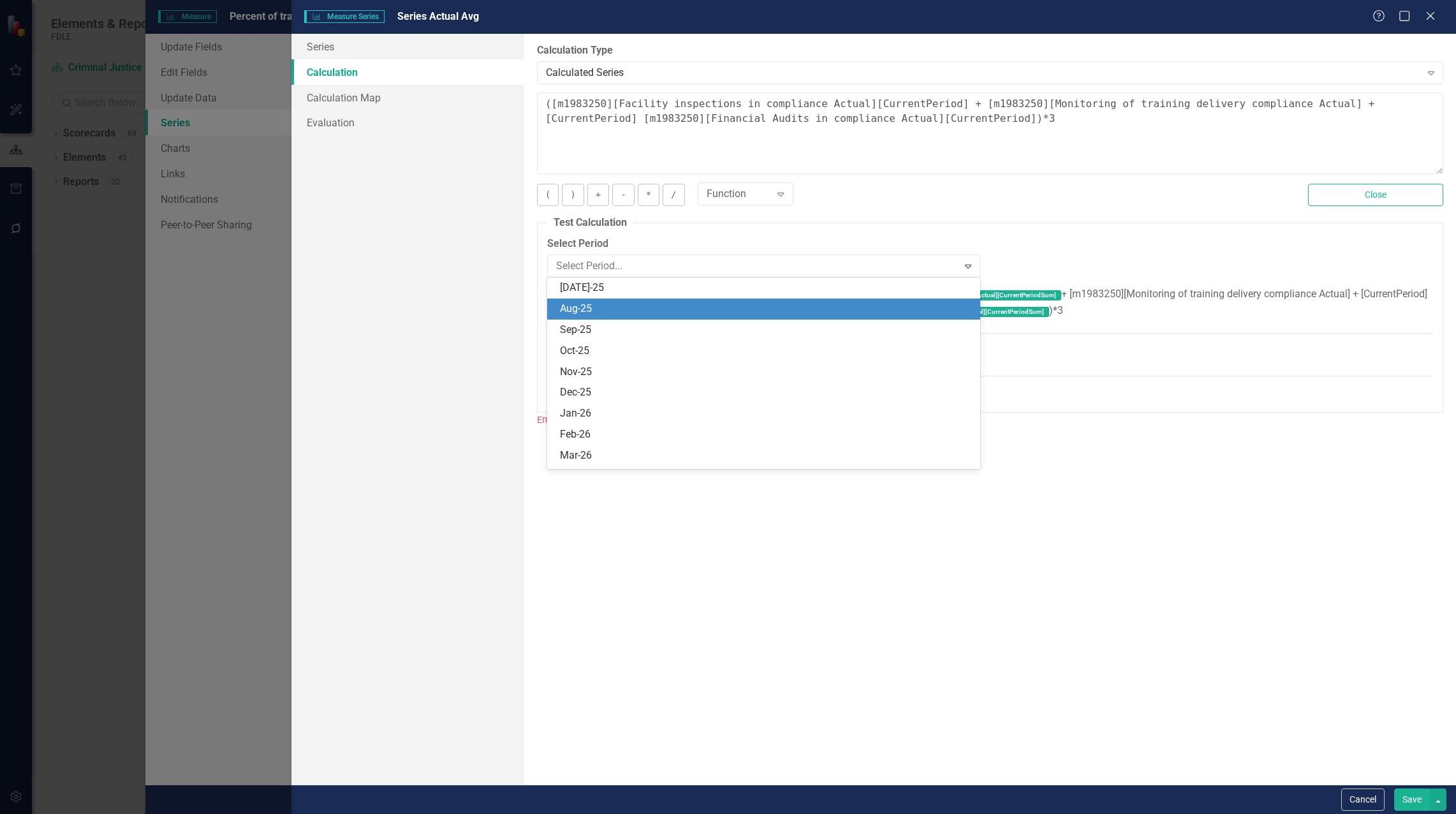
click at [606, 316] on div "Aug-25" at bounding box center [766, 309] width 413 height 14
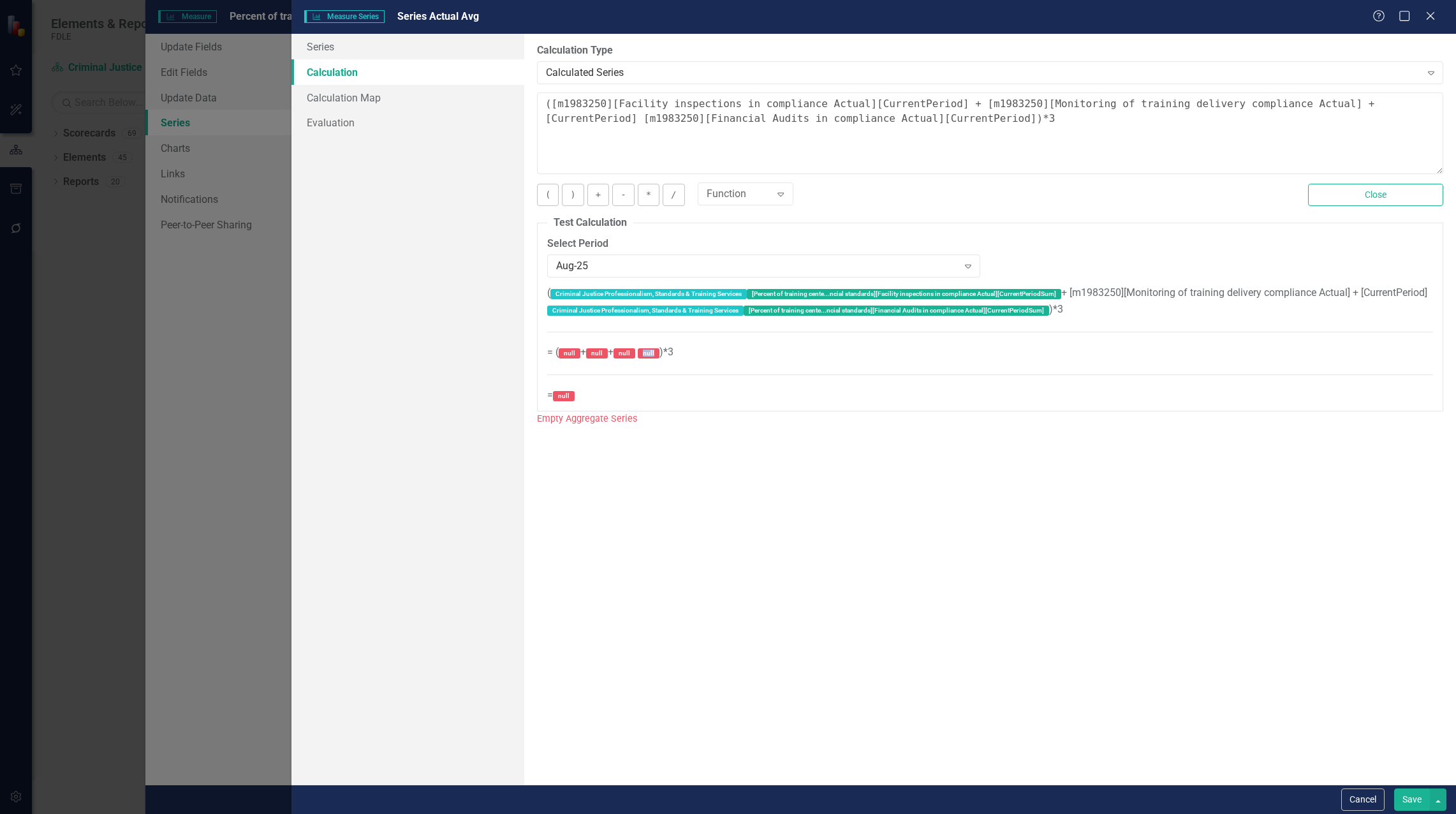
drag, startPoint x: 669, startPoint y: 354, endPoint x: 651, endPoint y: 356, distance: 18.1
click at [651, 356] on span "( Criminal Justice Professionalism, Standards & Training Services [Percent of t…" at bounding box center [990, 343] width 886 height 114
click at [947, 132] on textarea "([m1983250][Facility inspections in compliance Actual][CurrentPeriod] + [m19832…" at bounding box center [990, 133] width 907 height 82
drag, startPoint x: 904, startPoint y: 119, endPoint x: 531, endPoint y: 117, distance: 373.0
click at [531, 117] on div "By default, series in ClearPoint are not calculated. So, if you leave the form …" at bounding box center [990, 410] width 932 height 751
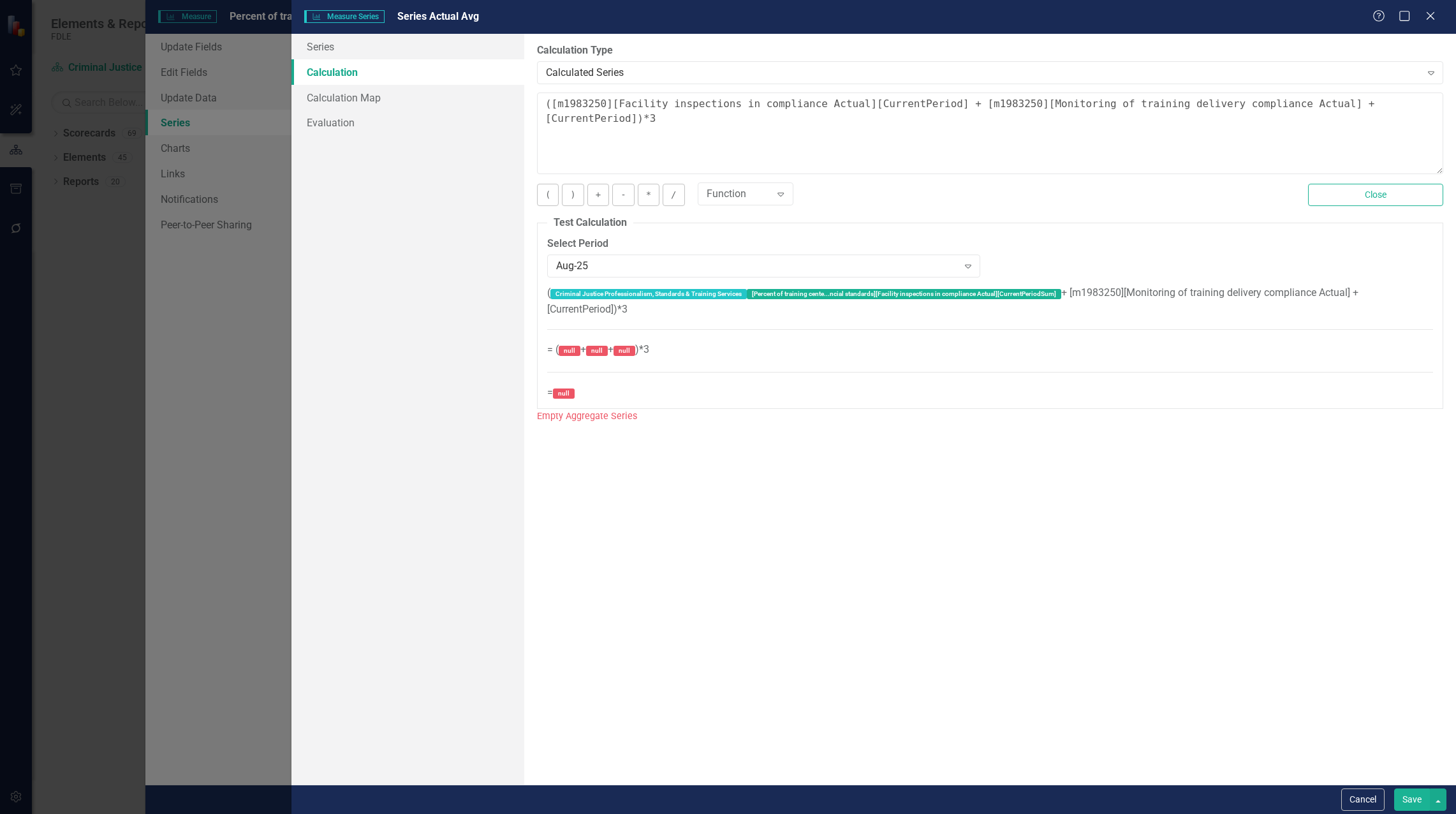
click at [657, 351] on span "( Criminal Justice Professionalism, Standards & Training Services [Percent of t…" at bounding box center [990, 342] width 886 height 112
click at [1400, 108] on textarea "([m1983250][Facility inspections in compliance Actual][CurrentPeriod] + [m19832…" at bounding box center [990, 133] width 907 height 82
drag, startPoint x: 1417, startPoint y: 101, endPoint x: 1440, endPoint y: 121, distance: 30.5
click at [1401, 103] on textarea "([m1983250][Facility inspections in compliance Actual][CurrentPeriod] + [m19832…" at bounding box center [990, 133] width 907 height 82
type textarea "([m1983250][Facility inspections in compliance Actual][CurrentPeriod] + [m19832…"
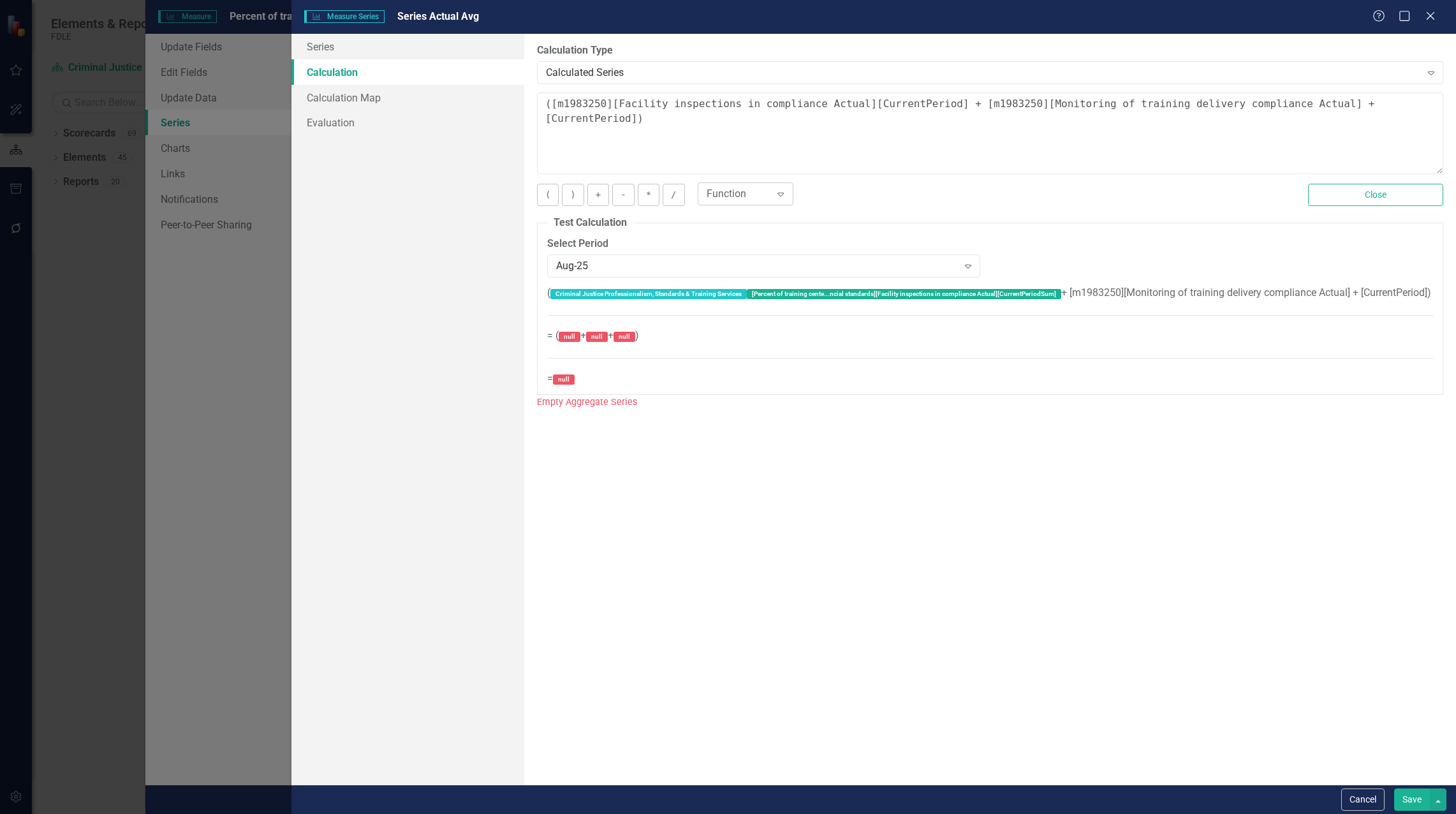
click at [786, 196] on div "Expand" at bounding box center [781, 194] width 23 height 21
click at [924, 192] on div "Function Expand" at bounding box center [994, 195] width 592 height 22
drag, startPoint x: 1357, startPoint y: 249, endPoint x: 1348, endPoint y: 289, distance: 41.0
click at [1350, 281] on div "You can define a default calculation for this series by referencing other serie…" at bounding box center [990, 251] width 907 height 317
click at [1414, 804] on button "Save" at bounding box center [1412, 800] width 36 height 22
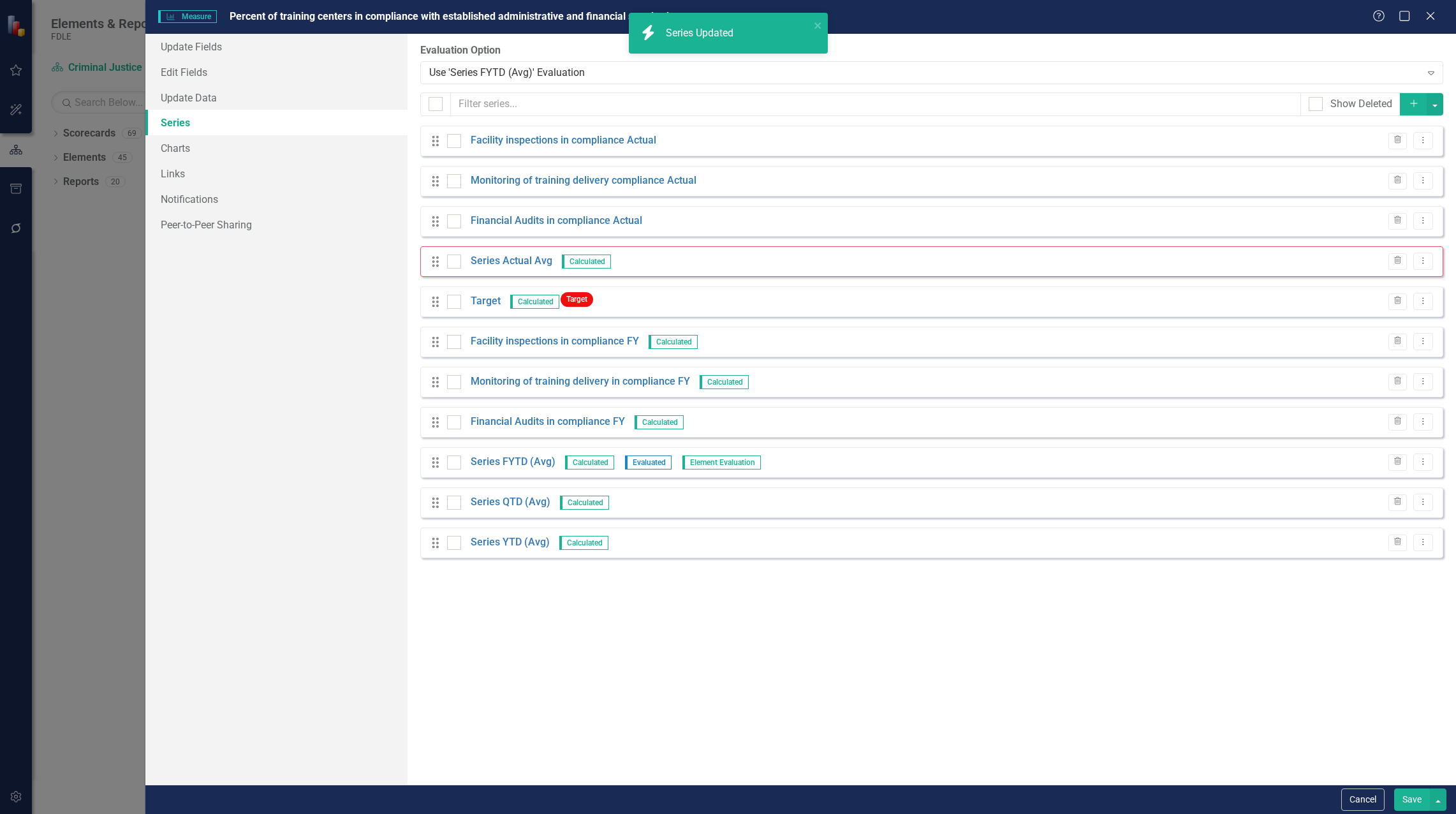
click at [672, 596] on div "From this page, you can add, edit, delete, or duplicate the measure series for …" at bounding box center [932, 410] width 1048 height 751
click at [524, 261] on link "Series Actual Avg" at bounding box center [511, 261] width 82 height 14
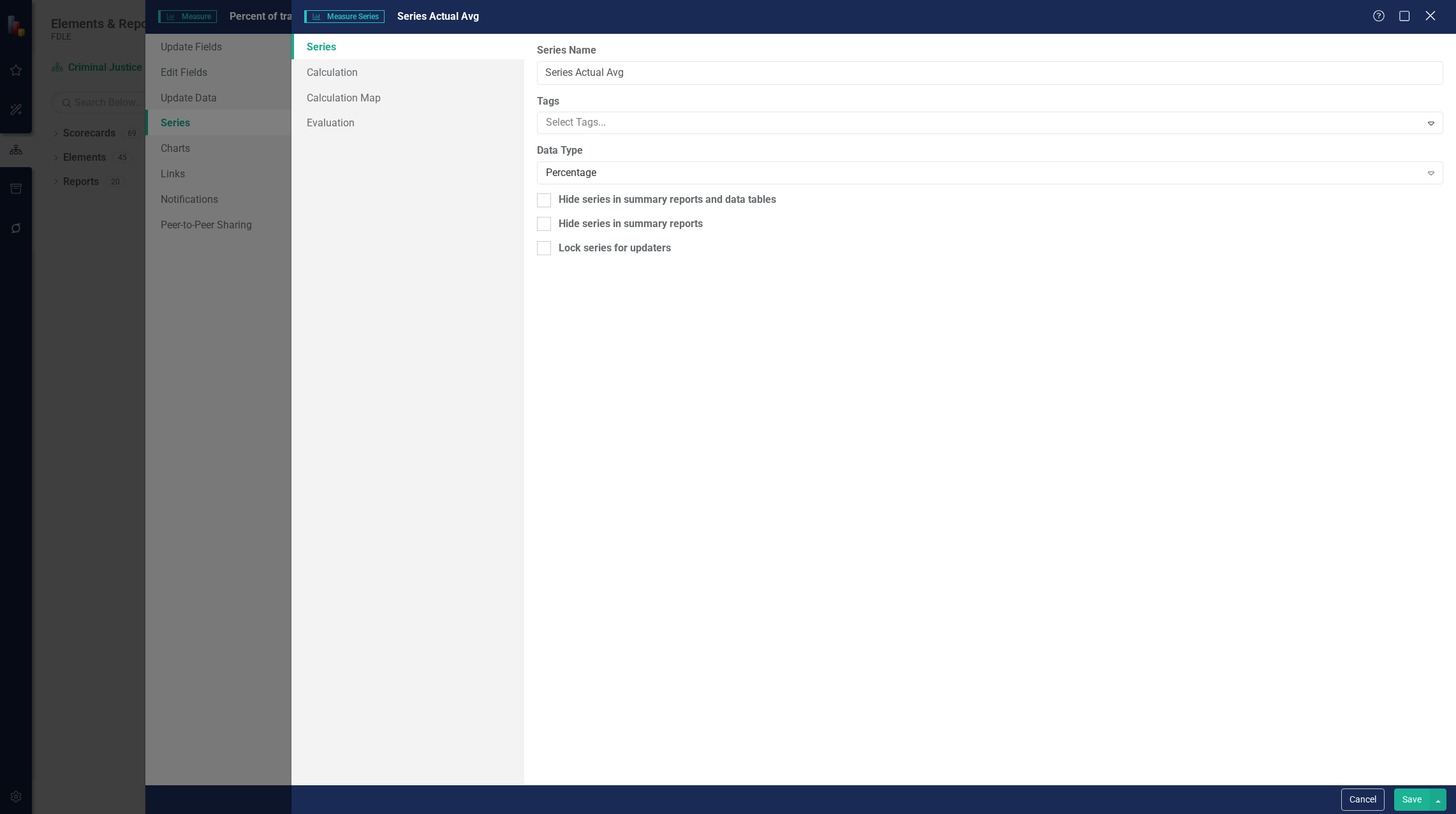
click at [1429, 14] on icon at bounding box center [1430, 15] width 10 height 10
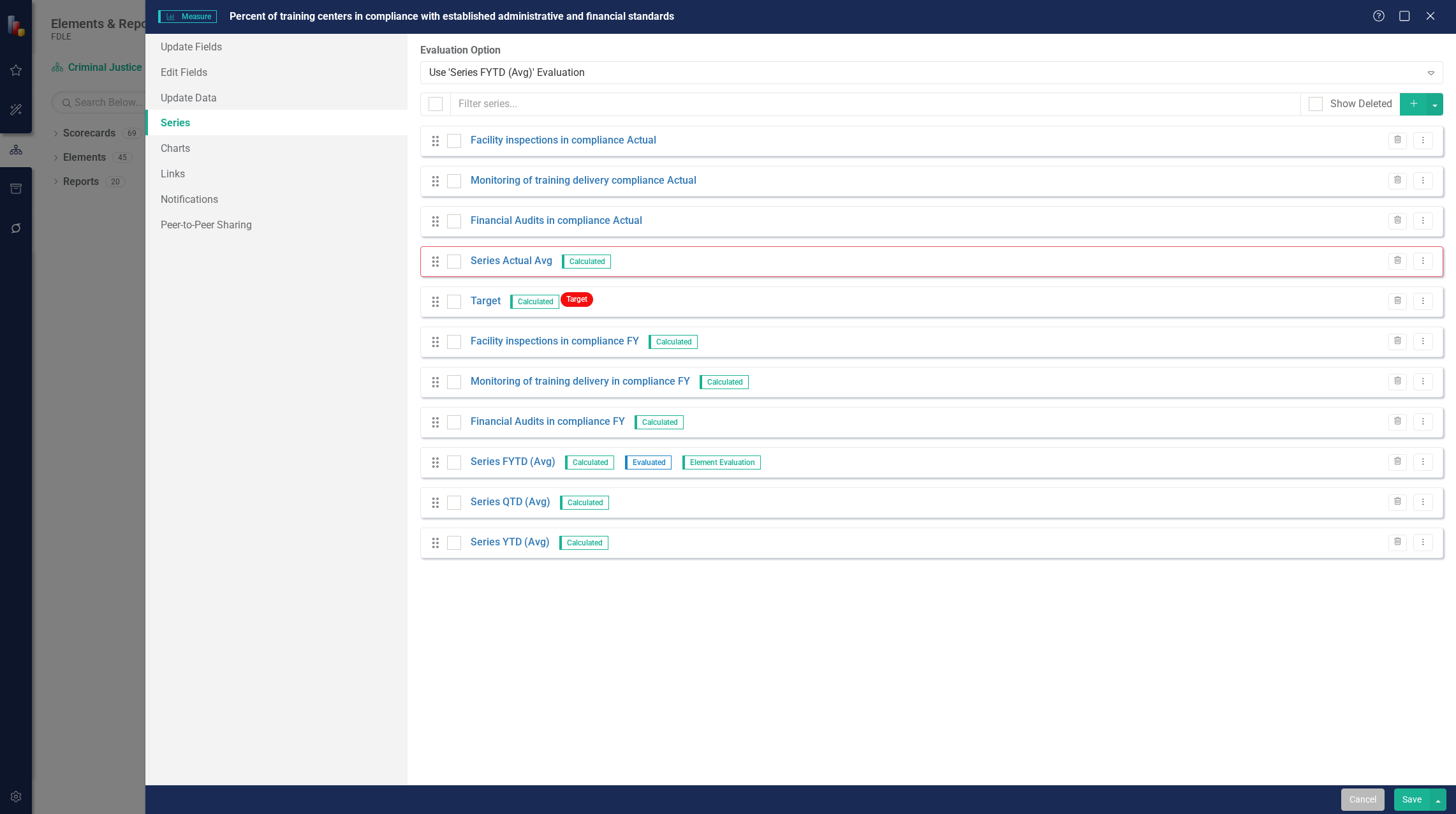
click at [1381, 800] on button "Cancel" at bounding box center [1363, 800] width 43 height 22
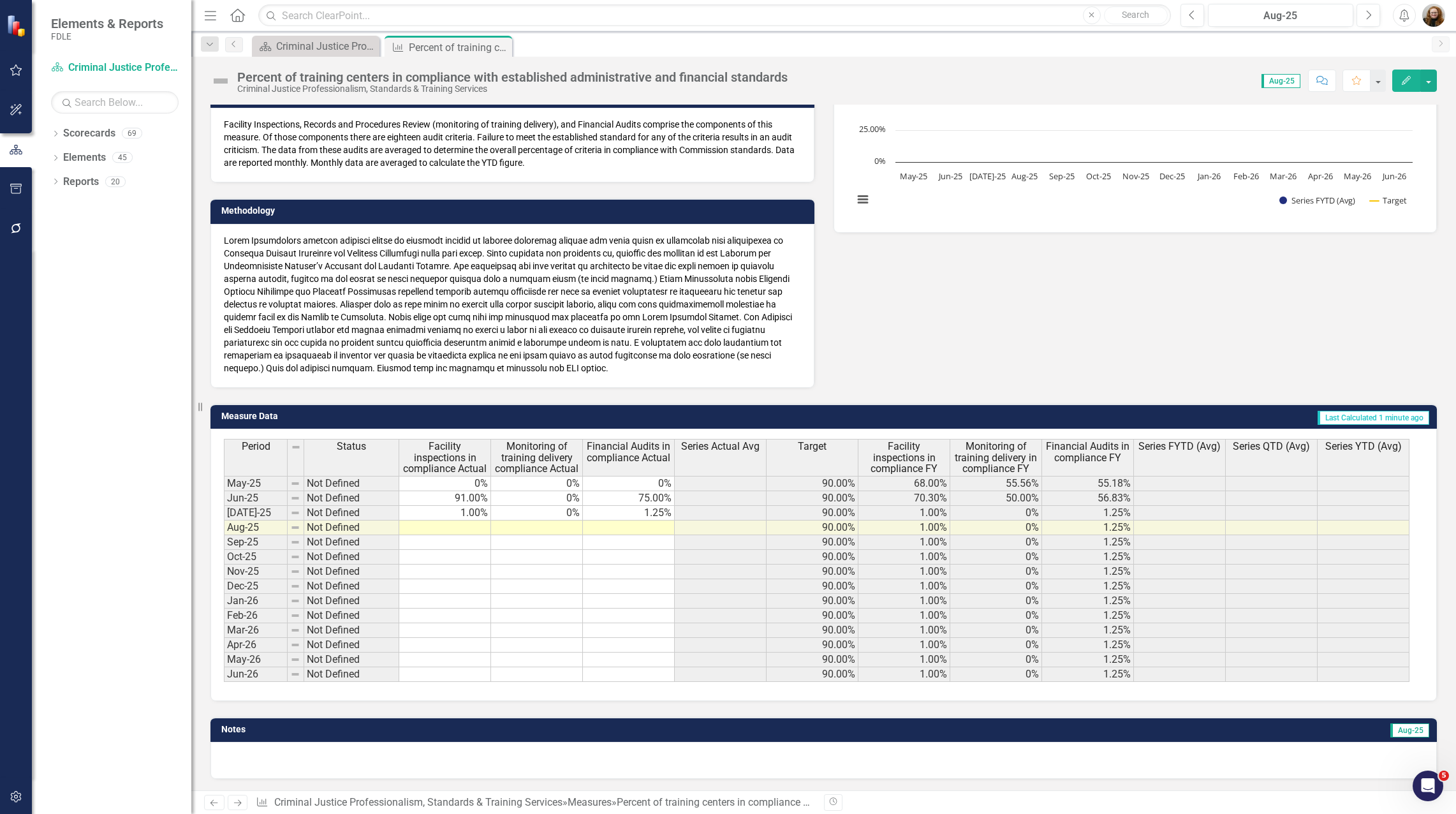
scroll to position [197, 0]
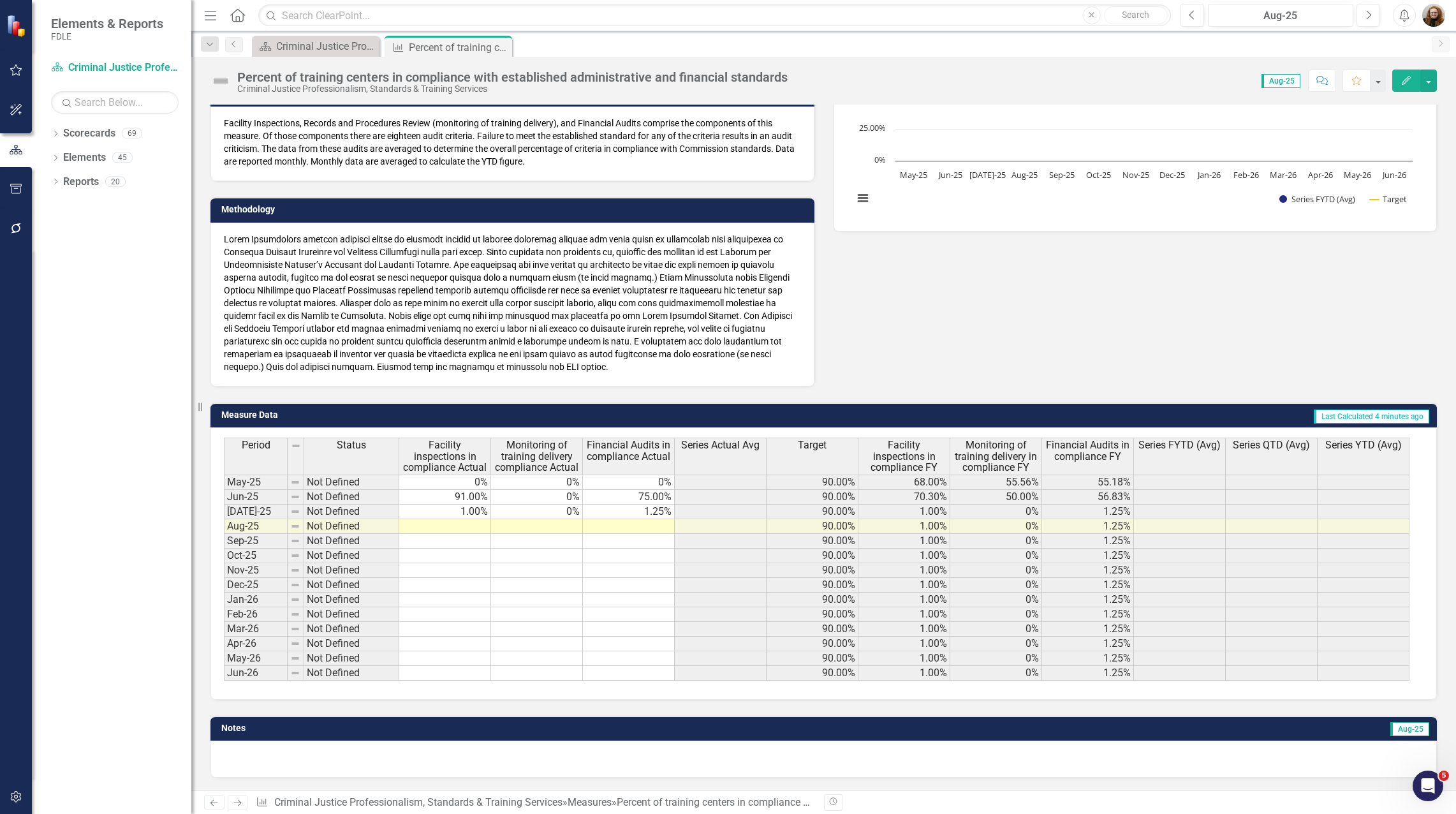
click at [1404, 79] on icon "Edit" at bounding box center [1406, 81] width 12 height 9
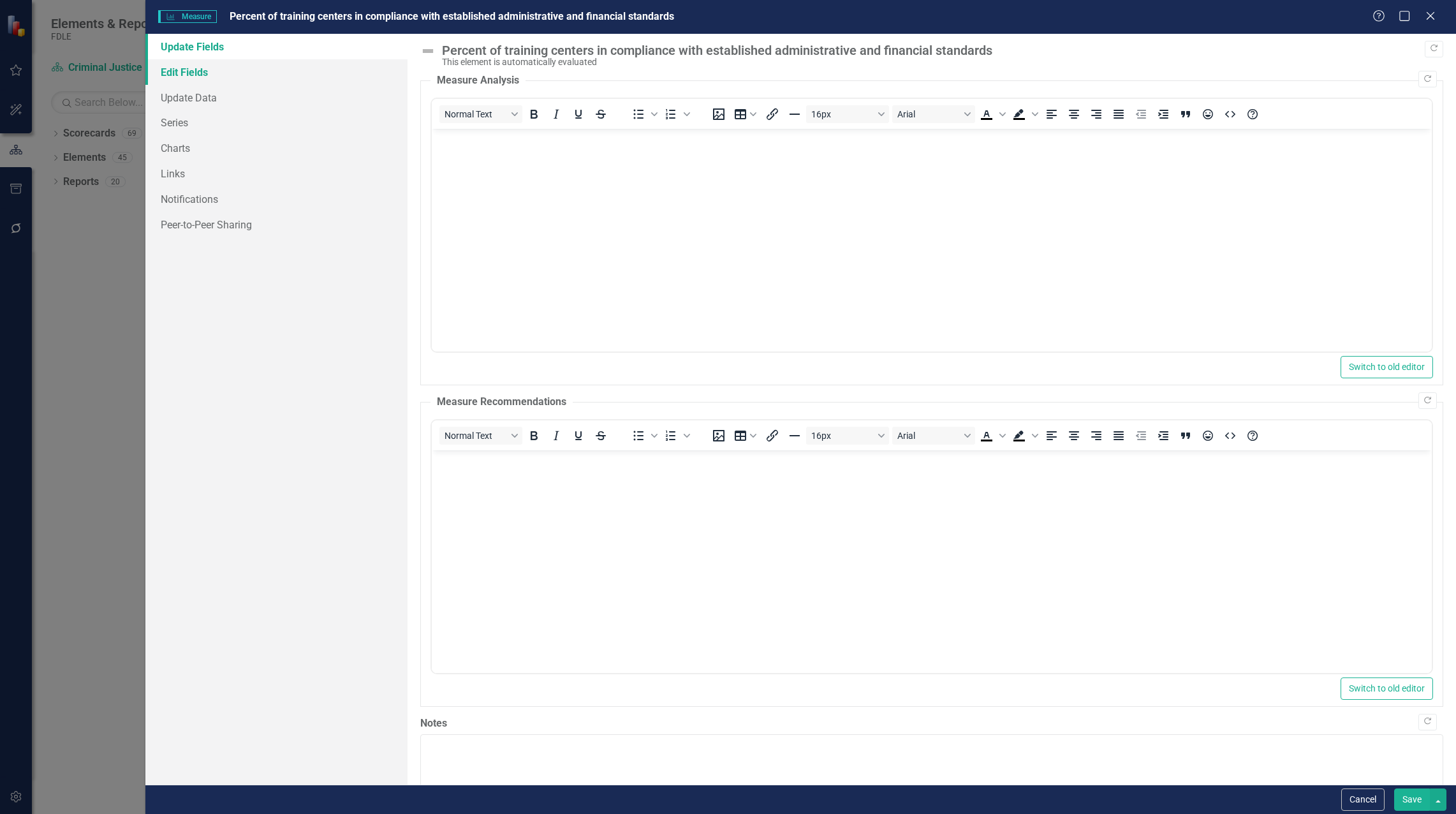
scroll to position [0, 0]
drag, startPoint x: 134, startPoint y: 108, endPoint x: 174, endPoint y: 116, distance: 40.8
click at [170, 114] on div "Measure Measure Percent of training centers in compliance with established admi…" at bounding box center [728, 407] width 1456 height 814
drag, startPoint x: 174, startPoint y: 116, endPoint x: 194, endPoint y: 122, distance: 20.9
click at [194, 122] on link "Series" at bounding box center [276, 122] width 263 height 25
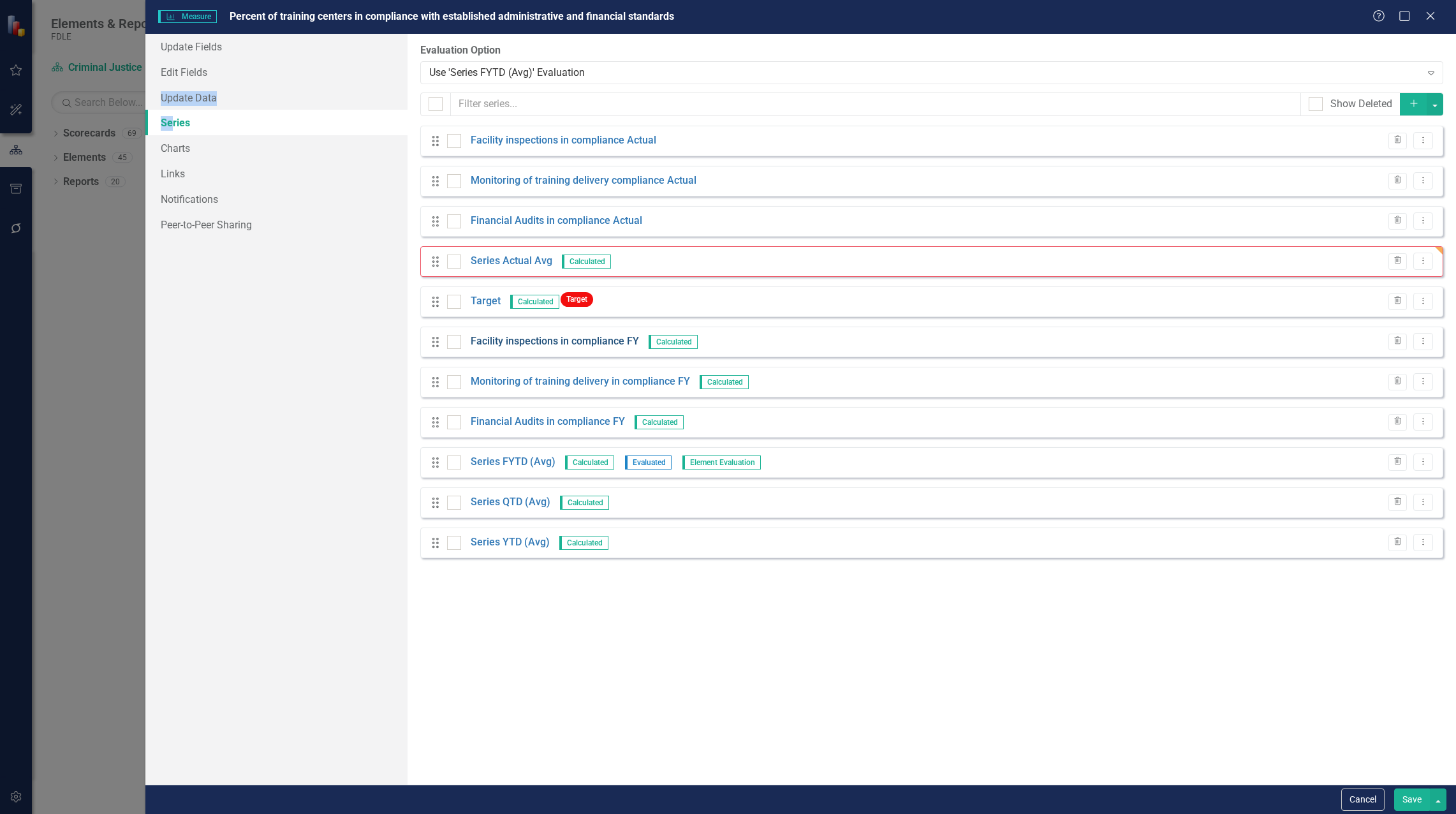
click at [564, 342] on link "Facility inspections in compliance FY" at bounding box center [555, 342] width 168 height 14
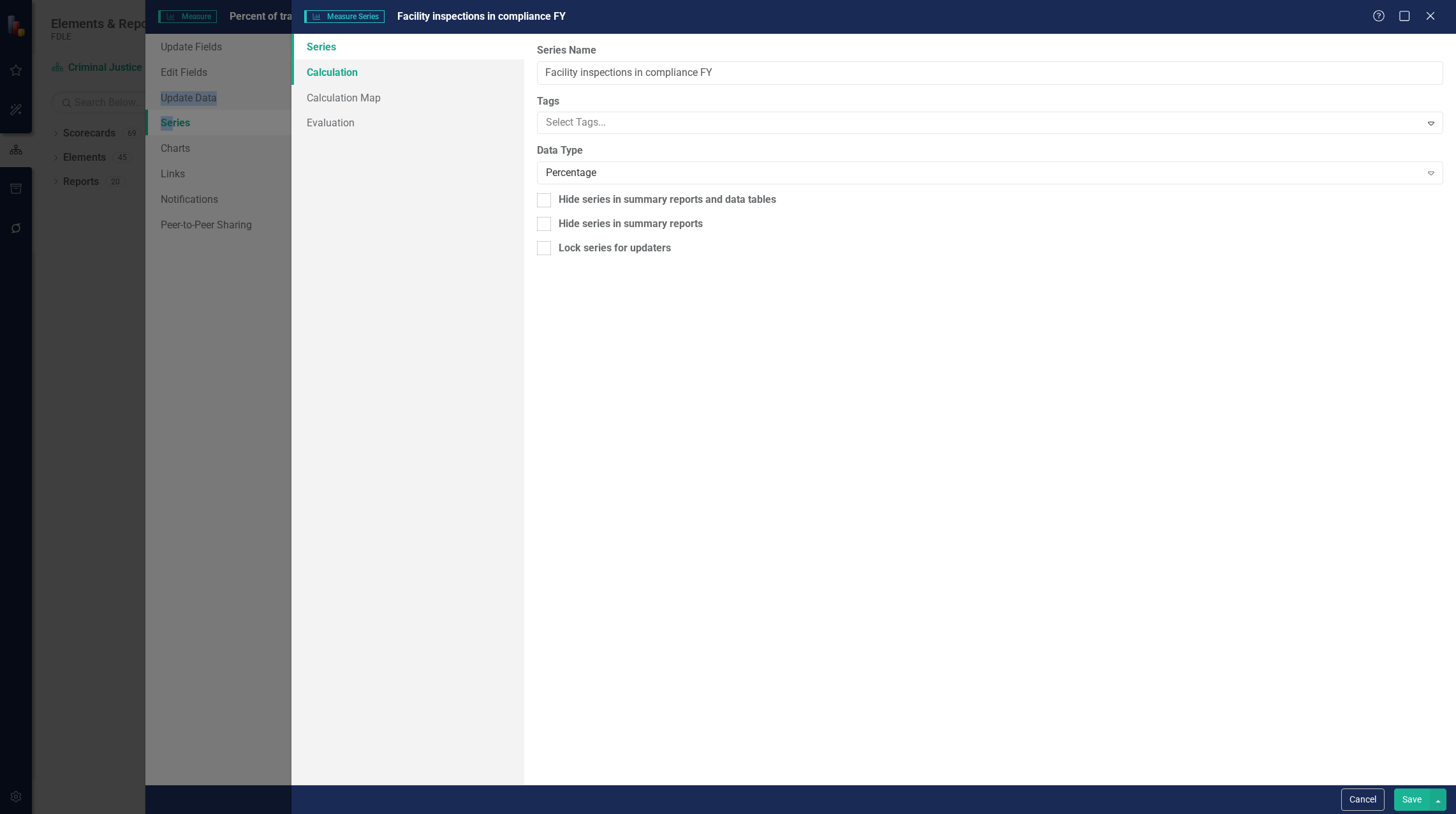
click at [338, 76] on link "Calculation" at bounding box center [408, 72] width 233 height 25
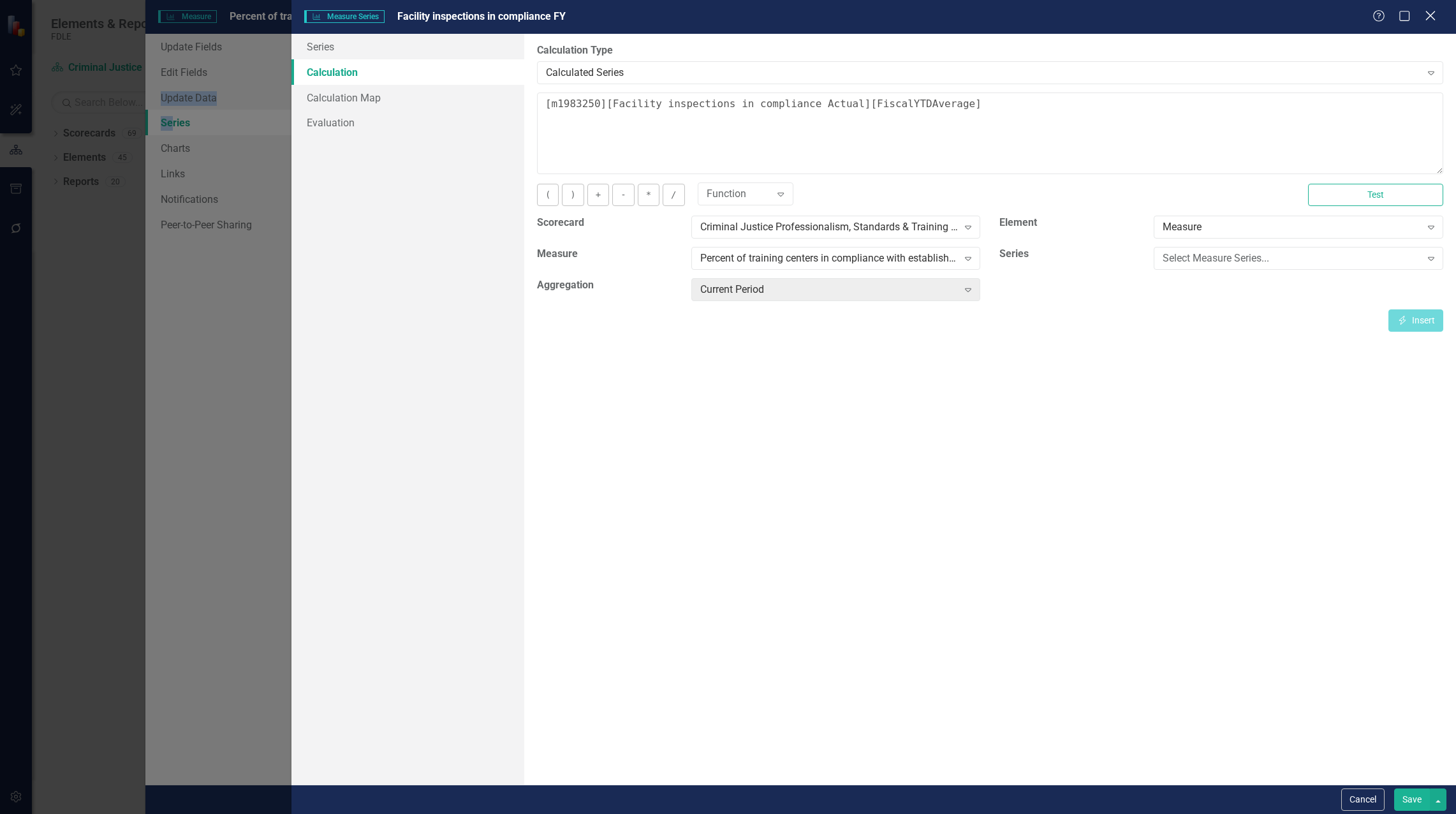
click at [1433, 16] on icon "Close" at bounding box center [1430, 16] width 16 height 13
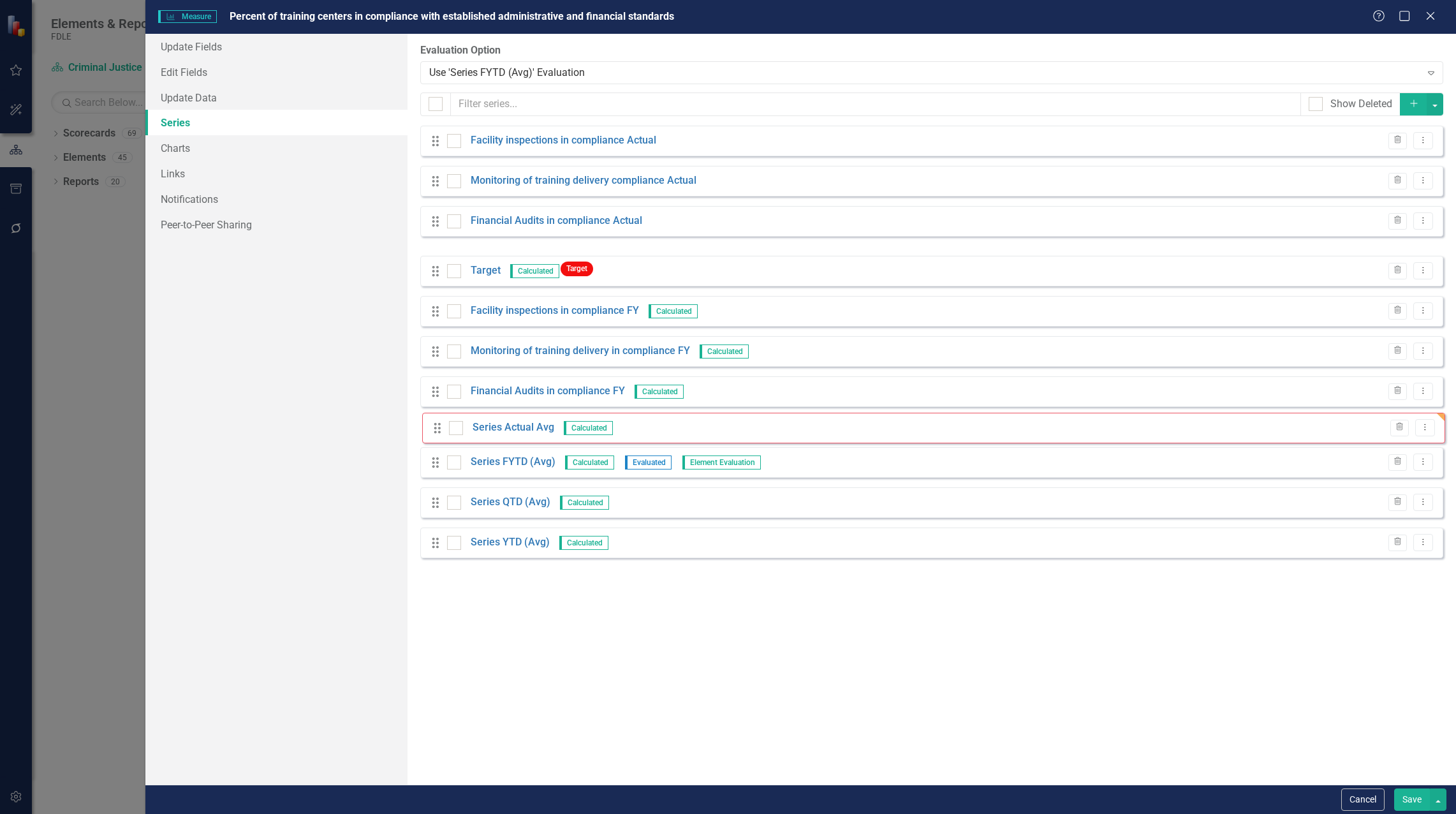
drag, startPoint x: 436, startPoint y: 264, endPoint x: 437, endPoint y: 431, distance: 167.0
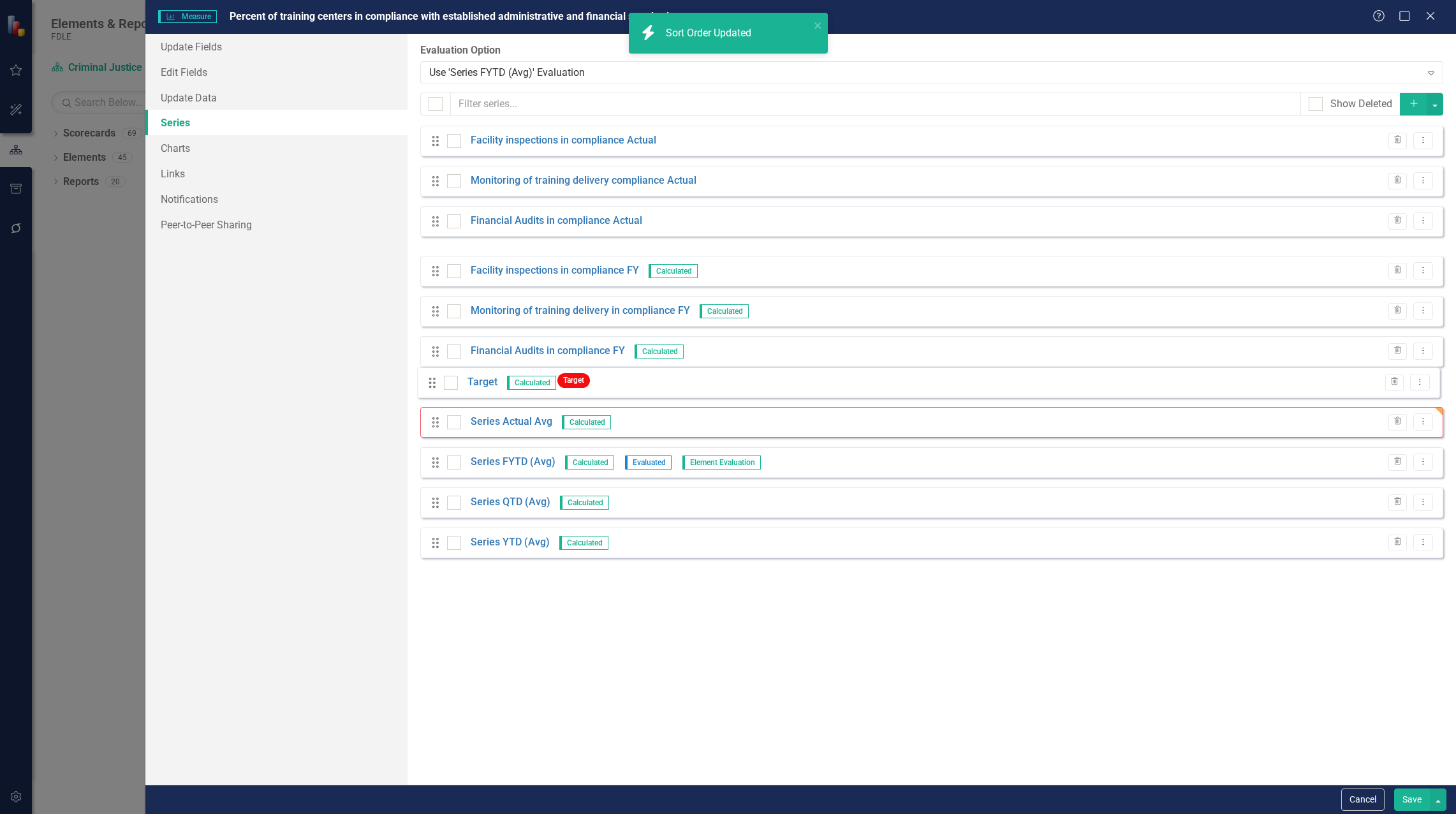
drag, startPoint x: 435, startPoint y: 260, endPoint x: 433, endPoint y: 381, distance: 121.0
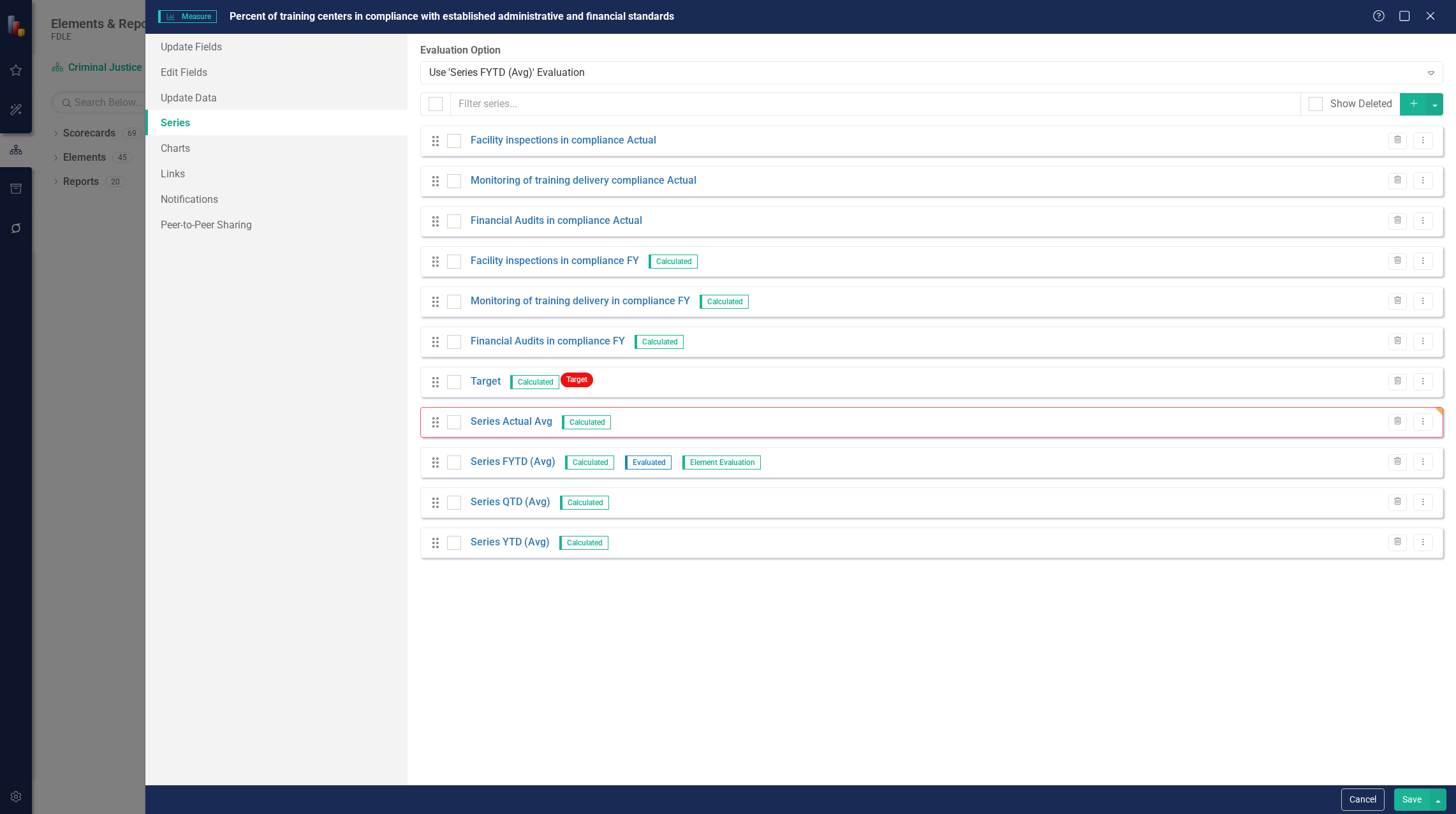
click at [644, 580] on div "From this page, you can add, edit, delete, or duplicate the measure series for …" at bounding box center [932, 410] width 1048 height 751
click at [1404, 797] on button "Save" at bounding box center [1412, 800] width 36 height 22
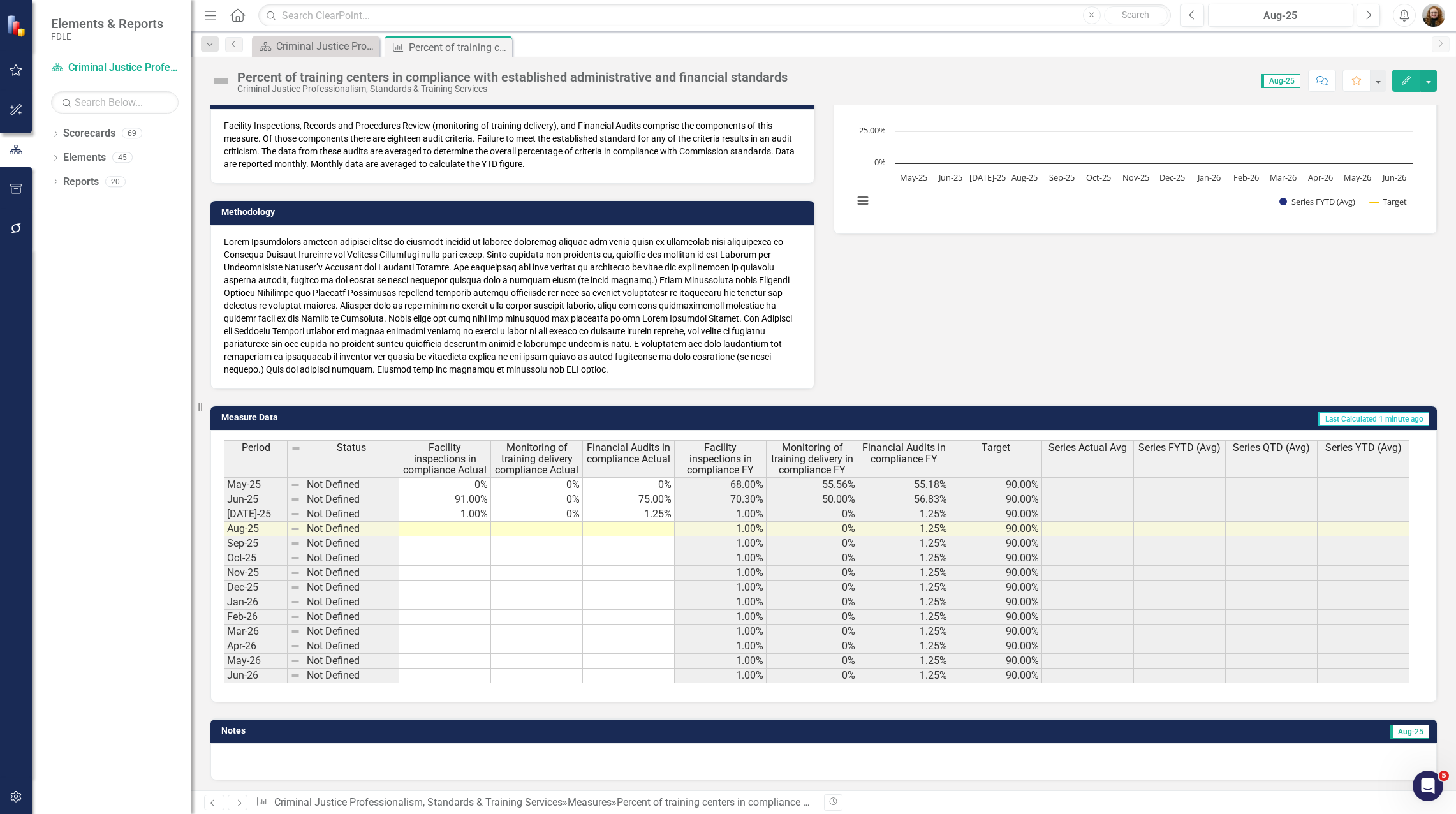
scroll to position [197, 0]
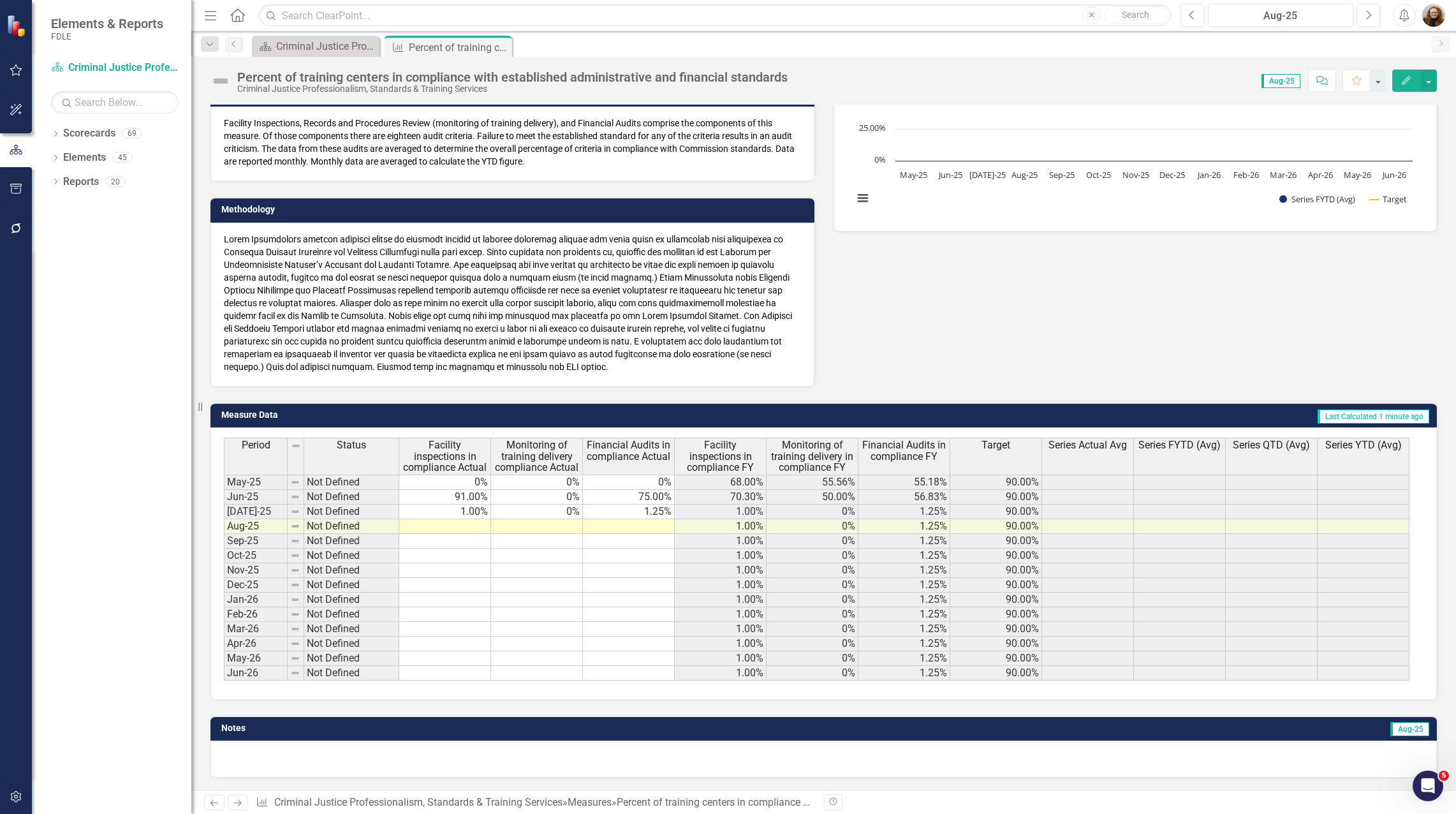
click at [631, 560] on td at bounding box center [629, 556] width 92 height 14
click at [316, 51] on div "Criminal Justice Professionalism, Standards & Training Services Landing Page" at bounding box center [318, 47] width 84 height 16
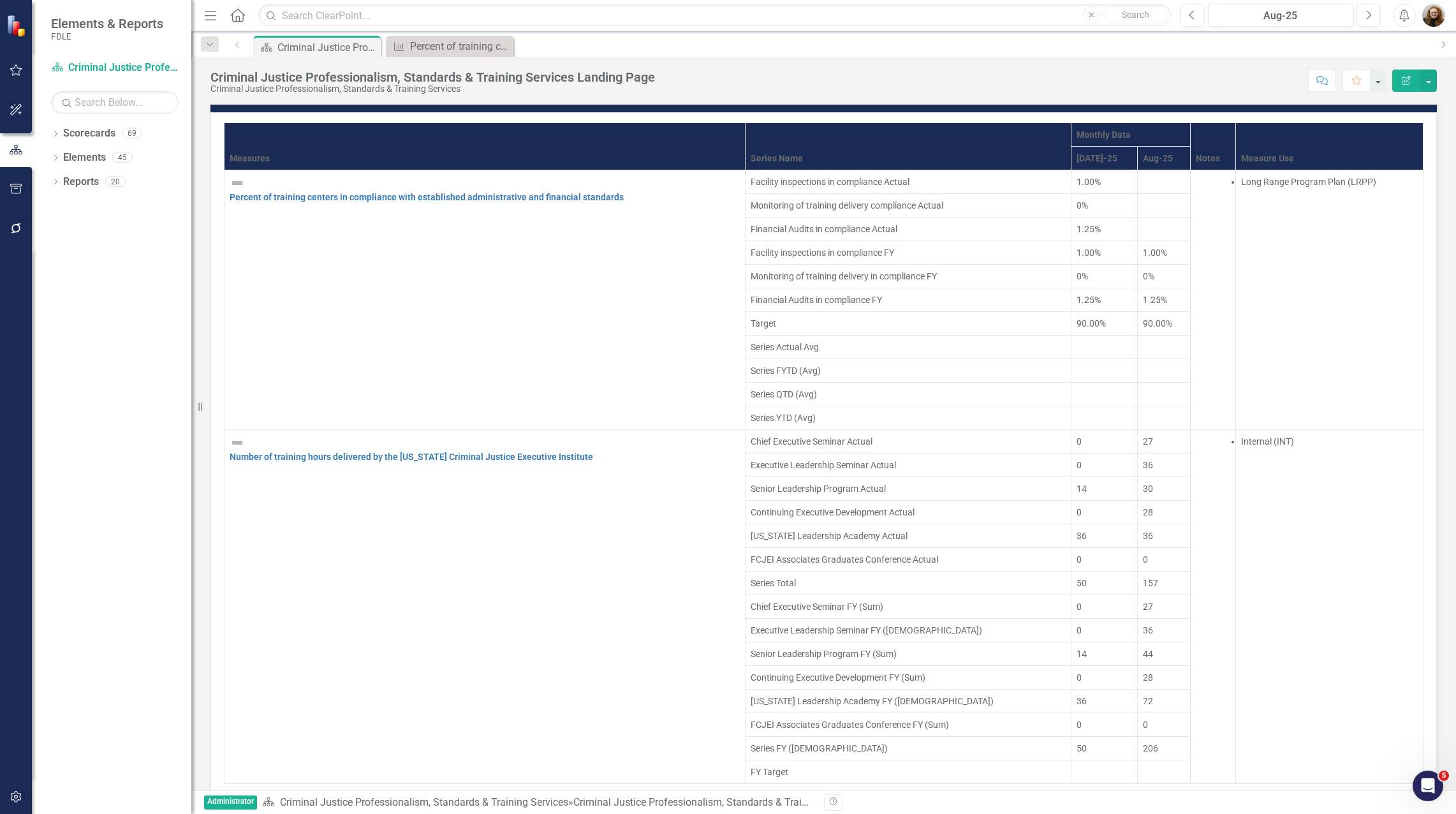
scroll to position [1277, 0]
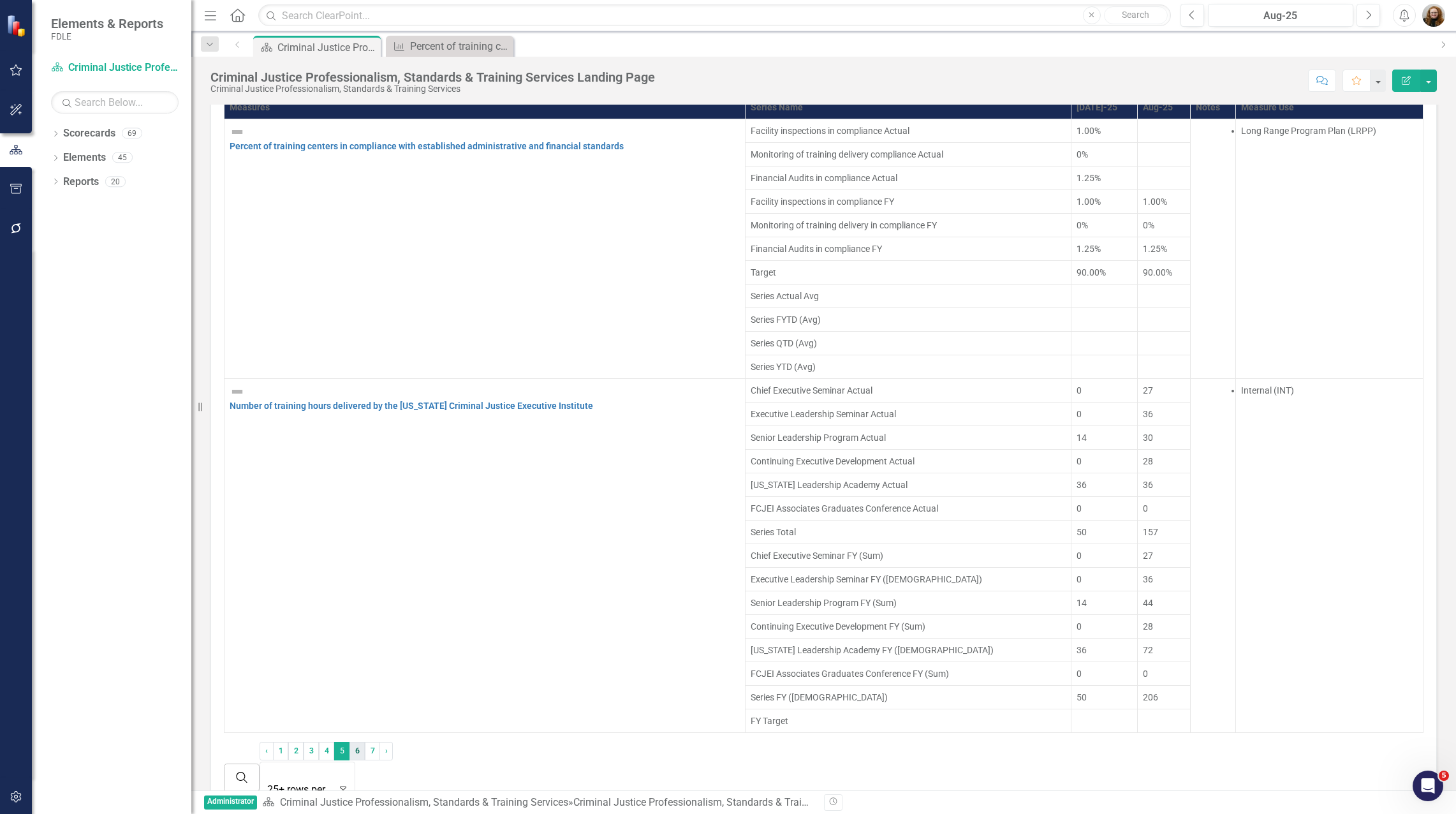
click at [365, 742] on link "6" at bounding box center [357, 751] width 15 height 18
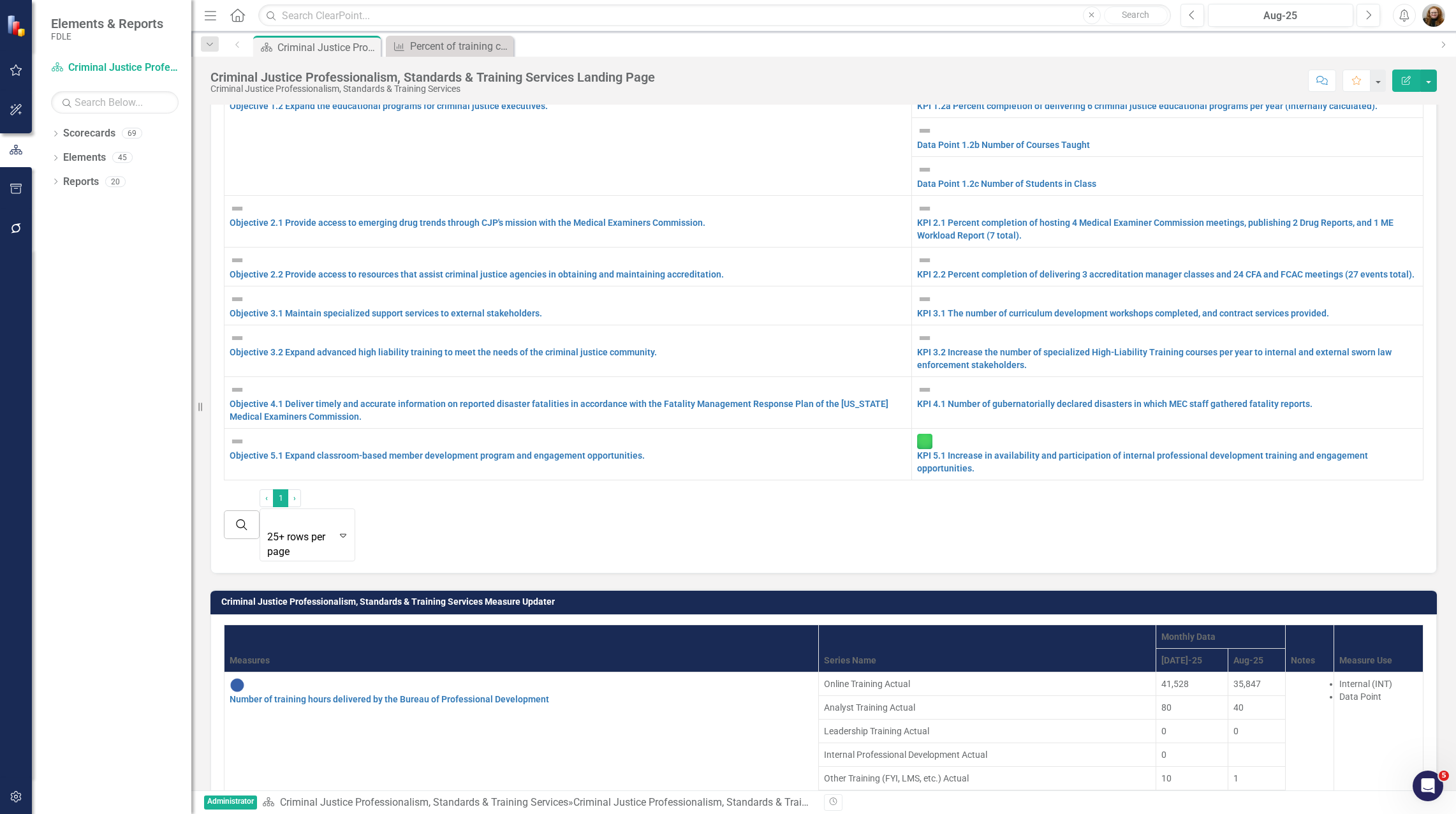
scroll to position [702, 0]
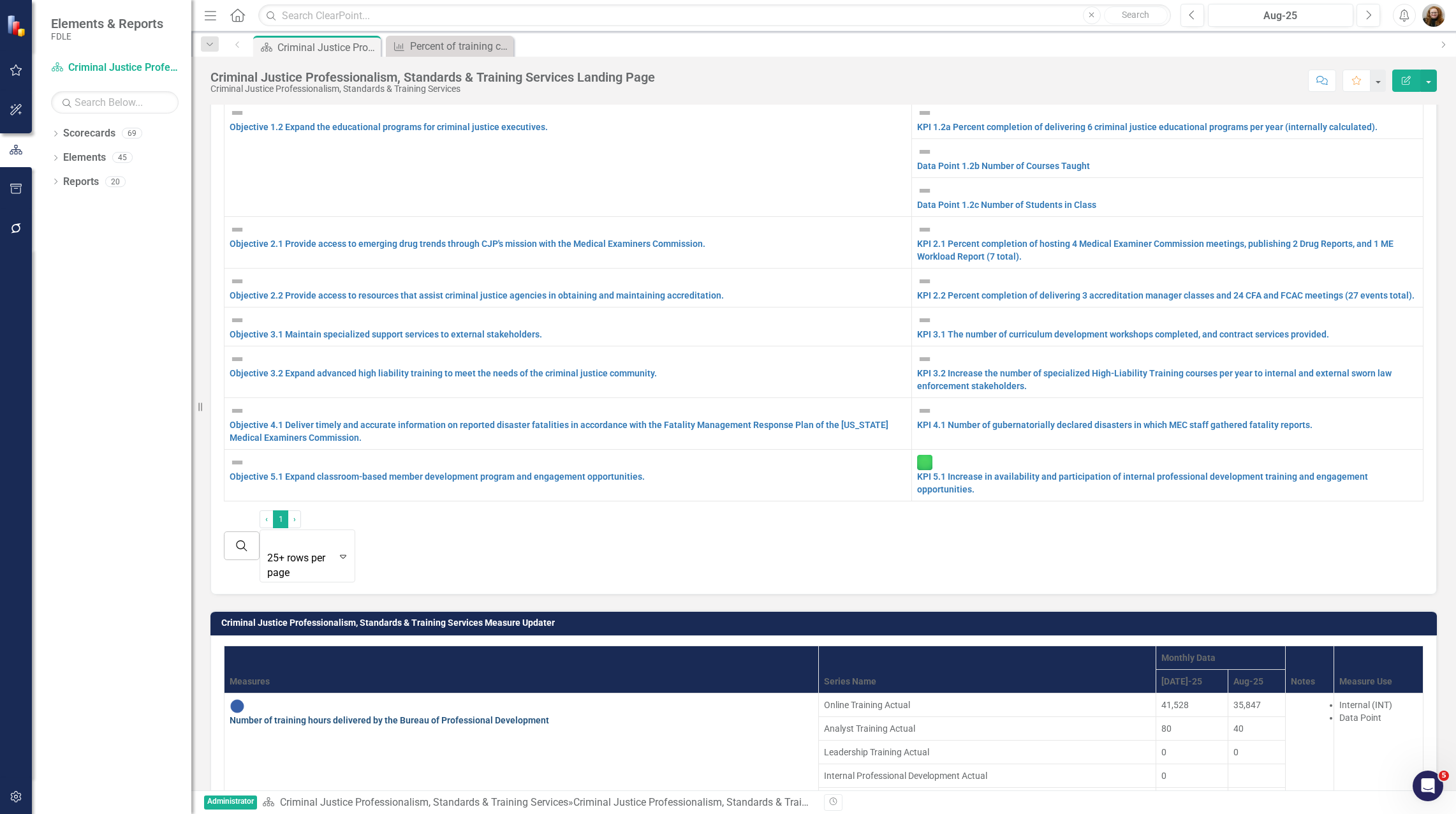
click at [478, 715] on link "Number of training hours delivered by the Bureau of Professional Development" at bounding box center [389, 720] width 320 height 10
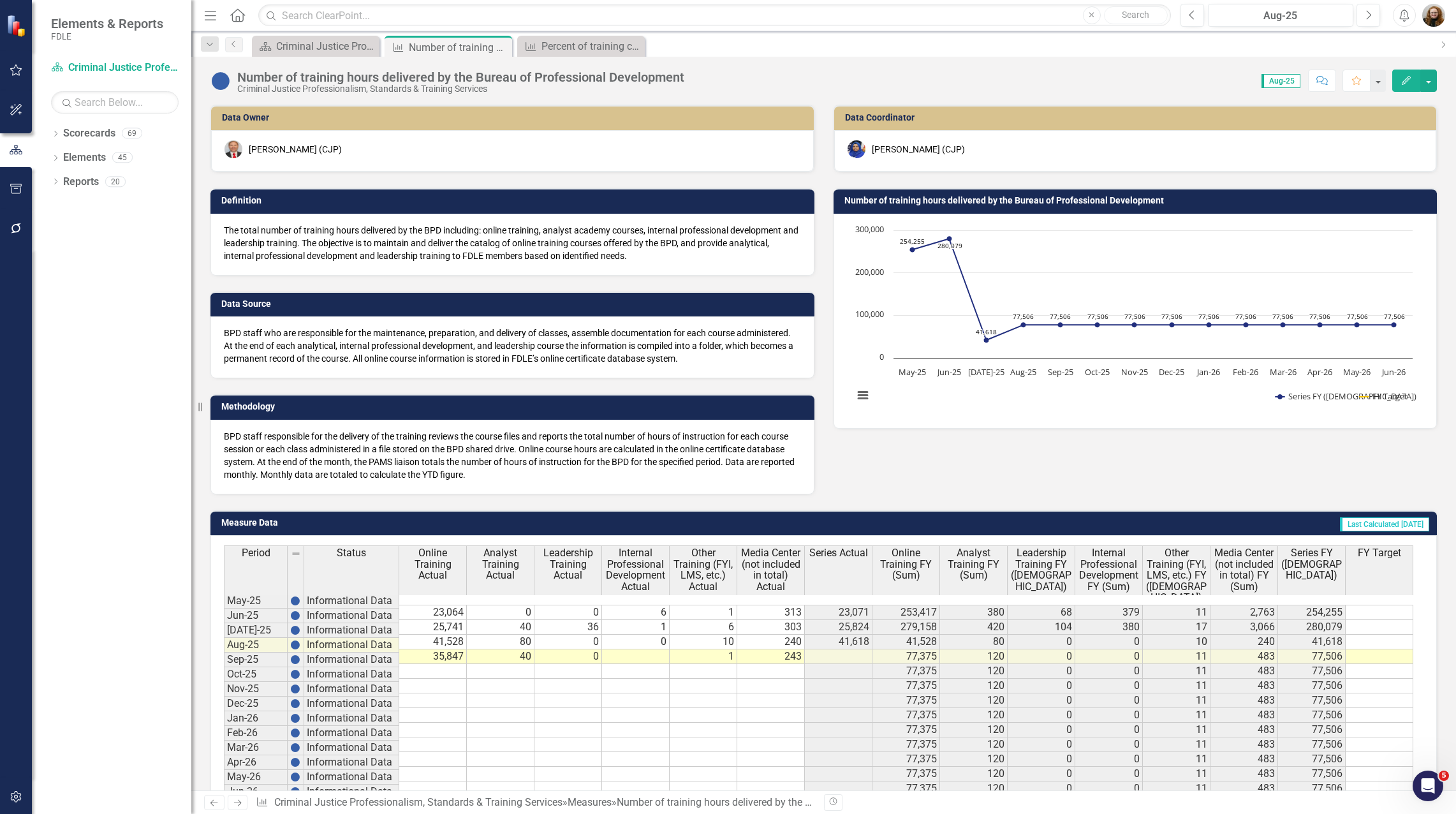
click at [224, 651] on div "Period Status Online Training Actual Analyst Training Actual Leadership Trainin…" at bounding box center [224, 679] width 0 height 265
click at [1401, 86] on button "Edit" at bounding box center [1406, 81] width 28 height 22
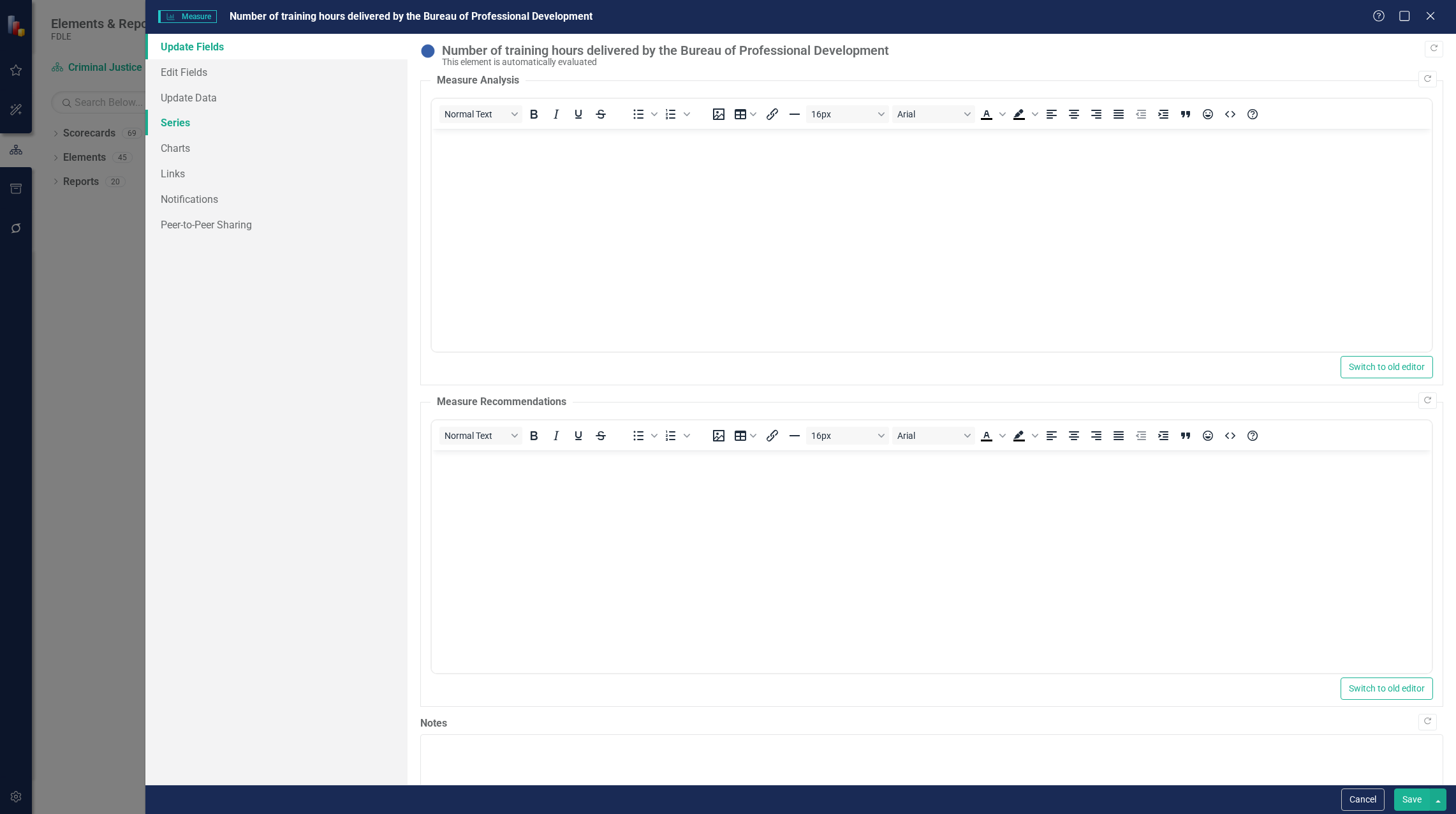
click at [174, 118] on link "Series" at bounding box center [276, 122] width 263 height 25
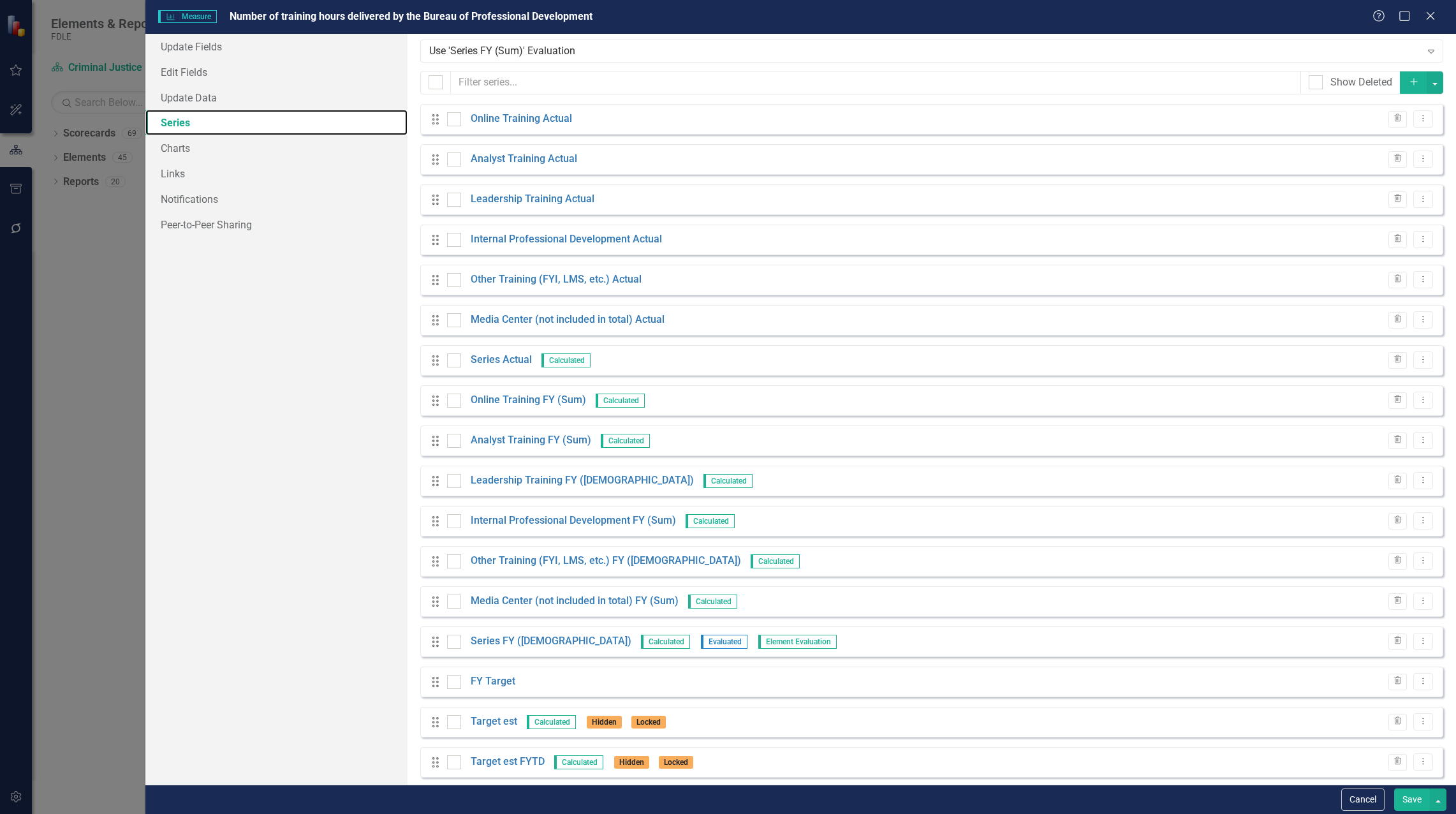
scroll to position [34, 0]
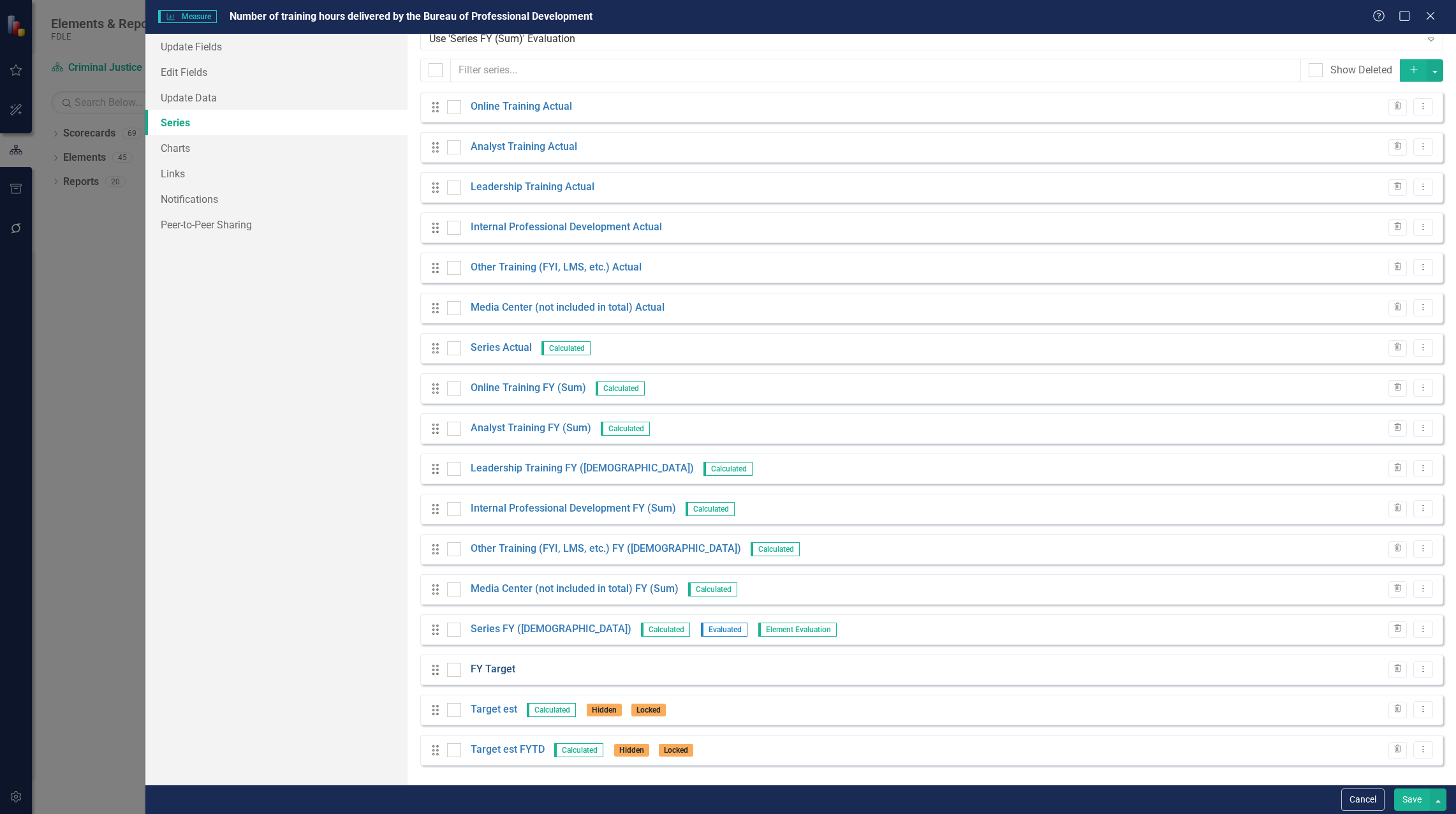
click at [483, 676] on link "FY Target" at bounding box center [493, 670] width 45 height 14
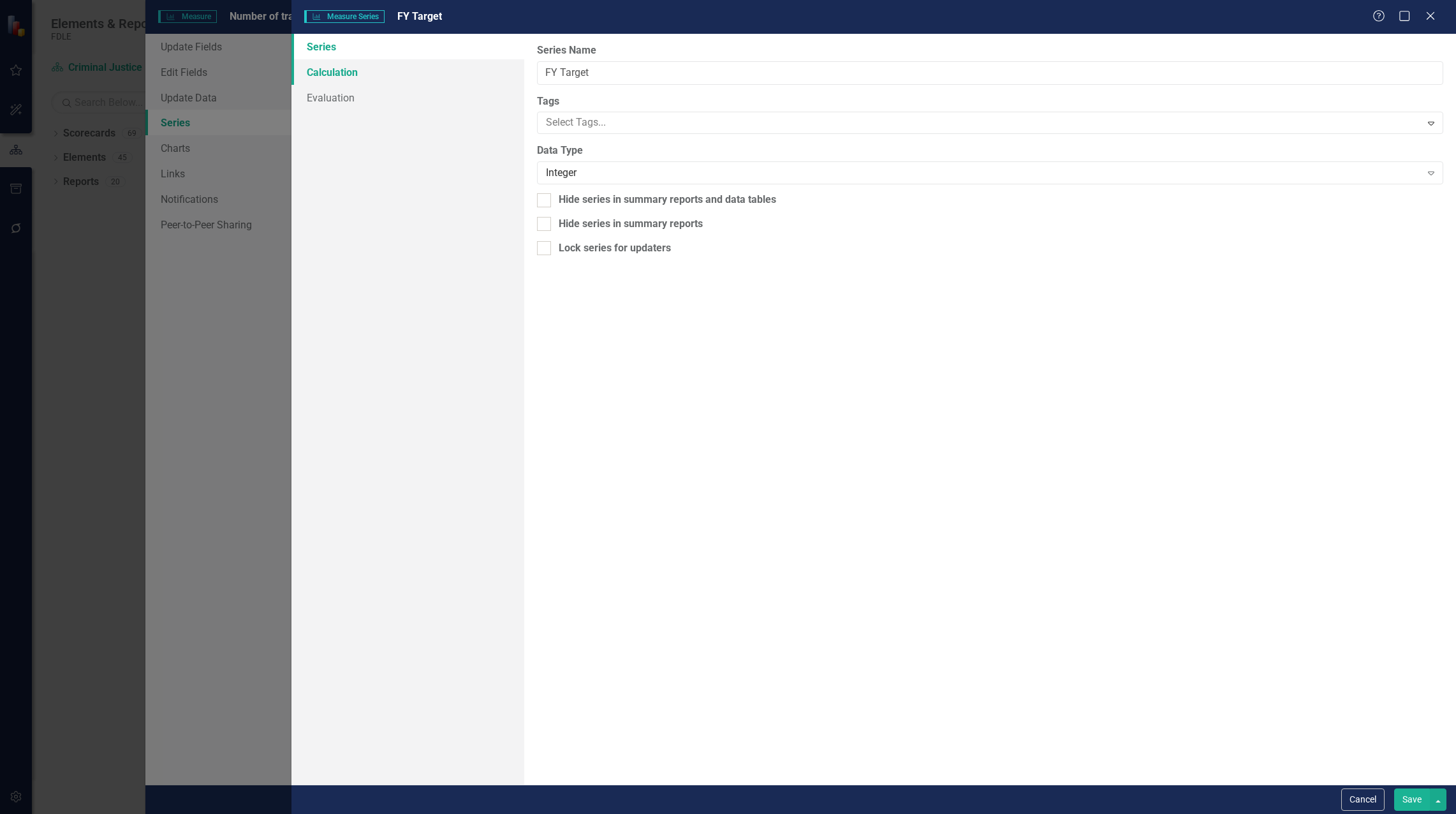
click at [336, 70] on link "Calculation" at bounding box center [408, 72] width 233 height 25
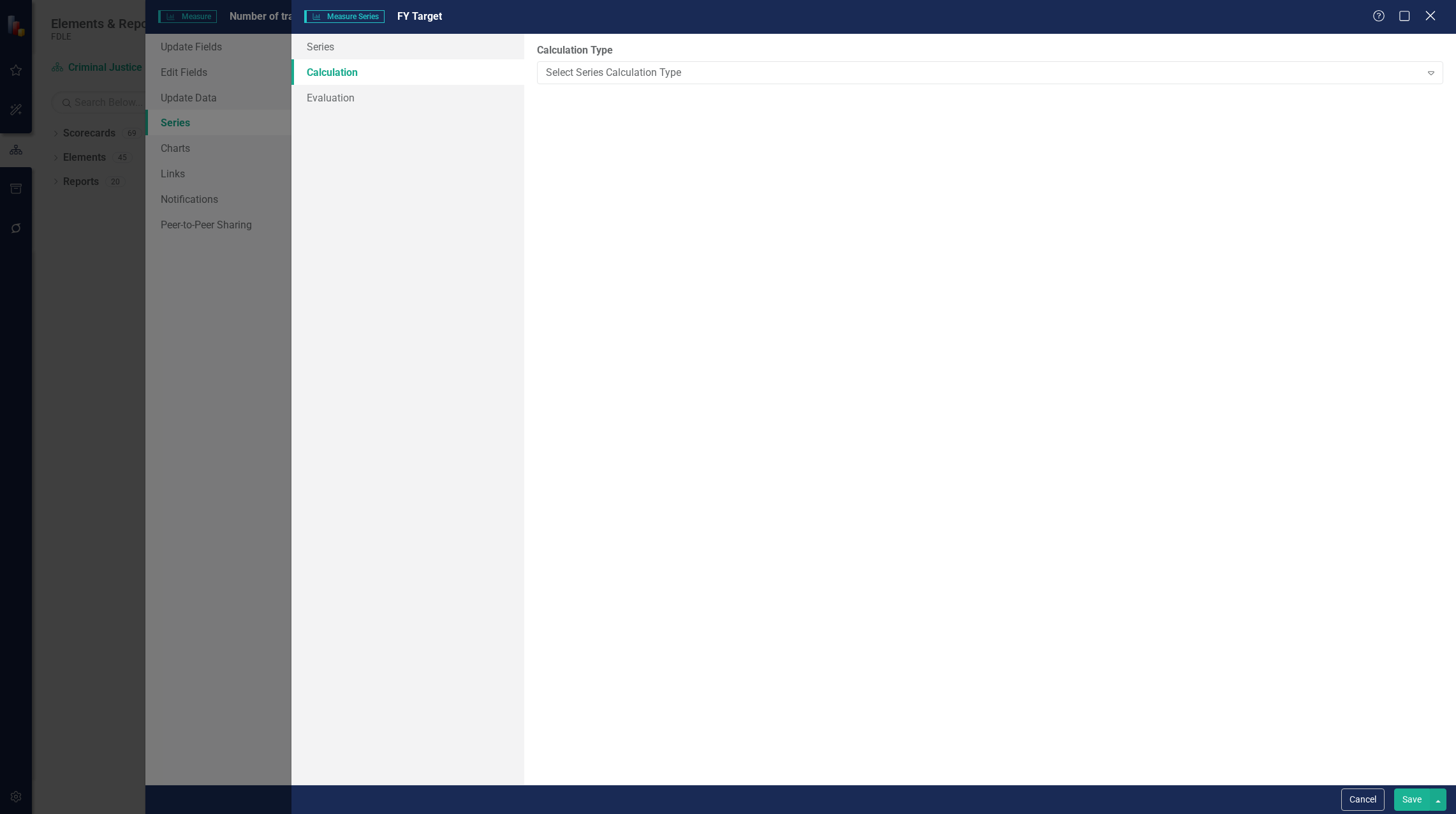
click at [1426, 13] on icon "Close" at bounding box center [1430, 16] width 16 height 13
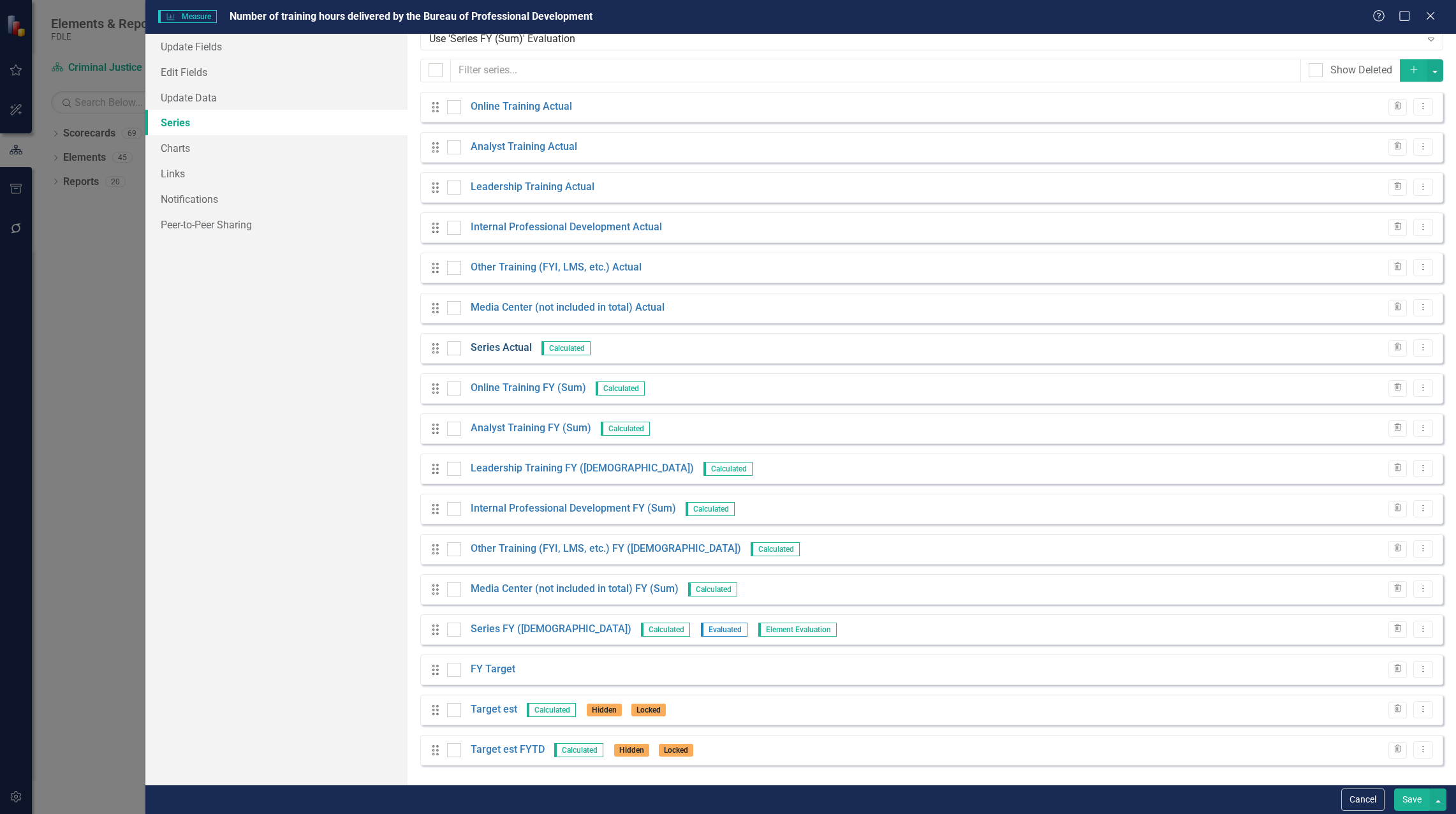
click at [493, 351] on link "Series Actual" at bounding box center [501, 348] width 61 height 14
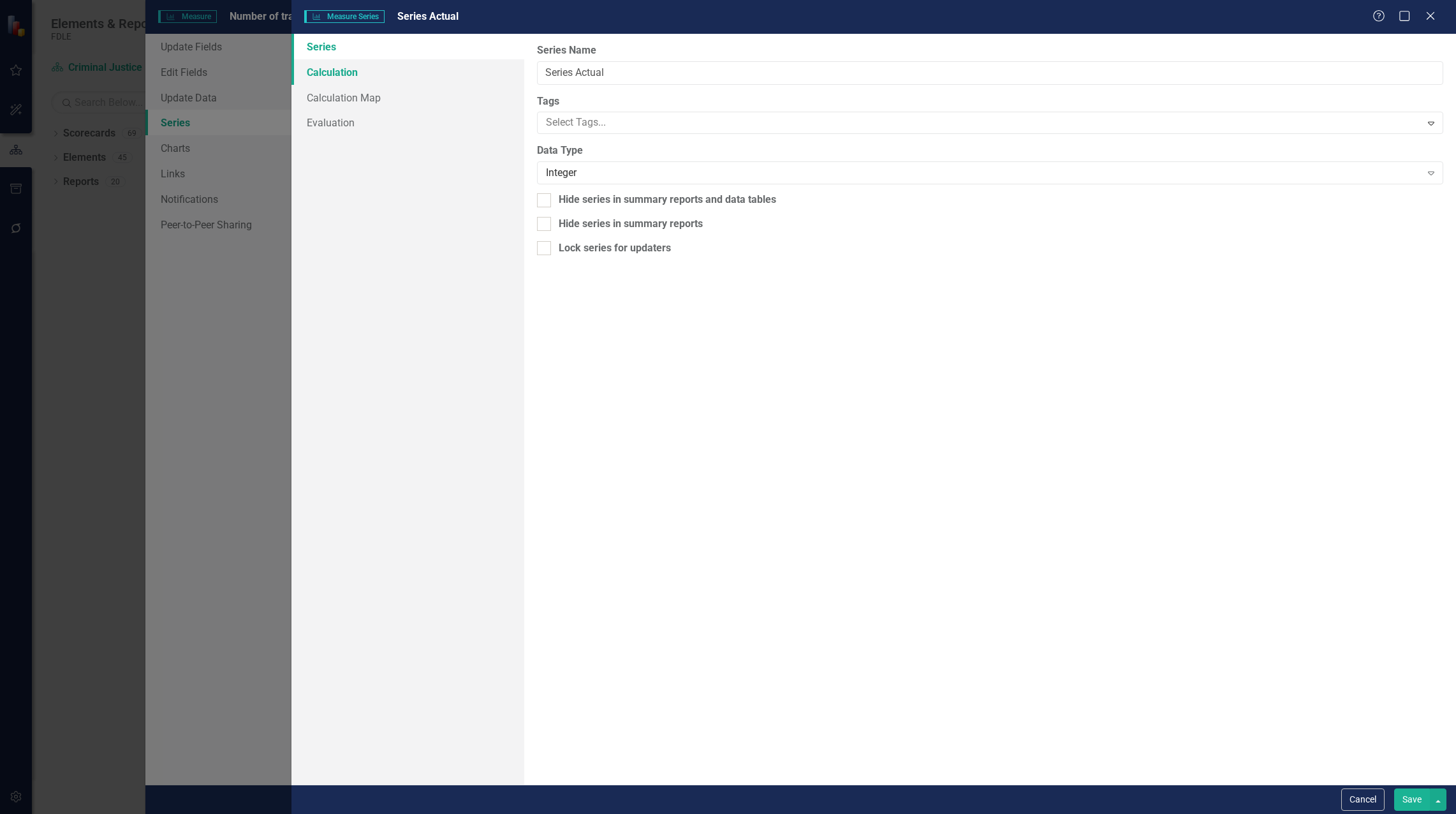
click at [357, 66] on link "Calculation" at bounding box center [408, 72] width 233 height 25
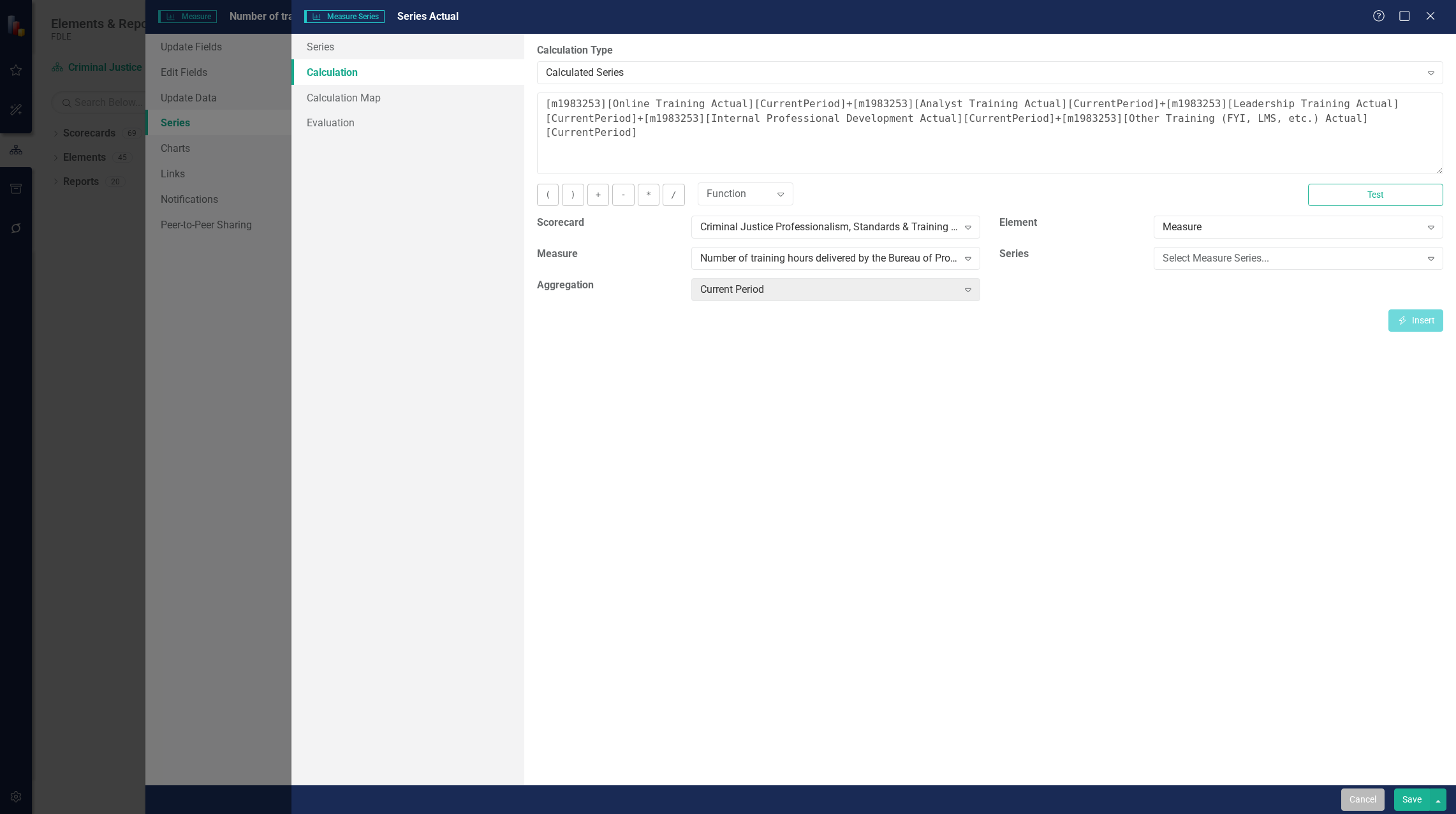
click at [1361, 801] on button "Cancel" at bounding box center [1363, 800] width 43 height 22
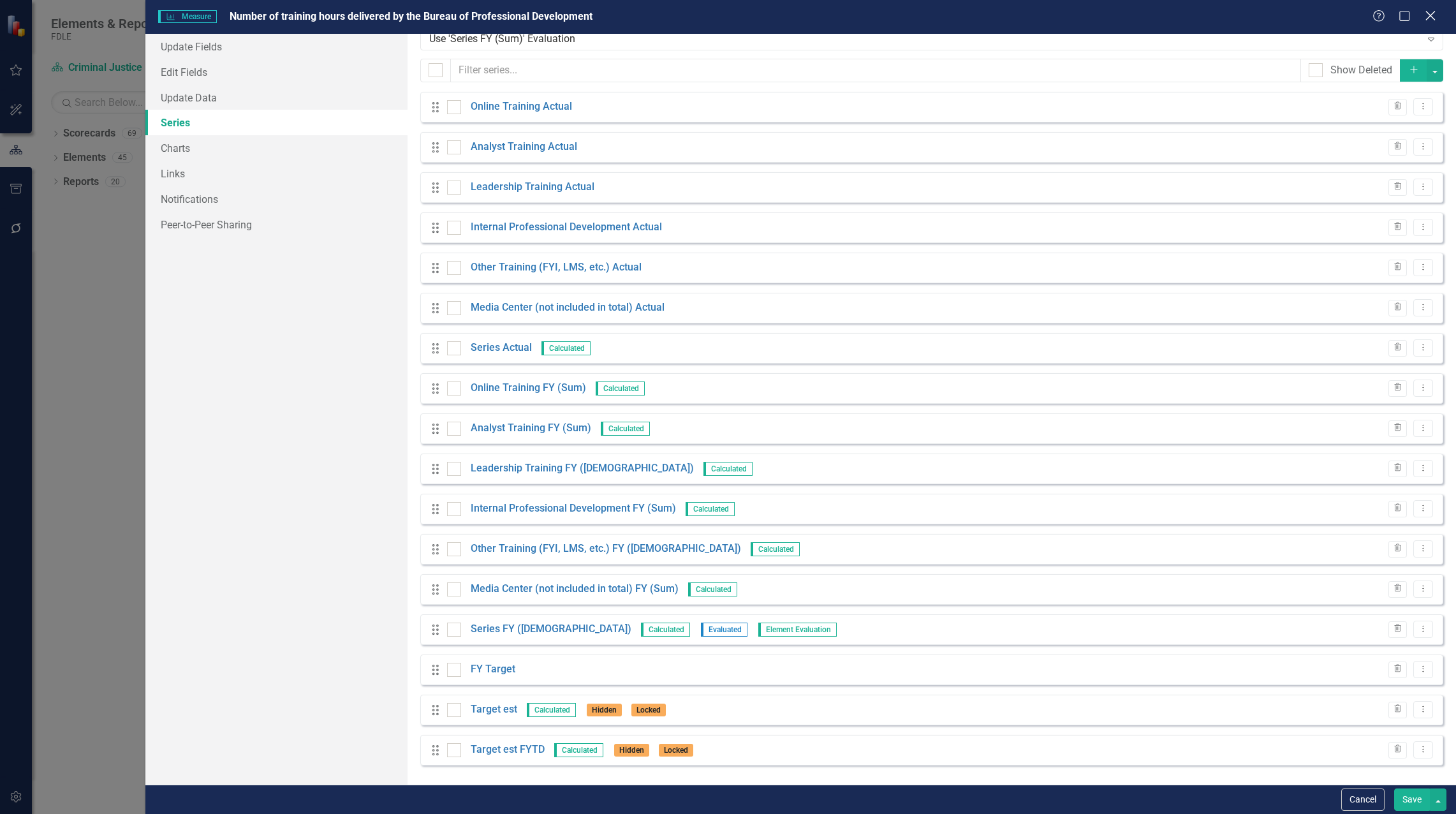
click at [1428, 19] on icon at bounding box center [1430, 15] width 10 height 10
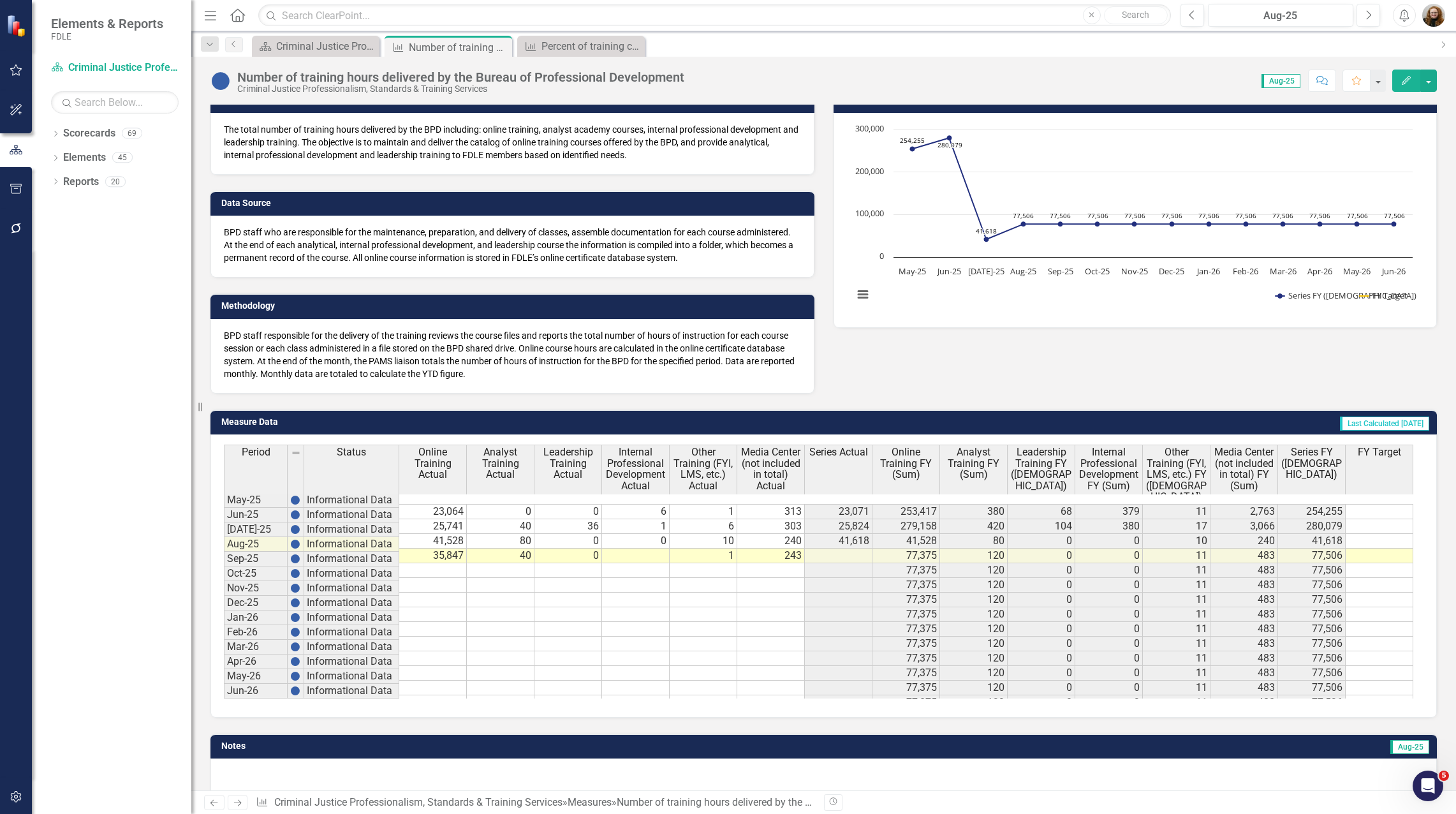
scroll to position [118, 0]
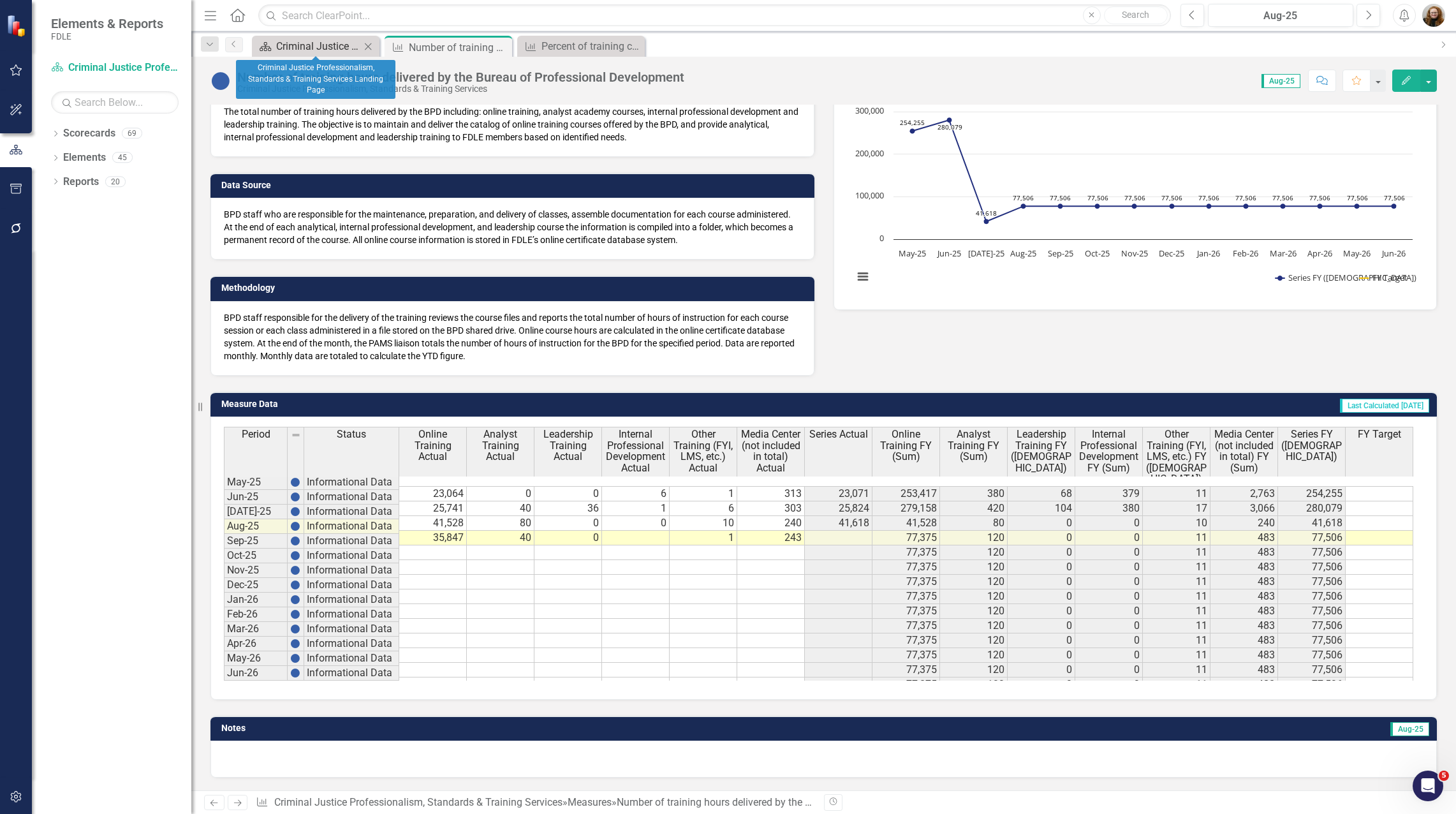
click at [314, 46] on div "Criminal Justice Professionalism, Standards & Training Services Landing Page" at bounding box center [318, 47] width 84 height 16
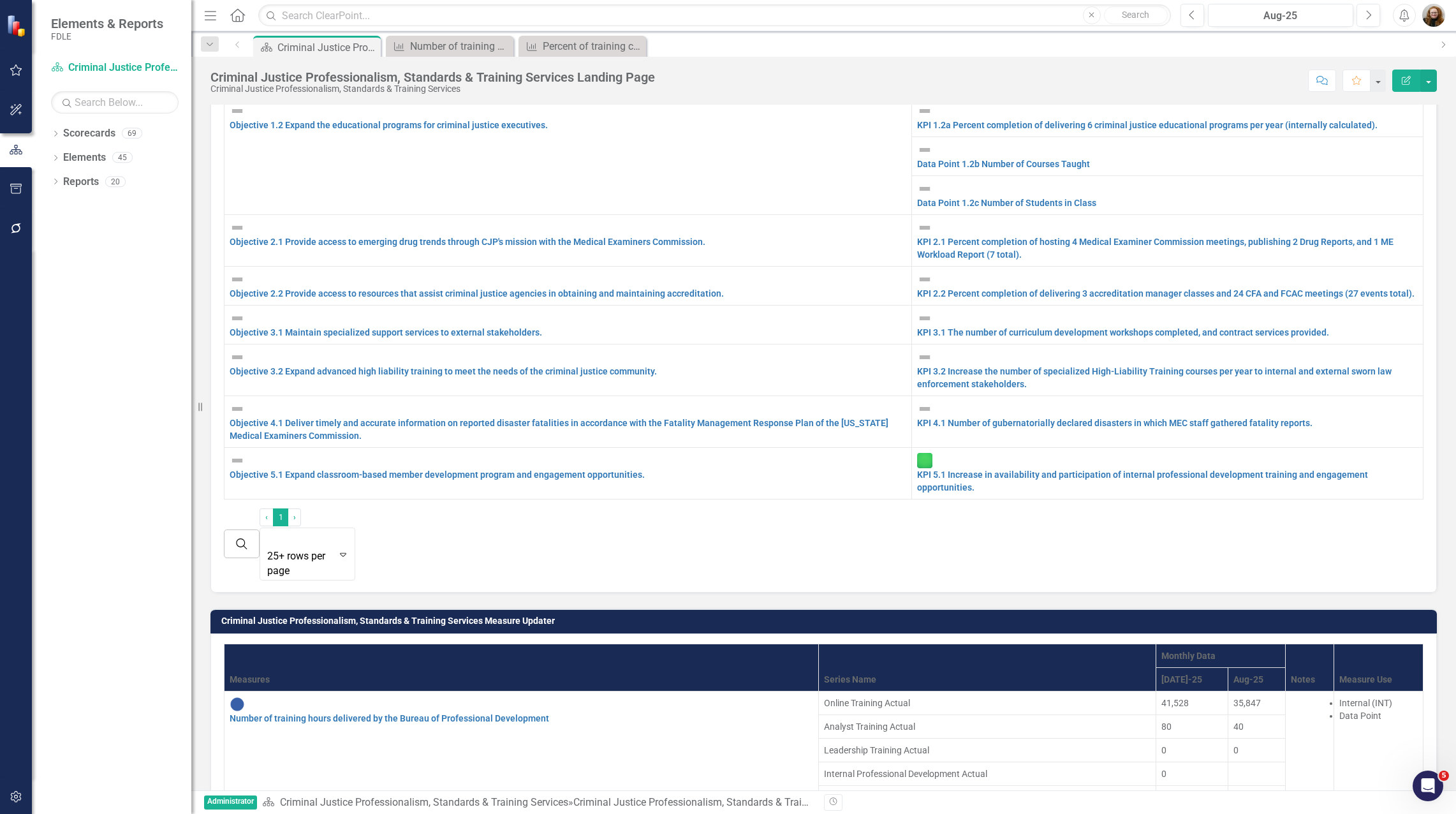
scroll to position [1021, 0]
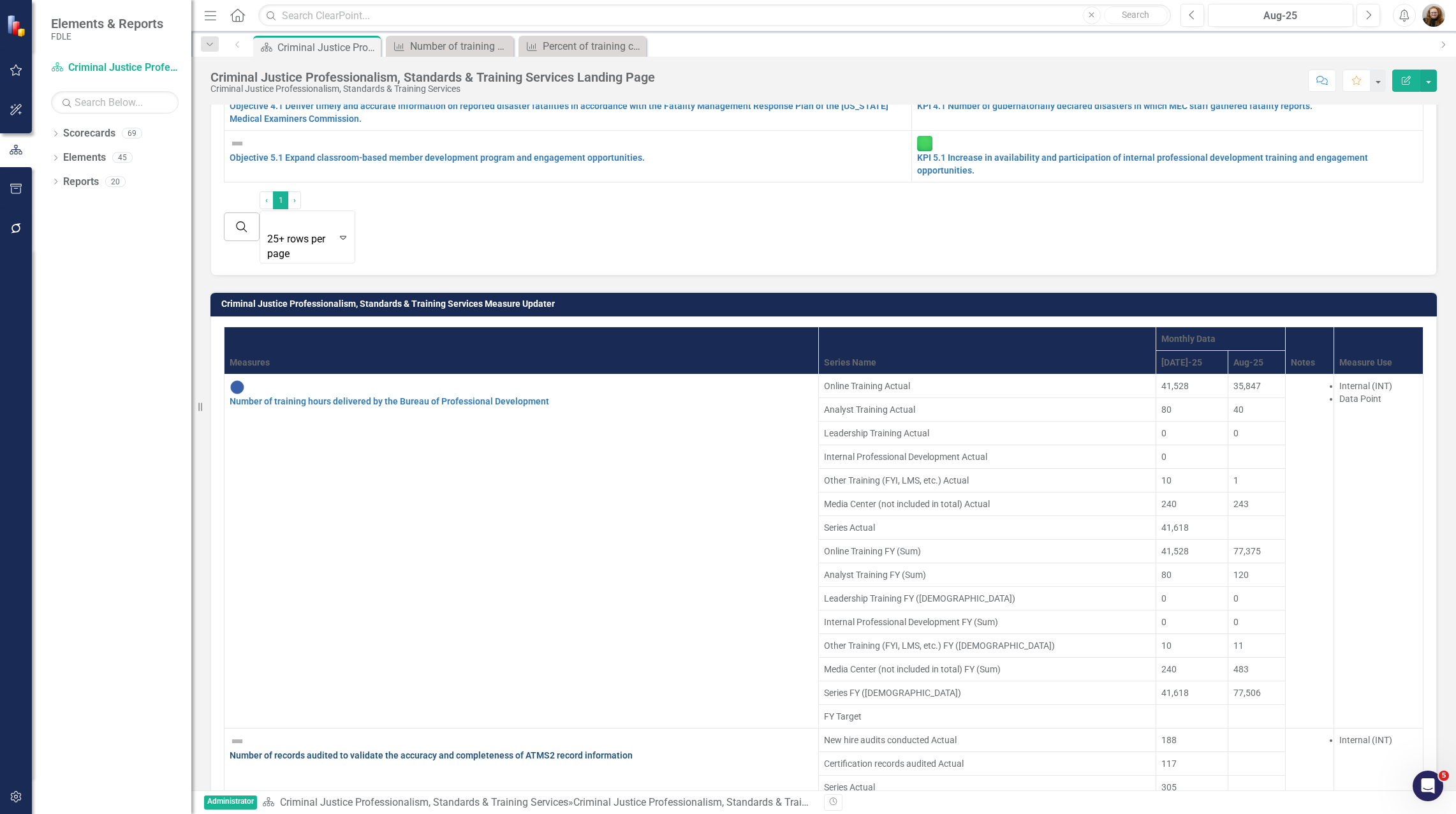
click at [463, 750] on link "Number of records audited to validate the accuracy and completeness of ATMS2 re…" at bounding box center [431, 755] width 403 height 10
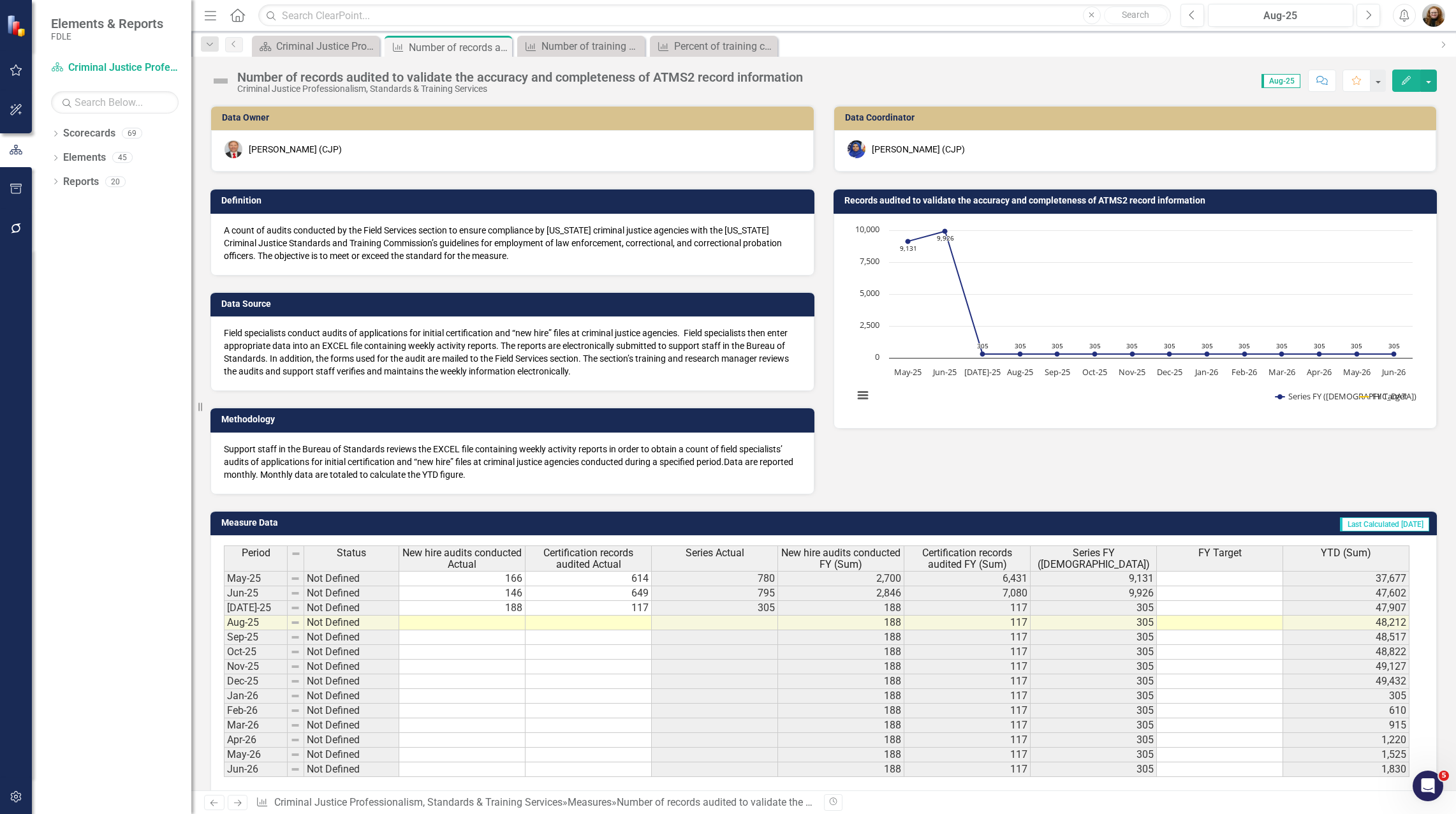
click at [1403, 82] on icon "Edit" at bounding box center [1406, 81] width 12 height 9
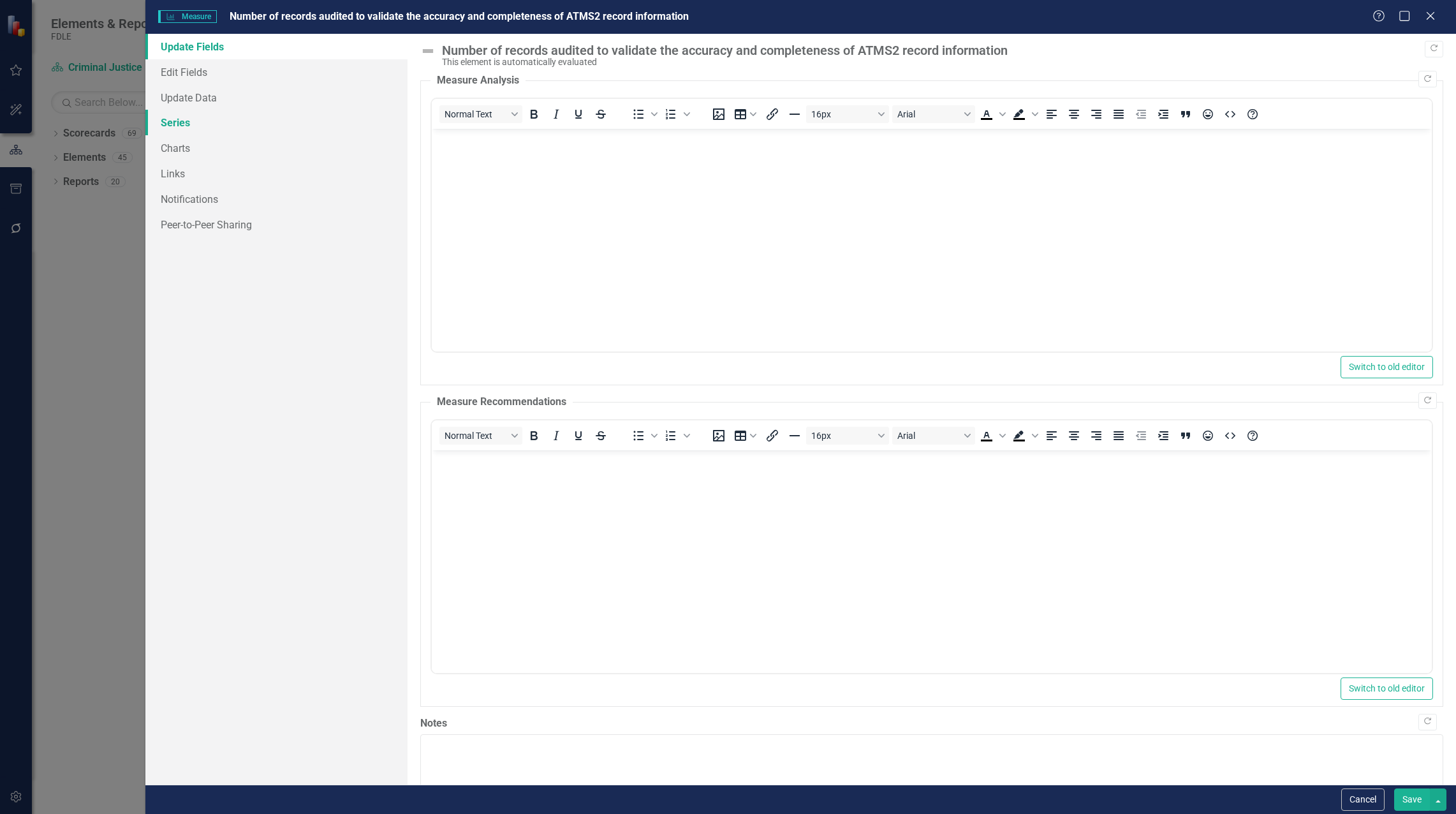
click at [178, 129] on link "Series" at bounding box center [276, 122] width 263 height 25
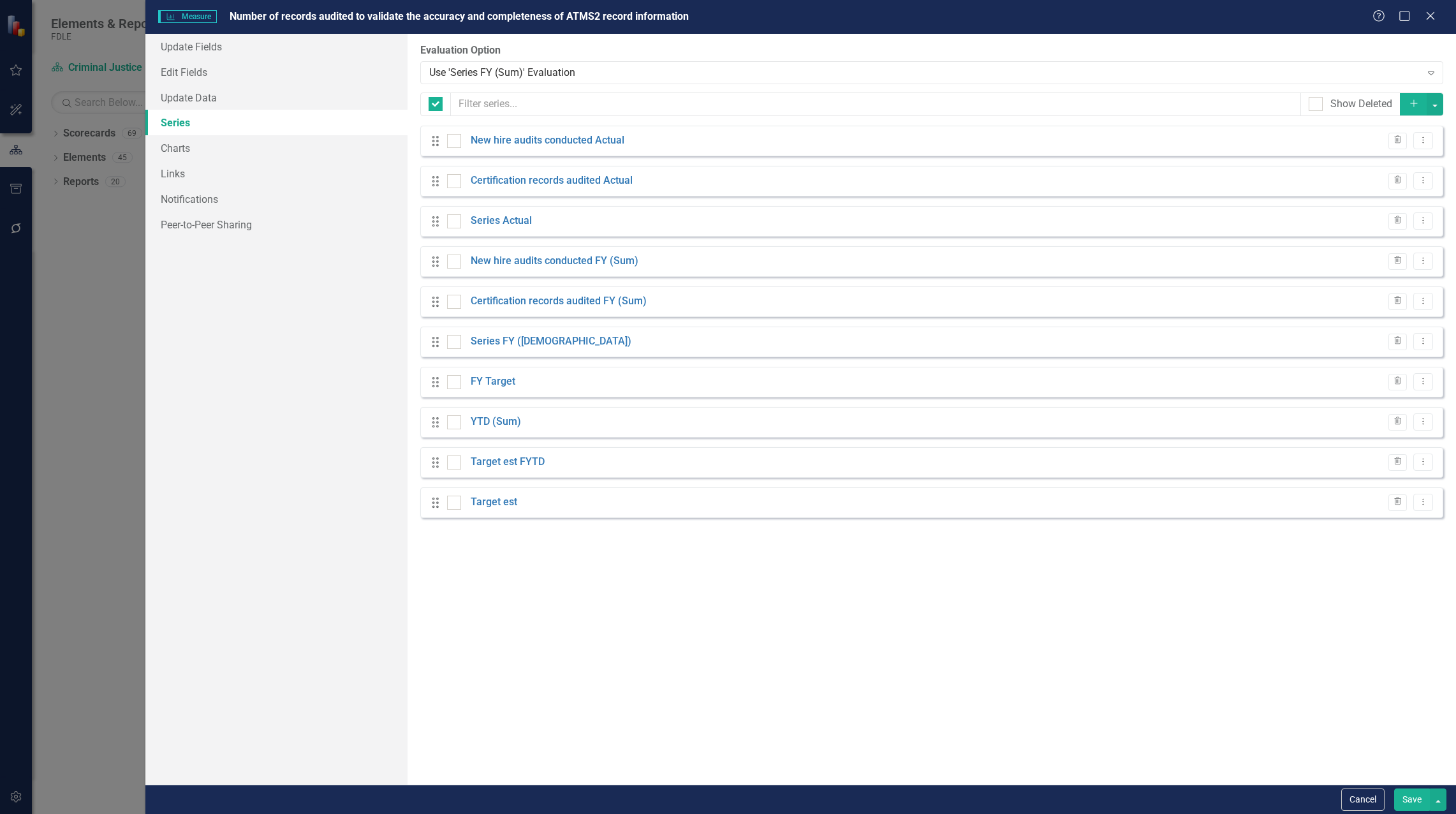
checkbox input "false"
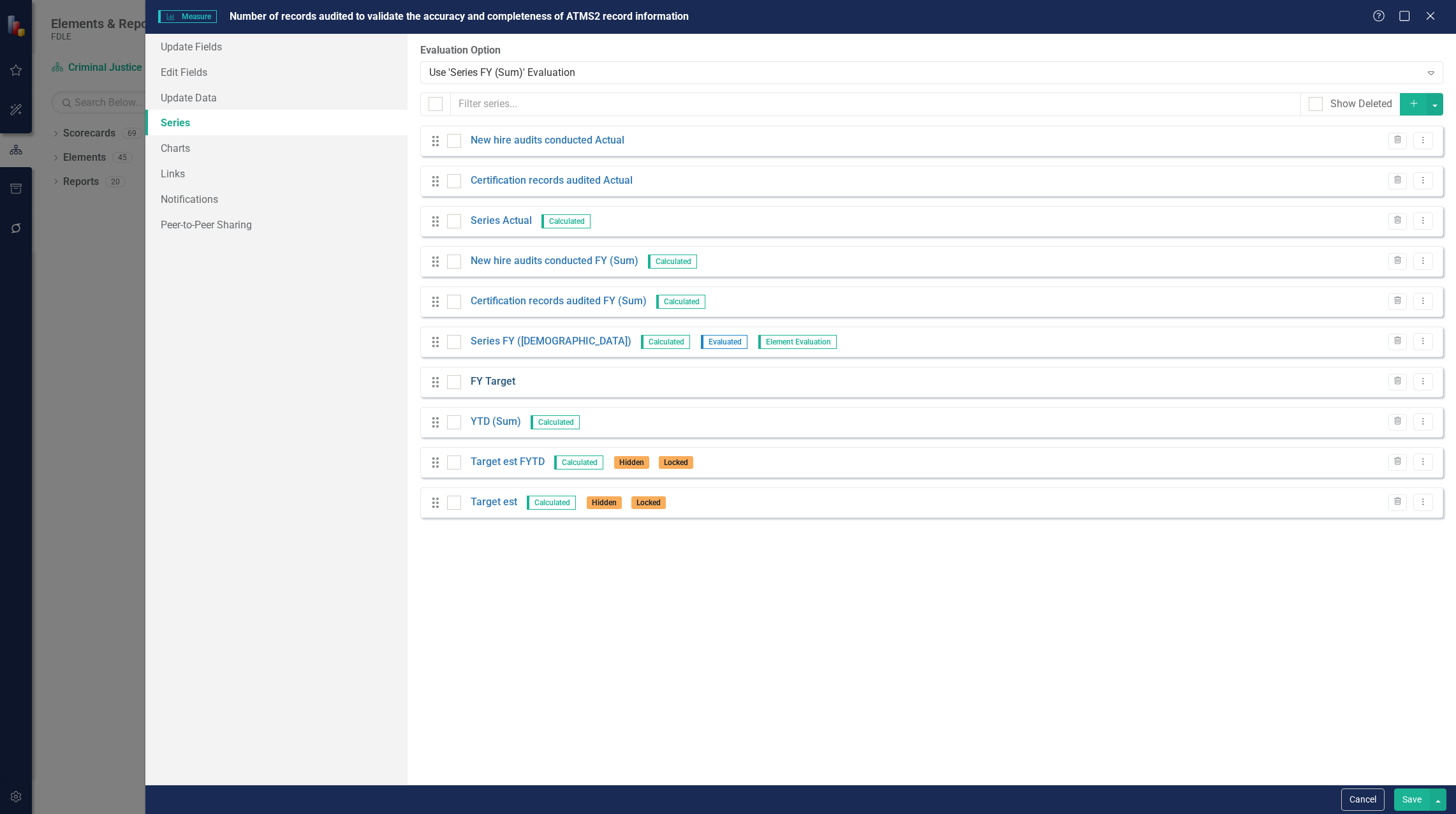
click at [489, 381] on link "FY Target" at bounding box center [493, 382] width 45 height 14
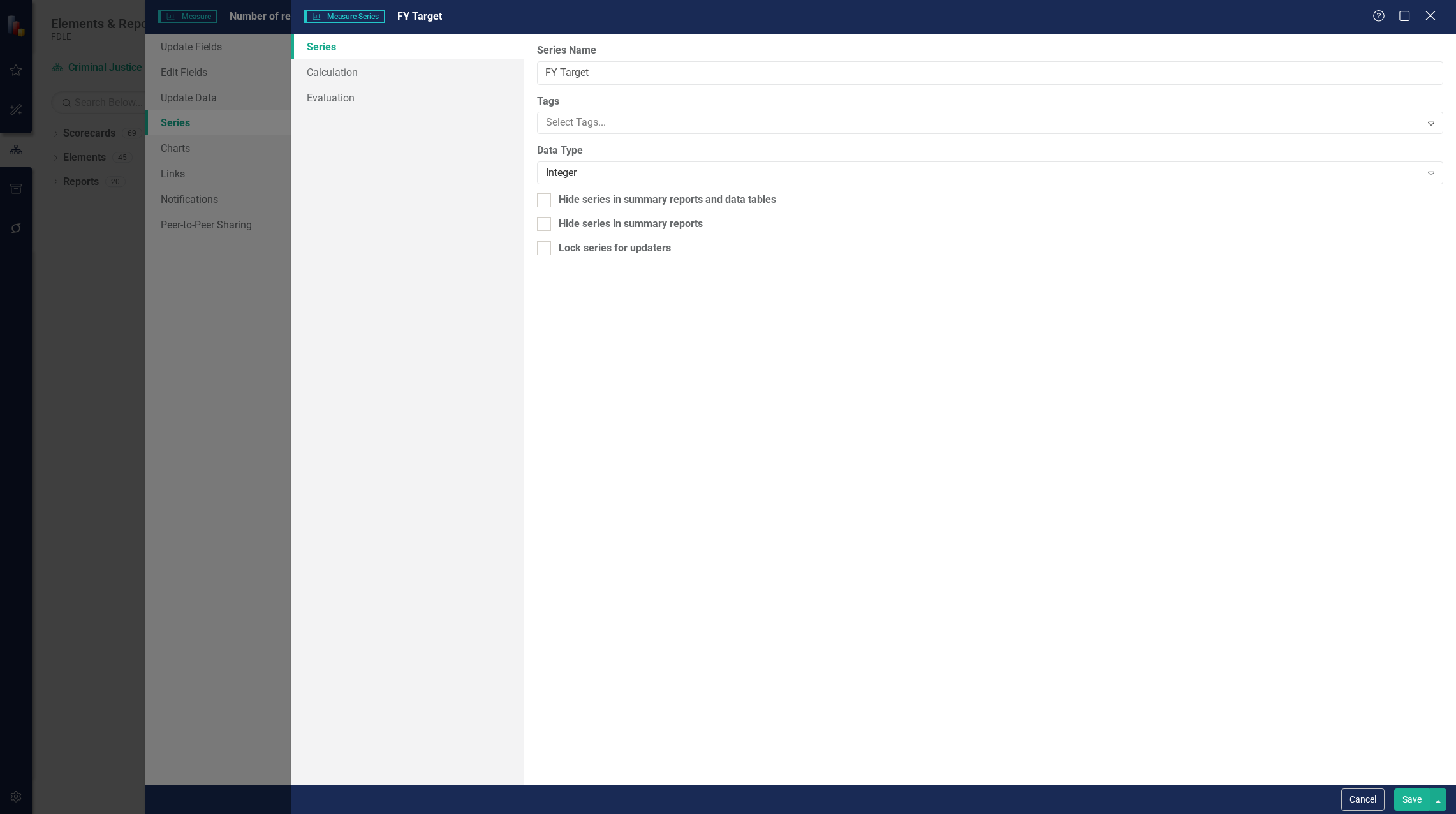
click at [1434, 14] on icon "Close" at bounding box center [1430, 16] width 16 height 13
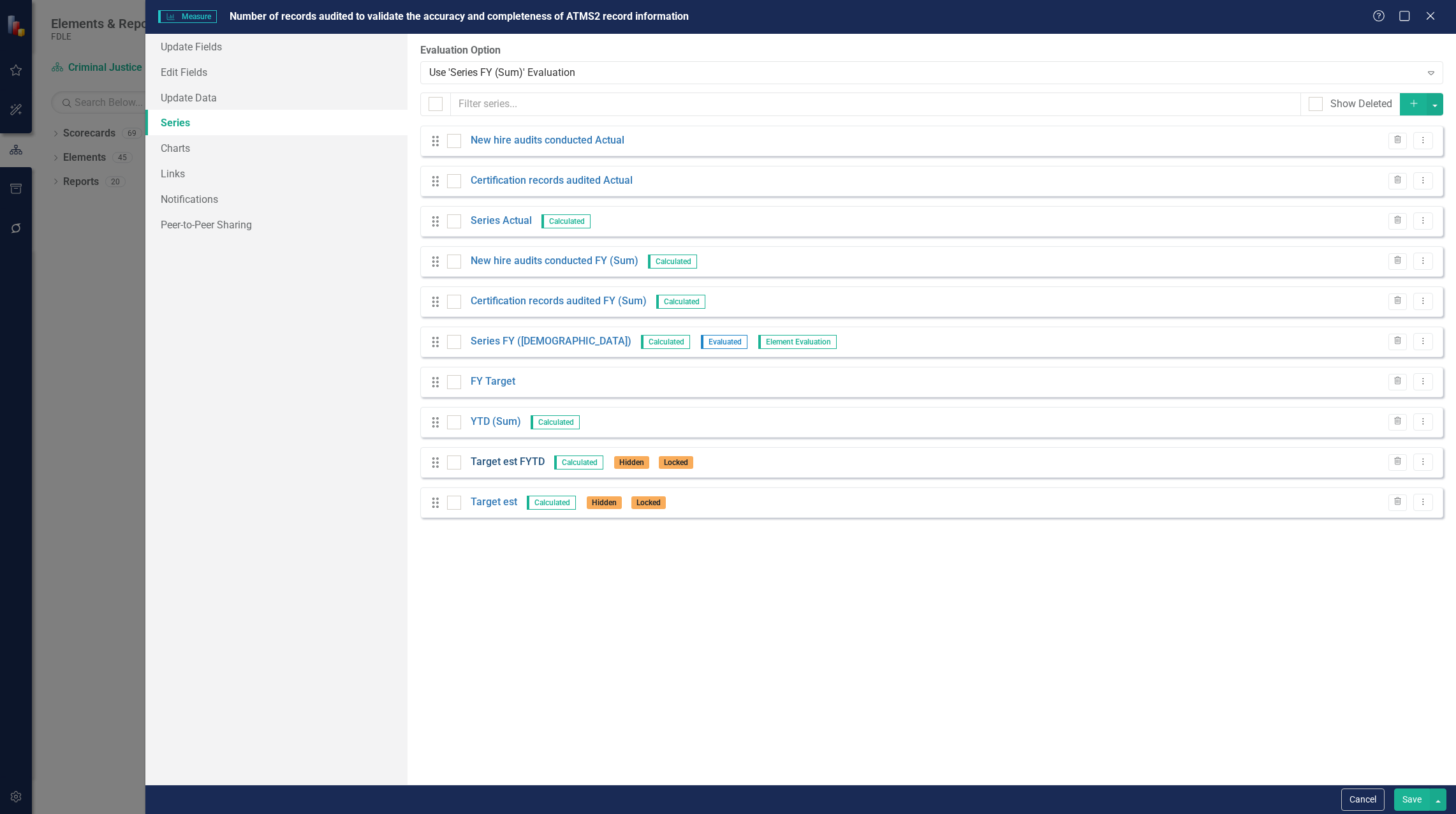
click at [504, 462] on link "Target est FYTD" at bounding box center [507, 463] width 74 height 14
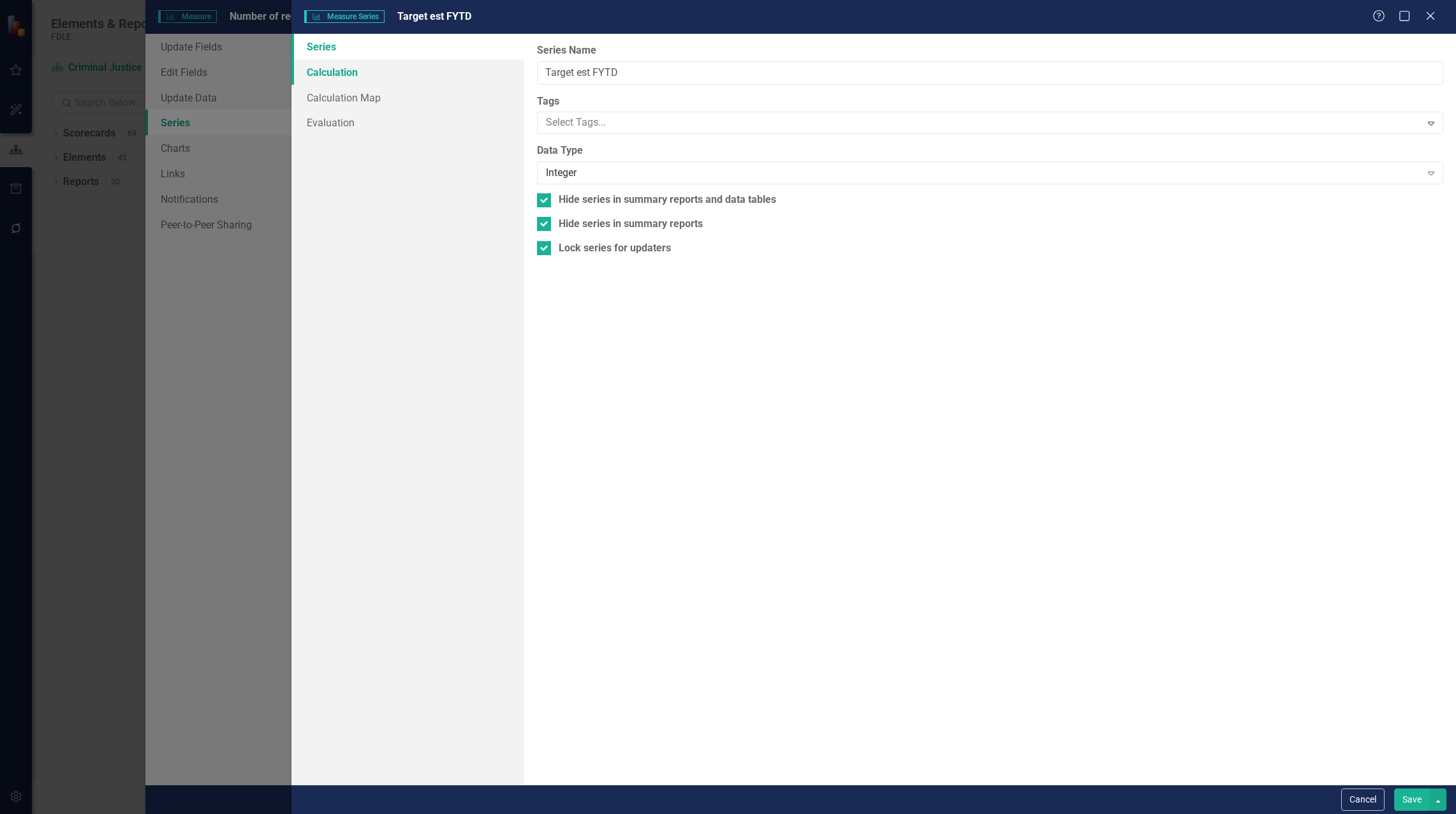
click at [332, 74] on link "Calculation" at bounding box center [408, 72] width 233 height 25
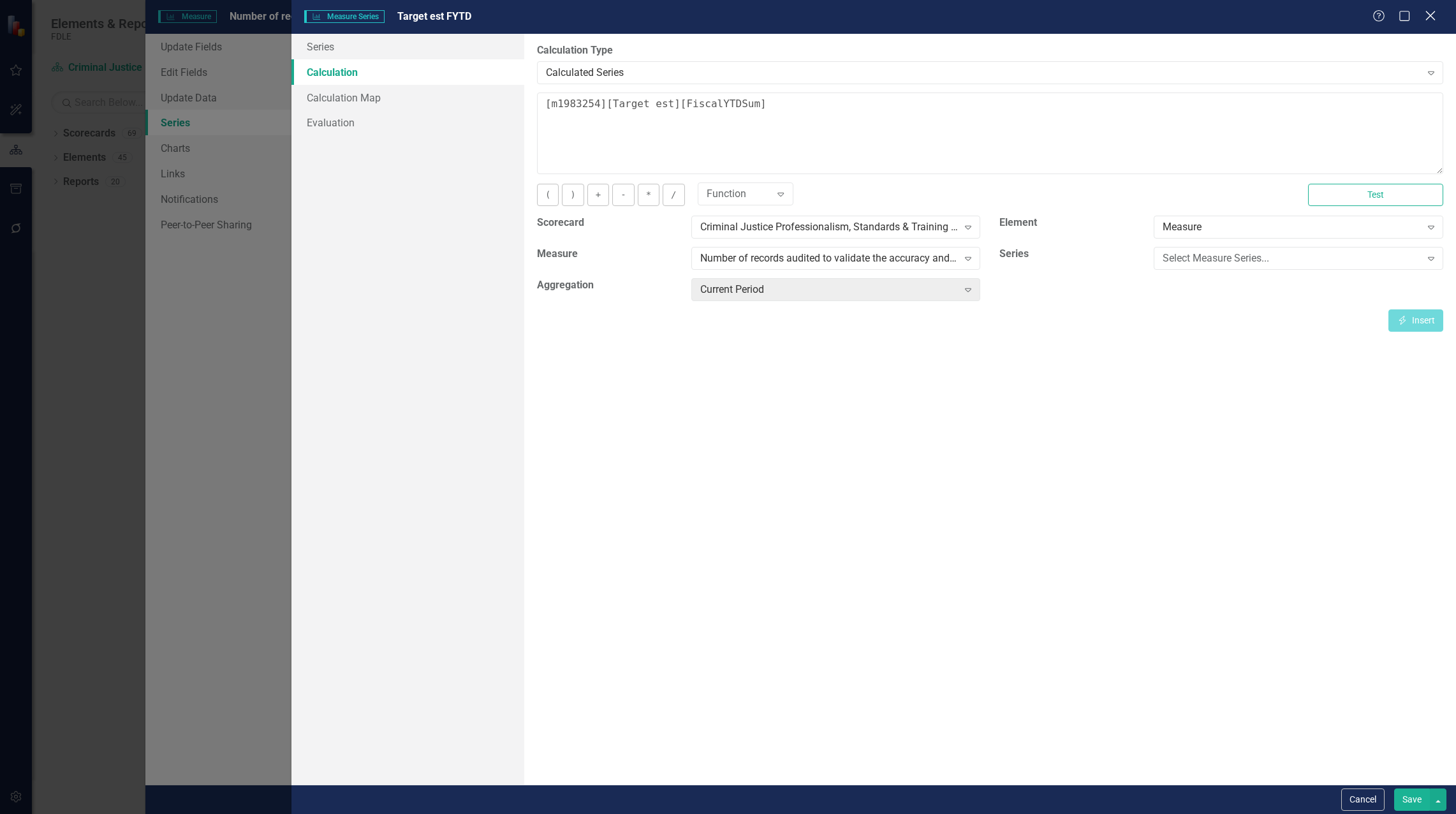
click at [1434, 9] on div "Close" at bounding box center [1430, 16] width 16 height 17
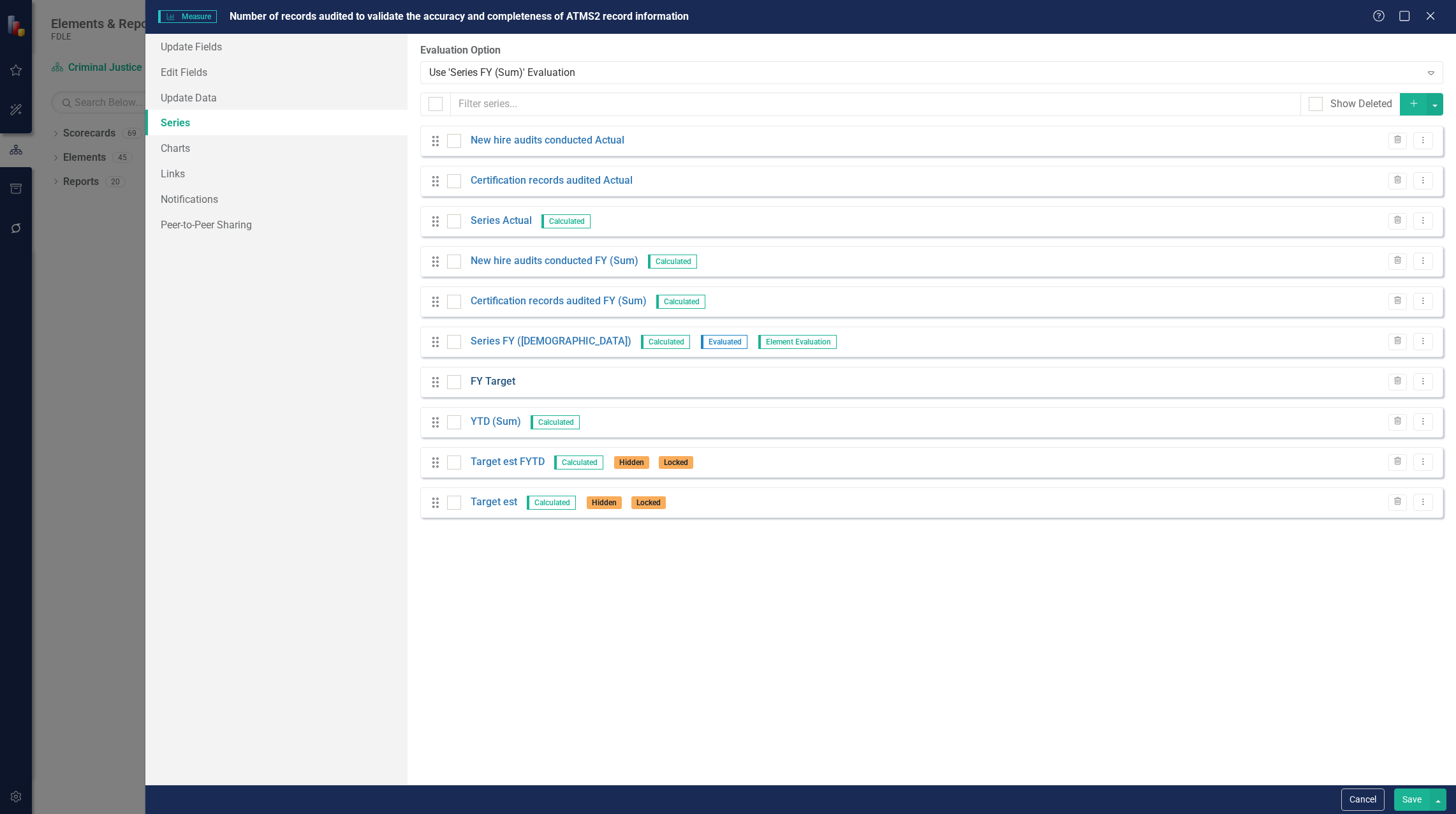
click at [493, 384] on link "FY Target" at bounding box center [493, 382] width 45 height 14
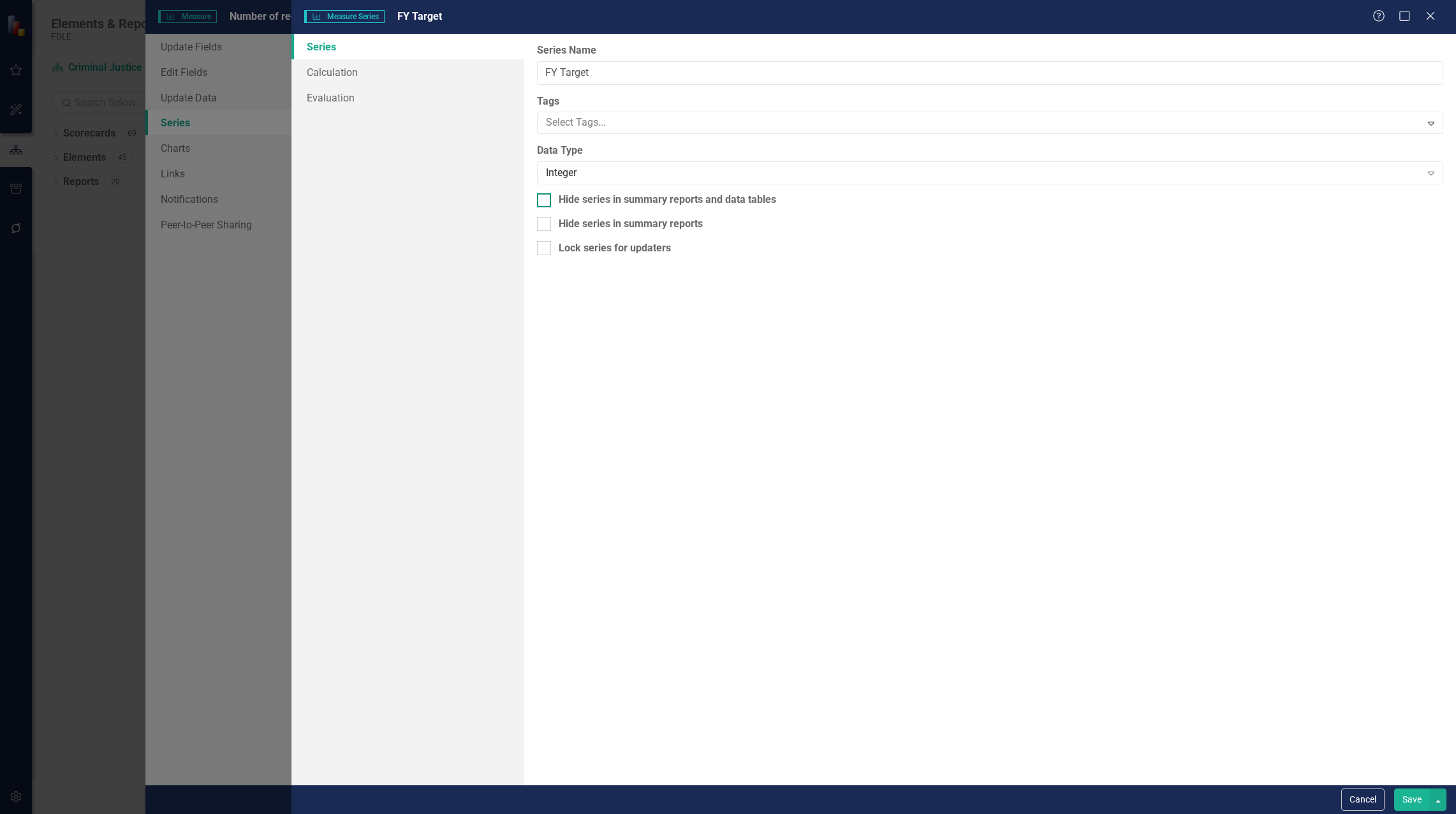
click at [545, 201] on input "Hide series in summary reports and data tables" at bounding box center [540, 197] width 8 height 8
checkbox input "true"
click at [543, 226] on div at bounding box center [544, 224] width 14 height 14
click at [543, 225] on input "Hide series in summary reports" at bounding box center [540, 221] width 8 height 8
checkbox input "true"
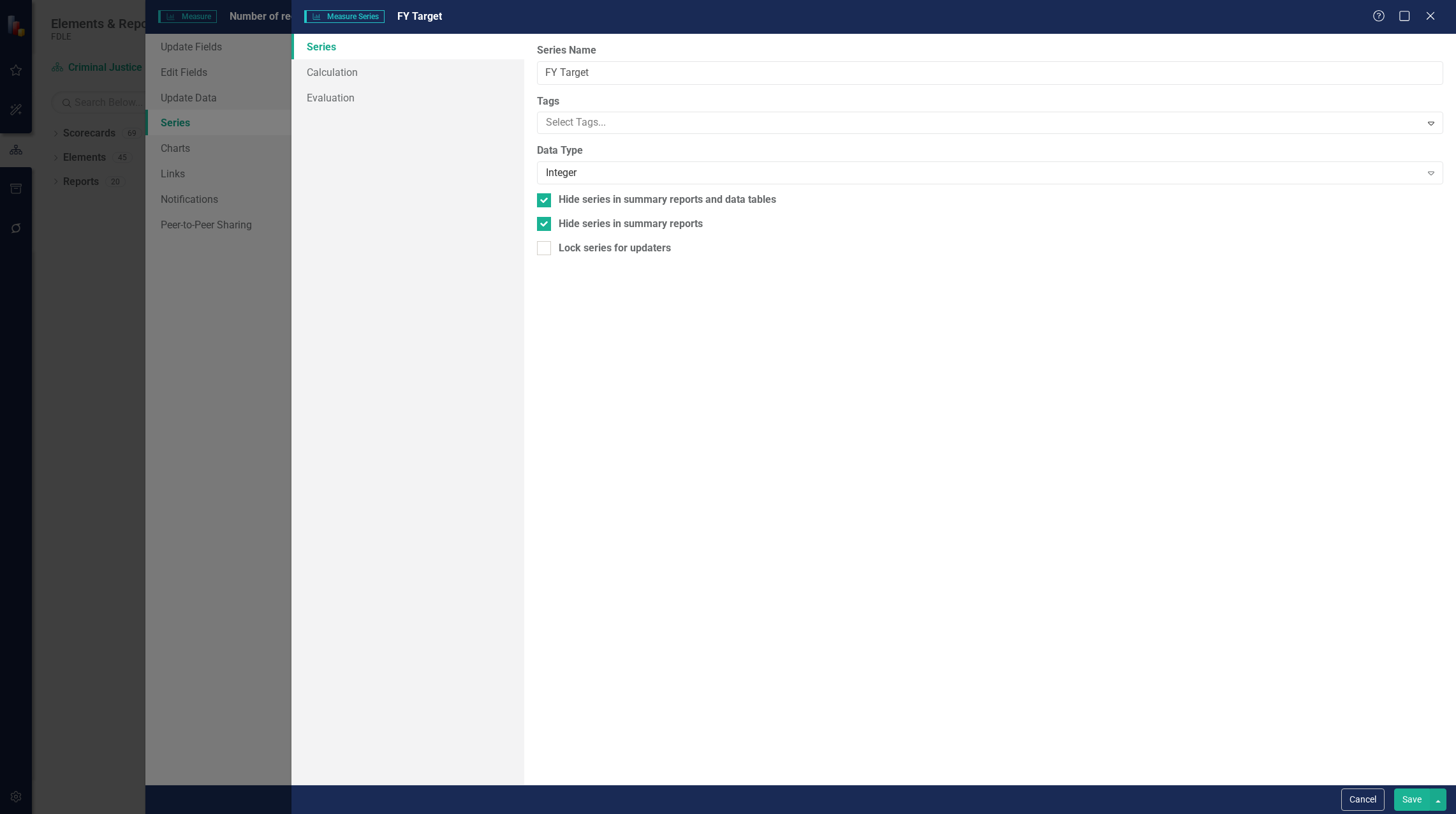
click at [1401, 801] on button "Save" at bounding box center [1412, 800] width 36 height 22
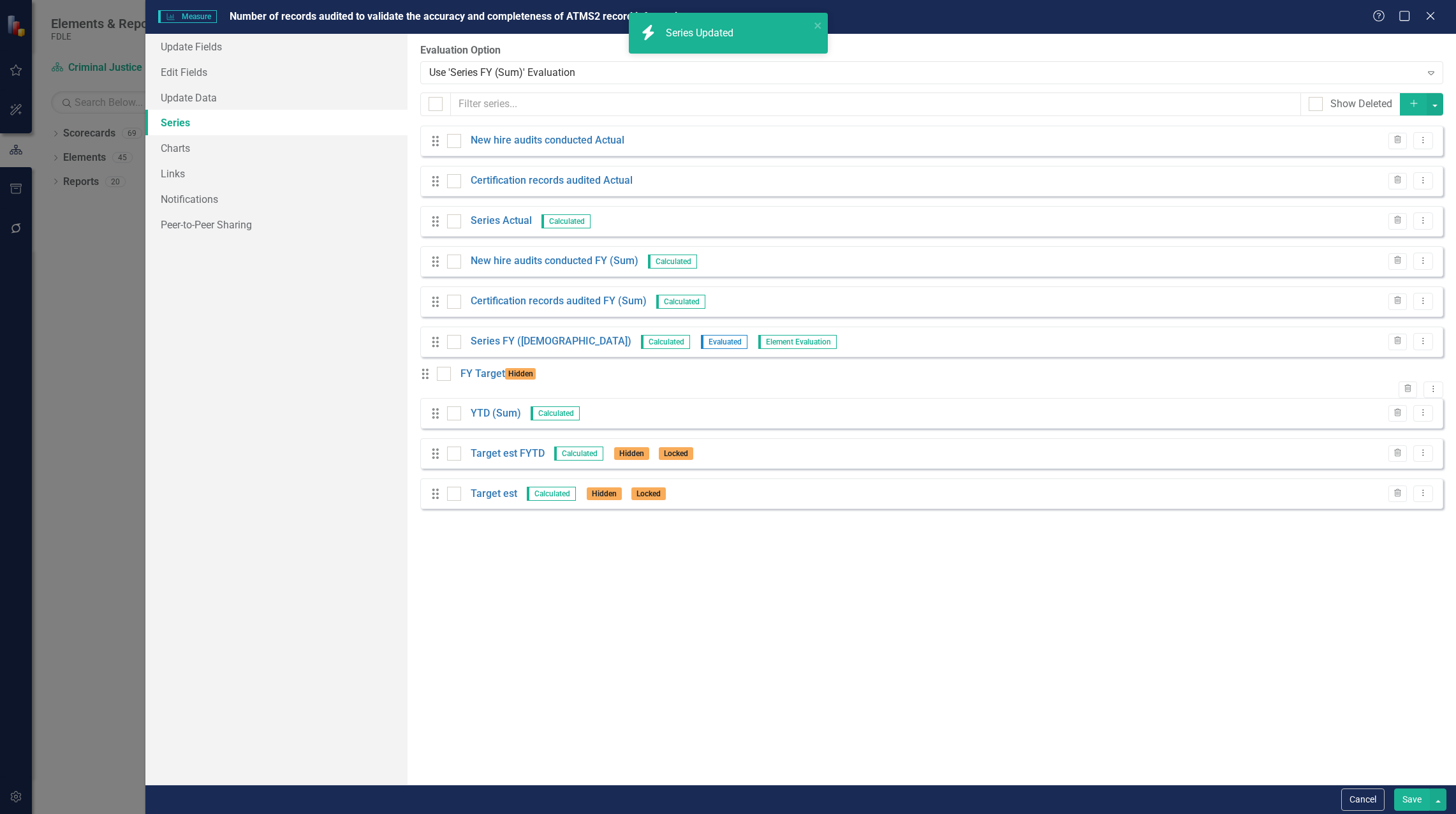
click at [1400, 801] on button "Save" at bounding box center [1412, 800] width 36 height 22
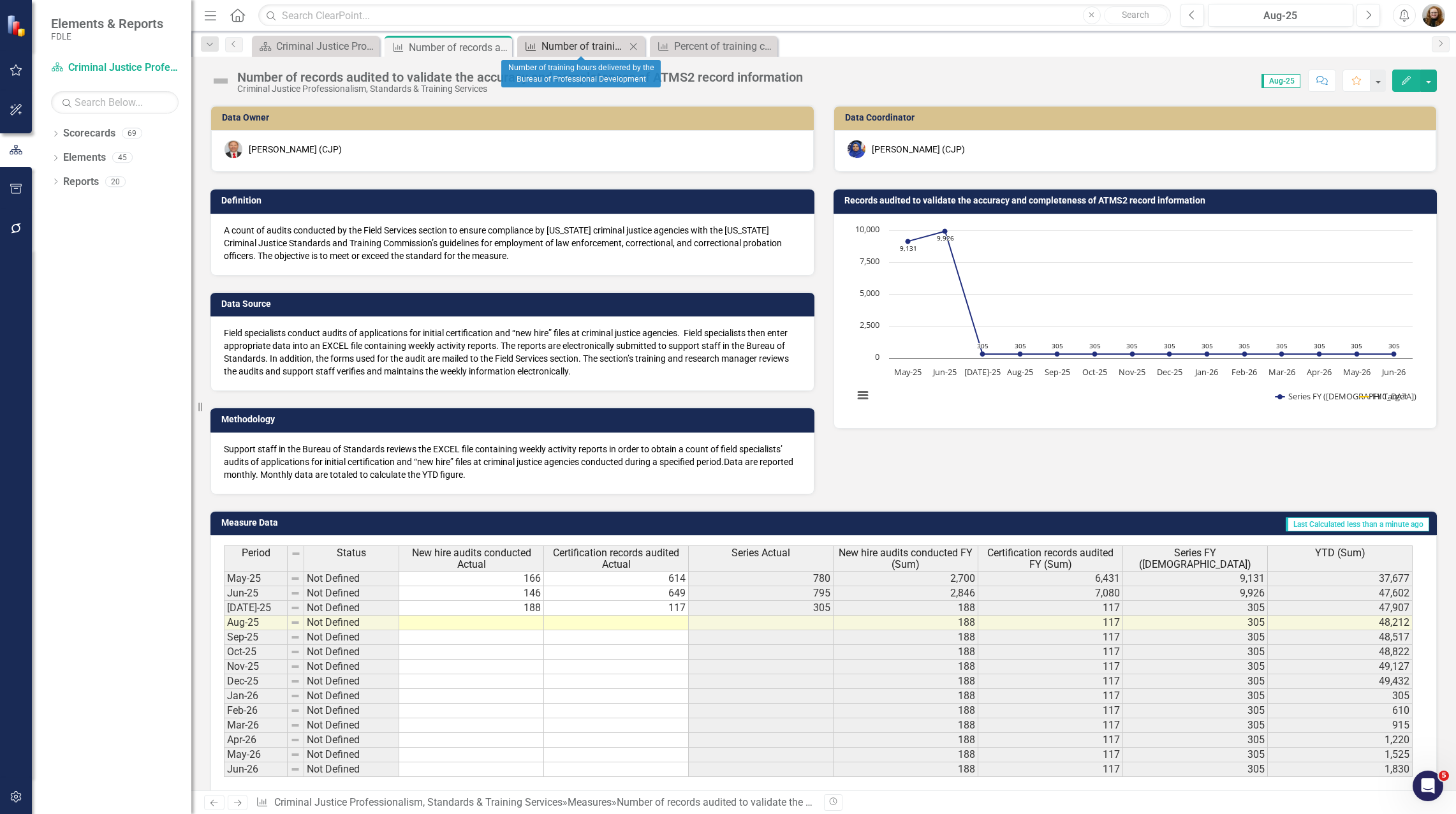
click at [556, 54] on div "Number of training hours delivered by the Bureau of Professional Development" at bounding box center [583, 47] width 84 height 16
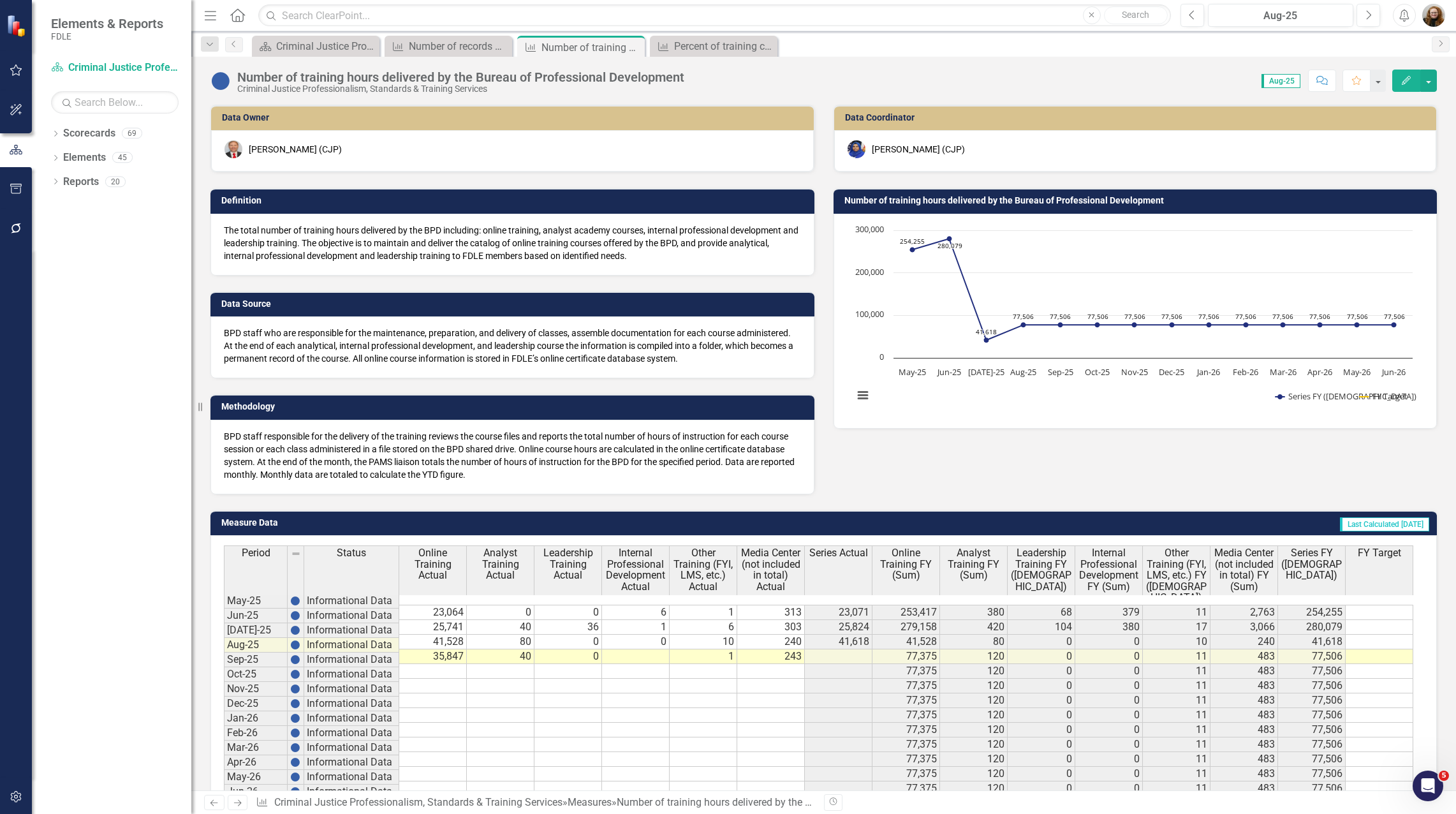
click at [1402, 85] on button "Edit" at bounding box center [1406, 81] width 28 height 22
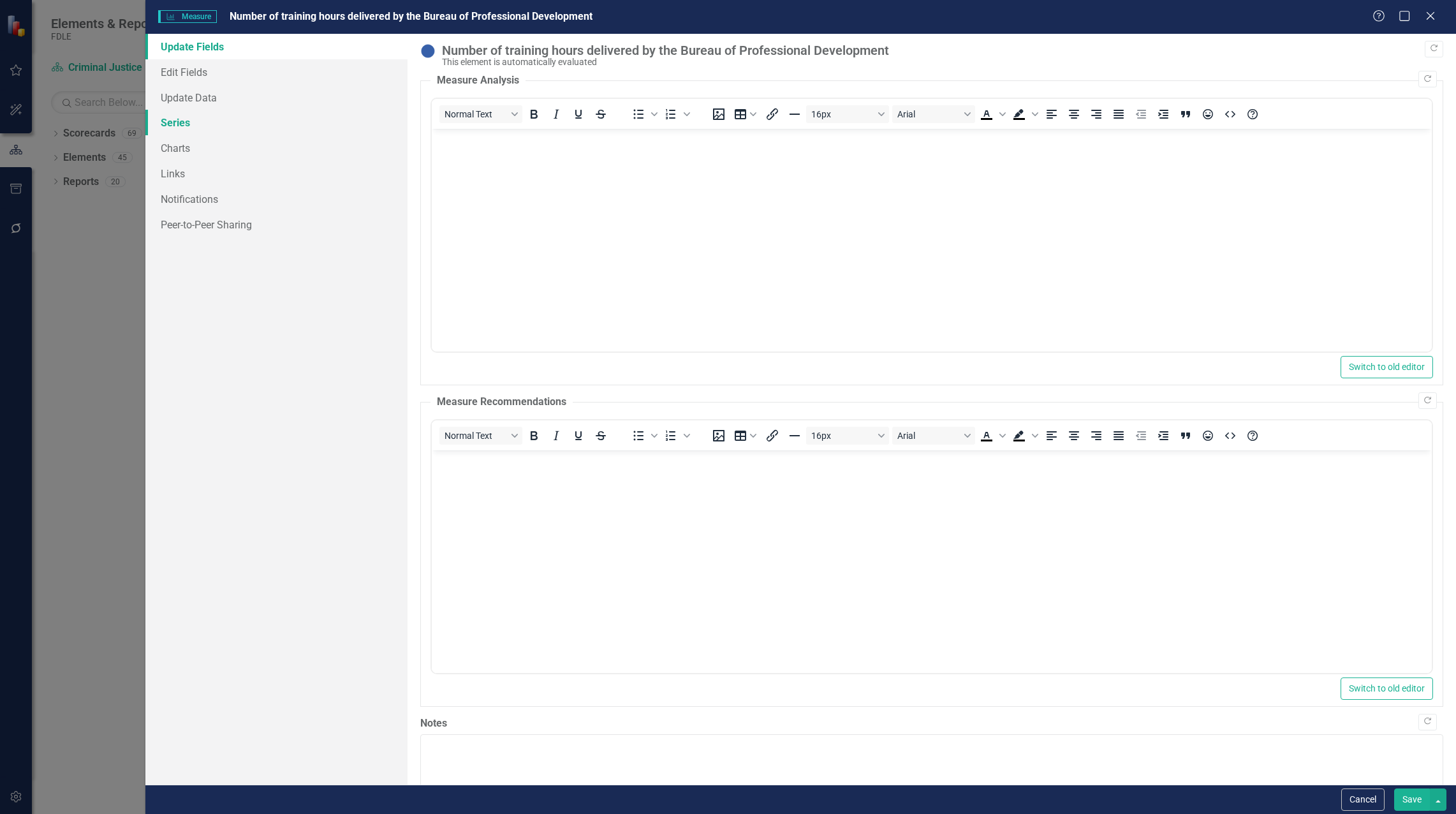
click at [172, 126] on link "Series" at bounding box center [276, 122] width 263 height 25
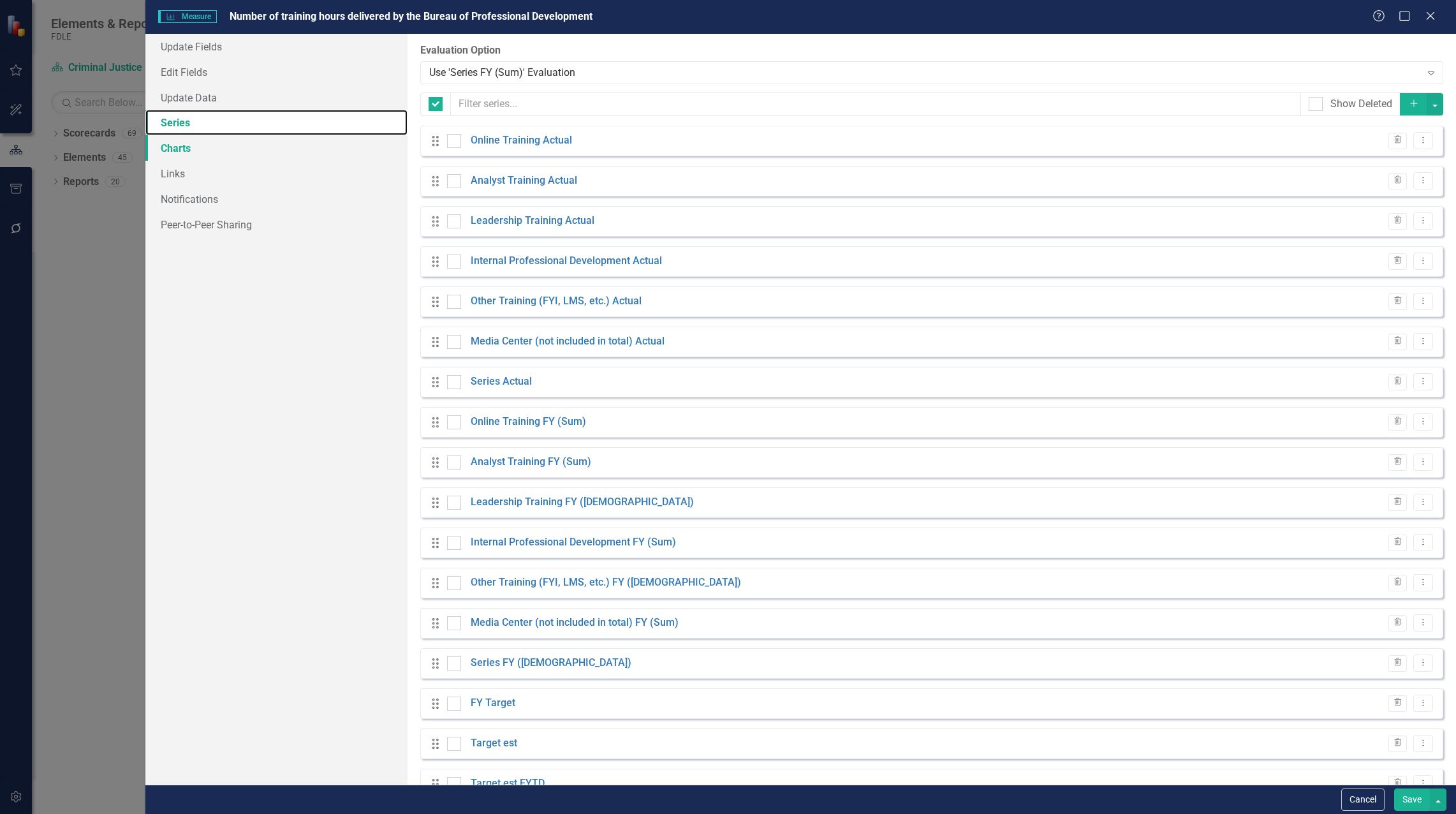
checkbox input "false"
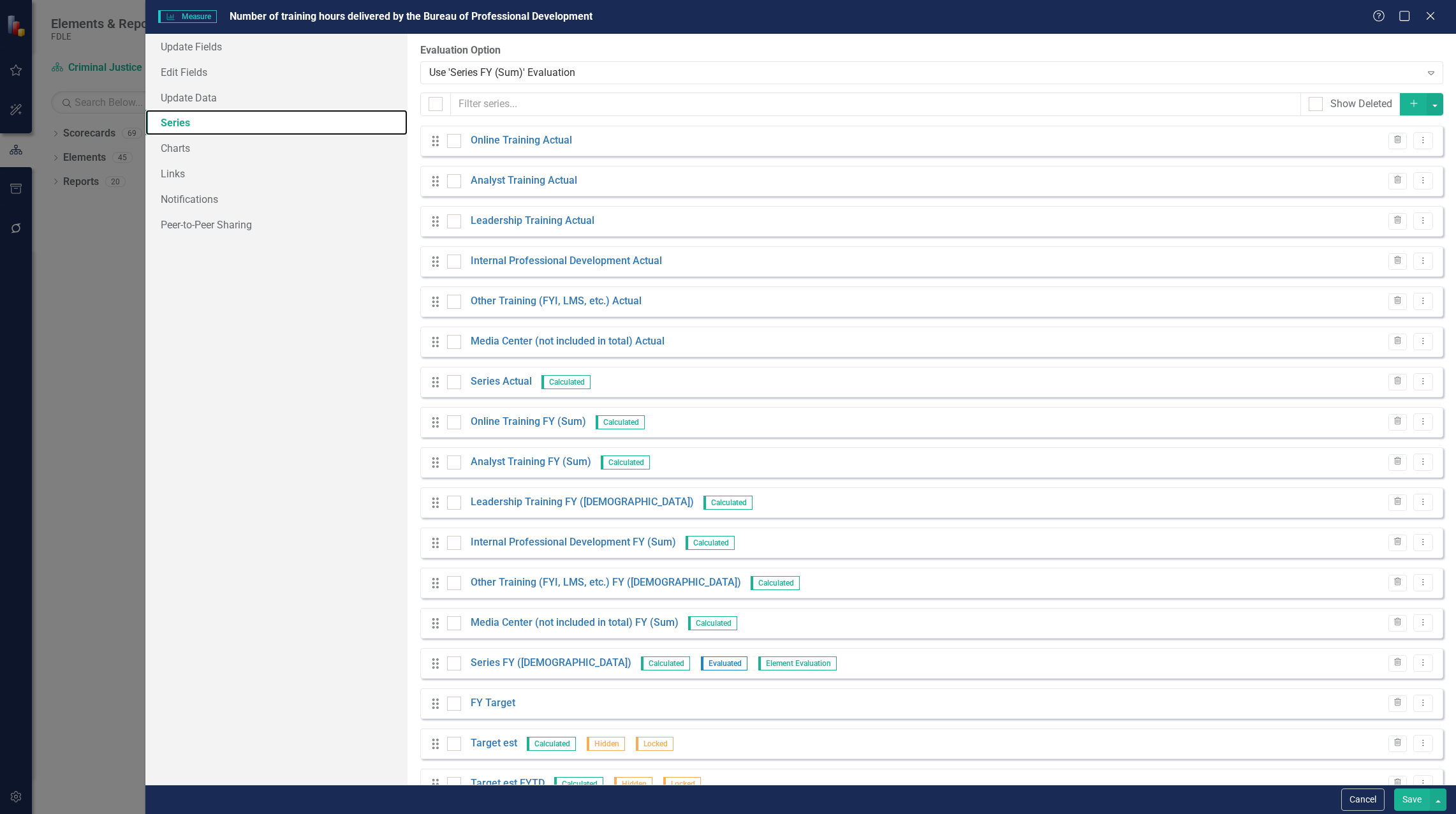
scroll to position [34, 0]
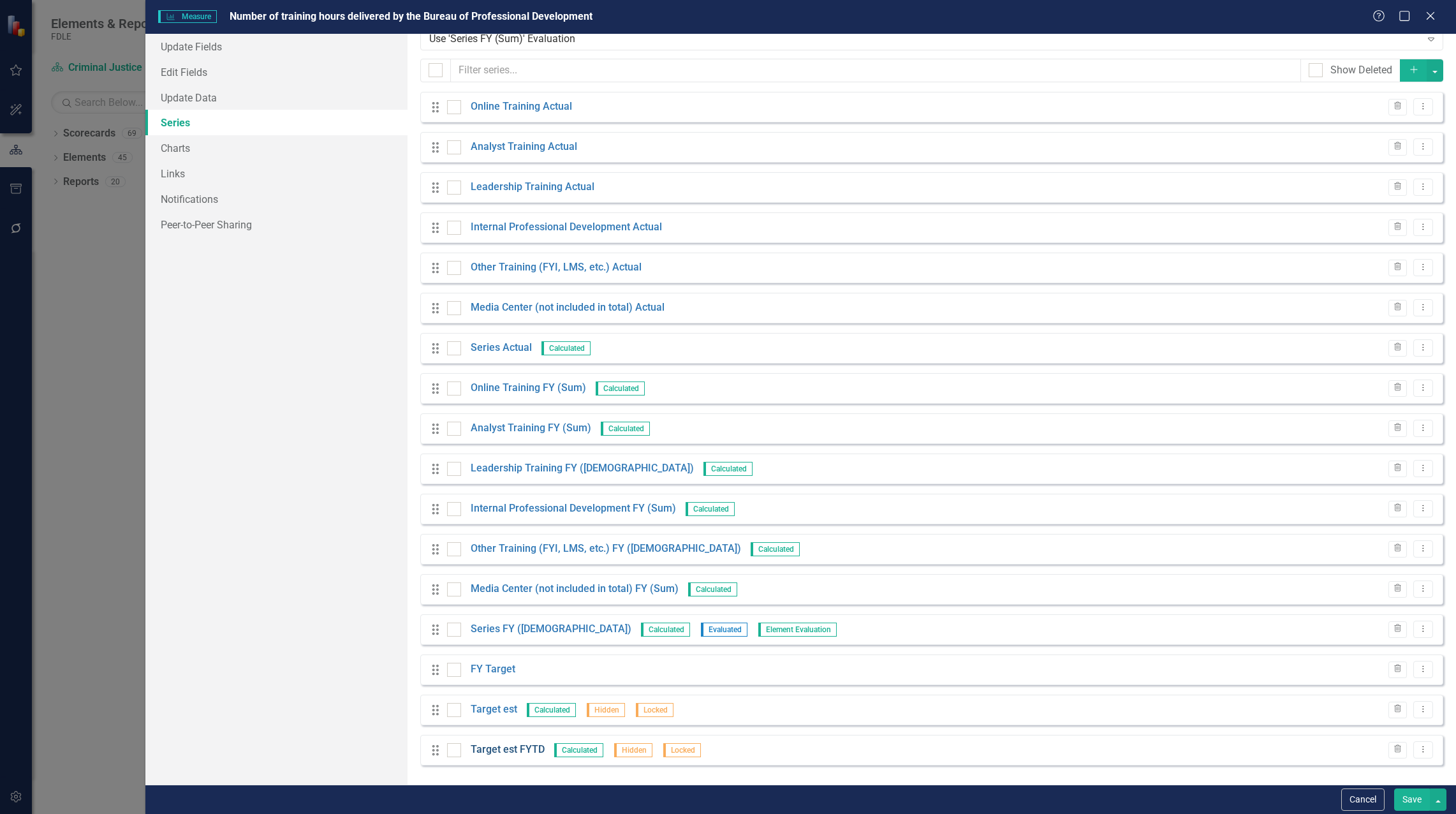
click at [503, 754] on link "Target est FYTD" at bounding box center [507, 750] width 74 height 14
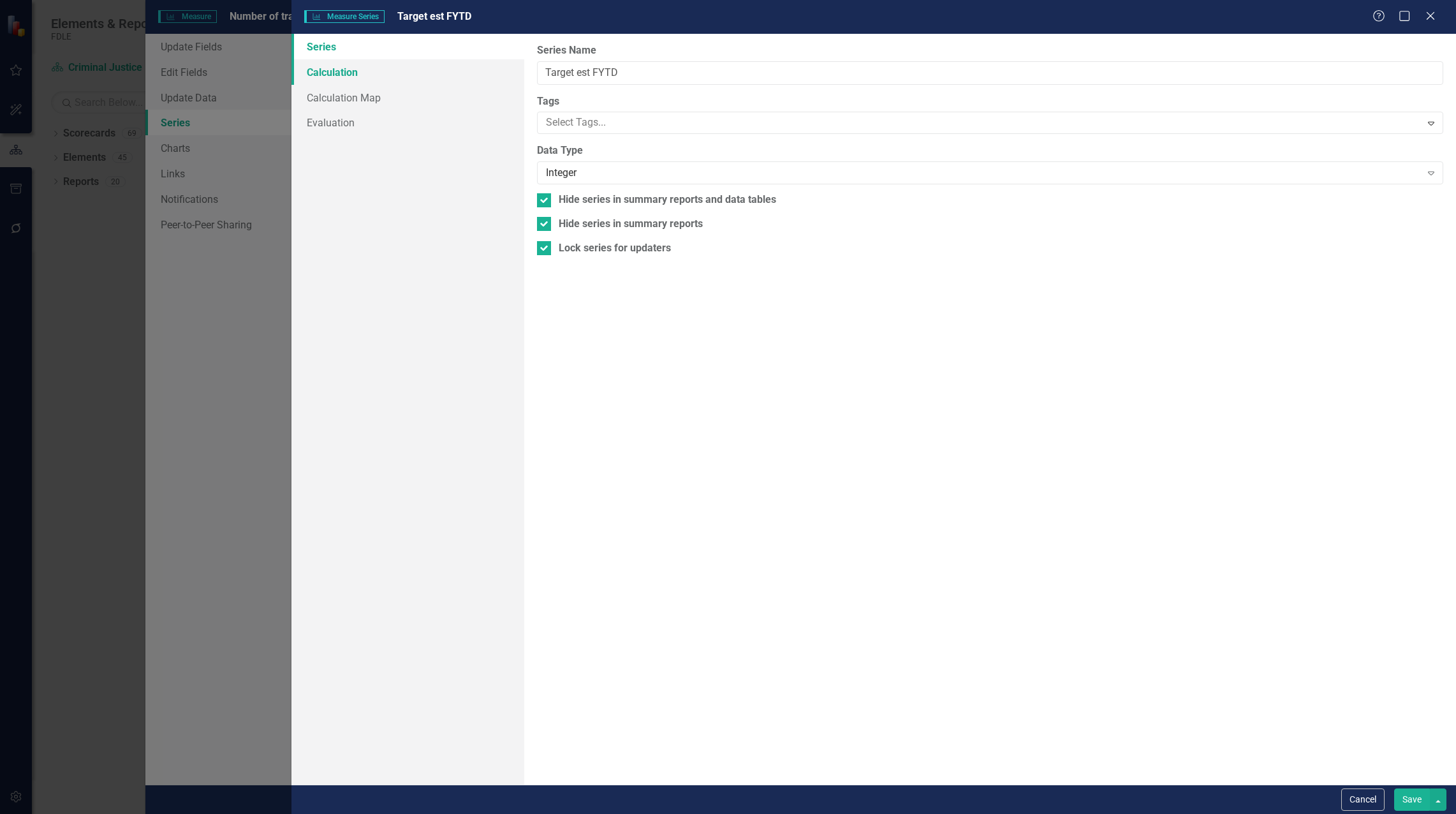
click at [353, 78] on link "Calculation" at bounding box center [408, 72] width 233 height 25
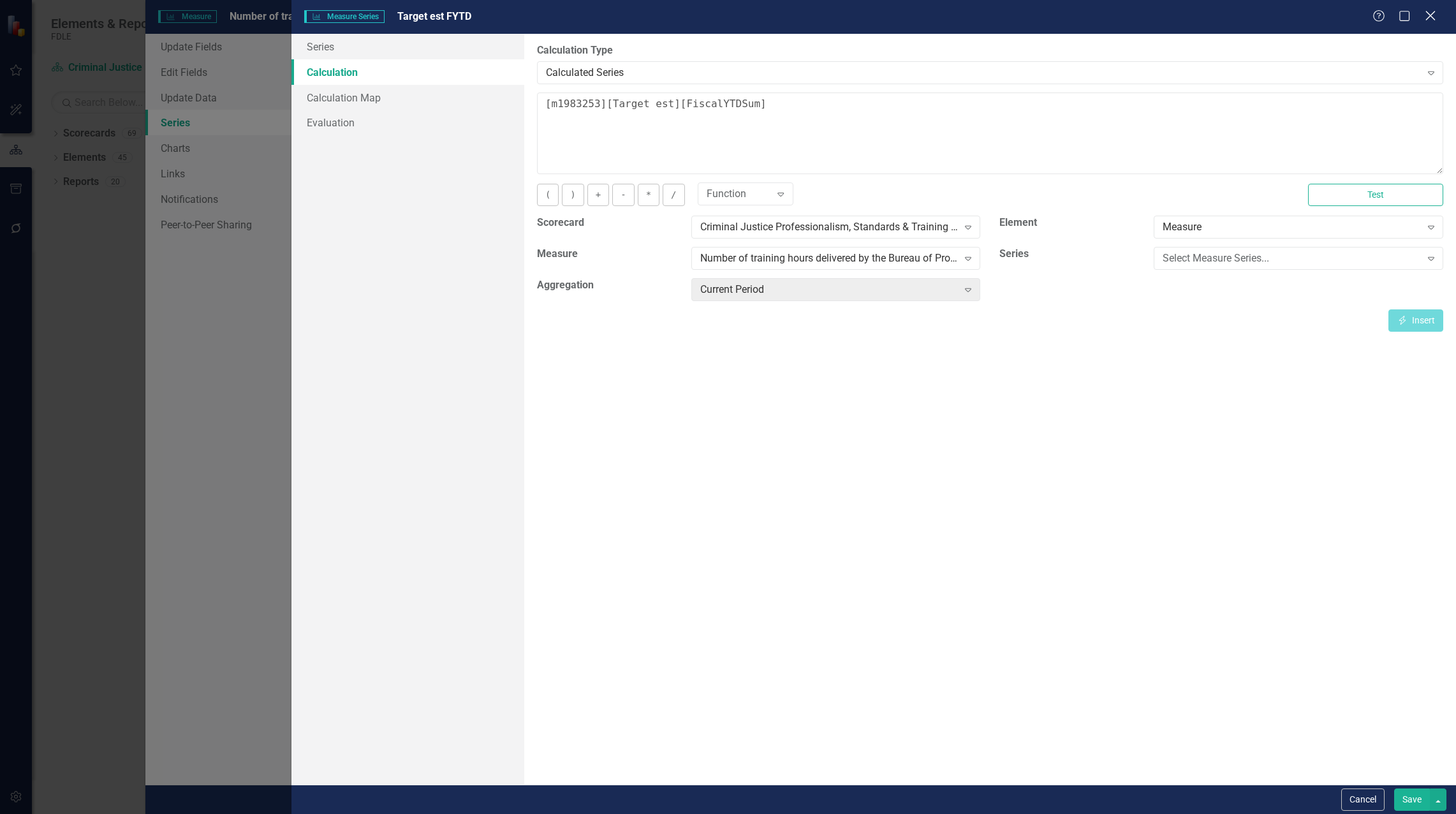
click at [1431, 11] on icon "Close" at bounding box center [1430, 16] width 16 height 13
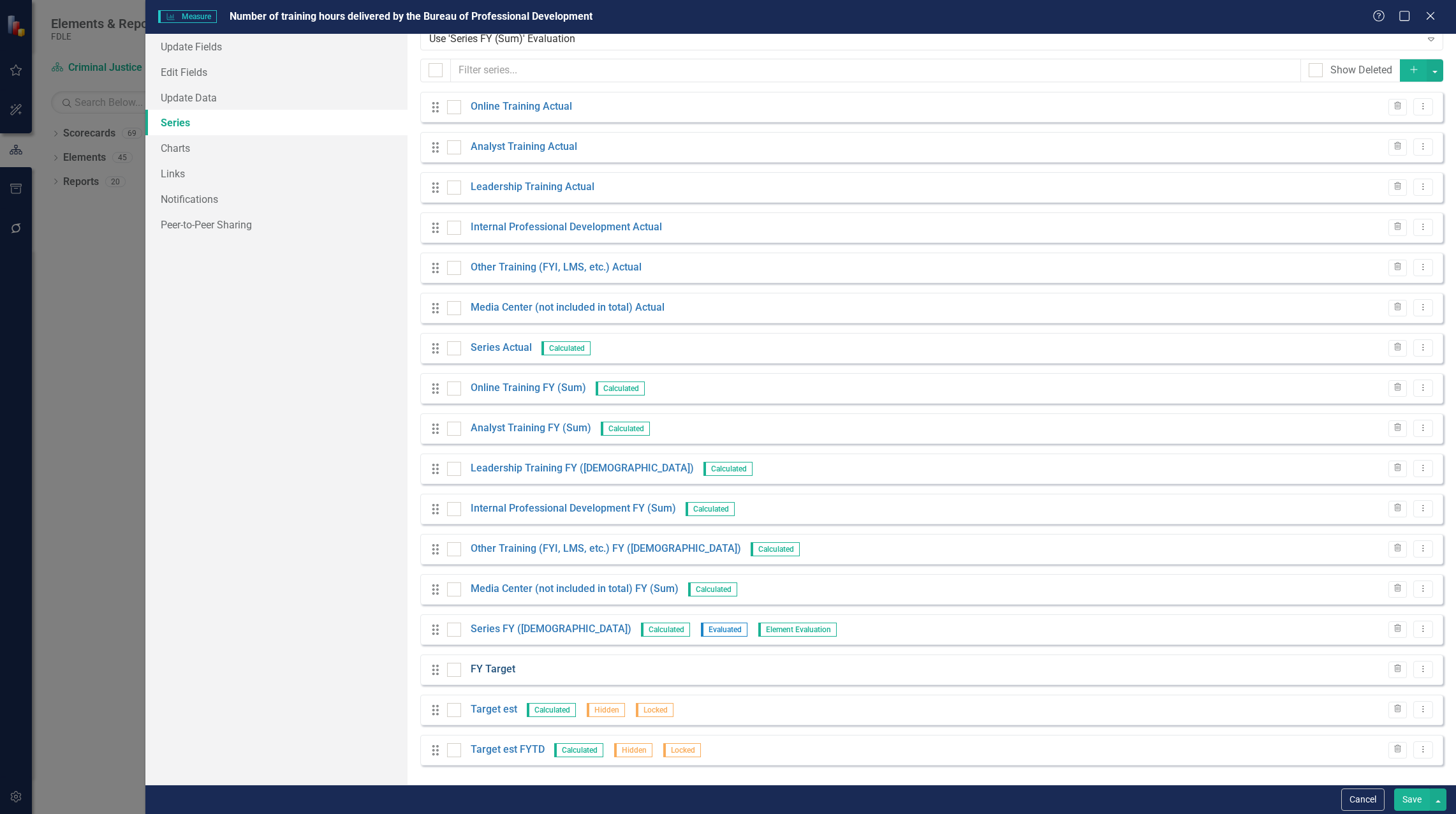
click at [502, 668] on link "FY Target" at bounding box center [493, 670] width 45 height 14
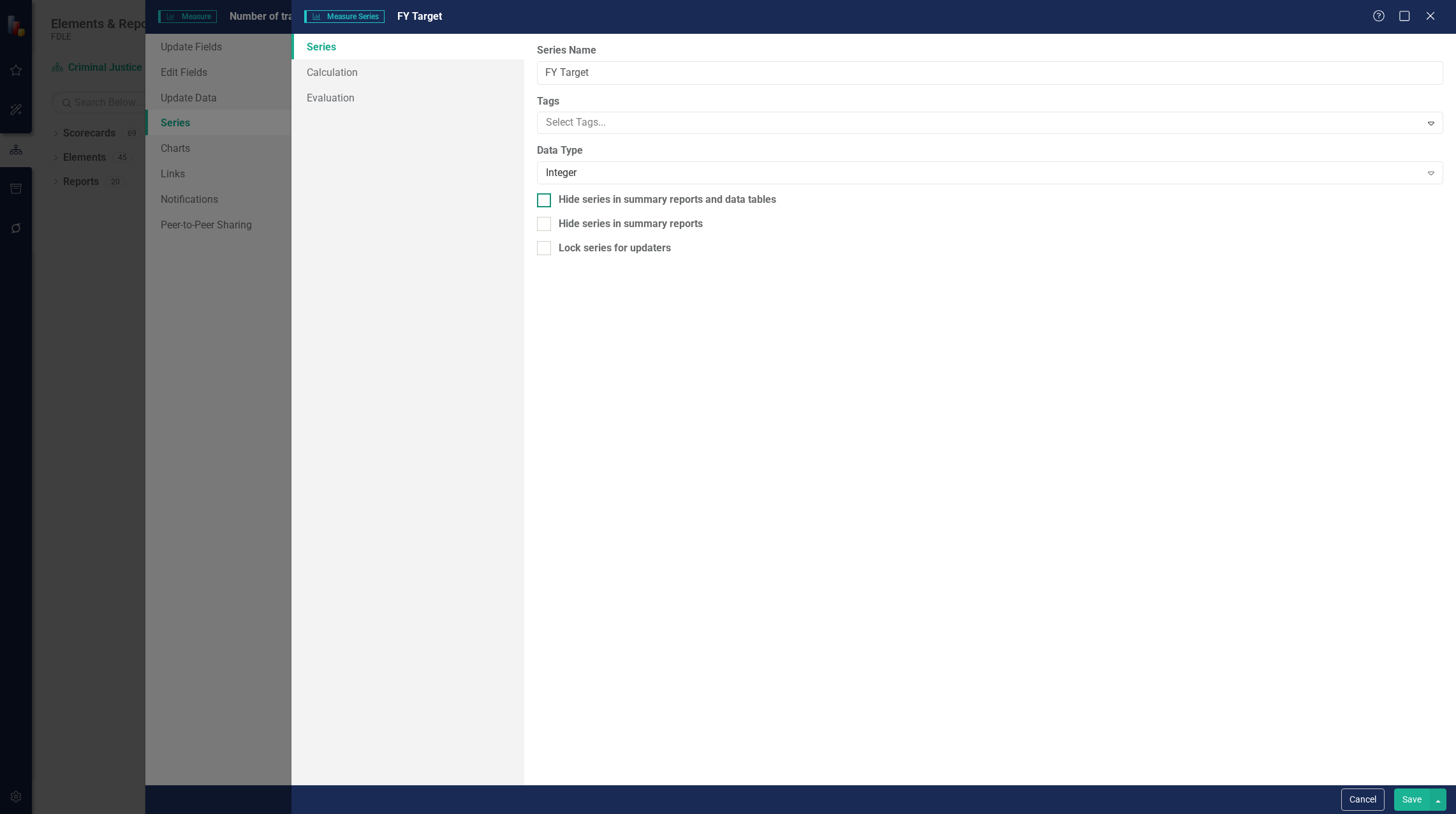
click at [555, 202] on div "Hide series in summary reports and data tables" at bounding box center [990, 200] width 907 height 14
click at [546, 202] on input "Hide series in summary reports and data tables" at bounding box center [540, 197] width 8 height 8
checkbox input "true"
click at [549, 224] on div at bounding box center [544, 224] width 14 height 14
click at [546, 224] on input "Hide series in summary reports" at bounding box center [540, 221] width 8 height 8
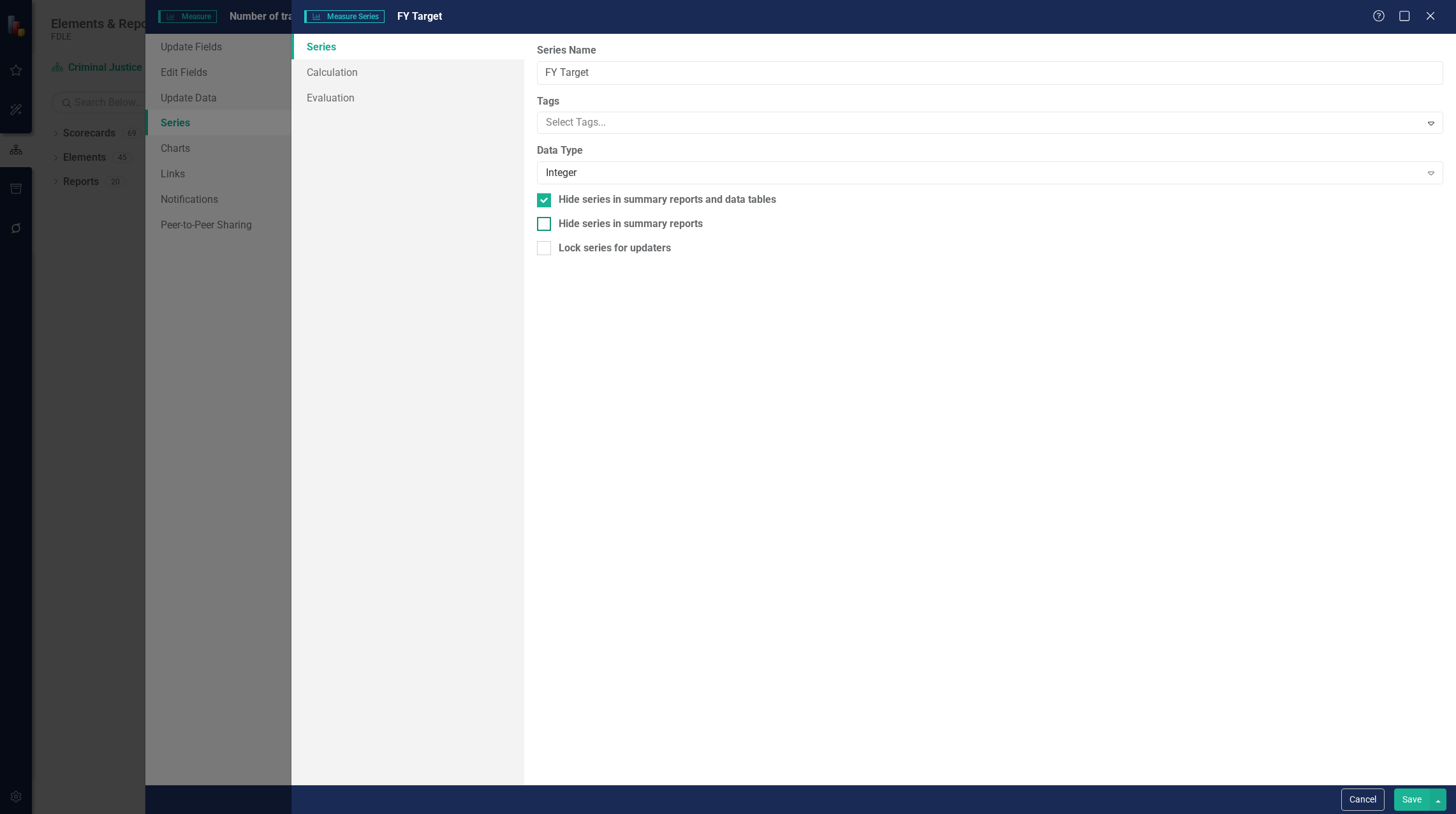
checkbox input "true"
click at [1404, 807] on button "Save" at bounding box center [1412, 800] width 36 height 22
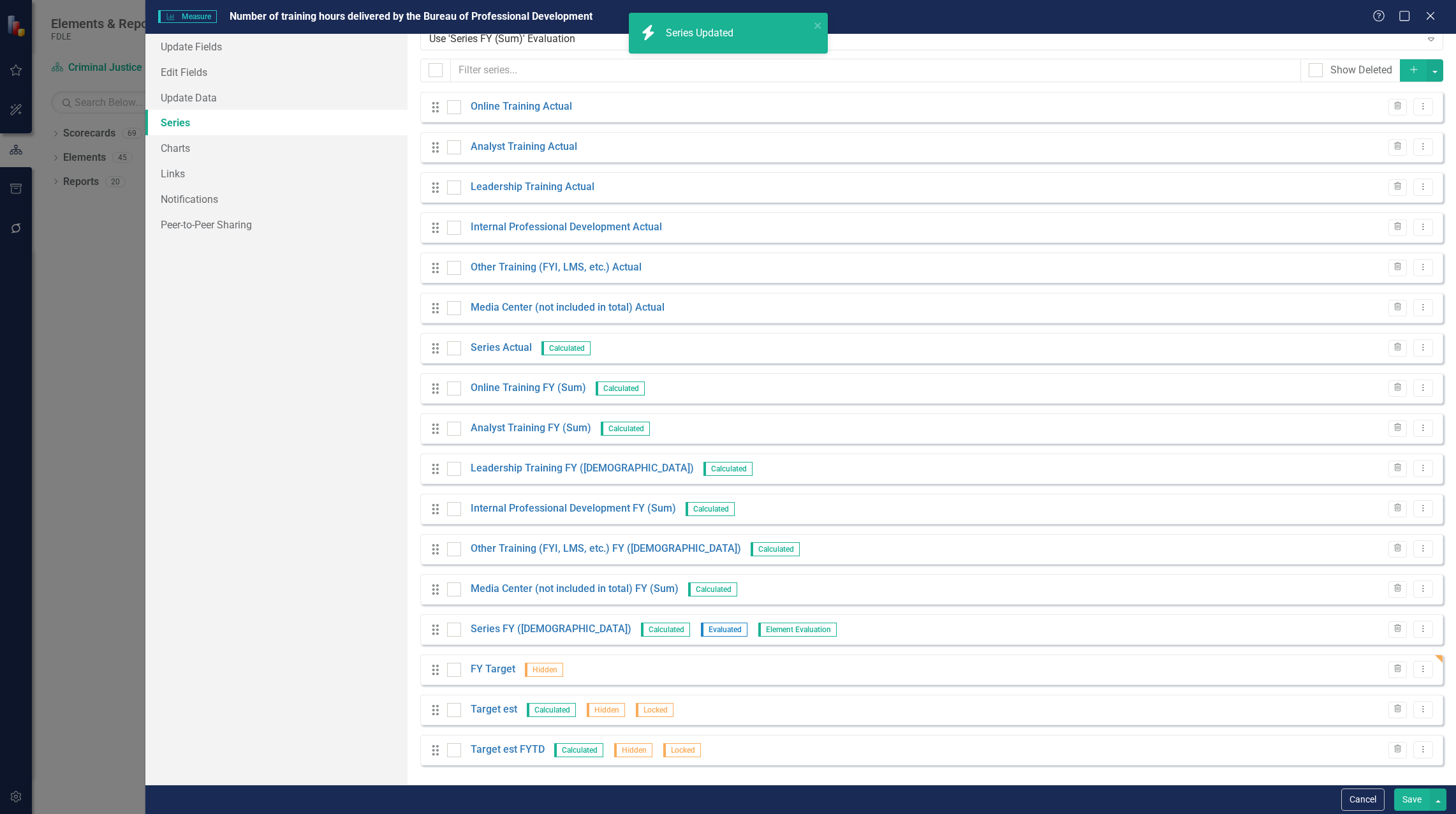
click at [1398, 800] on button "Save" at bounding box center [1412, 800] width 36 height 22
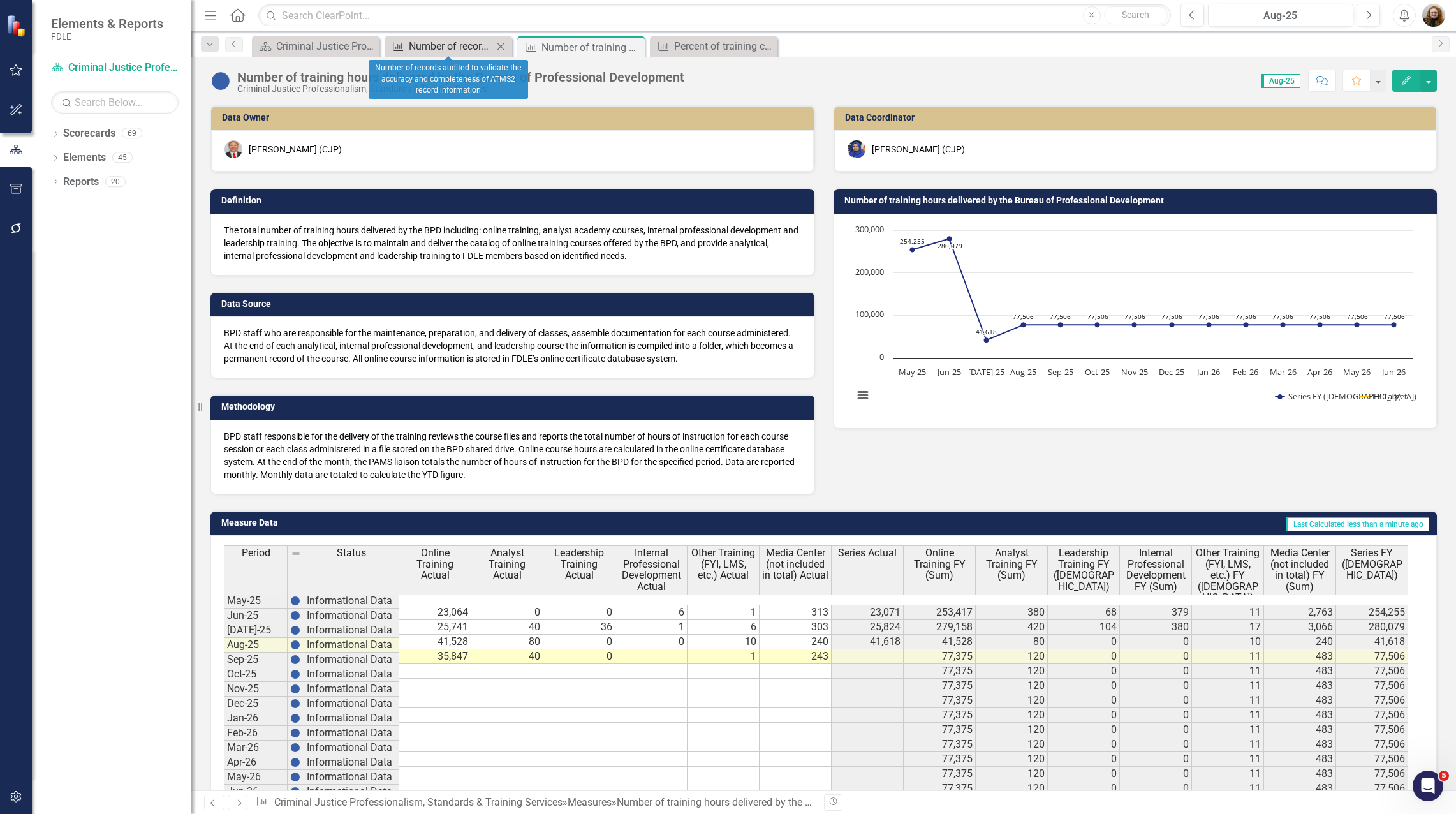
click at [444, 43] on div "Number of records audited to validate the accuracy and completeness of ATMS2 re…" at bounding box center [451, 47] width 84 height 16
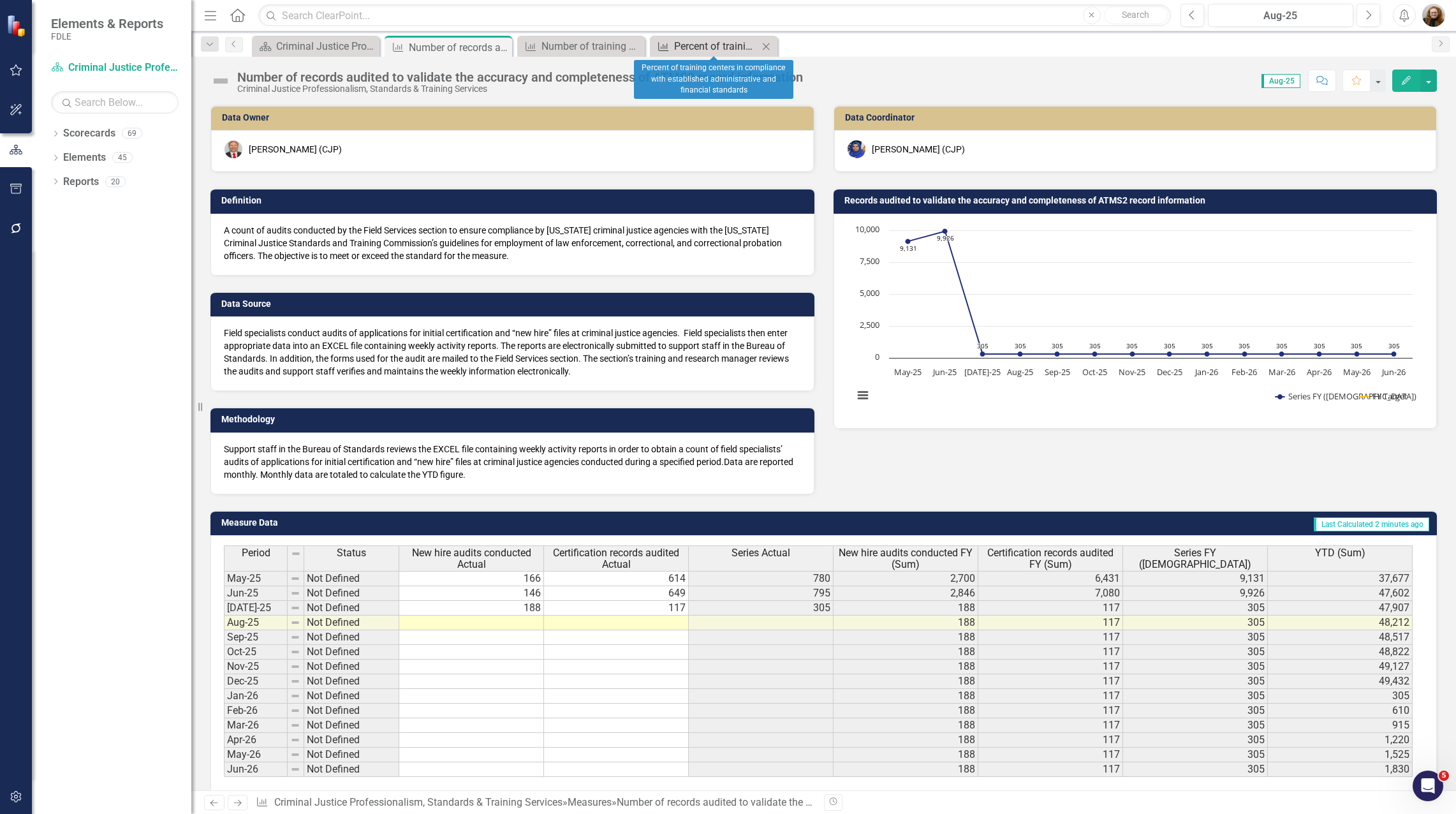
click at [679, 50] on div "Percent of training centers in compliance with established administrative and f…" at bounding box center [716, 47] width 84 height 16
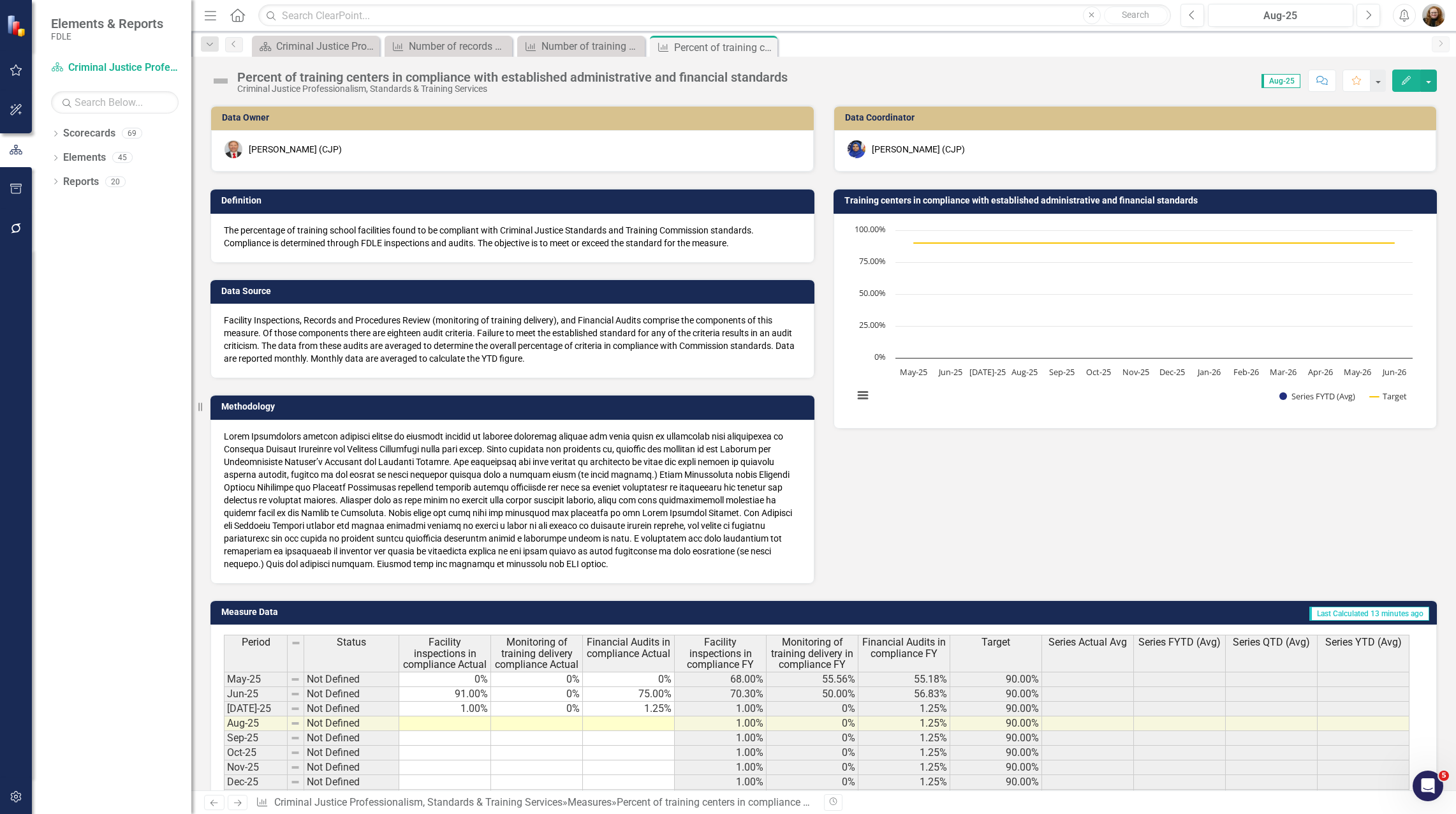
click at [1409, 78] on icon "button" at bounding box center [1407, 81] width 9 height 9
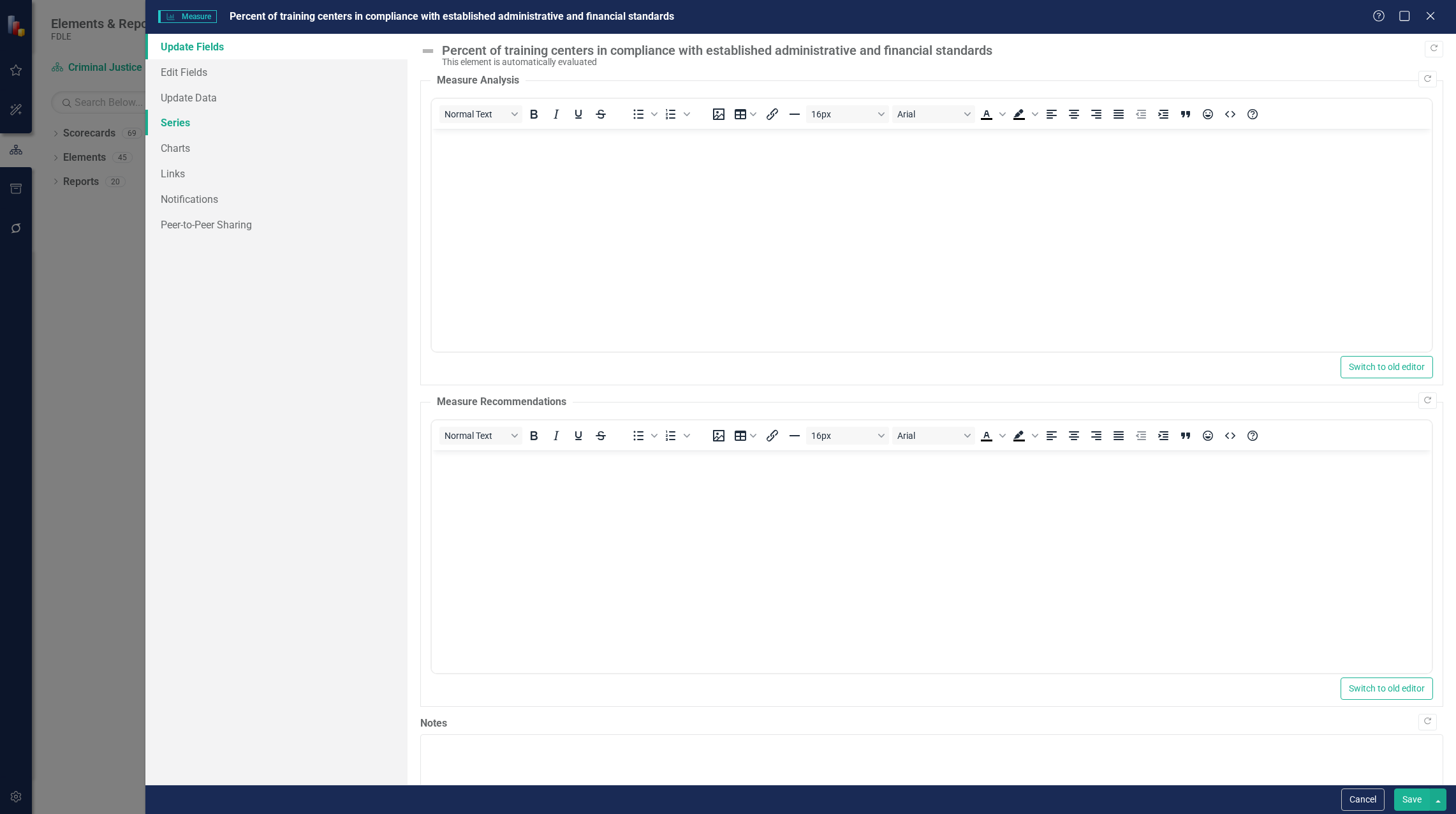
click at [181, 118] on link "Series" at bounding box center [276, 122] width 263 height 25
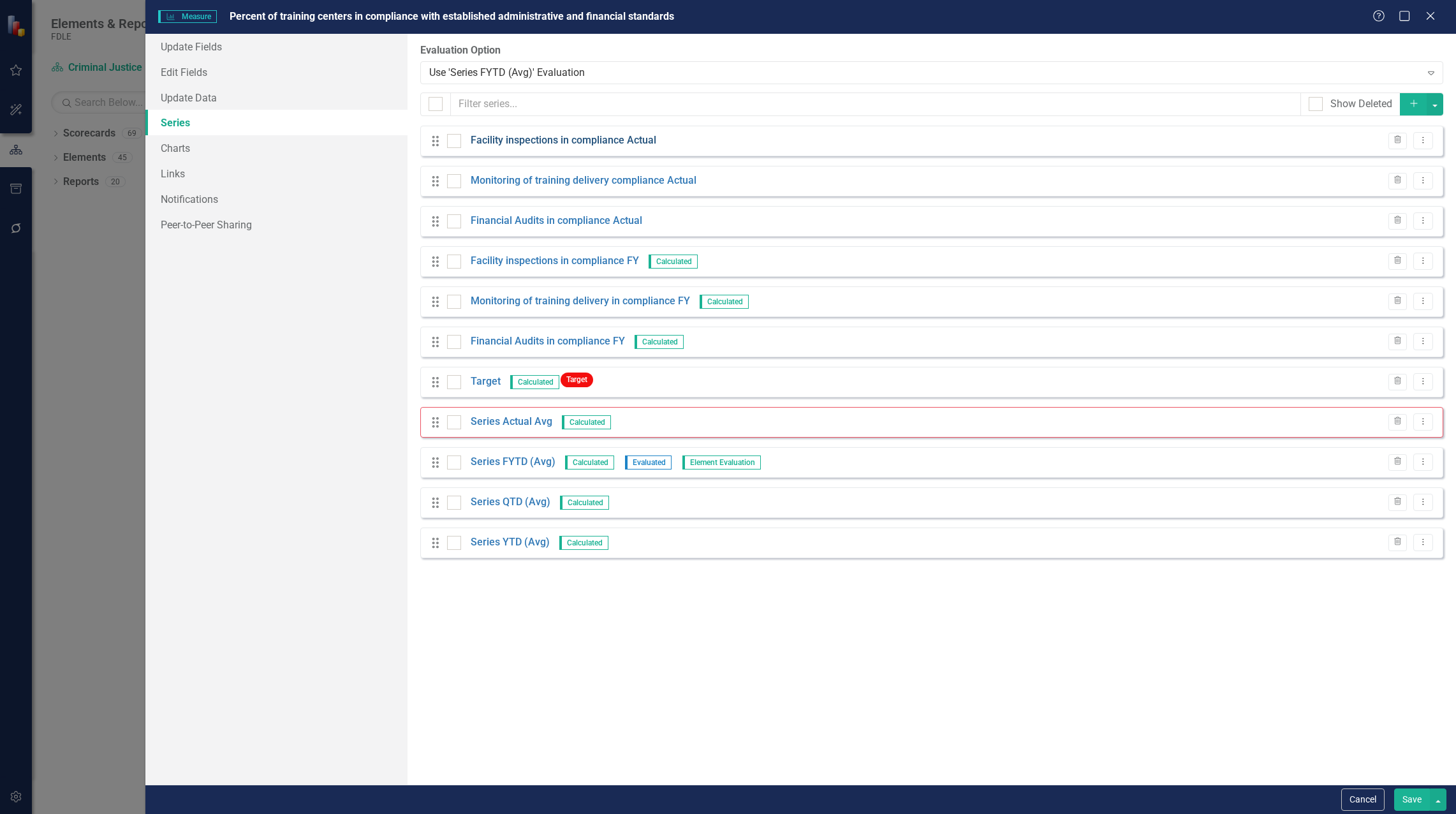
click at [526, 140] on link "Facility inspections in compliance Actual" at bounding box center [563, 141] width 185 height 14
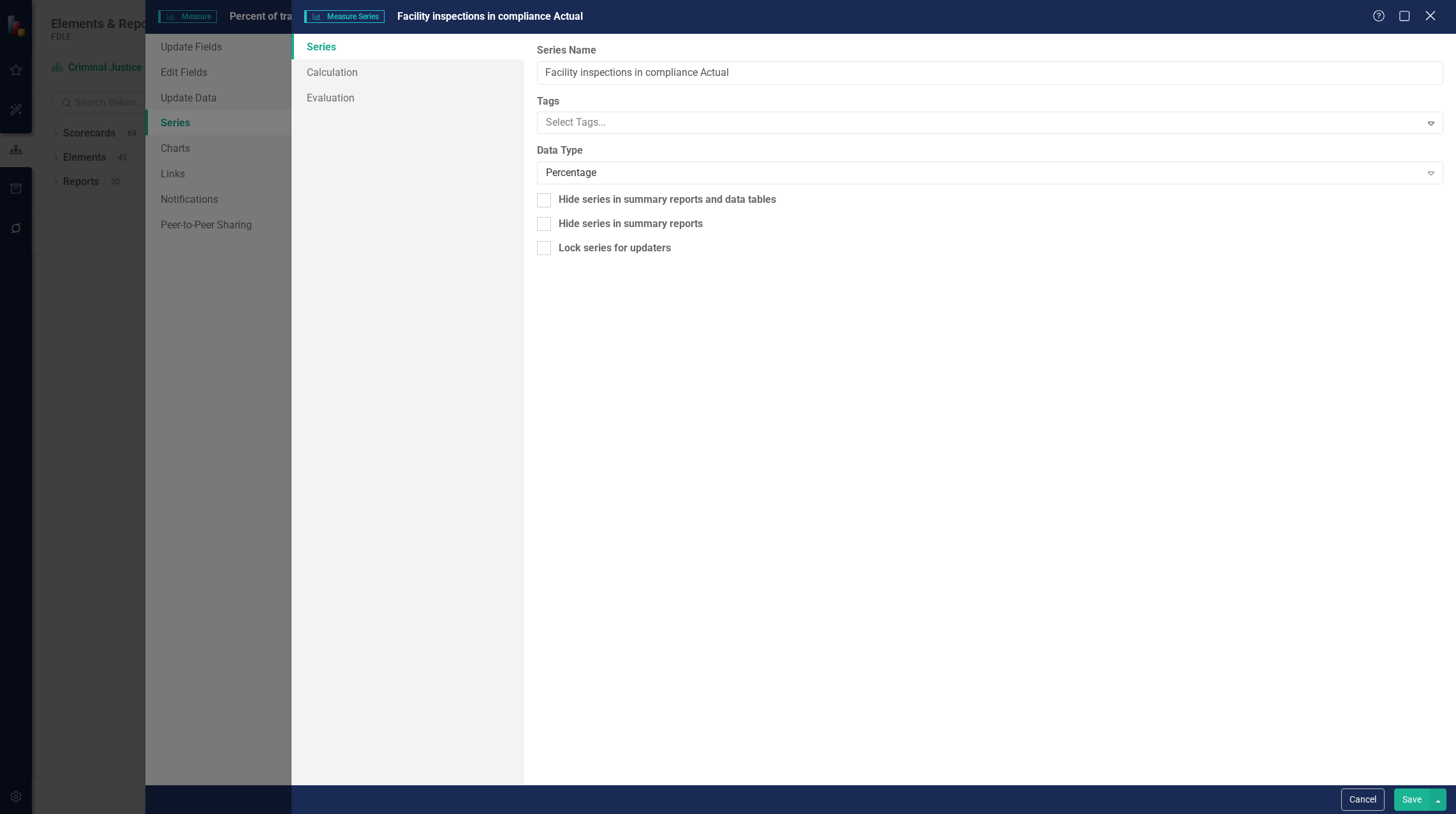
click at [1434, 13] on icon at bounding box center [1430, 15] width 10 height 10
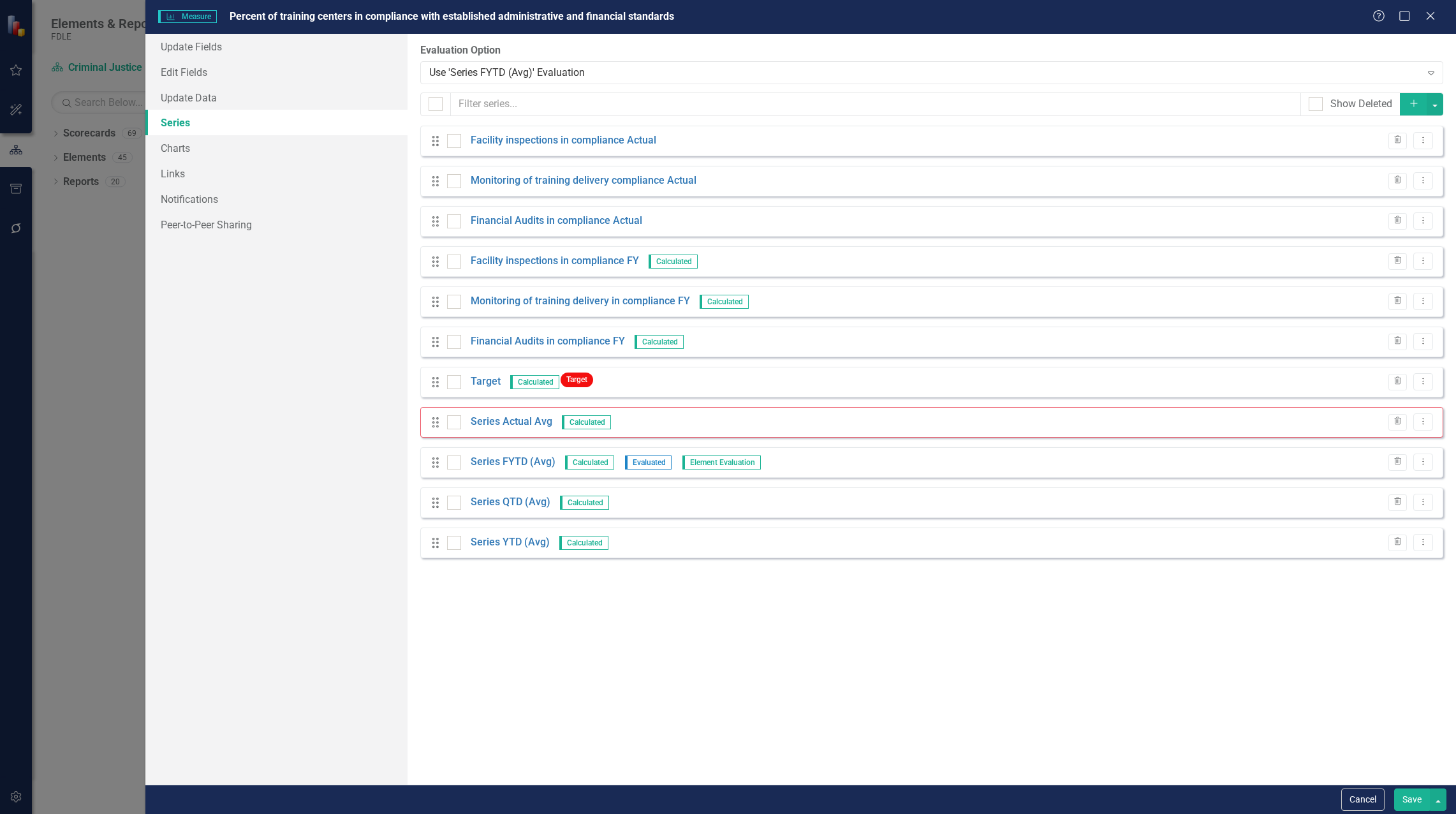
drag, startPoint x: 552, startPoint y: 451, endPoint x: 546, endPoint y: 453, distance: 6.3
click at [546, 453] on div "Drag Series FYTD (Avg) Calculated Evaluated Element Evaluation Trash Dropdown M…" at bounding box center [932, 463] width 1023 height 30
click at [543, 463] on link "Series FYTD (Avg)" at bounding box center [513, 463] width 85 height 14
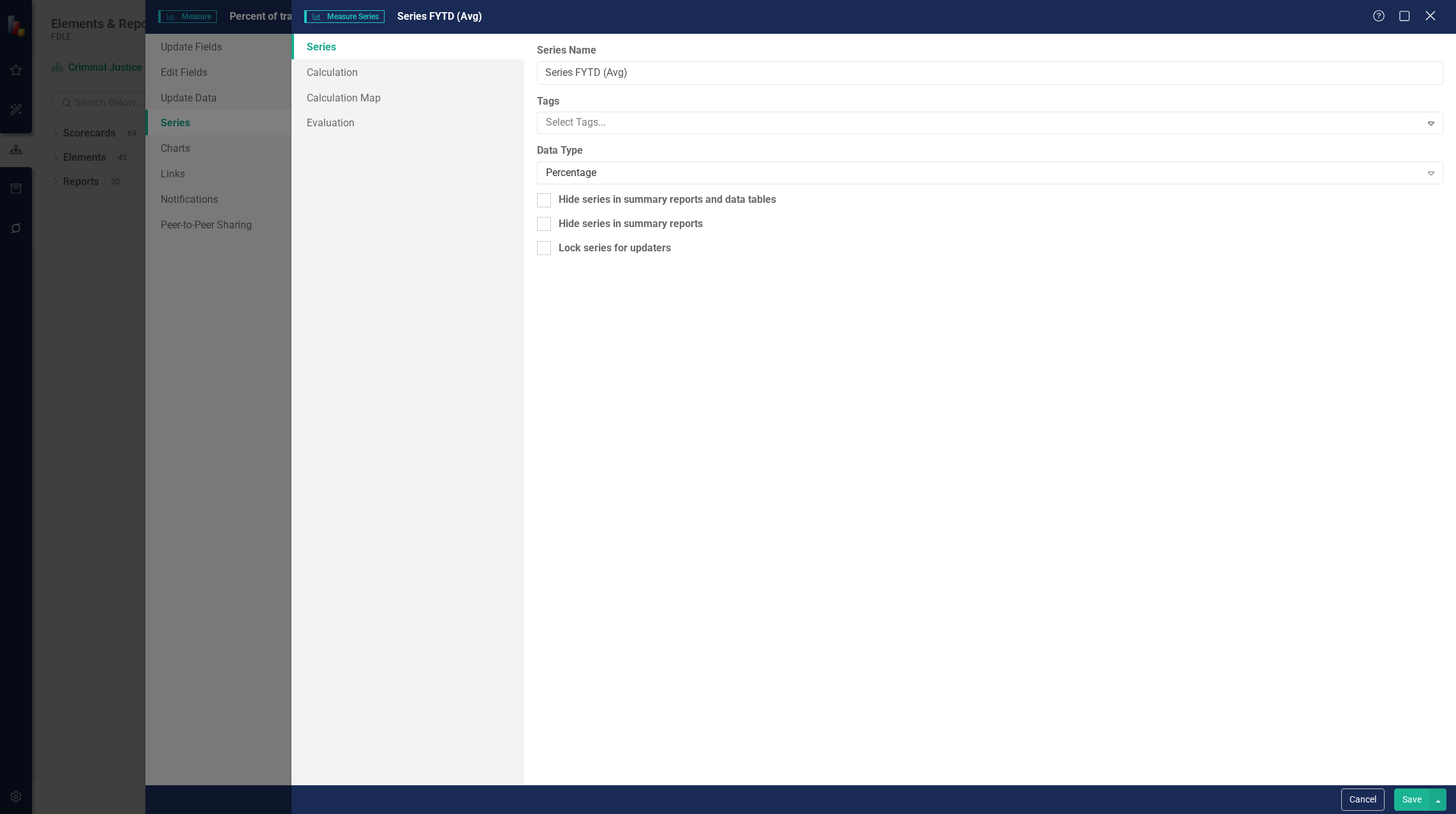
click at [1434, 17] on icon "Close" at bounding box center [1430, 16] width 16 height 13
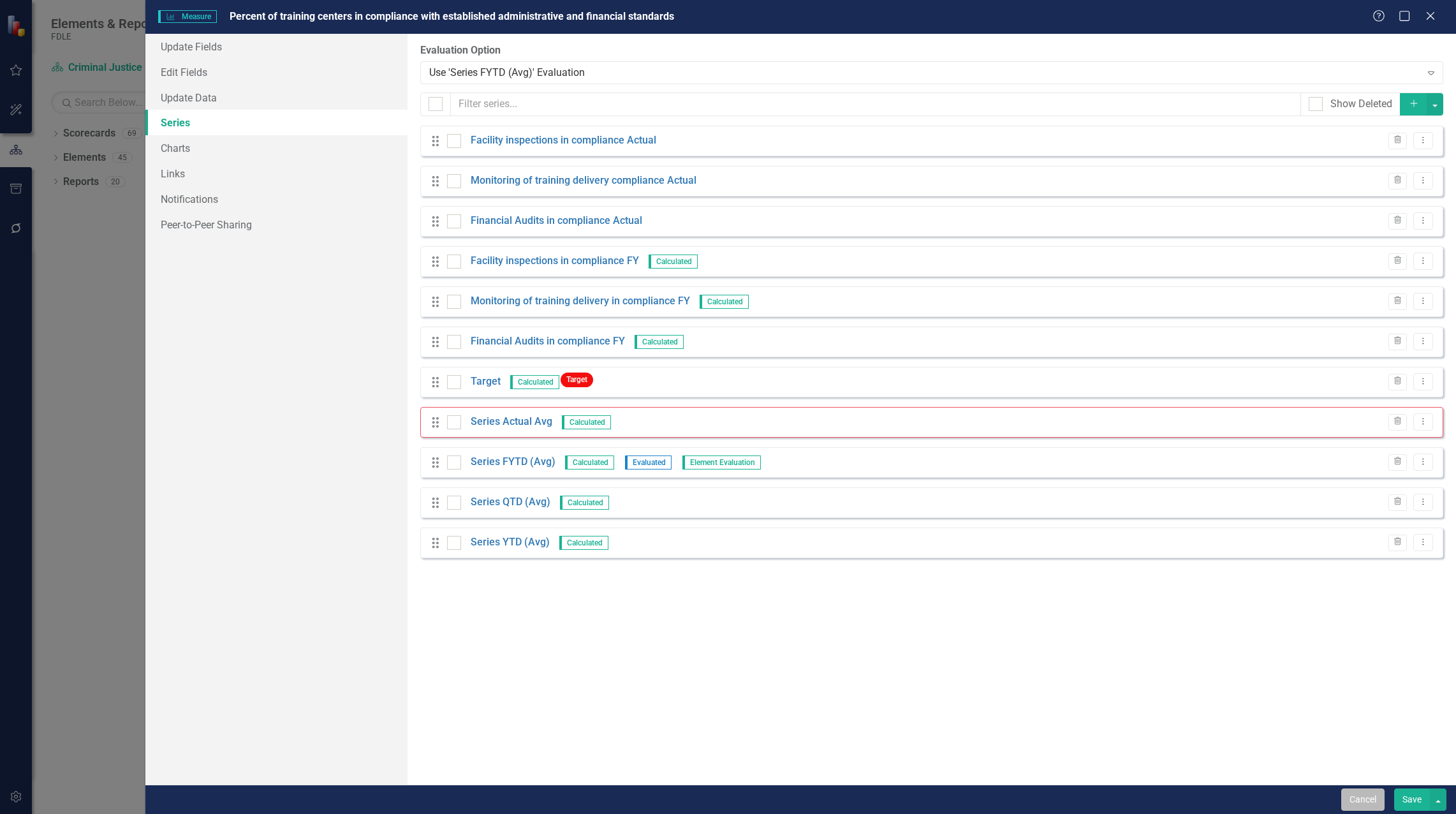
click at [1376, 805] on button "Cancel" at bounding box center [1363, 800] width 43 height 22
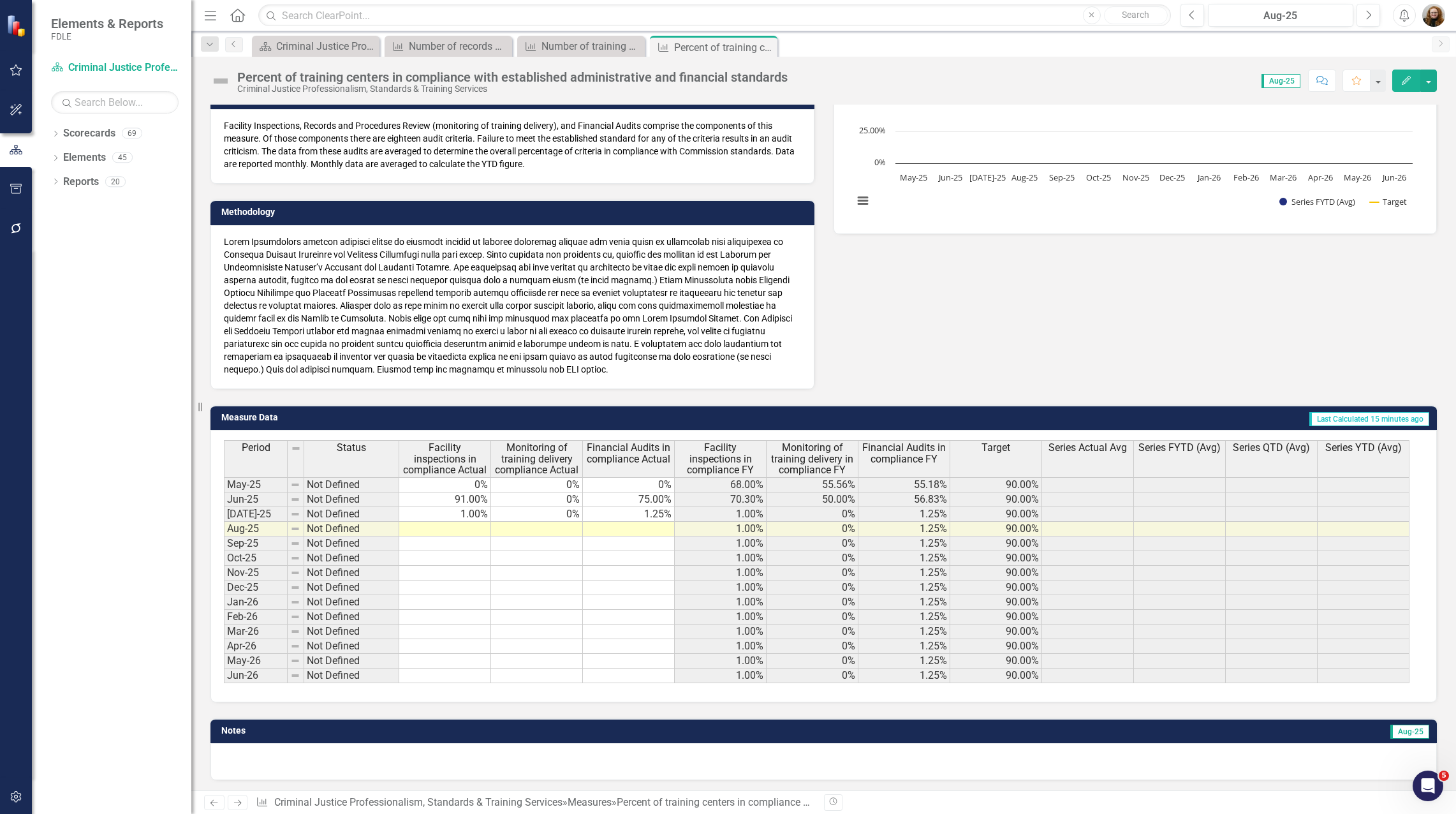
scroll to position [197, 0]
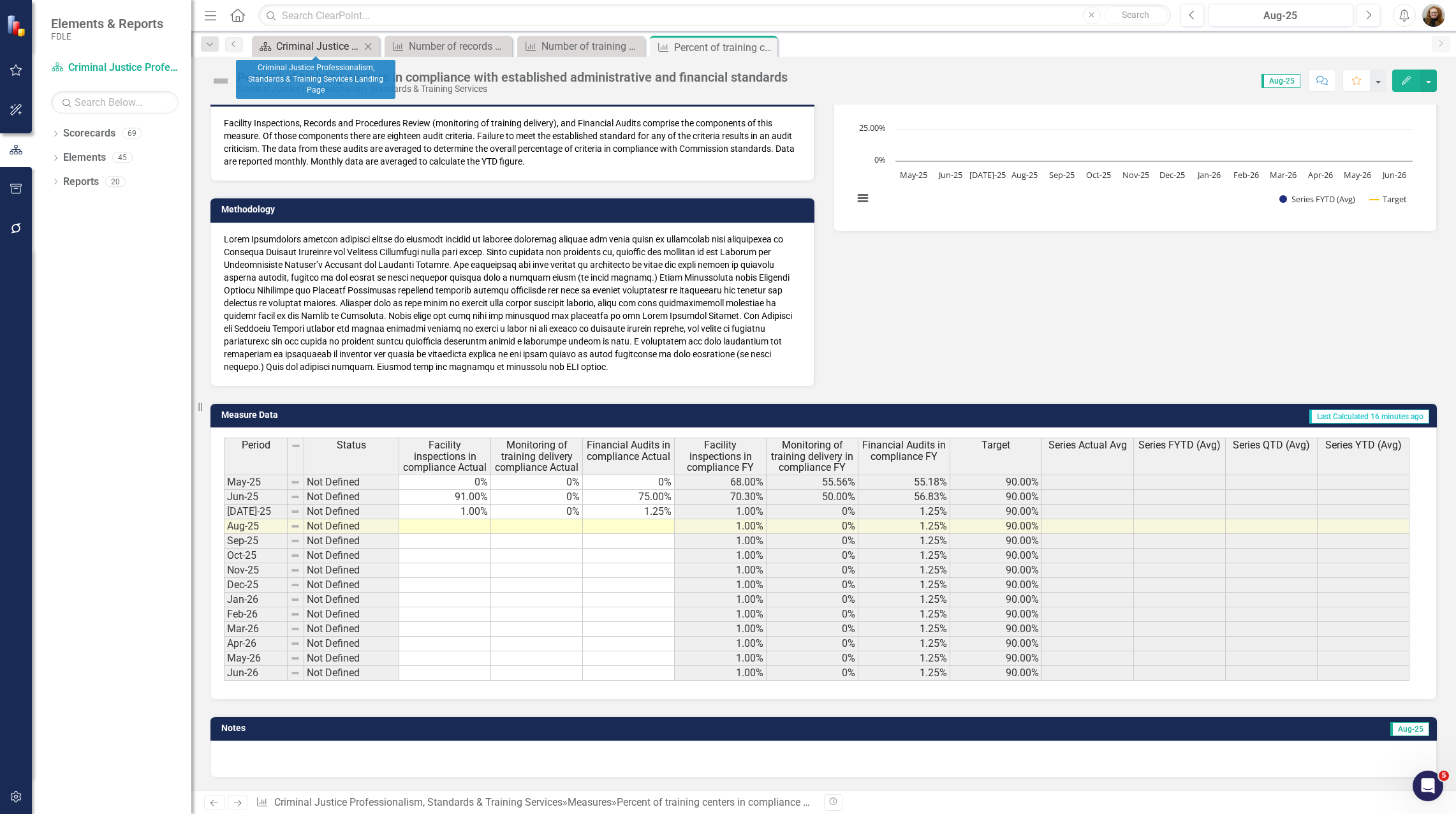
click at [302, 46] on div "Criminal Justice Professionalism, Standards & Training Services Landing Page" at bounding box center [318, 47] width 84 height 16
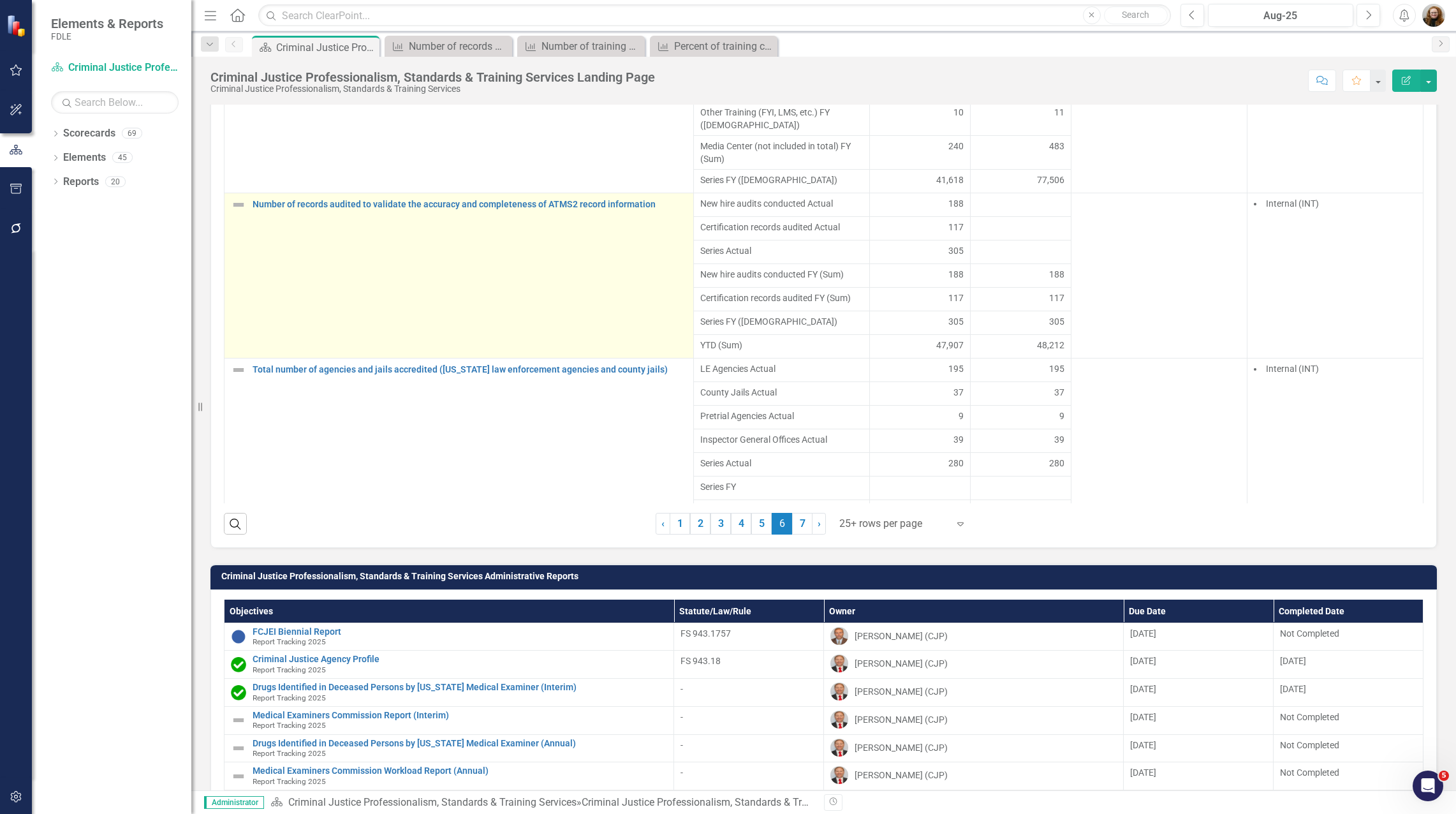
scroll to position [1113, 0]
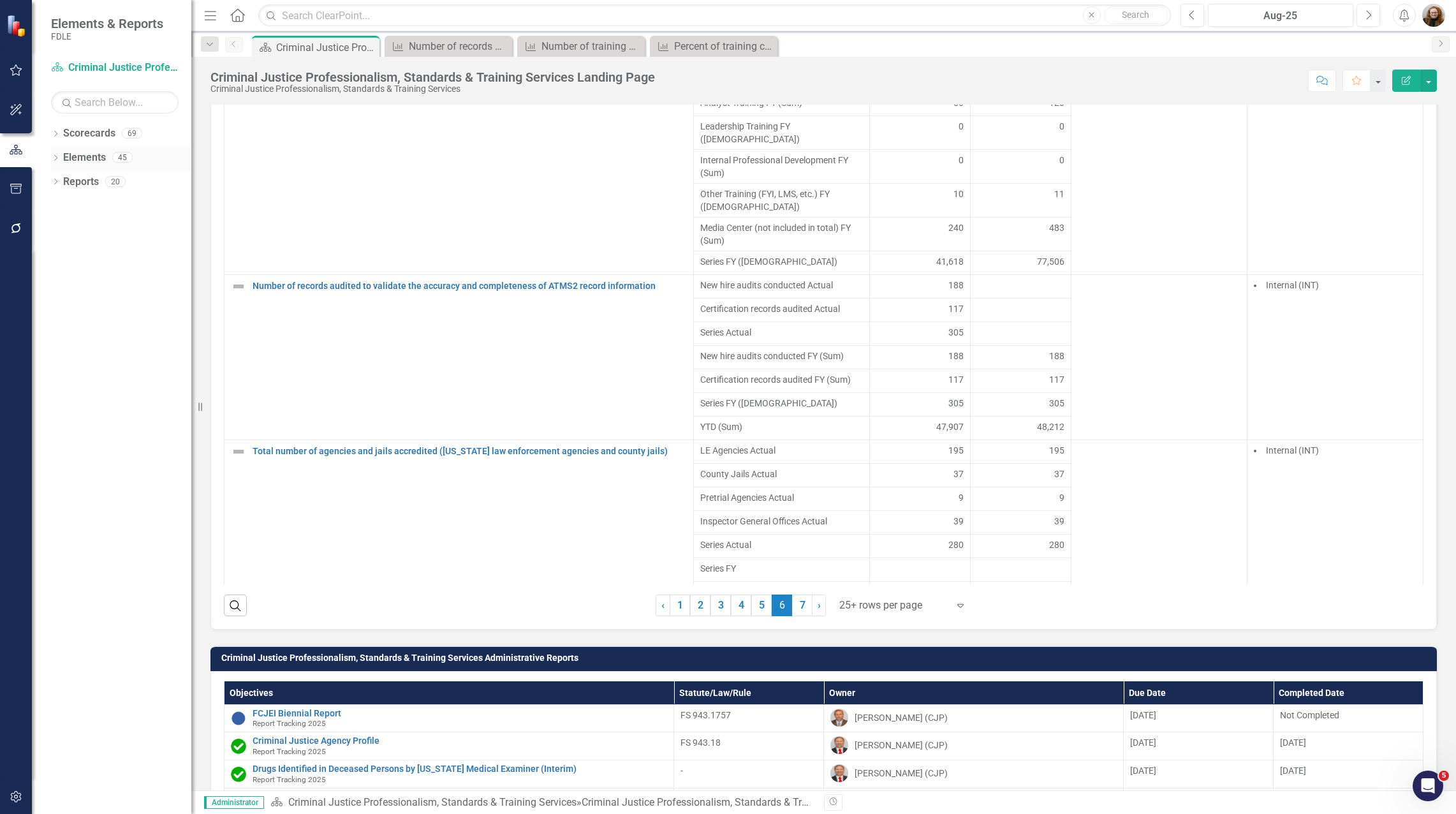
click at [61, 153] on div "Dropdown Elements 45" at bounding box center [121, 159] width 141 height 24
click at [57, 156] on icon "Dropdown" at bounding box center [56, 160] width 9 height 7
click at [99, 227] on link "Measure Measures" at bounding box center [82, 229] width 63 height 14
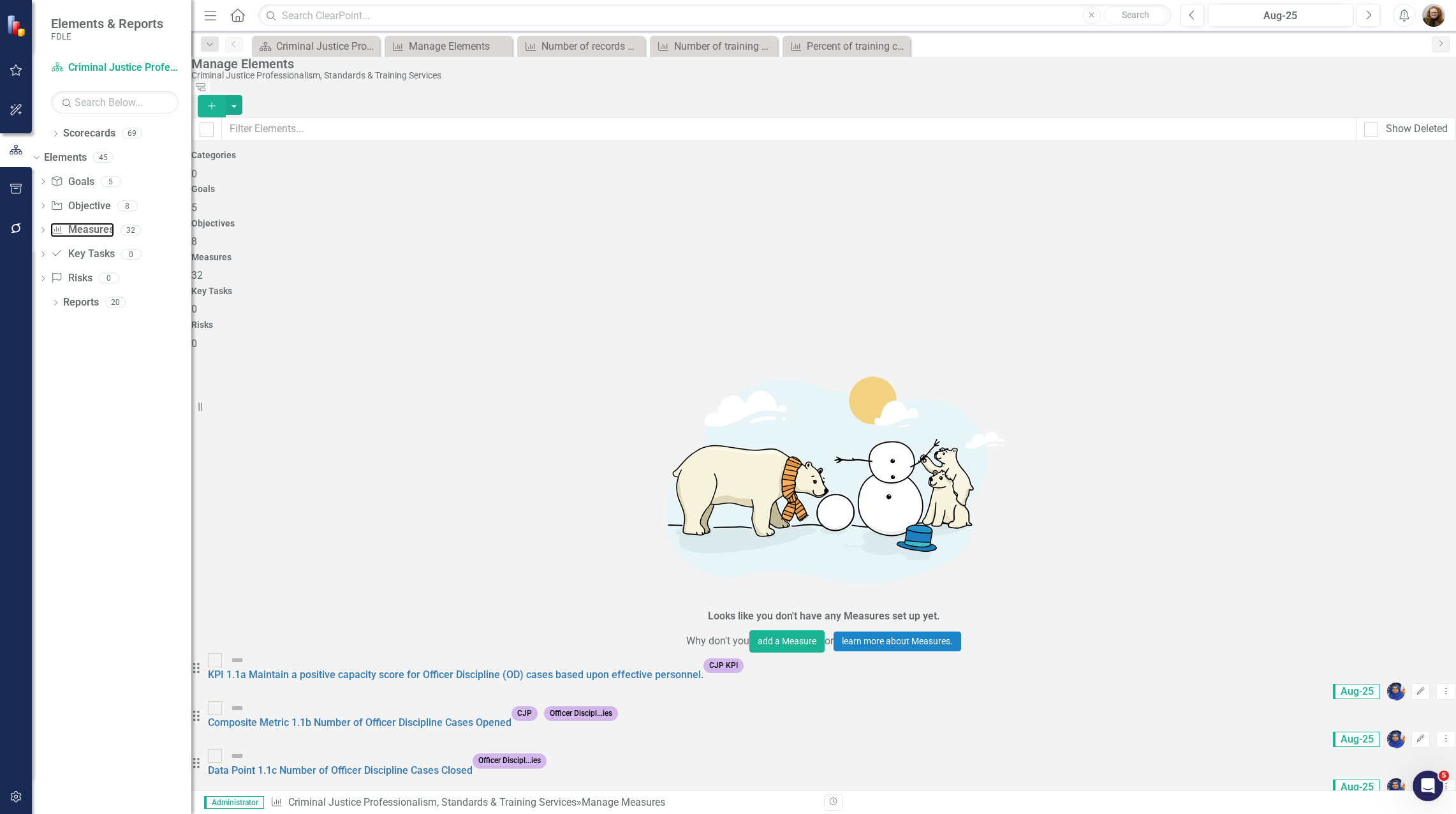
scroll to position [726, 0]
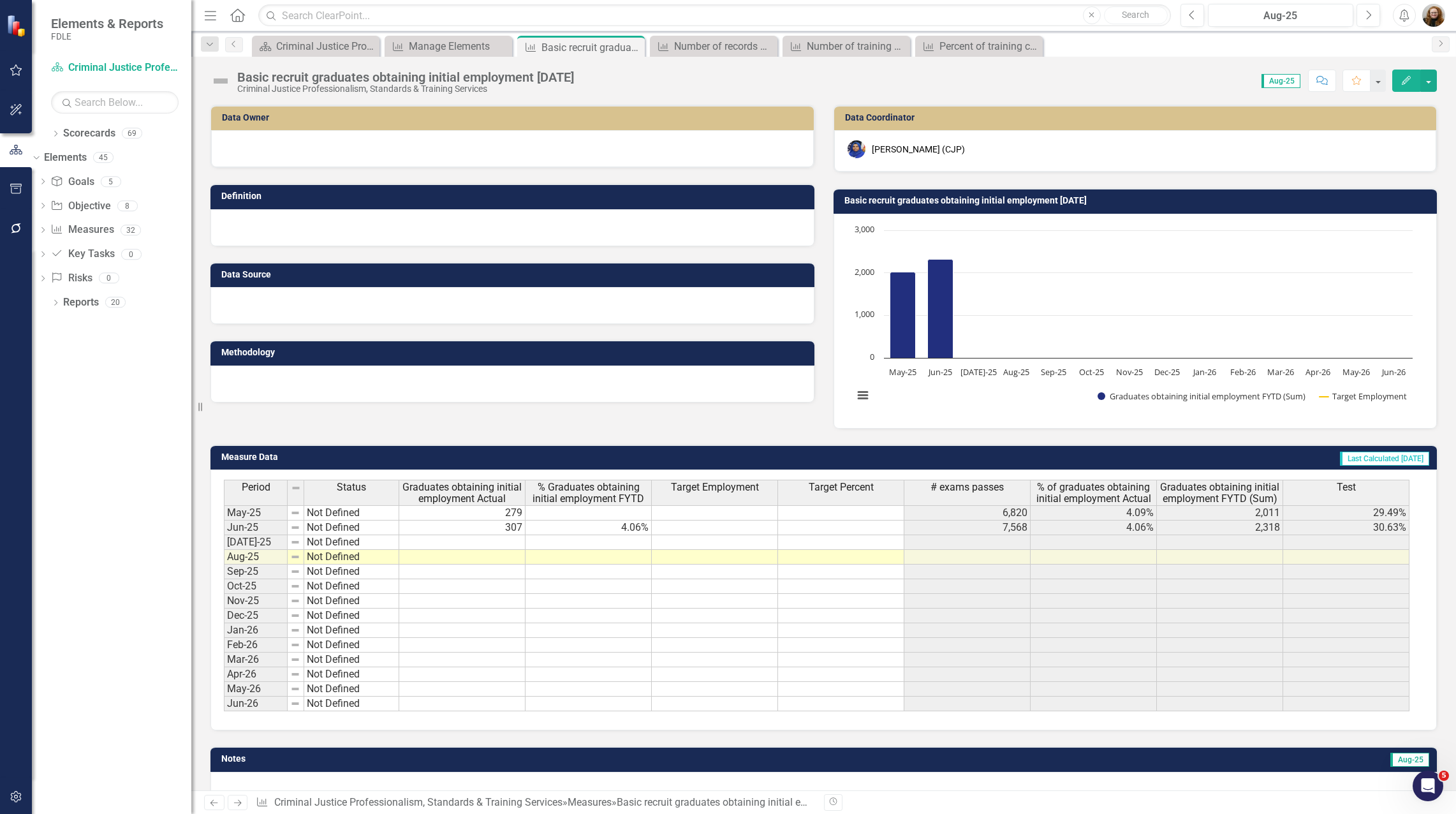
click at [554, 419] on div "Data Owner Definition Data Source Methodology Data Coordinator [PERSON_NAME] (C…" at bounding box center [823, 258] width 1245 height 340
click at [816, 46] on div "Number of training hours delivered by the Bureau of Professional Development" at bounding box center [849, 47] width 84 height 16
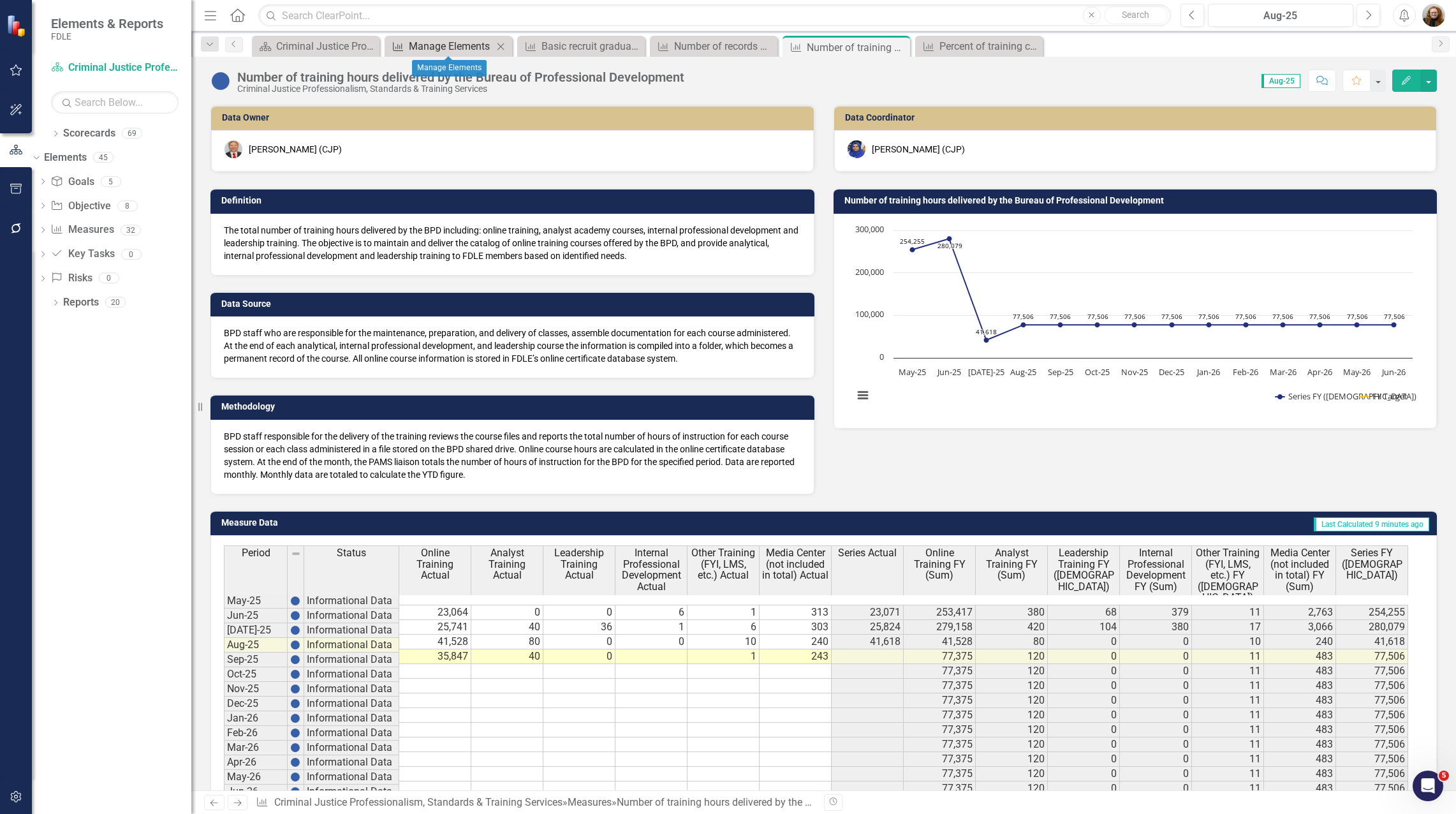
click at [424, 41] on div "Manage Elements" at bounding box center [451, 47] width 84 height 16
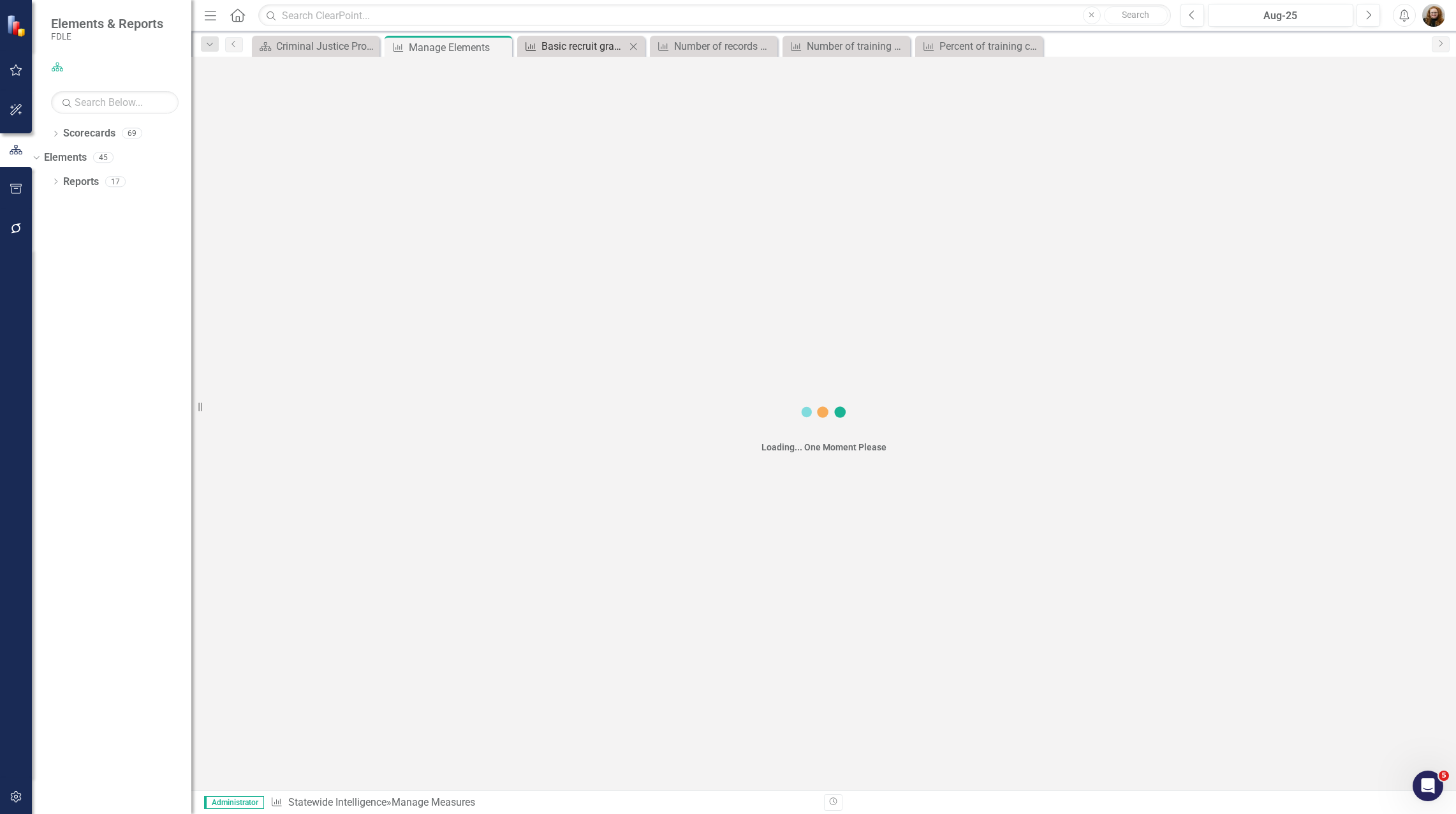
click at [562, 43] on div "Basic recruit graduates obtaining initial employment [DATE]" at bounding box center [583, 47] width 84 height 16
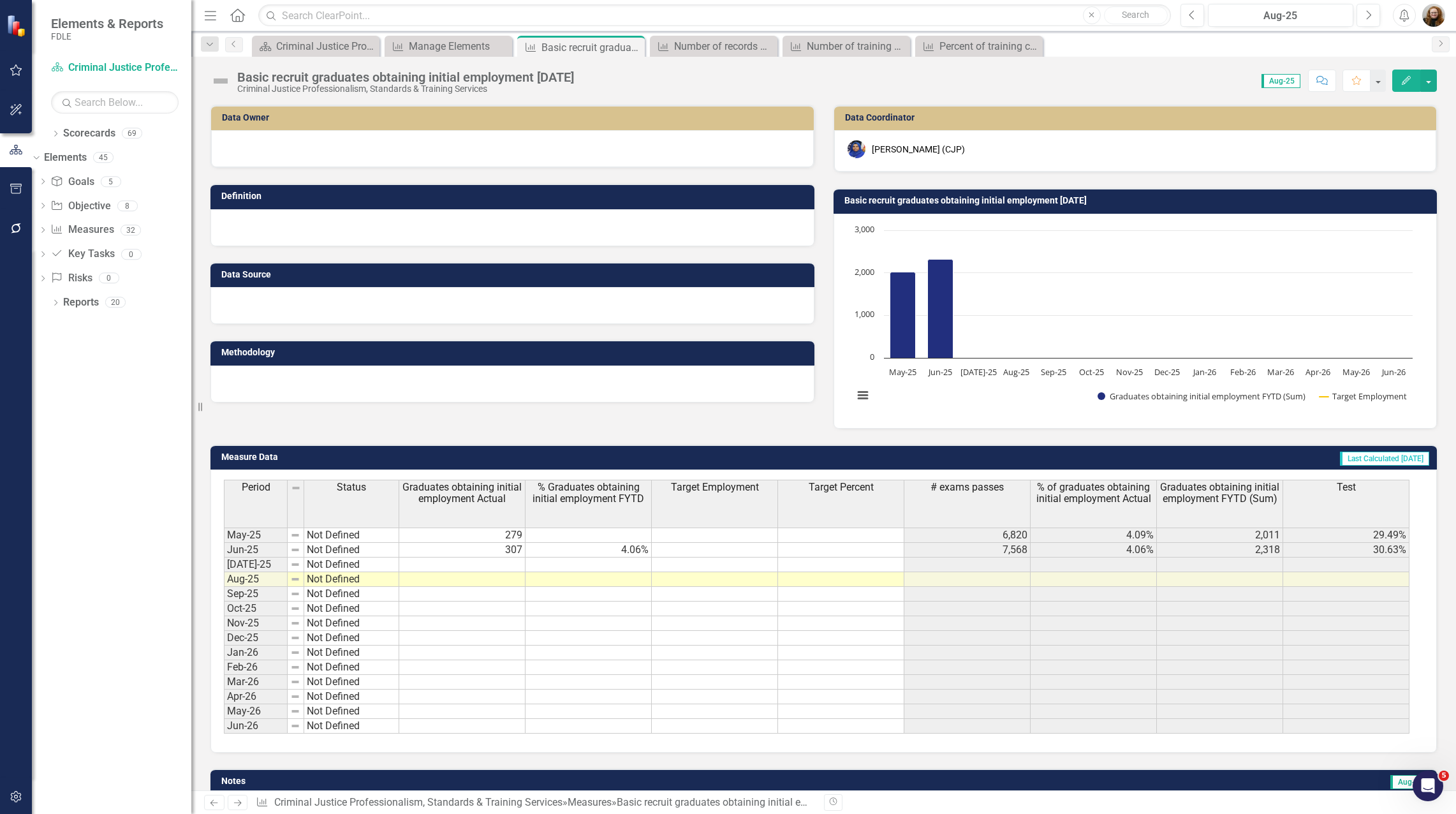
click at [271, 147] on div at bounding box center [513, 148] width 603 height 37
click at [272, 147] on div at bounding box center [513, 148] width 603 height 37
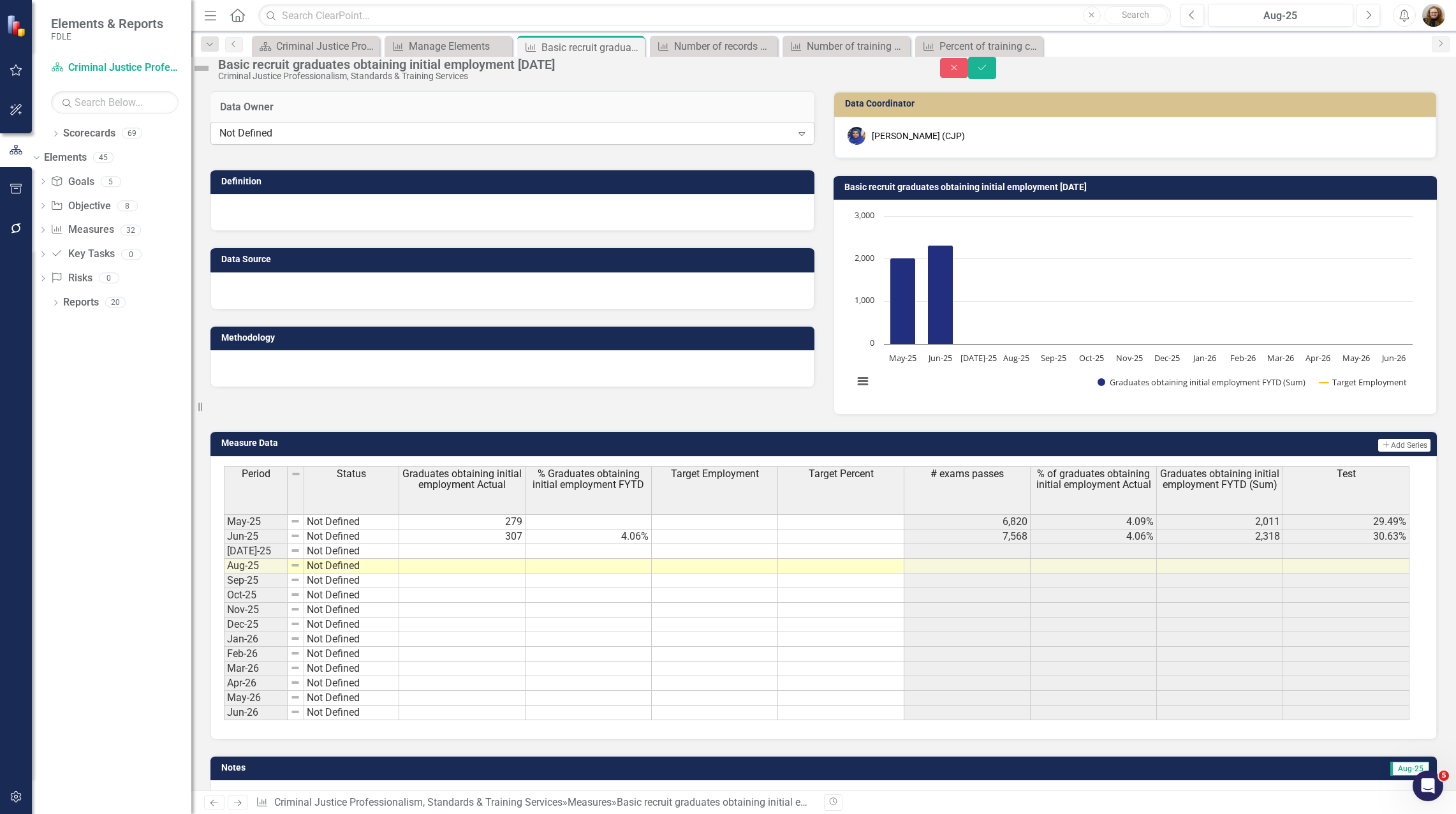
click at [271, 141] on div "Not Defined" at bounding box center [505, 134] width 573 height 14
type input "bre"
click at [996, 65] on button "Save" at bounding box center [982, 67] width 28 height 22
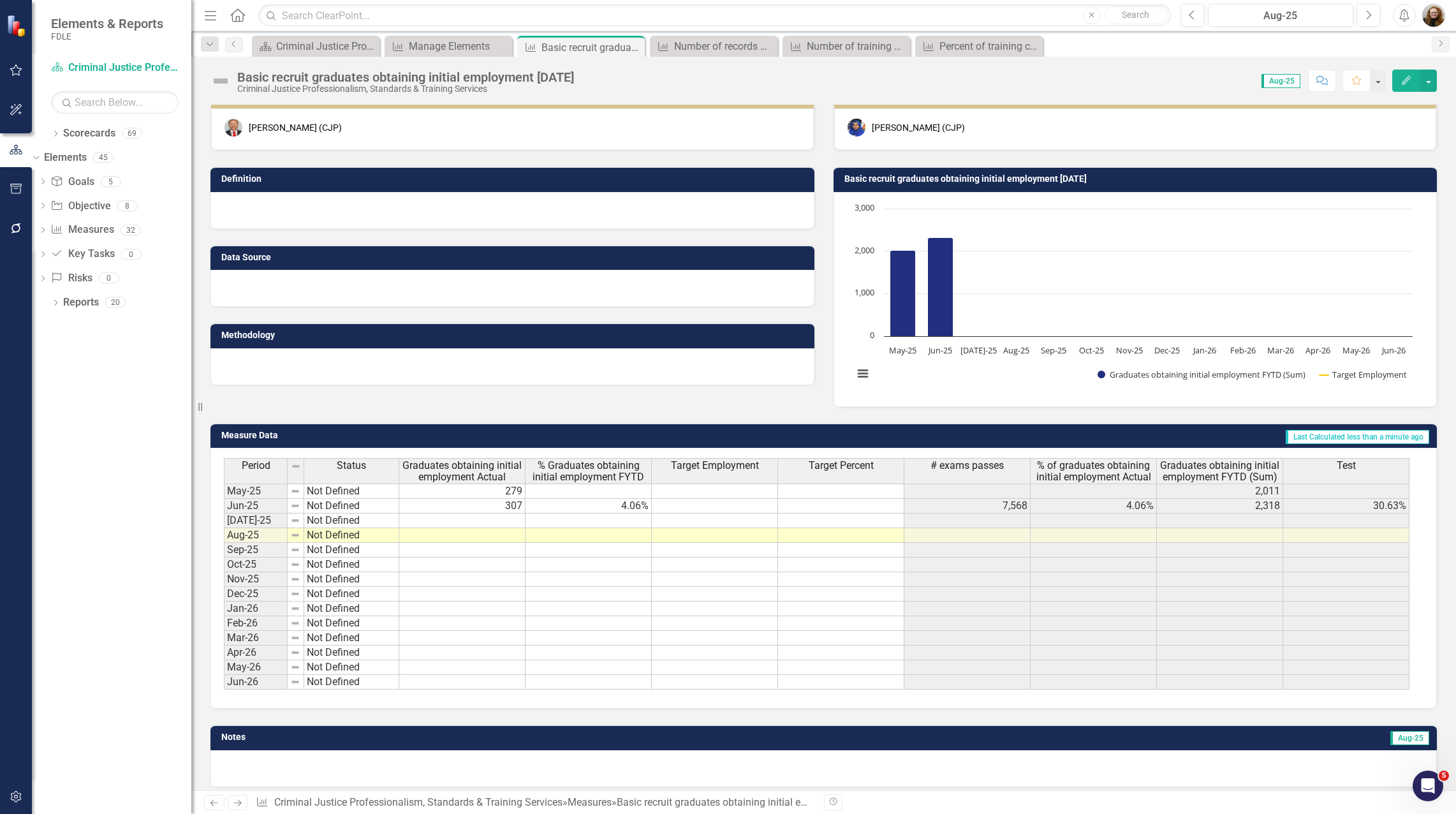
scroll to position [31, 0]
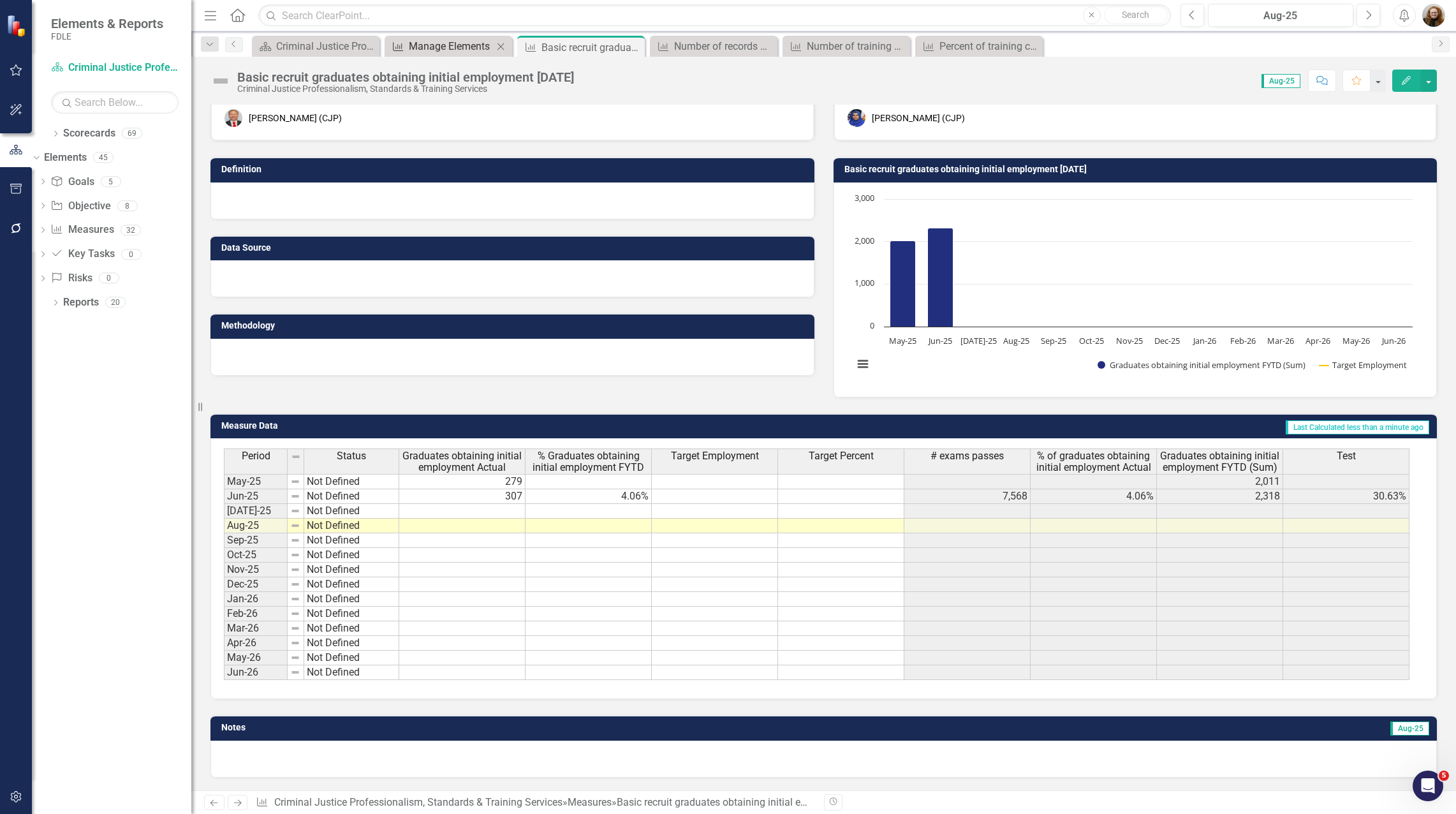
click at [442, 52] on div "Manage Elements" at bounding box center [451, 47] width 84 height 16
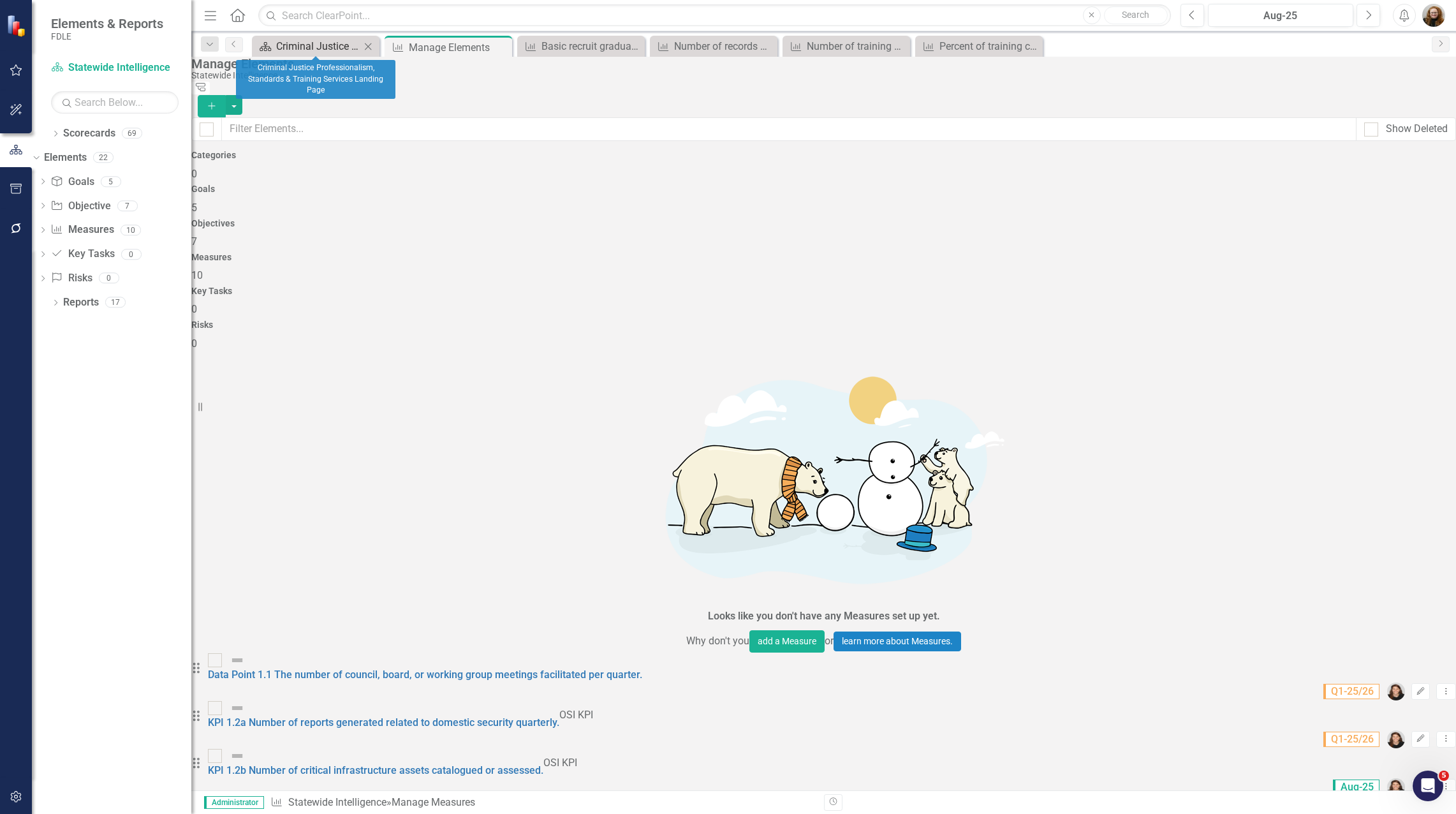
click at [322, 48] on div "Criminal Justice Professionalism, Standards & Training Services Landing Page" at bounding box center [318, 47] width 84 height 16
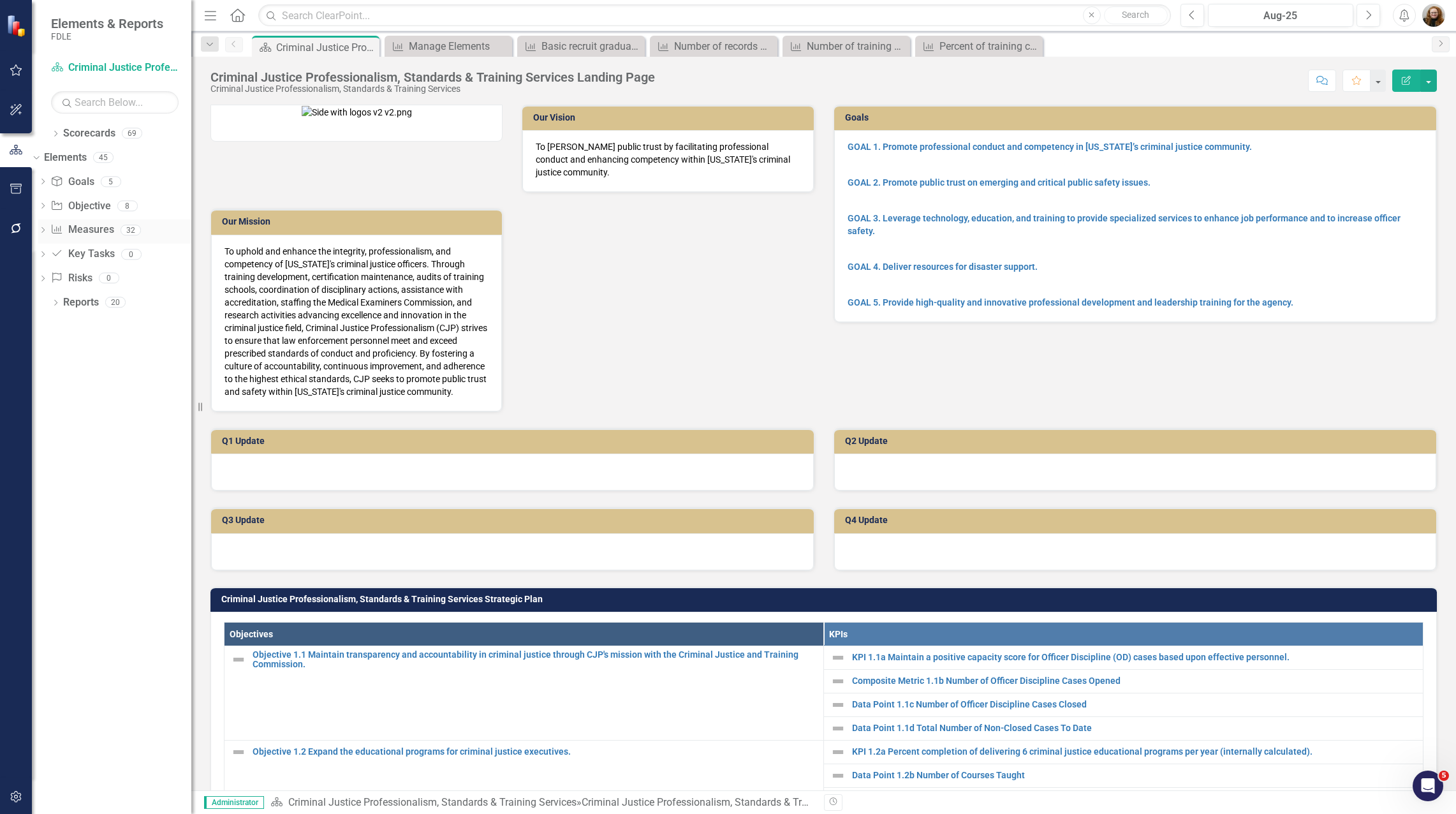
click at [97, 228] on link "Measure Measures" at bounding box center [82, 229] width 63 height 14
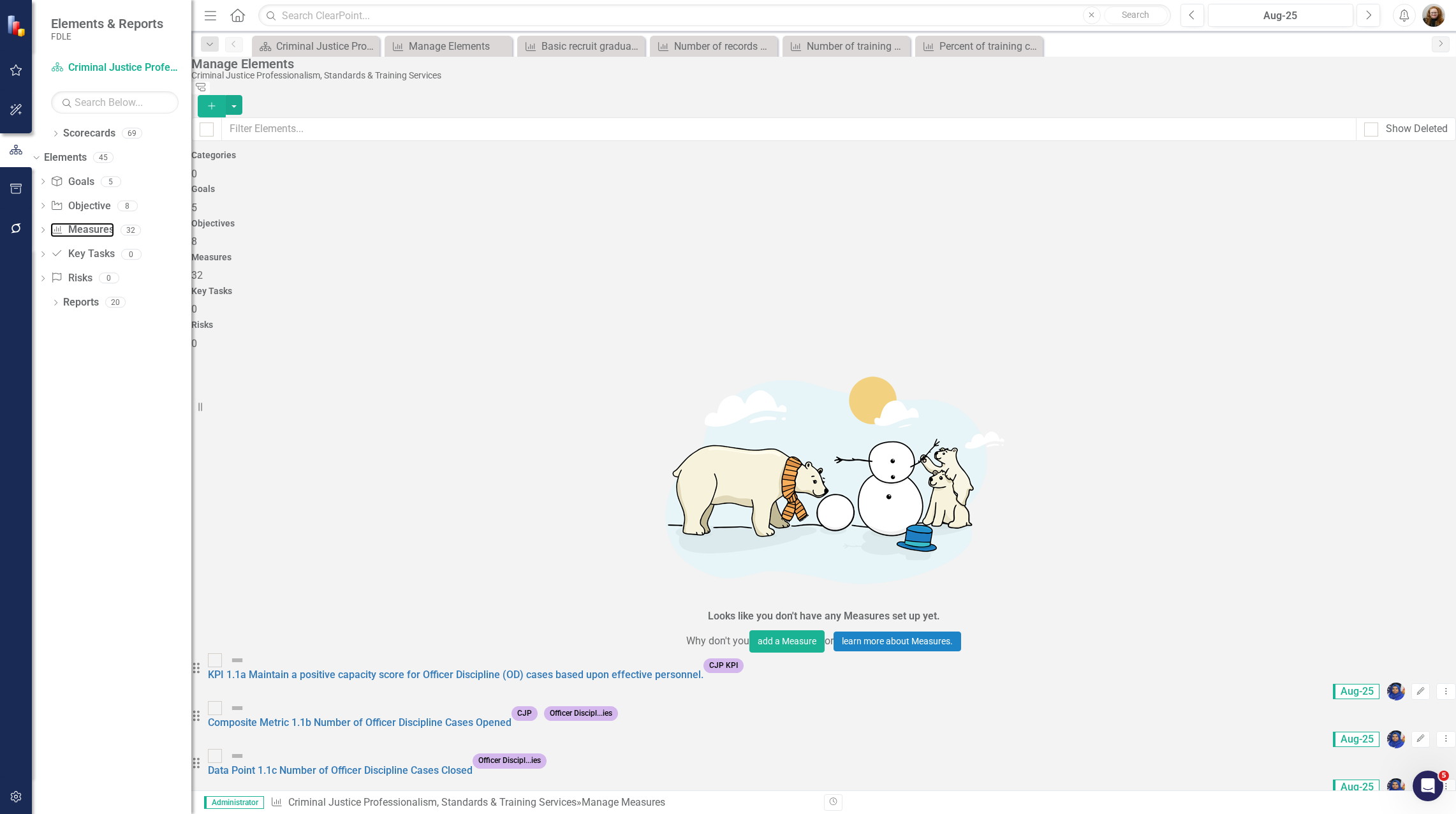
scroll to position [726, 0]
